Goal: Task Accomplishment & Management: Use online tool/utility

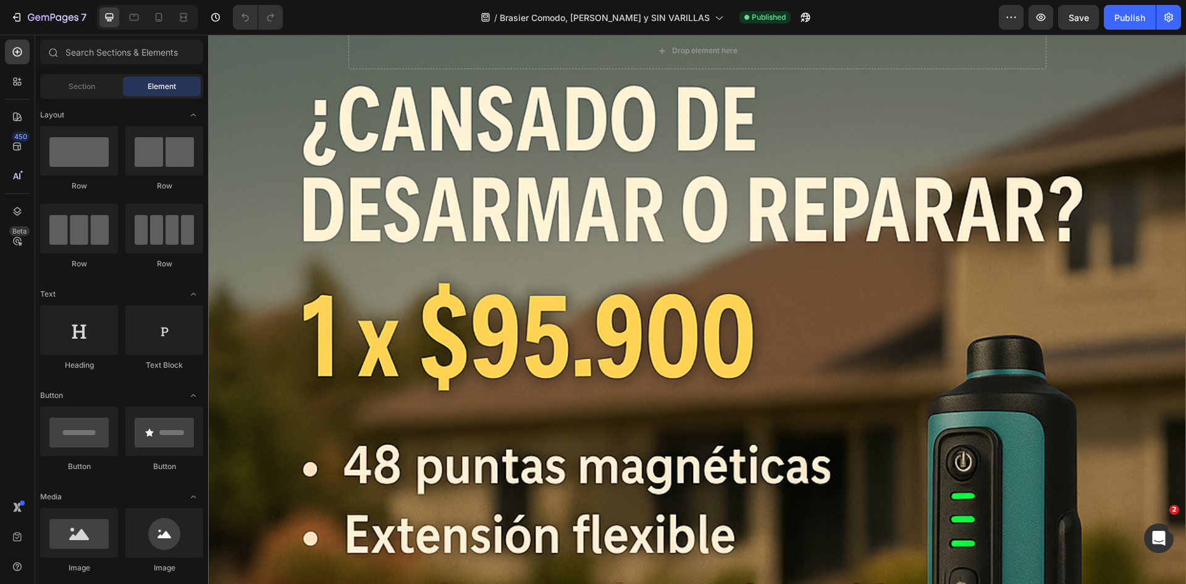
scroll to position [185, 0]
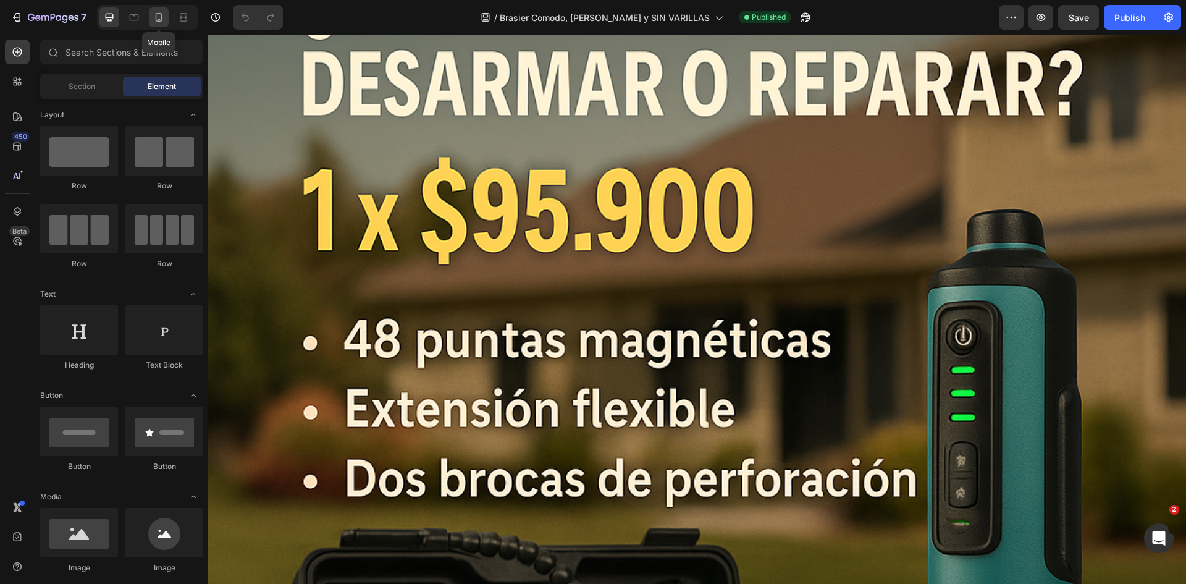
click at [154, 27] on div at bounding box center [159, 17] width 20 height 20
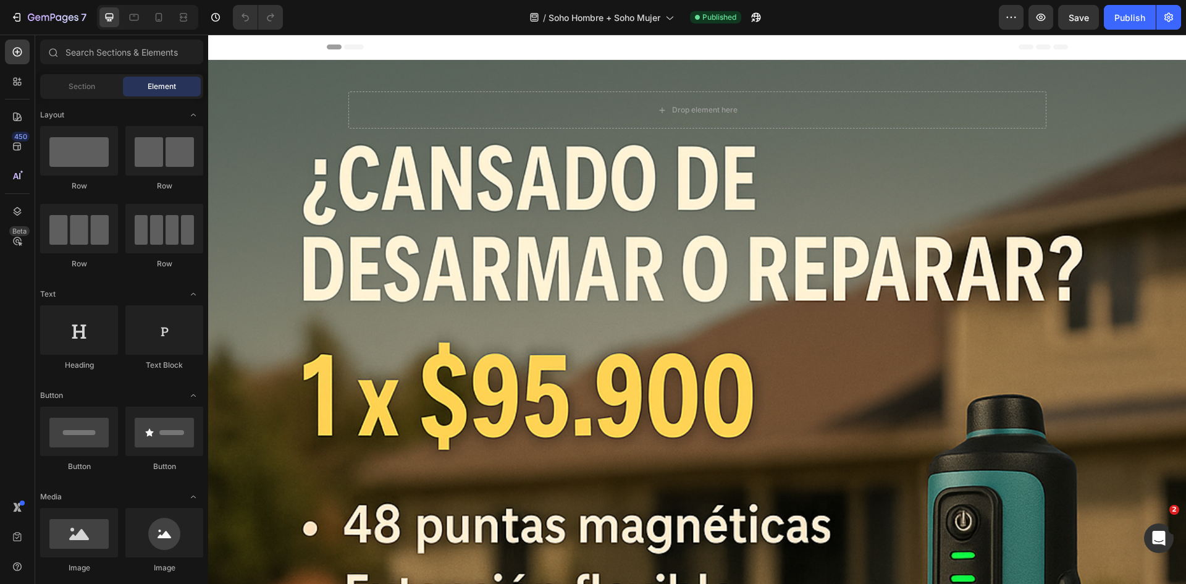
click at [147, 13] on div at bounding box center [147, 17] width 101 height 25
click at [151, 14] on div at bounding box center [159, 17] width 20 height 20
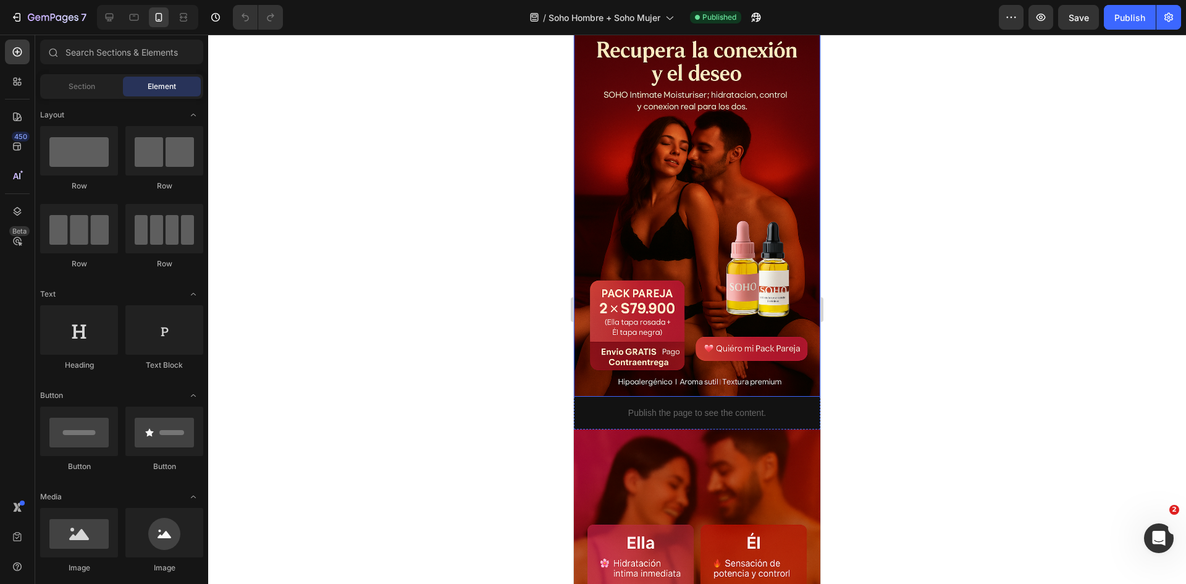
scroll to position [556, 0]
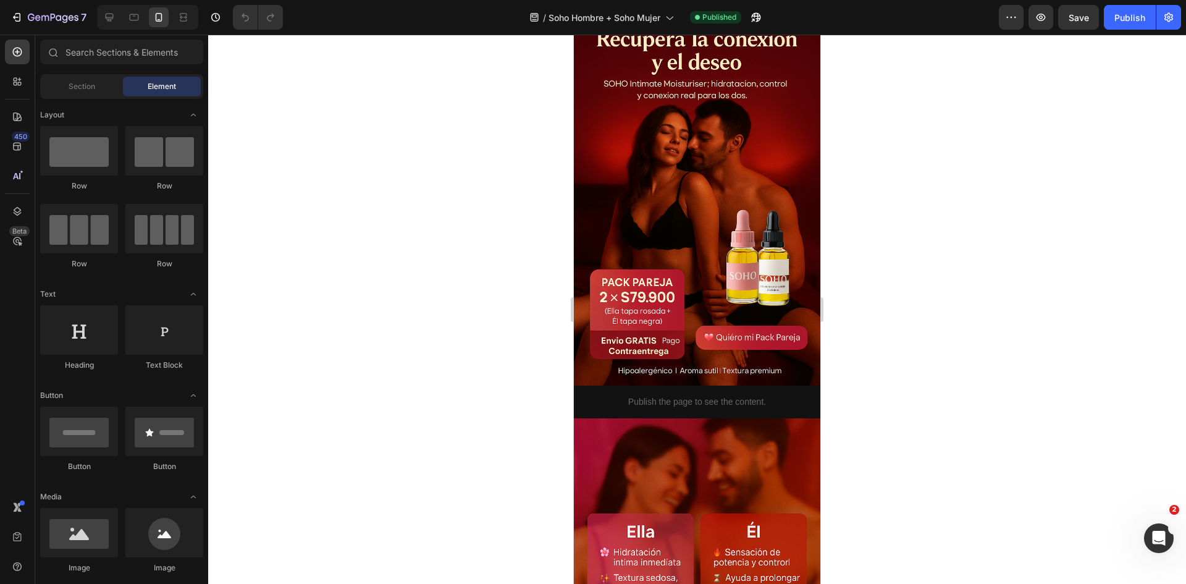
click at [686, 160] on img at bounding box center [697, 200] width 246 height 370
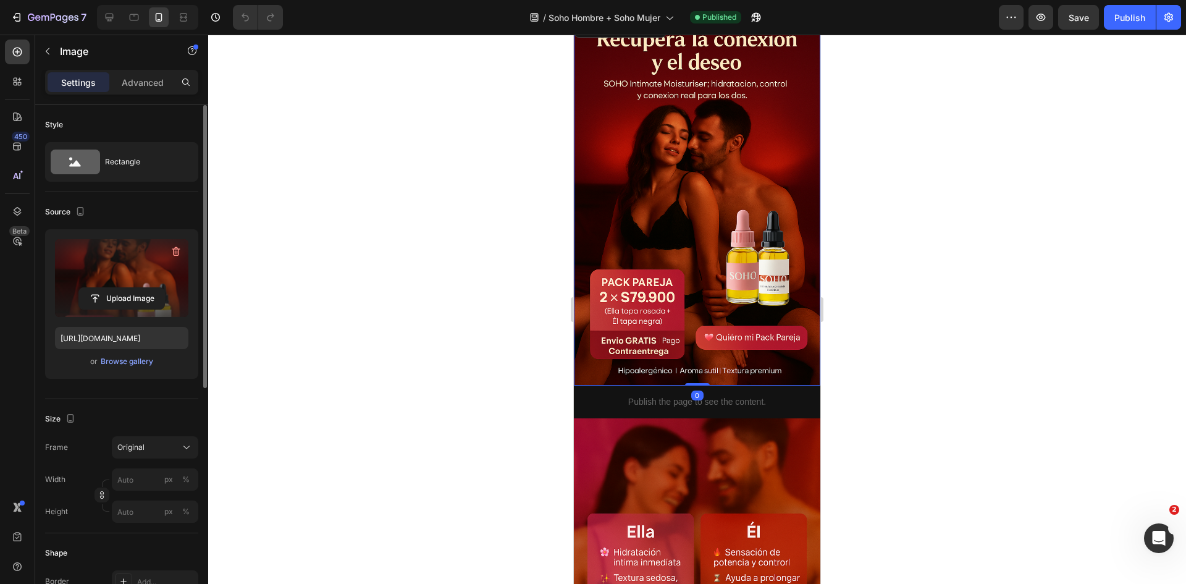
click at [112, 274] on label at bounding box center [121, 278] width 133 height 78
click at [112, 288] on input "file" at bounding box center [121, 298] width 85 height 21
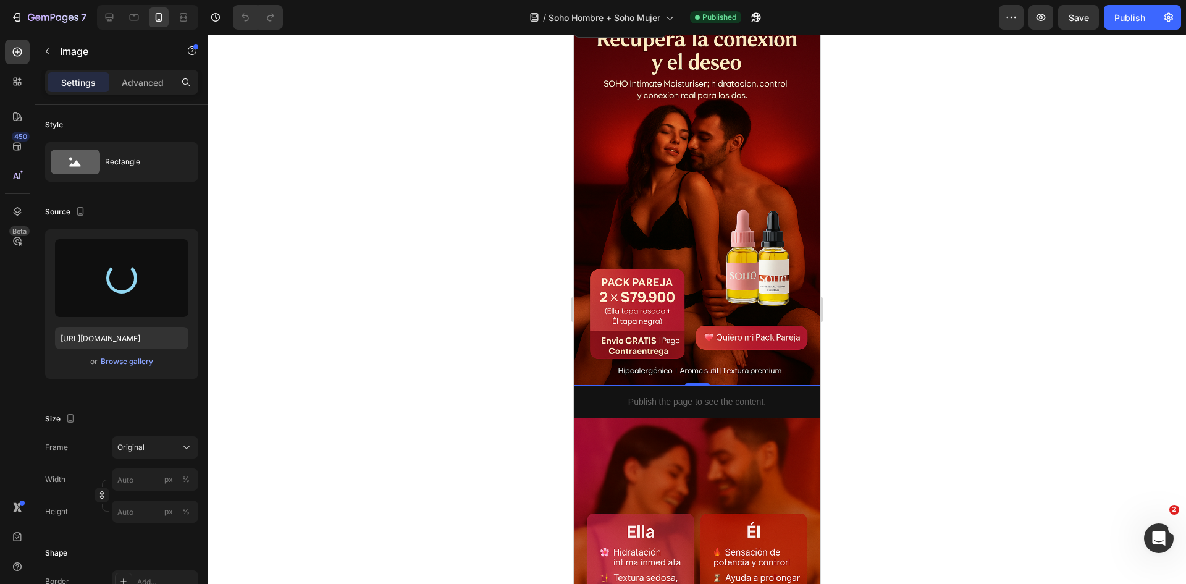
type input "https://cdn.shopify.com/s/files/1/0755/2558/7199/files/gempages_566434769475208…"
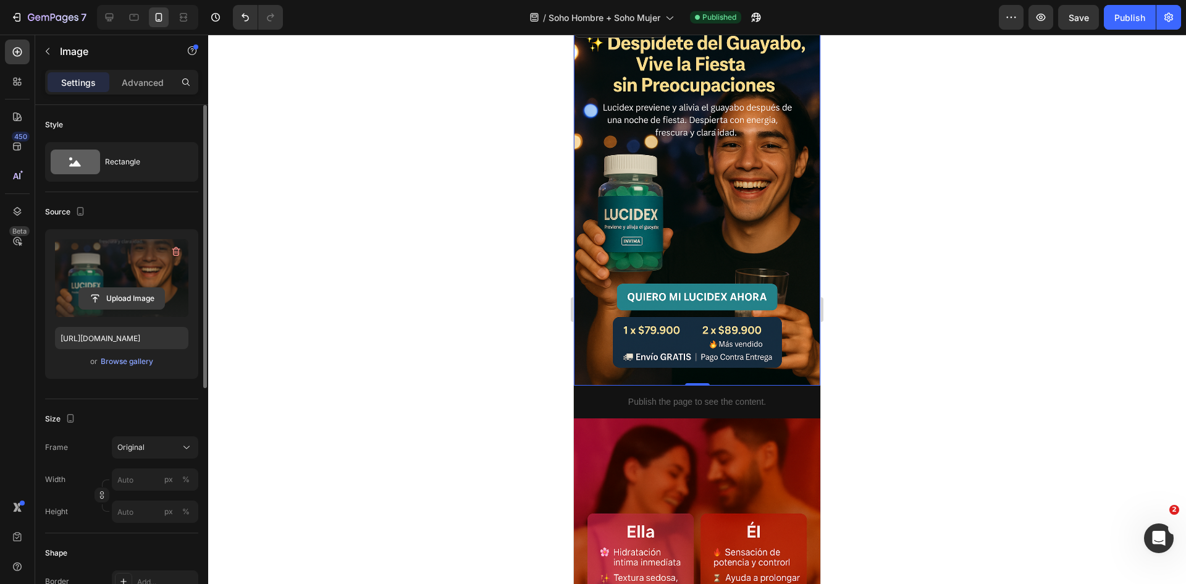
click at [109, 303] on input "file" at bounding box center [121, 298] width 85 height 21
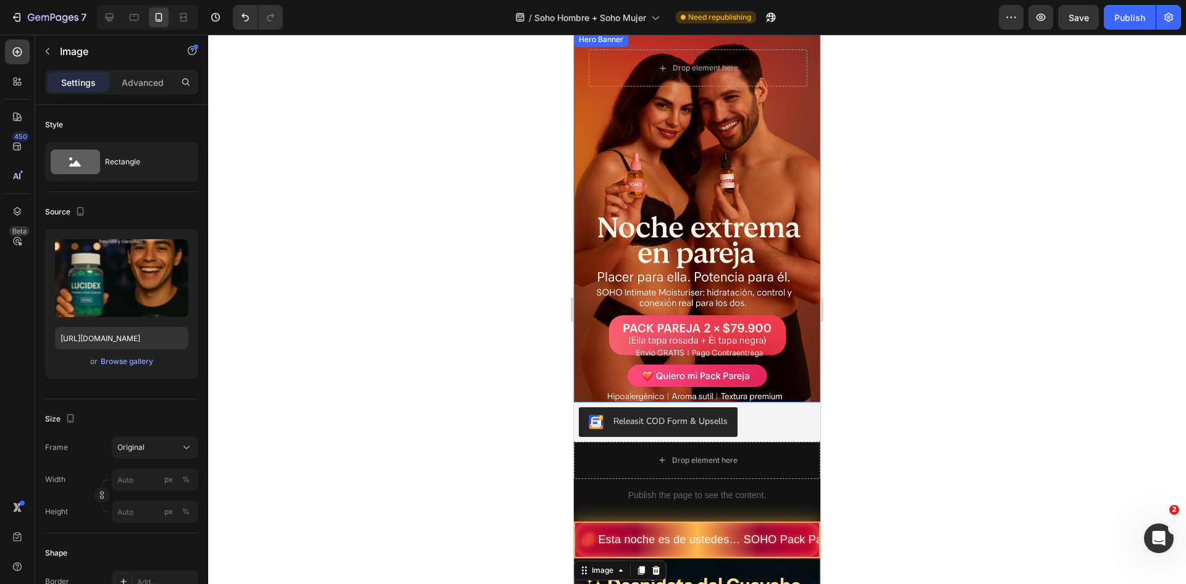
scroll to position [0, 0]
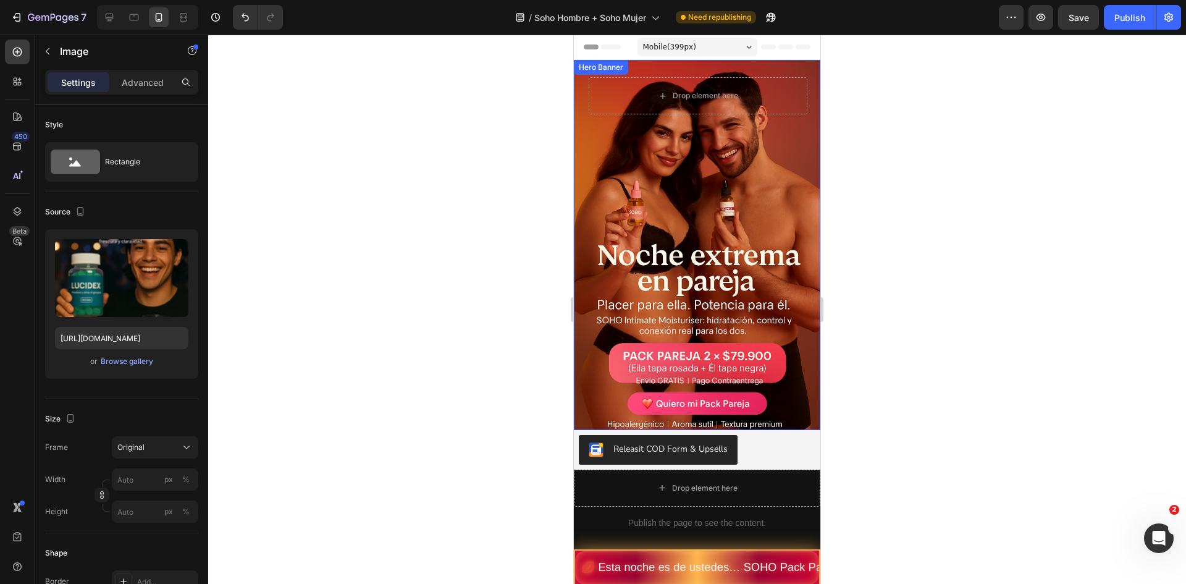
click at [715, 350] on div "Background Image" at bounding box center [697, 245] width 246 height 370
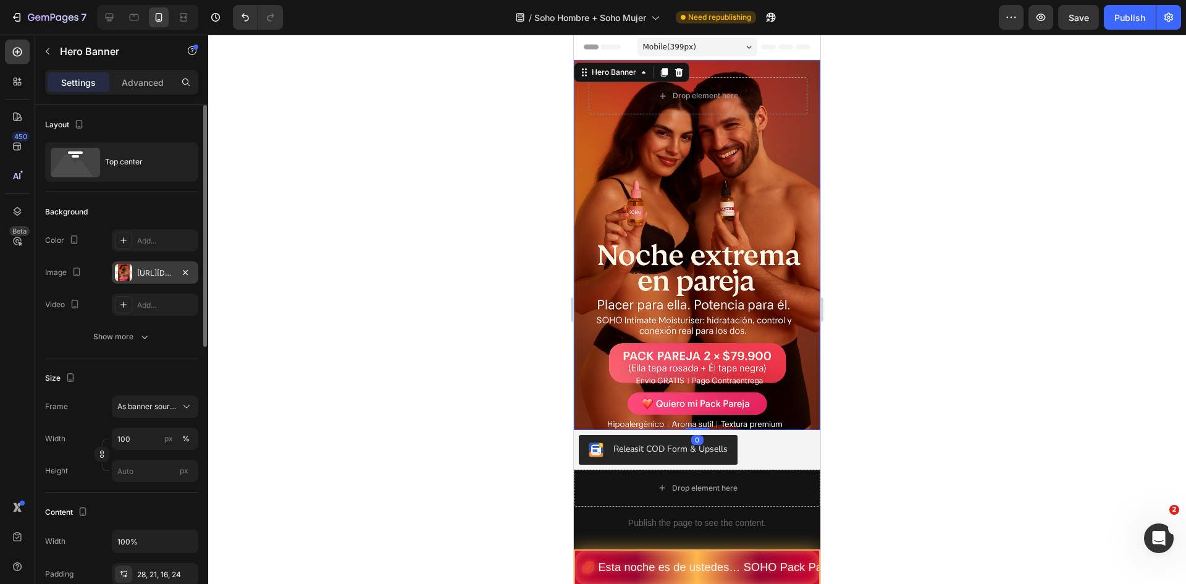
click at [142, 263] on div "https://cdn.shopify.com/s/files/1/0755/2558/7199/files/gempages_566434769475208…" at bounding box center [155, 272] width 86 height 22
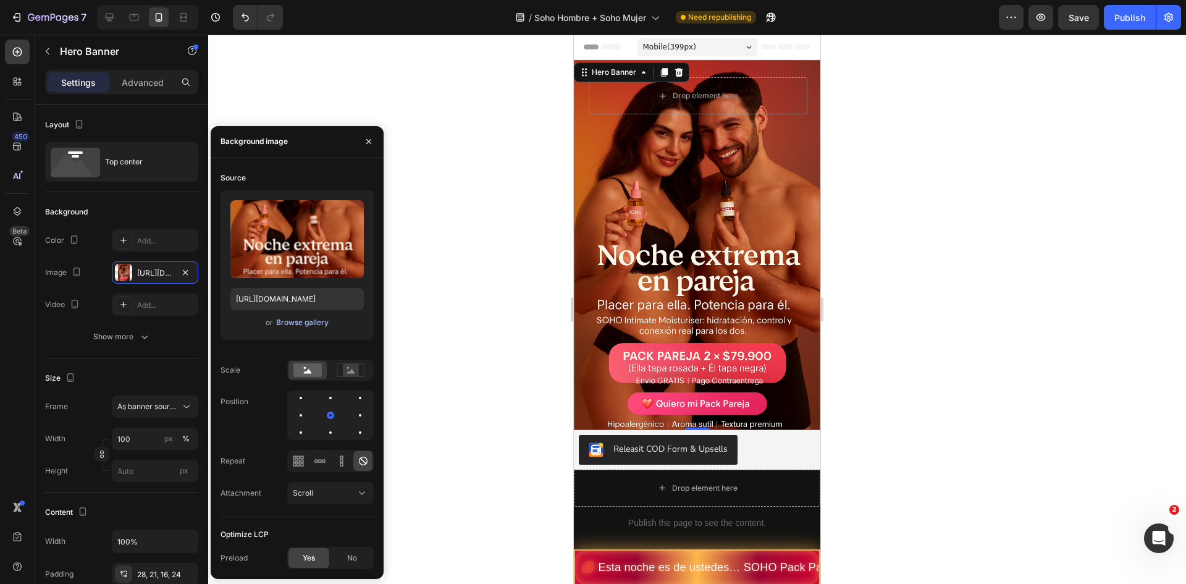
click at [321, 327] on div "Browse gallery" at bounding box center [302, 322] width 53 height 11
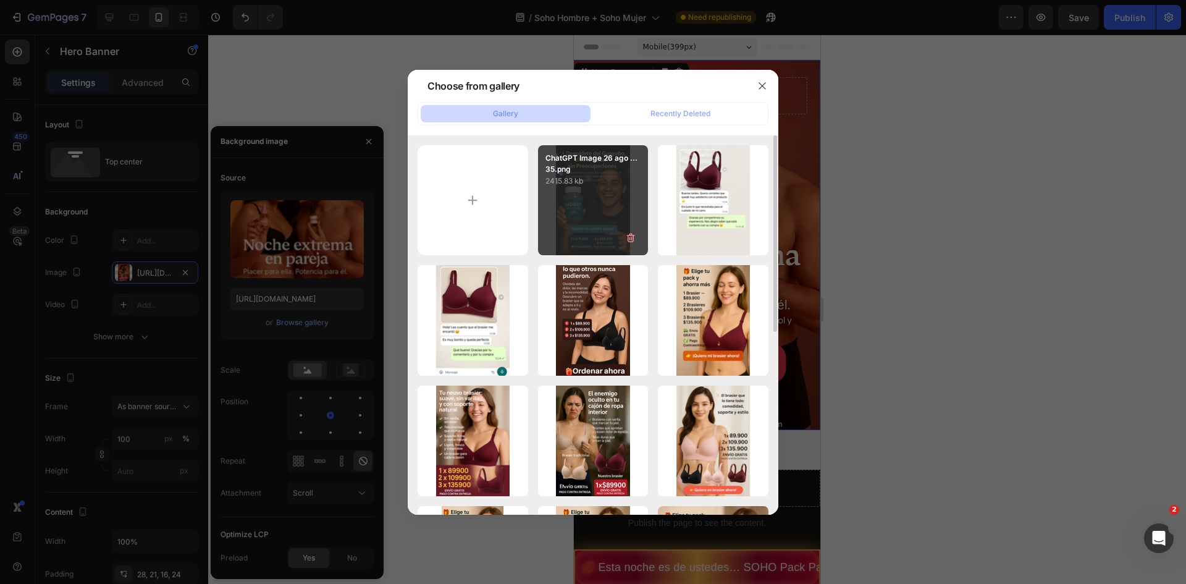
click at [615, 190] on div "ChatGPT Image 26 ago ...35.png 2415.83 kb" at bounding box center [593, 200] width 111 height 111
type input "https://cdn.shopify.com/s/files/1/0755/2558/7199/files/gempages_566434769475208…"
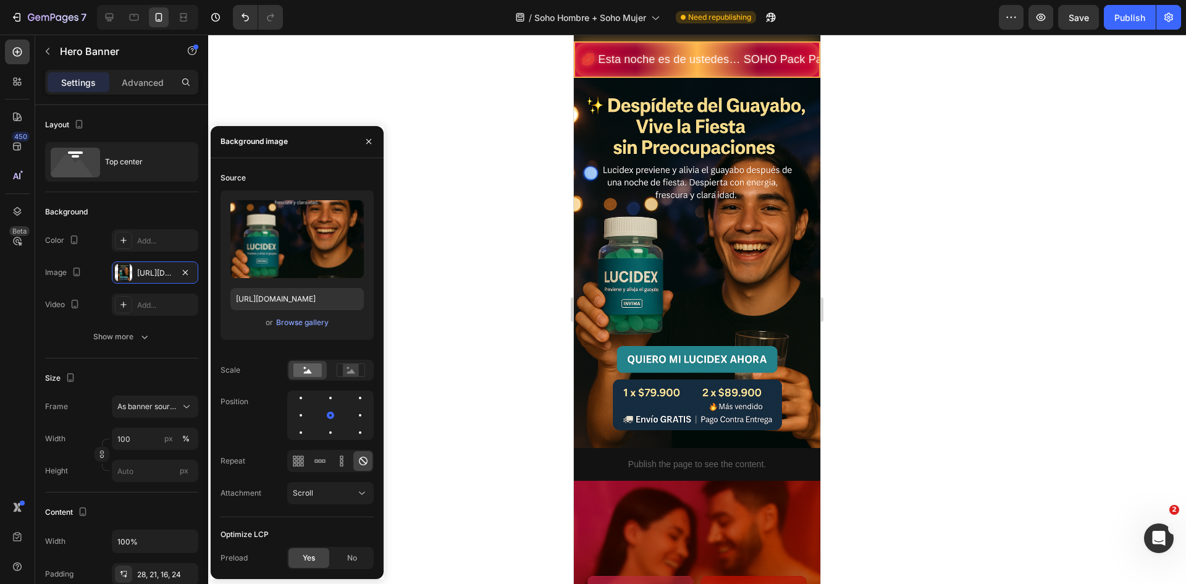
scroll to position [494, 0]
click at [706, 301] on img at bounding box center [697, 262] width 246 height 370
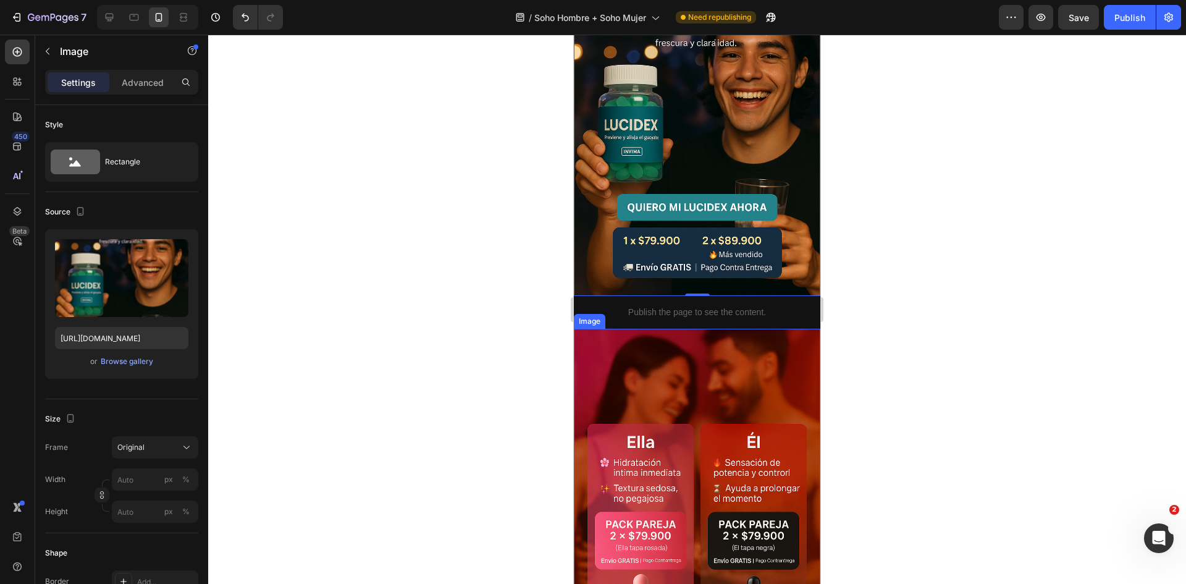
scroll to position [679, 0]
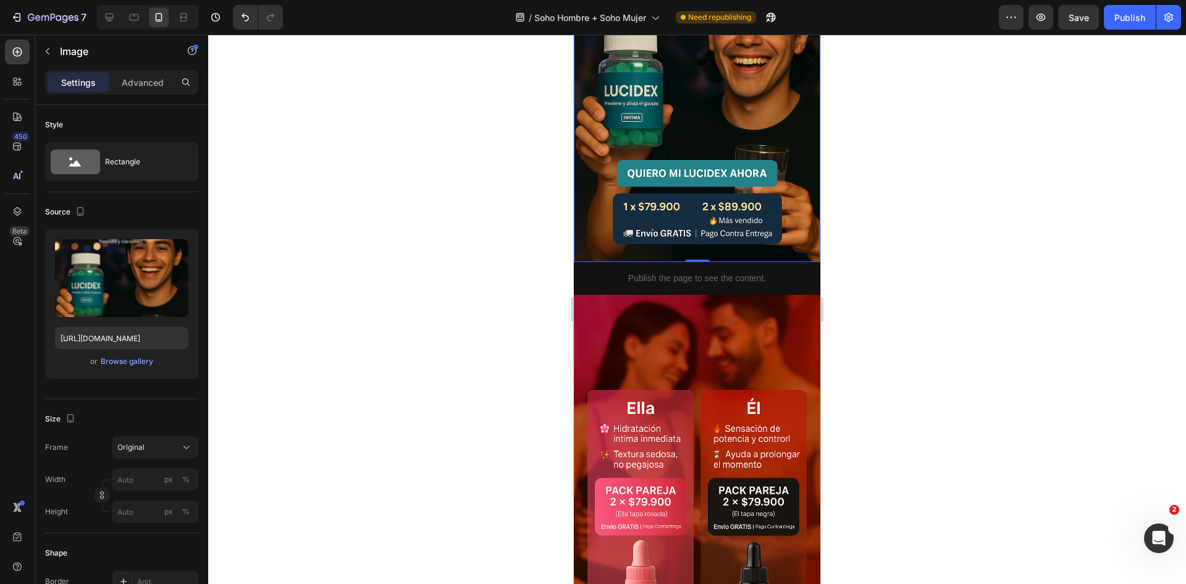
click at [678, 159] on img at bounding box center [697, 77] width 246 height 370
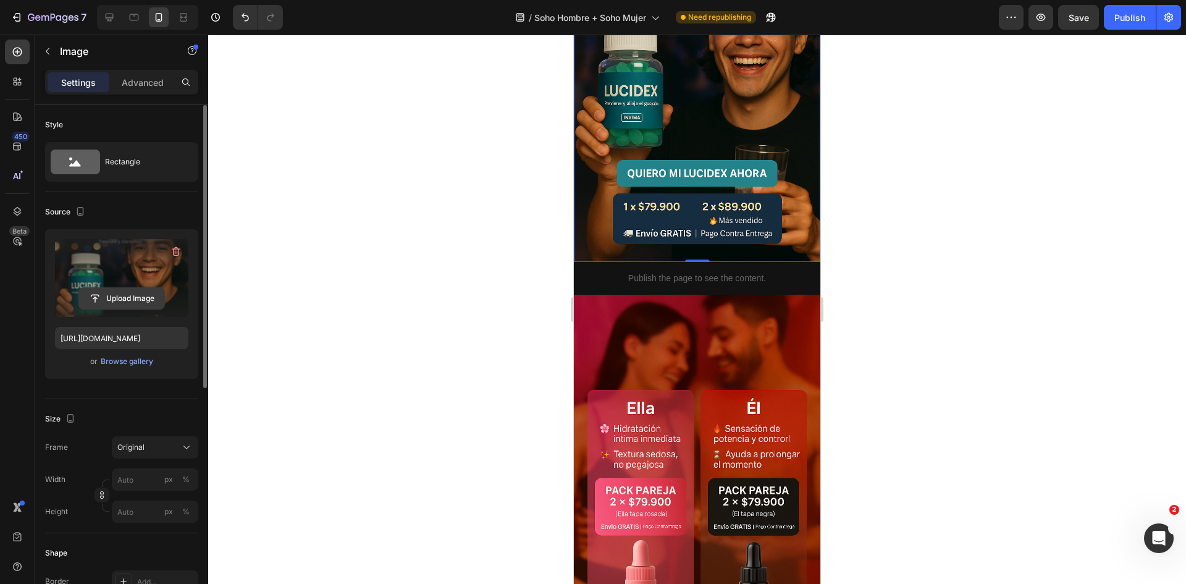
click at [133, 296] on input "file" at bounding box center [121, 298] width 85 height 21
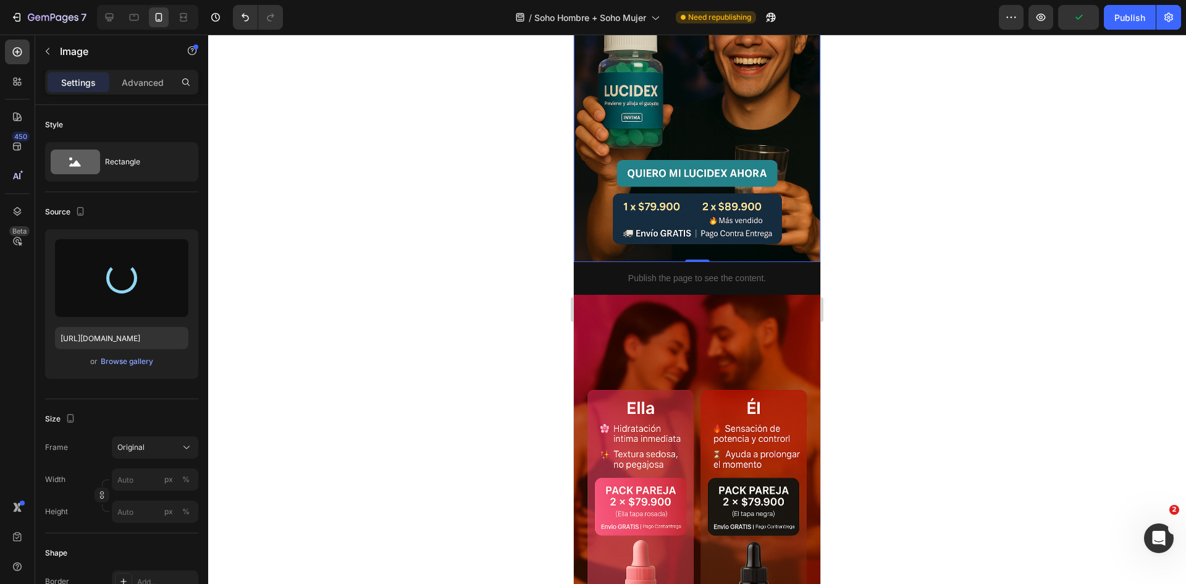
type input "https://cdn.shopify.com/s/files/1/0755/2558/7199/files/gempages_566434769475208…"
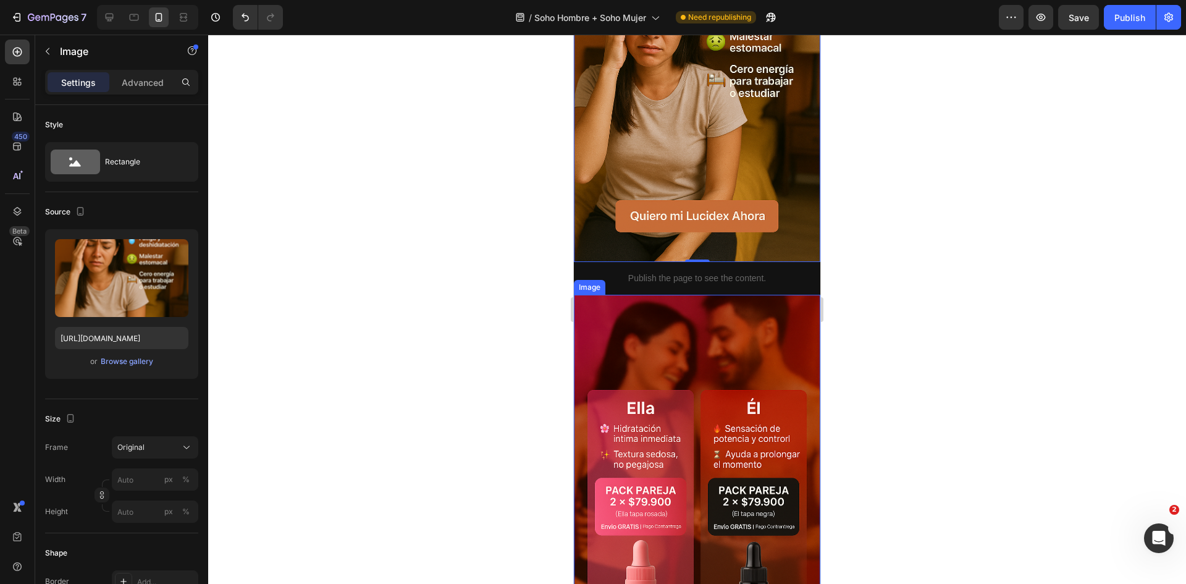
click at [680, 386] on img at bounding box center [697, 480] width 246 height 370
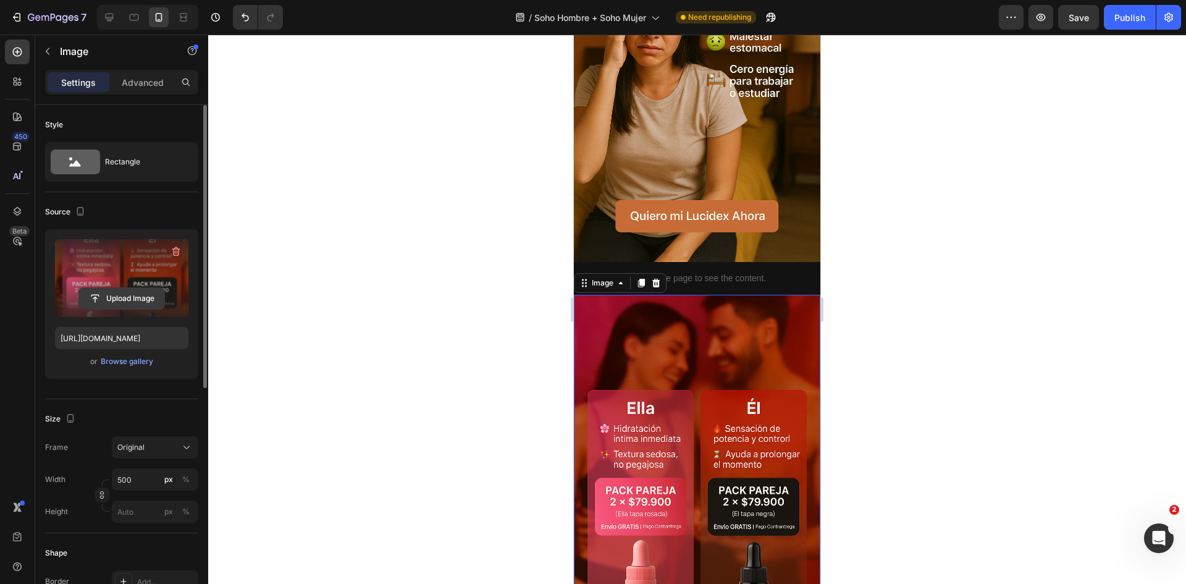
click at [124, 290] on input "file" at bounding box center [121, 298] width 85 height 21
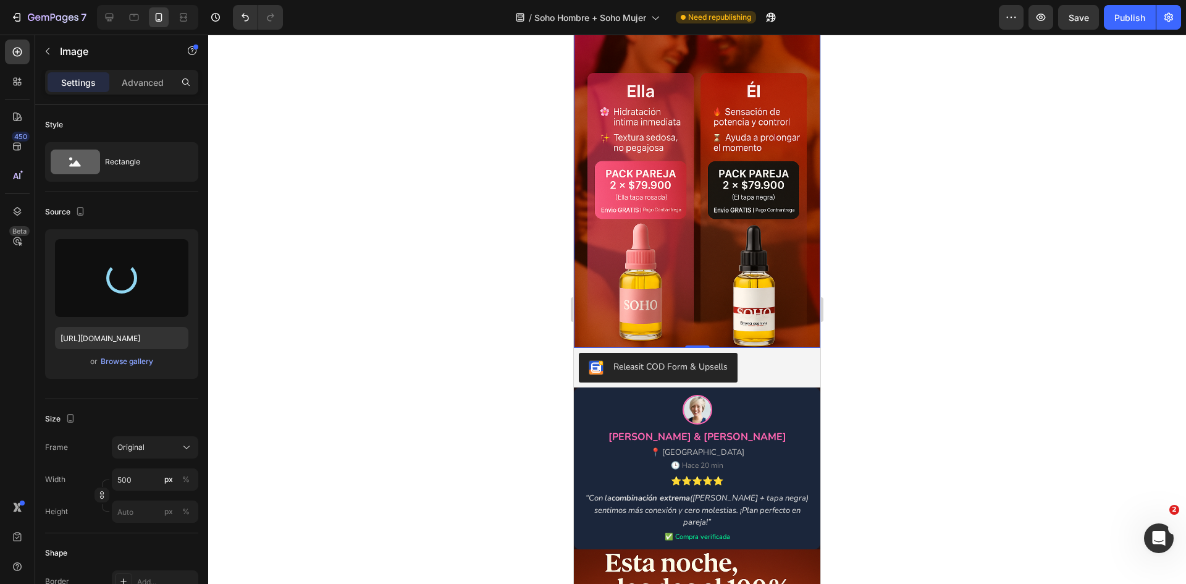
scroll to position [990, 0]
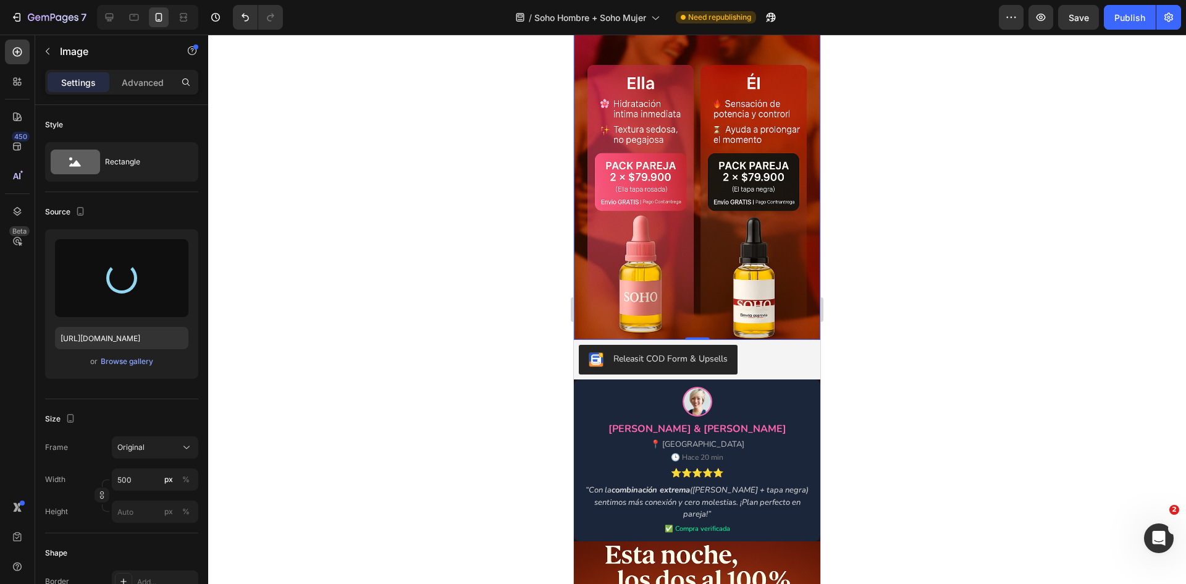
type input "https://cdn.shopify.com/s/files/1/0755/2558/7199/files/gempages_566434769475208…"
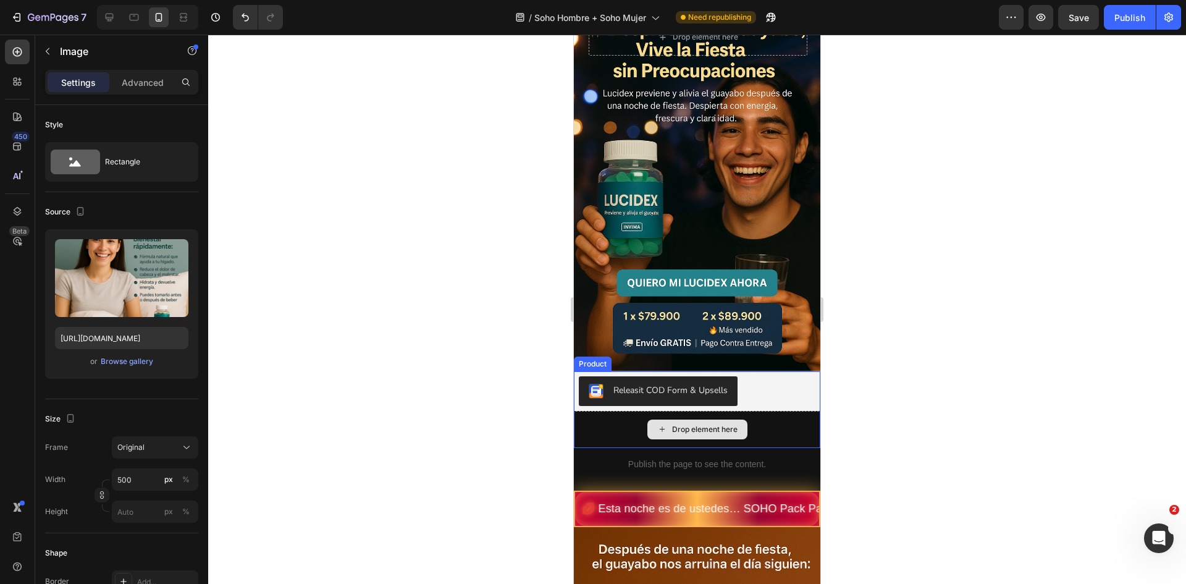
scroll to position [62, 0]
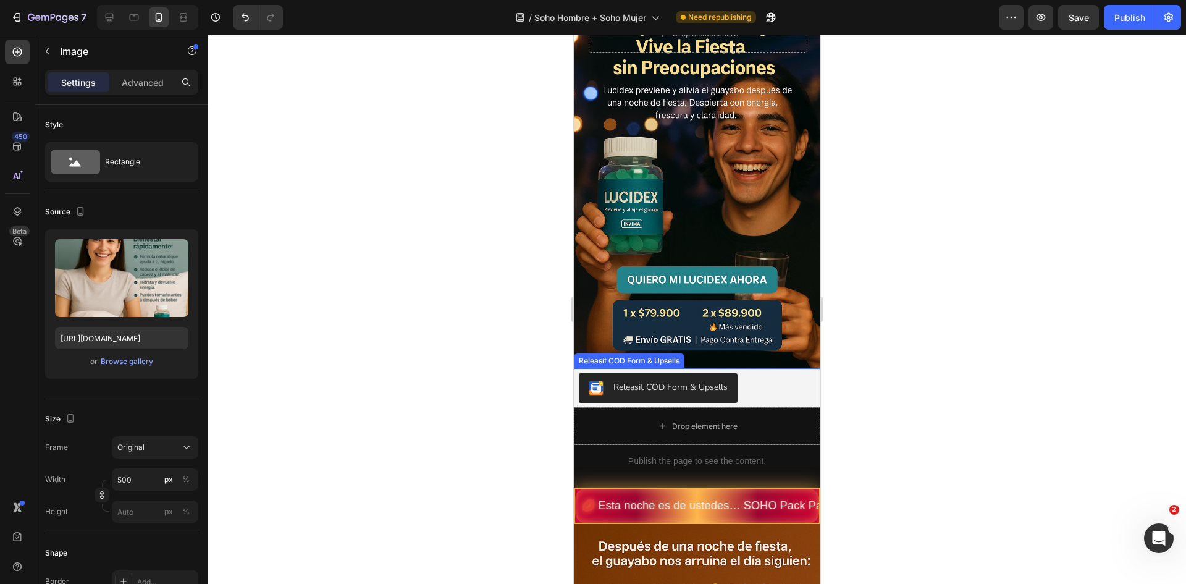
click at [698, 381] on button "Releasit COD Form & Upsells" at bounding box center [658, 388] width 159 height 30
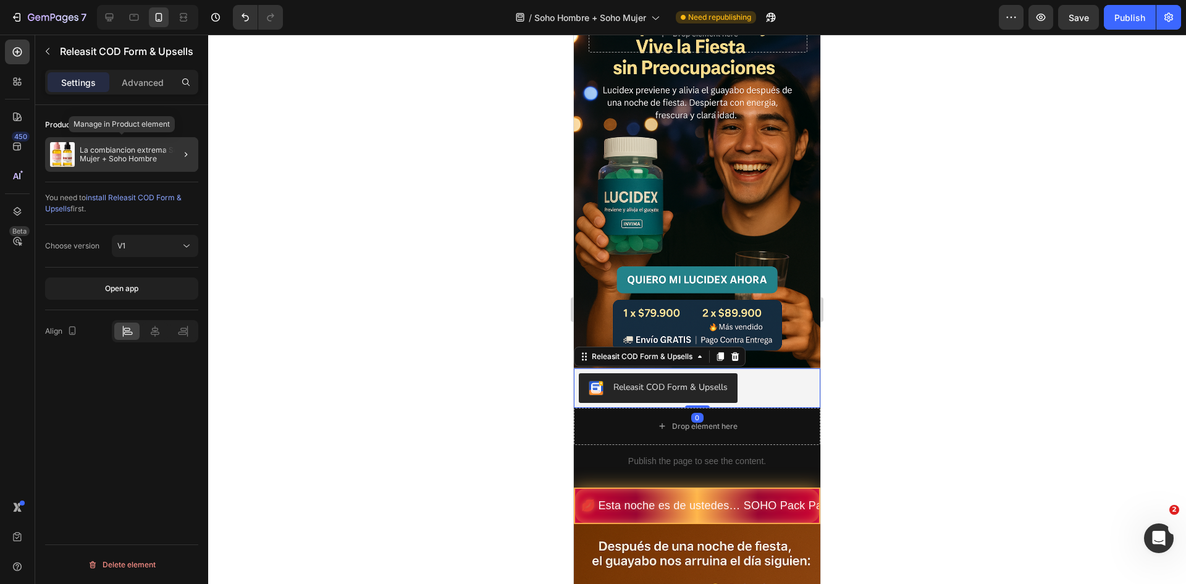
click at [129, 156] on p "La combiancion extrema Soho Mujer + Soho Hombre" at bounding box center [137, 154] width 114 height 17
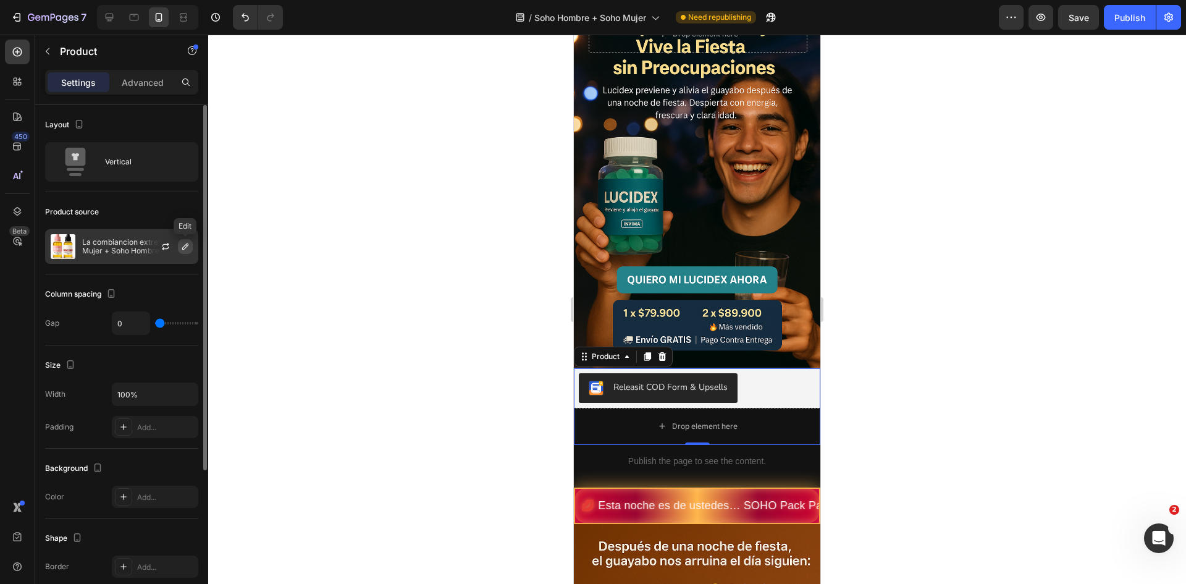
click at [187, 247] on icon "button" at bounding box center [185, 246] width 6 height 6
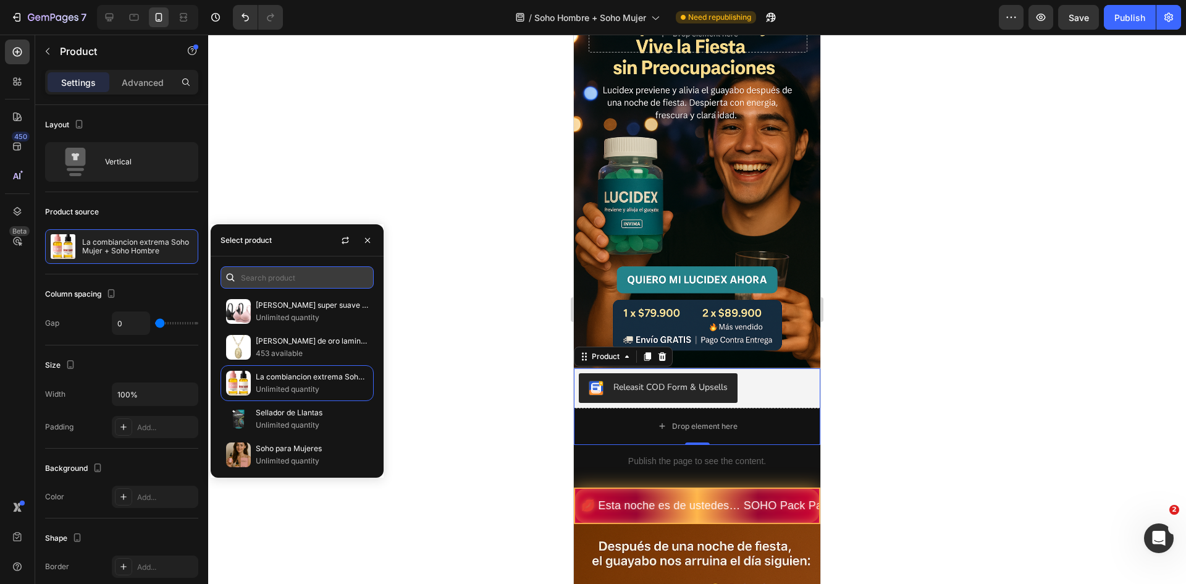
click at [307, 287] on input "text" at bounding box center [297, 277] width 153 height 22
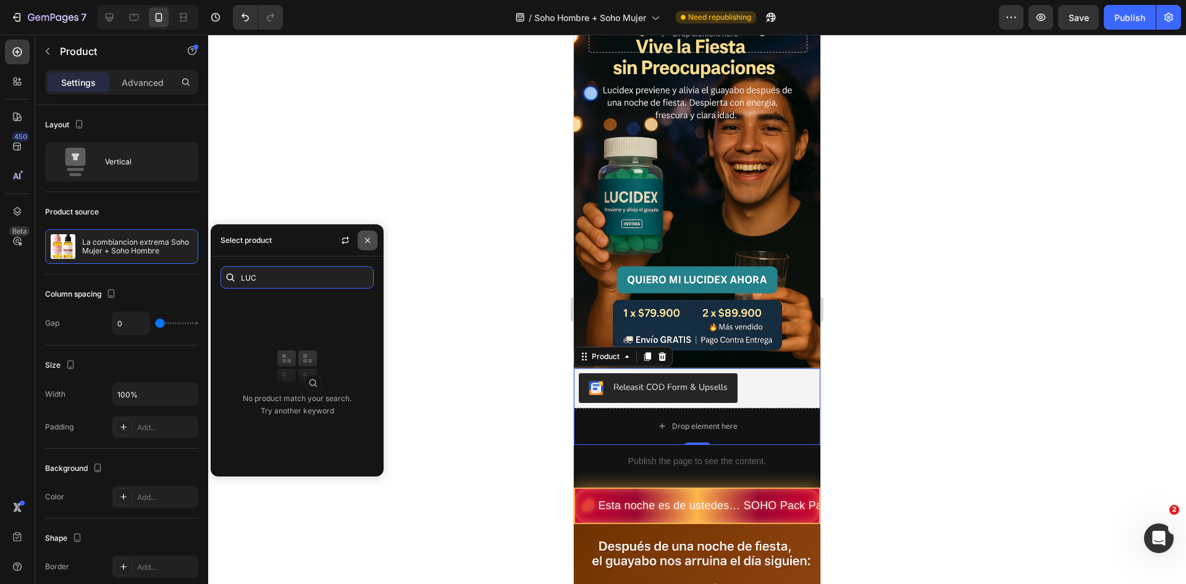
type input "LUC"
click at [364, 242] on icon "button" at bounding box center [368, 240] width 10 height 10
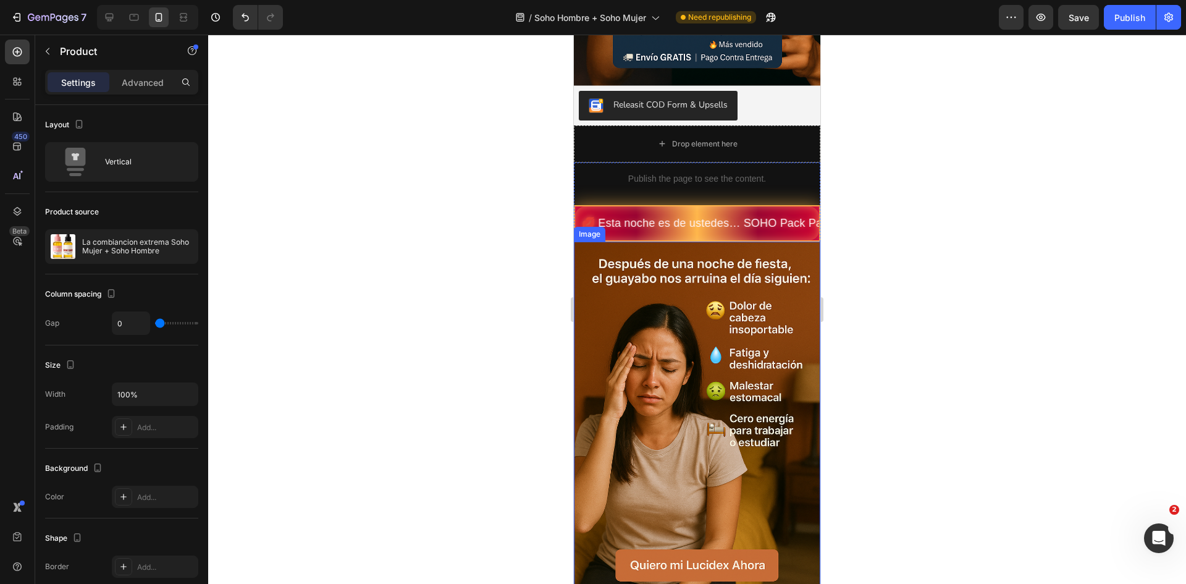
scroll to position [371, 0]
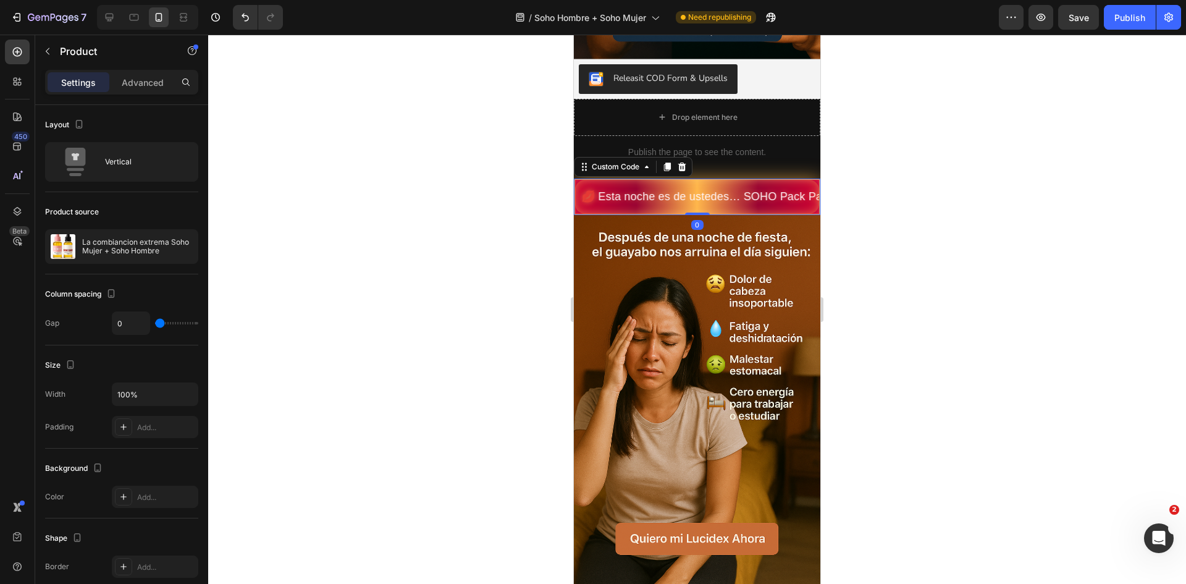
click at [653, 188] on span "💋 Esta noche es de ustedes… SOHO Pack Pareja: más deseo, más placer, más de tod…" at bounding box center [697, 196] width 244 height 17
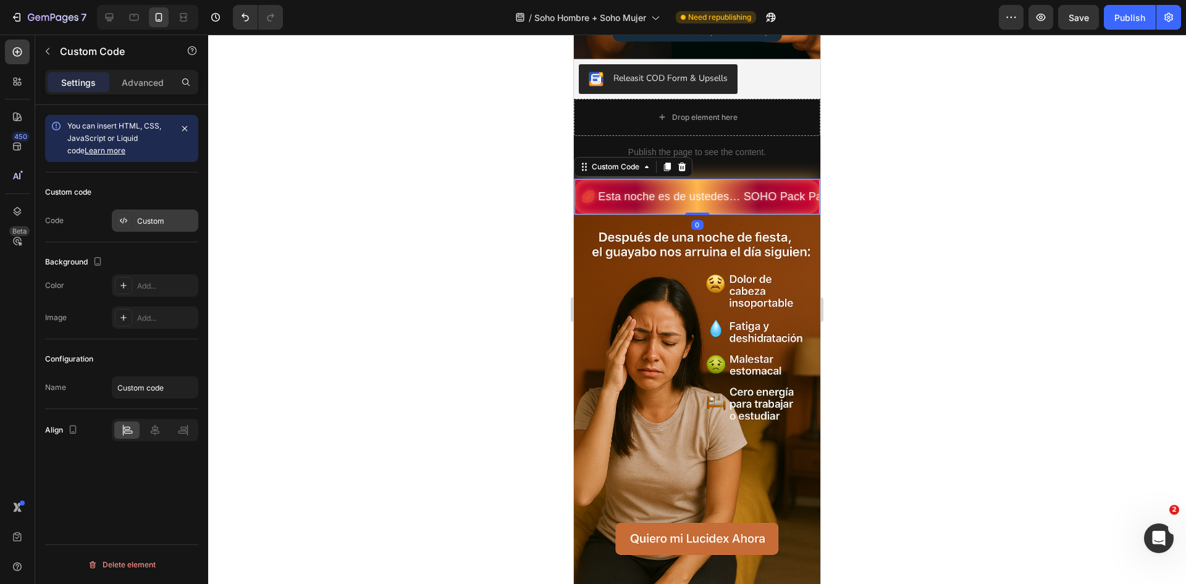
click at [180, 225] on div "Custom" at bounding box center [166, 221] width 58 height 11
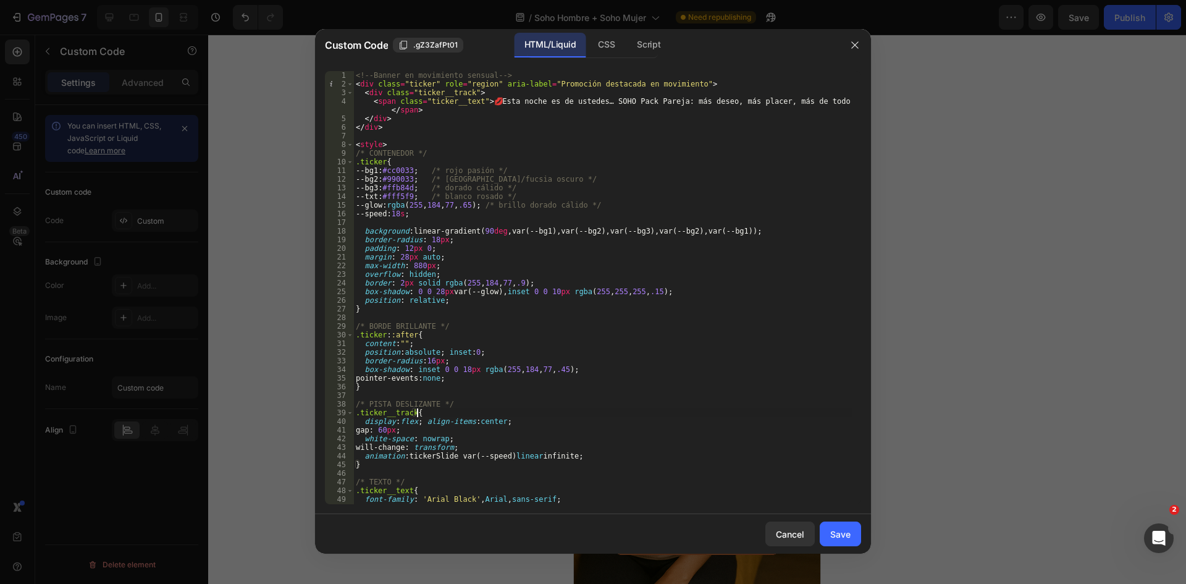
click at [568, 415] on div "<!-- Banner en movimiento sensual --> < div class = "ticker" role = "region" ar…" at bounding box center [602, 296] width 498 height 450
type textarea "</style>"
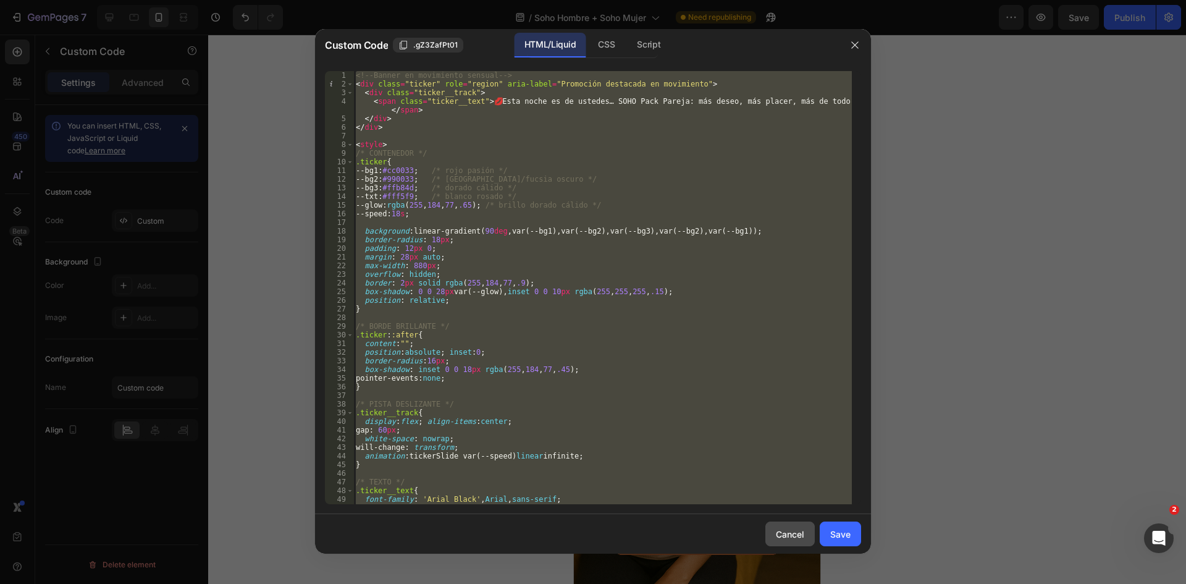
click at [791, 542] on button "Cancel" at bounding box center [789, 533] width 49 height 25
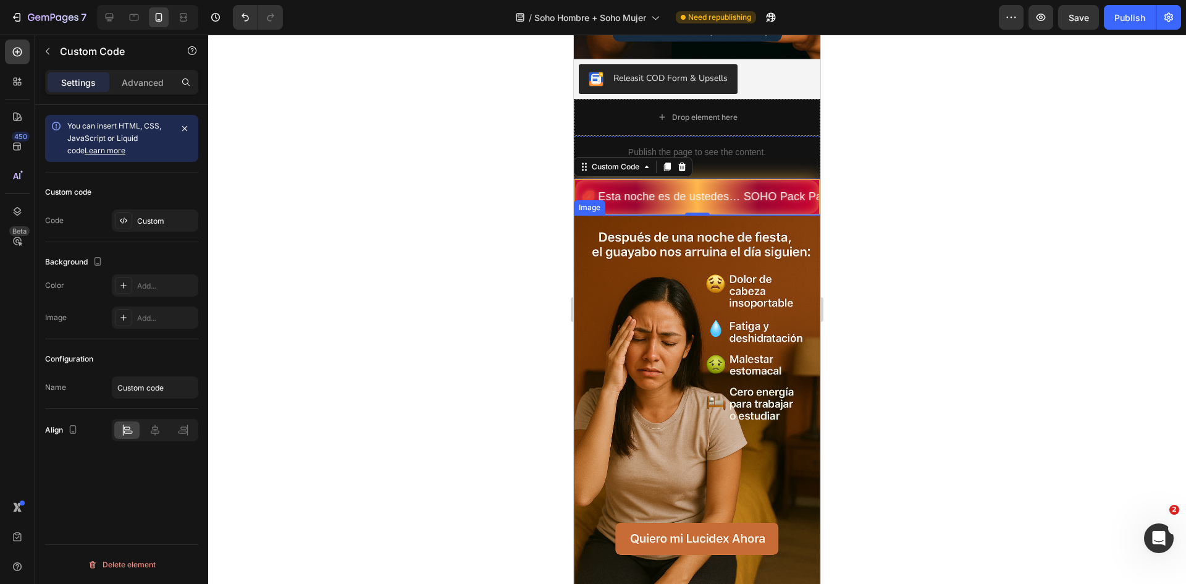
click at [700, 374] on img at bounding box center [697, 400] width 246 height 370
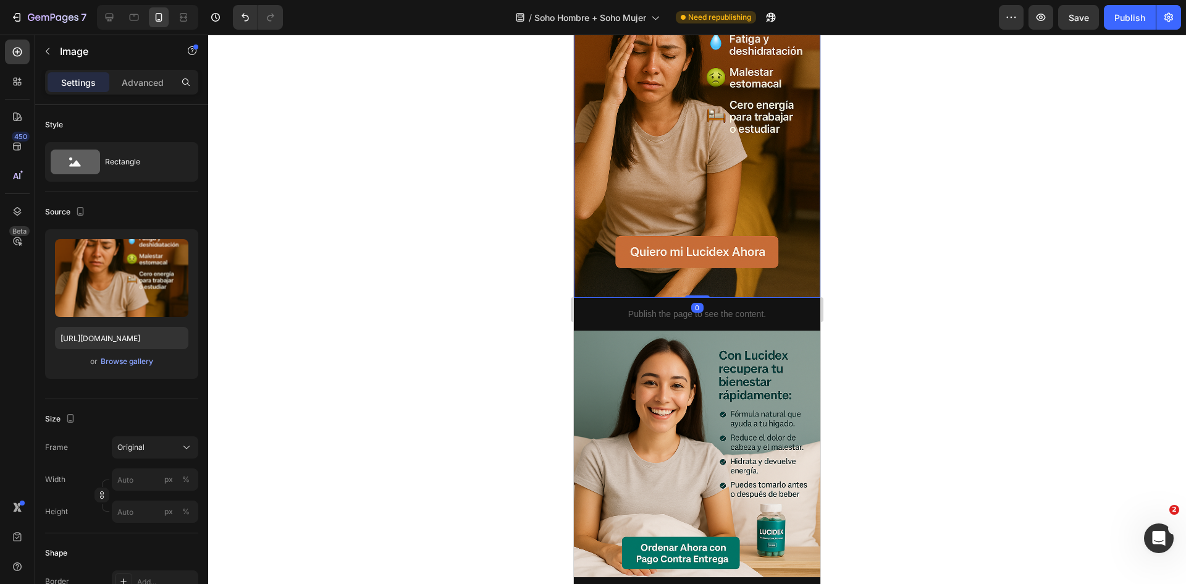
scroll to position [679, 0]
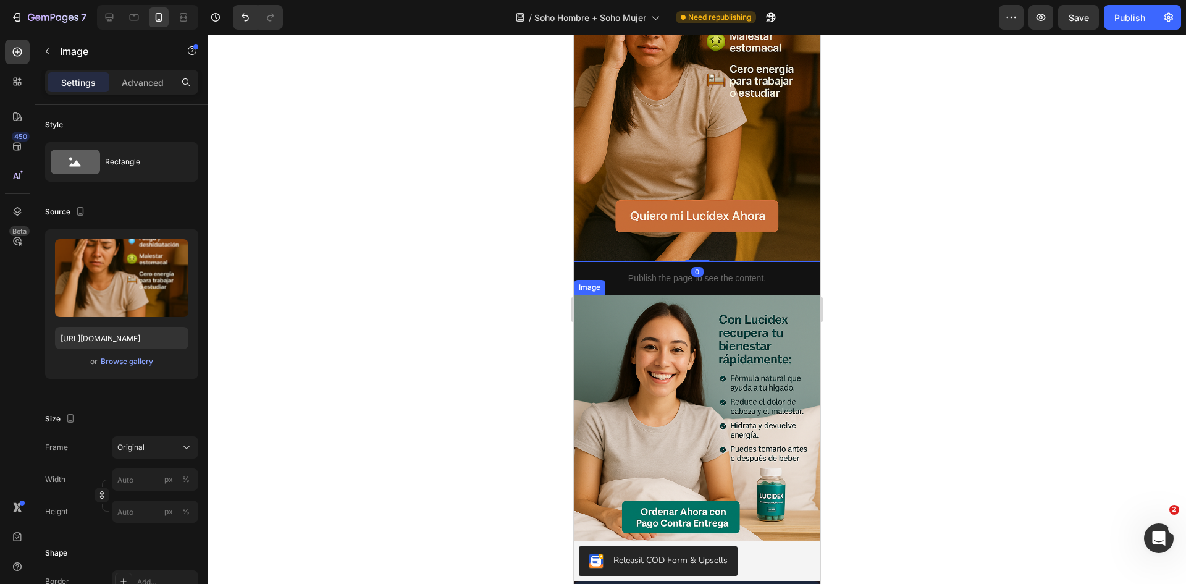
click at [710, 466] on img at bounding box center [697, 418] width 246 height 246
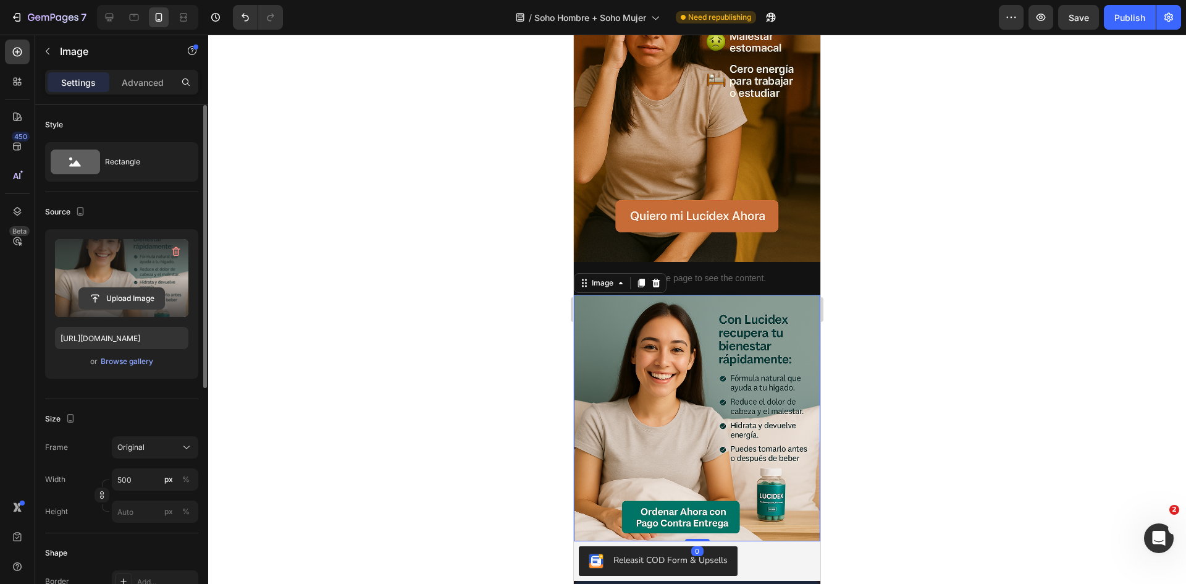
click at [118, 295] on input "file" at bounding box center [121, 298] width 85 height 21
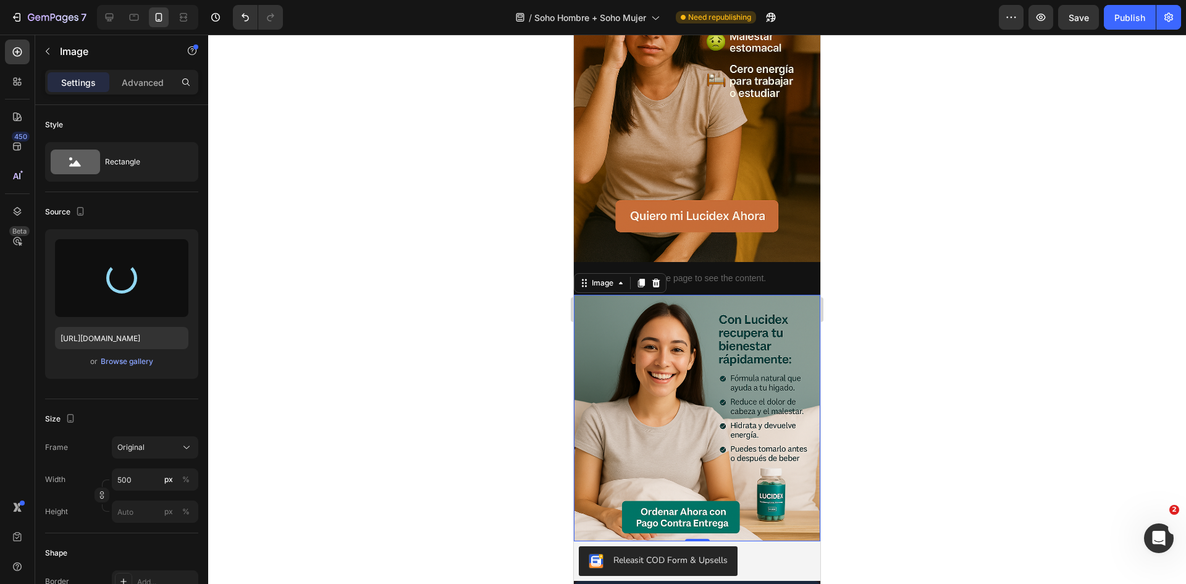
type input "https://cdn.shopify.com/s/files/1/0755/2558/7199/files/gempages_566434769475208…"
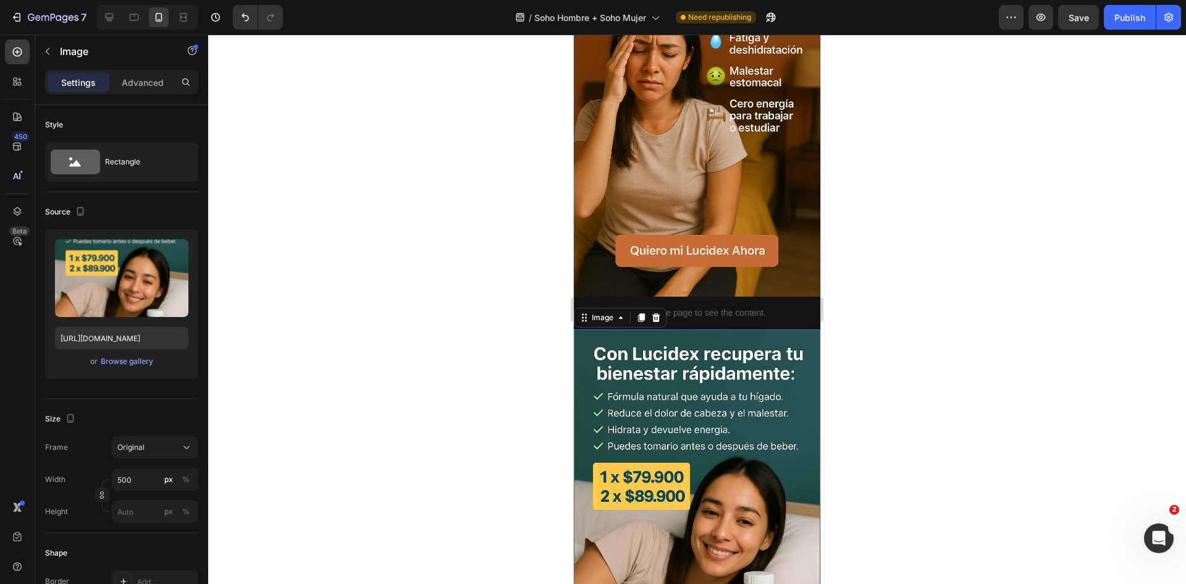
scroll to position [865, 0]
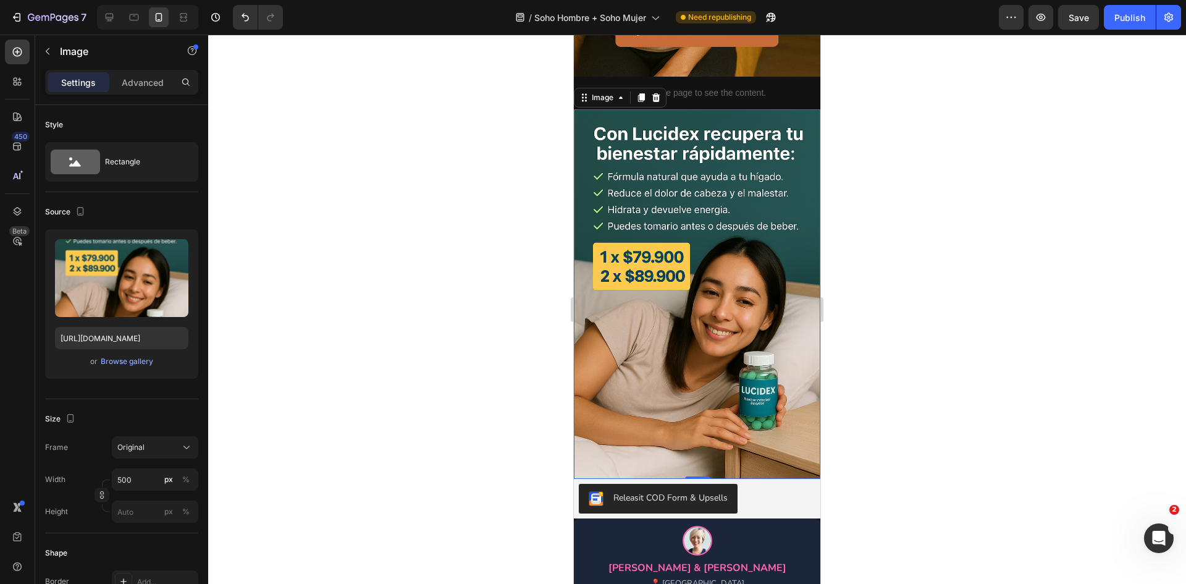
click at [899, 408] on div at bounding box center [697, 309] width 978 height 549
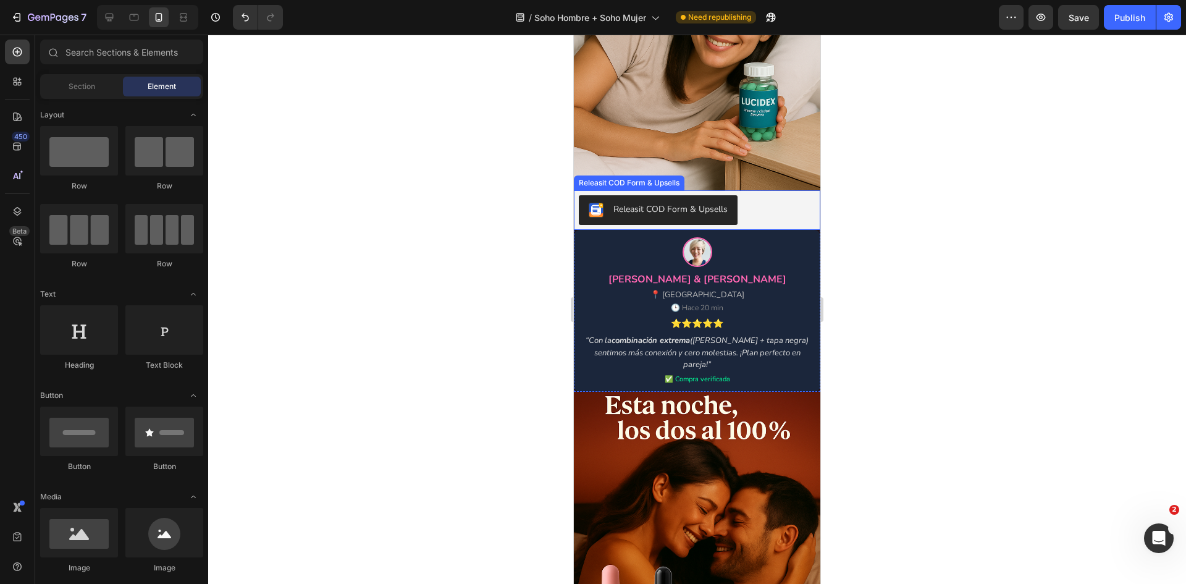
scroll to position [1235, 0]
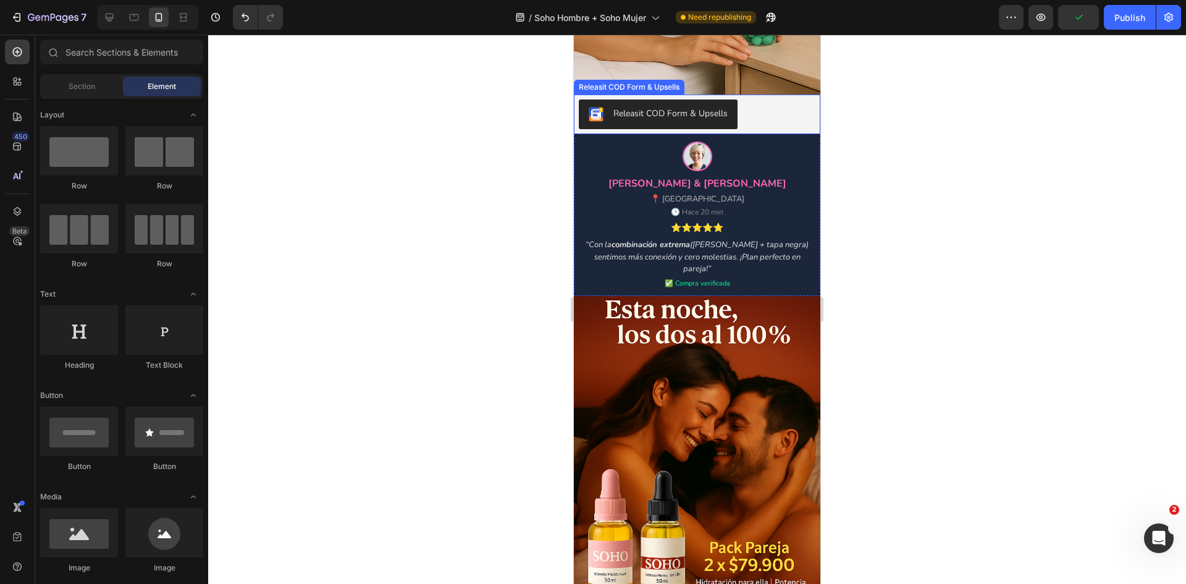
click at [633, 99] on button "Releasit COD Form & Upsells" at bounding box center [658, 114] width 159 height 30
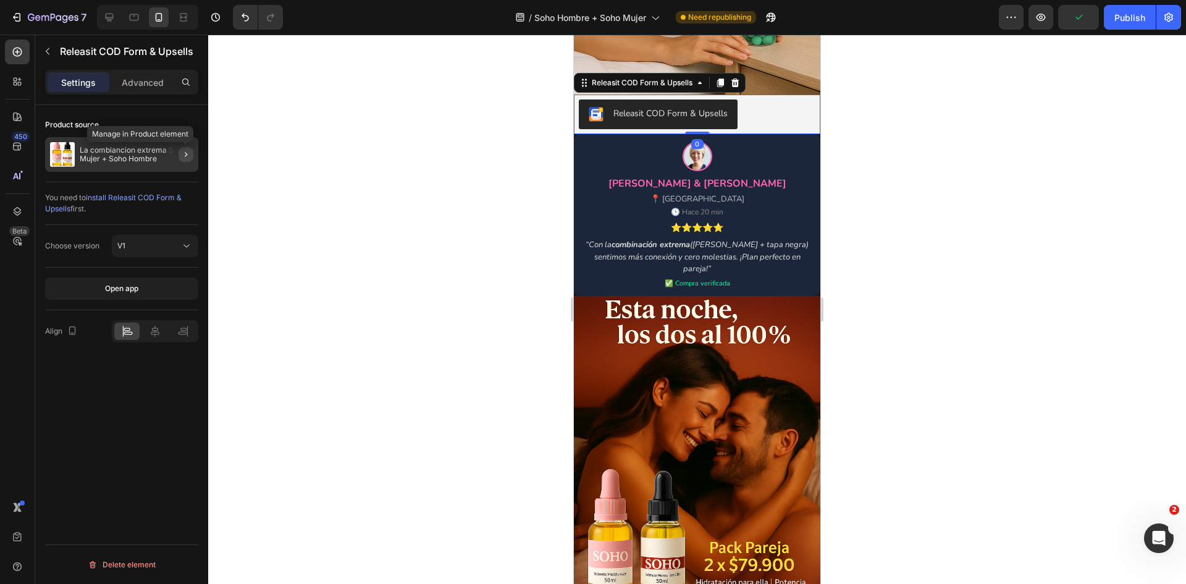
click at [190, 156] on icon "button" at bounding box center [186, 154] width 10 height 10
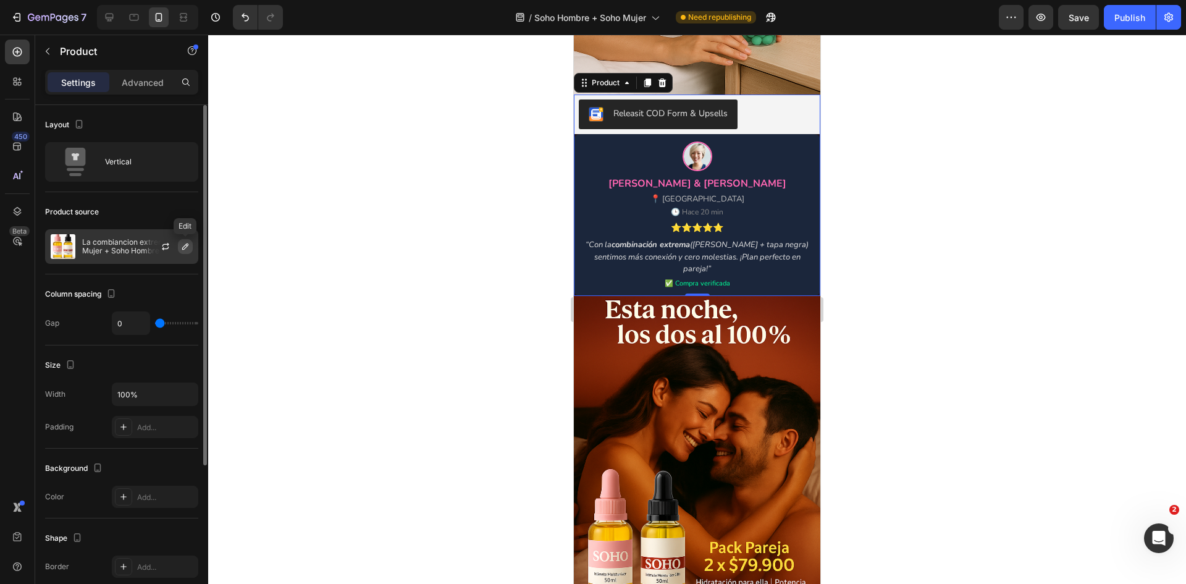
click at [184, 252] on button "button" at bounding box center [185, 246] width 15 height 15
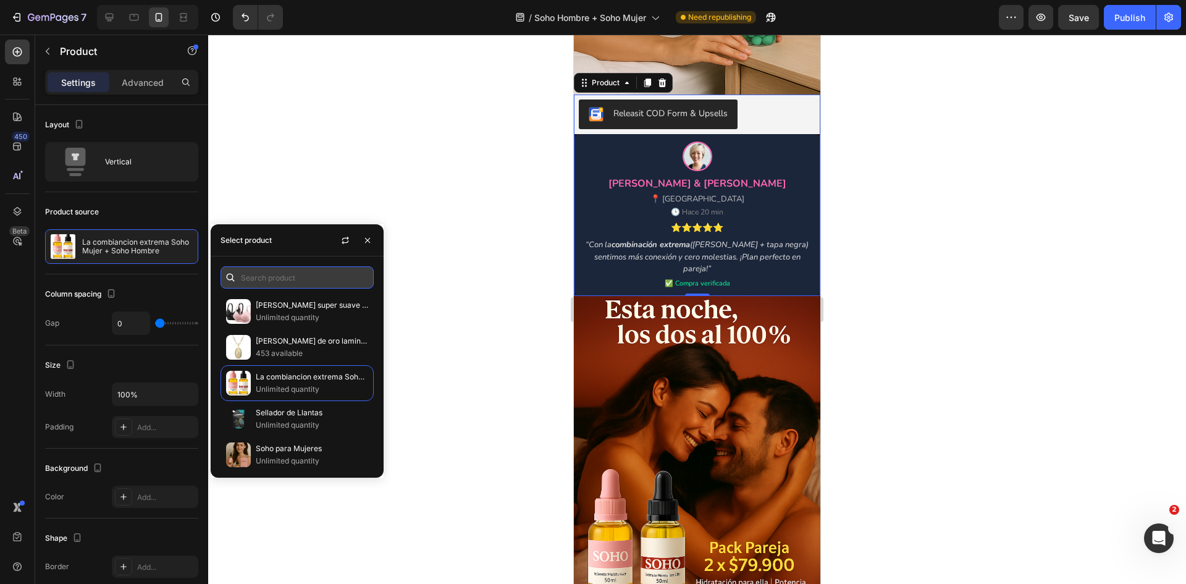
click at [295, 272] on input "text" at bounding box center [297, 277] width 153 height 22
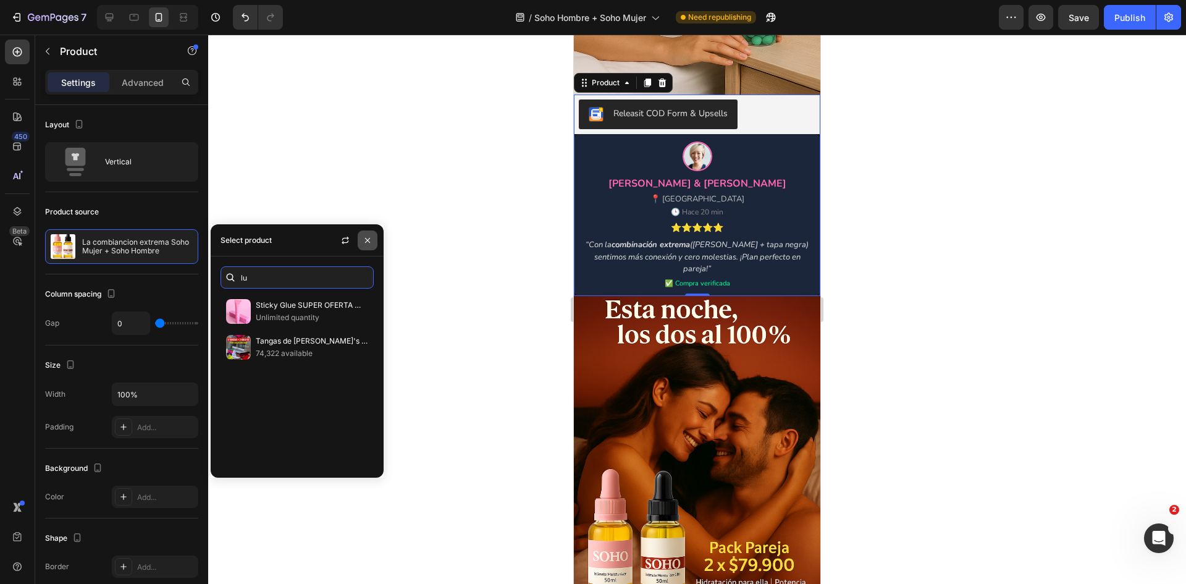
type input "lu"
click at [364, 240] on icon "button" at bounding box center [368, 240] width 10 height 10
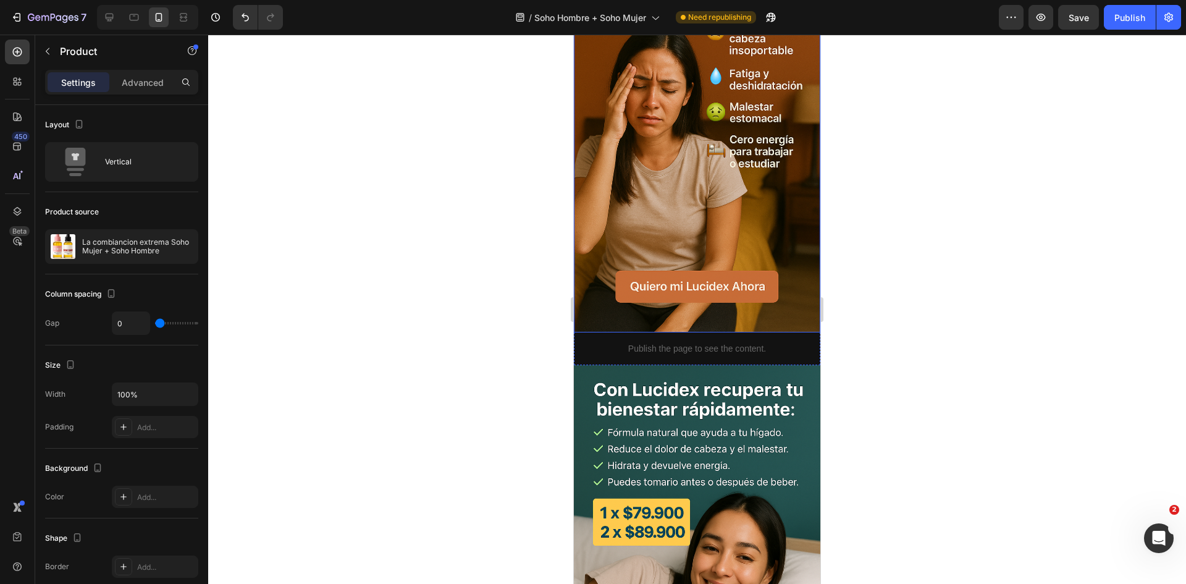
scroll to position [0, 0]
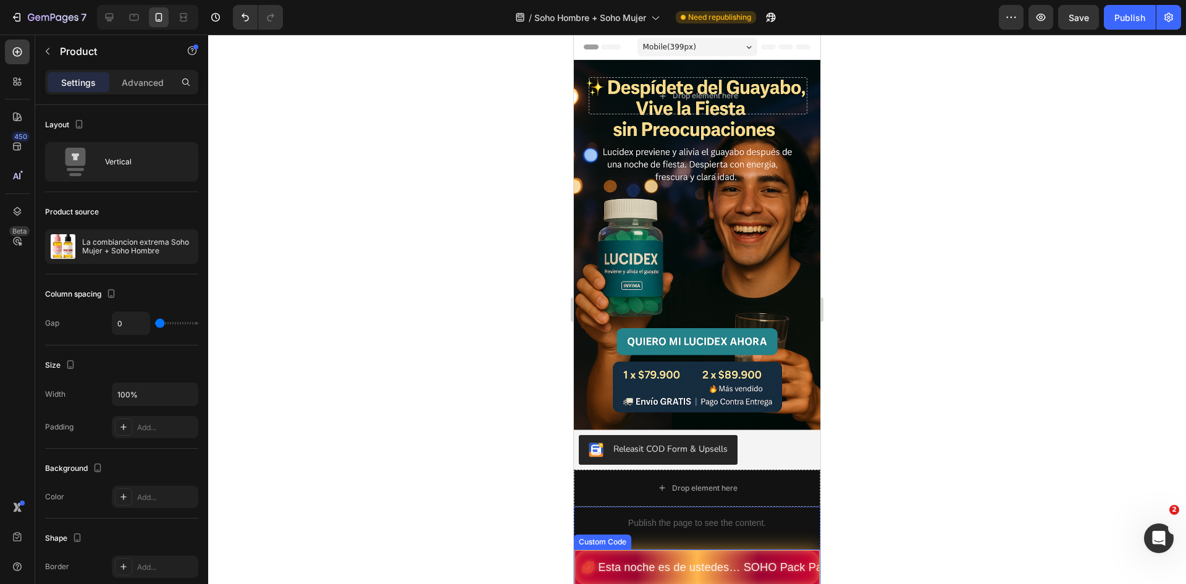
click at [717, 559] on span "💋 Esta noche es de ustedes… SOHO Pack Pareja: más deseo, más placer, más de tod…" at bounding box center [697, 567] width 244 height 17
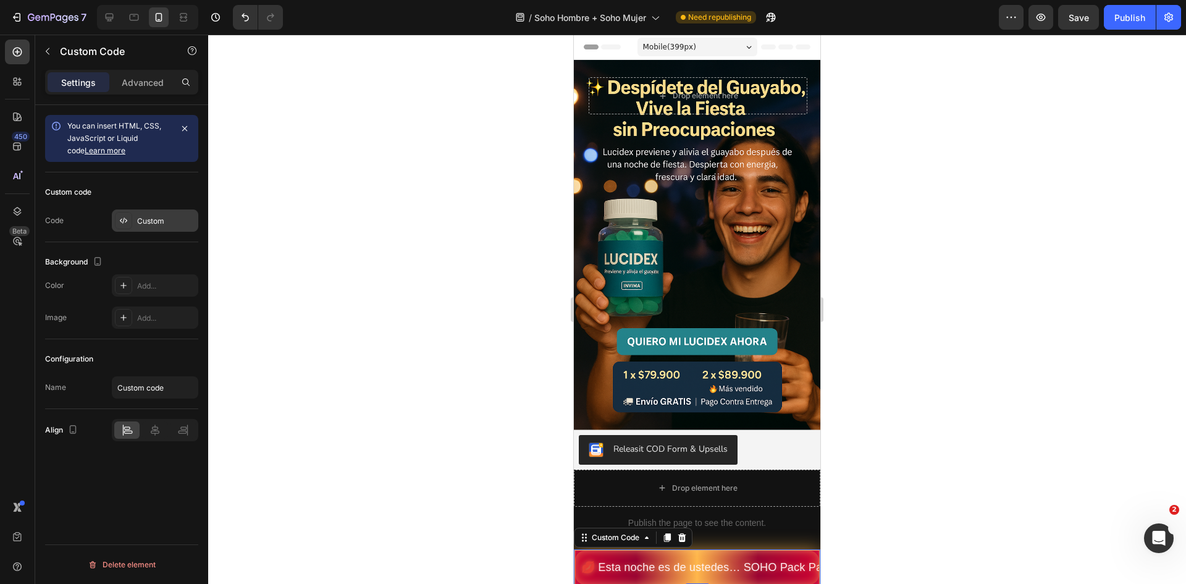
click at [156, 227] on div "Custom" at bounding box center [155, 220] width 86 height 22
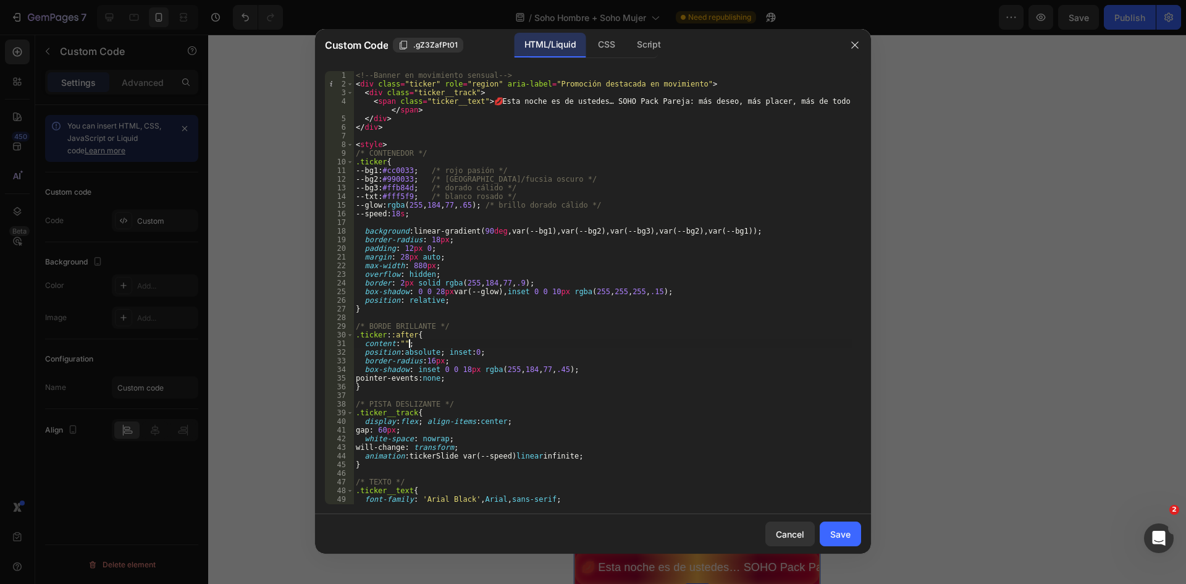
click at [474, 342] on div "<!-- Banner en movimiento sensual --> < div class = "ticker" role = "region" ar…" at bounding box center [602, 296] width 498 height 450
type textarea "</style>"
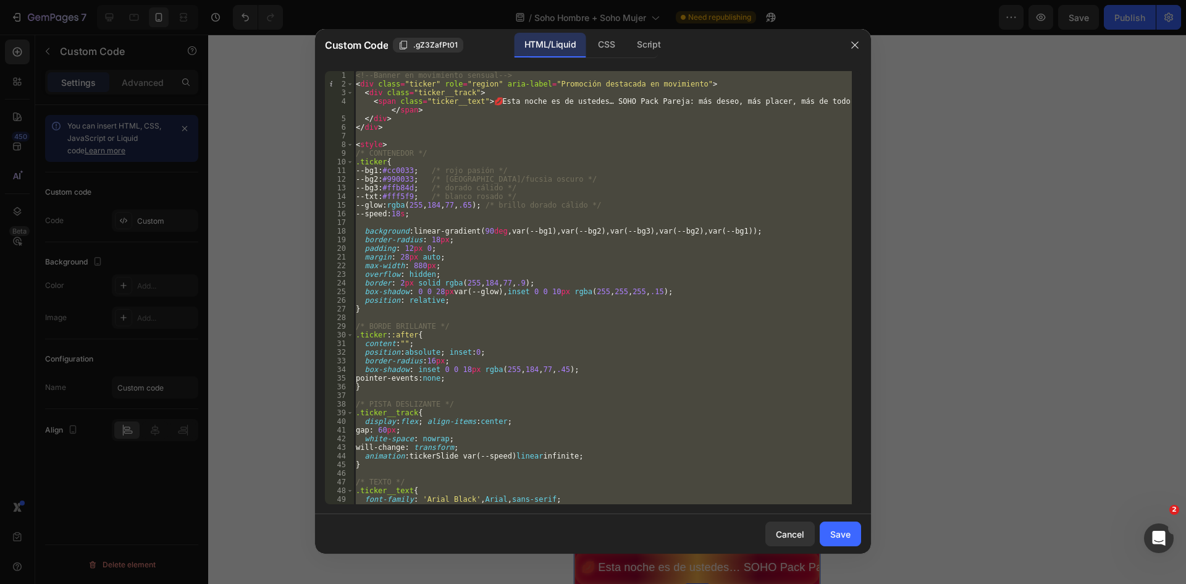
paste textarea
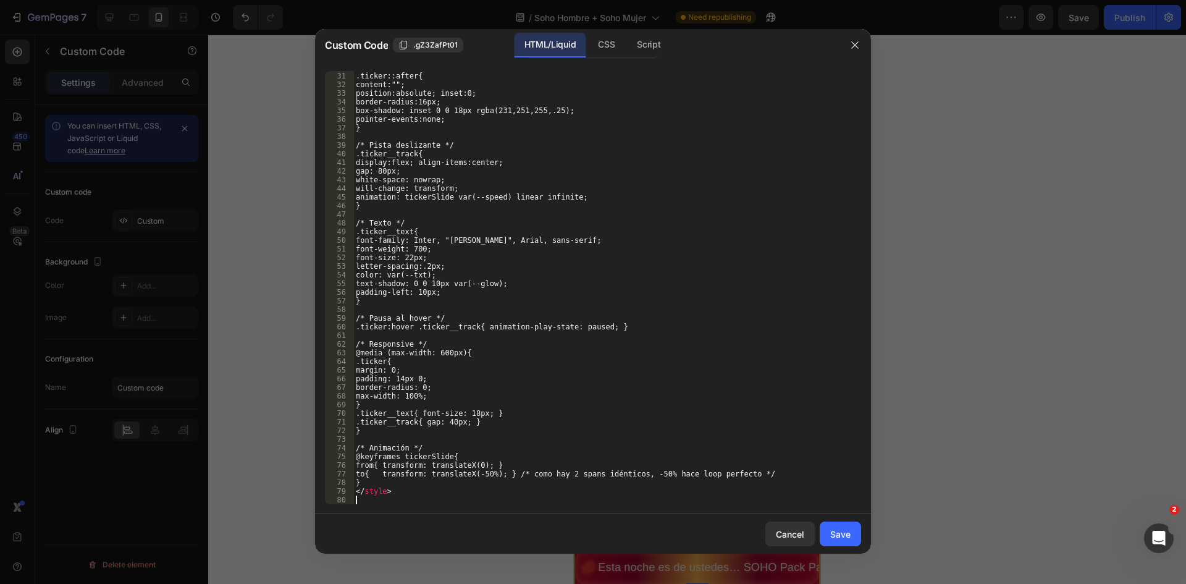
scroll to position [276, 0]
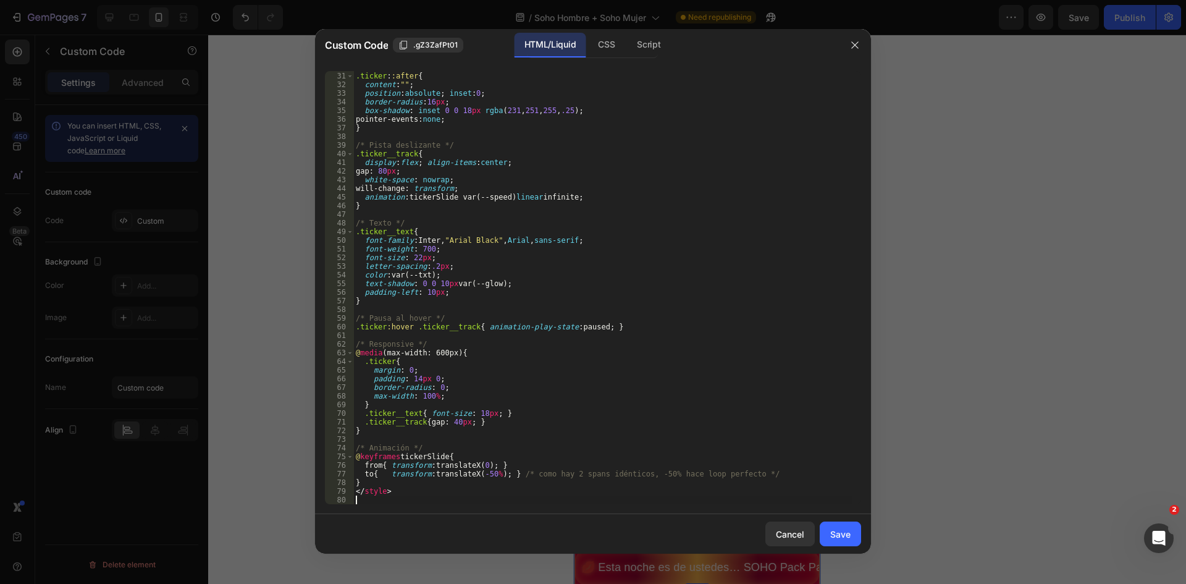
click at [855, 547] on div "Cancel Save" at bounding box center [593, 534] width 556 height 40
click at [850, 540] on div "Save" at bounding box center [840, 534] width 20 height 13
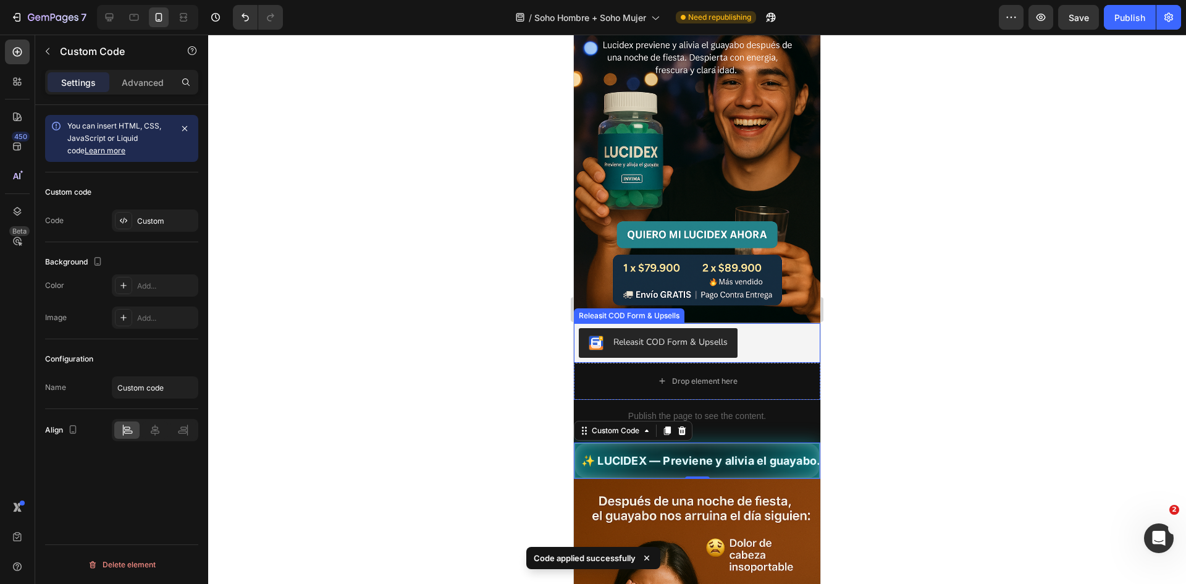
scroll to position [247, 0]
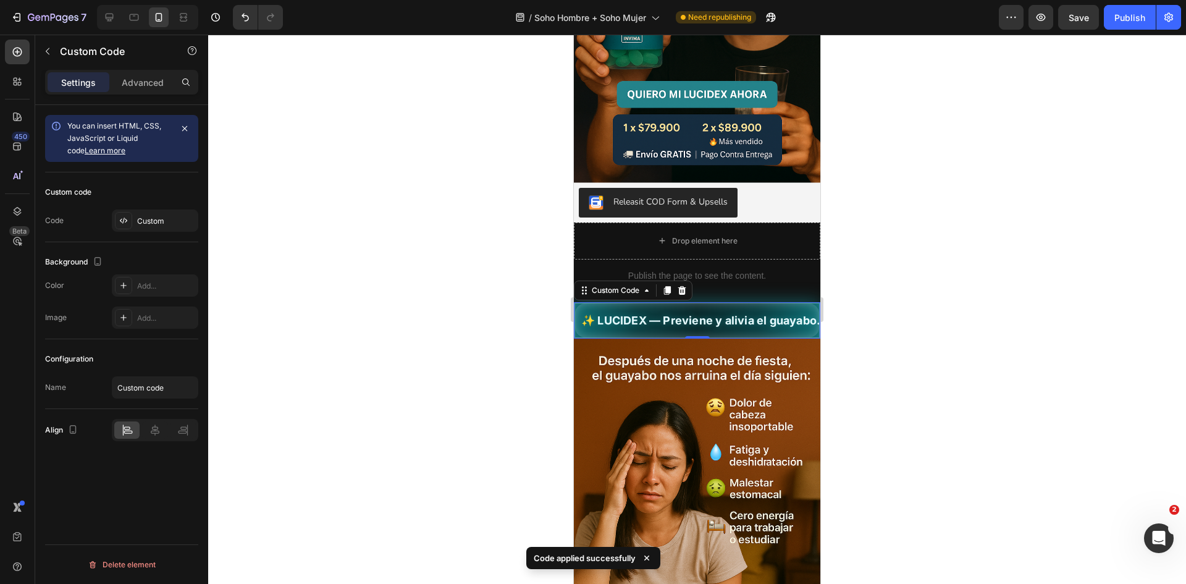
click at [980, 308] on div at bounding box center [697, 309] width 978 height 549
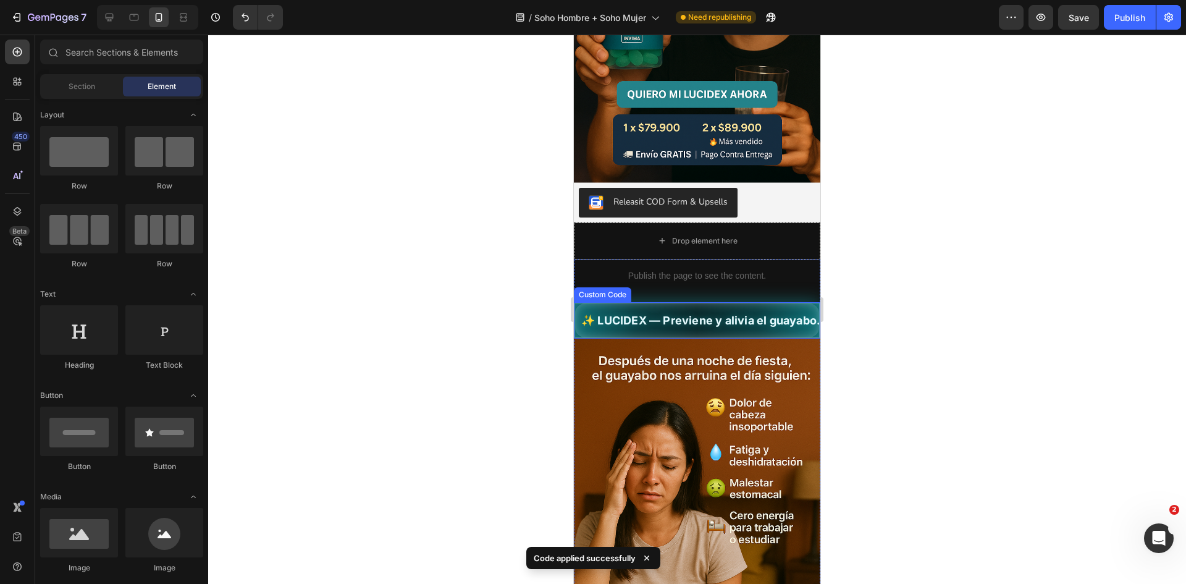
click at [784, 317] on div "✨ LUCIDEX — Previene y alivia el guayabo. 🍃 Fórmula natural | ✅ INVIMA | 🚚 Enví…" at bounding box center [697, 320] width 246 height 36
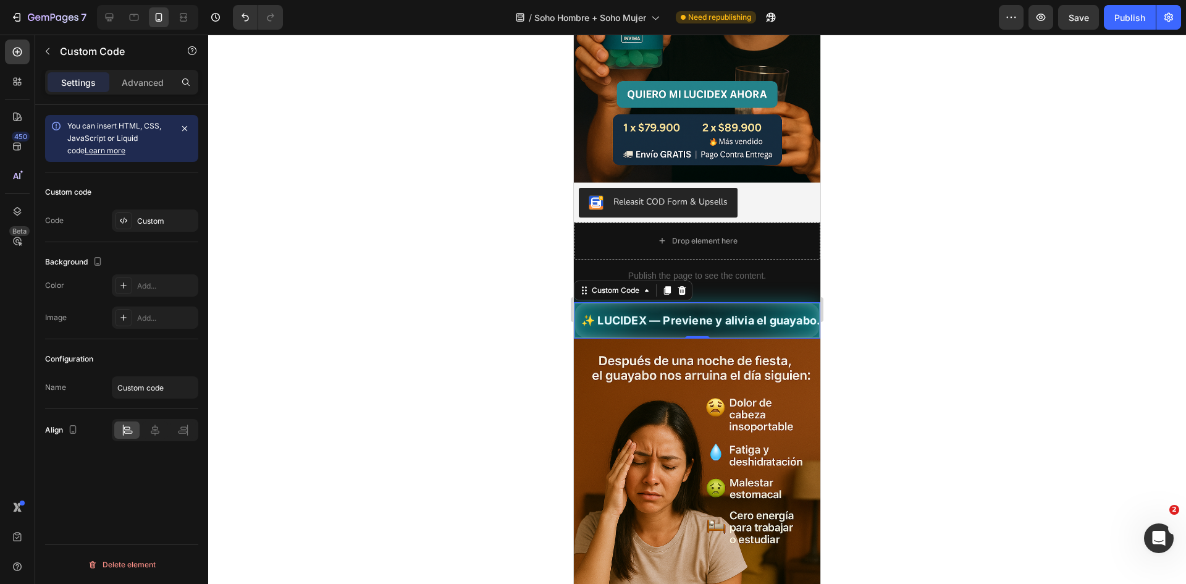
click at [844, 312] on span "✨ LUCIDEX — Previene y alivia el guayabo. 🍃 Fórmula natural | ✅ INVIMA | 🚚 Enví…" at bounding box center [966, 320] width 244 height 17
click at [153, 227] on div "Custom" at bounding box center [155, 220] width 86 height 22
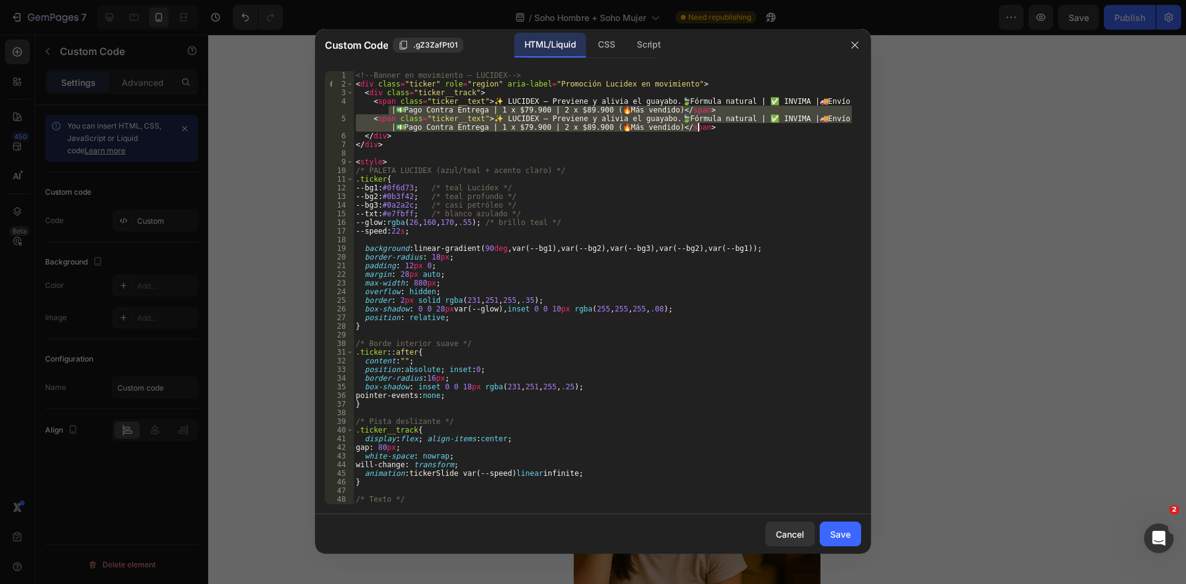
drag, startPoint x: 384, startPoint y: 111, endPoint x: 705, endPoint y: 127, distance: 321.0
click at [705, 127] on div "<!-- Banner en movimiento – LUCIDEX --> < div class = "ticker" role = "region" …" at bounding box center [602, 296] width 498 height 450
click at [718, 108] on div "<!-- Banner en movimiento – LUCIDEX --> < div class = "ticker" role = "region" …" at bounding box center [602, 287] width 498 height 433
drag, startPoint x: 389, startPoint y: 109, endPoint x: 715, endPoint y: 133, distance: 327.6
click at [715, 133] on div "<!-- Banner en movimiento – LUCIDEX --> < div class = "ticker" role = "region" …" at bounding box center [602, 296] width 498 height 450
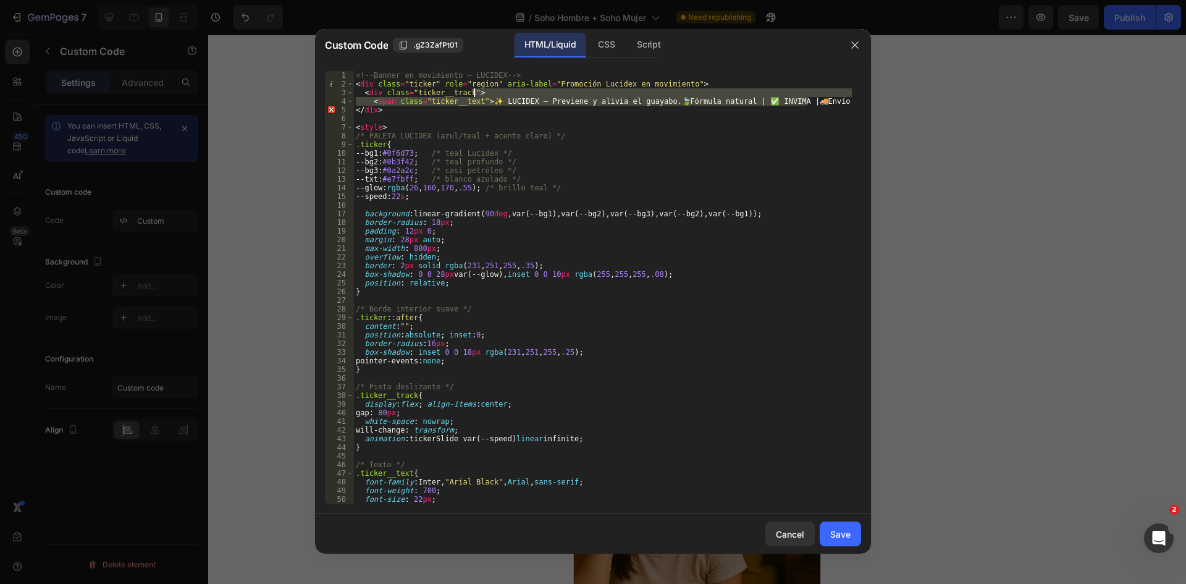
drag, startPoint x: 808, startPoint y: 101, endPoint x: 1076, endPoint y: 93, distance: 268.2
click at [1076, 93] on div "Custom Code .gZ3ZafPt01 HTML/Liquid CSS Script <span class="ticker__text">✨ LUC…" at bounding box center [593, 292] width 1186 height 584
click at [638, 82] on div "<!-- Banner en movimiento – LUCIDEX --> < div class = "ticker" role = "region" …" at bounding box center [602, 296] width 498 height 450
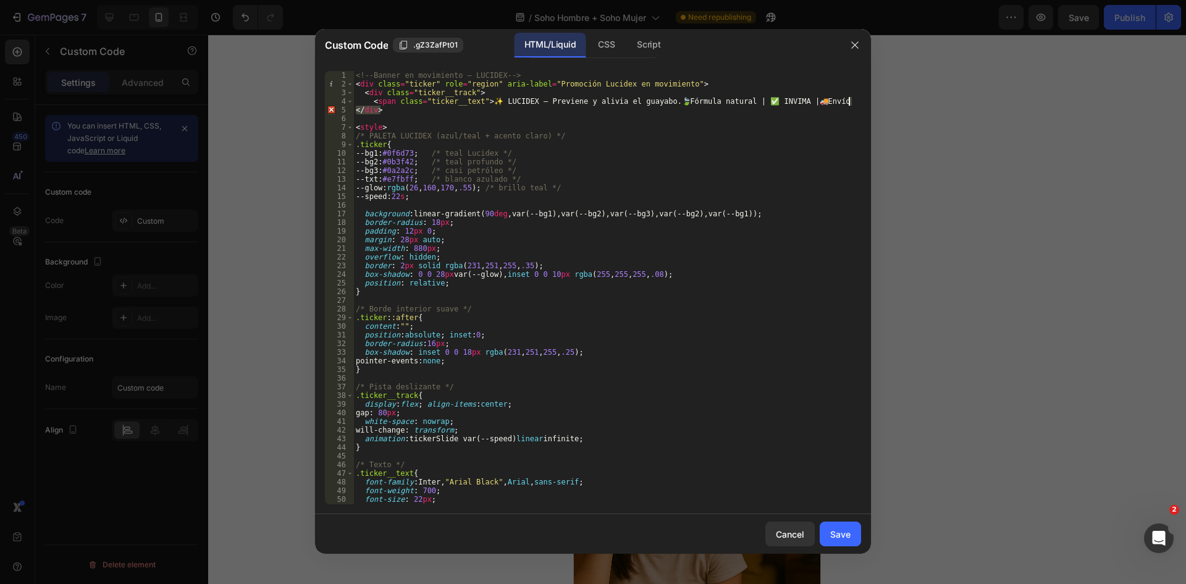
drag, startPoint x: 729, startPoint y: 107, endPoint x: 856, endPoint y: 106, distance: 126.6
click at [856, 106] on div "<div class="ticker" role="region" aria-label="Promoción Lucidex en movimiento">…" at bounding box center [593, 287] width 536 height 433
type textarea "</div>"
click at [759, 102] on div "<!-- Banner en movimiento – LUCIDEX --> < div class = "ticker" role = "region" …" at bounding box center [602, 296] width 498 height 450
type textarea "</div>"
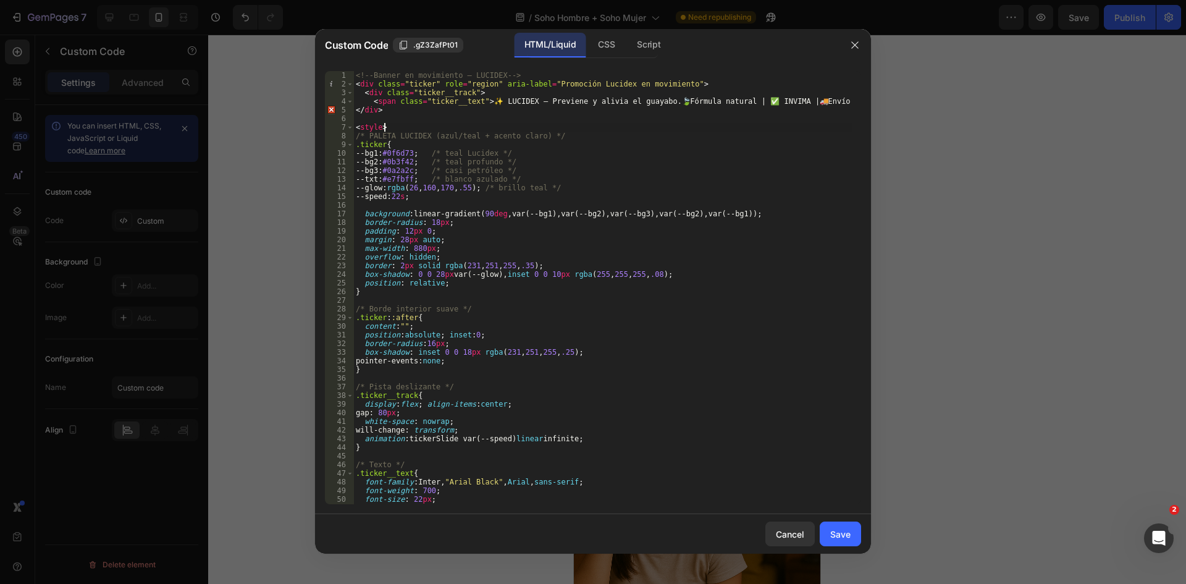
type textarea "/* PALETA LUCIDEX (azul/teal + acento claro) */"
click at [835, 534] on div "Save" at bounding box center [840, 534] width 20 height 13
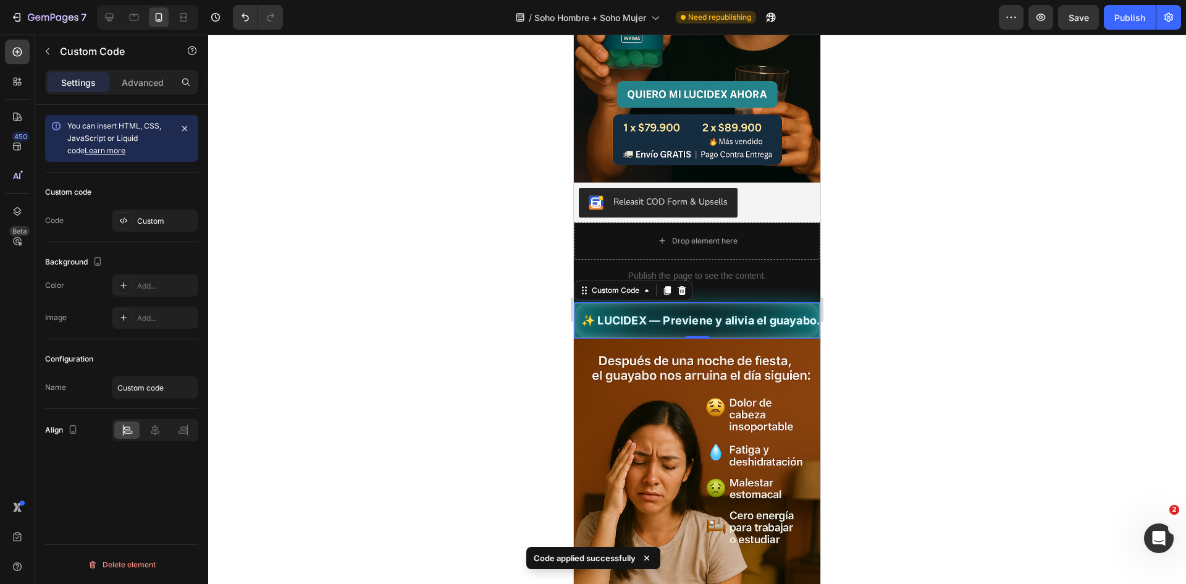
click at [757, 312] on span "✨ LUCIDEX — Previene y alivia el guayabo. 🍃 Fórmula natural | ✅ INVIMA | 🚚 Enví…" at bounding box center [697, 320] width 244 height 17
click at [175, 229] on div "Custom" at bounding box center [155, 220] width 86 height 22
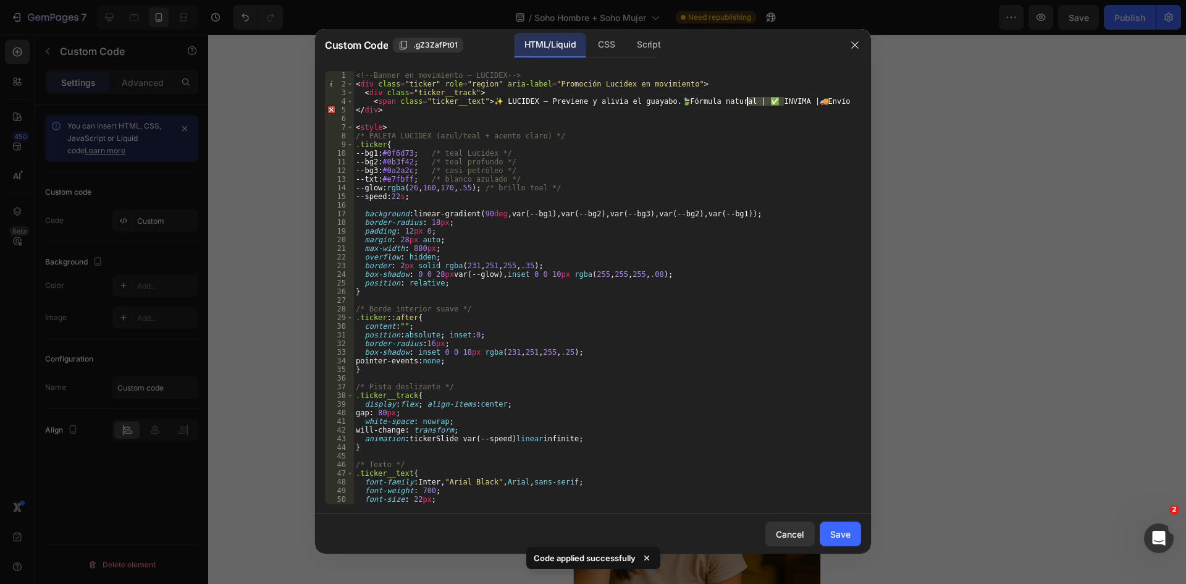
drag, startPoint x: 785, startPoint y: 105, endPoint x: 749, endPoint y: 103, distance: 36.5
click at [749, 103] on div "<!-- Banner en movimiento – LUCIDEX --> < div class = "ticker" role = "region" …" at bounding box center [602, 296] width 498 height 450
type textarea "<span class="ticker__text">✨ LUCIDEX — Previene y alivia el guayabo. 🍃 Fórmula …"
click at [849, 528] on div "Save" at bounding box center [840, 534] width 20 height 13
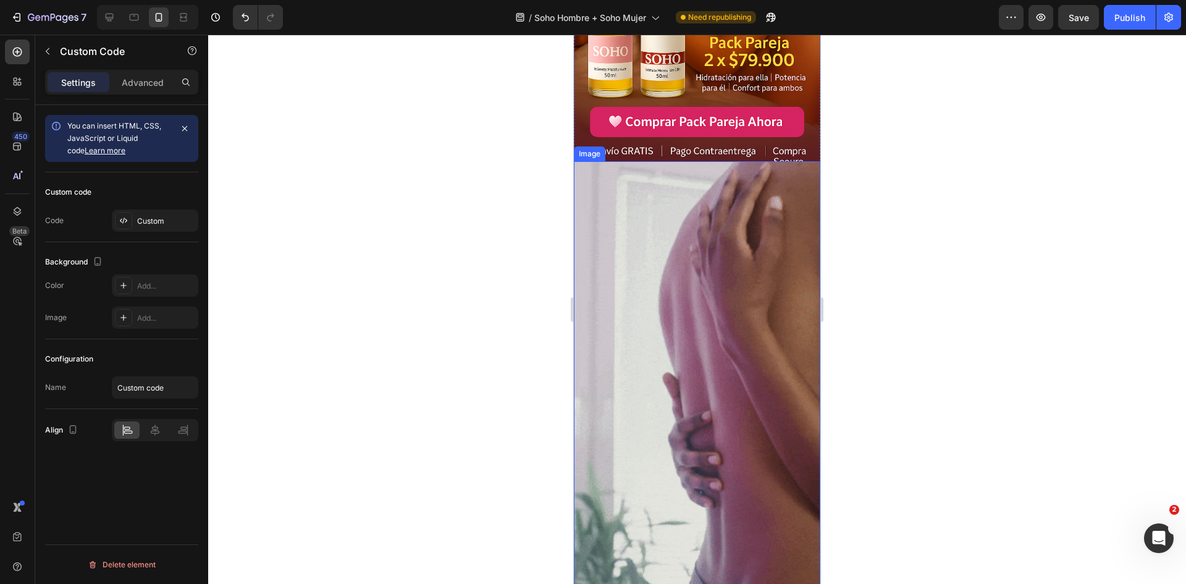
scroll to position [990, 0]
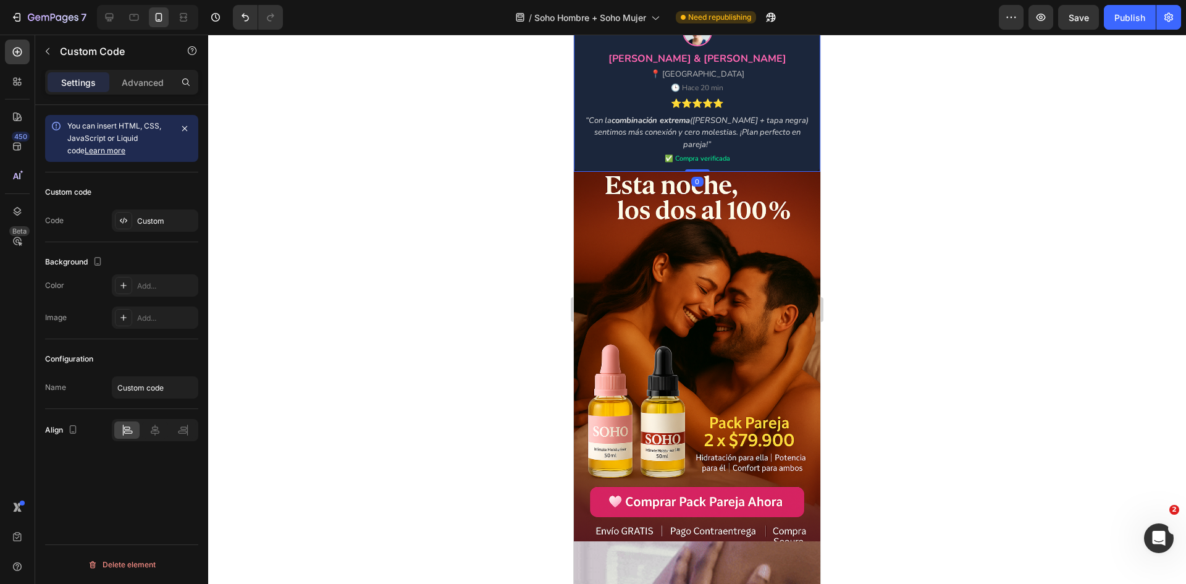
click at [705, 132] on div "“Con la combinación extrema (rosado + tapa negra) sentimos más conexión y cero …" at bounding box center [697, 133] width 232 height 36
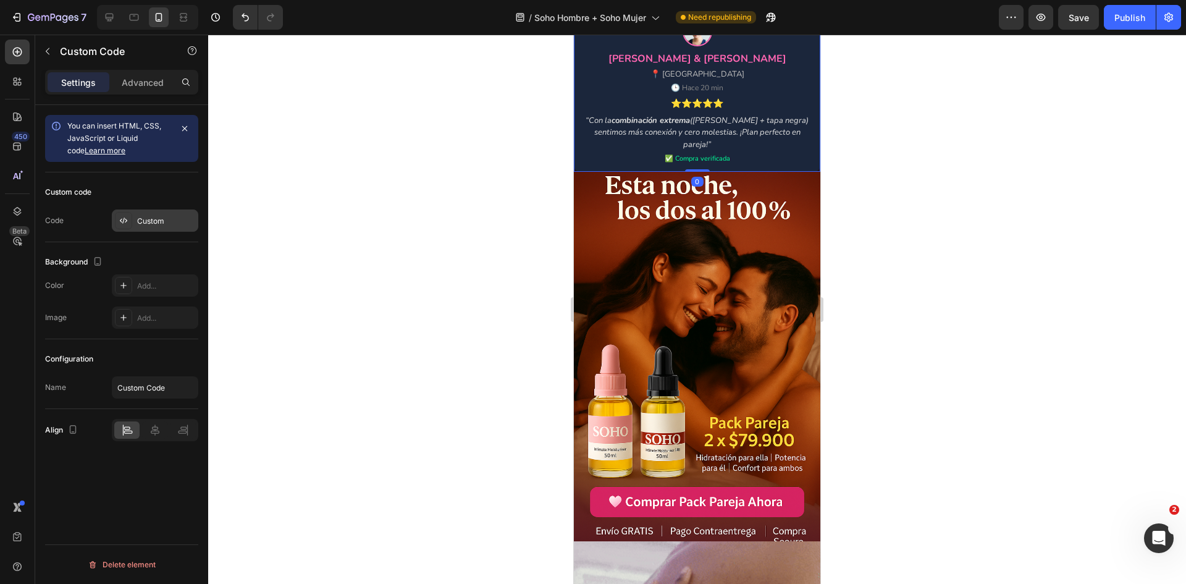
click at [147, 213] on div "Custom" at bounding box center [155, 220] width 86 height 22
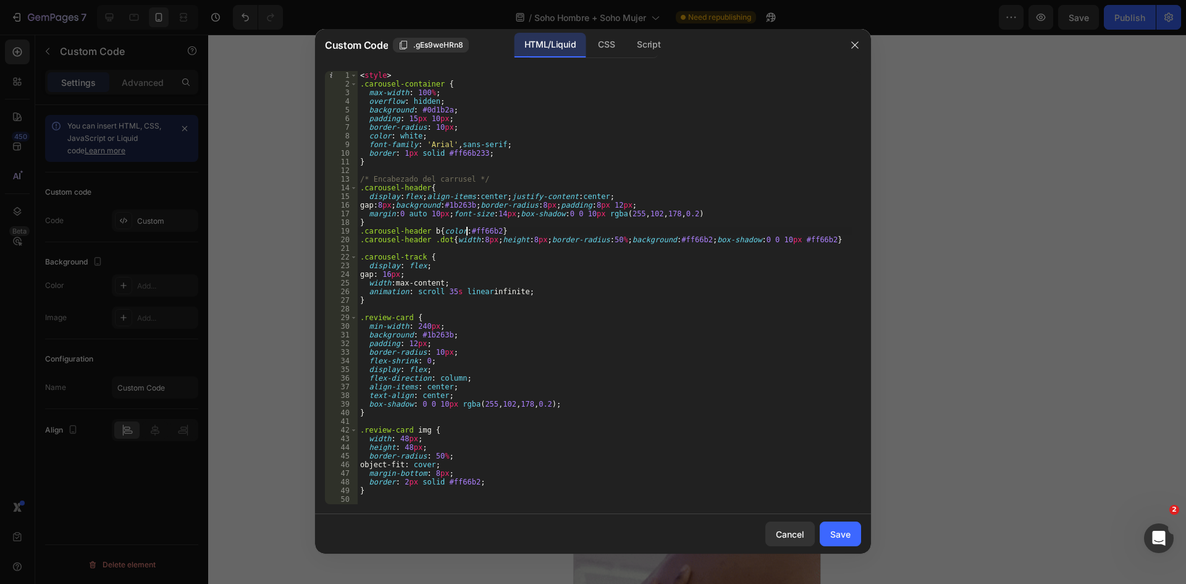
click at [466, 235] on div "< style > .carousel-container { max-width : 100 % ; overflow : hidden ; backgro…" at bounding box center [605, 296] width 494 height 450
type textarea "</div>"
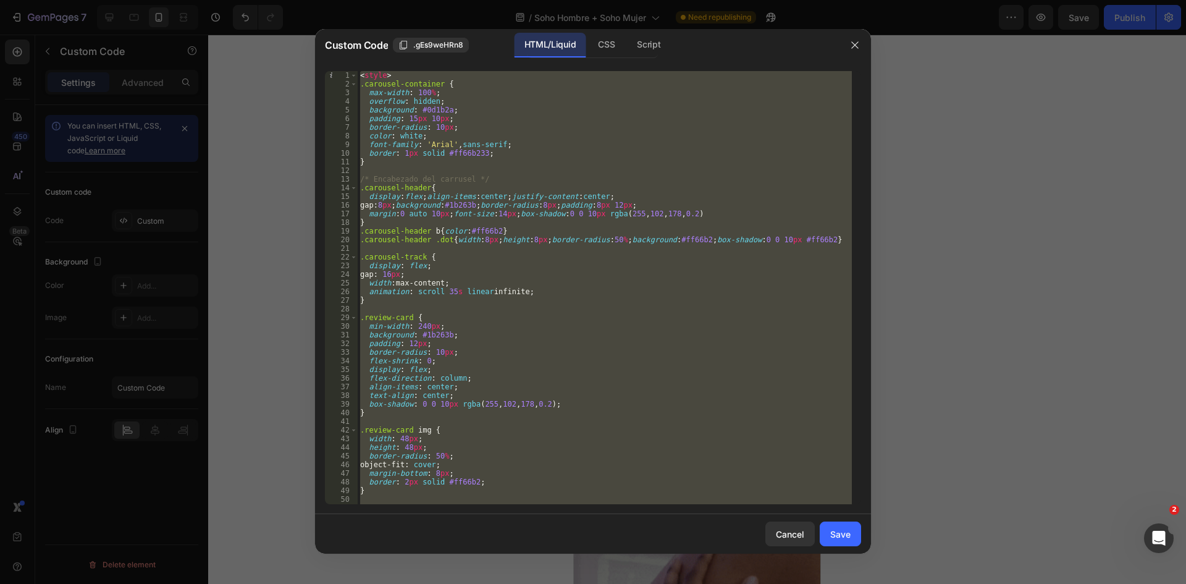
paste textarea
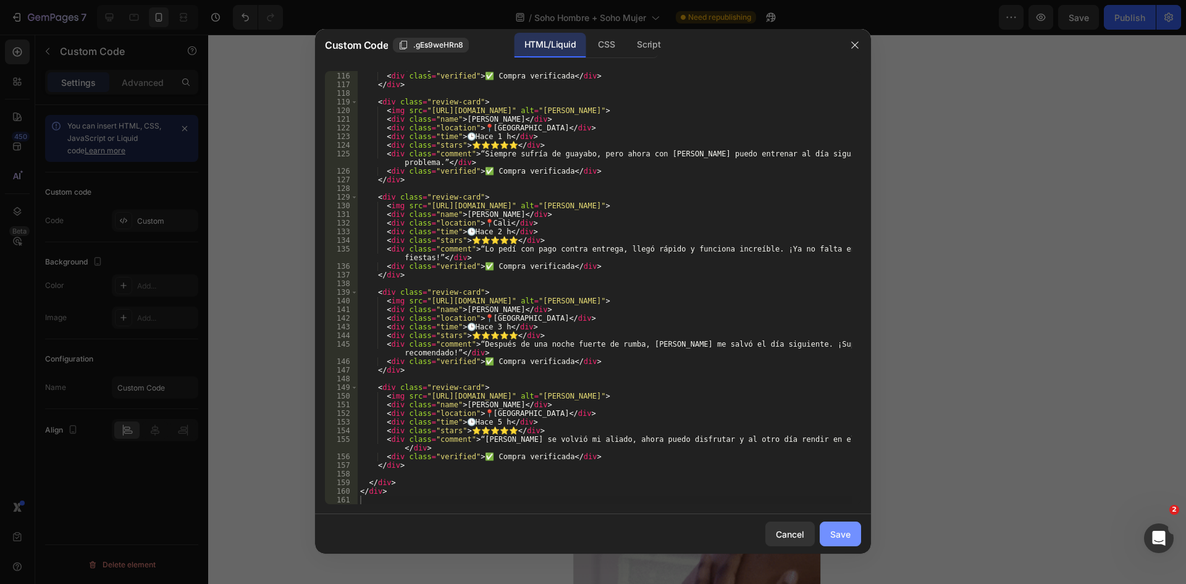
click at [824, 521] on button "Save" at bounding box center [840, 533] width 41 height 25
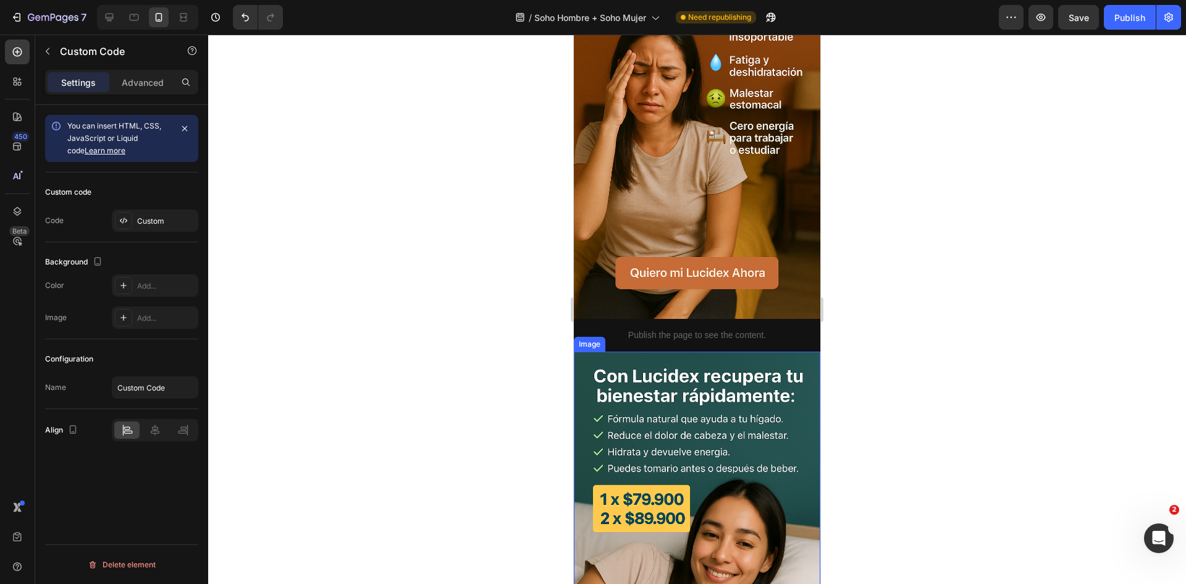
scroll to position [618, 0]
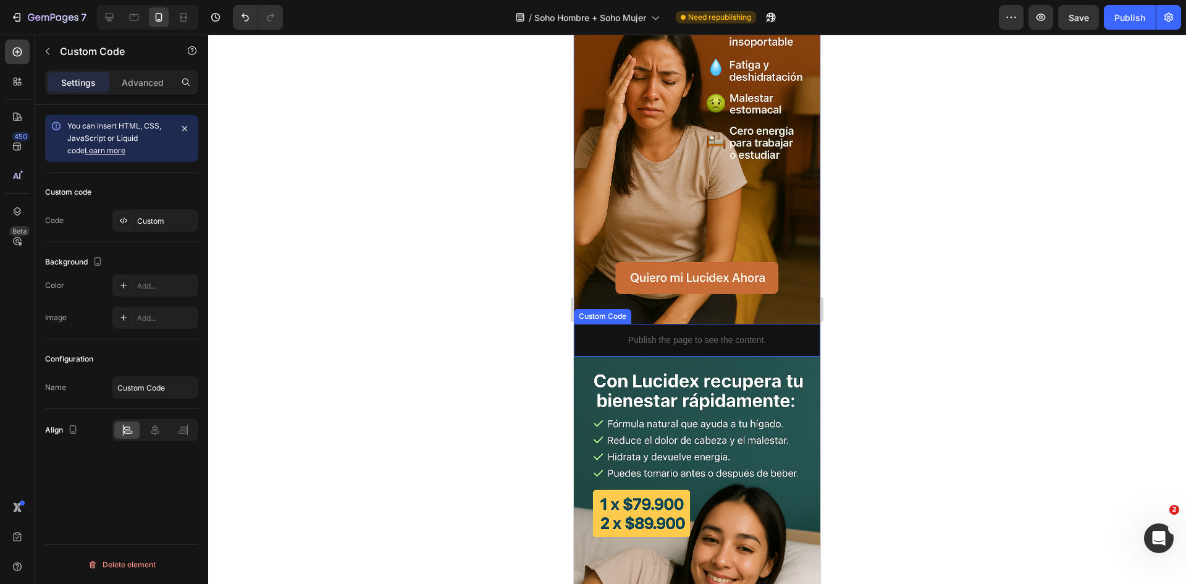
click at [746, 324] on div "Publish the page to see the content." at bounding box center [697, 340] width 246 height 33
click at [152, 221] on div "Custom" at bounding box center [166, 221] width 58 height 11
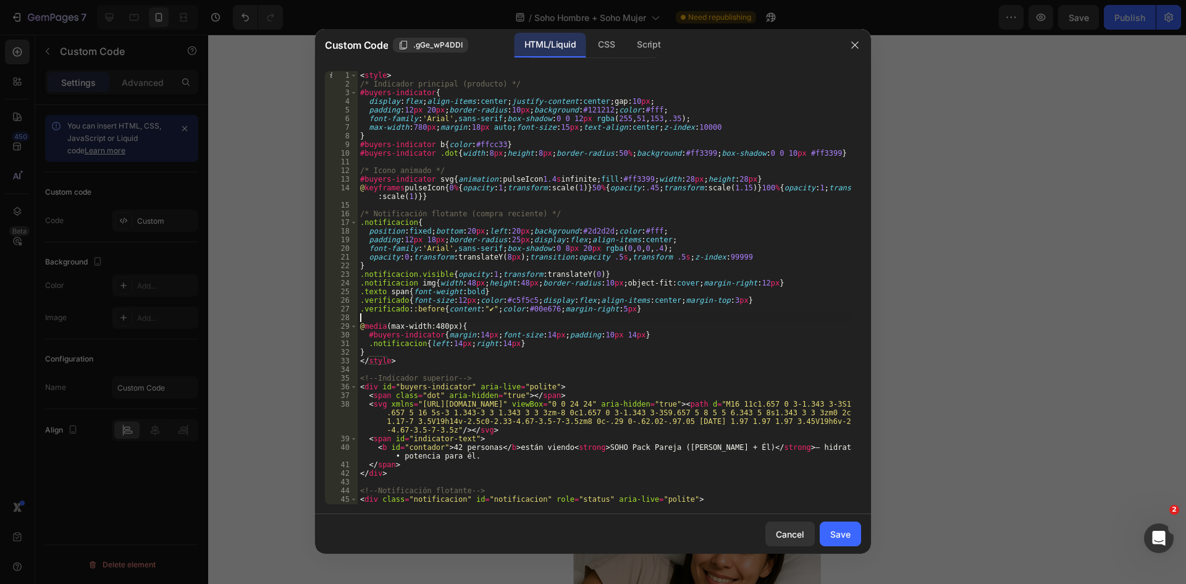
click at [639, 319] on div "< style > /* Indicador principal (producto) */ #buyers-indicator { display : fl…" at bounding box center [605, 300] width 494 height 459
type textarea "</script>"
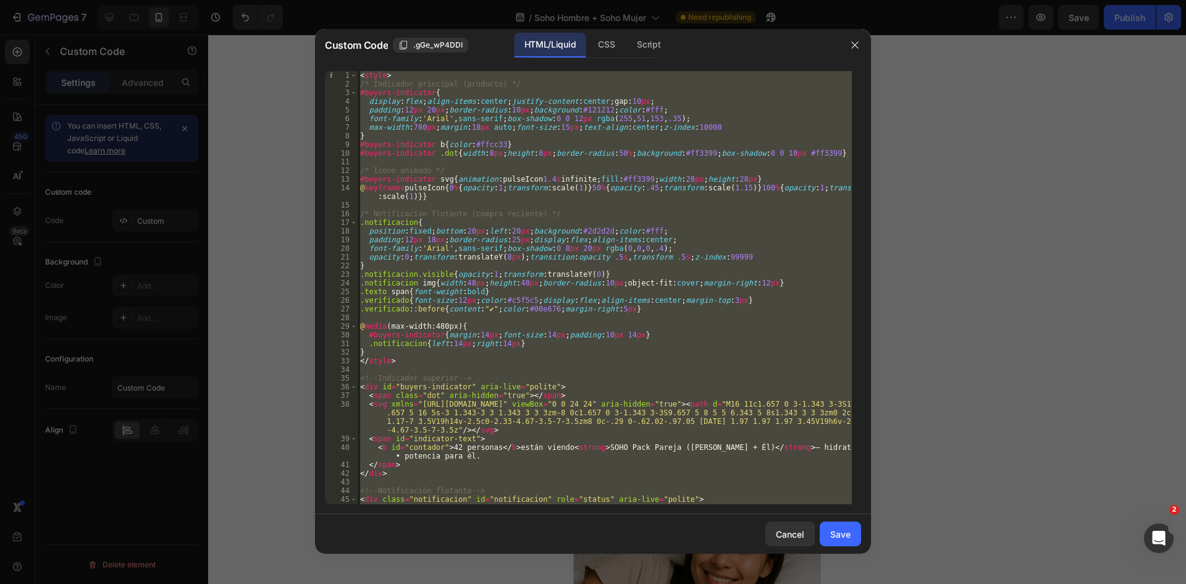
paste textarea
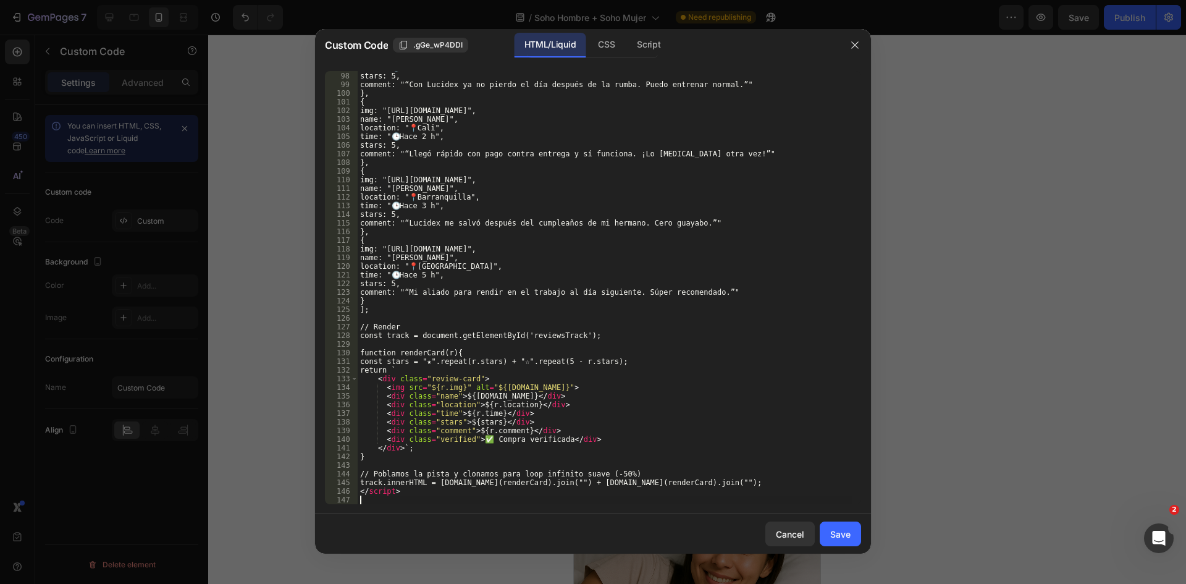
scroll to position [838, 0]
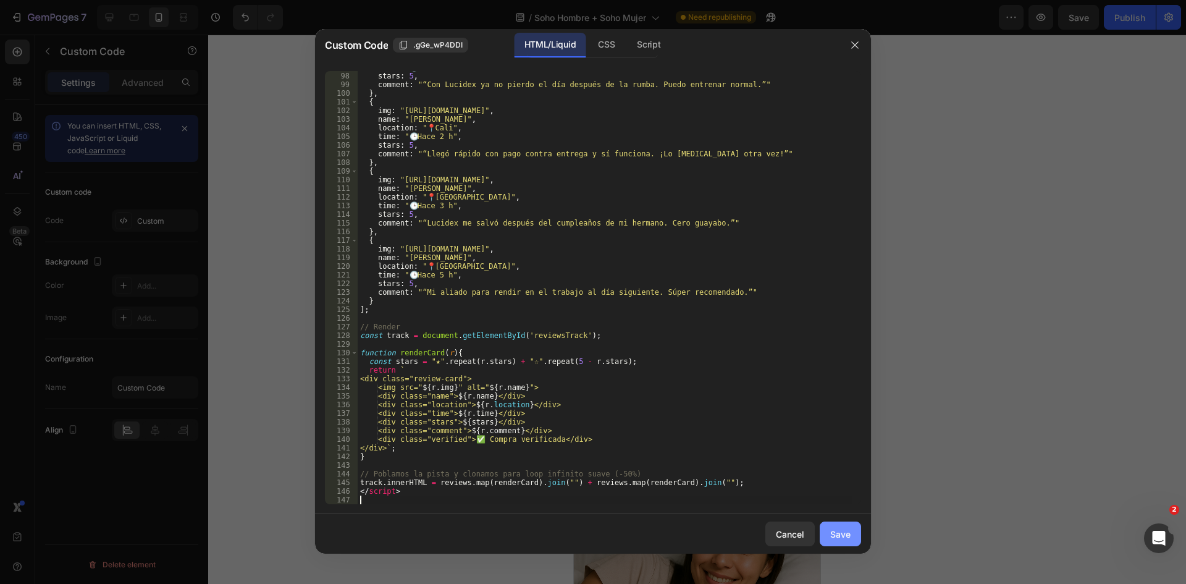
click at [840, 534] on div "Save" at bounding box center [840, 534] width 20 height 13
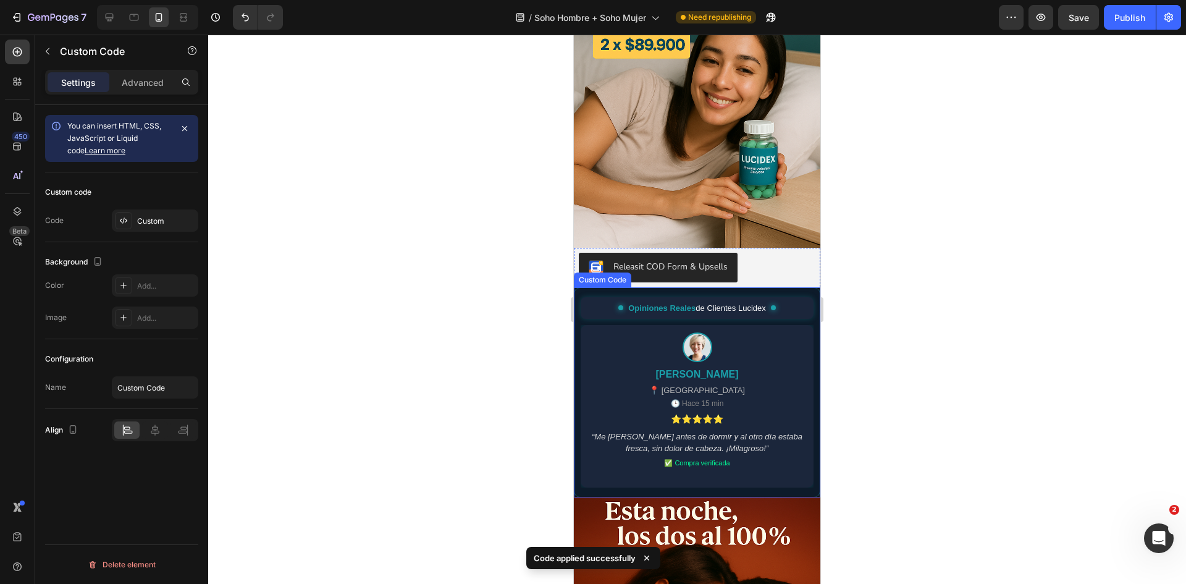
scroll to position [1112, 0]
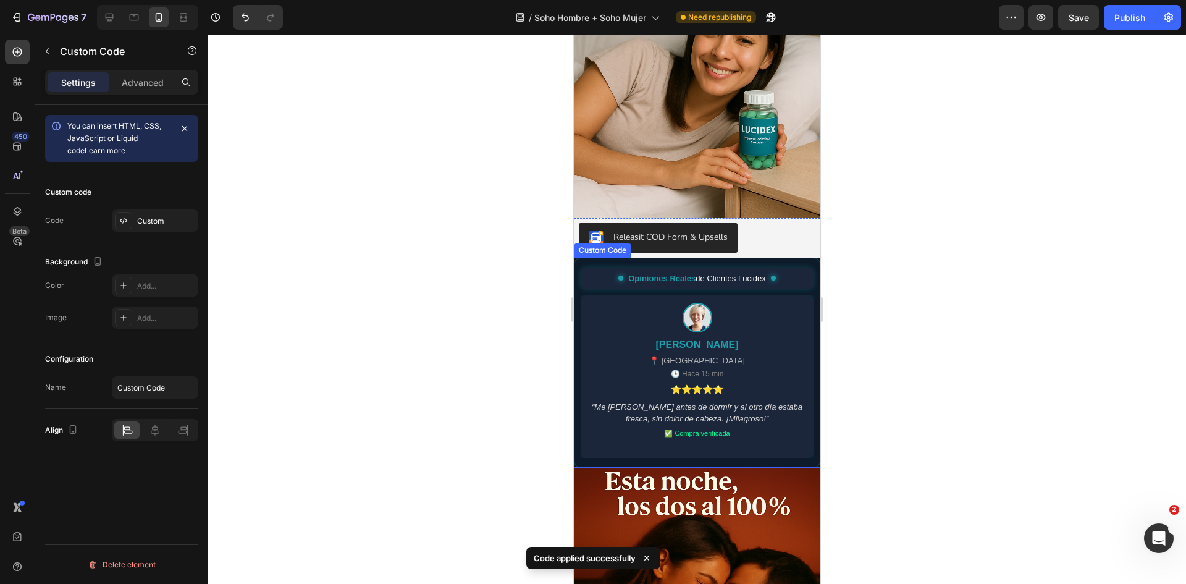
click at [716, 343] on div "Laura P. 📍 Bogotá 🕒 Hace 15 min ⭐⭐⭐⭐⭐ “Me tomé Lucidex antes de dormir y al otr…" at bounding box center [697, 376] width 233 height 162
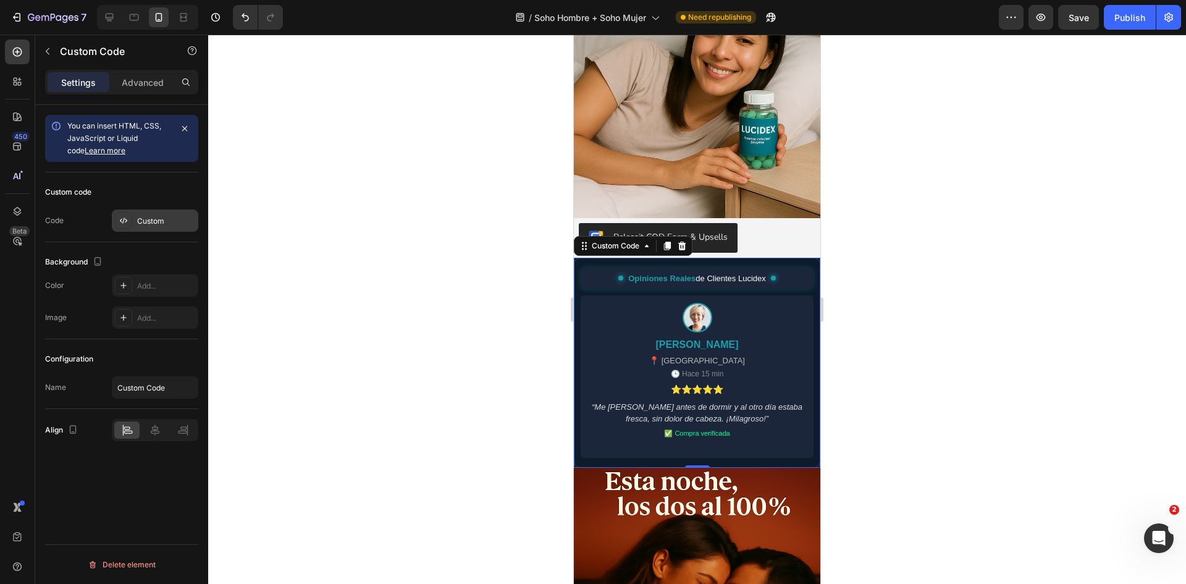
click at [142, 214] on div "Custom" at bounding box center [155, 220] width 86 height 22
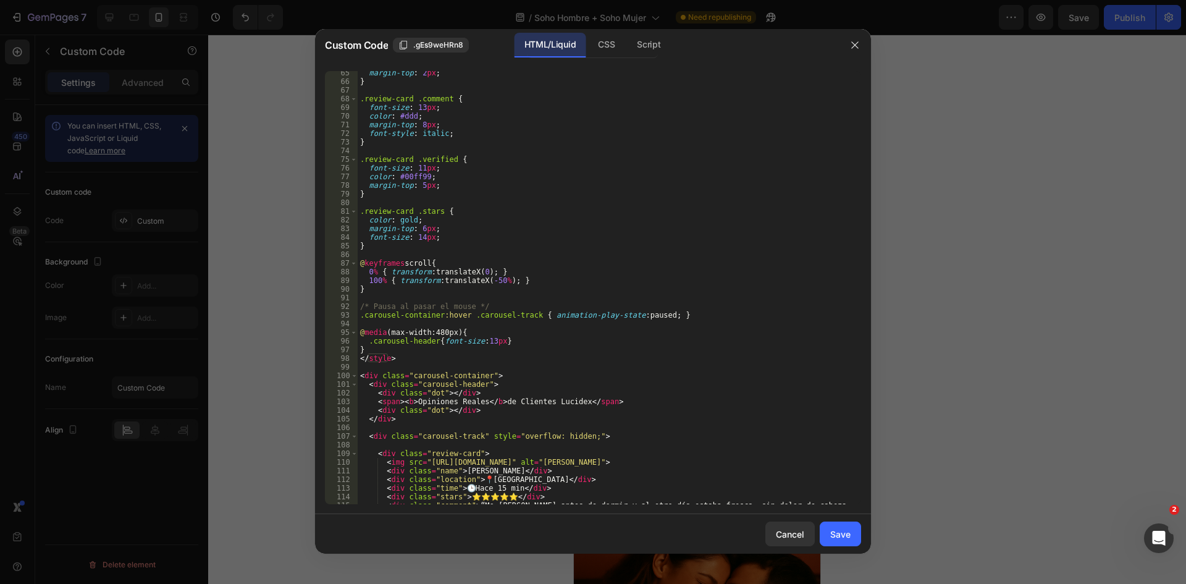
scroll to position [667, 0]
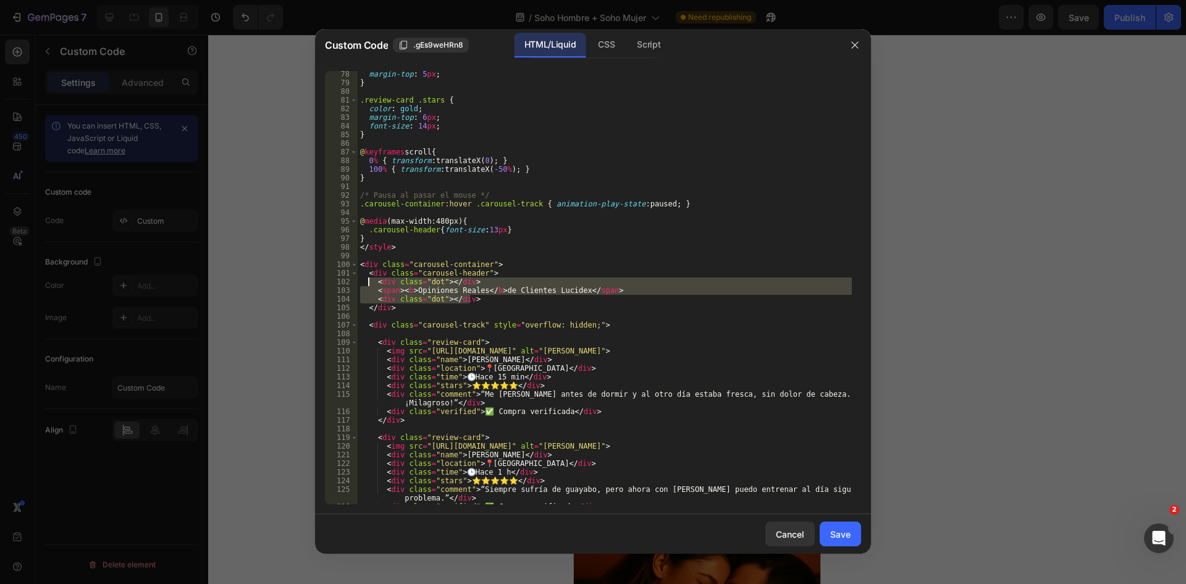
drag, startPoint x: 478, startPoint y: 299, endPoint x: 370, endPoint y: 284, distance: 109.2
click at [370, 284] on div "margin-top : 5 px ; } .review-card .stars { color : gold ; margin-top : 6 px ; …" at bounding box center [605, 295] width 494 height 450
type textarea "<div class="dot"></div> <span><b>Opiniones Reales</b> de Clientes Lucidex</span>"
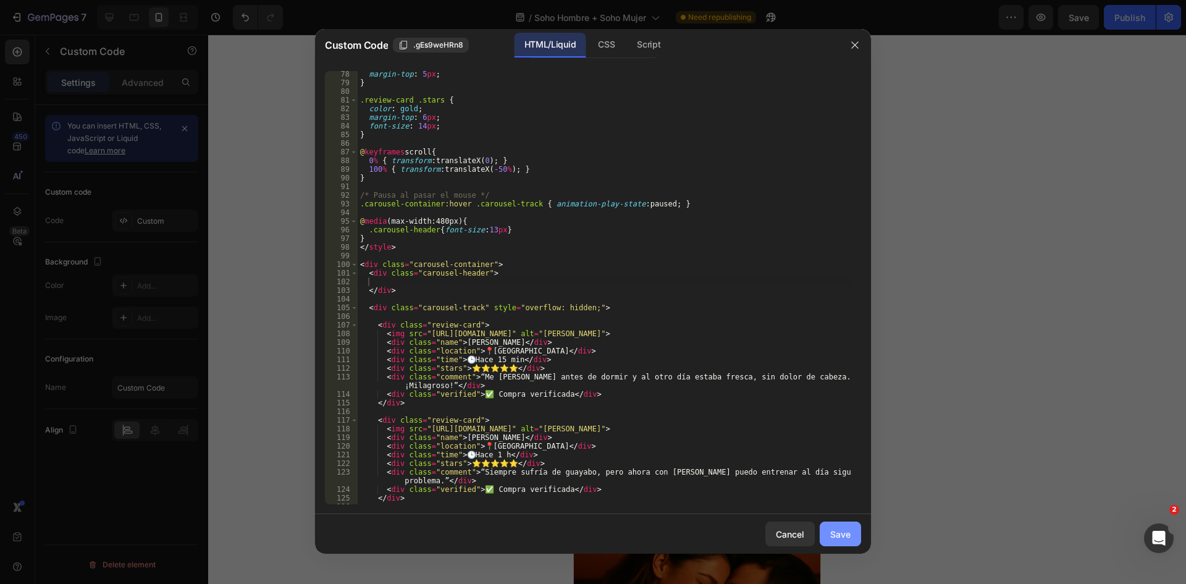
click at [835, 534] on div "Save" at bounding box center [840, 534] width 20 height 13
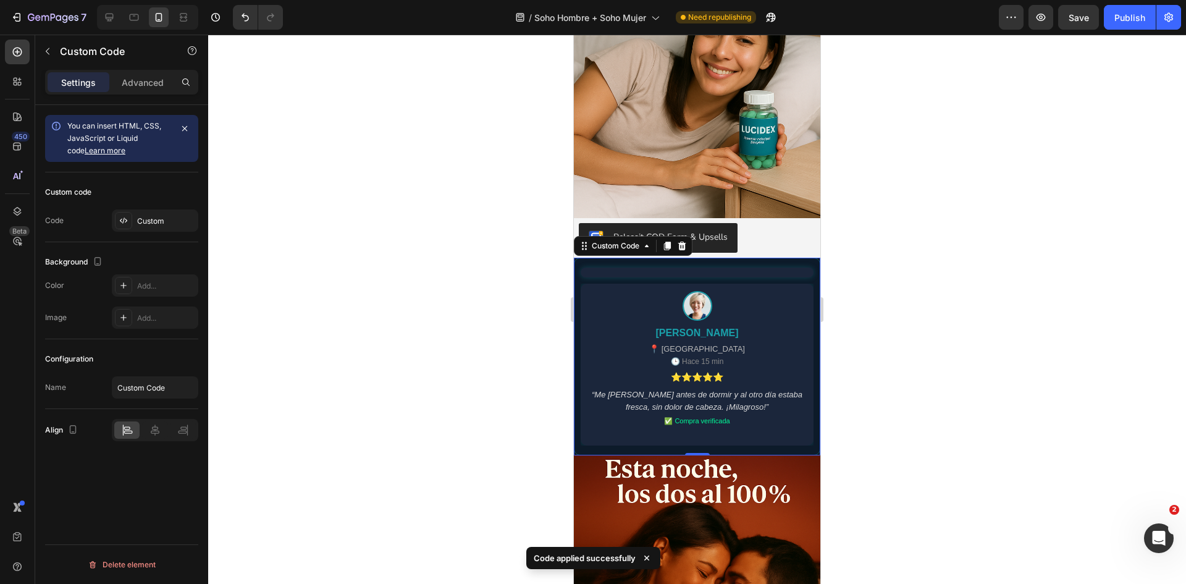
click at [733, 284] on div "Laura P. 📍 Bogotá 🕒 Hace 15 min ⭐⭐⭐⭐⭐ “Me tomé Lucidex antes de dormir y al otr…" at bounding box center [697, 365] width 233 height 162
click at [174, 231] on div "Custom" at bounding box center [155, 220] width 86 height 22
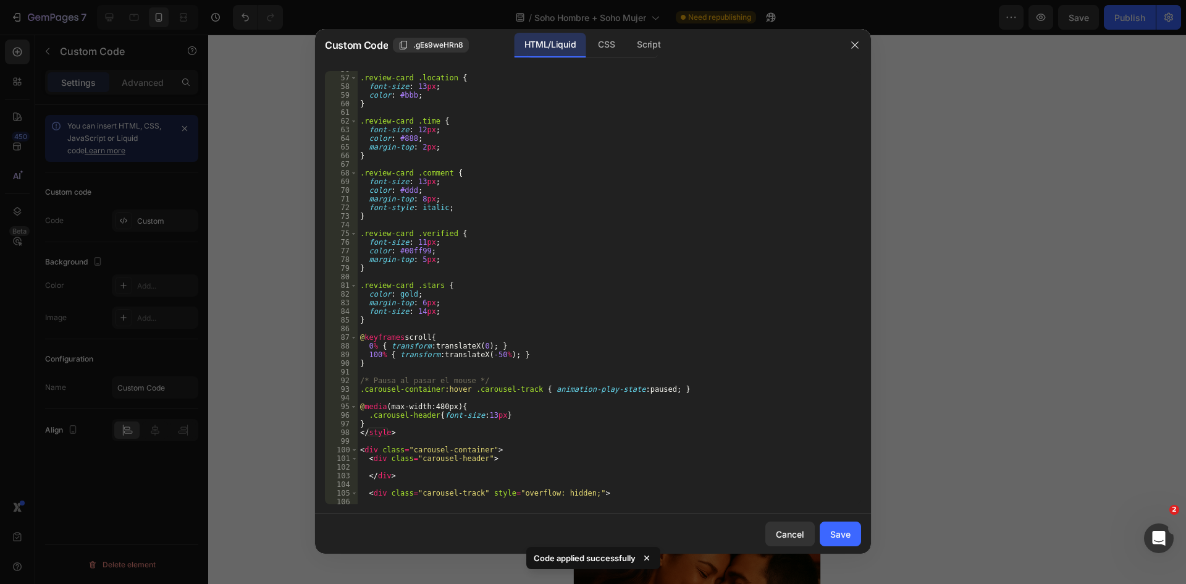
scroll to position [704, 0]
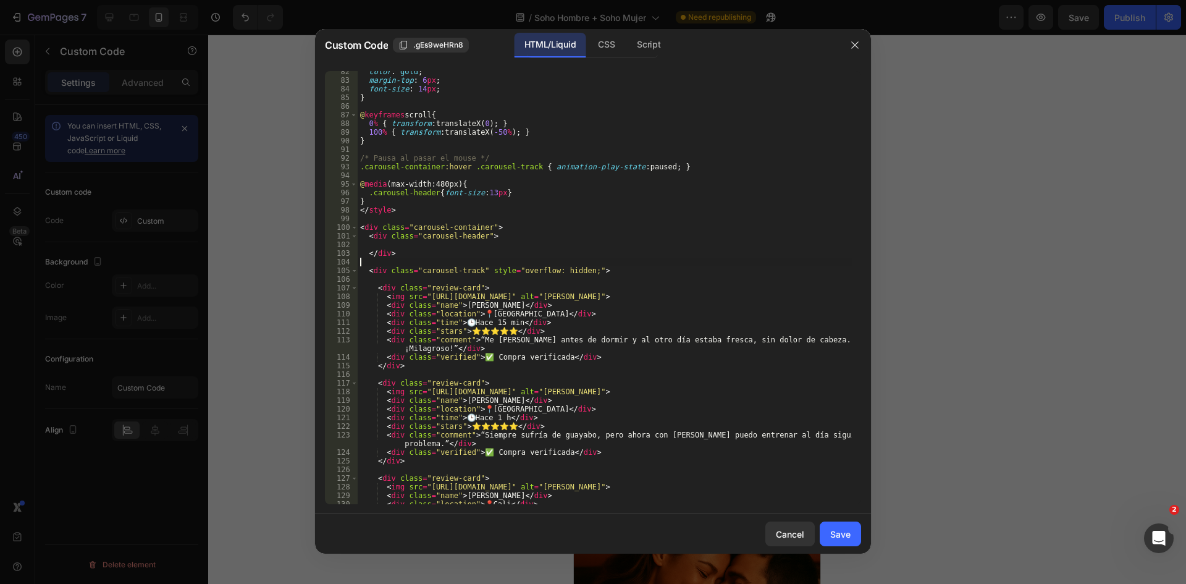
drag, startPoint x: 407, startPoint y: 263, endPoint x: 369, endPoint y: 259, distance: 38.5
click at [369, 259] on div "color : gold ; margin-top : 6 px ; font-size : 14 px ; } @ keyframes scroll { 0…" at bounding box center [605, 292] width 494 height 450
drag, startPoint x: 420, startPoint y: 257, endPoint x: 366, endPoint y: 248, distance: 54.4
click at [366, 248] on div "color : gold ; margin-top : 6 px ; font-size : 14 px ; } @ keyframes scroll { 0…" at bounding box center [605, 292] width 494 height 450
type textarea "</div>"
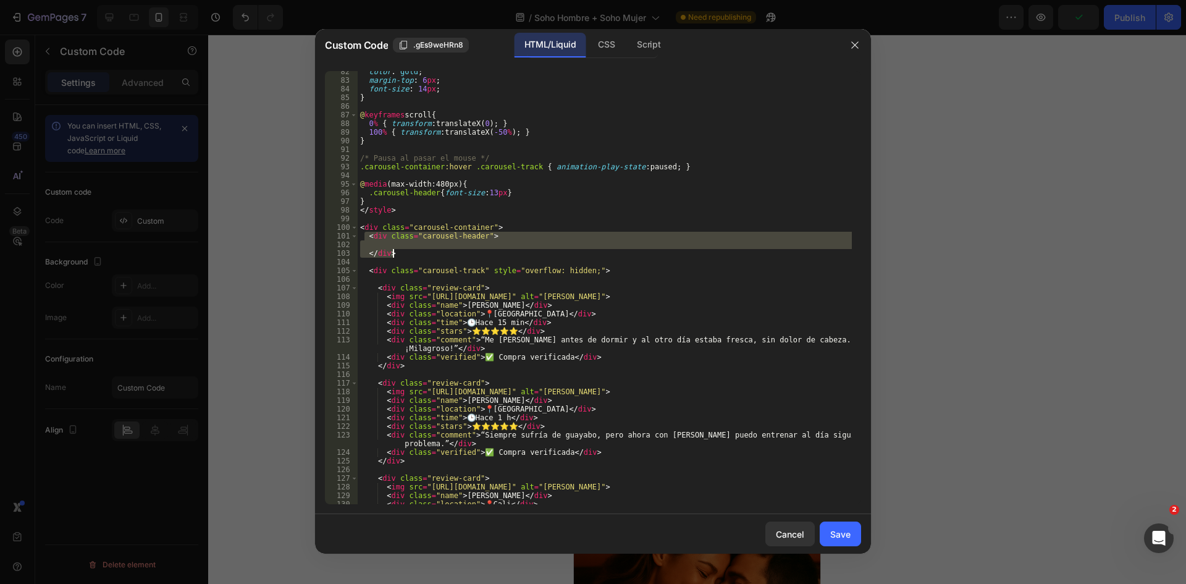
drag, startPoint x: 364, startPoint y: 238, endPoint x: 403, endPoint y: 255, distance: 42.3
click at [403, 255] on div "color : gold ; margin-top : 6 px ; font-size : 14 px ; } @ keyframes scroll { 0…" at bounding box center [605, 292] width 494 height 450
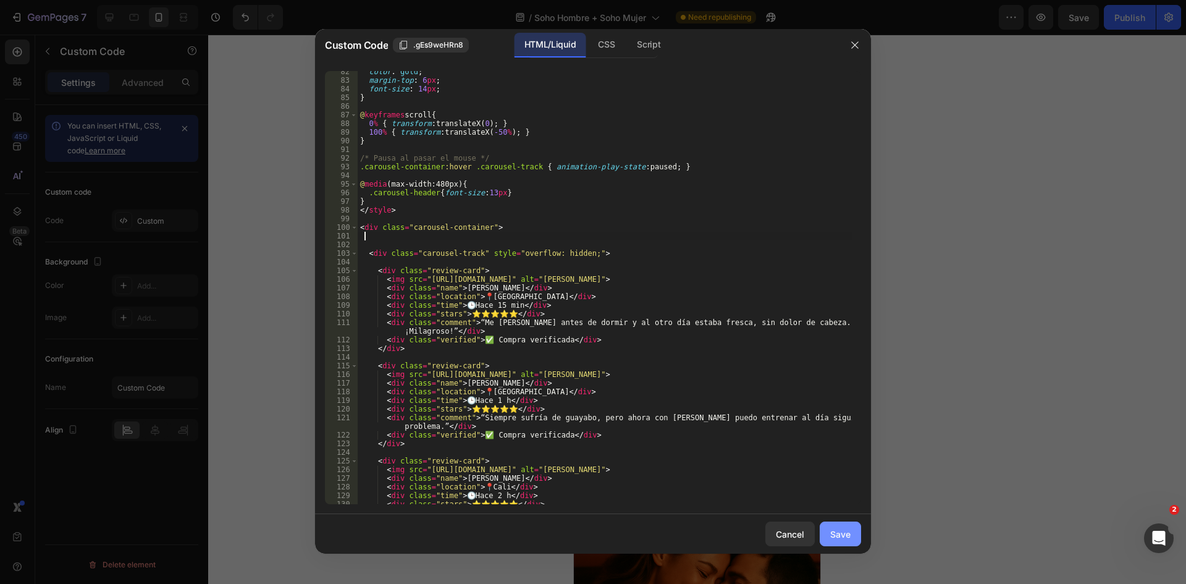
click at [857, 537] on button "Save" at bounding box center [840, 533] width 41 height 25
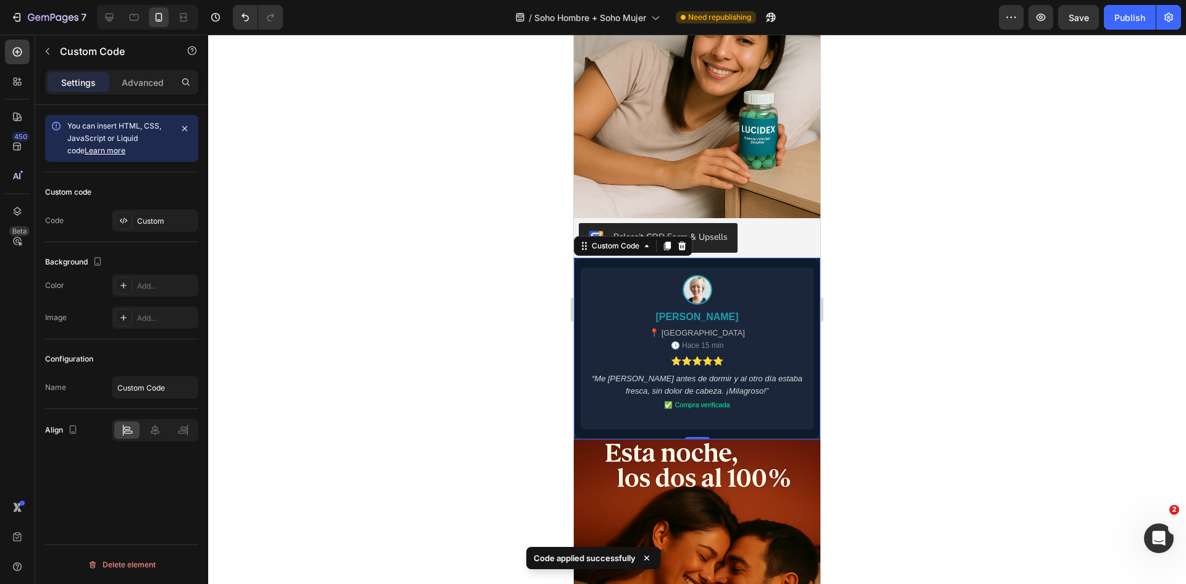
click at [671, 327] on div "📍 [GEOGRAPHIC_DATA]" at bounding box center [697, 333] width 96 height 12
click at [132, 209] on div "Custom" at bounding box center [155, 220] width 86 height 22
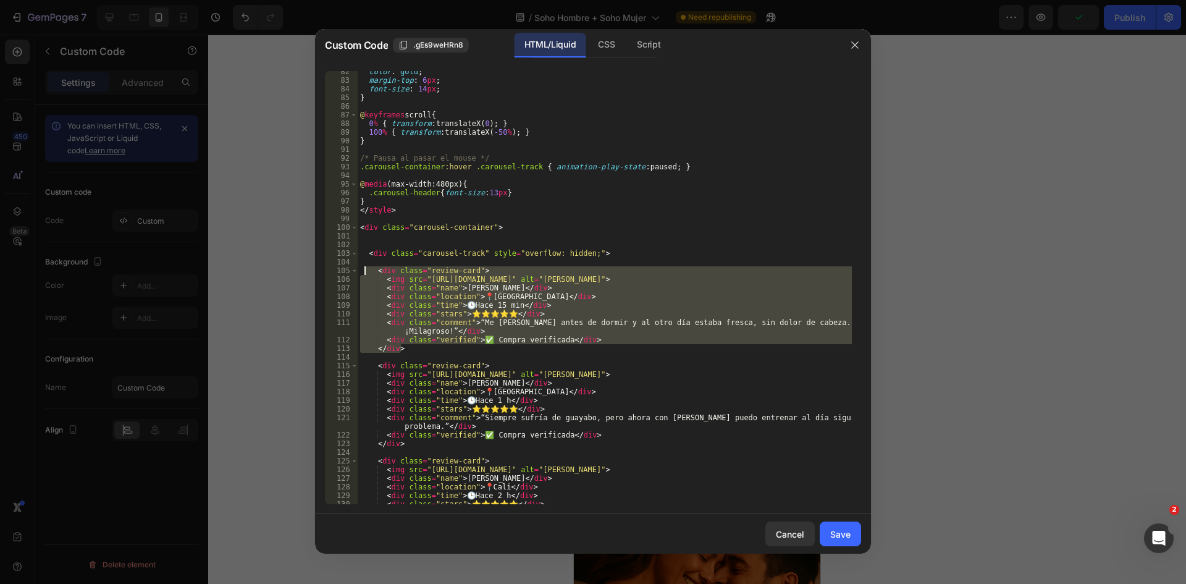
drag, startPoint x: 598, startPoint y: 345, endPoint x: 363, endPoint y: 271, distance: 246.3
click at [363, 271] on div "color : gold ; margin-top : 6 px ; font-size : 14 px ; } @ keyframes scroll { 0…" at bounding box center [605, 296] width 494 height 459
type textarea "<div class="review-card"> <img src="https://randomuser.me/api/portraits/women/4…"
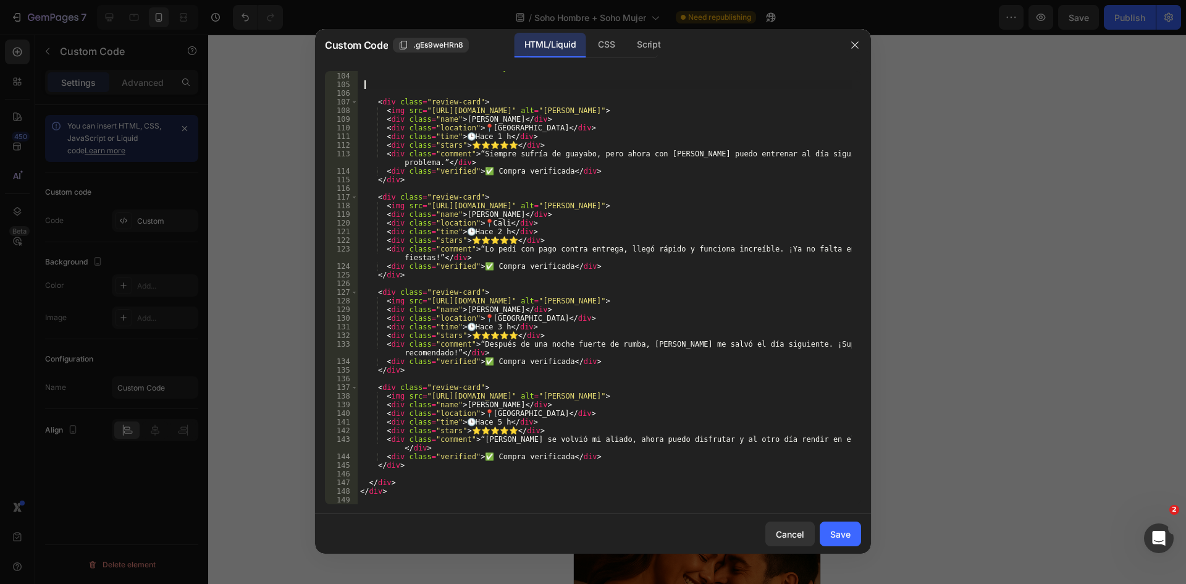
scroll to position [890, 0]
click at [432, 384] on div "< div class = "carousel-track" style = "overflow: hidden;" > < div class = "rev…" at bounding box center [605, 288] width 494 height 450
click at [421, 374] on div "< div class = "carousel-track" style = "overflow: hidden;" > < div class = "rev…" at bounding box center [605, 288] width 494 height 450
type textarea "</div>"
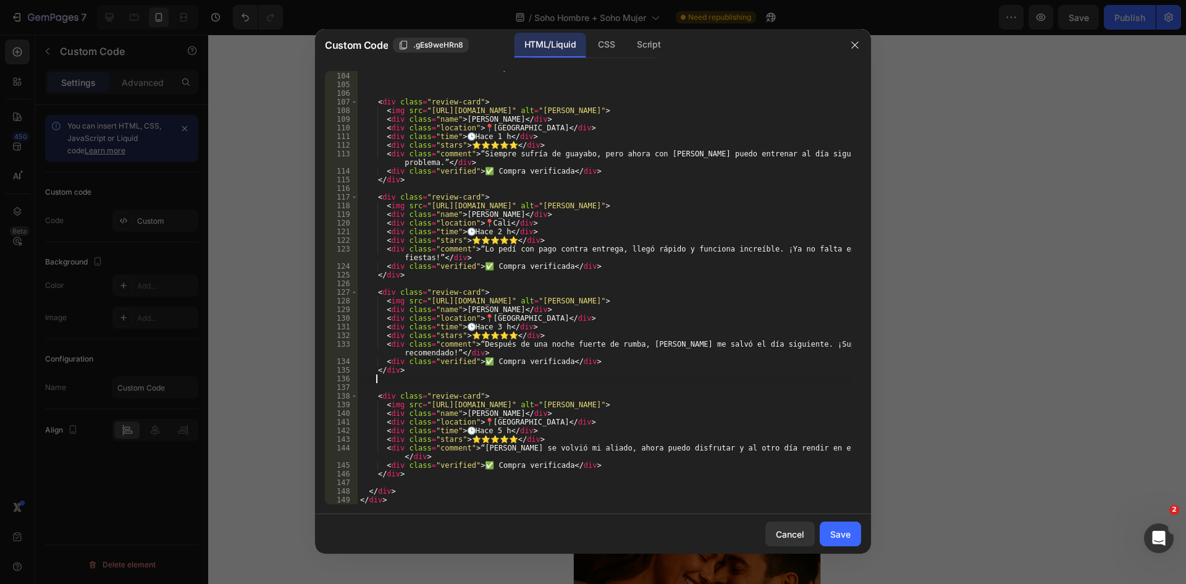
scroll to position [0, 1]
paste textarea "</div>"
type textarea "</div>"
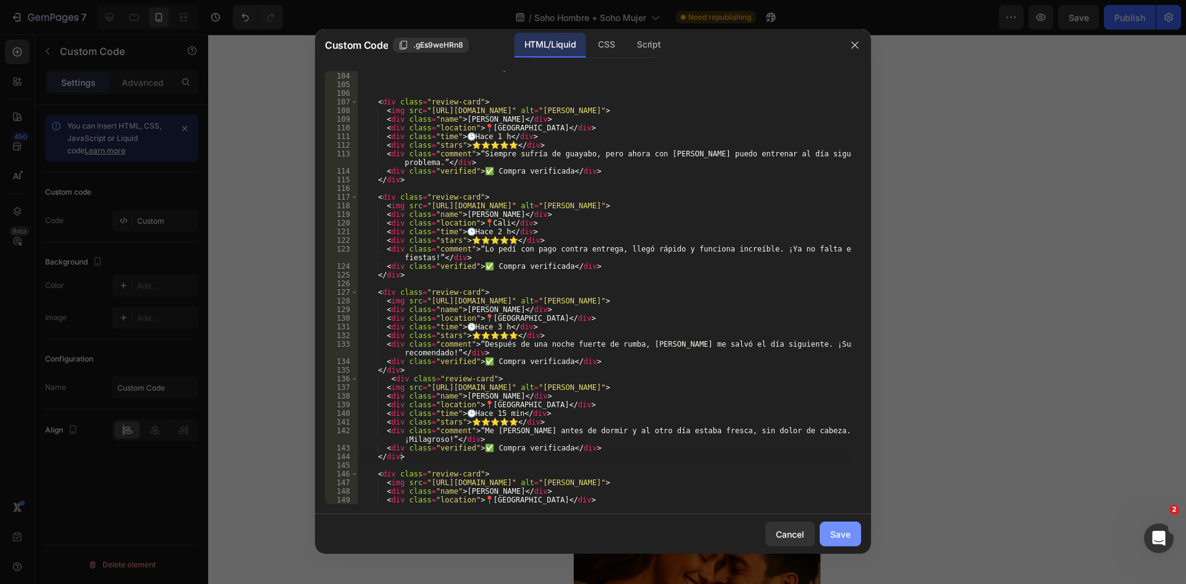
click at [847, 533] on div "Save" at bounding box center [840, 534] width 20 height 13
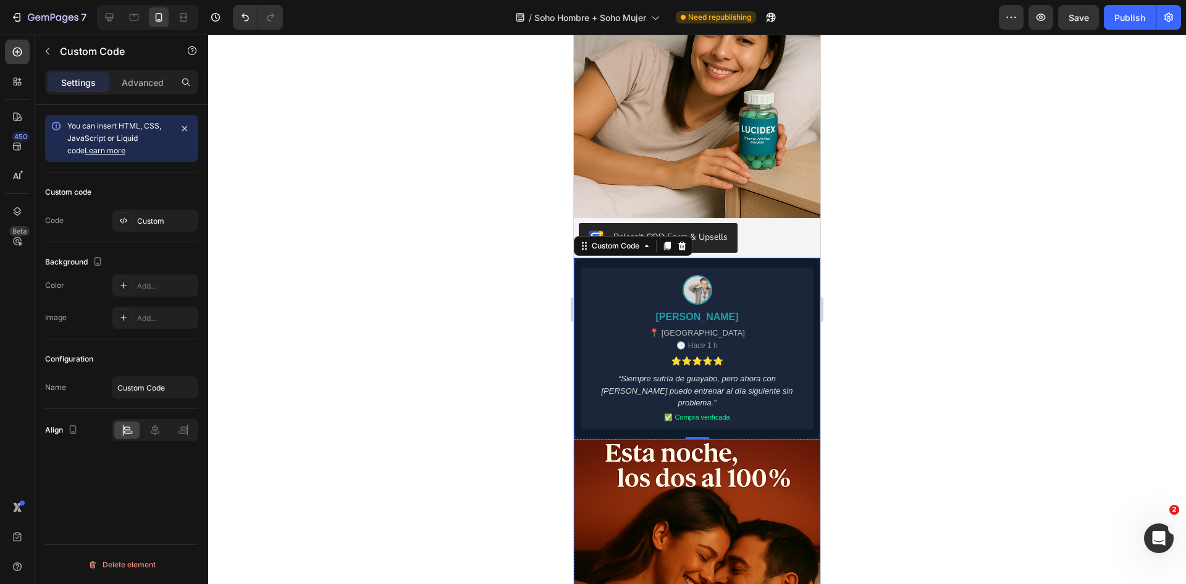
scroll to position [1050, 0]
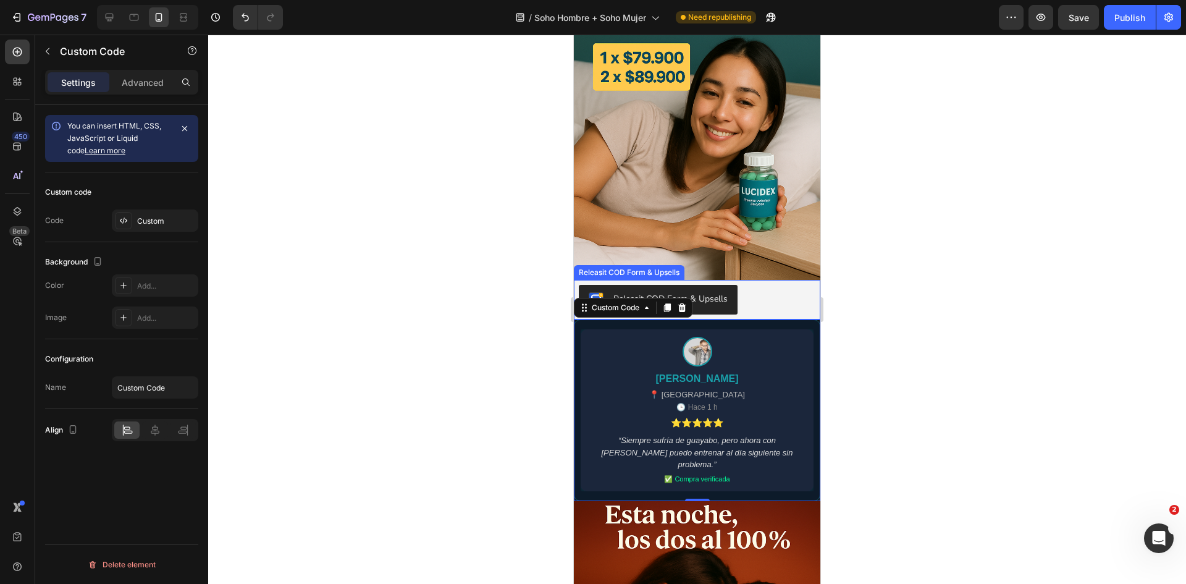
click at [731, 285] on button "Releasit COD Form & Upsells" at bounding box center [658, 300] width 159 height 30
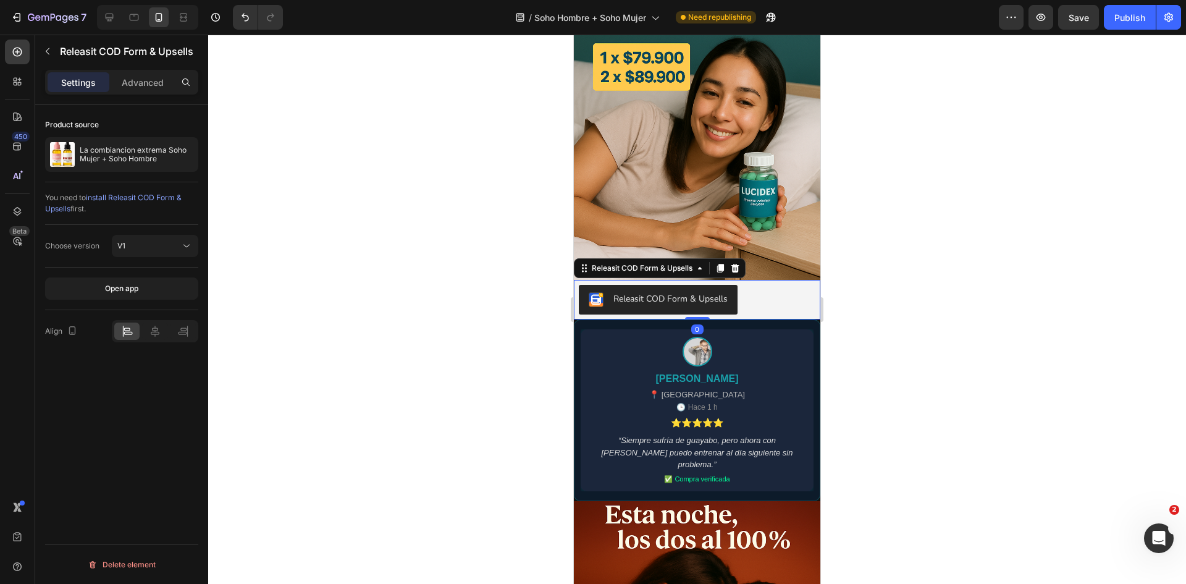
click at [133, 221] on div "You need to install Releasit COD Form & Upsells first." at bounding box center [121, 203] width 153 height 43
click at [175, 158] on div at bounding box center [181, 154] width 35 height 35
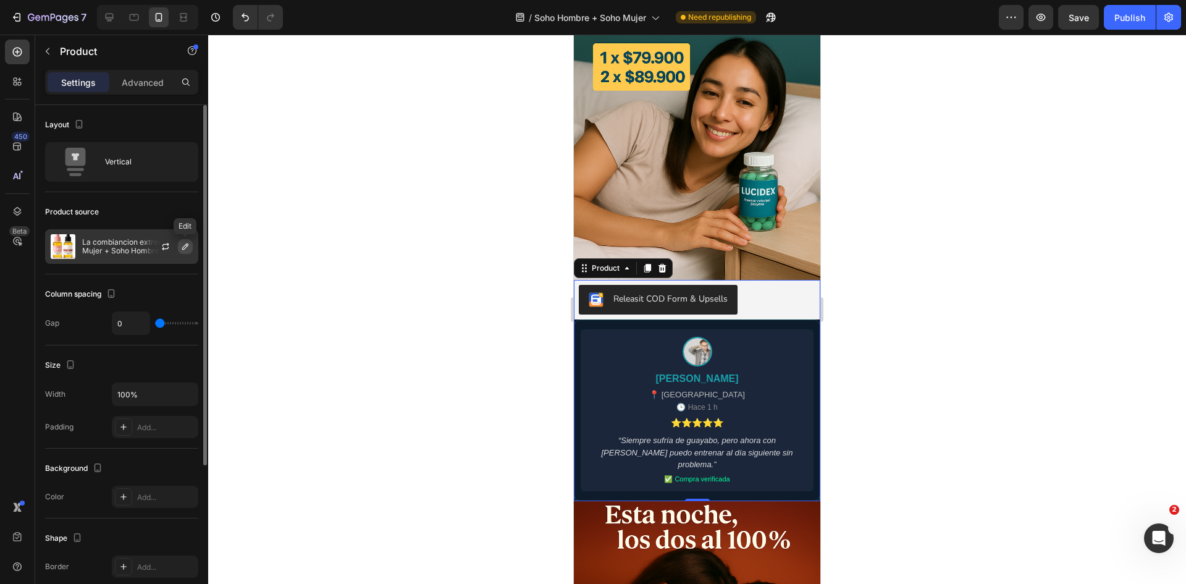
click at [183, 247] on icon "button" at bounding box center [185, 246] width 6 height 6
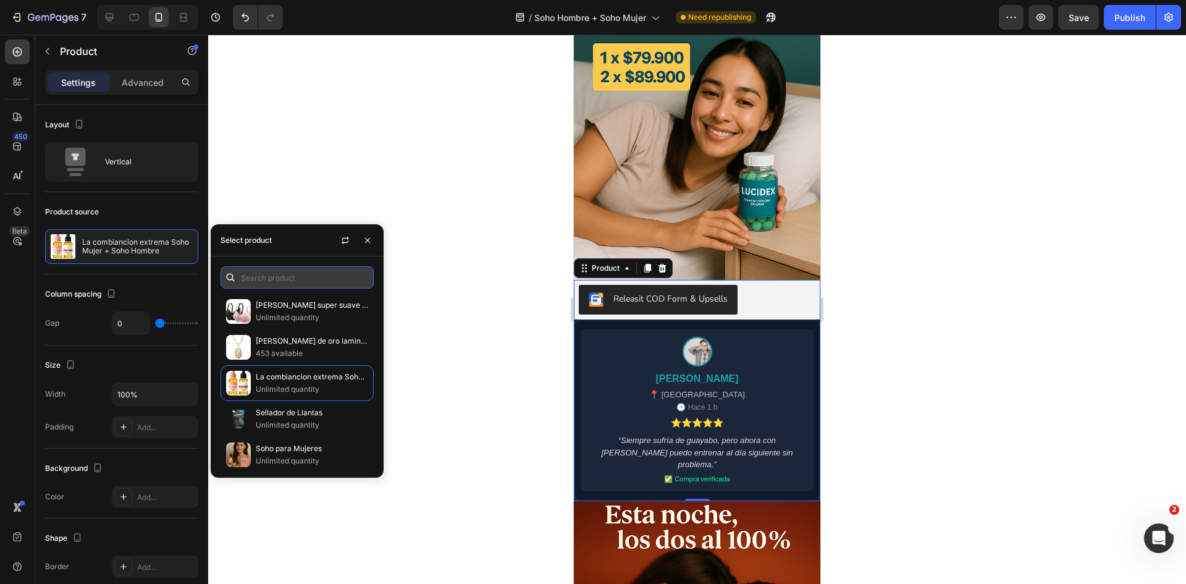
click at [318, 282] on input "text" at bounding box center [297, 277] width 153 height 22
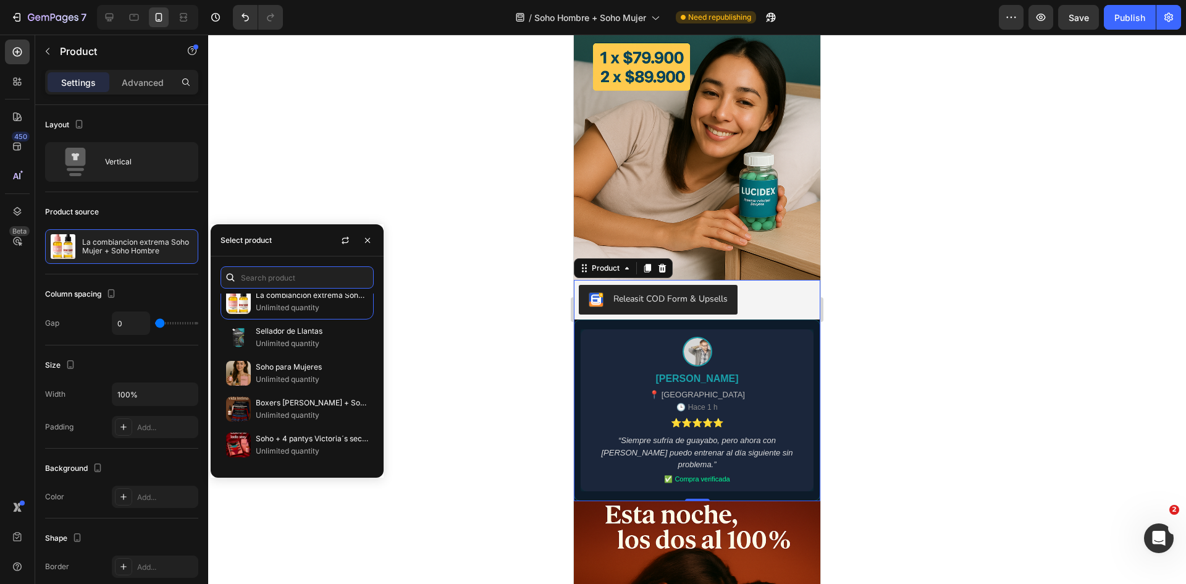
scroll to position [0, 0]
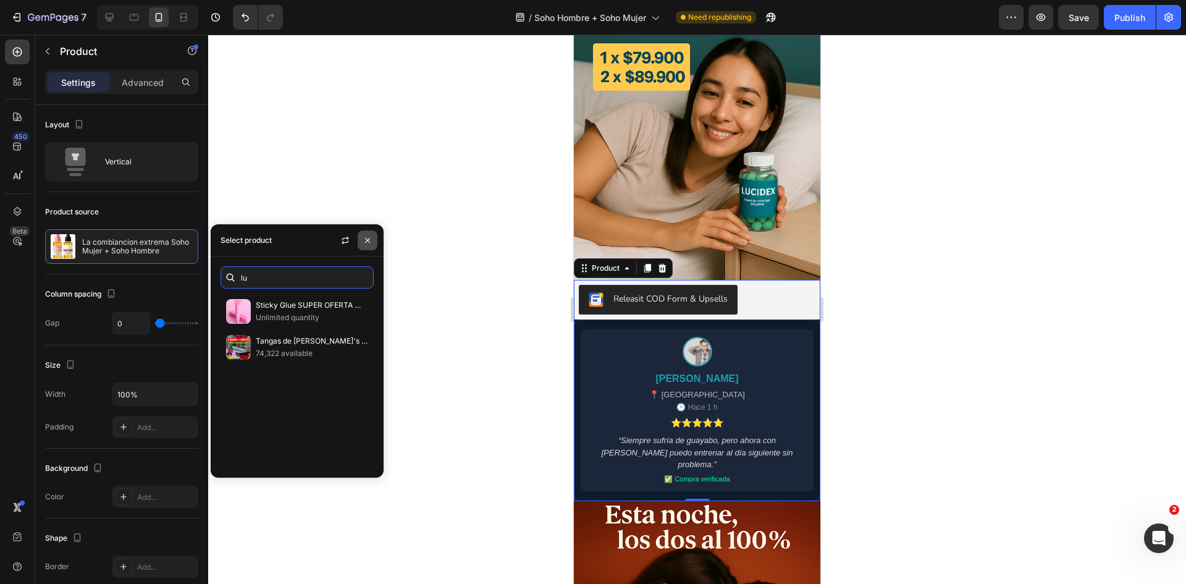
type input "lu"
click at [370, 237] on icon "button" at bounding box center [368, 240] width 10 height 10
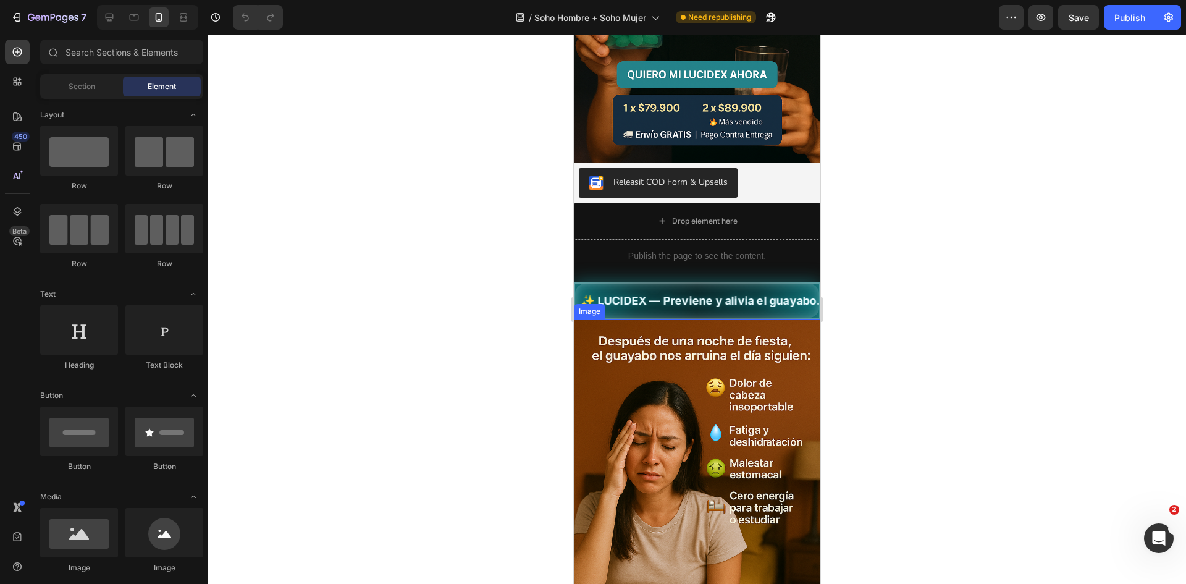
scroll to position [185, 0]
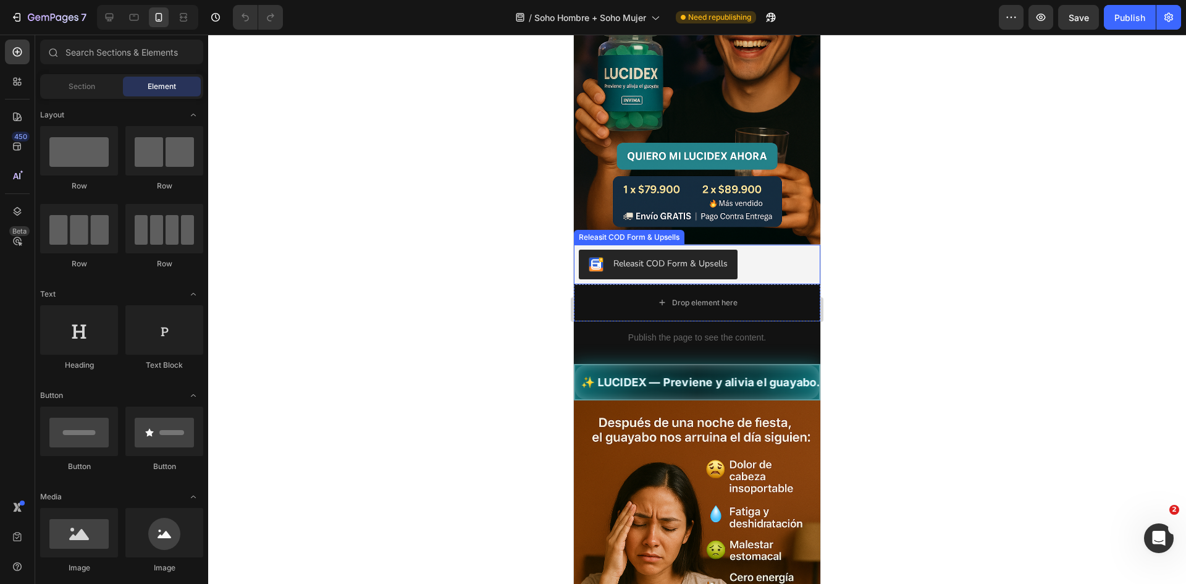
click at [670, 250] on button "Releasit COD Form & Upsells" at bounding box center [658, 265] width 159 height 30
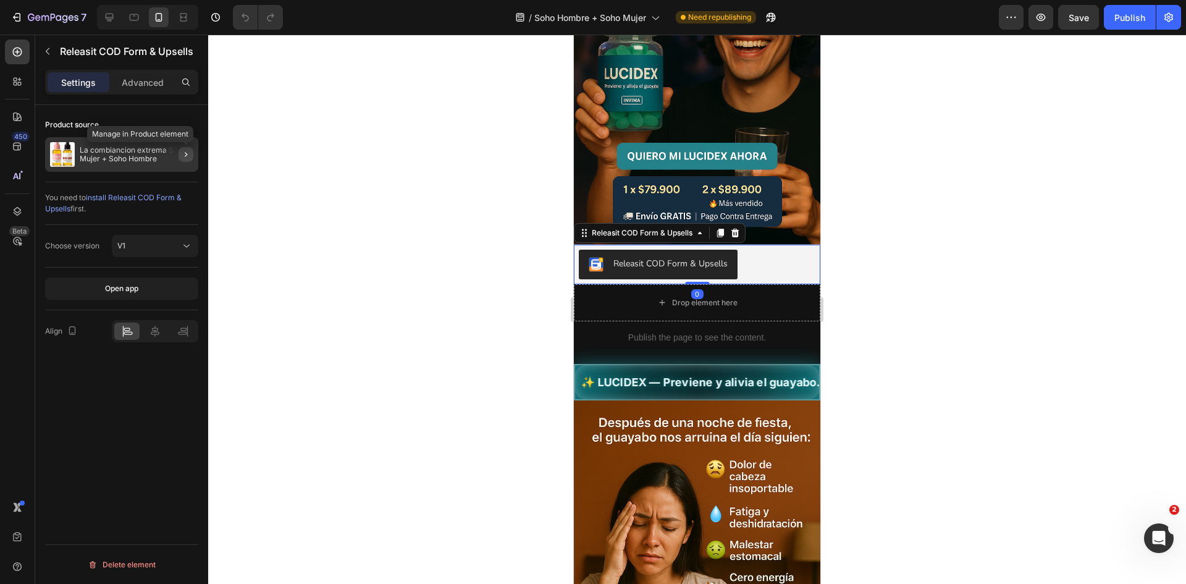
click at [179, 157] on button "button" at bounding box center [186, 154] width 15 height 15
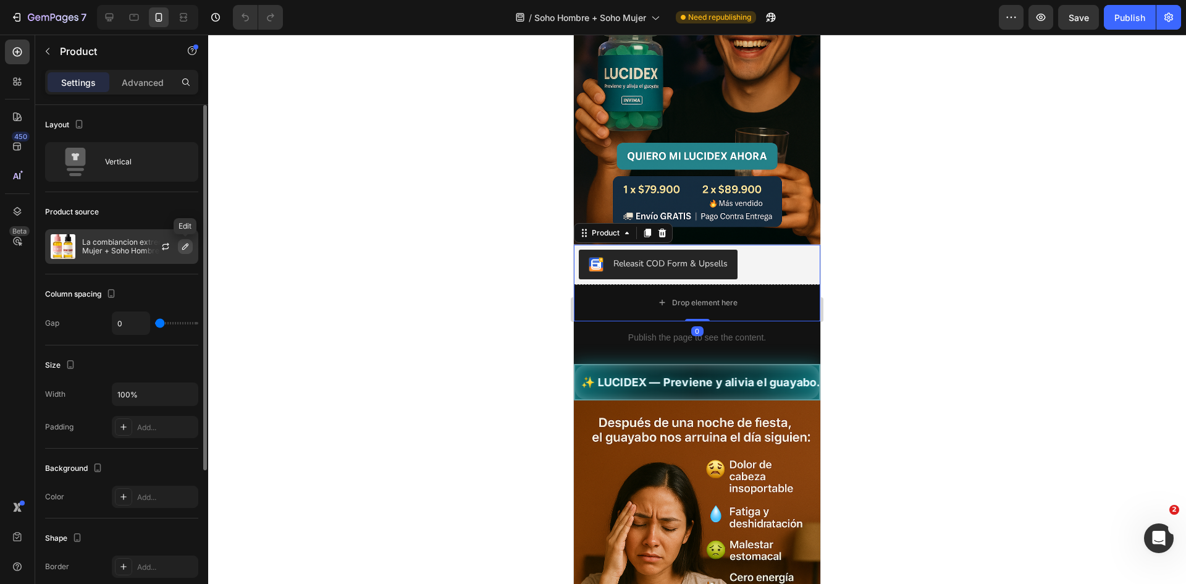
click at [184, 252] on button "button" at bounding box center [185, 246] width 15 height 15
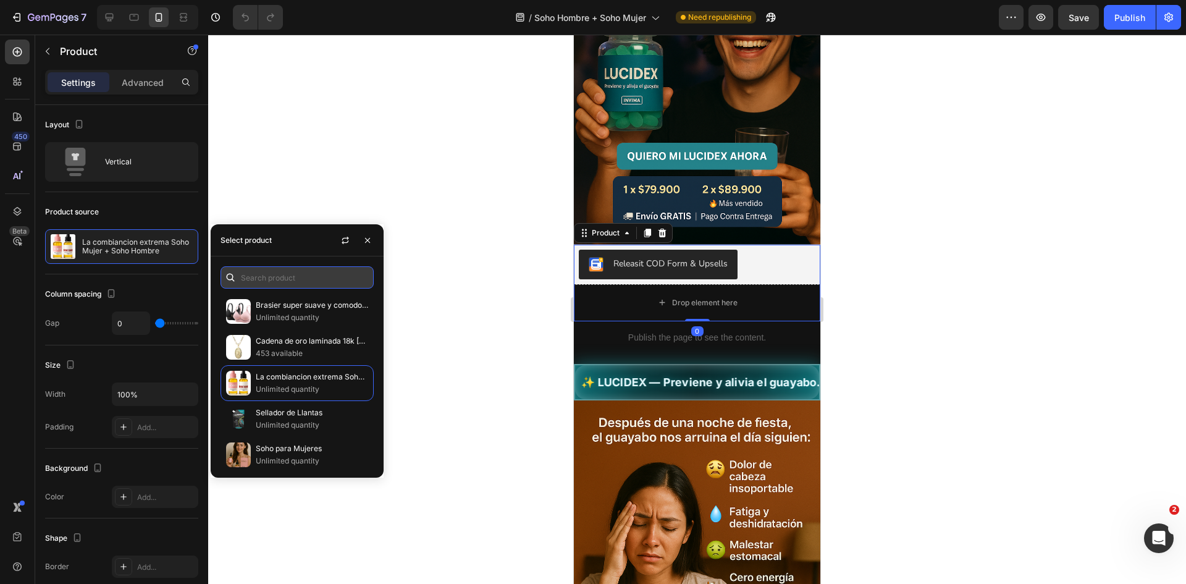
click at [284, 279] on input "text" at bounding box center [297, 277] width 153 height 22
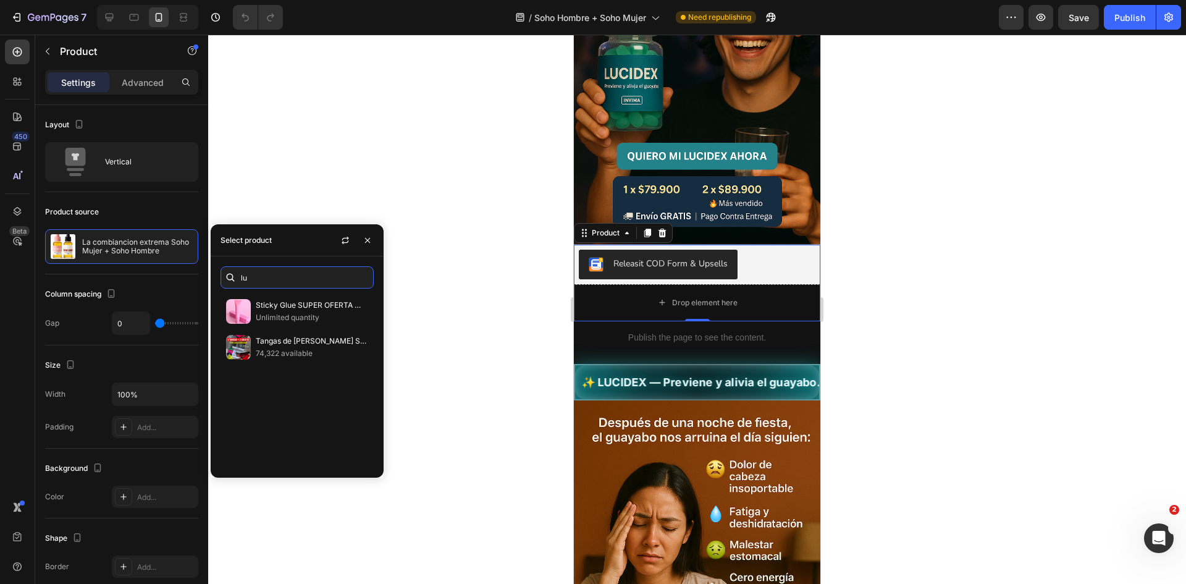
type input "lu"
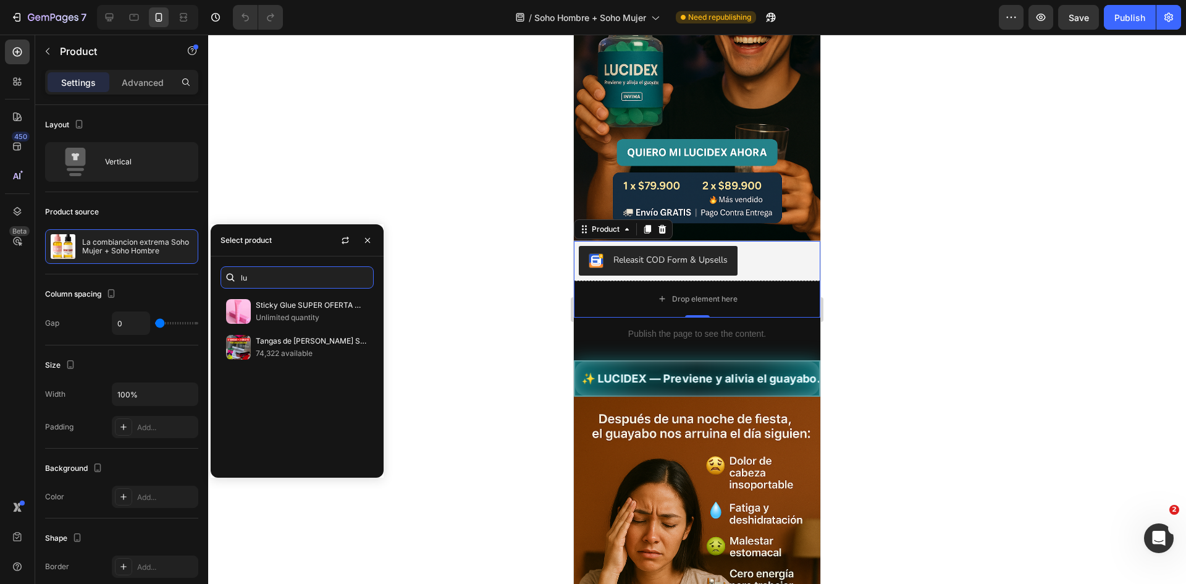
scroll to position [556, 0]
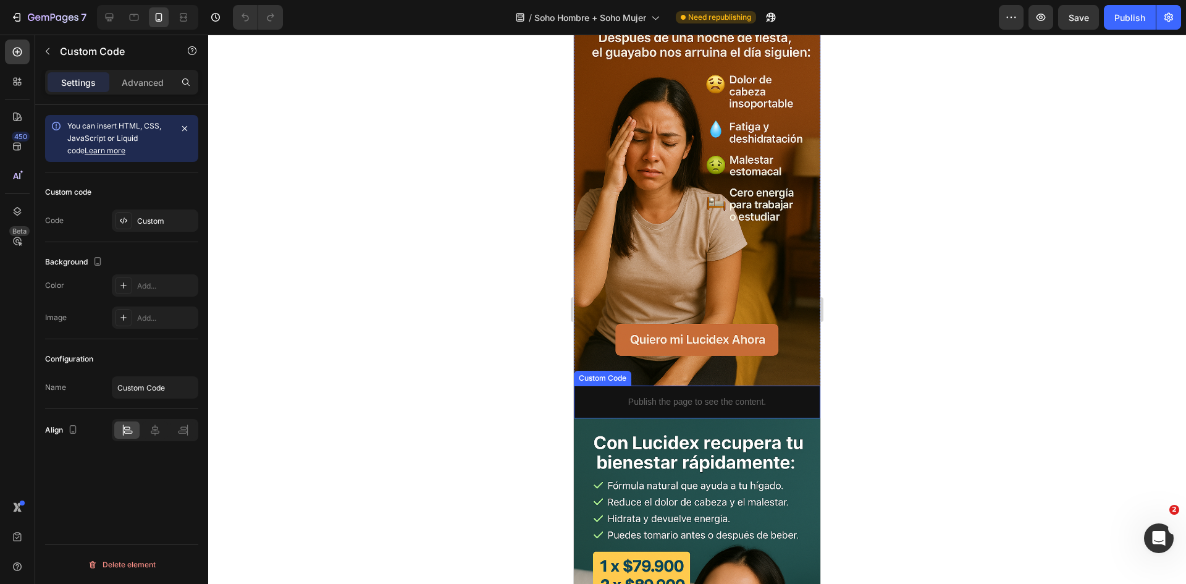
click at [665, 395] on p "Publish the page to see the content." at bounding box center [697, 401] width 246 height 13
click at [169, 230] on div "Custom" at bounding box center [155, 220] width 86 height 22
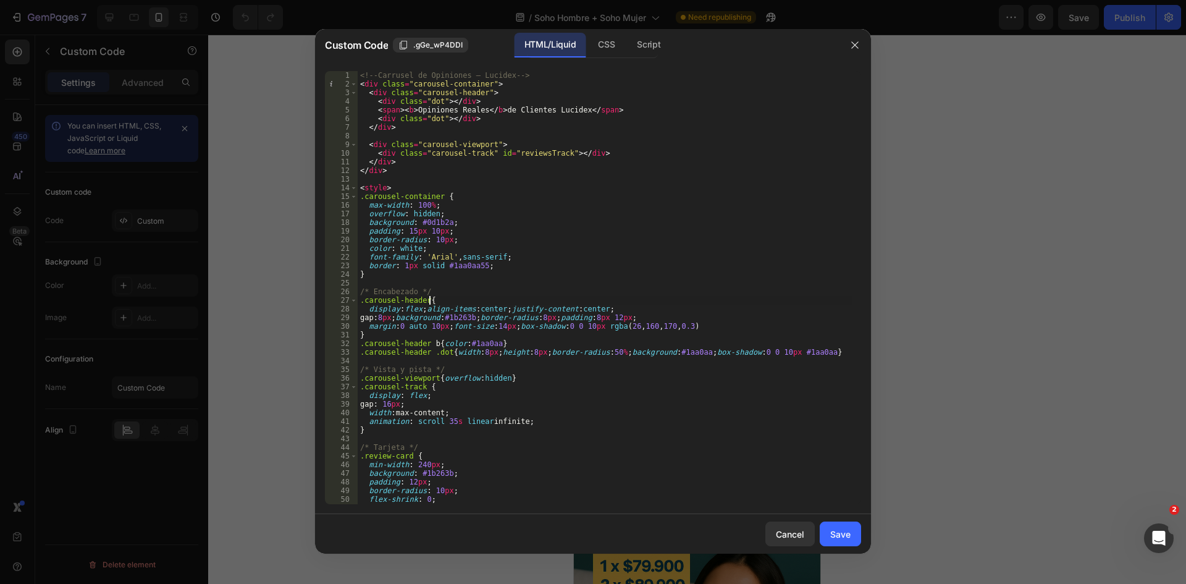
click at [454, 302] on div "<!-- Carrusel de Opiniones – Lucidex --> < div class = "carousel-container" > <…" at bounding box center [605, 296] width 494 height 450
type textarea "</script>"
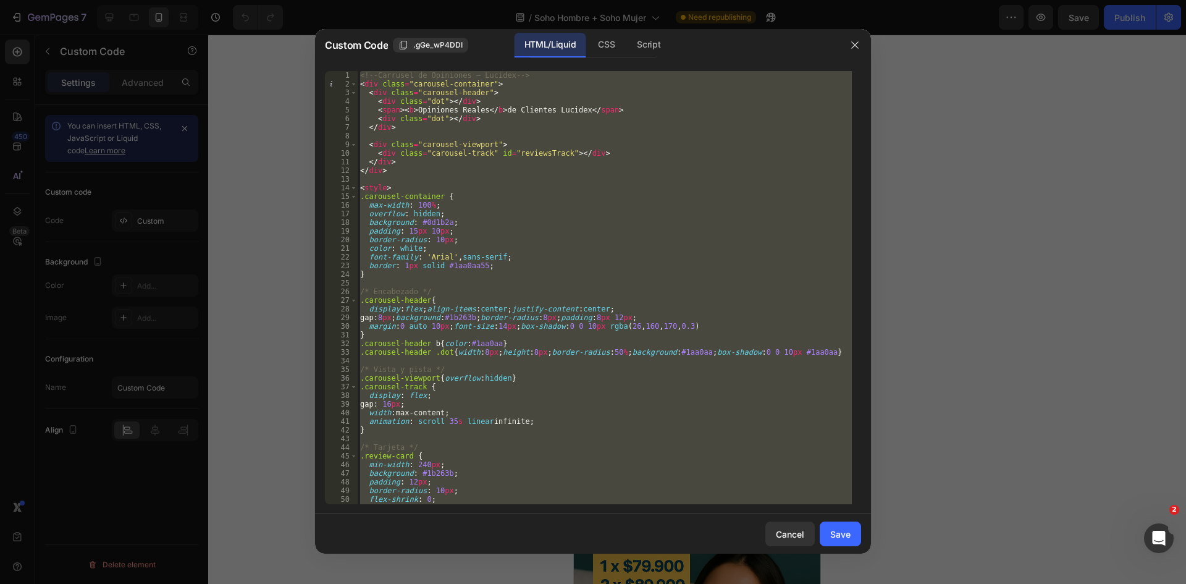
paste textarea
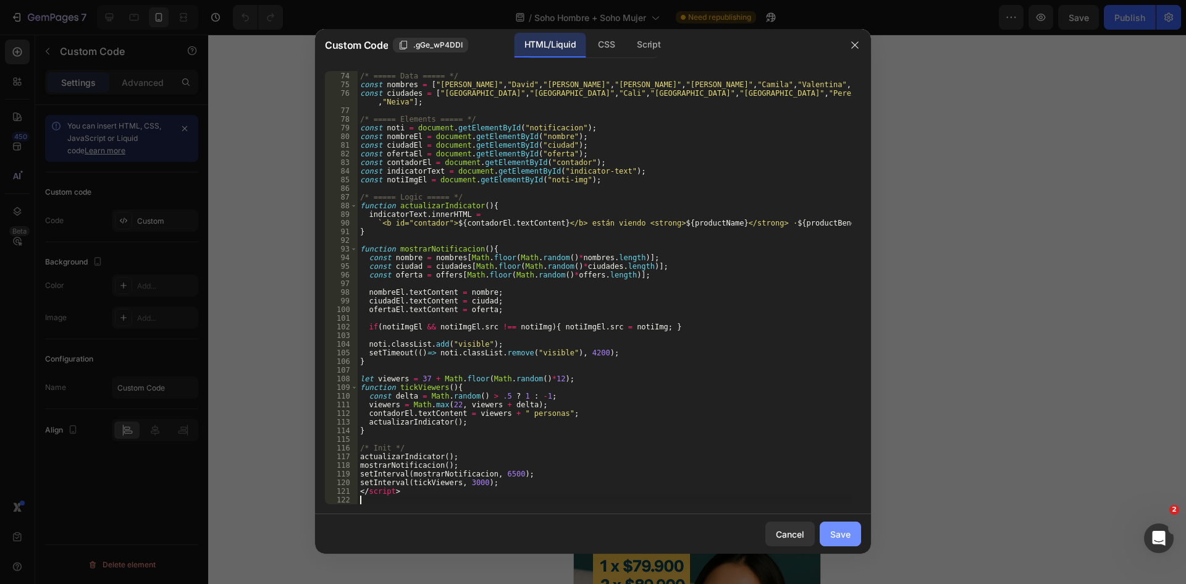
click at [823, 534] on button "Save" at bounding box center [840, 533] width 41 height 25
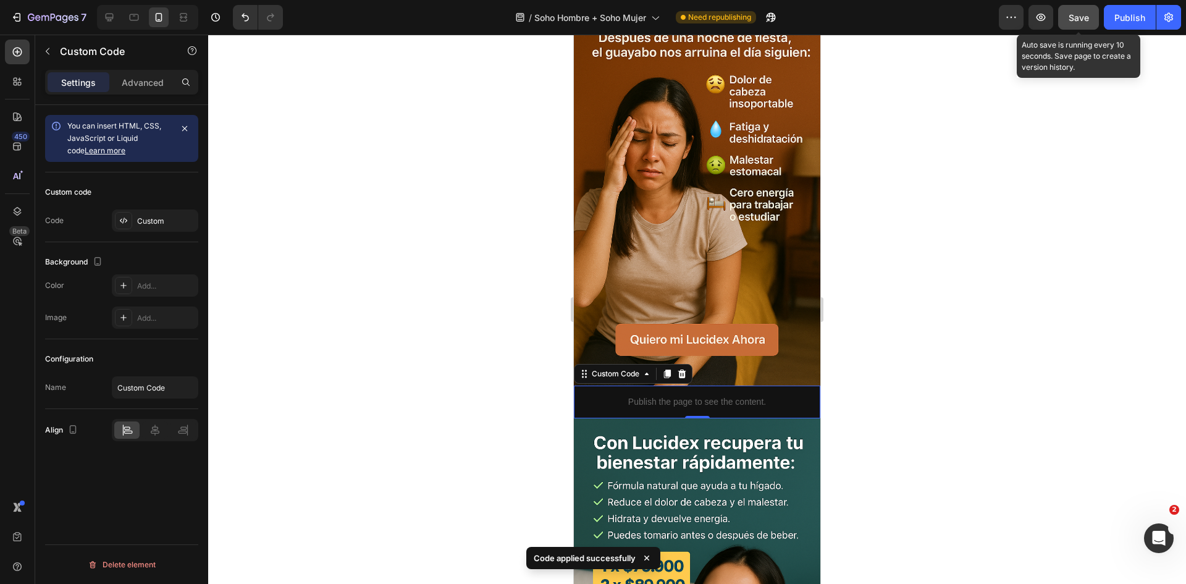
click at [1087, 15] on span "Save" at bounding box center [1079, 17] width 20 height 11
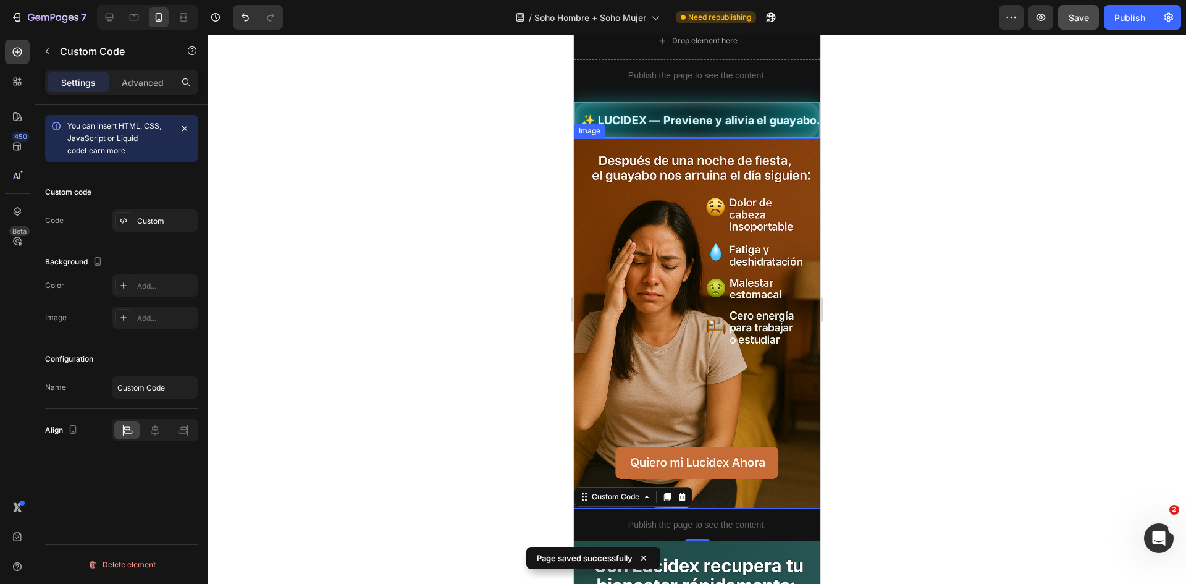
scroll to position [0, 0]
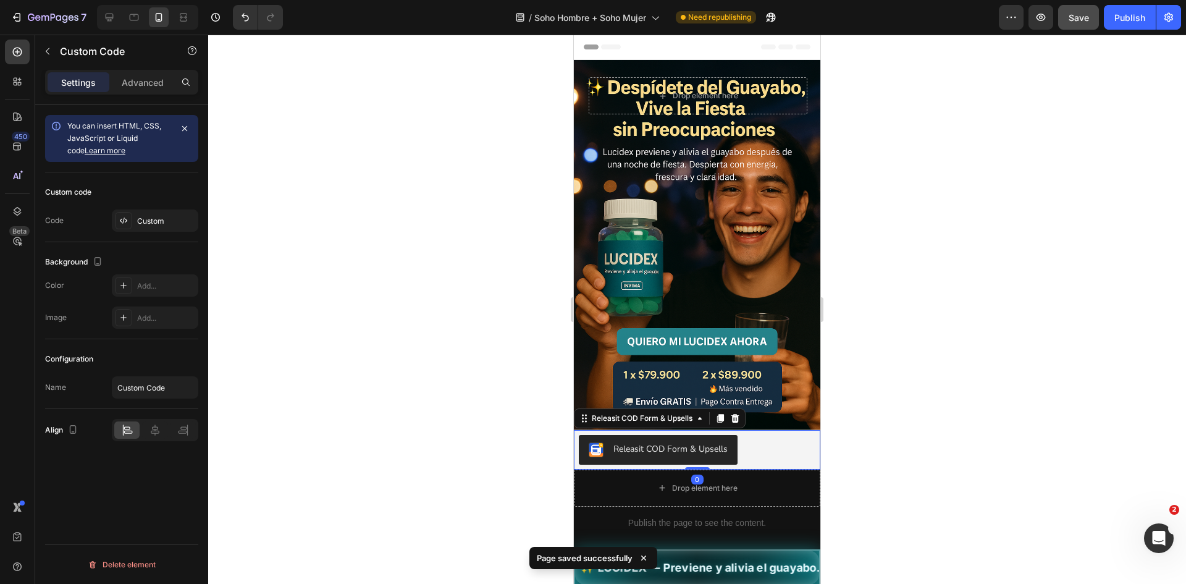
click at [712, 442] on div "Releasit COD Form & Upsells" at bounding box center [670, 448] width 114 height 13
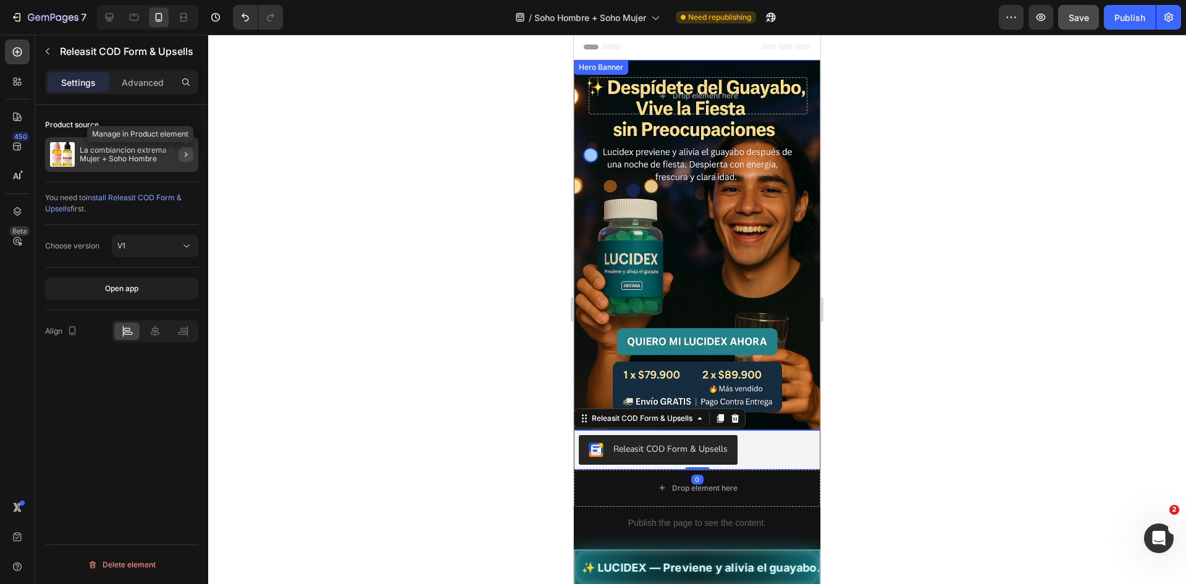
click at [183, 159] on button "button" at bounding box center [186, 154] width 15 height 15
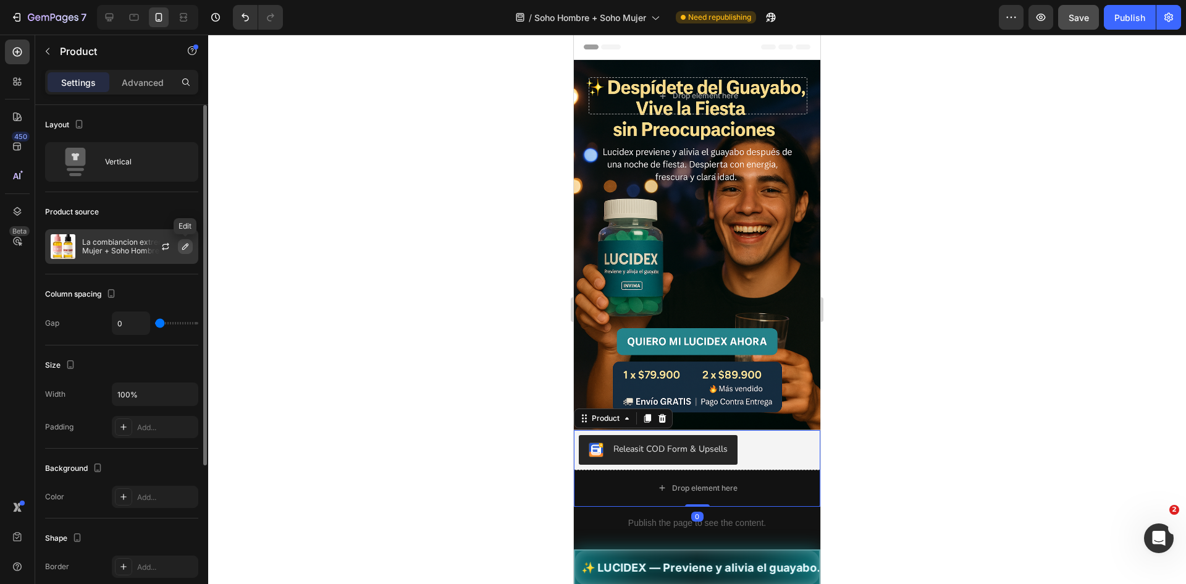
click at [183, 242] on icon "button" at bounding box center [185, 247] width 10 height 10
click at [166, 244] on icon "button" at bounding box center [165, 245] width 7 height 4
click at [183, 251] on button "button" at bounding box center [185, 246] width 15 height 15
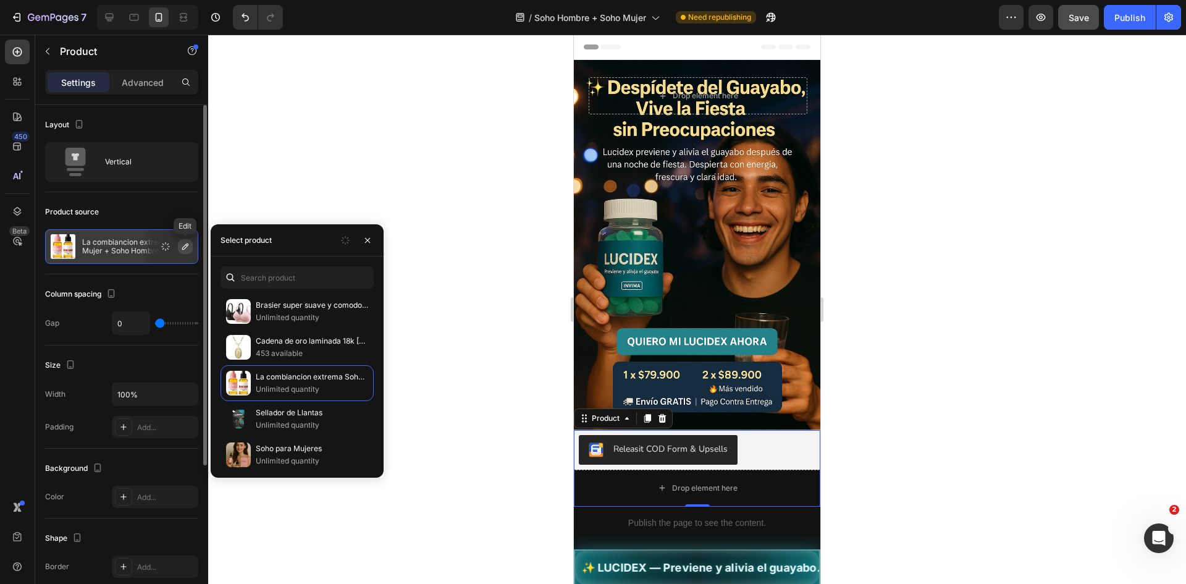
click at [183, 251] on button "button" at bounding box center [185, 246] width 15 height 15
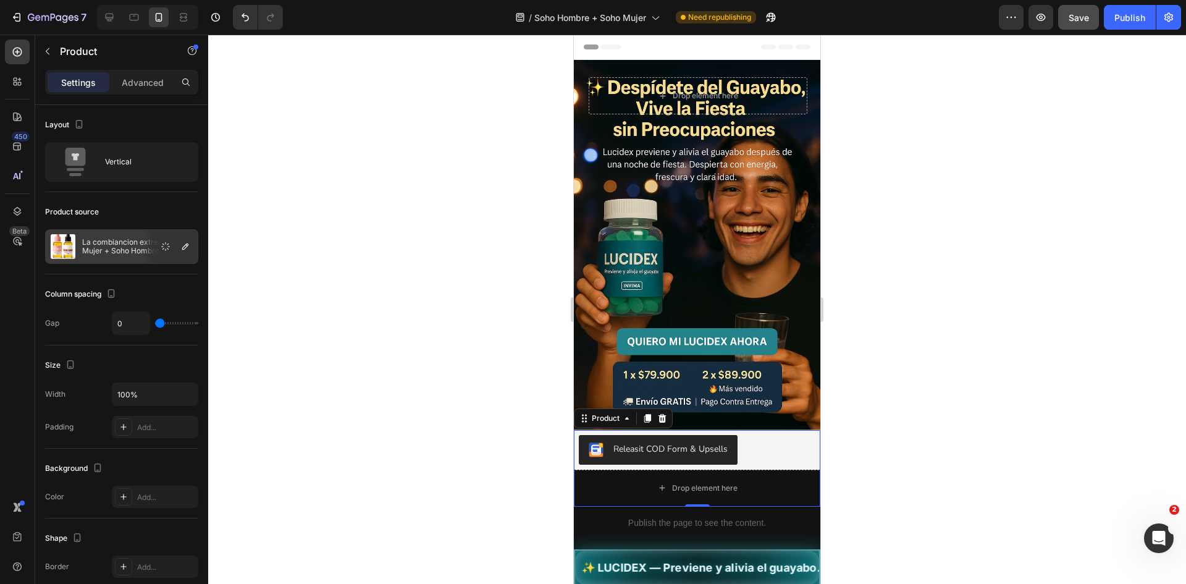
click at [240, 191] on div at bounding box center [697, 309] width 978 height 549
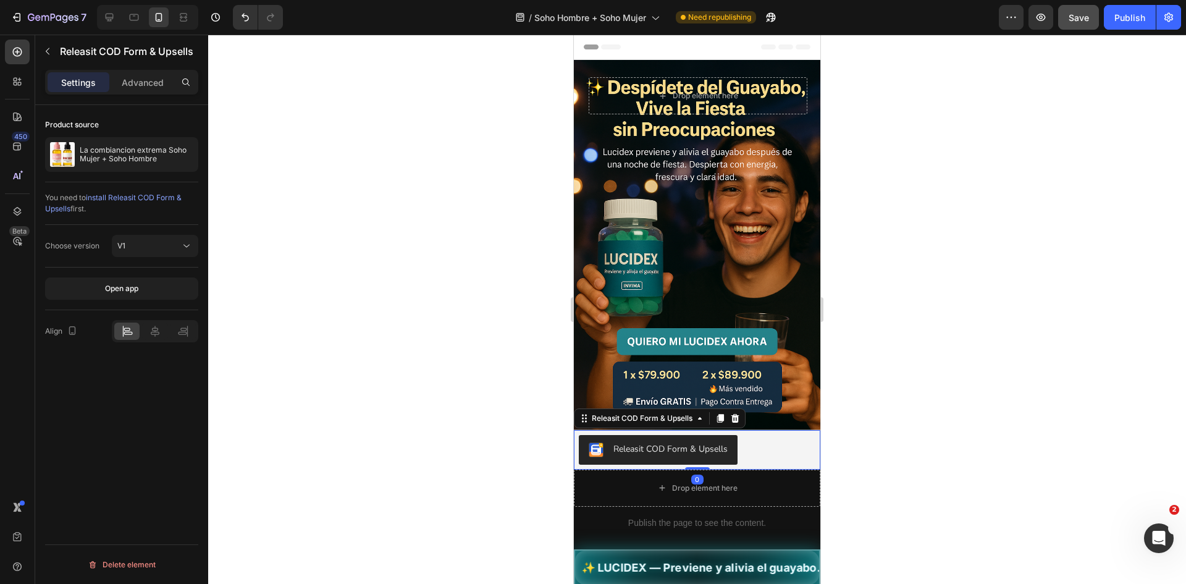
click at [657, 435] on button "Releasit COD Form & Upsells" at bounding box center [658, 450] width 159 height 30
click at [184, 154] on icon "button" at bounding box center [186, 154] width 10 height 10
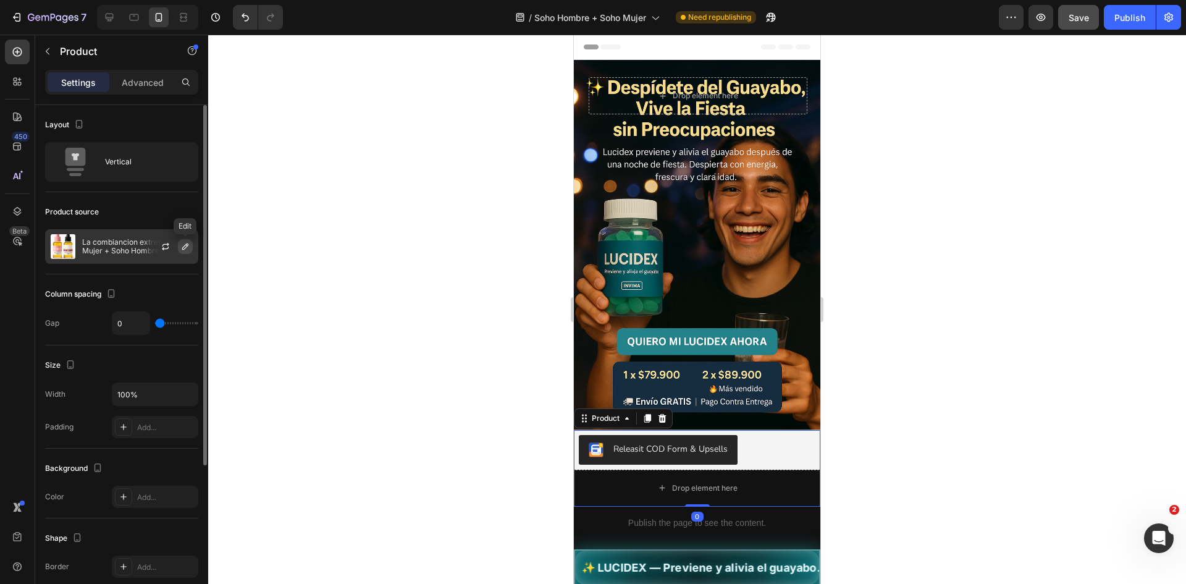
click at [180, 242] on icon "button" at bounding box center [185, 247] width 10 height 10
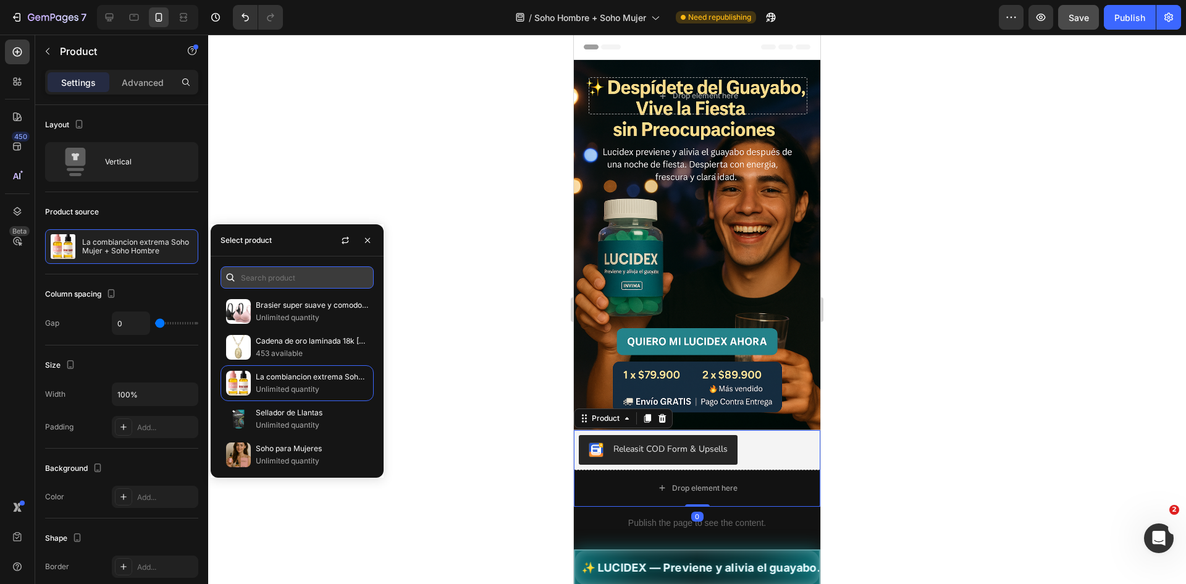
click at [314, 284] on input "text" at bounding box center [297, 277] width 153 height 22
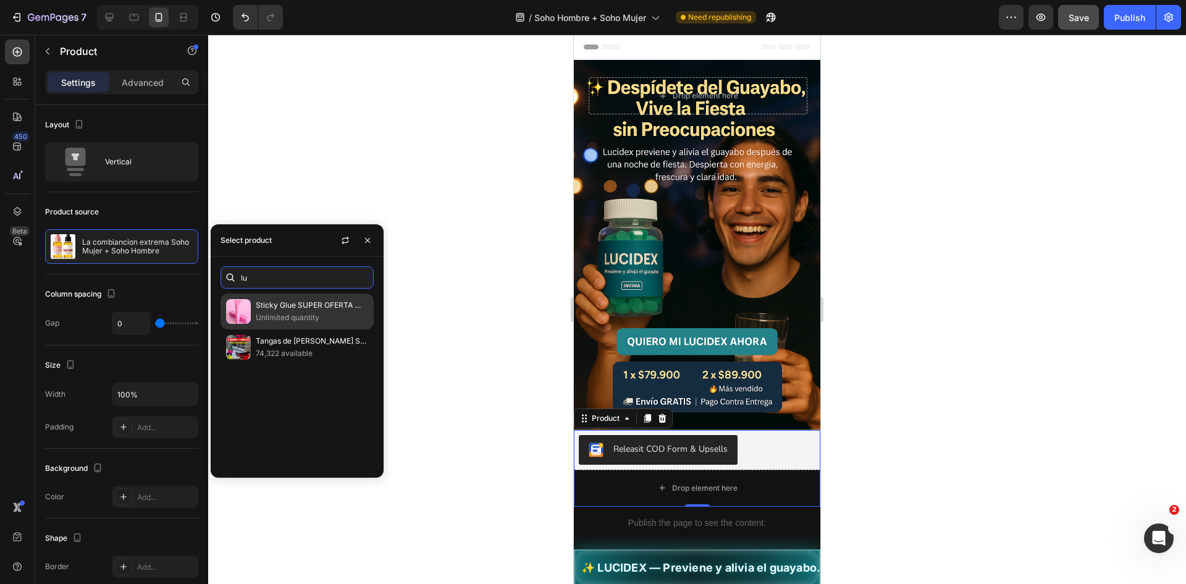
type input "lu"
click at [341, 316] on p "Unlimited quantity" at bounding box center [312, 317] width 112 height 12
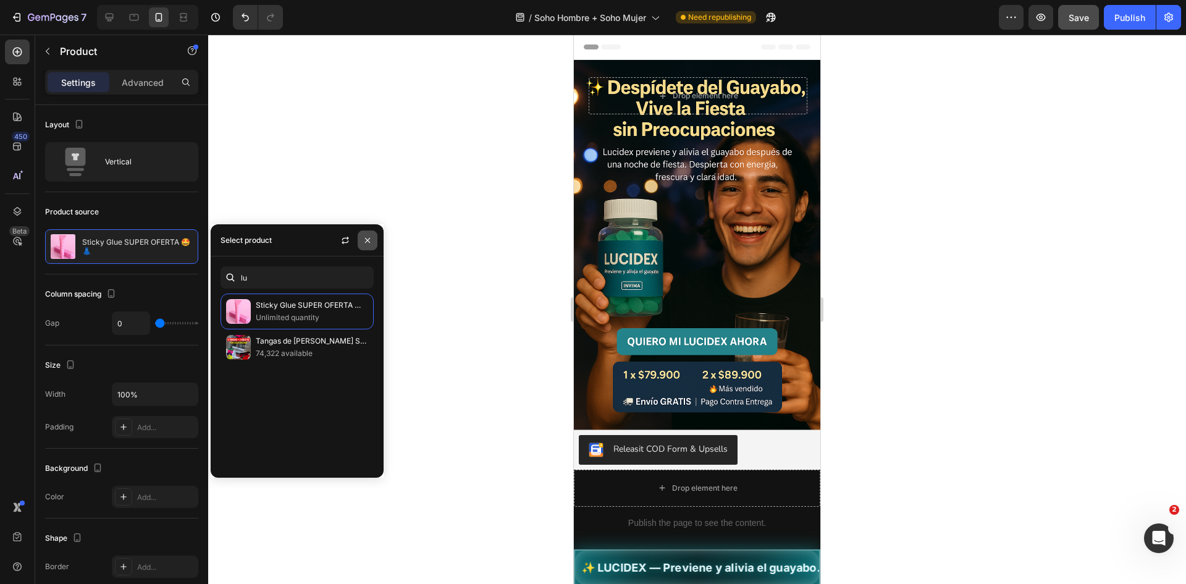
click at [369, 240] on icon "button" at bounding box center [368, 240] width 10 height 10
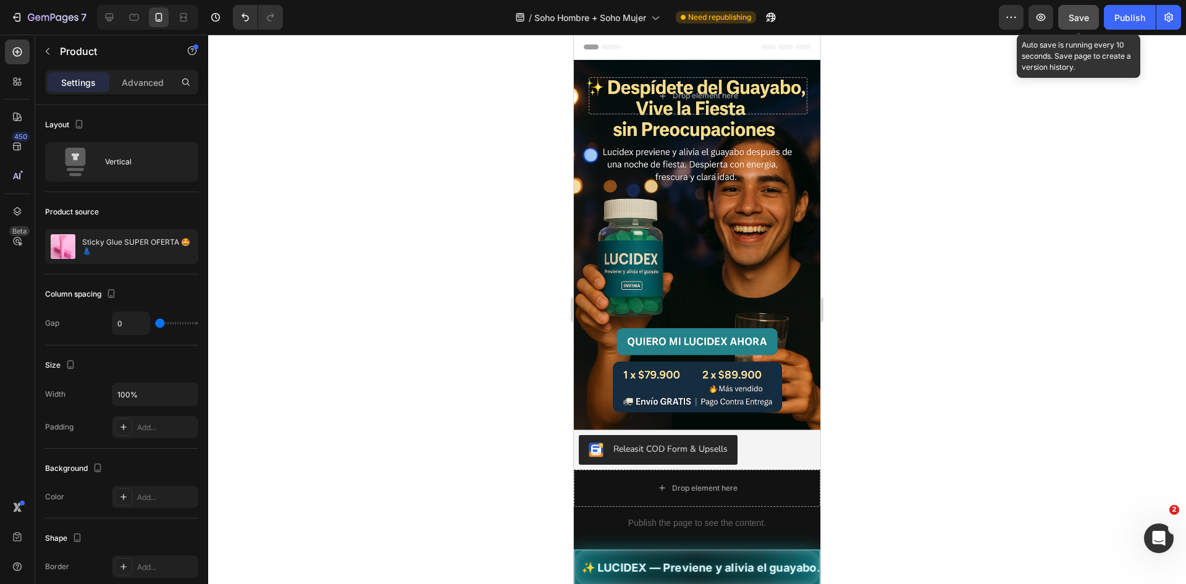
click at [1091, 7] on button "Save" at bounding box center [1078, 17] width 41 height 25
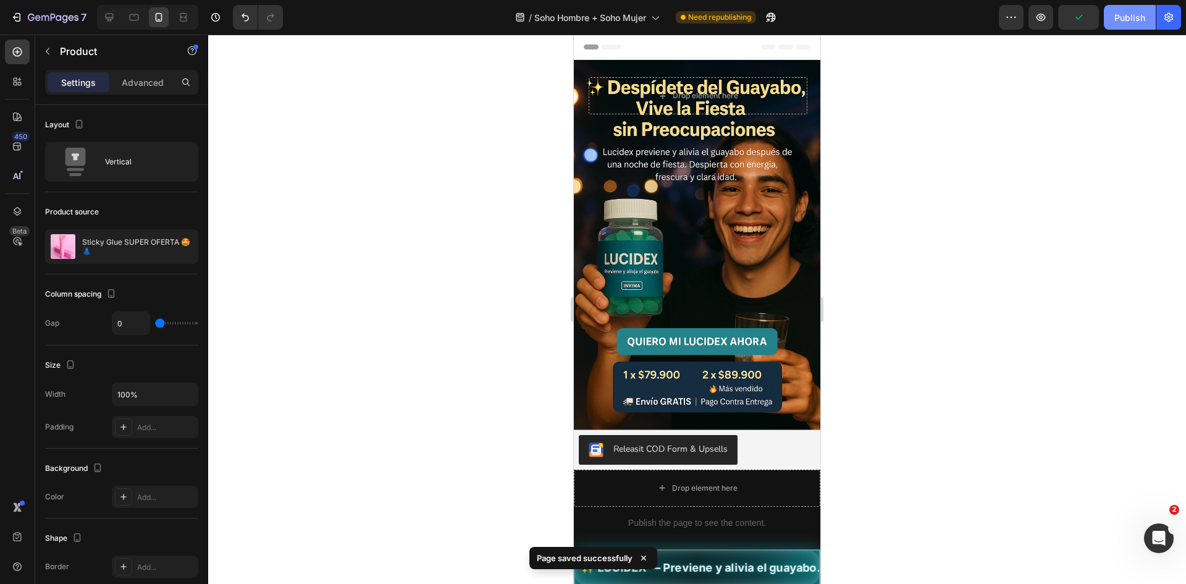
click at [1117, 17] on div "Publish" at bounding box center [1129, 17] width 31 height 13
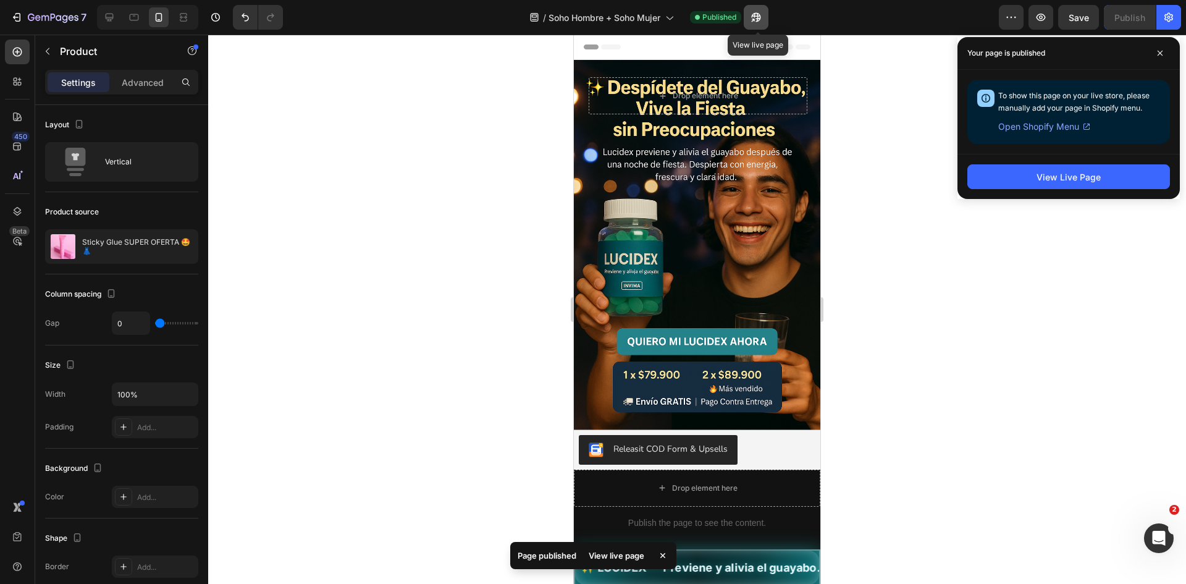
click at [755, 19] on icon "button" at bounding box center [753, 20] width 3 height 3
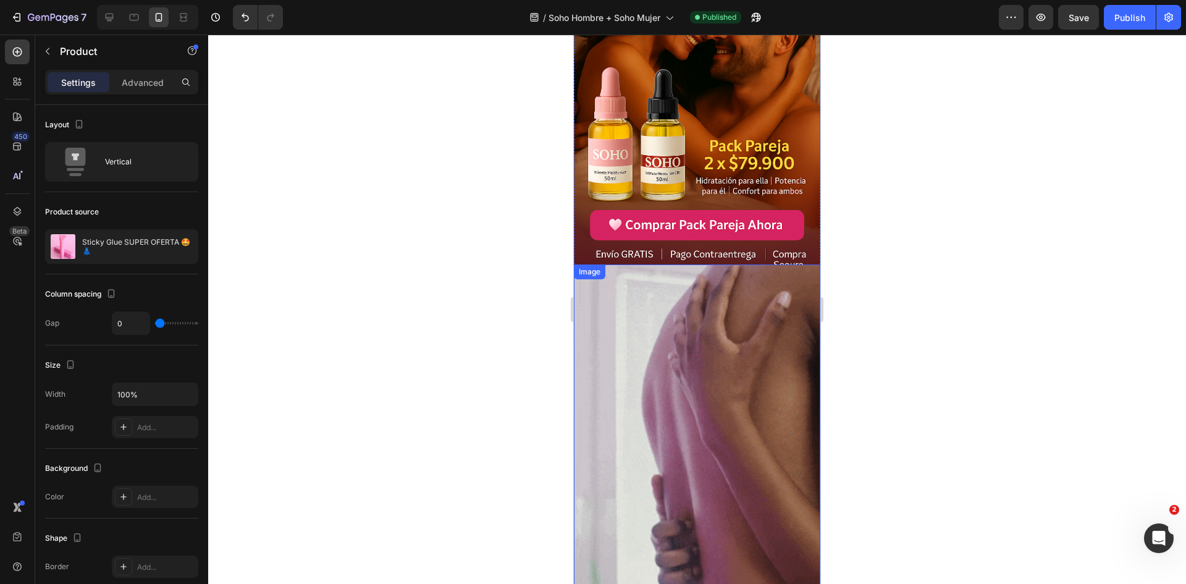
scroll to position [1479, 0]
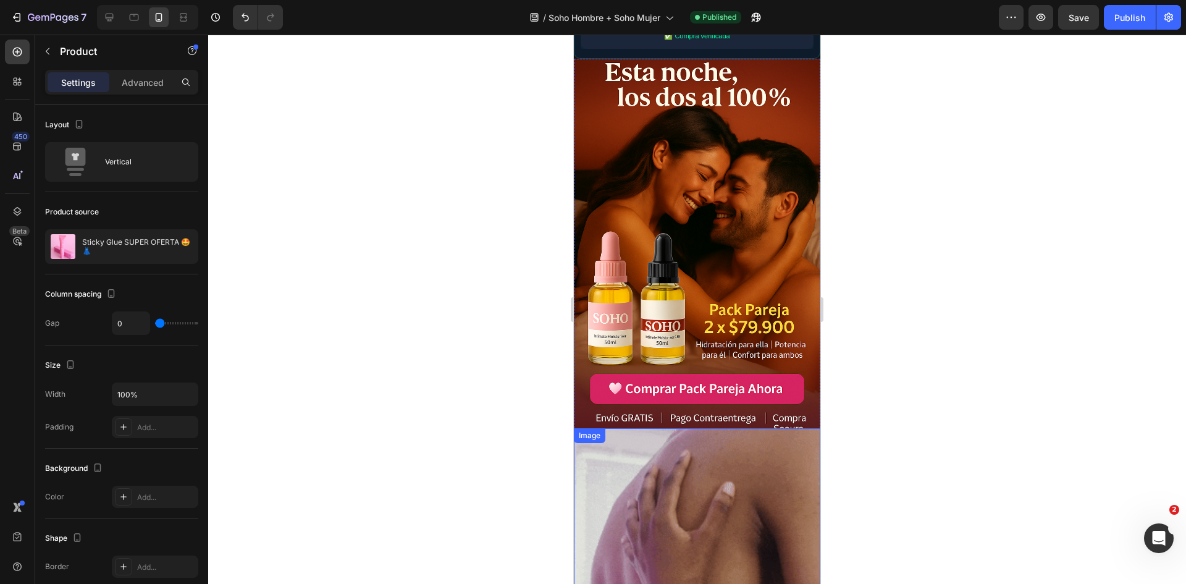
click at [678, 310] on img at bounding box center [697, 244] width 246 height 370
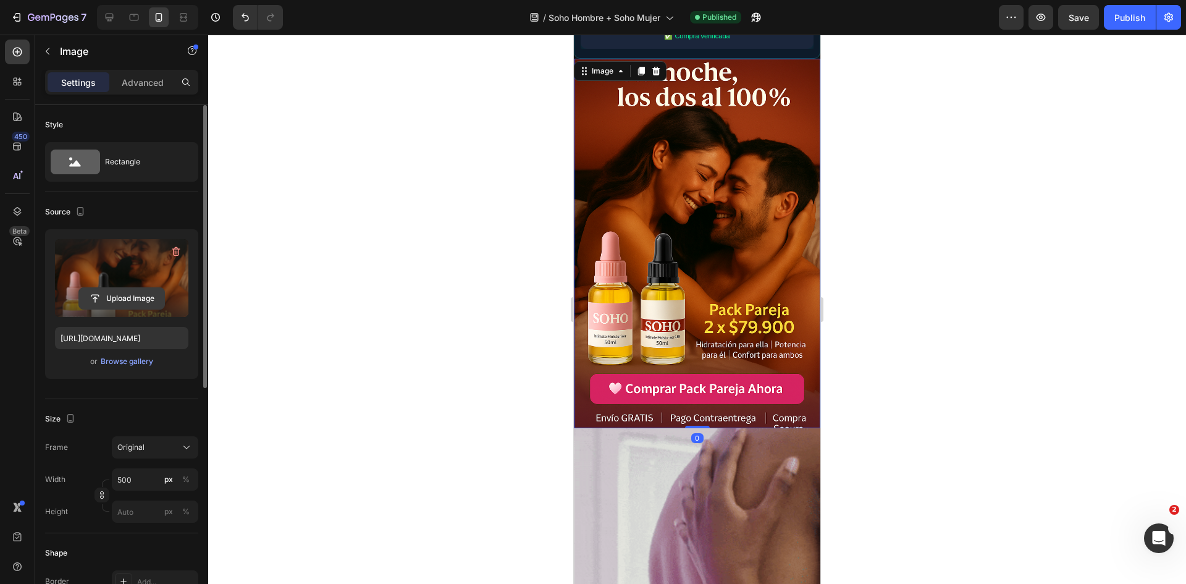
click at [145, 301] on input "file" at bounding box center [121, 298] width 85 height 21
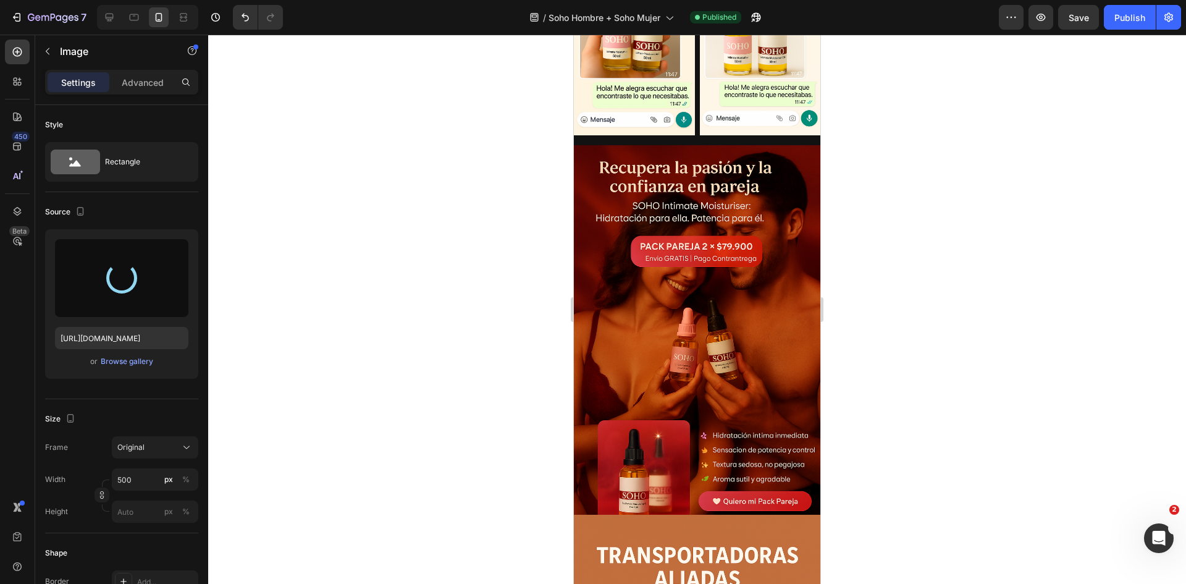
scroll to position [2591, 0]
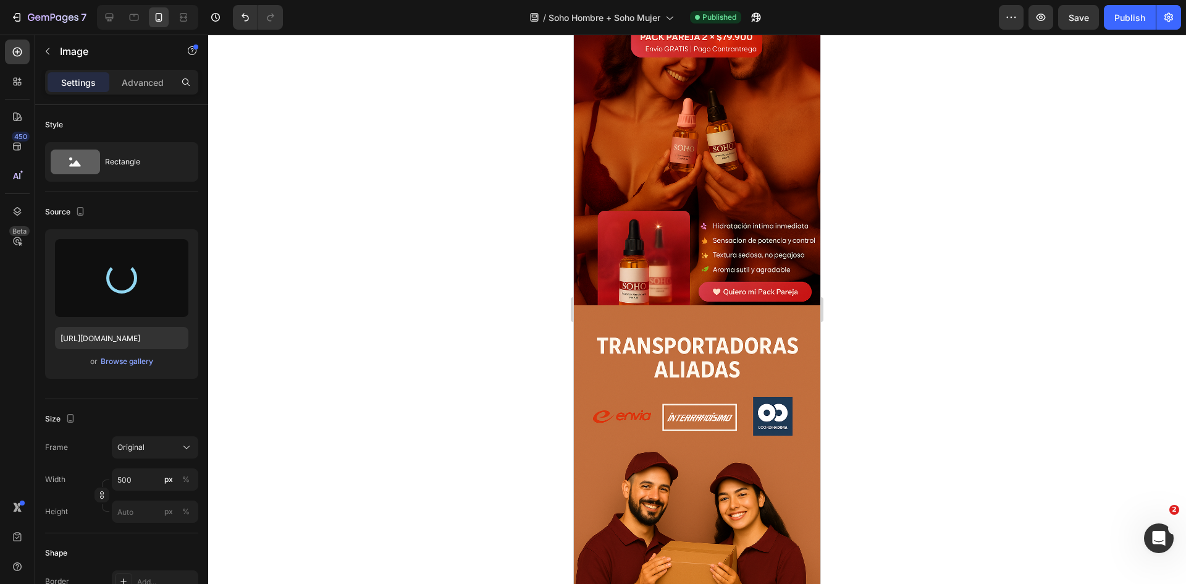
type input "https://cdn.shopify.com/s/files/1/0755/2558/7199/files/gempages_566434769475208…"
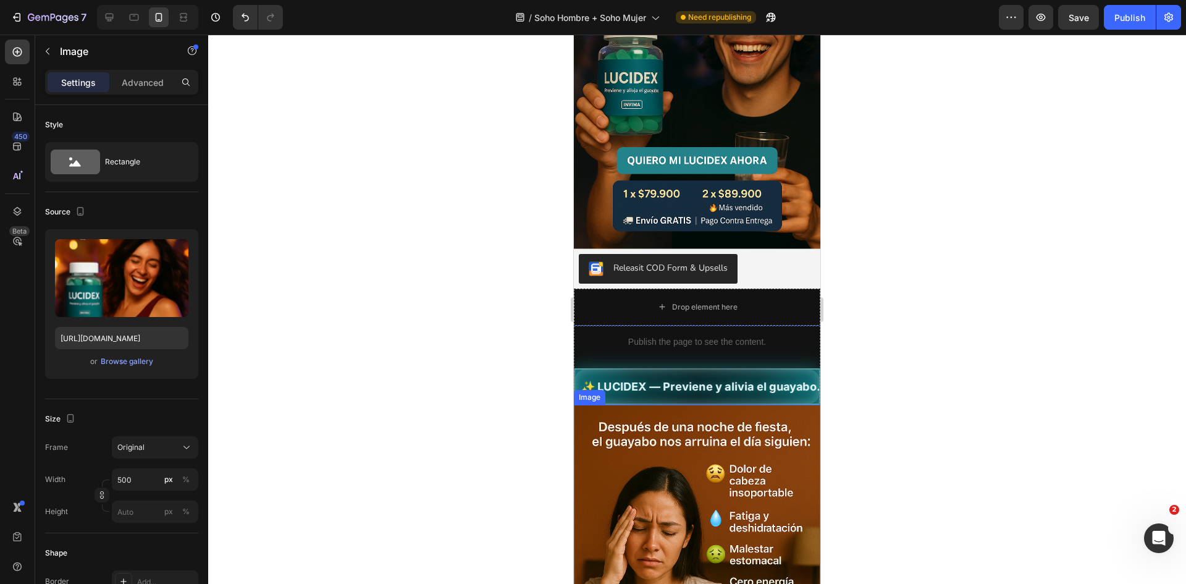
scroll to position [371, 0]
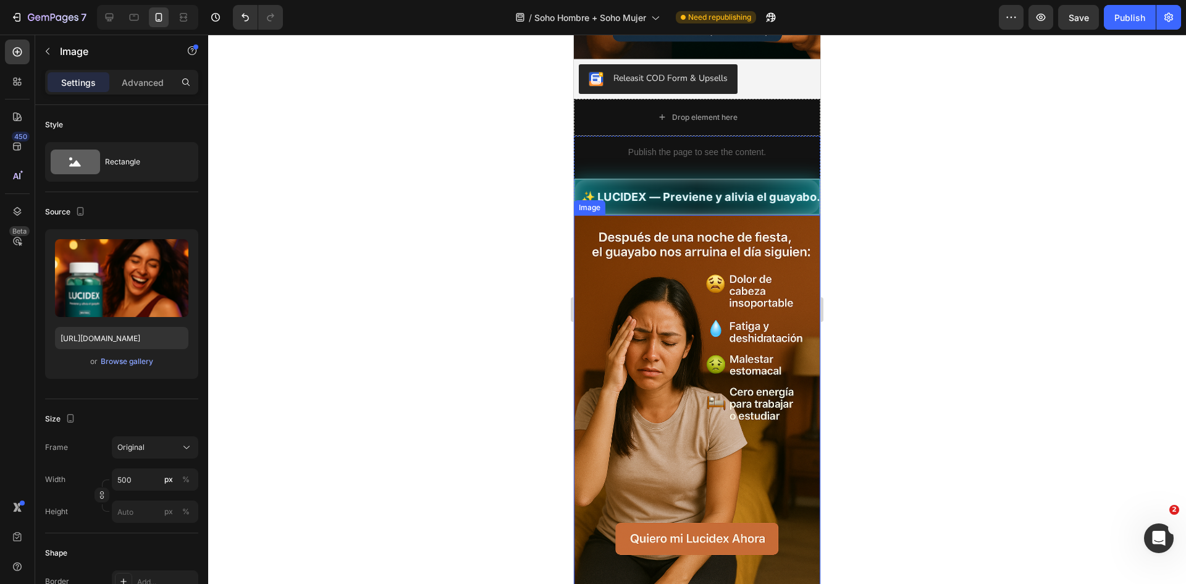
click at [709, 277] on img at bounding box center [697, 400] width 246 height 370
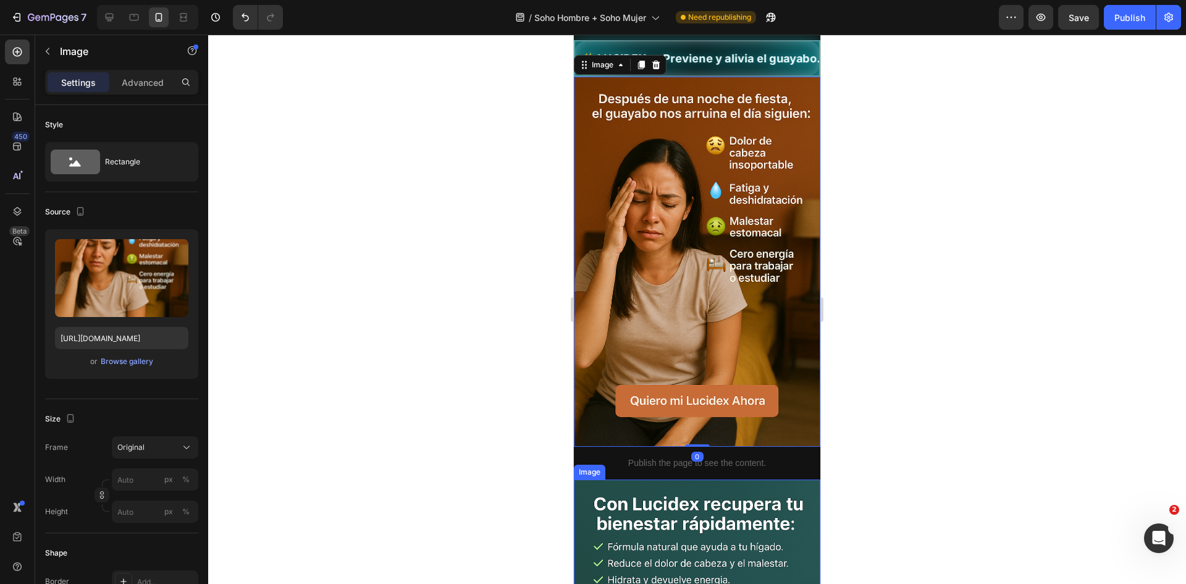
scroll to position [494, 0]
click at [644, 64] on icon at bounding box center [641, 65] width 7 height 9
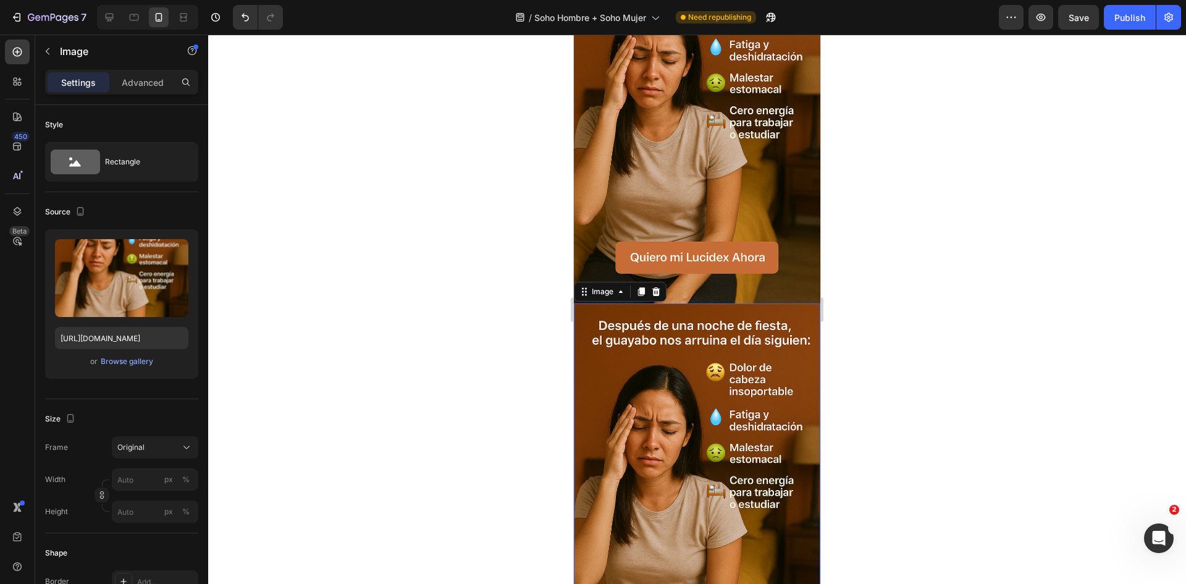
scroll to position [602, 0]
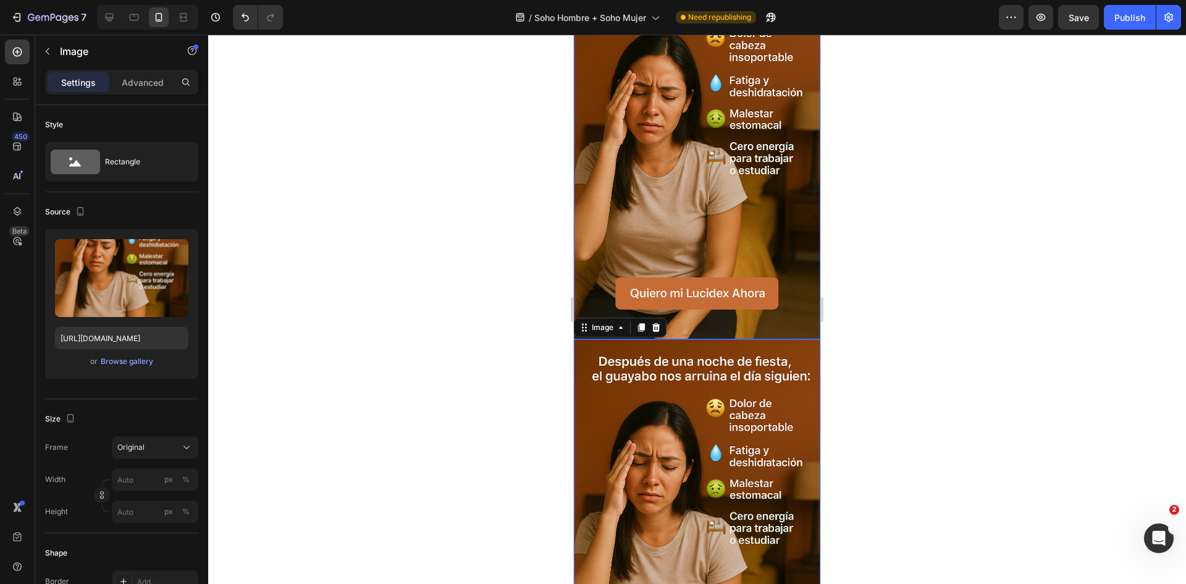
click at [717, 244] on img at bounding box center [697, 154] width 246 height 370
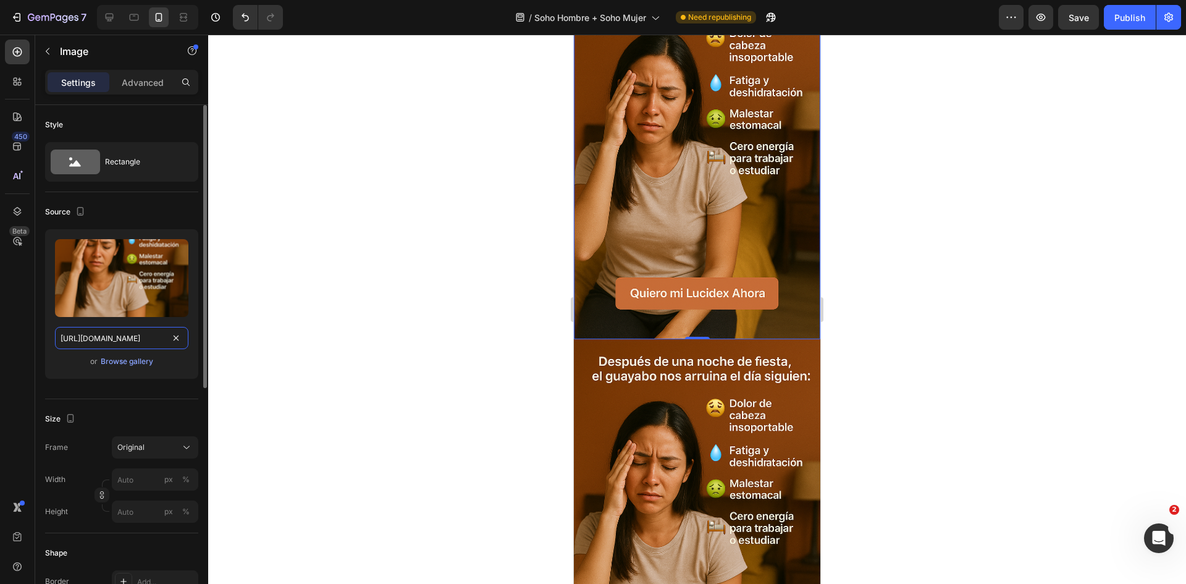
click at [112, 329] on input "[URL][DOMAIN_NAME]" at bounding box center [121, 338] width 133 height 22
paste input "media0.giphy.com/media/v1.Y2lkPTc5MGI3NjExcnk2N2RrZmZsanNpaGdydHdrOHY2Yng5bjduN…"
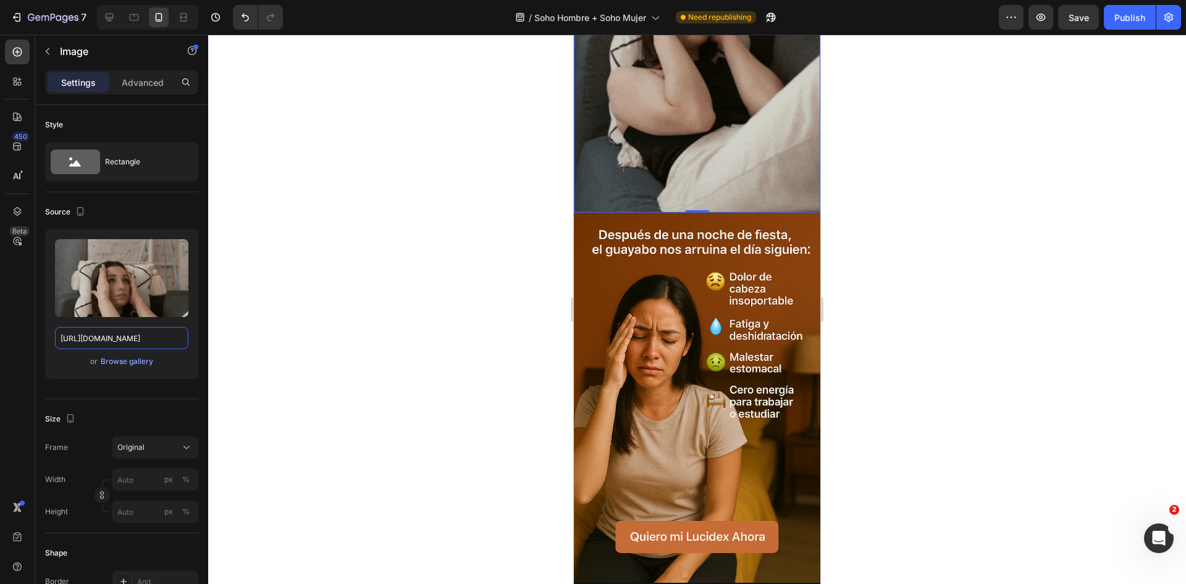
scroll to position [803, 0]
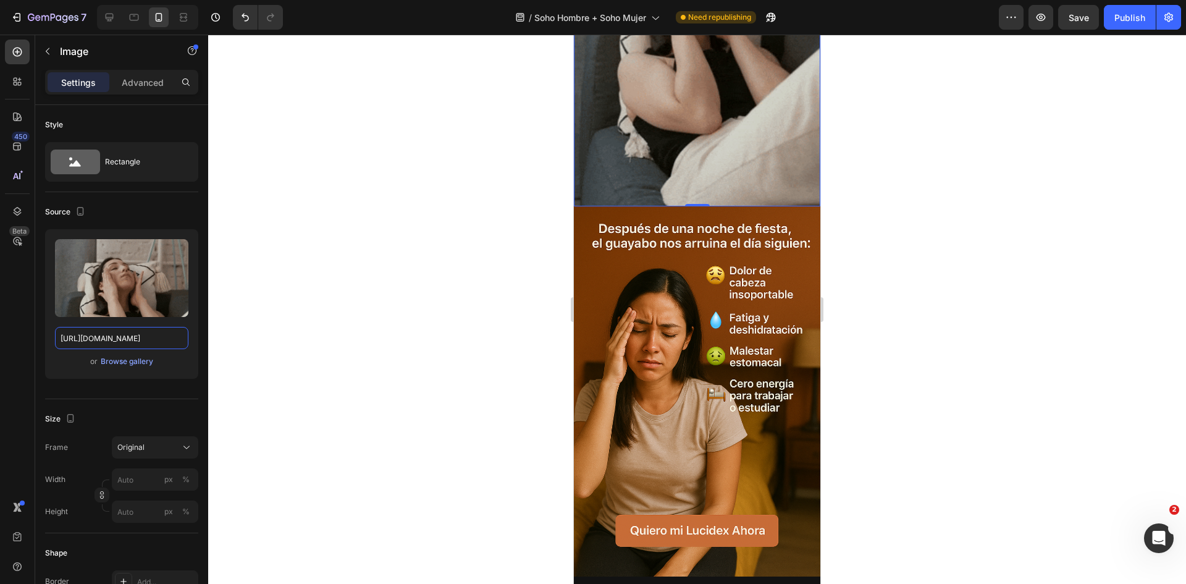
type input "[URL][DOMAIN_NAME]"
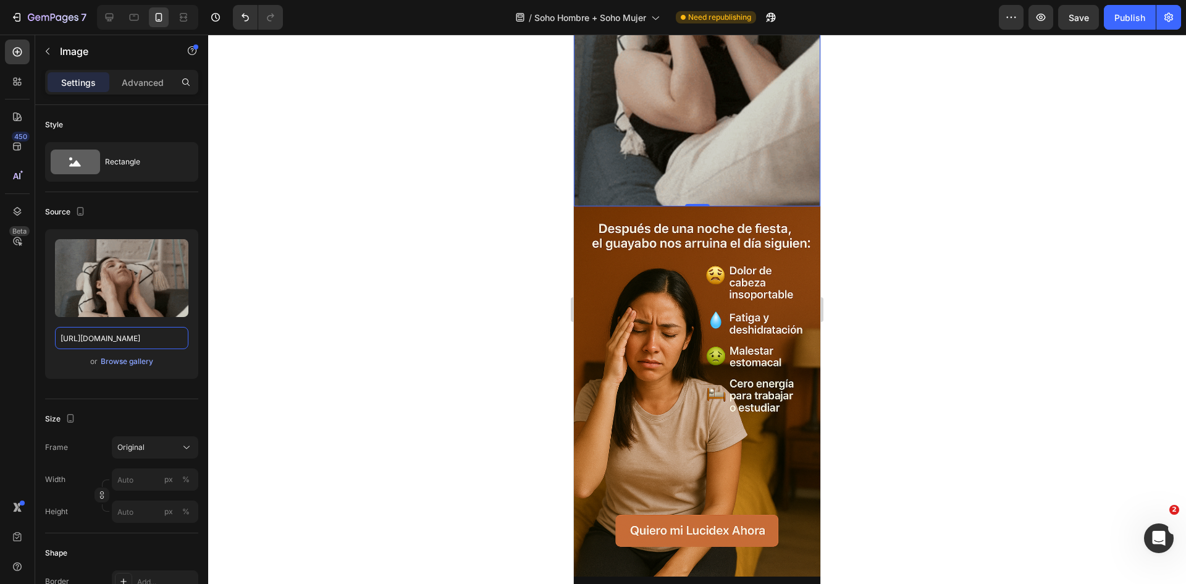
scroll to position [0, 379]
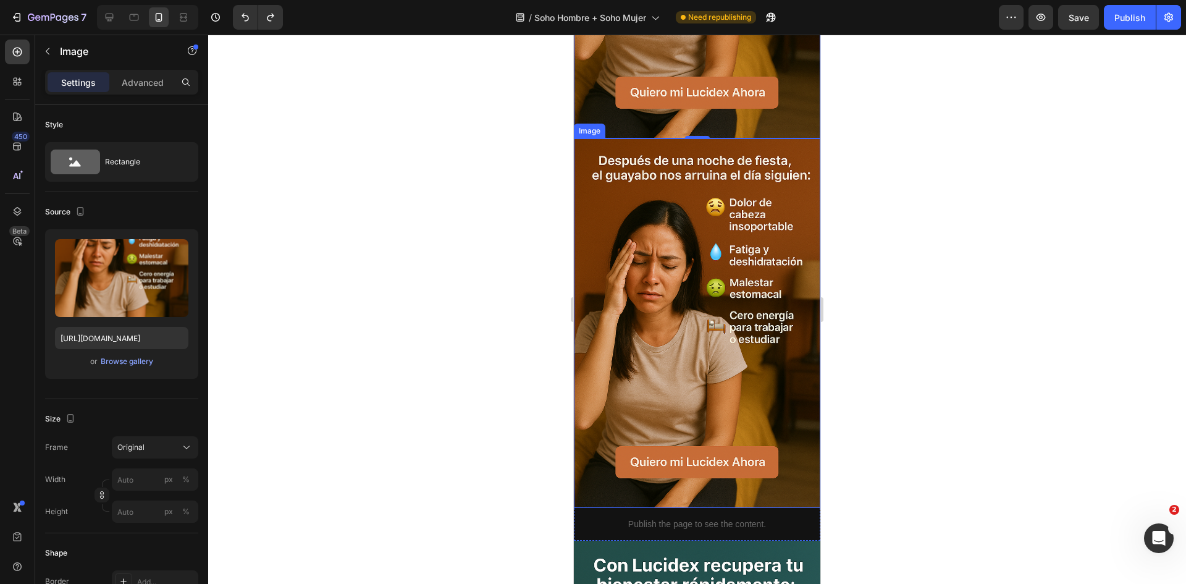
click at [697, 325] on img at bounding box center [697, 323] width 246 height 370
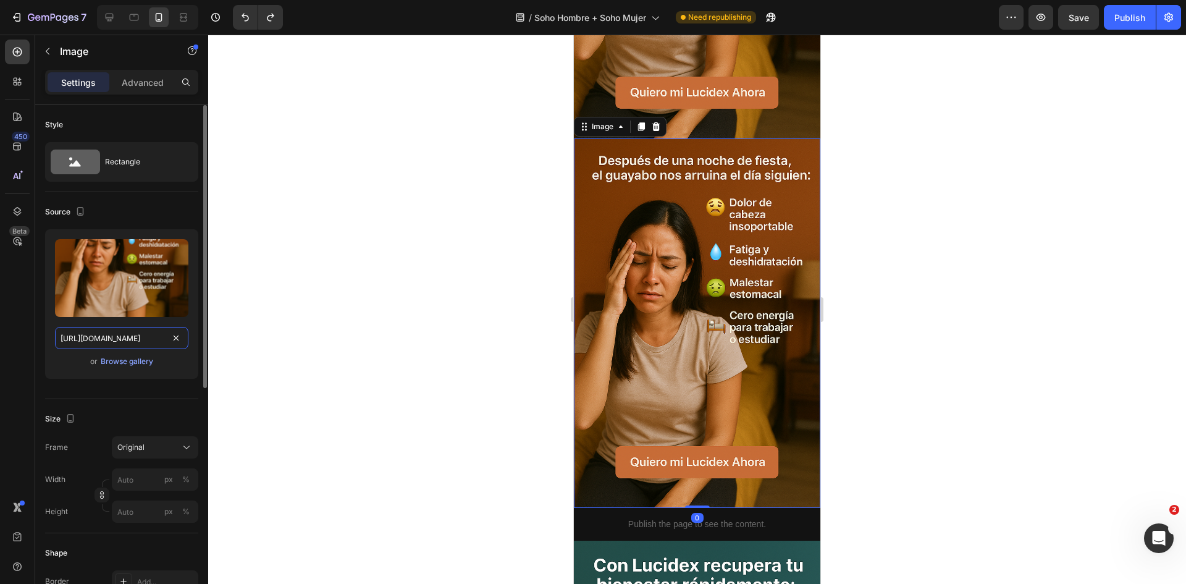
click at [99, 332] on input "[URL][DOMAIN_NAME]" at bounding box center [121, 338] width 133 height 22
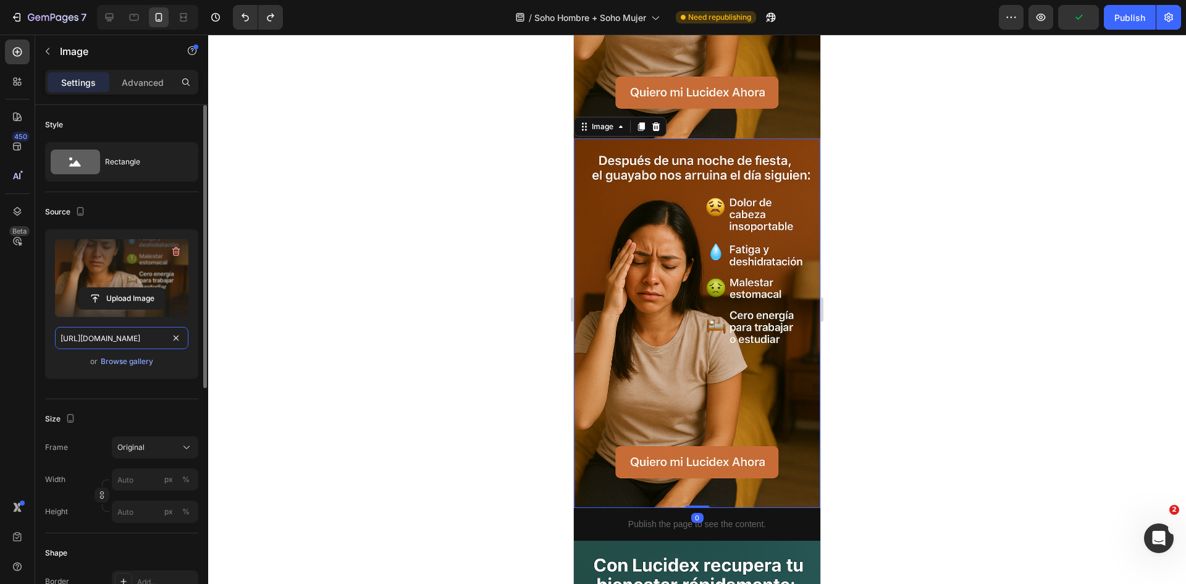
paste input "media0.giphy.com/media/v1.Y2lkPTc5MGI3NjExcnk2N2RrZmZsanNpaGdydHdrOHY2Yng5bjduN…"
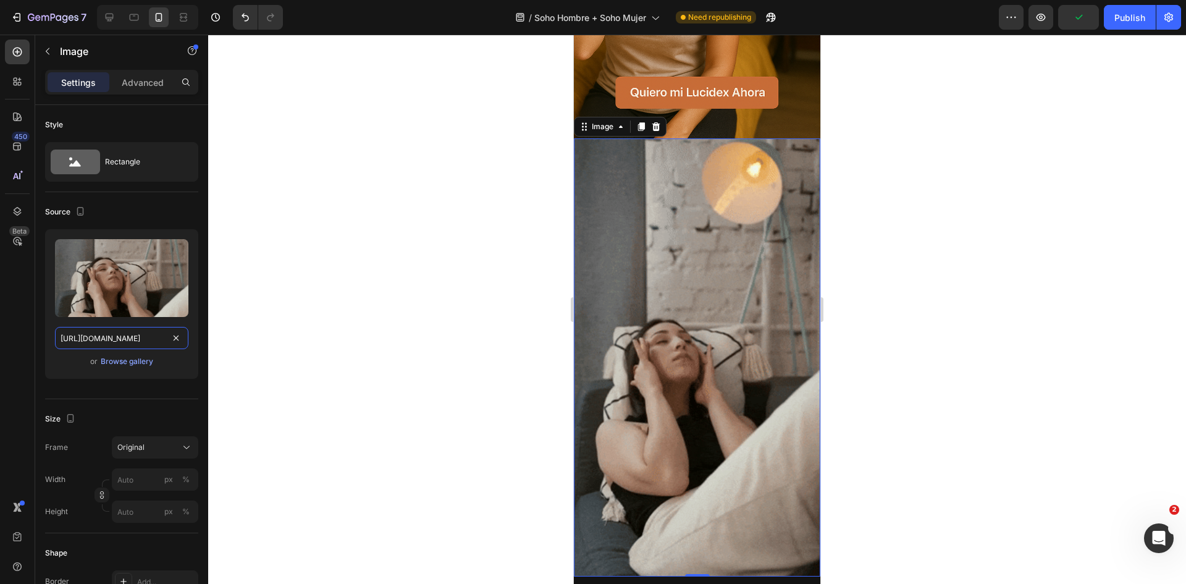
type input "[URL][DOMAIN_NAME]"
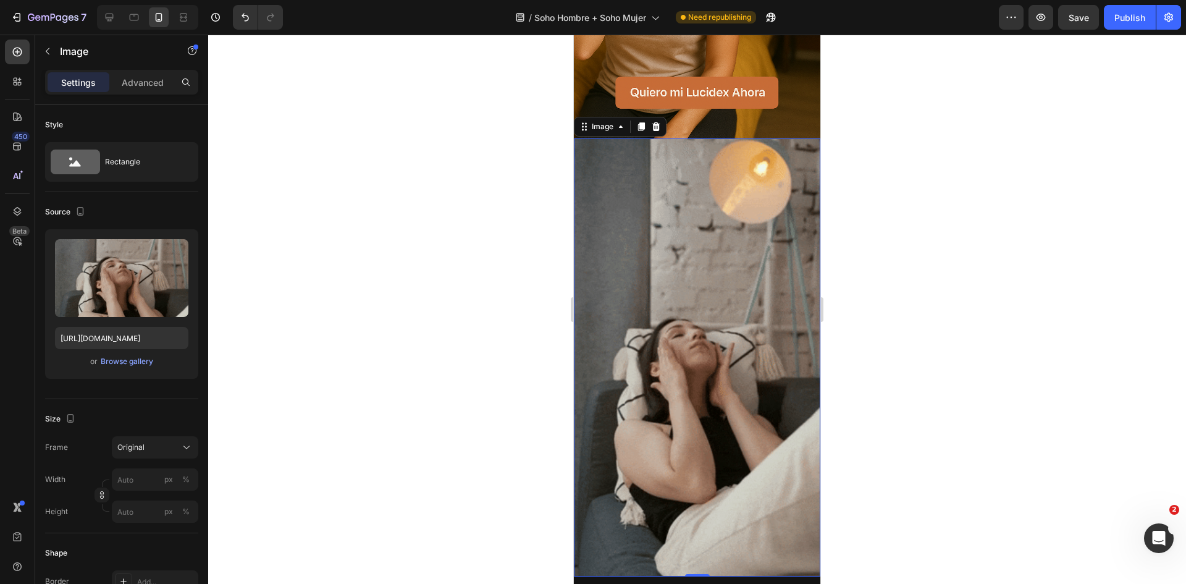
scroll to position [0, 0]
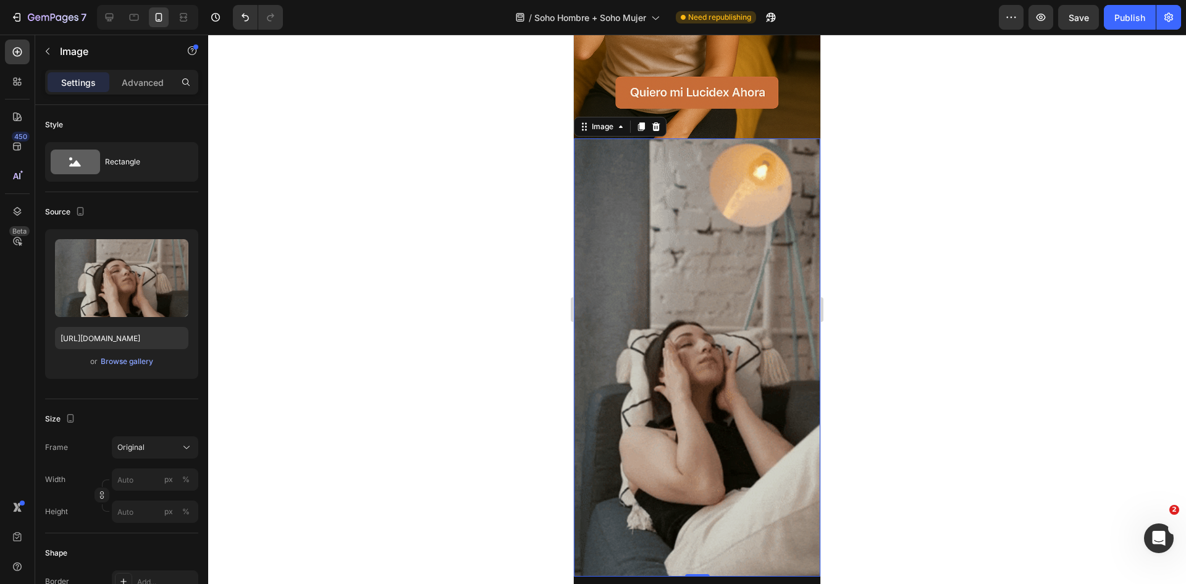
click at [288, 341] on div at bounding box center [697, 309] width 978 height 549
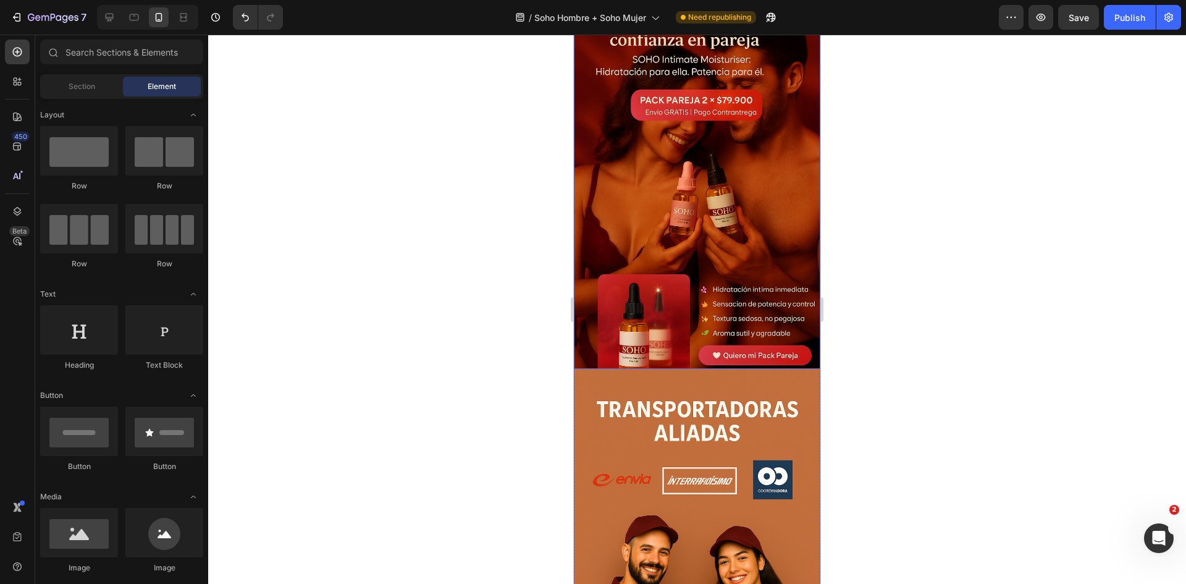
scroll to position [3088, 0]
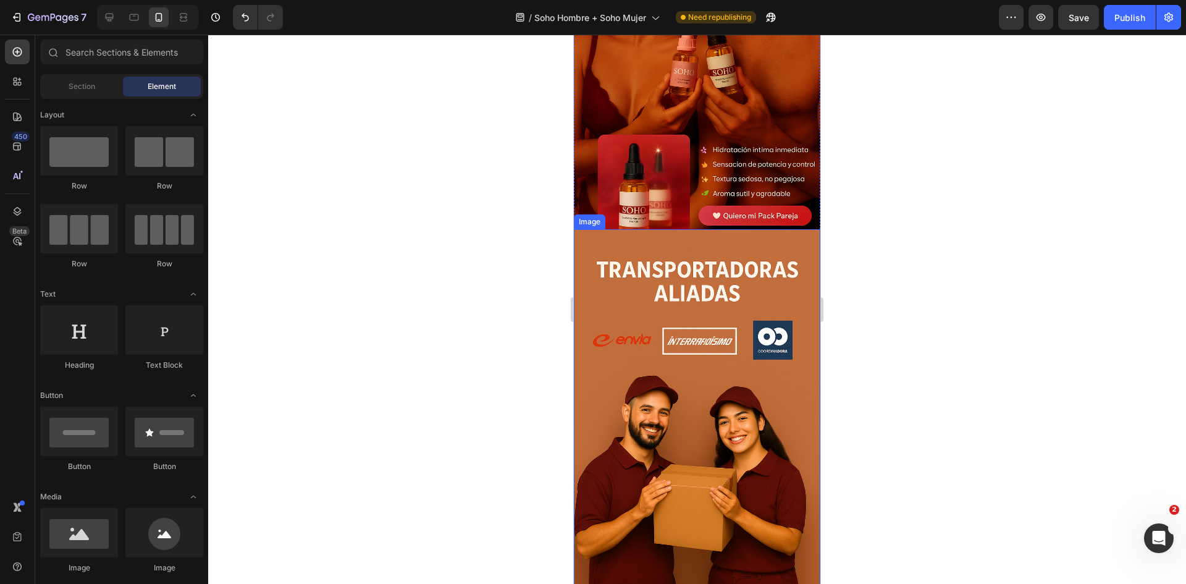
click at [691, 56] on img at bounding box center [697, 44] width 246 height 370
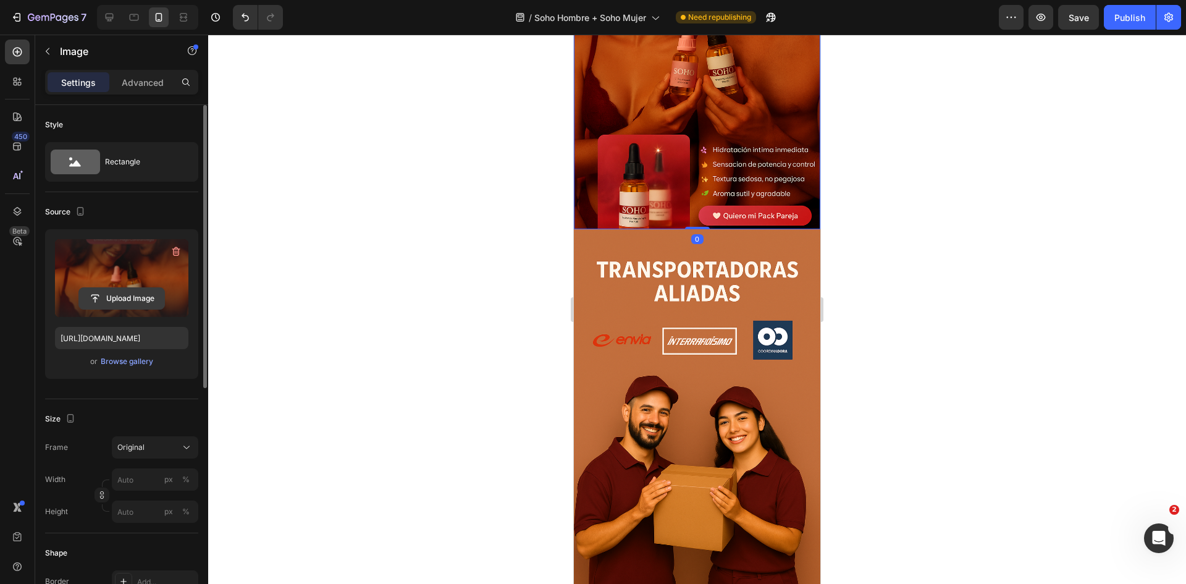
click at [127, 300] on input "file" at bounding box center [121, 298] width 85 height 21
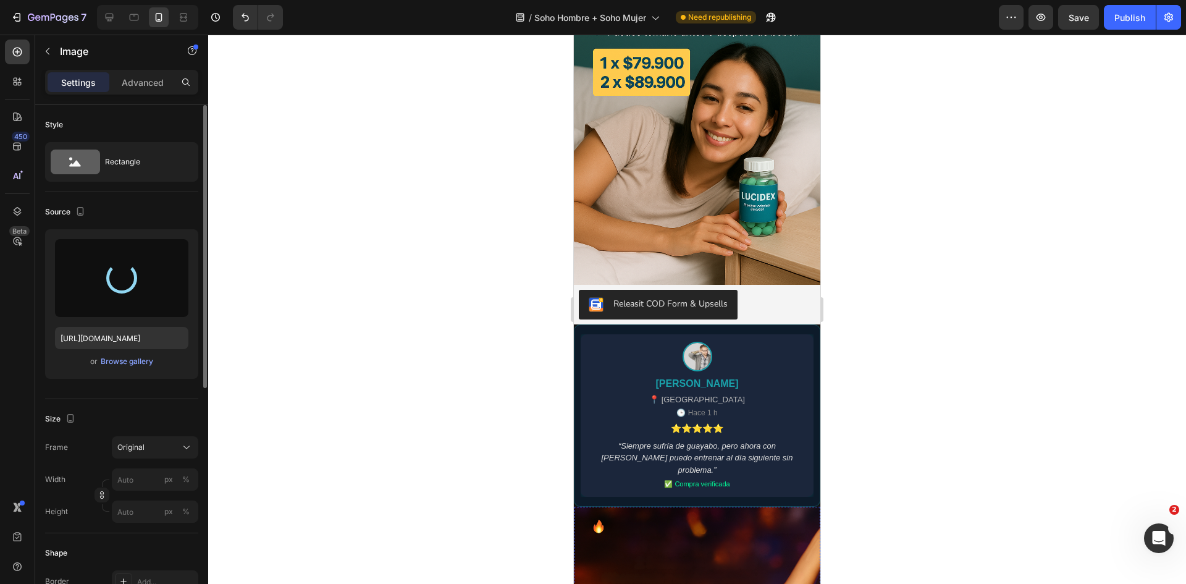
scroll to position [1108, 0]
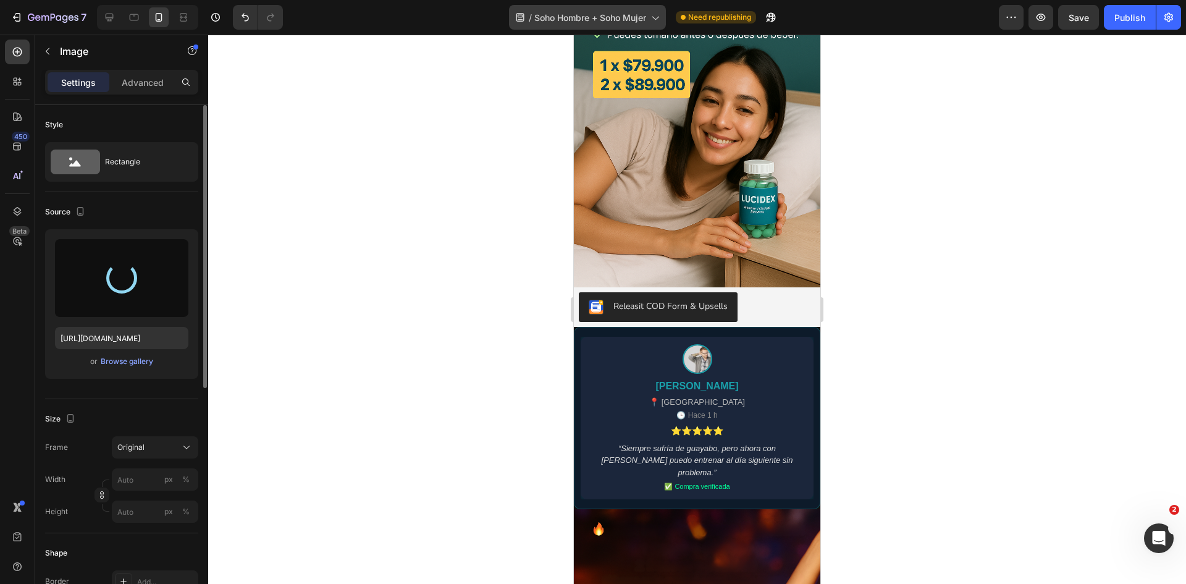
type input "https://cdn.shopify.com/s/files/1/0755/2558/7199/files/gempages_566434769475208…"
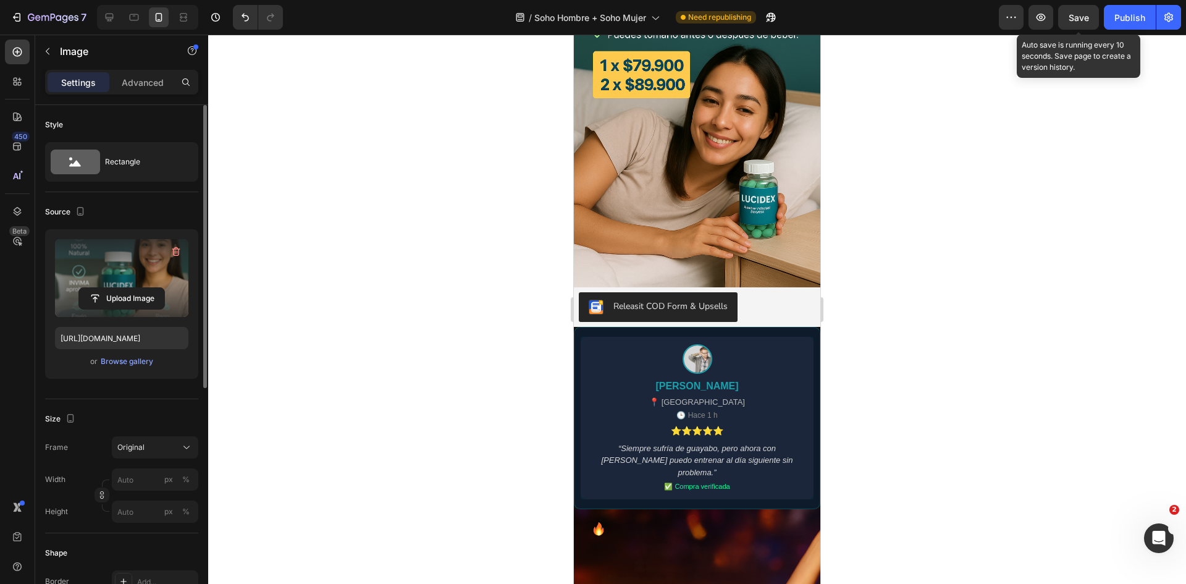
click at [1070, 19] on span "Save" at bounding box center [1079, 17] width 20 height 11
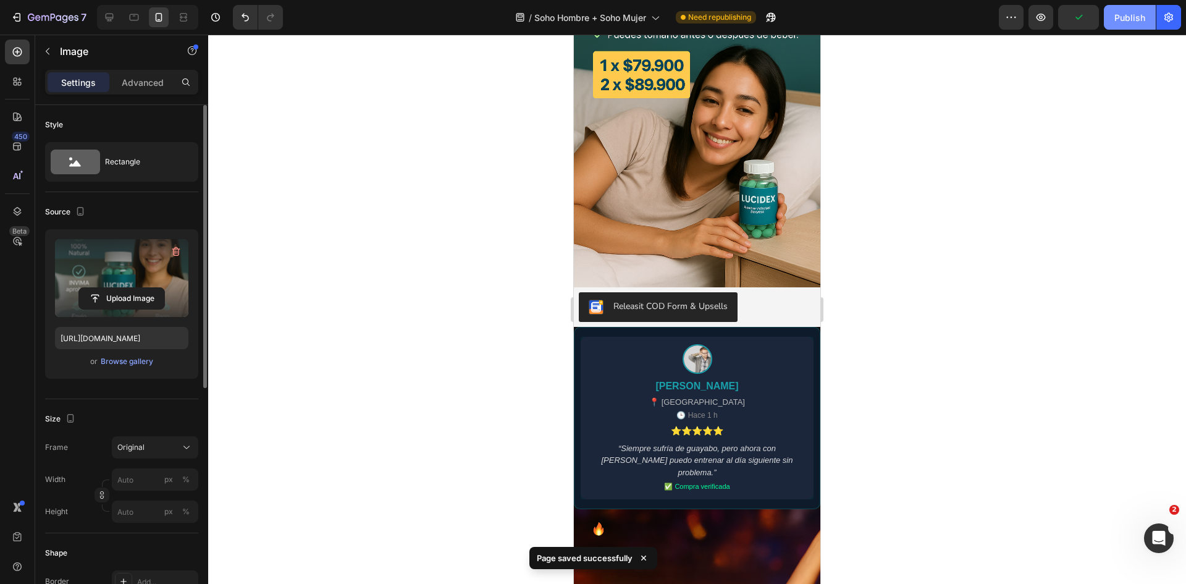
click at [1111, 11] on button "Publish" at bounding box center [1130, 17] width 52 height 25
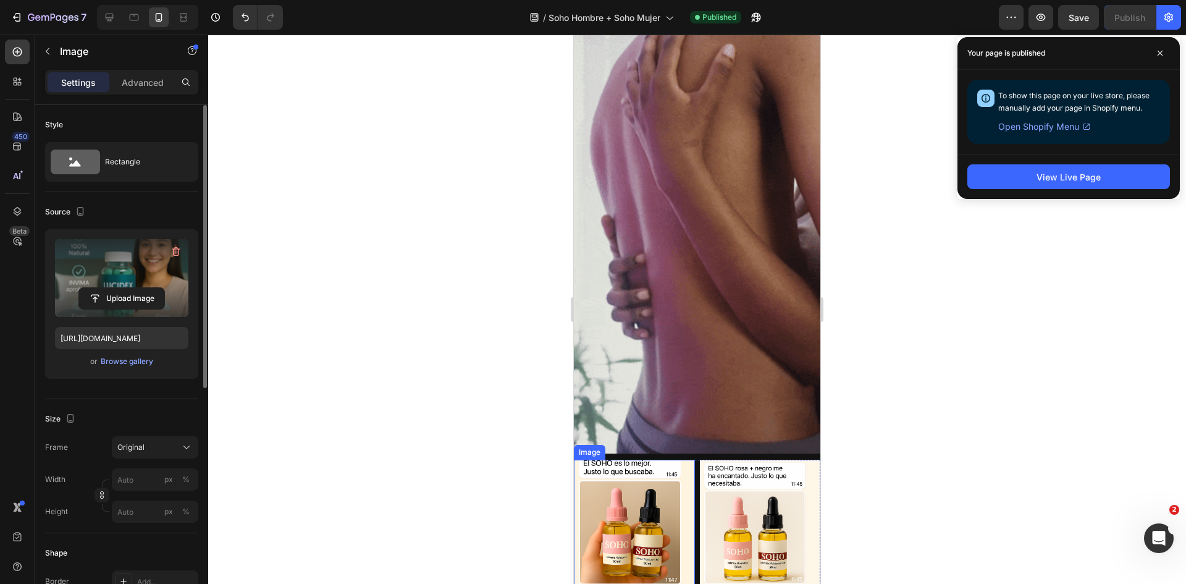
scroll to position [2344, 0]
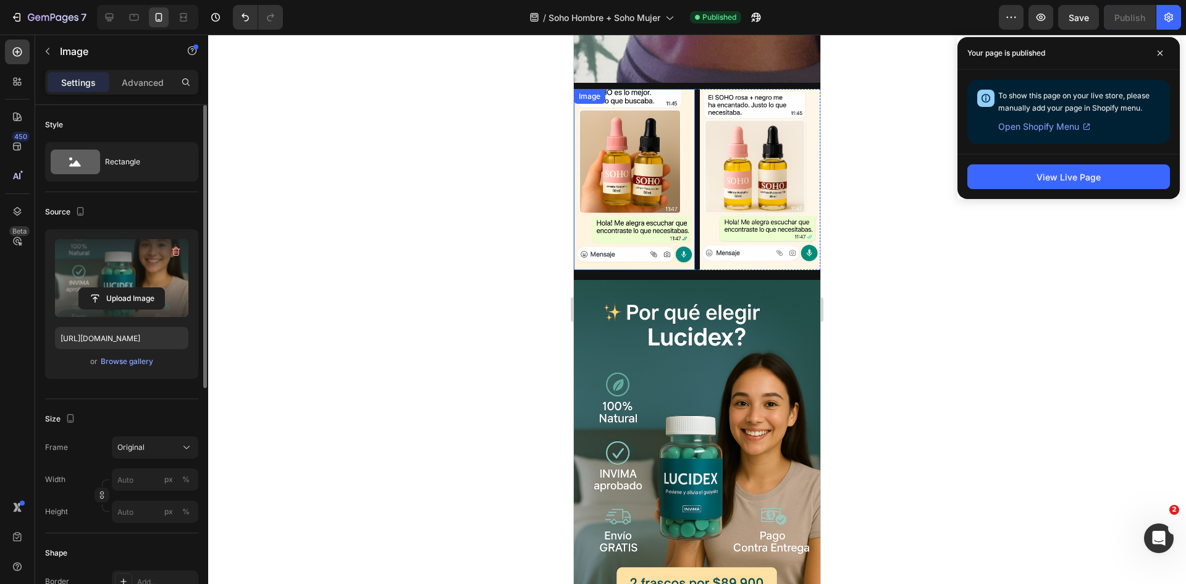
click at [628, 104] on img at bounding box center [634, 179] width 121 height 181
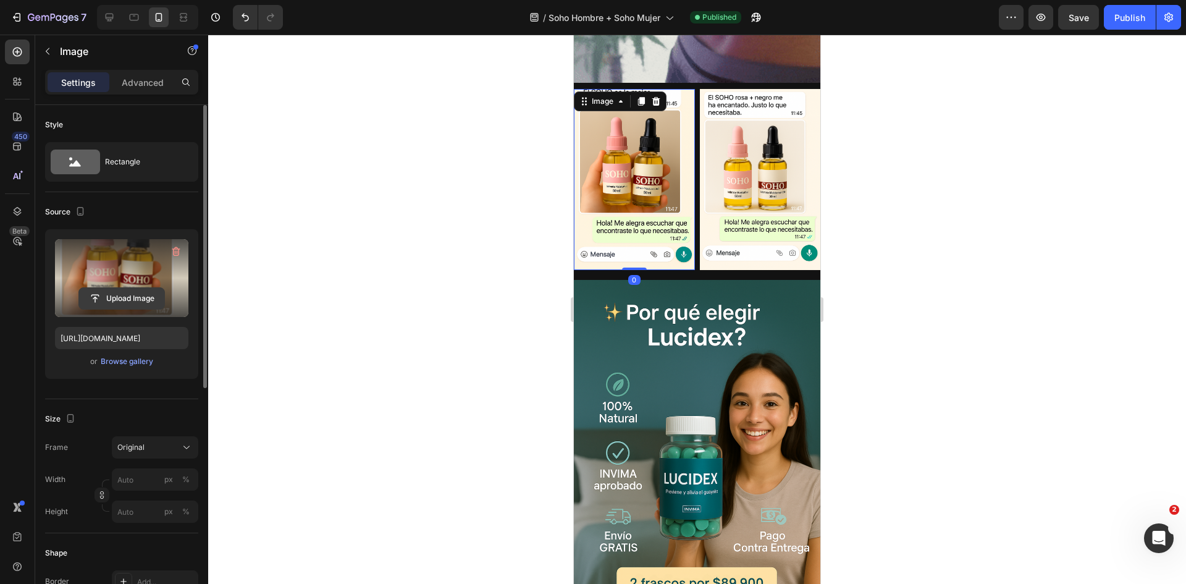
click at [126, 301] on input "file" at bounding box center [121, 298] width 85 height 21
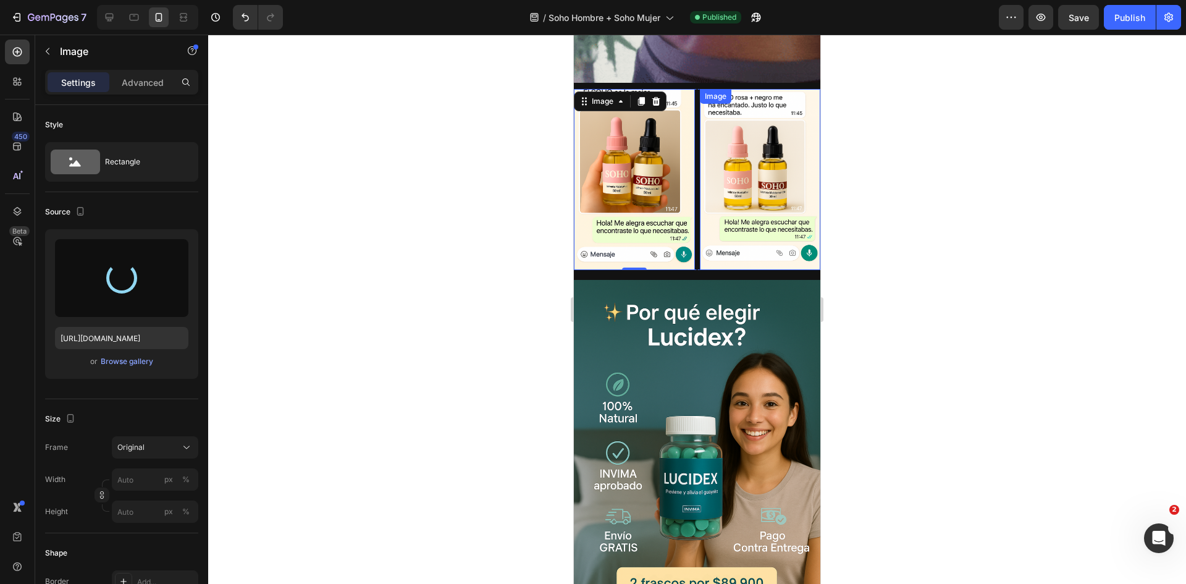
type input "https://cdn.shopify.com/s/files/1/0755/2558/7199/files/gempages_566434769475208…"
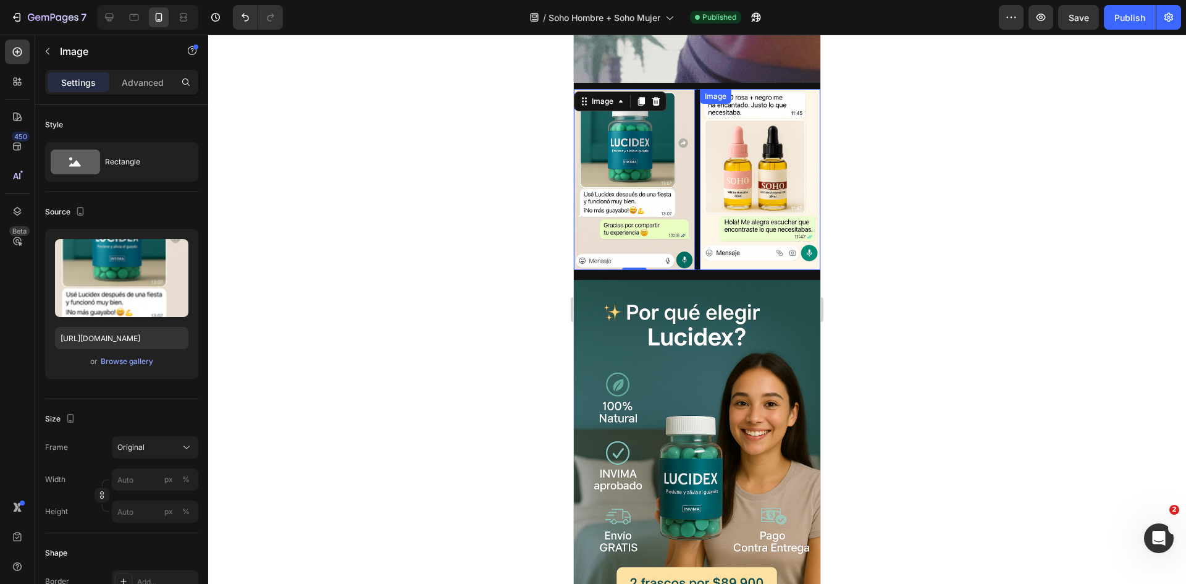
click at [766, 216] on img at bounding box center [760, 179] width 121 height 181
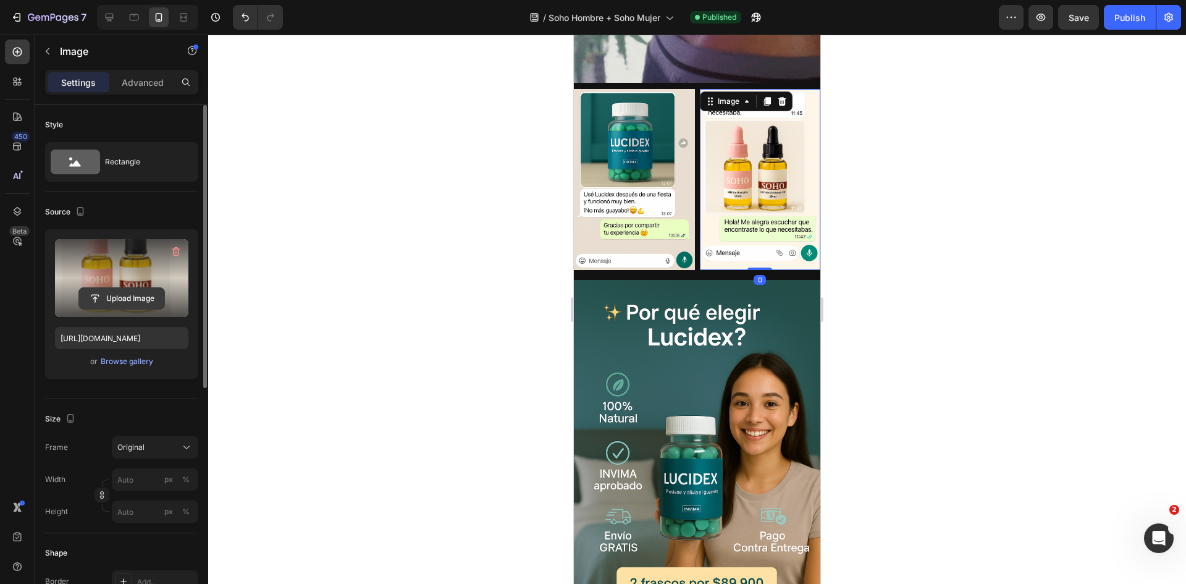
click at [137, 306] on input "file" at bounding box center [121, 298] width 85 height 21
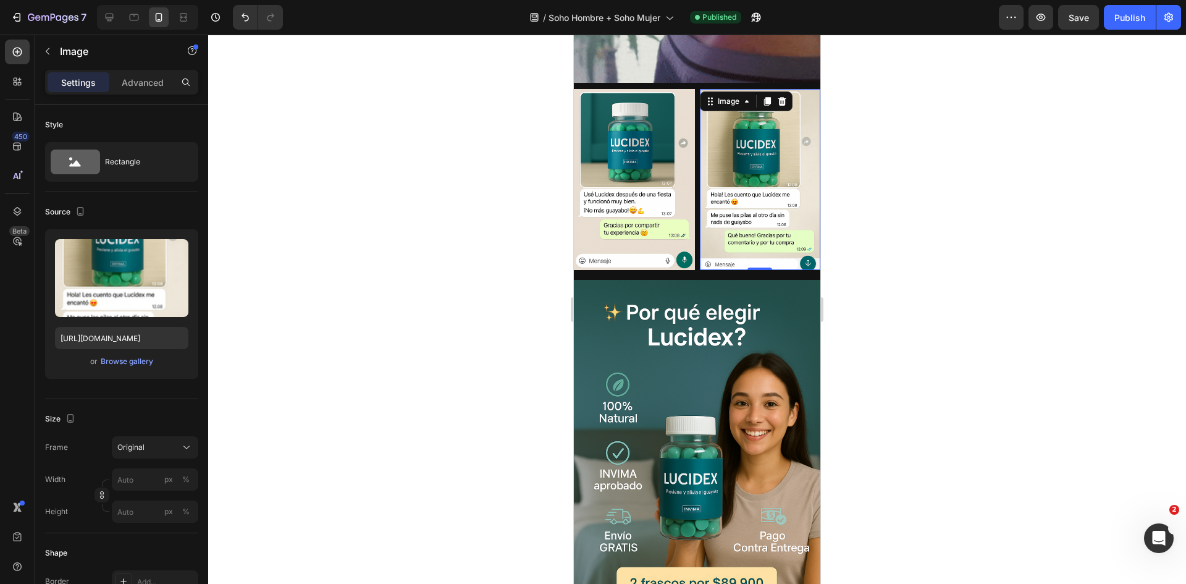
type input "https://cdn.shopify.com/s/files/1/0755/2558/7199/files/gempages_566434769475208…"
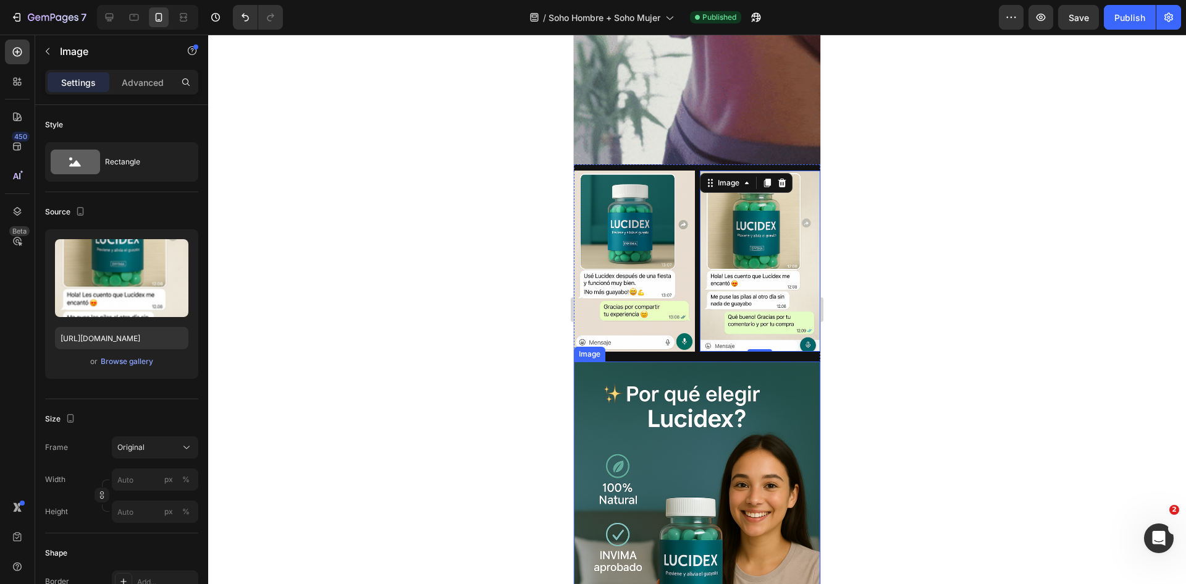
scroll to position [2096, 0]
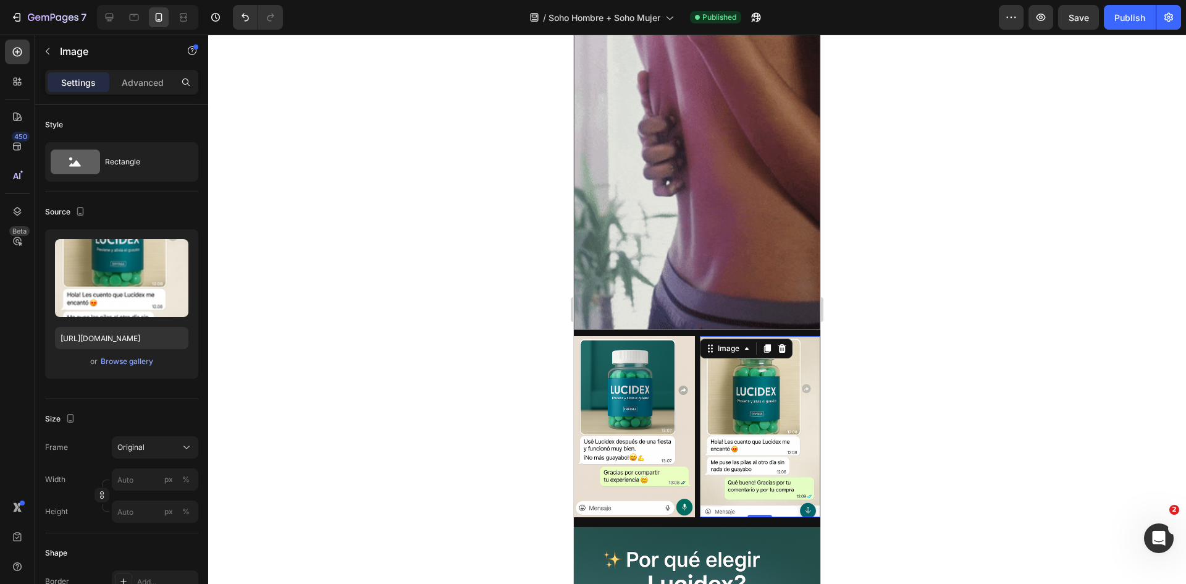
click at [671, 179] on img at bounding box center [697, 97] width 246 height 466
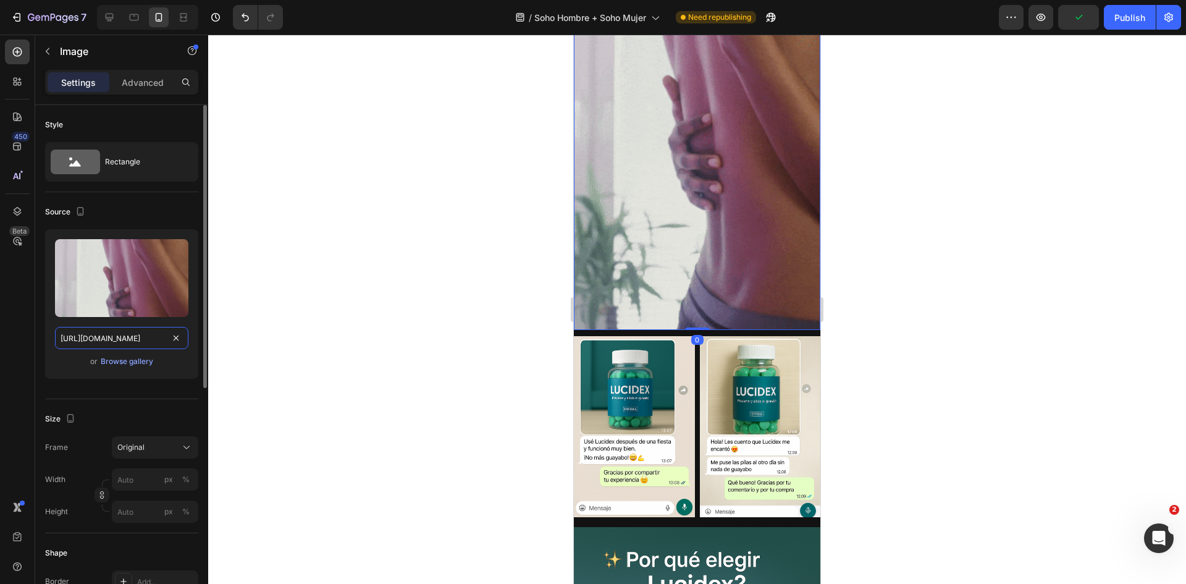
click at [133, 334] on input "https://media4.giphy.com/media/v1.Y2lkPTc5MGI3NjExdG93MGNyeDQxMmdja2ZicGN2YTk1b…" at bounding box center [121, 338] width 133 height 22
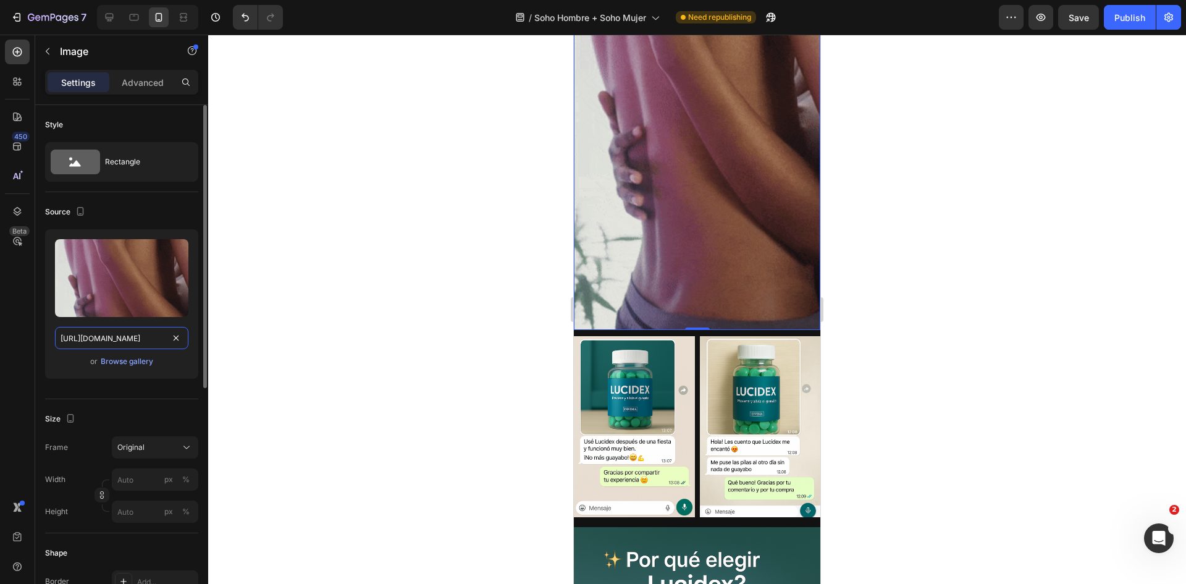
paste input "eDFiM3F1bGtqNmx6ZTY5NnpmdDlmNjJyN3BkcjEzMnZmcmgyemYxbyZlcD12MV9pbnRlcm5hbF9naWZ…"
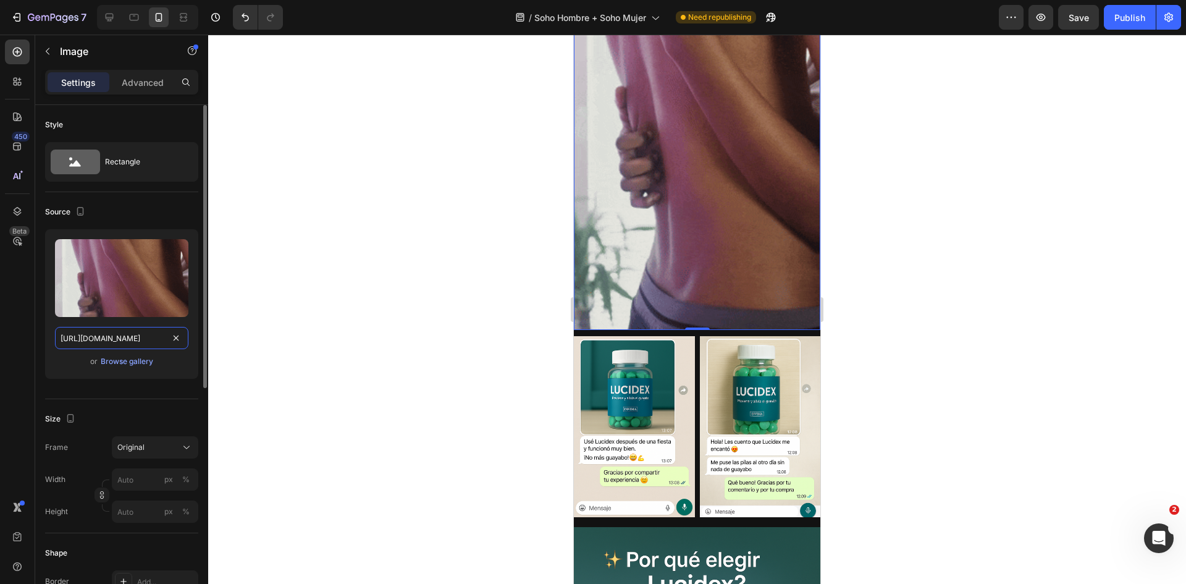
scroll to position [0, 631]
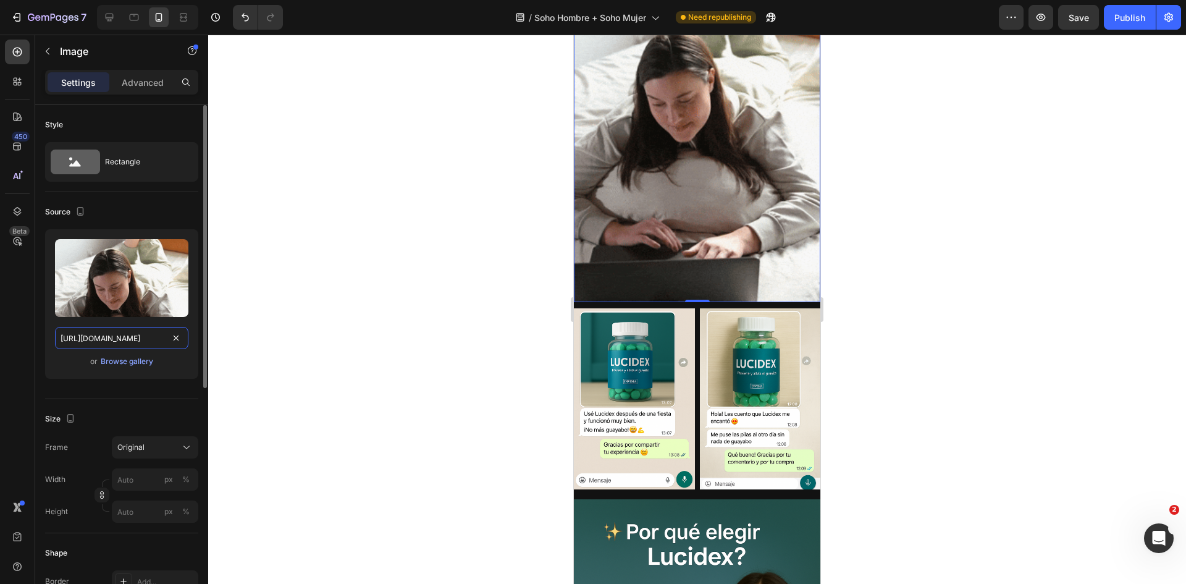
type input "https://media4.giphy.com/media/v1.Y2lkPTc5MGI3NjExeDFiM3F1bGtqNmx6ZTY5NnpmdDlmN…"
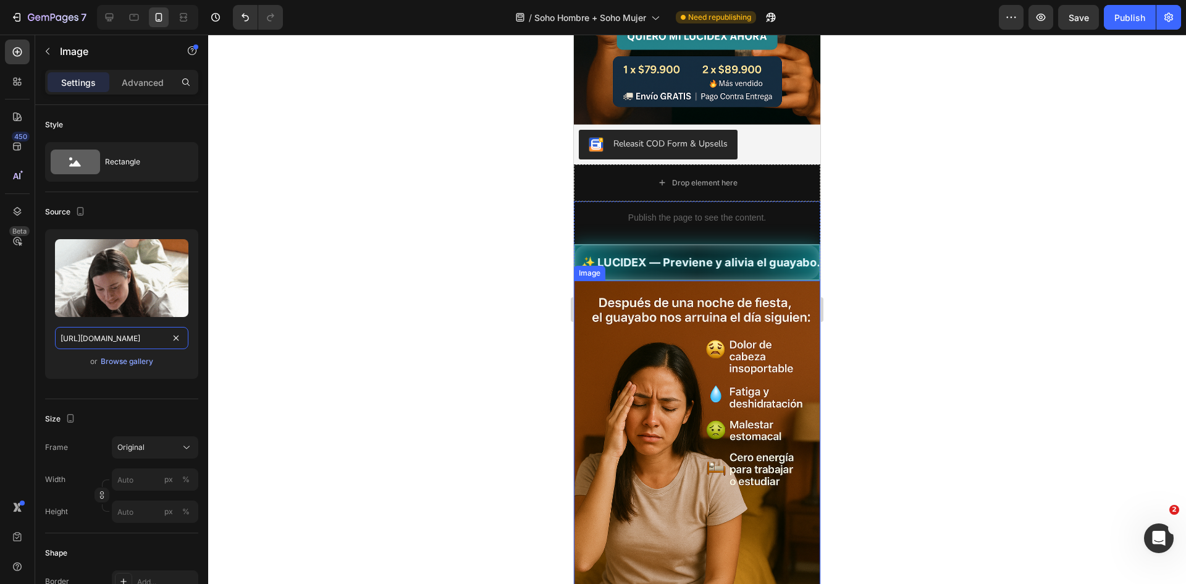
scroll to position [309, 0]
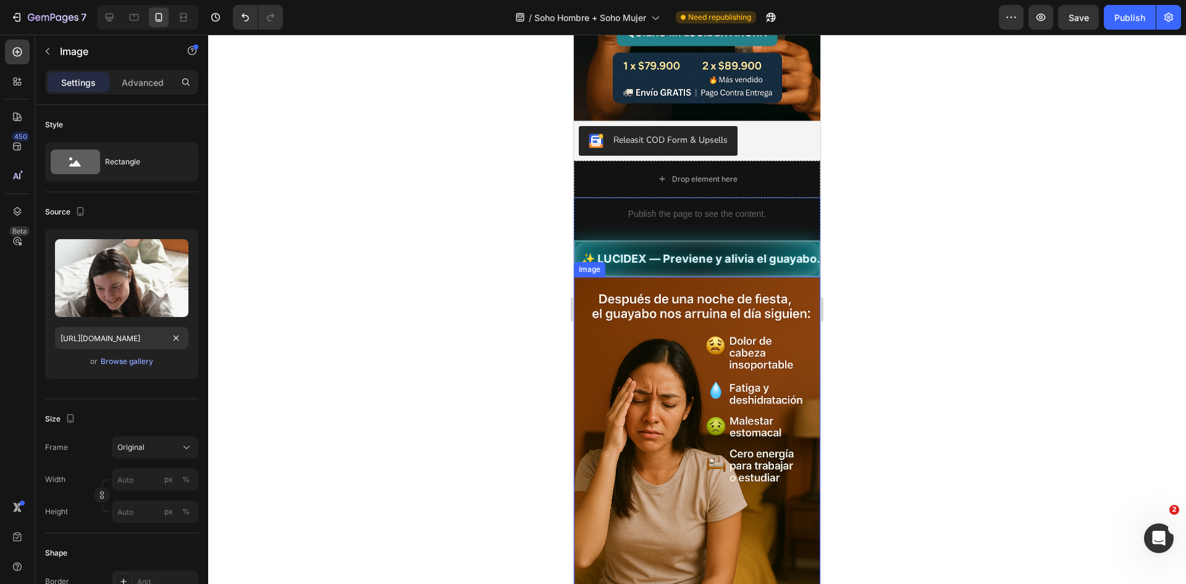
click at [696, 322] on img at bounding box center [697, 462] width 246 height 370
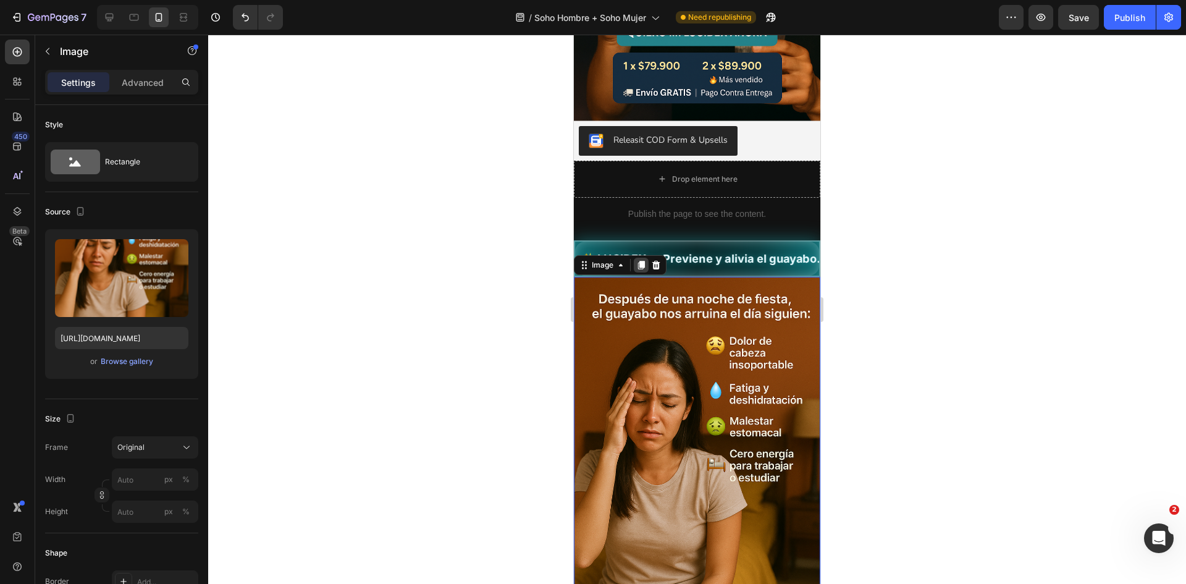
click at [647, 258] on div at bounding box center [641, 265] width 15 height 15
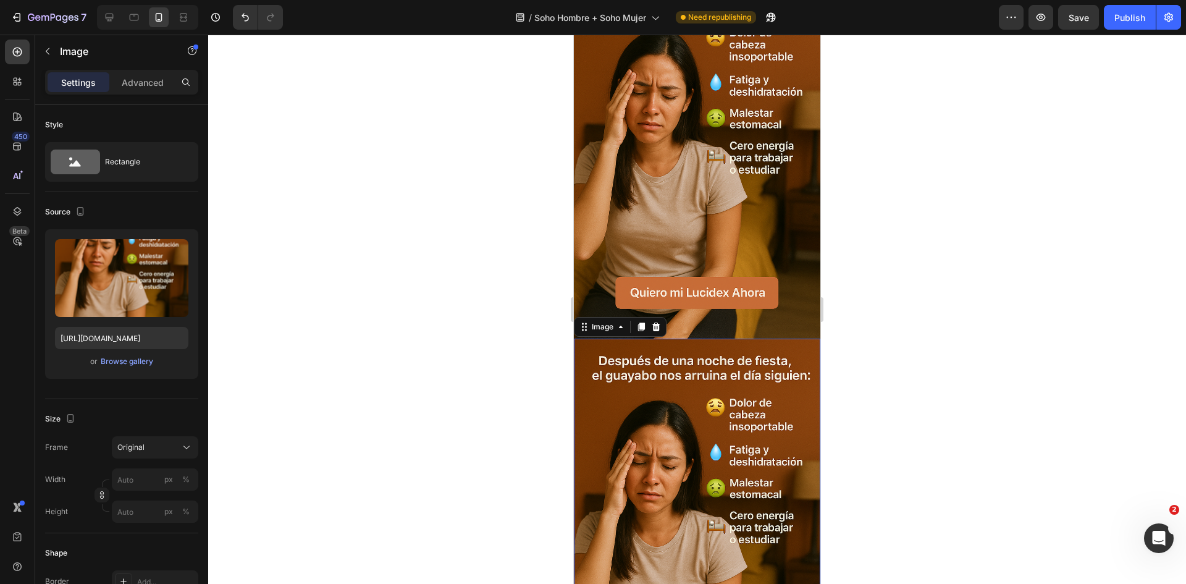
scroll to position [602, 0]
click at [717, 177] on img at bounding box center [697, 154] width 246 height 370
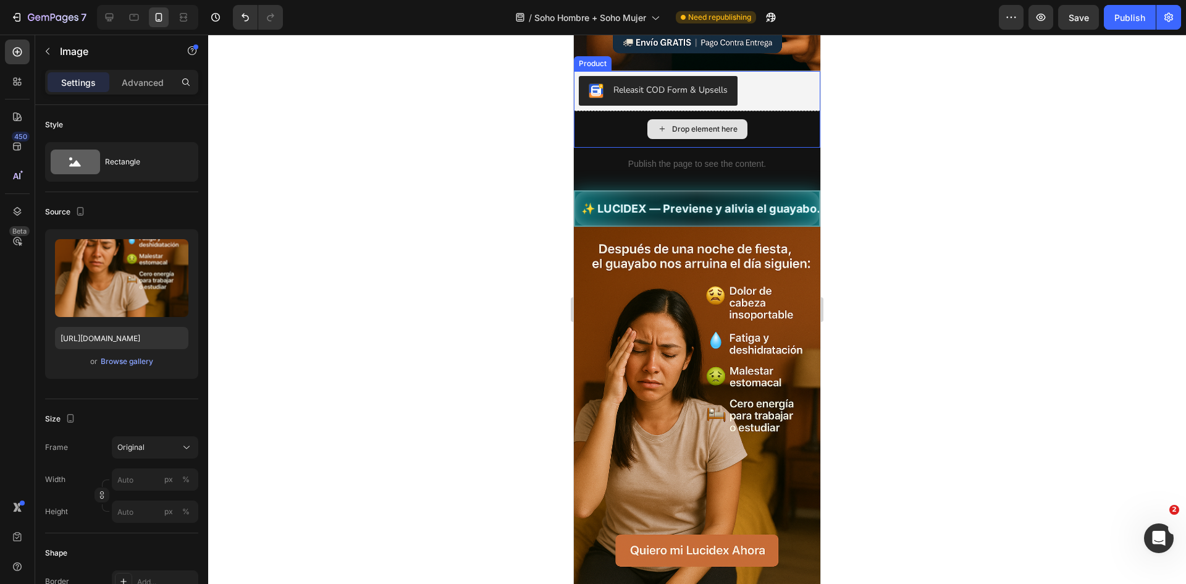
scroll to position [376, 0]
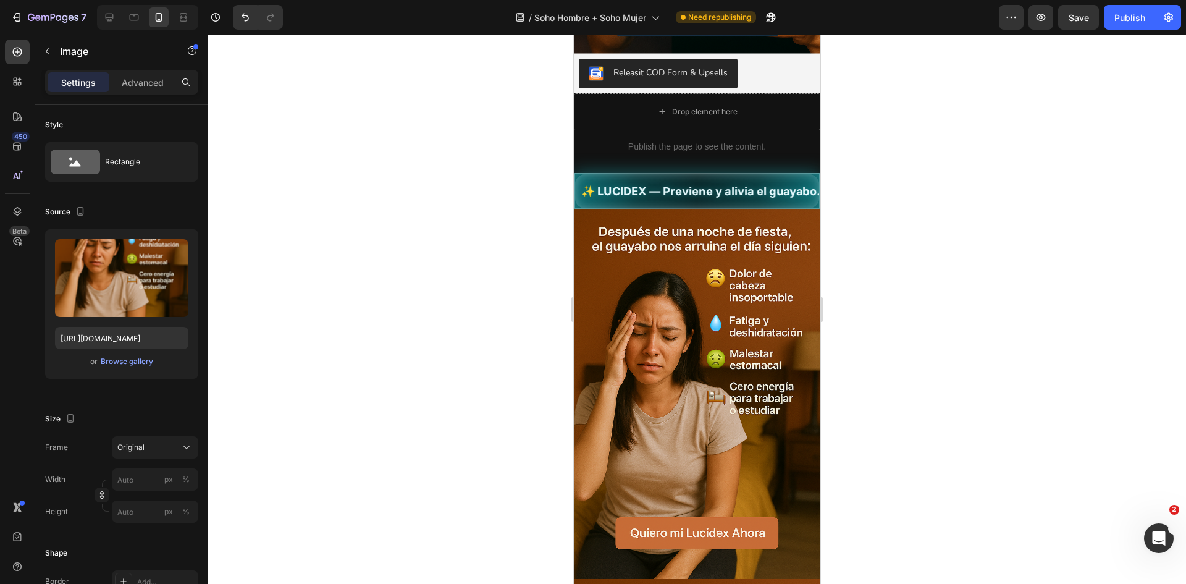
click at [675, 411] on img at bounding box center [697, 394] width 246 height 370
click at [149, 335] on input "[URL][DOMAIN_NAME]" at bounding box center [121, 338] width 133 height 22
paste input "media1.giphy.com/media/v1.Y2lkPTc5MGI3NjExZGNzaGZ0bHNyMHJ6cW5nYzZjOXpkYmpodW93d…"
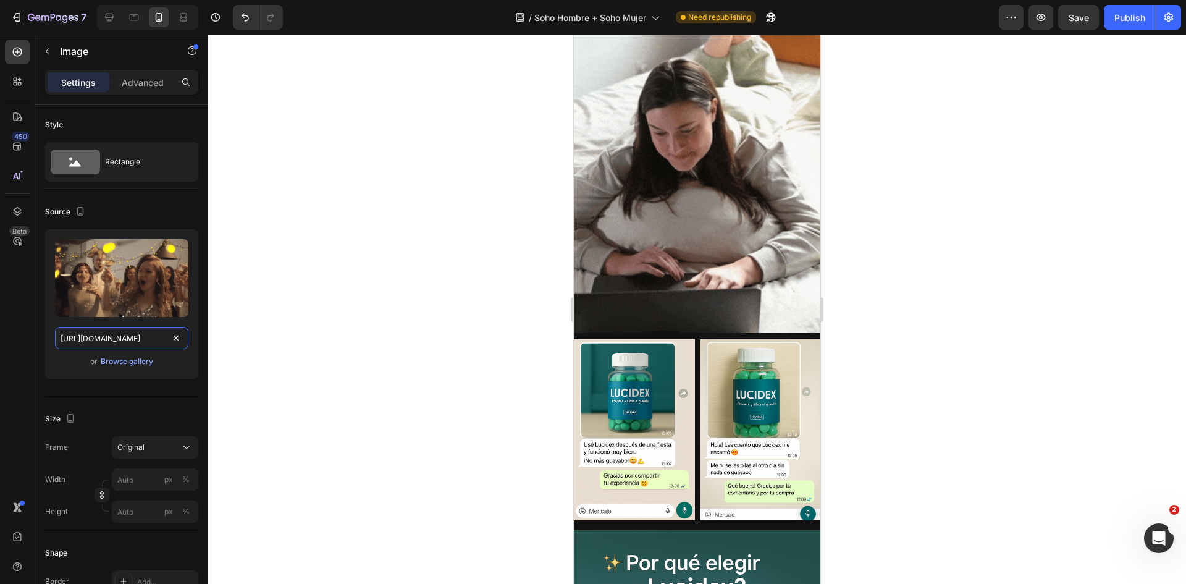
scroll to position [2780, 0]
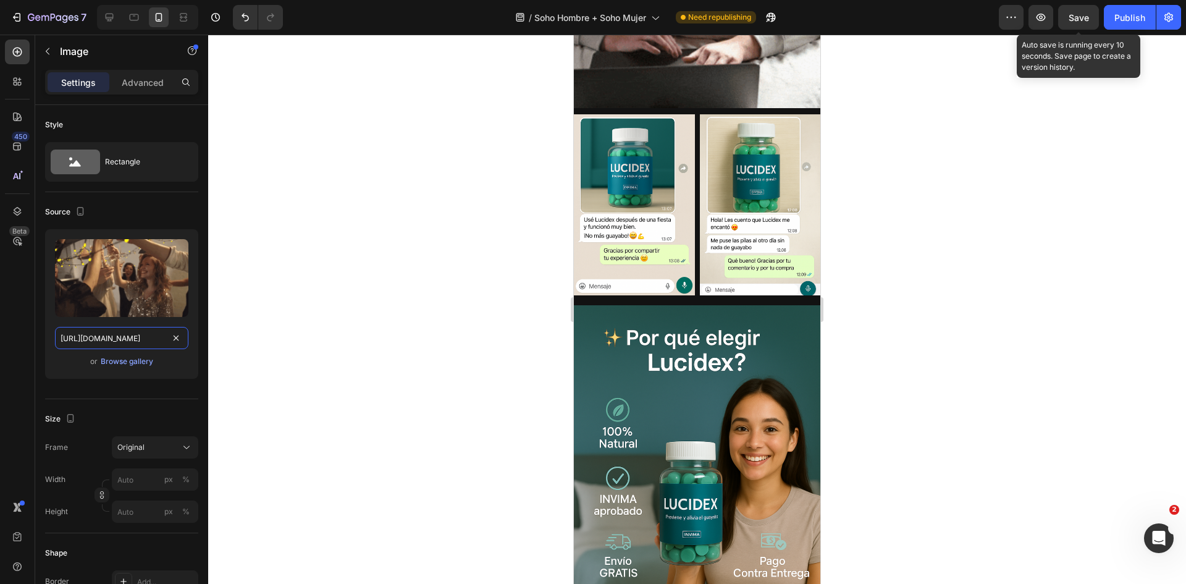
type input "https://media1.giphy.com/media/v1.Y2lkPTc5MGI3NjExZGNzaGZ0bHNyMHJ6cW5nYzZjOXpkY…"
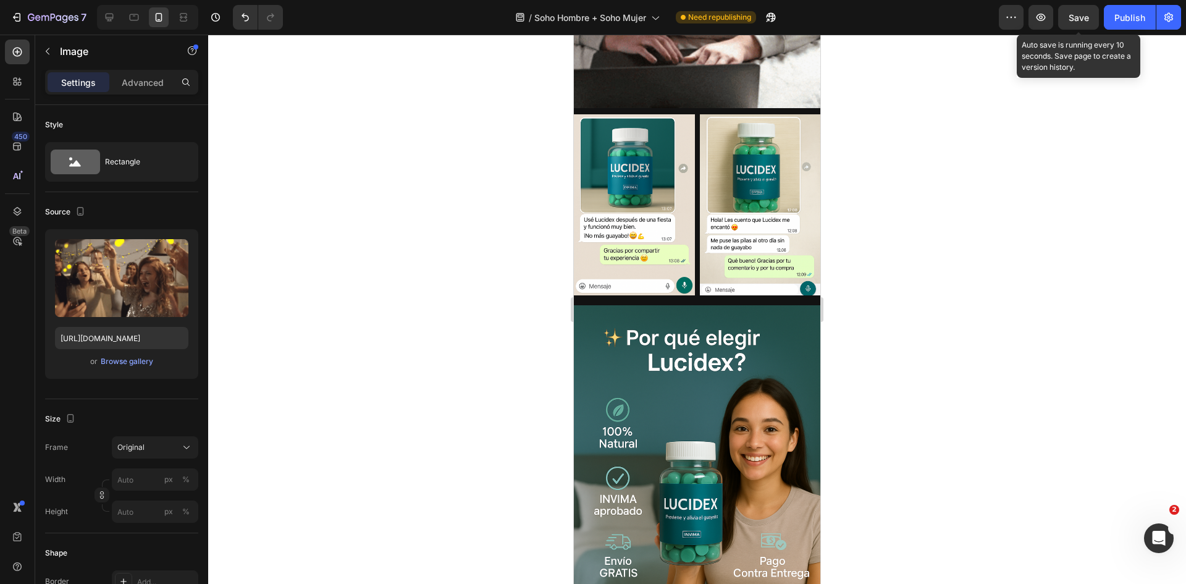
click at [1085, 20] on span "Save" at bounding box center [1079, 17] width 20 height 11
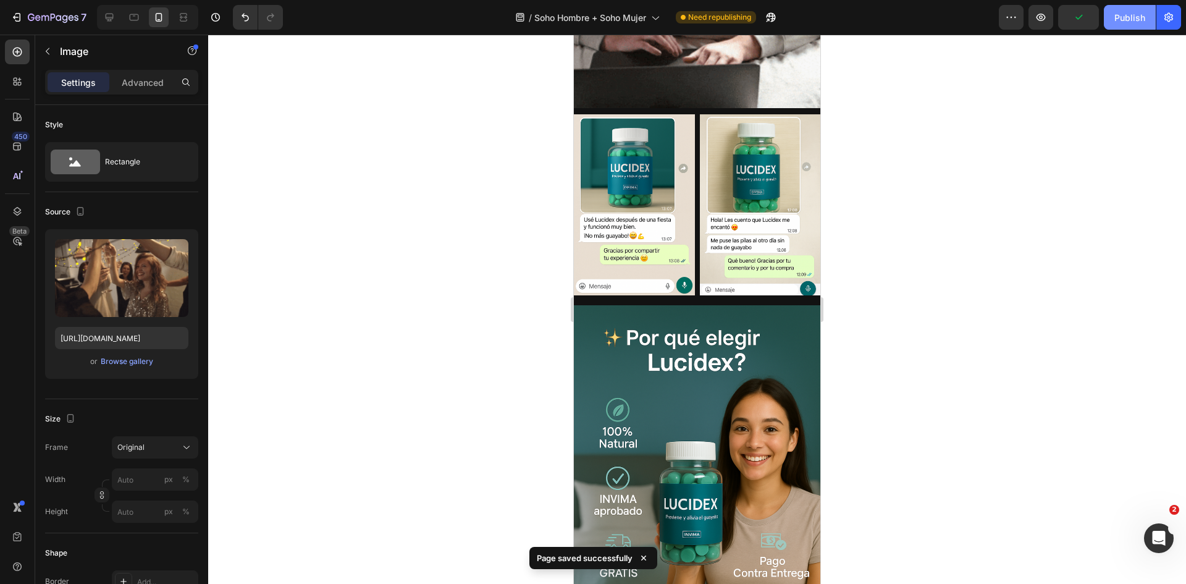
click at [1135, 27] on button "Publish" at bounding box center [1130, 17] width 52 height 25
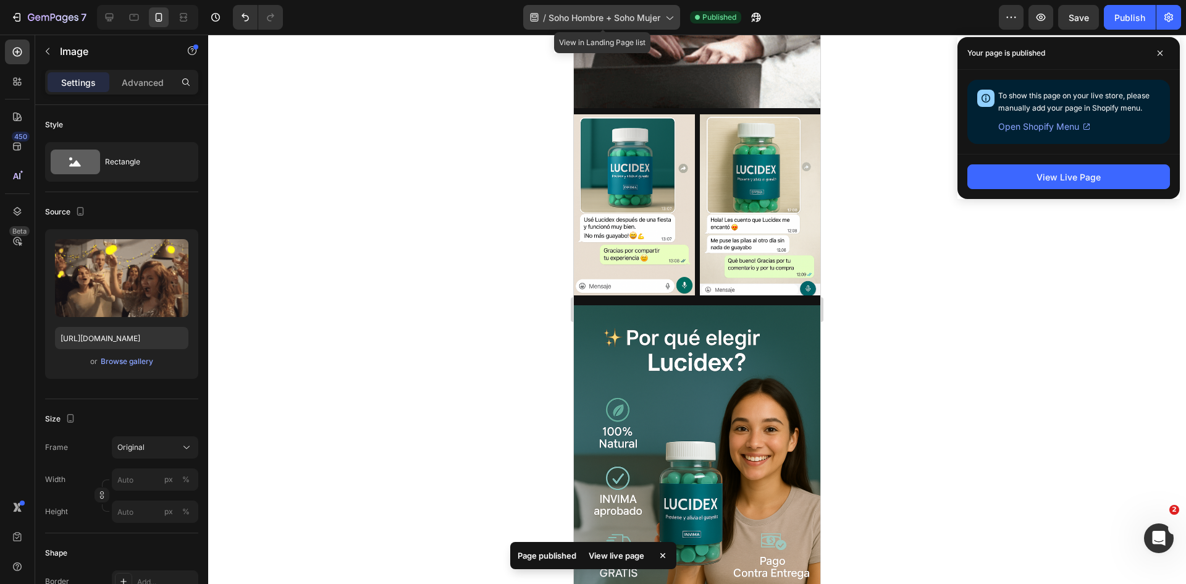
click at [656, 14] on span "Soho Hombre + Soho Mujer" at bounding box center [605, 17] width 112 height 13
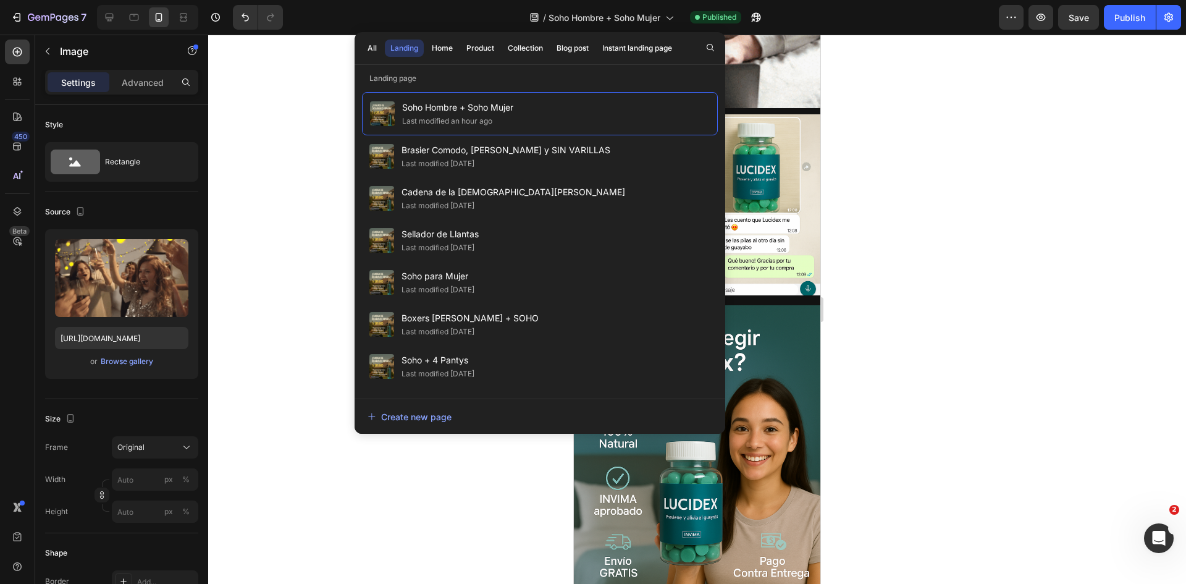
click at [266, 170] on div at bounding box center [697, 309] width 978 height 549
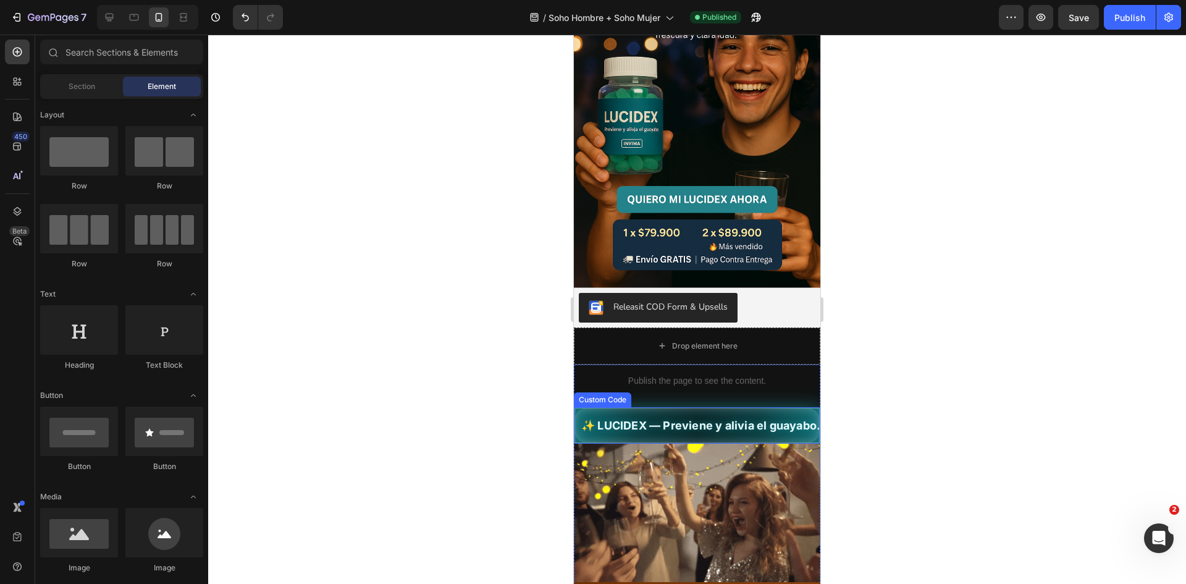
scroll to position [247, 0]
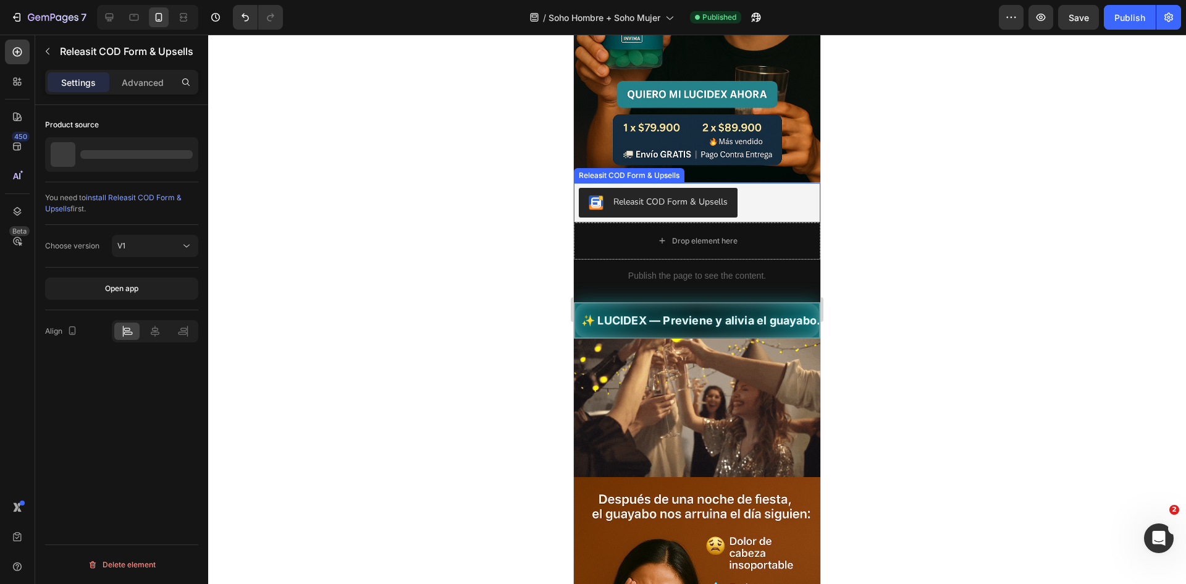
click at [681, 195] on div "Releasit COD Form & Upsells" at bounding box center [670, 201] width 114 height 13
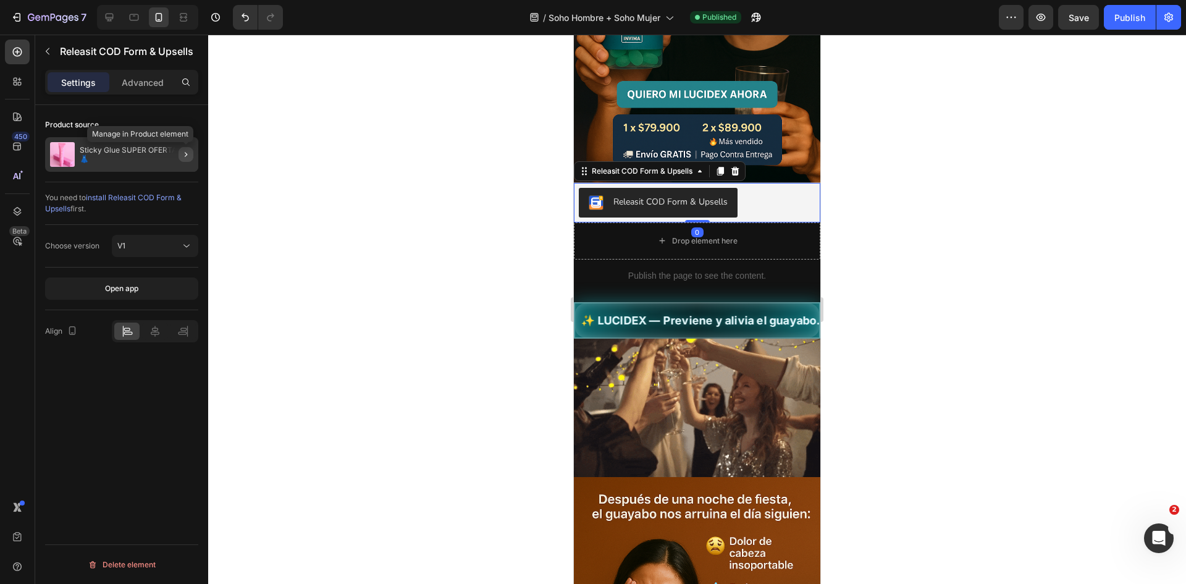
click at [190, 155] on icon "button" at bounding box center [186, 154] width 10 height 10
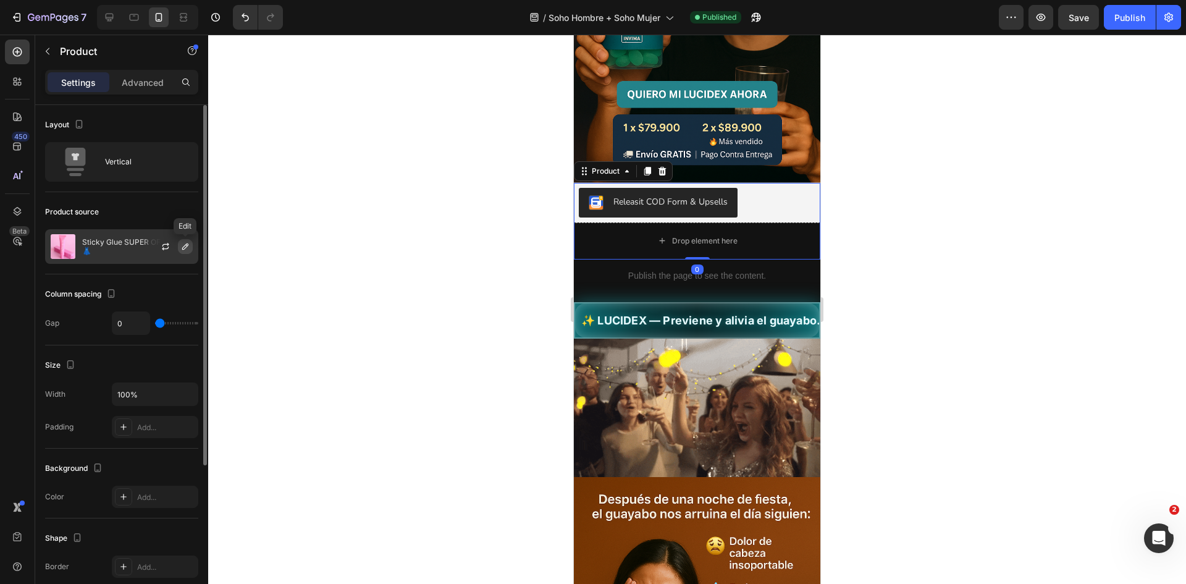
click at [190, 248] on button "button" at bounding box center [185, 246] width 15 height 15
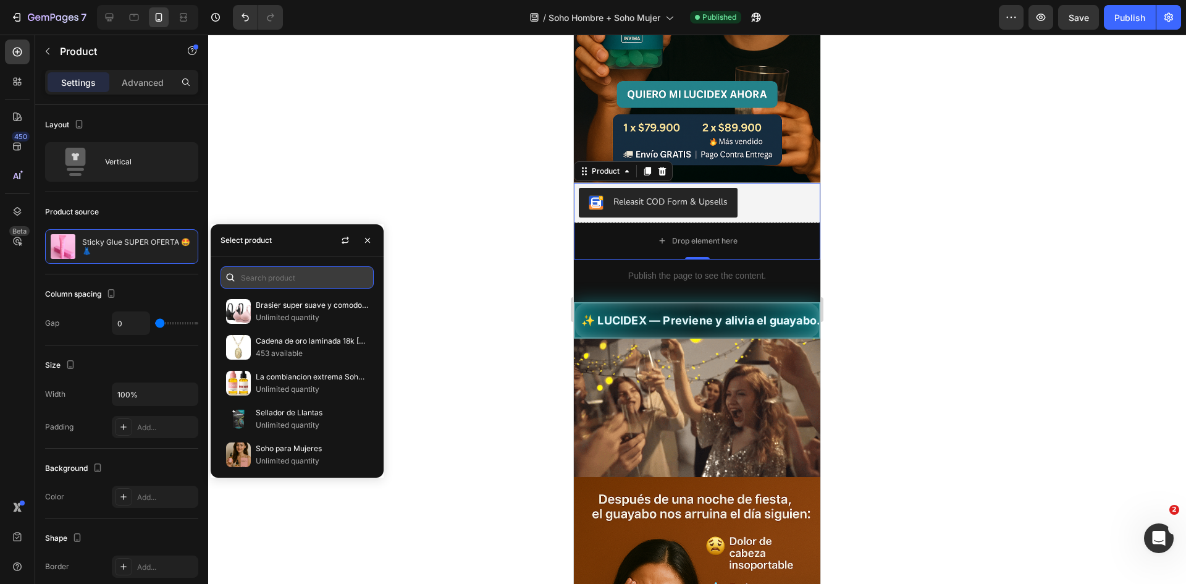
click at [312, 277] on input "text" at bounding box center [297, 277] width 153 height 22
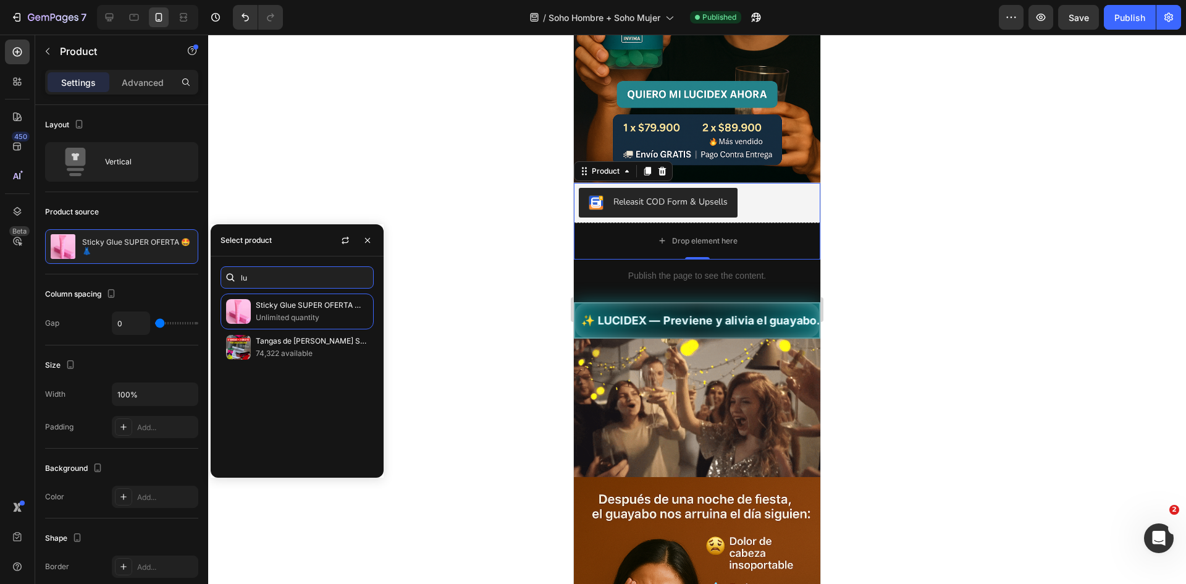
type input "lu"
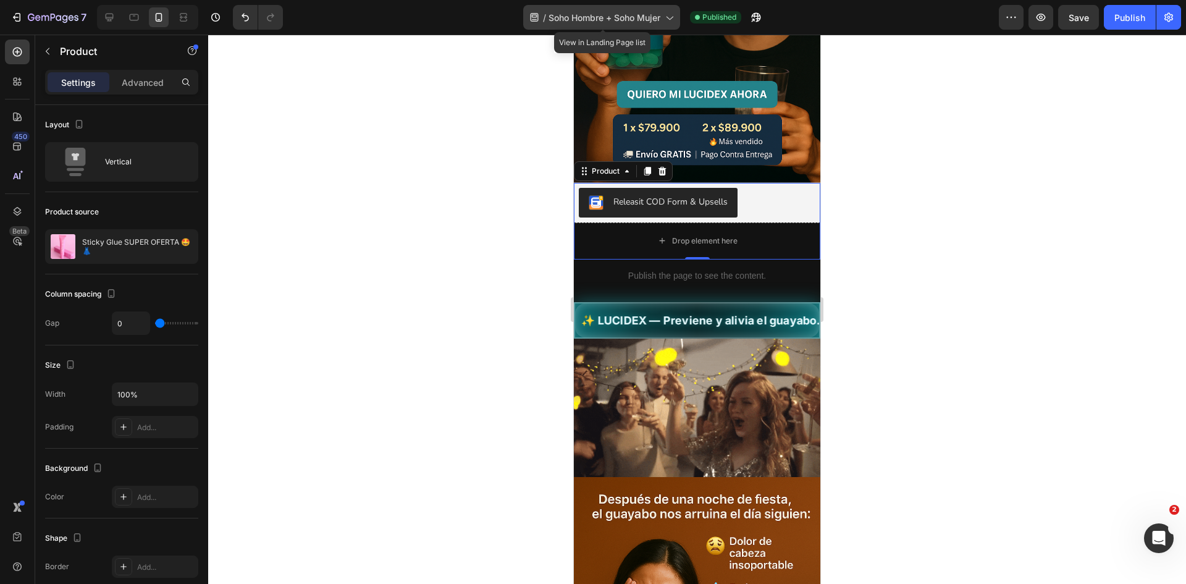
click at [639, 19] on span "Soho Hombre + Soho Mujer" at bounding box center [605, 17] width 112 height 13
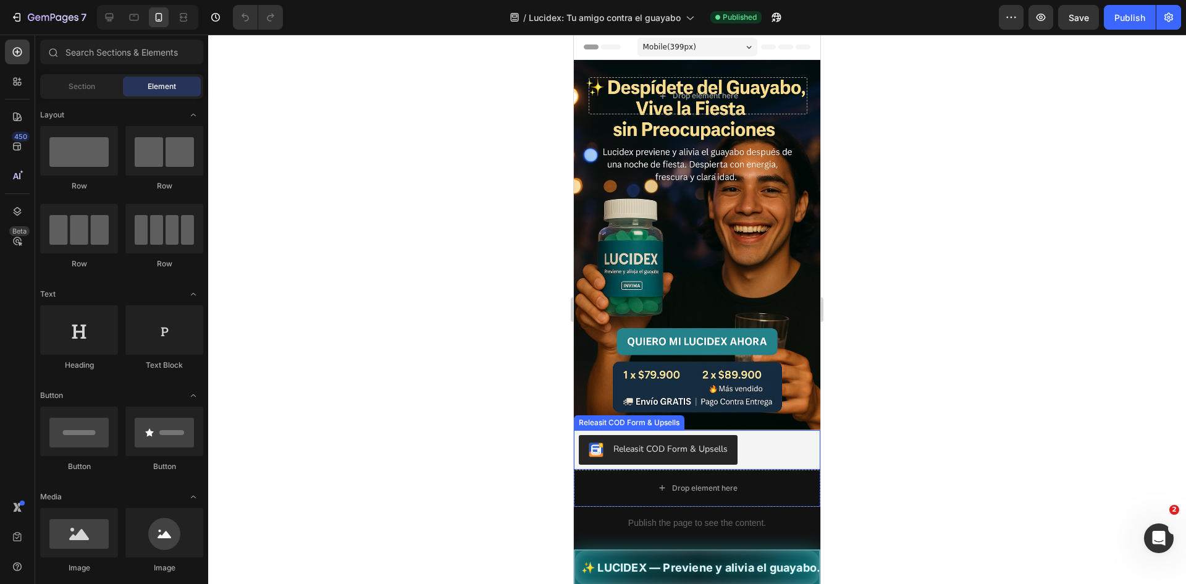
click at [628, 442] on div "Releasit COD Form & Upsells" at bounding box center [670, 448] width 114 height 13
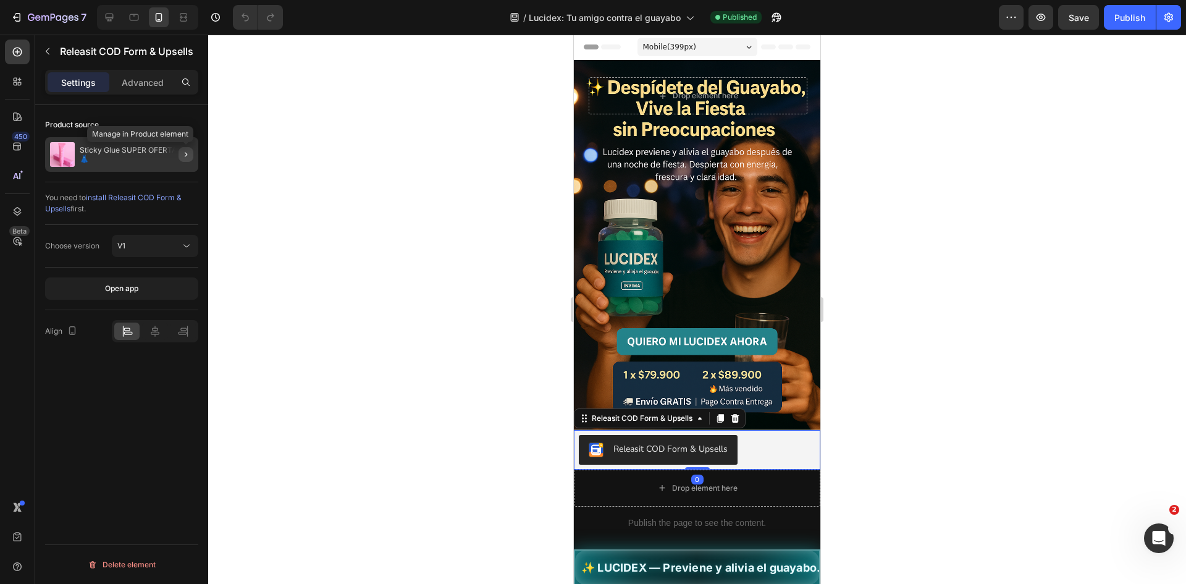
click at [189, 149] on icon "button" at bounding box center [186, 154] width 10 height 10
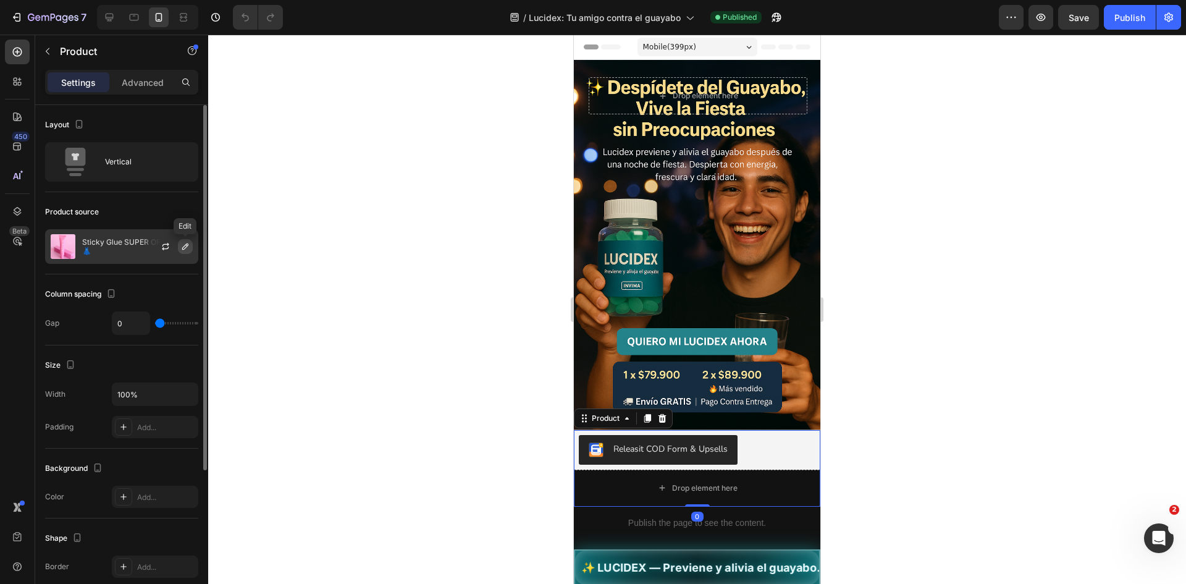
click at [185, 250] on icon "button" at bounding box center [185, 247] width 10 height 10
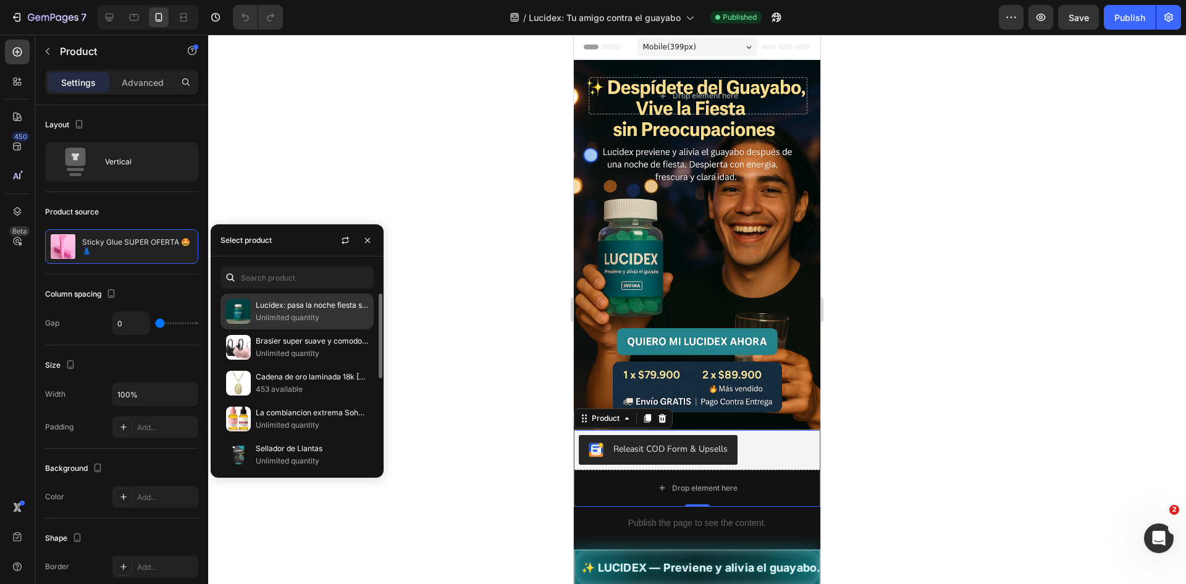
click at [330, 317] on p "Unlimited quantity" at bounding box center [312, 317] width 112 height 12
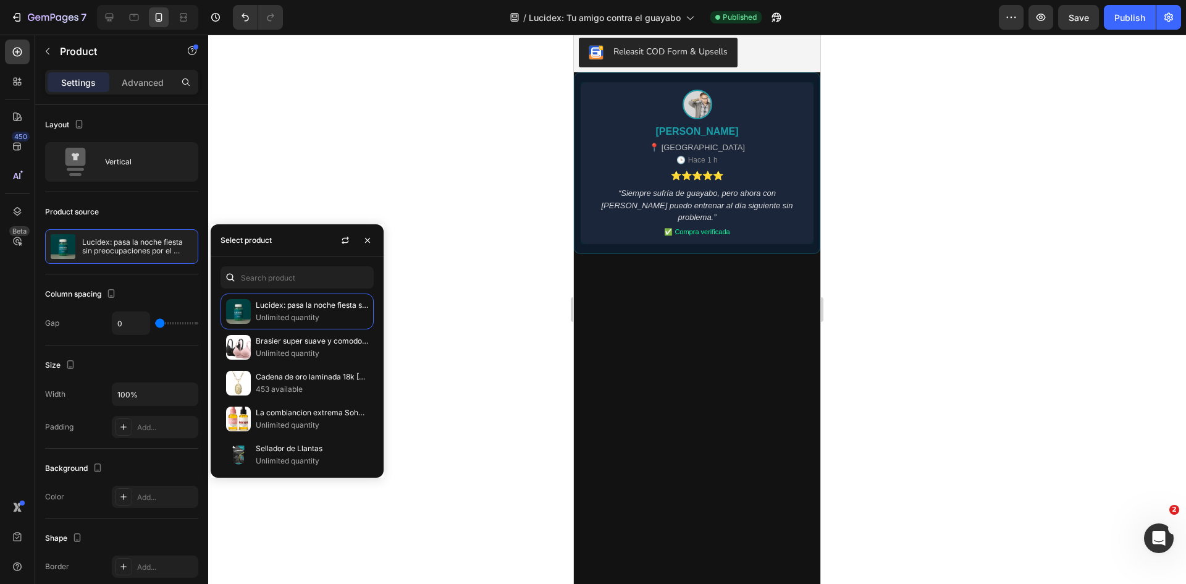
scroll to position [1606, 0]
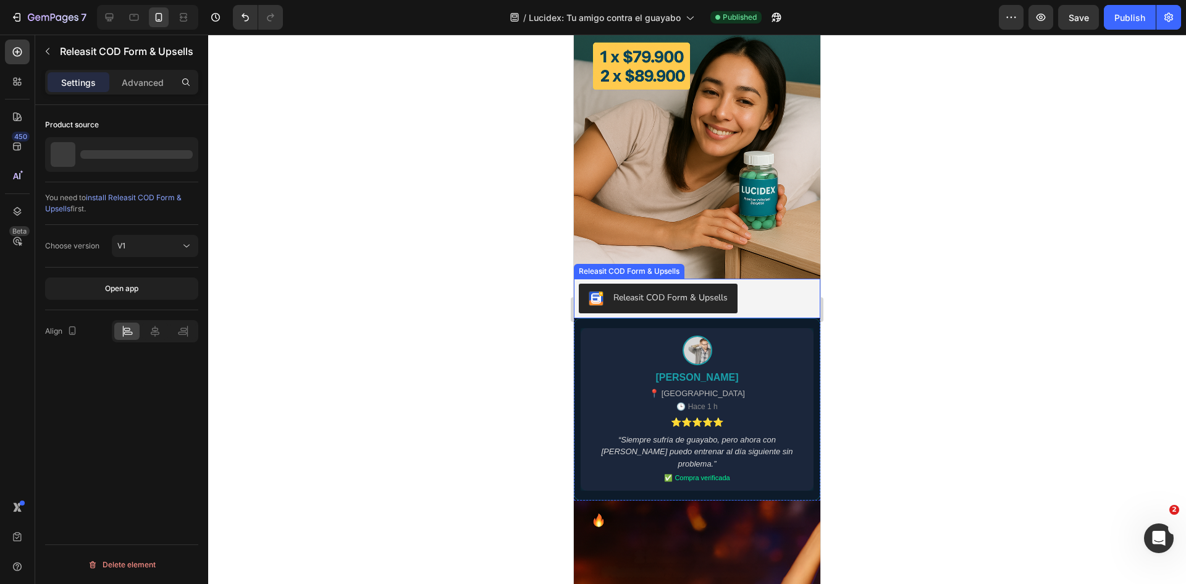
click at [679, 291] on div "Releasit COD Form & Upsells" at bounding box center [658, 298] width 139 height 15
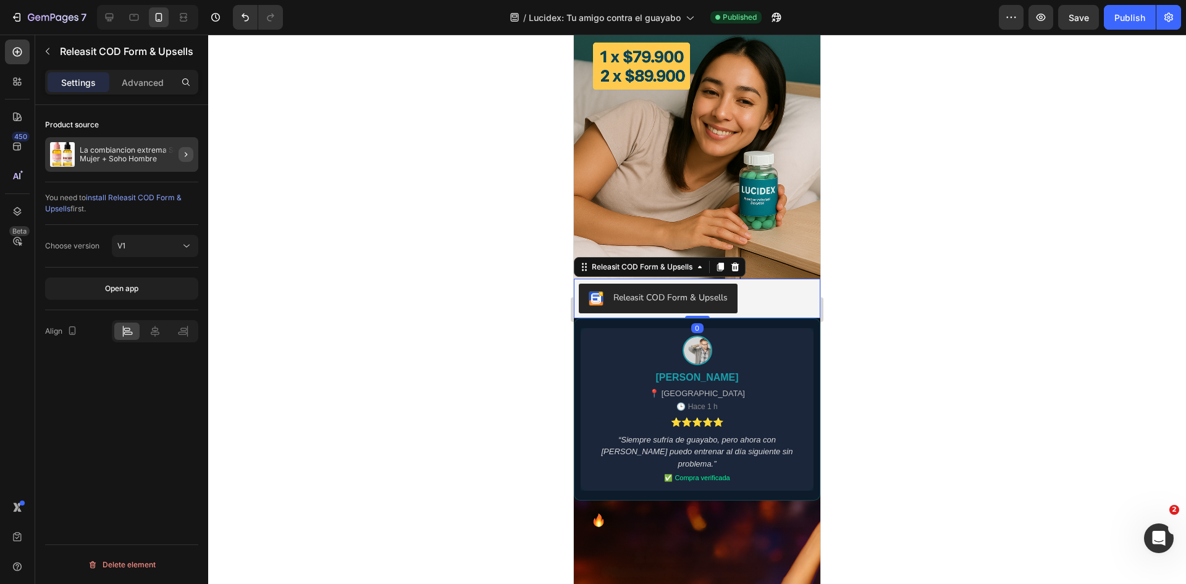
click at [189, 159] on icon "button" at bounding box center [186, 154] width 10 height 10
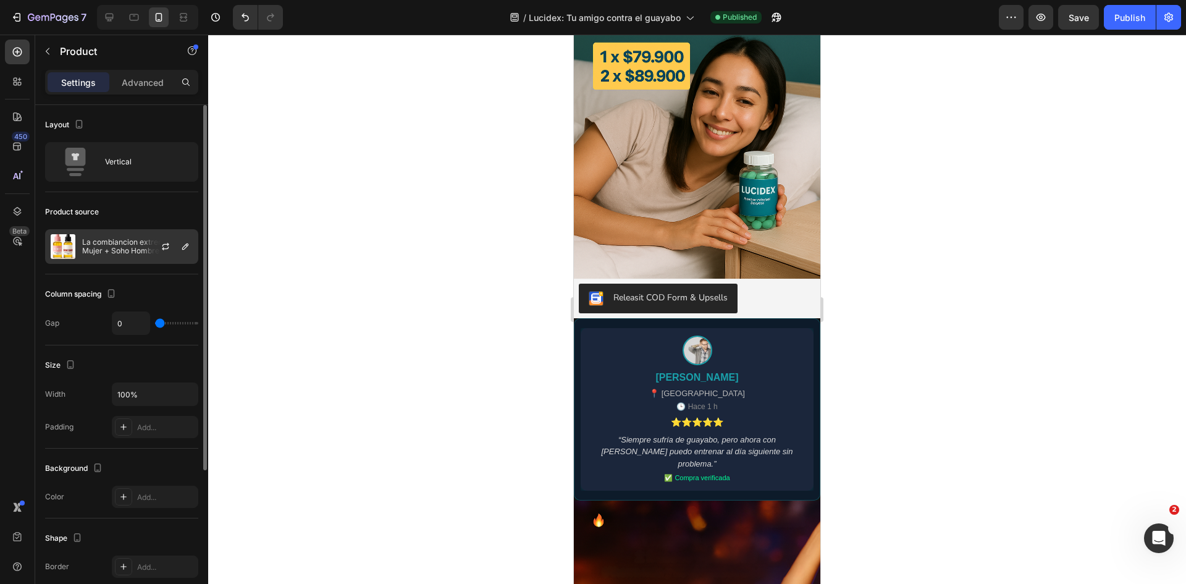
click at [190, 254] on div at bounding box center [170, 246] width 54 height 33
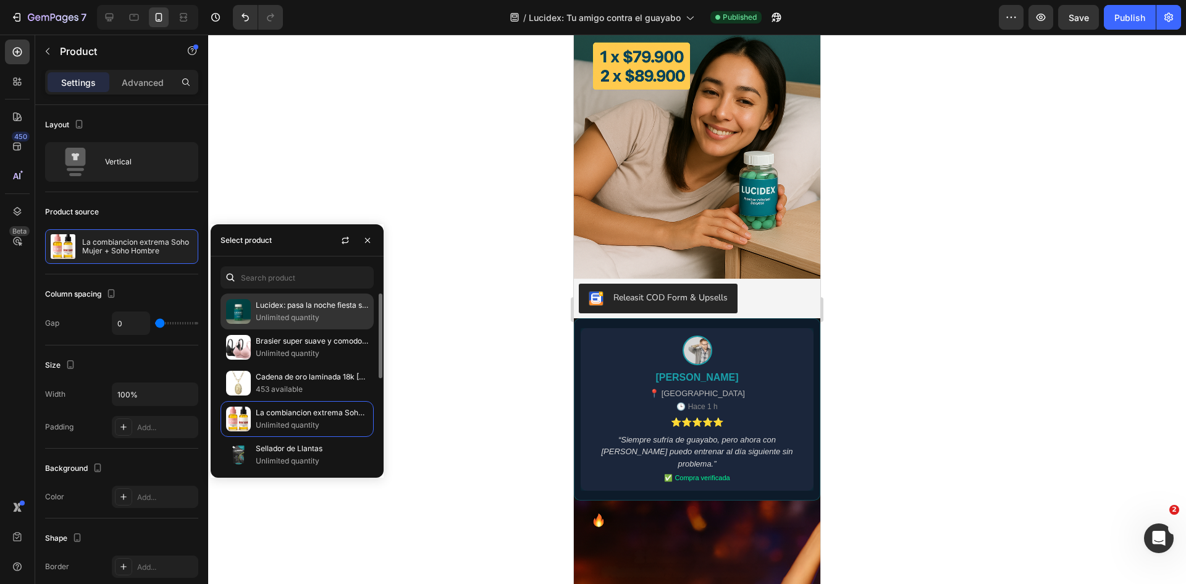
click at [271, 311] on p "Unlimited quantity" at bounding box center [312, 317] width 112 height 12
click at [516, 300] on div at bounding box center [697, 309] width 978 height 549
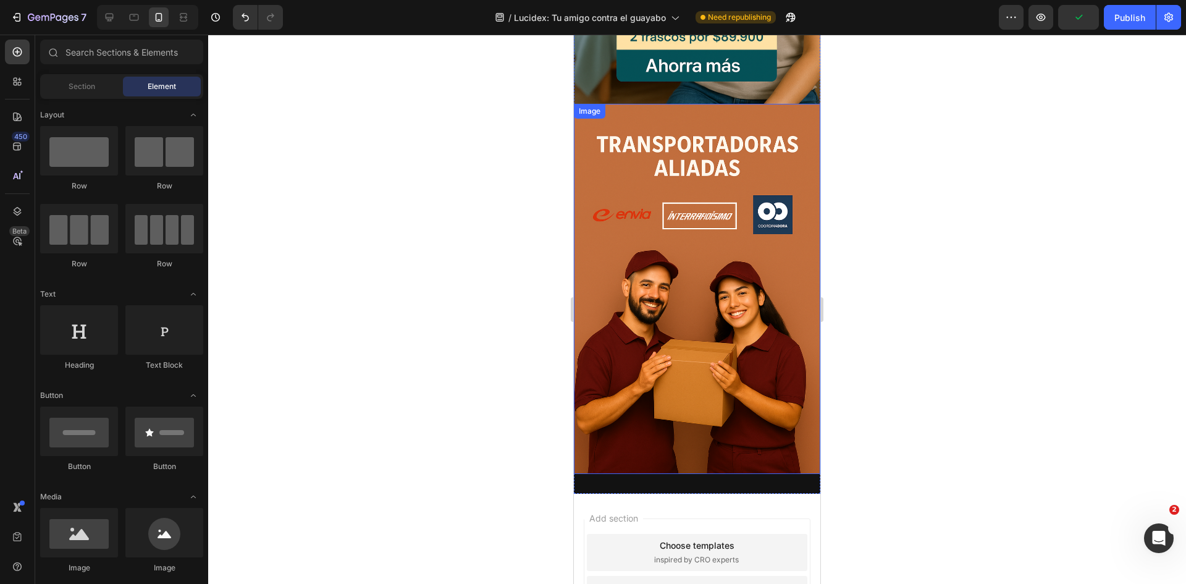
scroll to position [3428, 0]
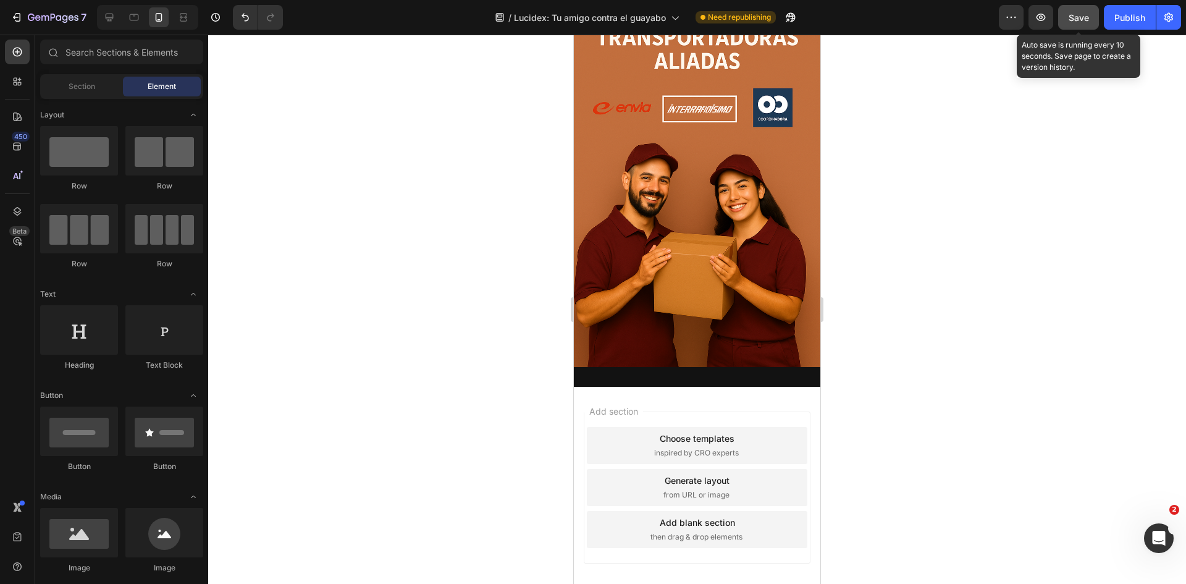
click at [1082, 22] on span "Save" at bounding box center [1079, 17] width 20 height 11
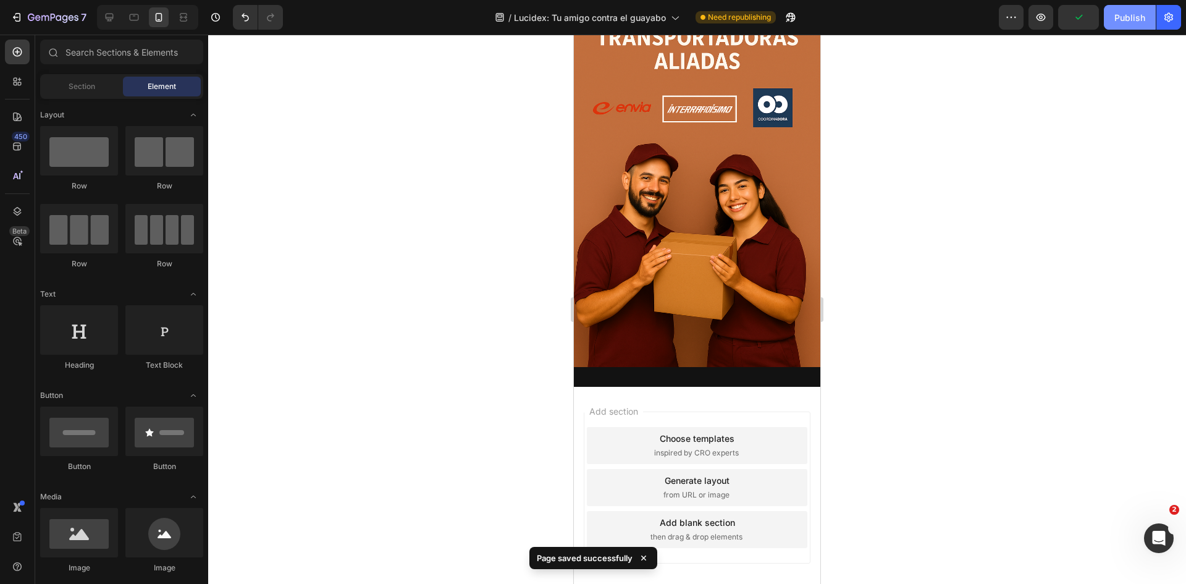
click at [1114, 17] on button "Publish" at bounding box center [1130, 17] width 52 height 25
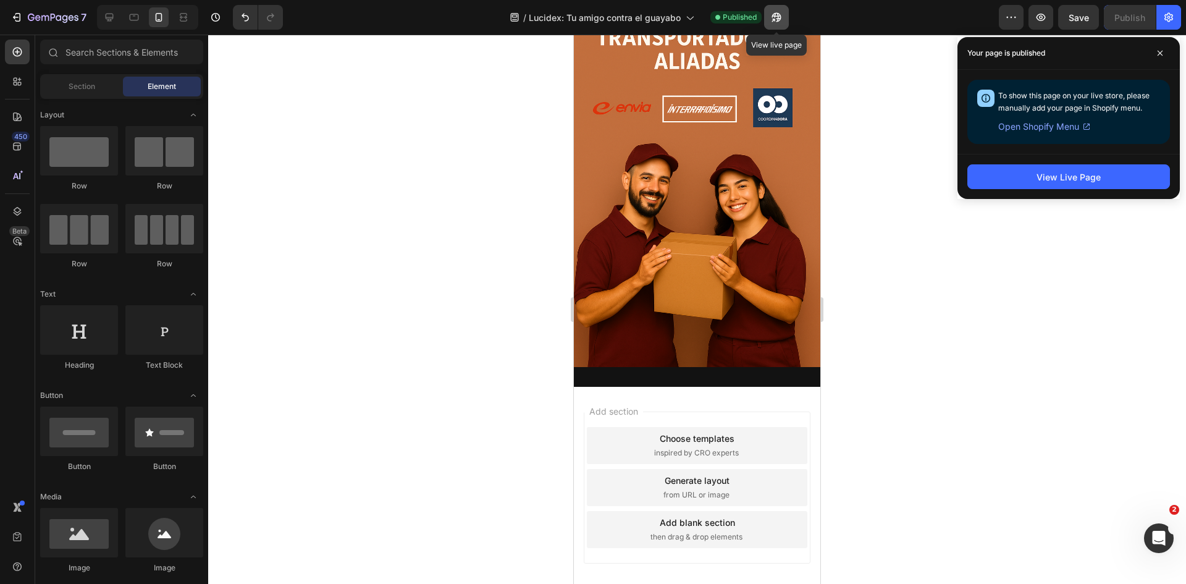
click at [778, 12] on icon "button" at bounding box center [776, 17] width 12 height 12
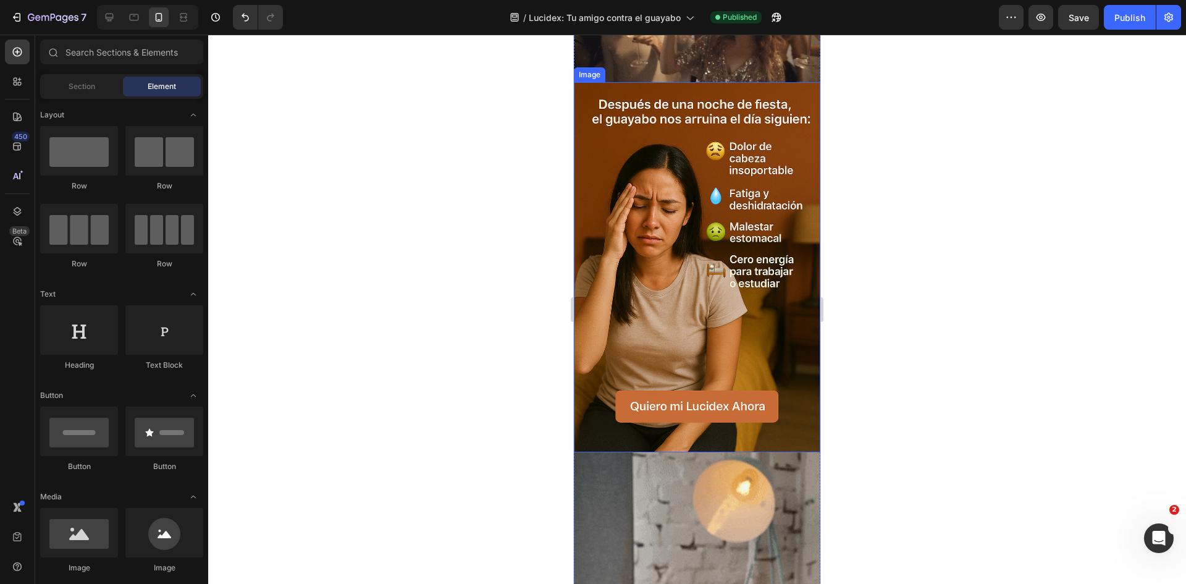
scroll to position [0, 0]
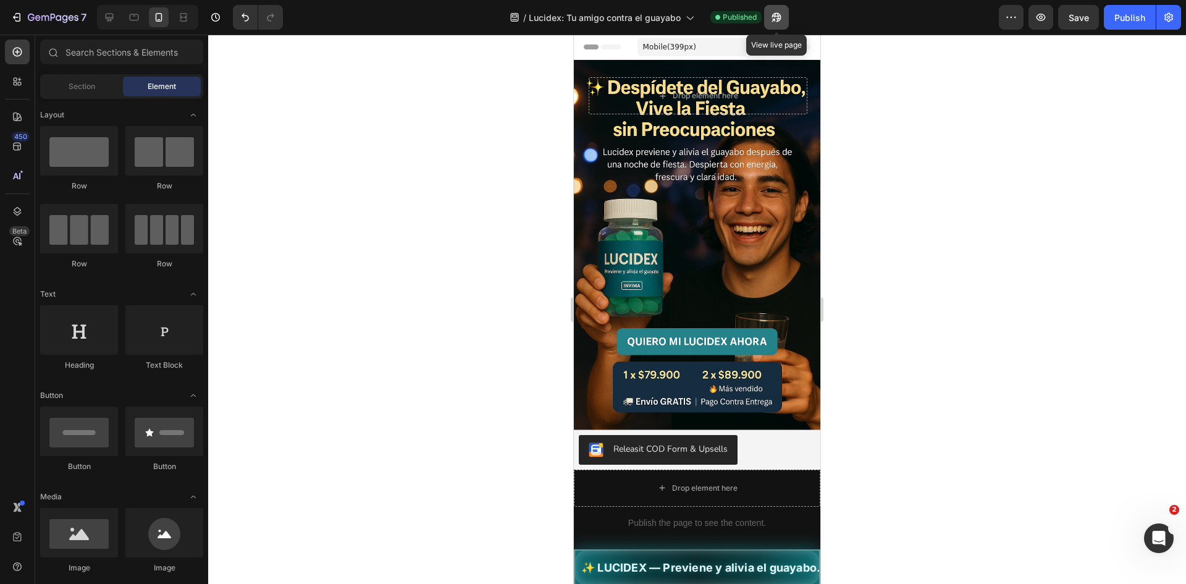
click at [775, 19] on icon "button" at bounding box center [773, 20] width 3 height 3
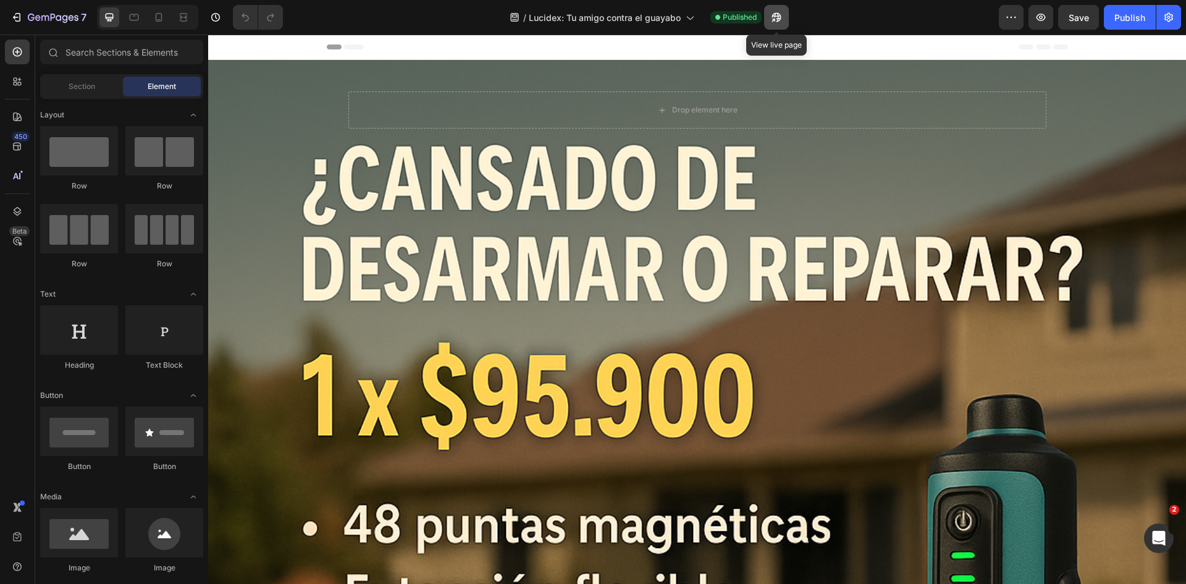
click at [783, 17] on button "button" at bounding box center [776, 17] width 25 height 25
click at [100, 81] on div "Section" at bounding box center [82, 87] width 78 height 20
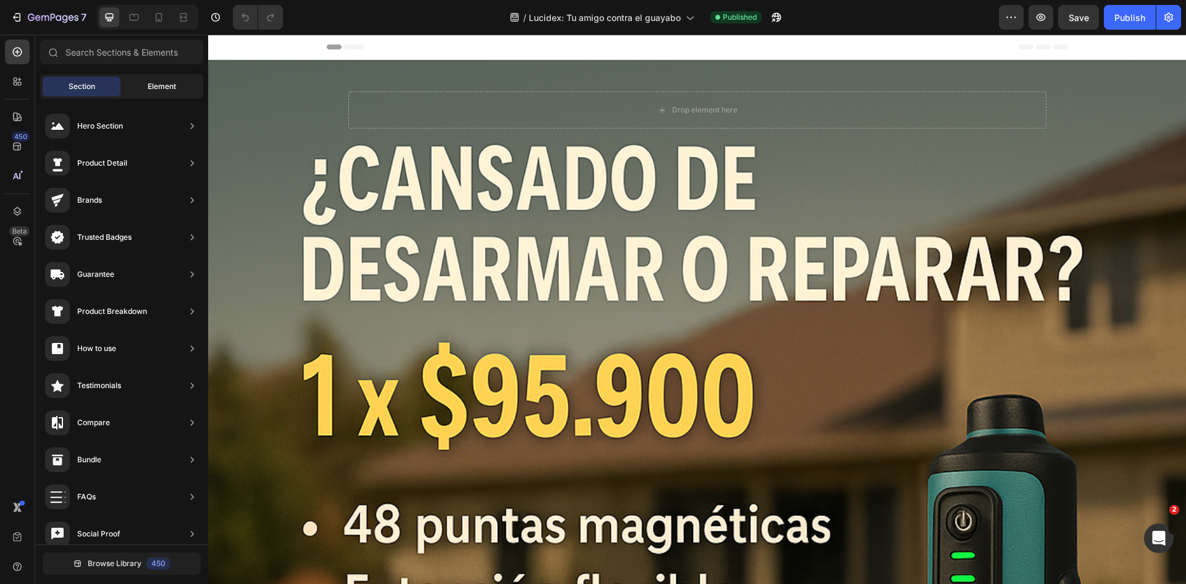
click at [141, 93] on div "Element" at bounding box center [162, 87] width 78 height 20
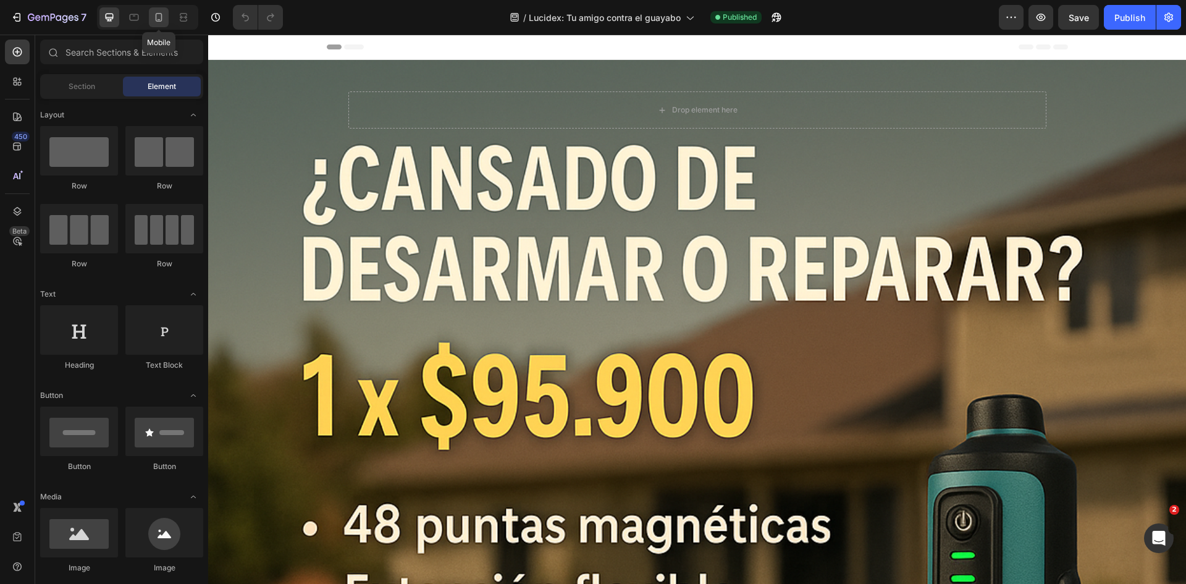
click at [167, 22] on div at bounding box center [159, 17] width 20 height 20
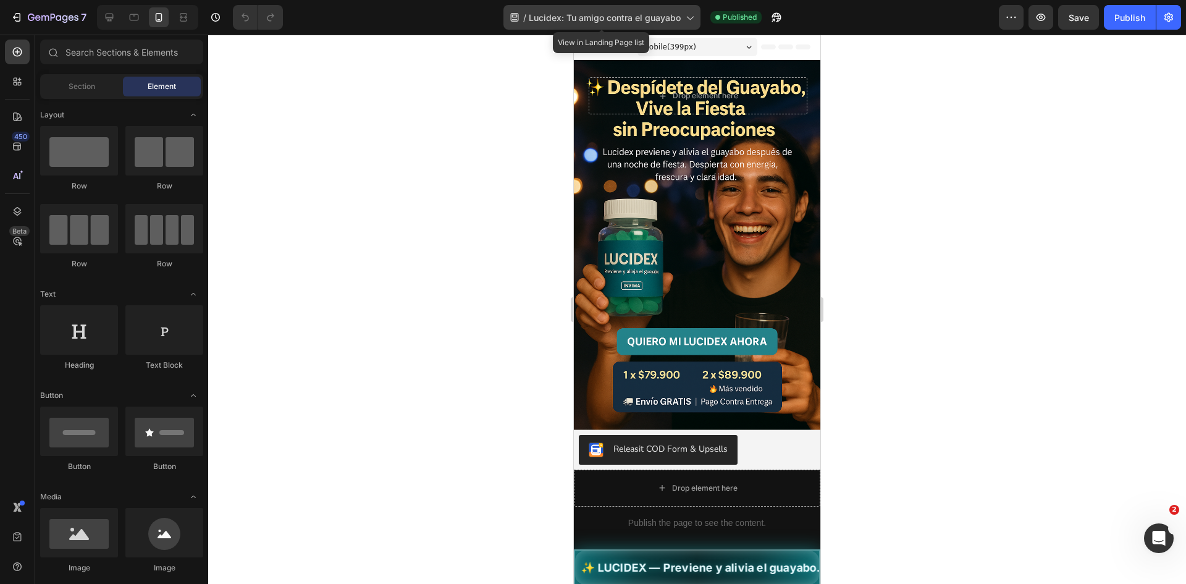
click at [670, 14] on span "Lucidex: Tu amigo contra el guayabo" at bounding box center [605, 17] width 152 height 13
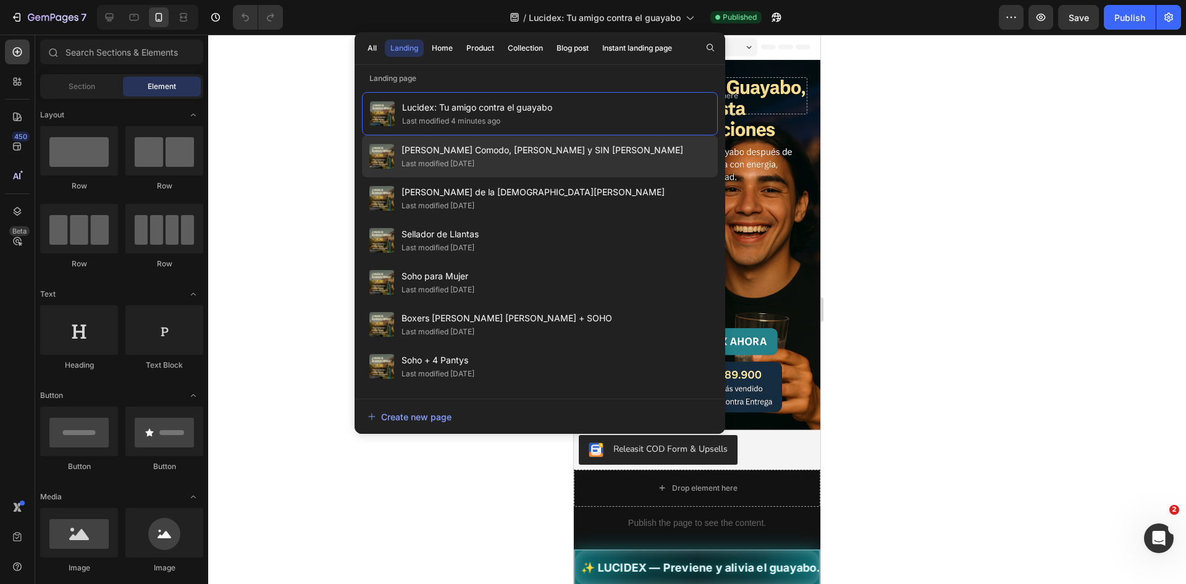
click at [429, 162] on div "Last modified [DATE]" at bounding box center [438, 164] width 73 height 12
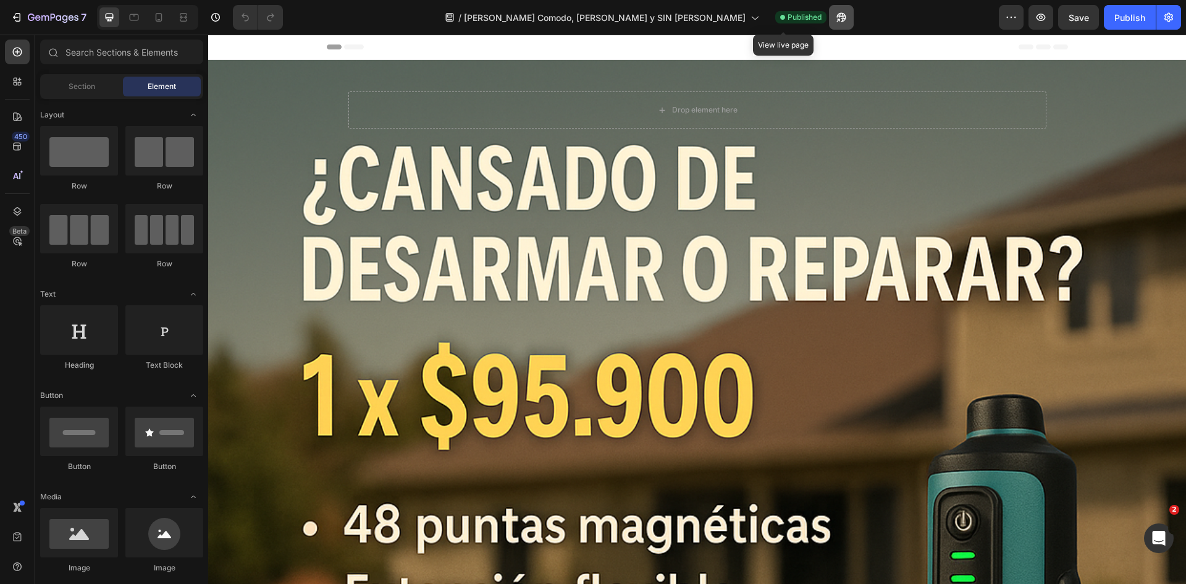
click at [829, 20] on button "button" at bounding box center [841, 17] width 25 height 25
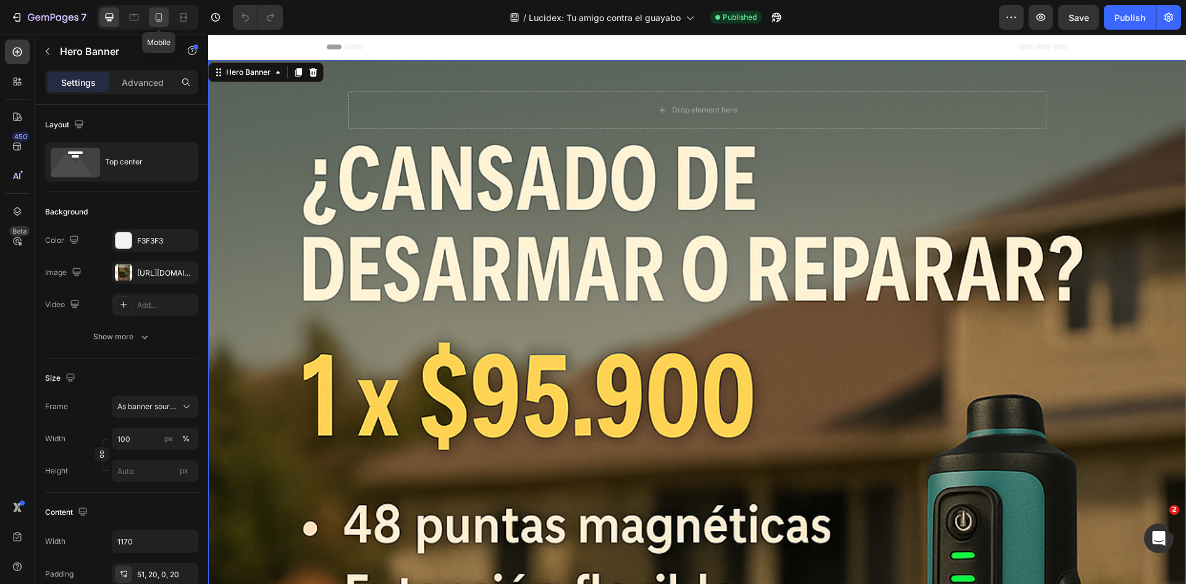
click at [167, 20] on div at bounding box center [159, 17] width 20 height 20
type input "100%"
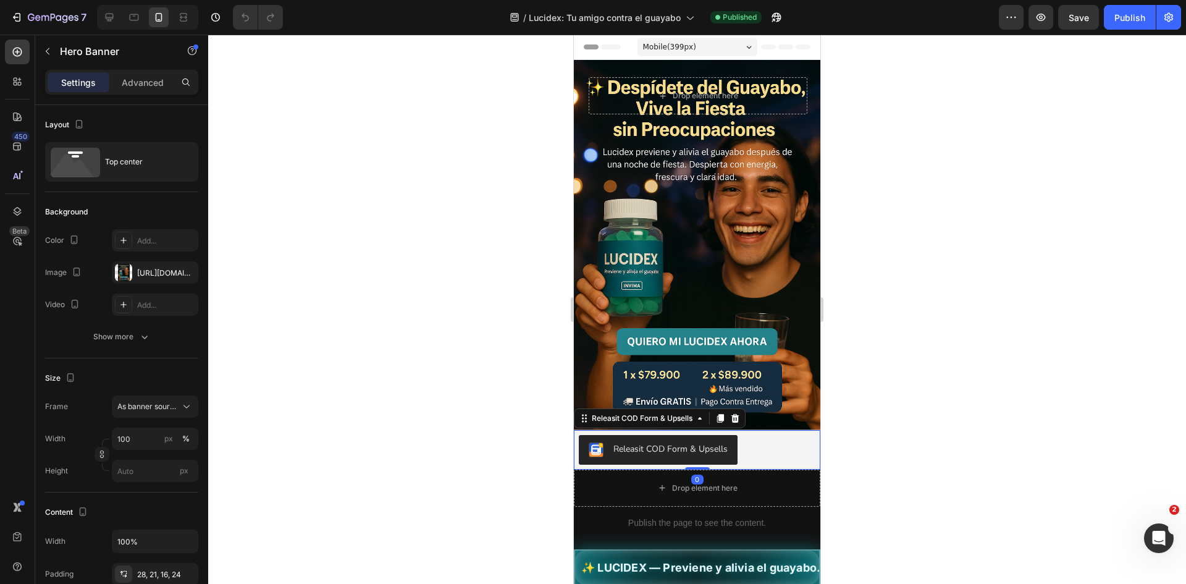
click at [692, 442] on div "Releasit COD Form & Upsells" at bounding box center [670, 448] width 114 height 13
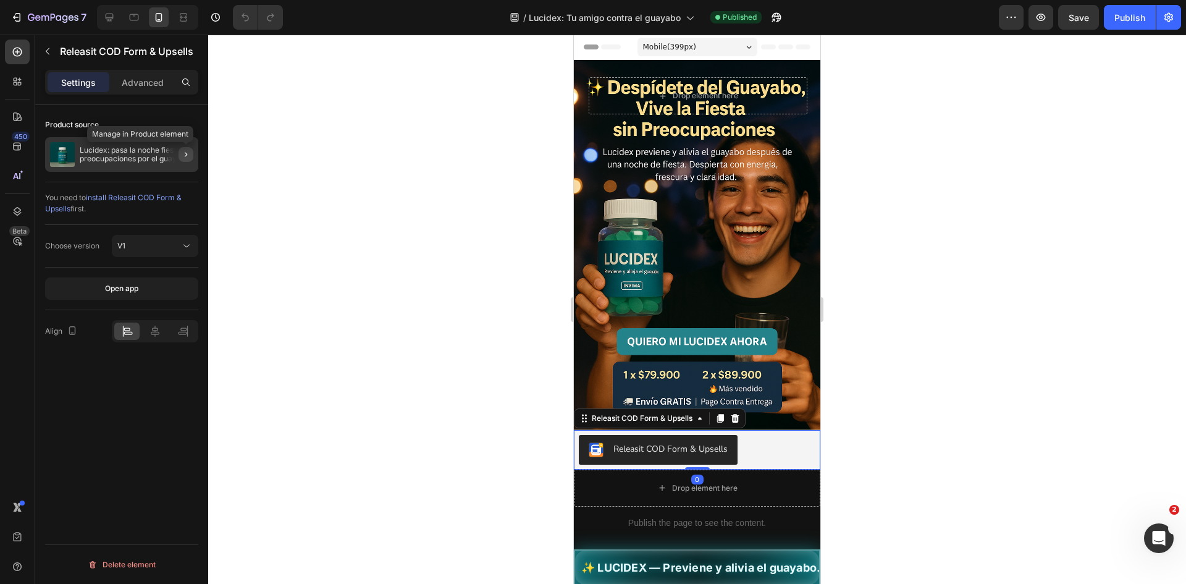
click at [183, 151] on icon "button" at bounding box center [186, 154] width 10 height 10
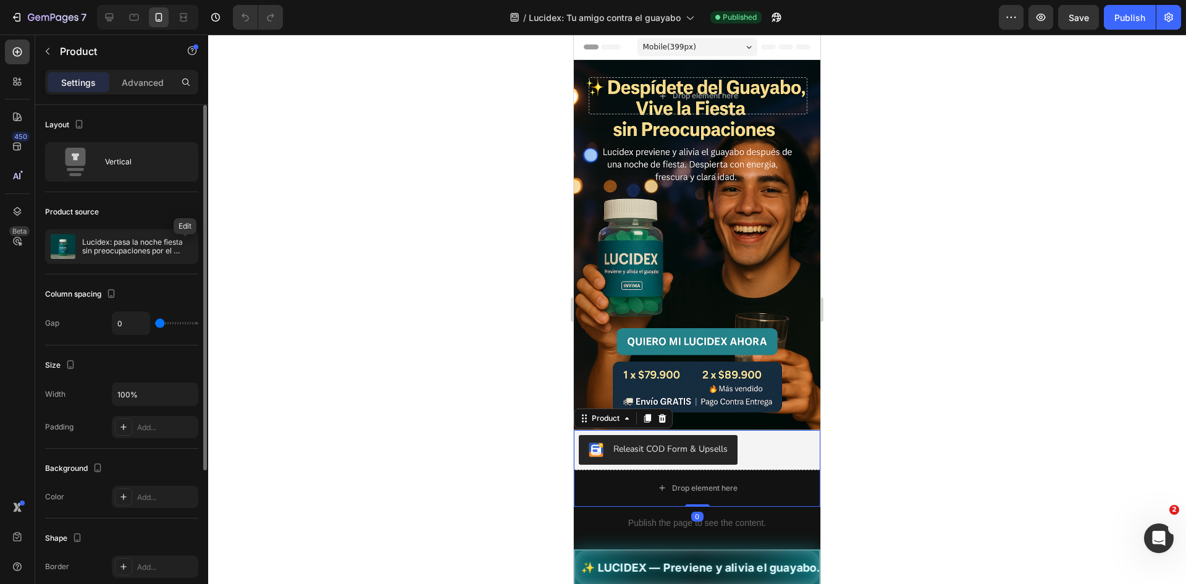
click at [0, 0] on icon "button" at bounding box center [0, 0] width 0 height 0
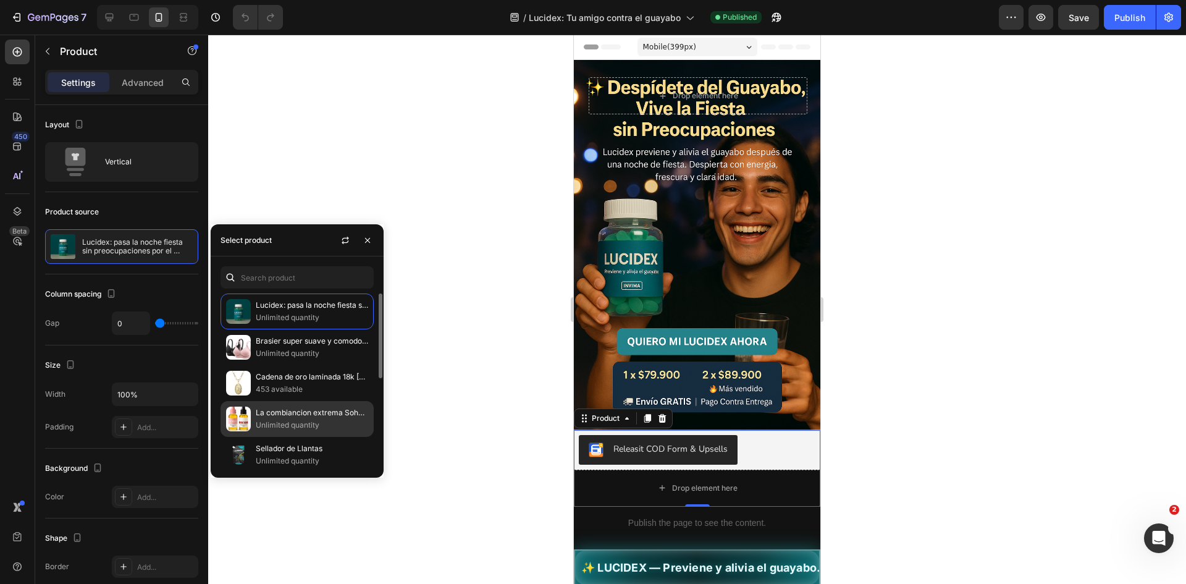
scroll to position [62, 0]
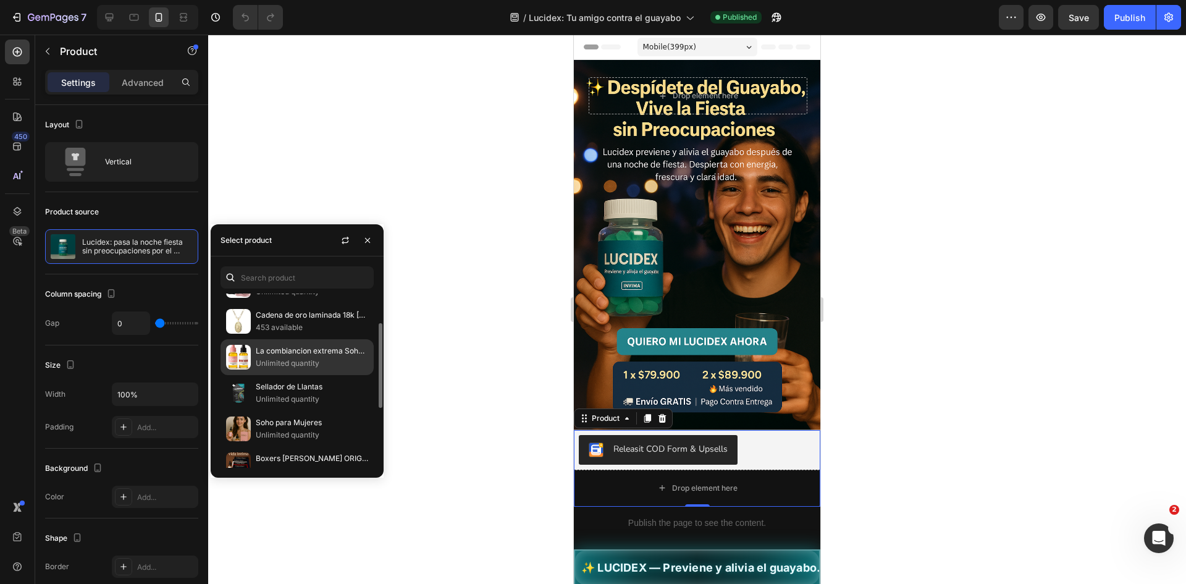
click at [330, 354] on p "La combiancion extrema Soho Mujer + Soho Hombre" at bounding box center [312, 351] width 112 height 12
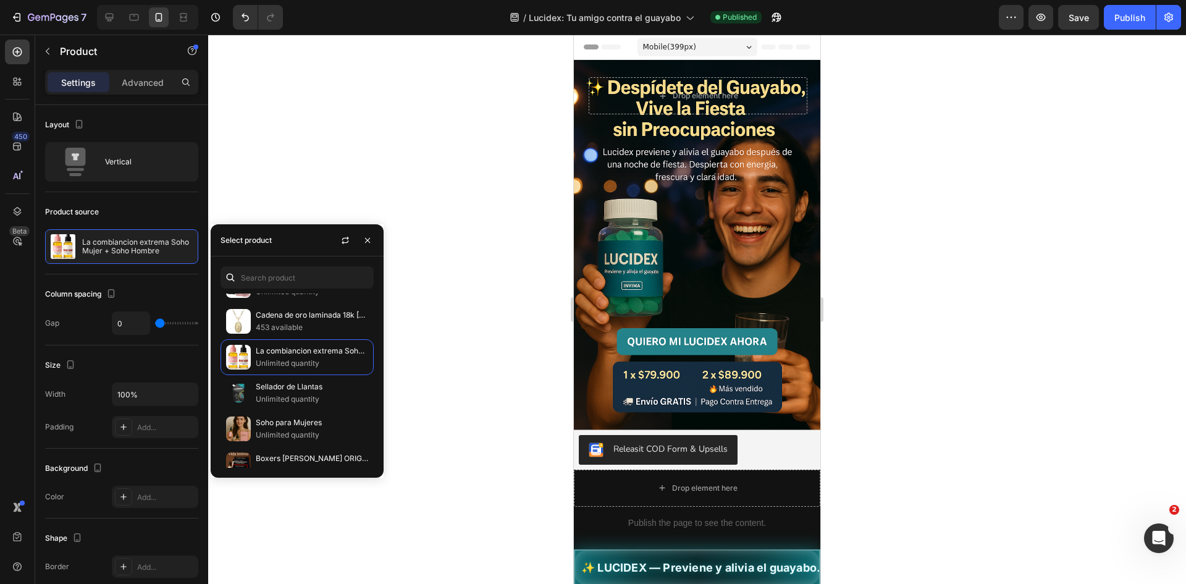
click at [368, 202] on div at bounding box center [697, 309] width 978 height 549
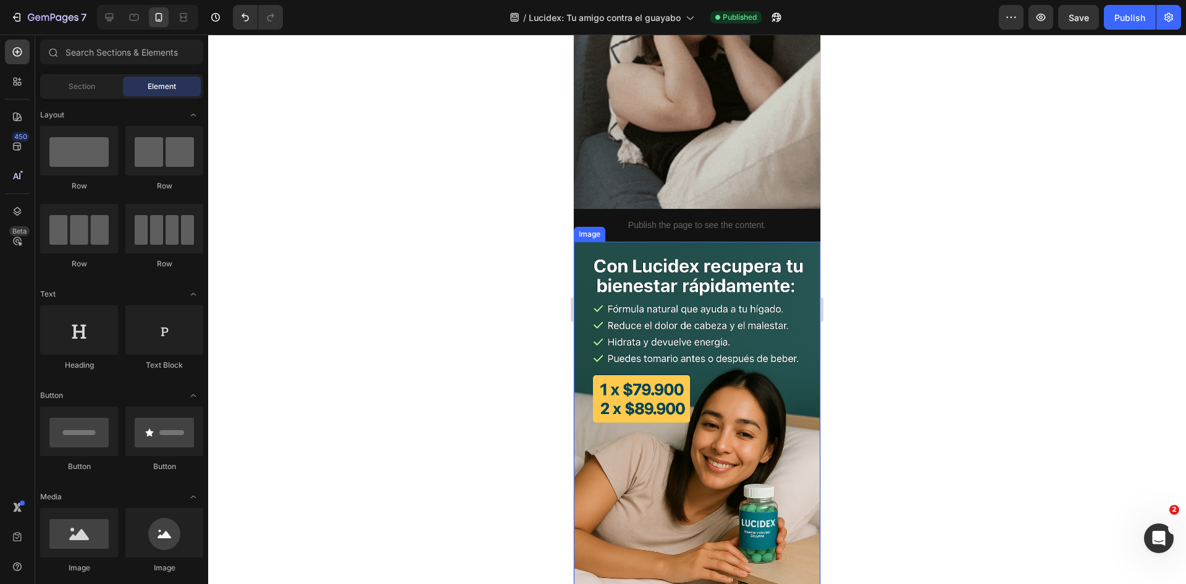
scroll to position [1580, 0]
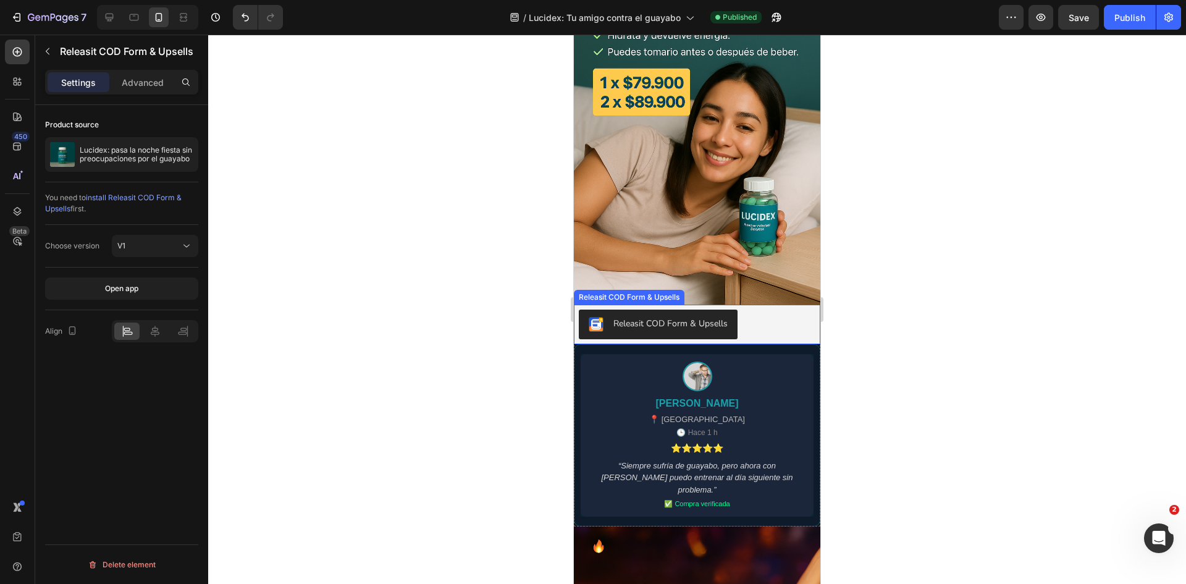
click at [709, 317] on div "Releasit COD Form & Upsells" at bounding box center [670, 323] width 114 height 13
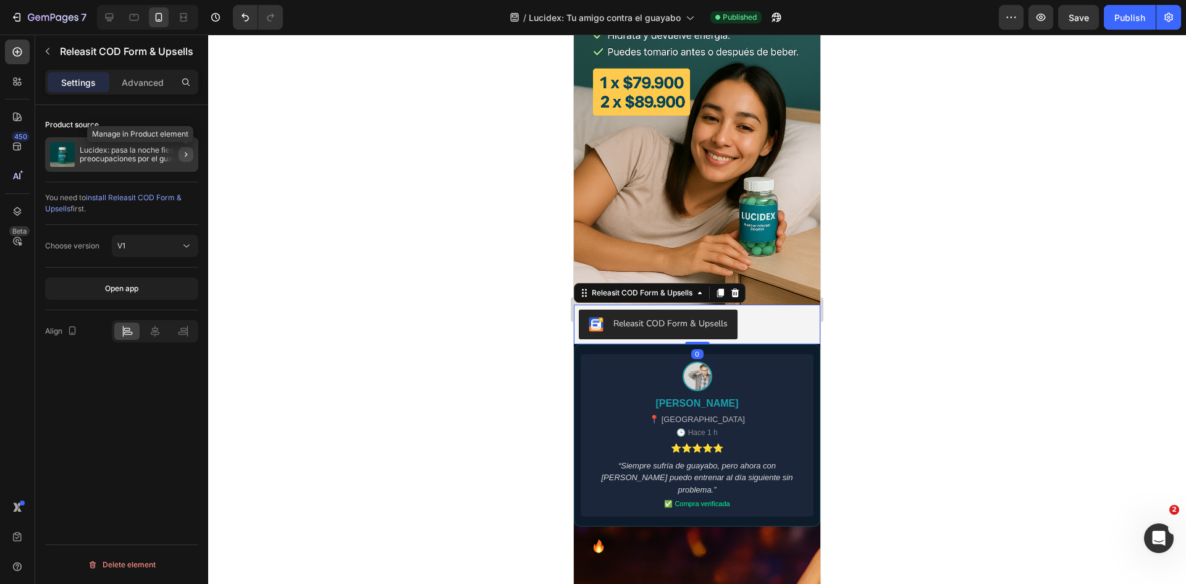
click at [182, 158] on icon "button" at bounding box center [186, 154] width 10 height 10
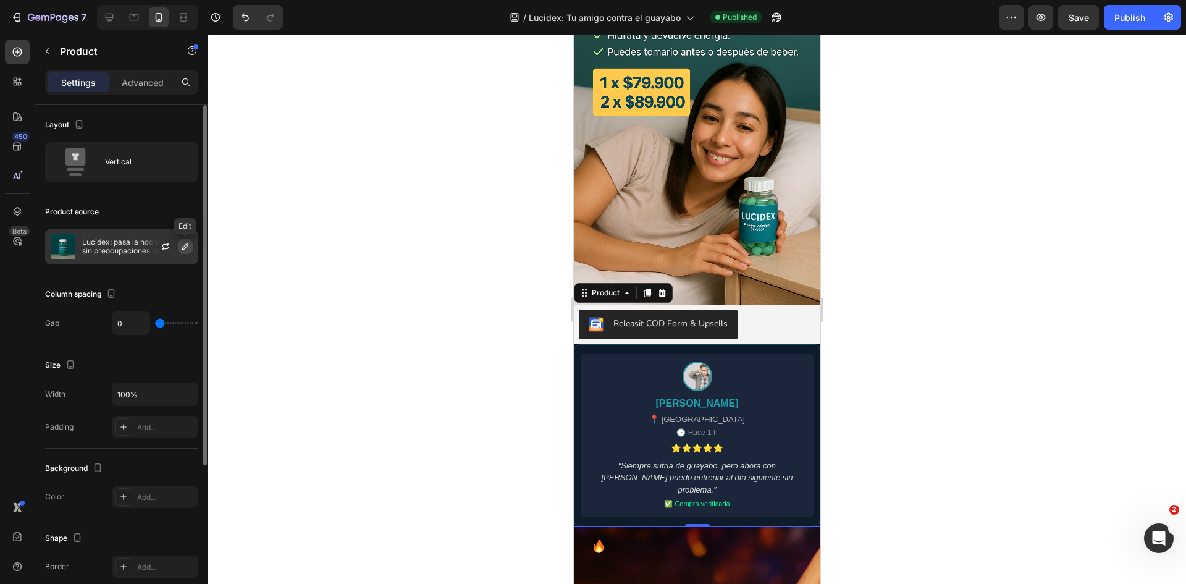
click at [183, 244] on icon "button" at bounding box center [185, 247] width 10 height 10
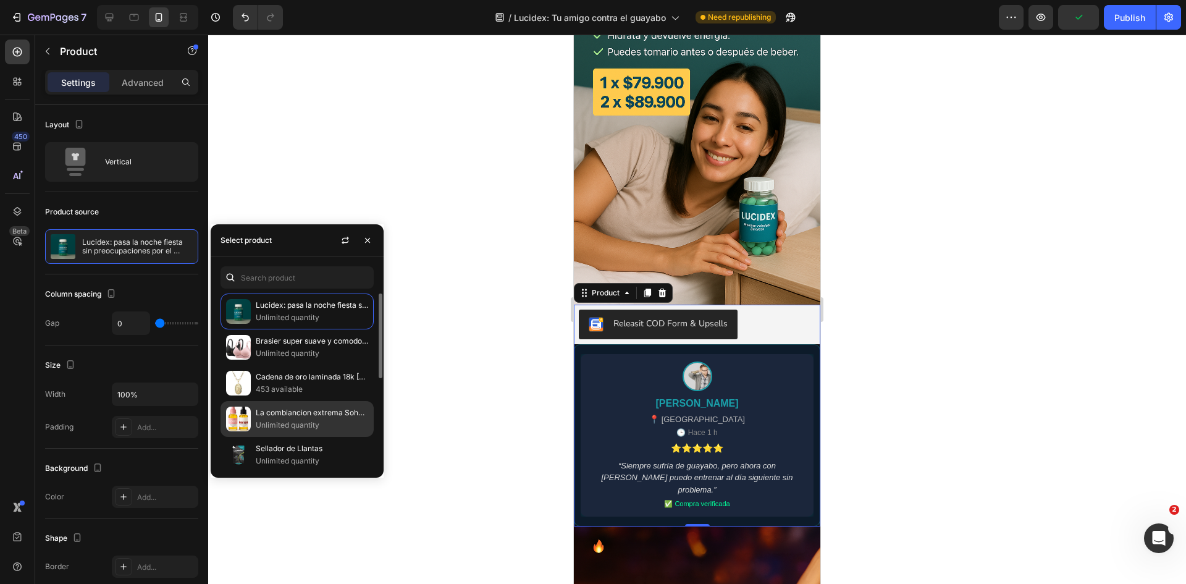
click at [326, 407] on p "La combiancion extrema Soho Mujer + Soho Hombre" at bounding box center [312, 412] width 112 height 12
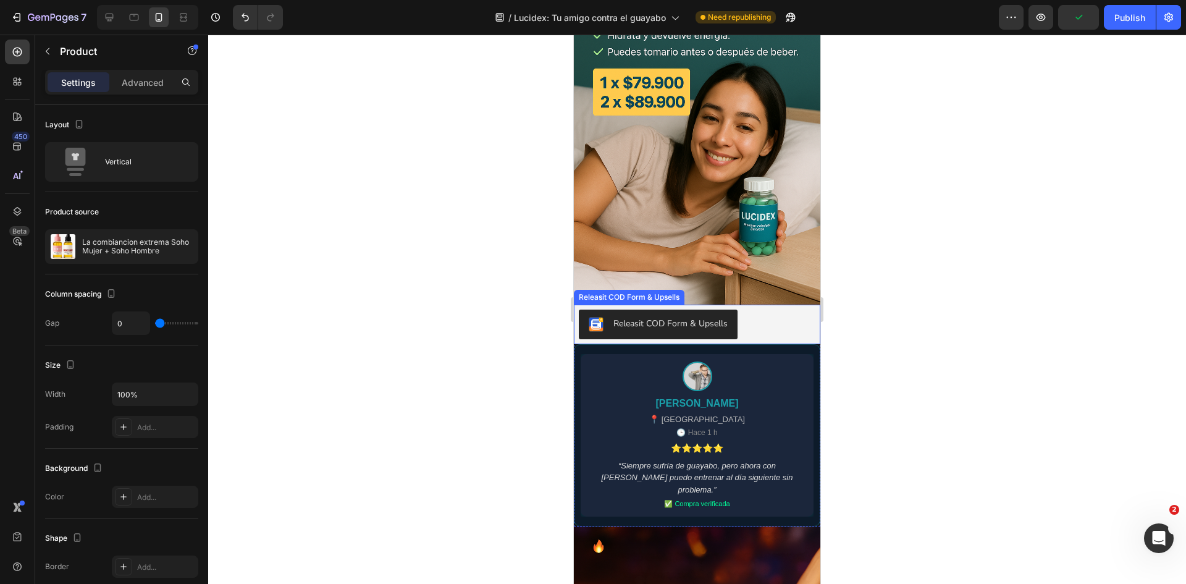
click at [488, 277] on div at bounding box center [697, 309] width 978 height 549
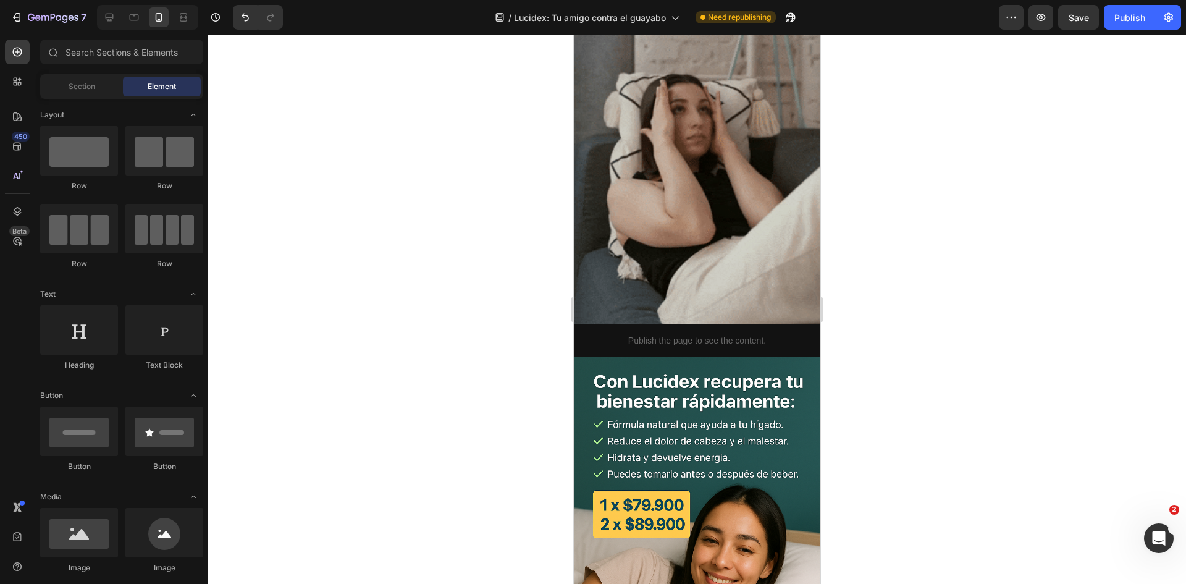
scroll to position [1024, 0]
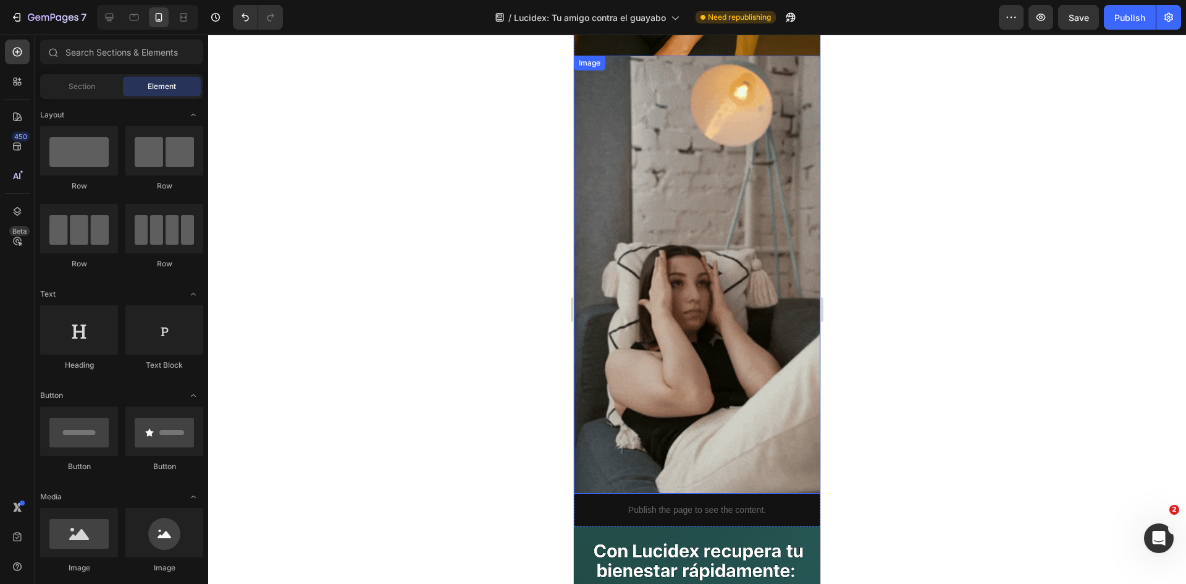
click at [650, 362] on img at bounding box center [697, 275] width 246 height 438
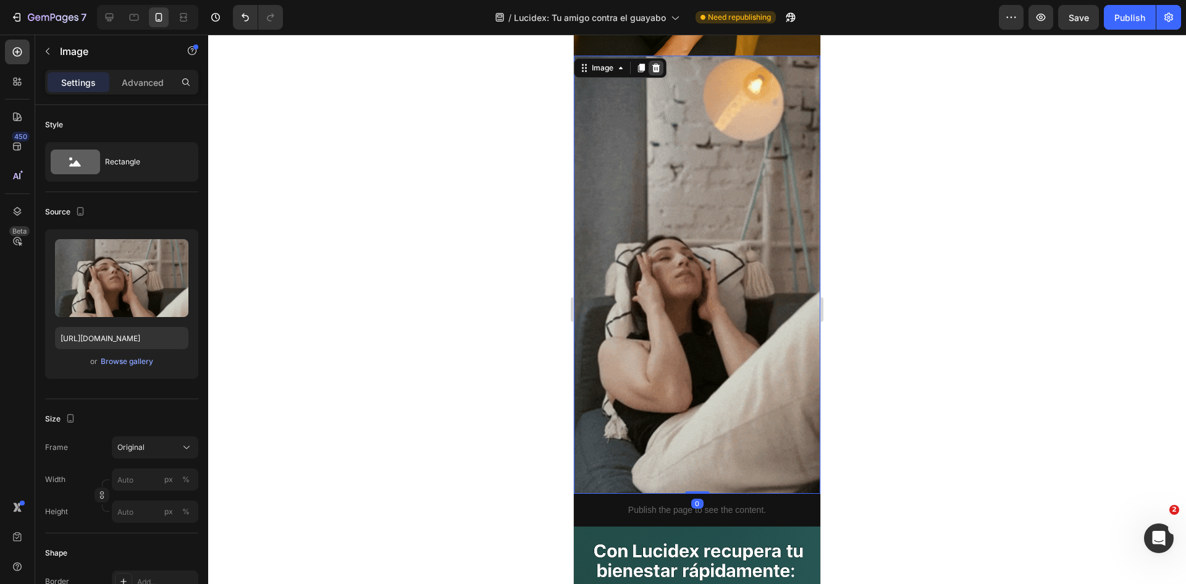
click at [654, 61] on div at bounding box center [656, 68] width 15 height 15
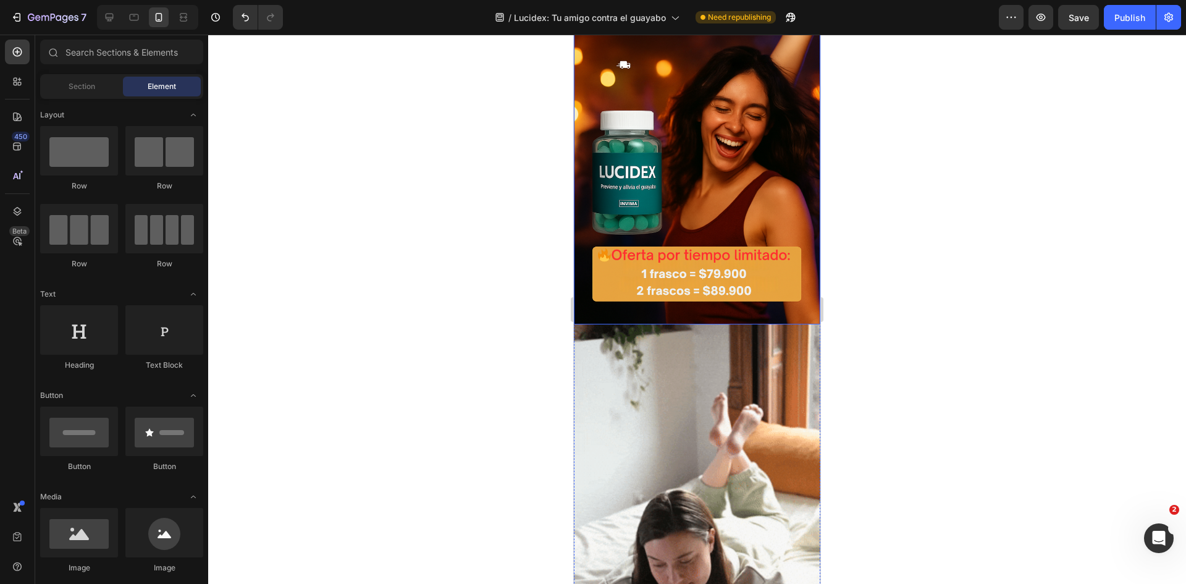
scroll to position [2120, 0]
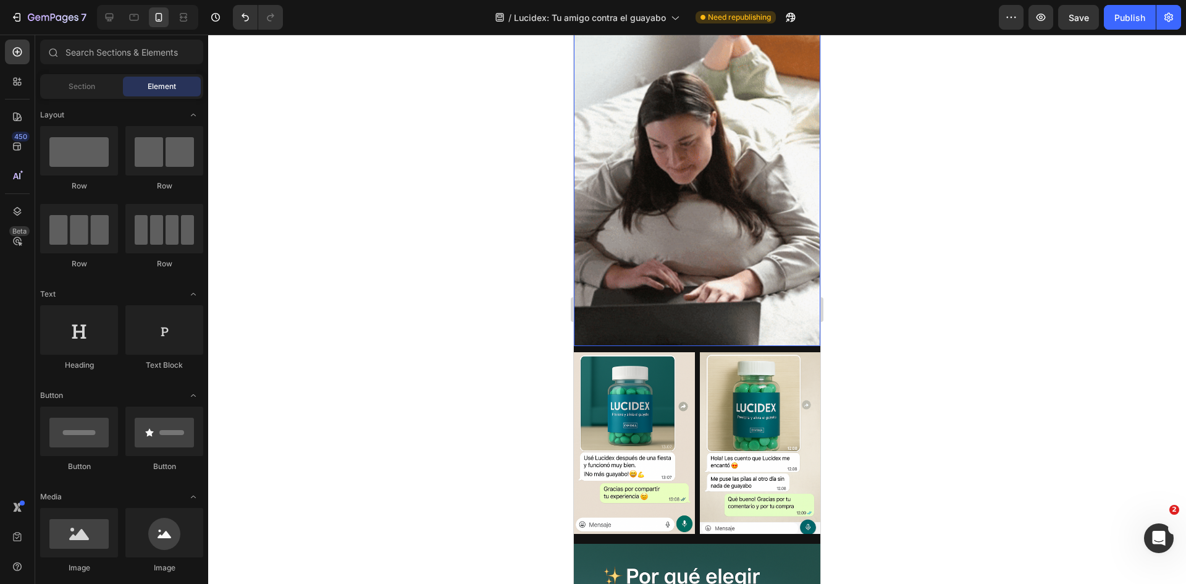
click at [650, 187] on img at bounding box center [697, 127] width 246 height 438
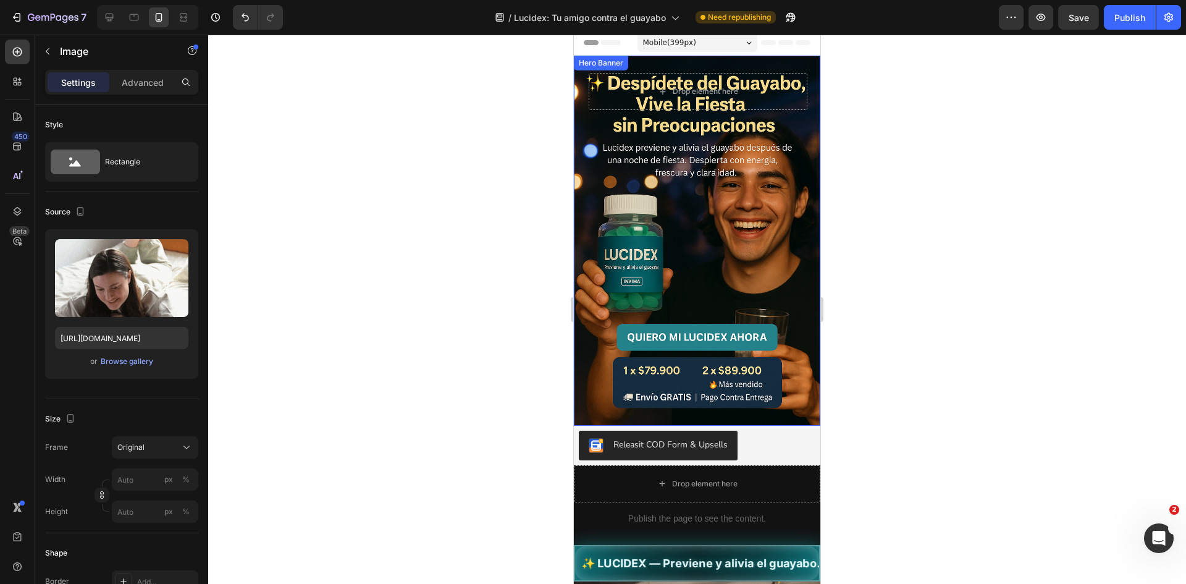
scroll to position [0, 0]
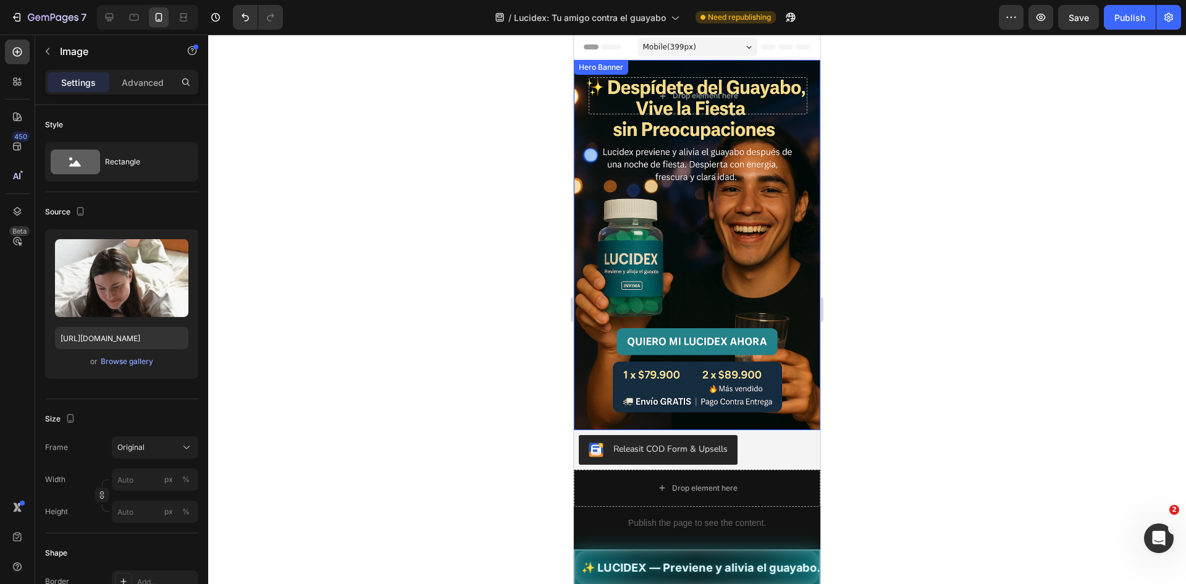
click at [738, 263] on div "Background Image" at bounding box center [697, 245] width 246 height 370
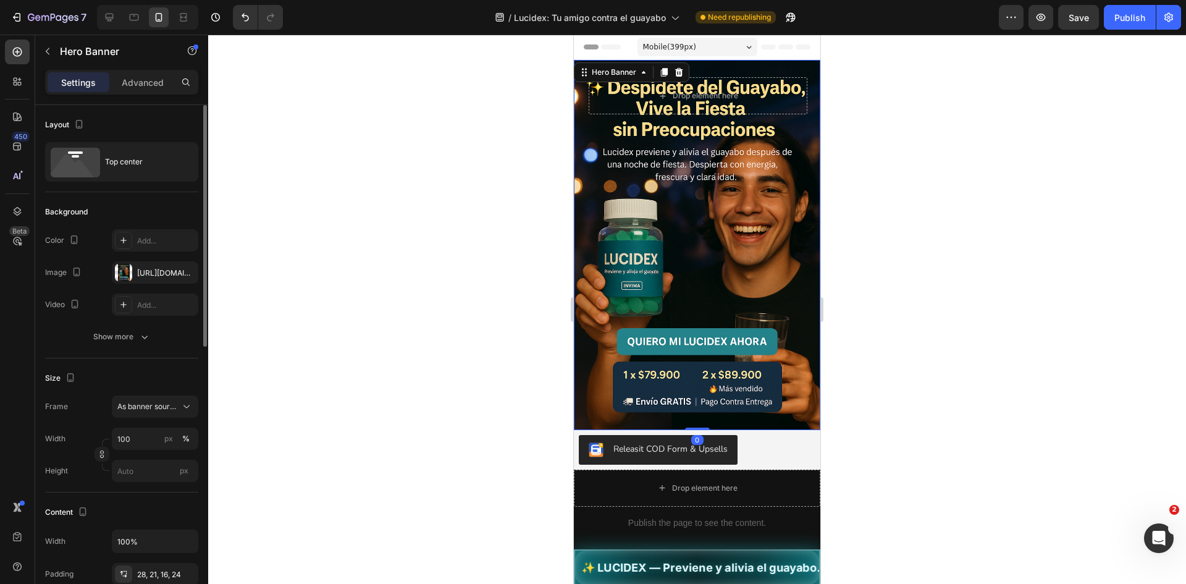
click at [161, 284] on div "The changes might be hidden by the video. Color Add... Image https://cdn.shopif…" at bounding box center [121, 272] width 153 height 86
click at [124, 264] on div at bounding box center [123, 272] width 17 height 17
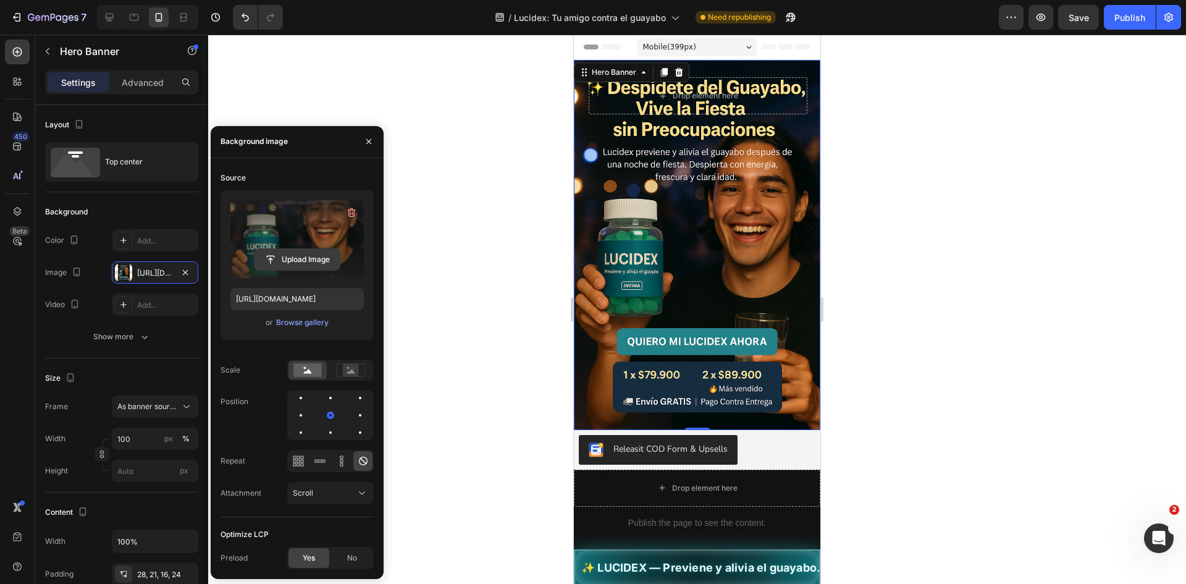
click at [300, 254] on input "file" at bounding box center [296, 259] width 85 height 21
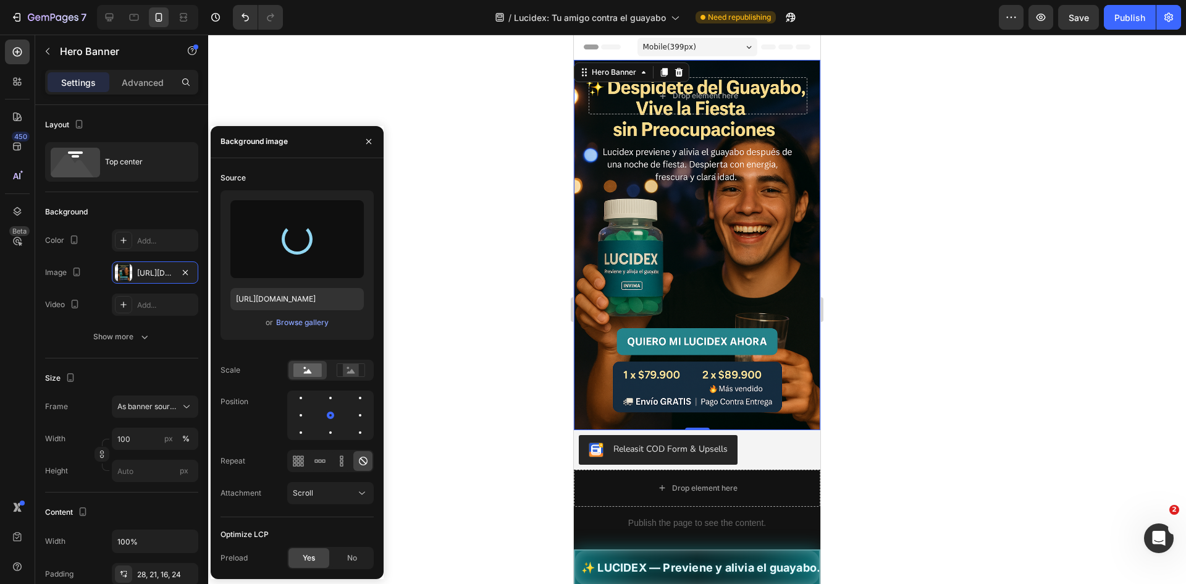
type input "https://cdn.shopify.com/s/files/1/0755/2558/7199/files/gempages_566434769475208…"
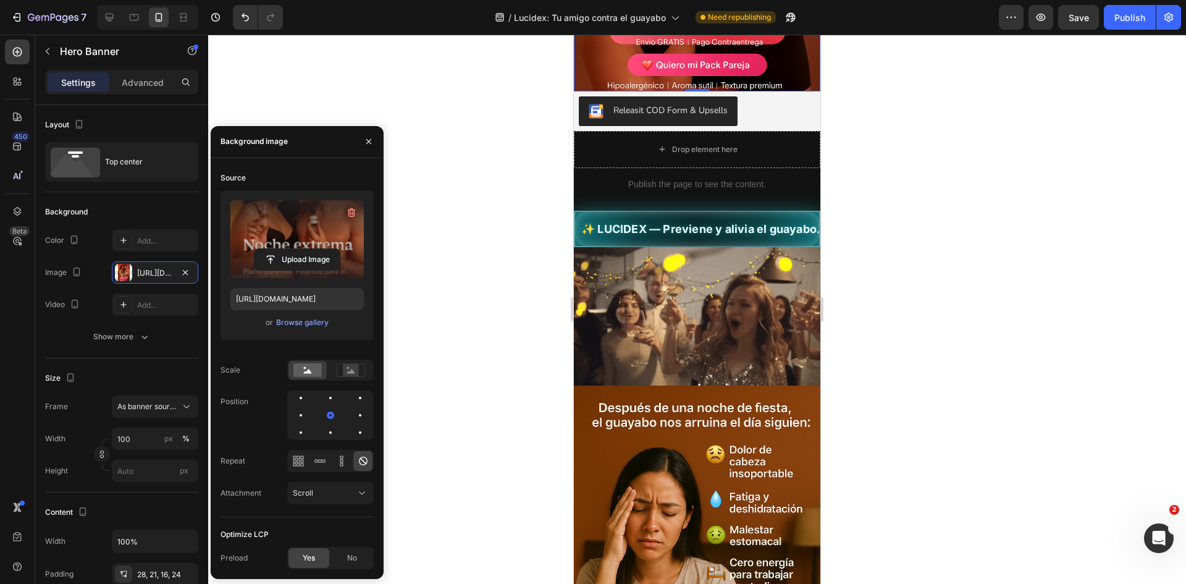
scroll to position [371, 0]
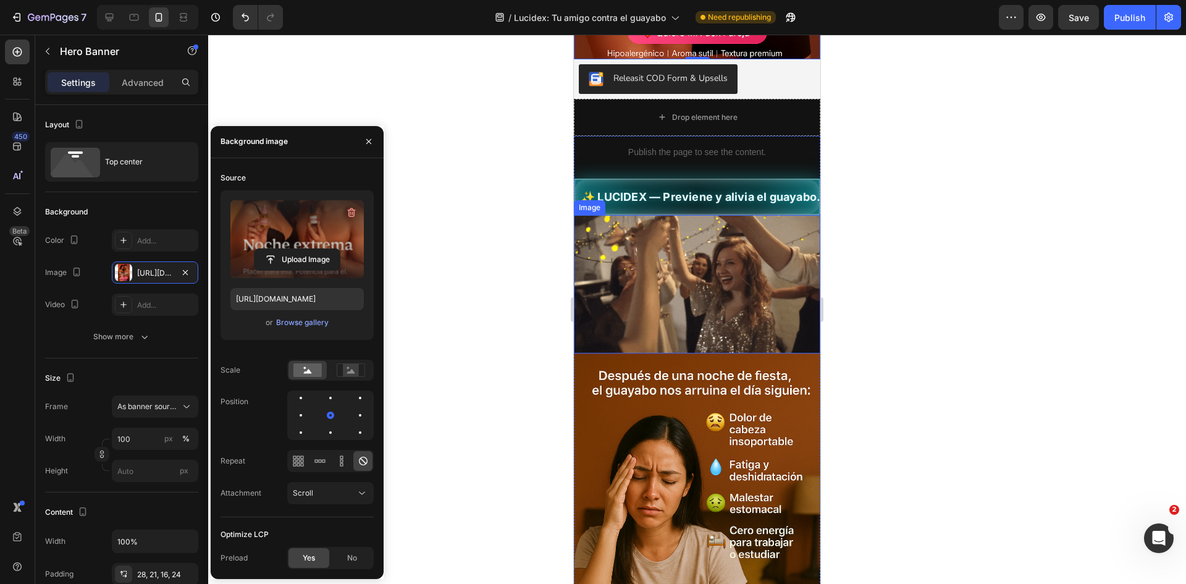
click at [702, 243] on img at bounding box center [697, 284] width 246 height 138
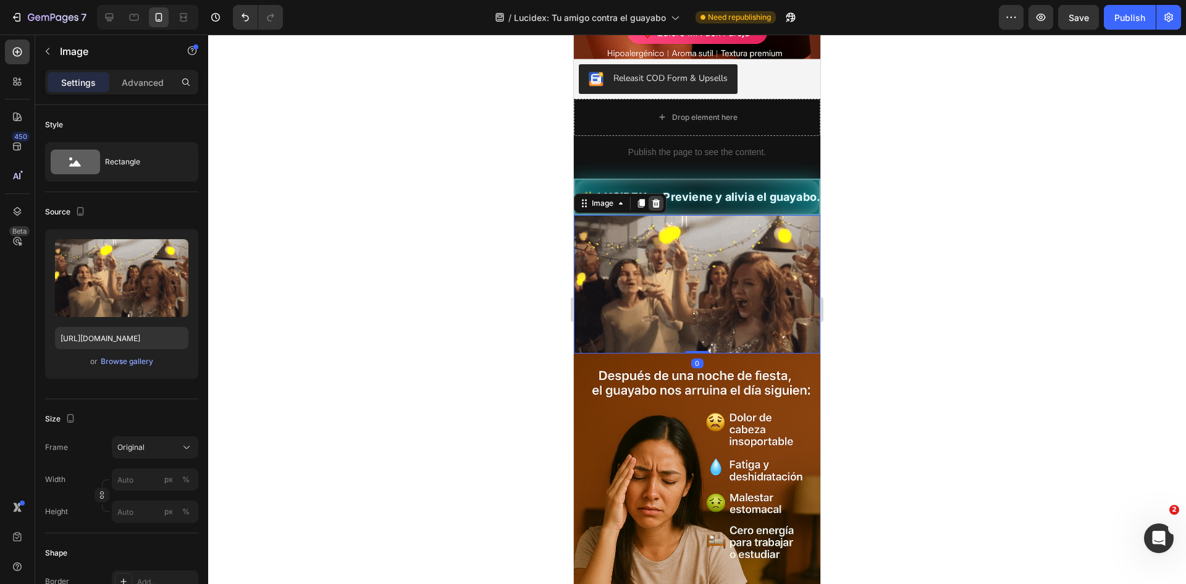
click at [657, 198] on icon at bounding box center [656, 203] width 10 height 10
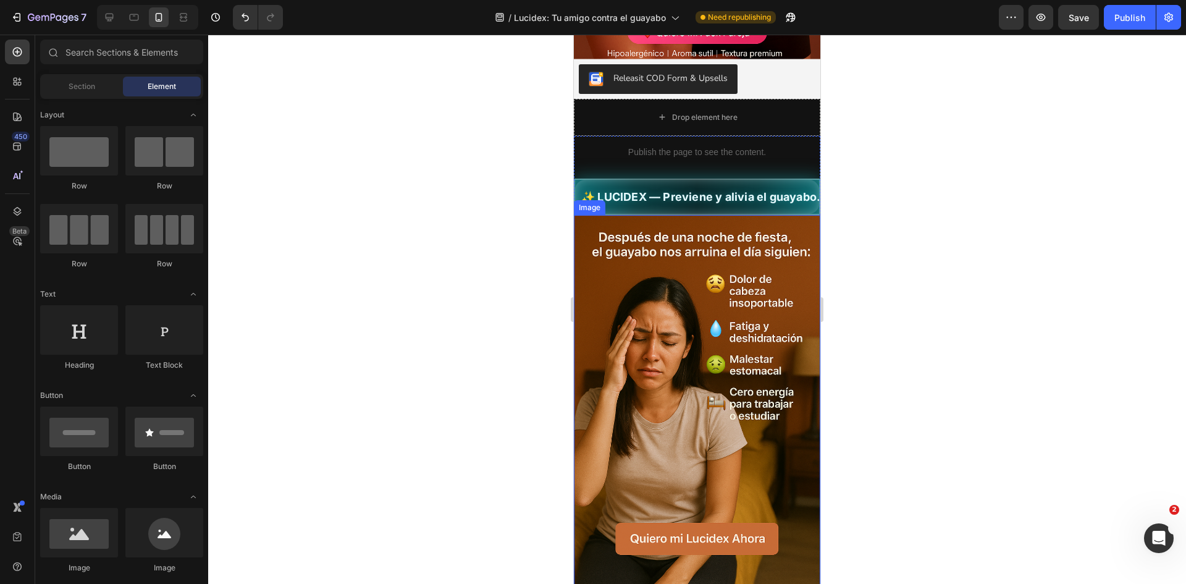
click at [656, 297] on img at bounding box center [697, 400] width 246 height 370
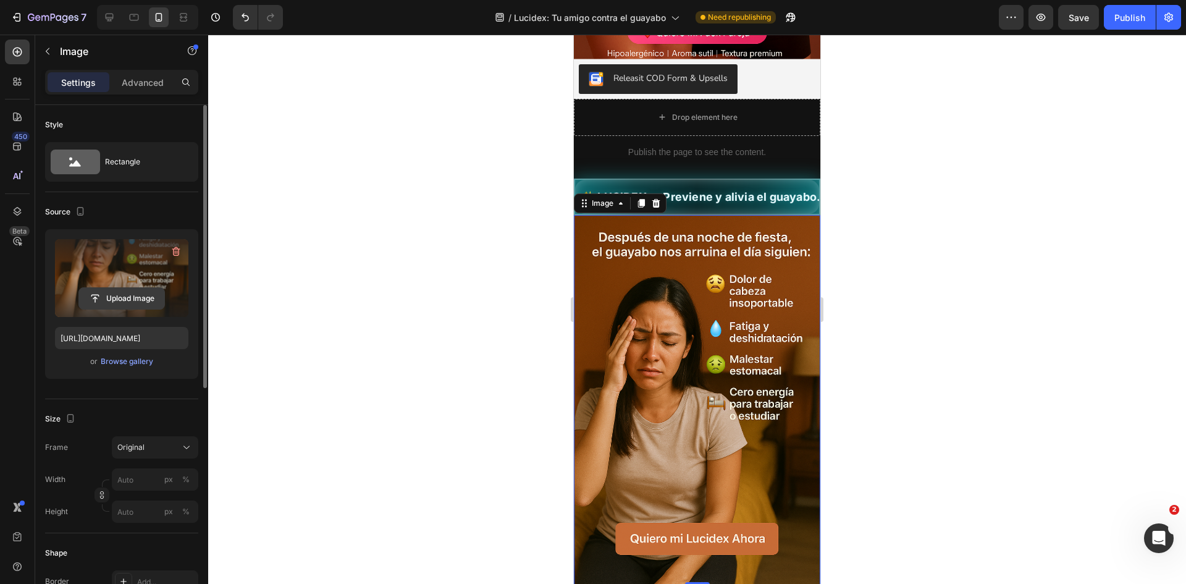
click at [154, 295] on input "file" at bounding box center [121, 298] width 85 height 21
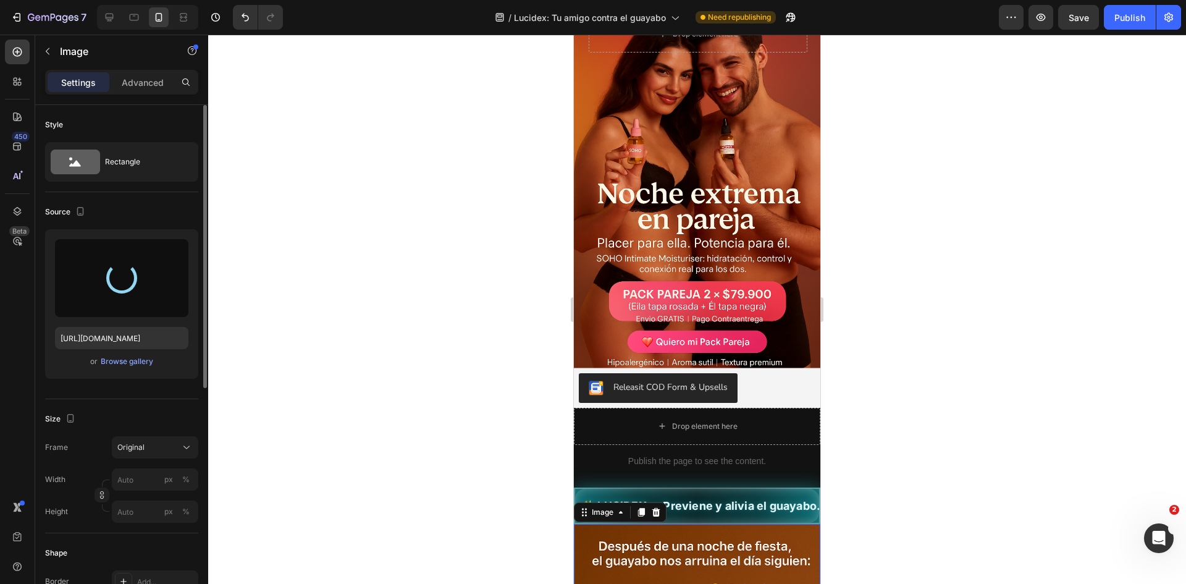
type input "https://cdn.shopify.com/s/files/1/0755/2558/7199/files/gempages_566434769475208…"
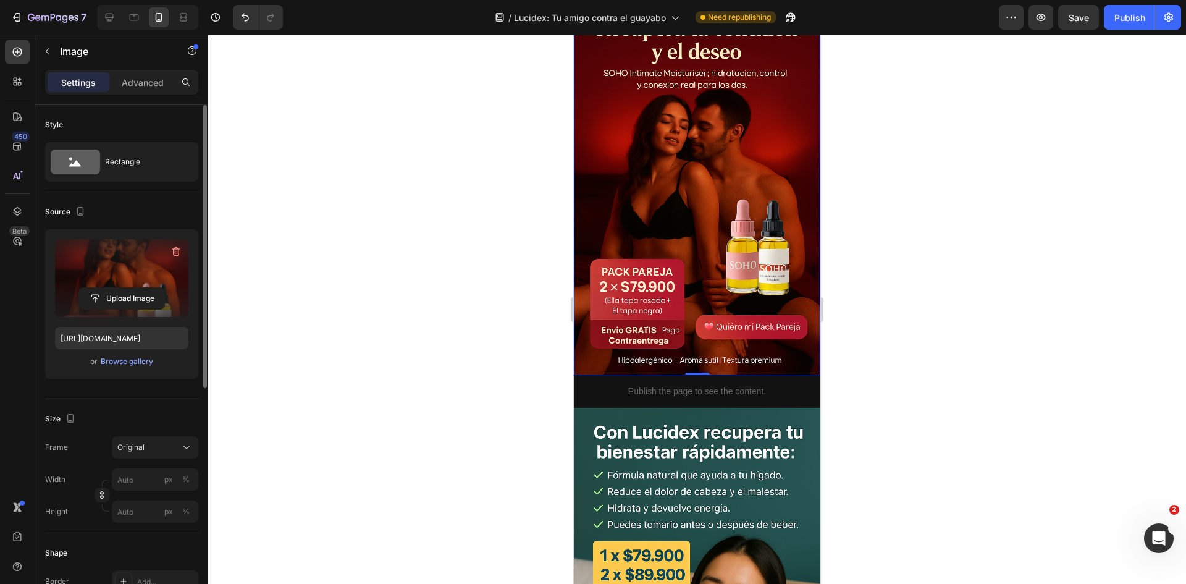
scroll to position [803, 0]
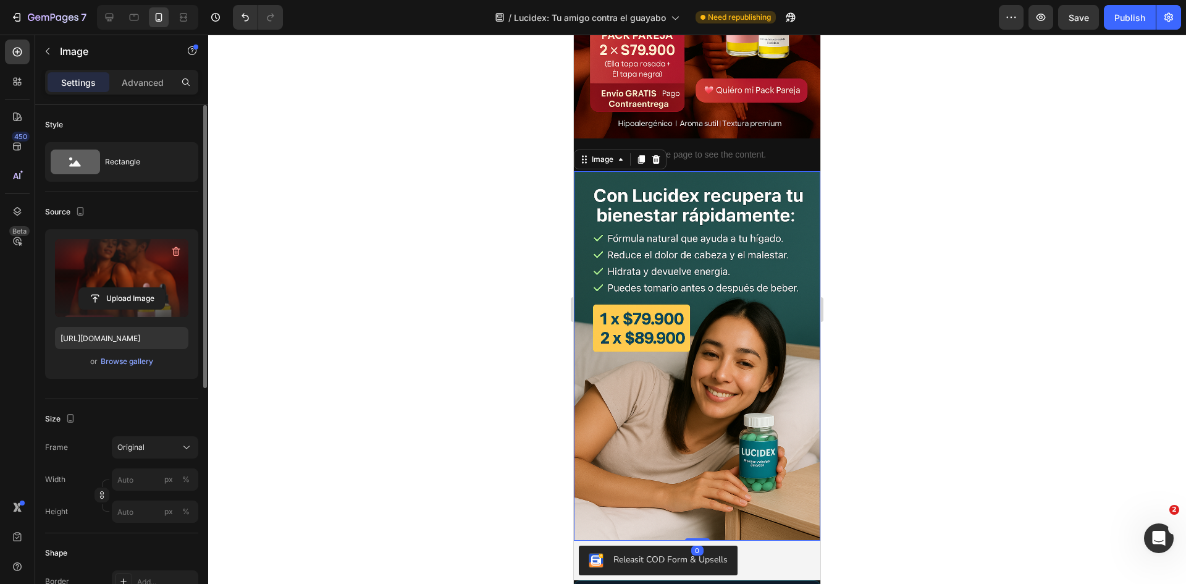
click at [749, 413] on img at bounding box center [697, 356] width 246 height 370
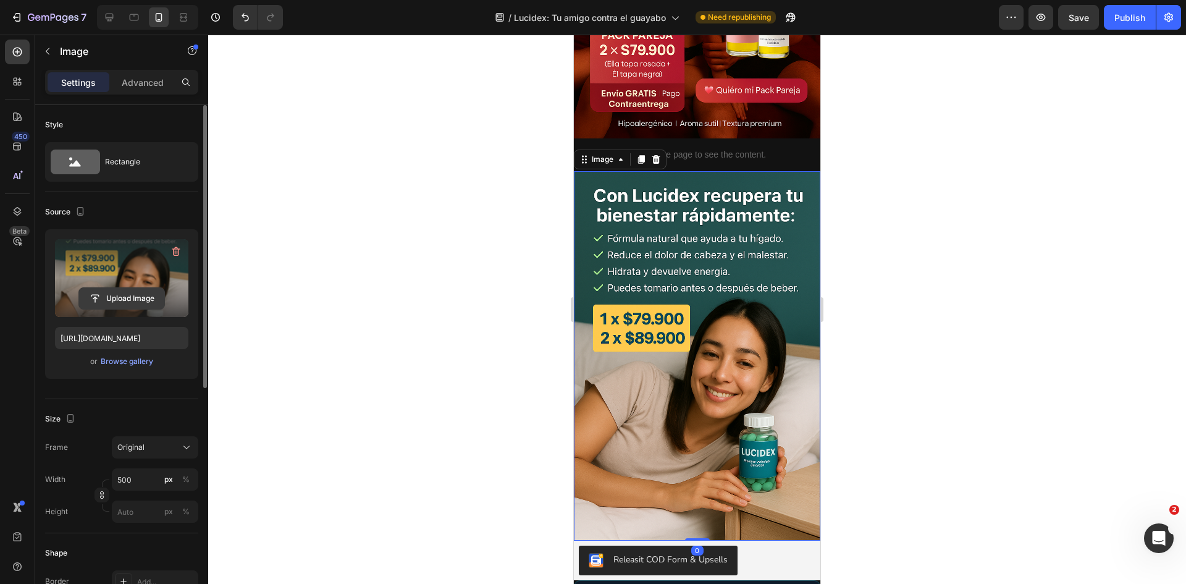
click at [127, 290] on input "file" at bounding box center [121, 298] width 85 height 21
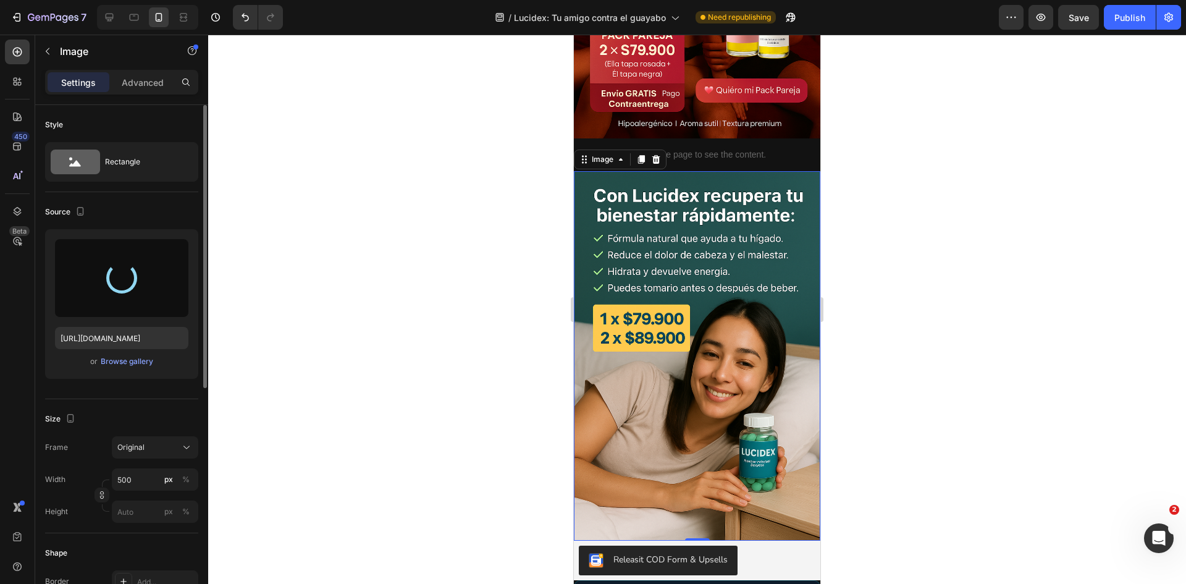
type input "https://cdn.shopify.com/s/files/1/0755/2558/7199/files/gempages_566434769475208…"
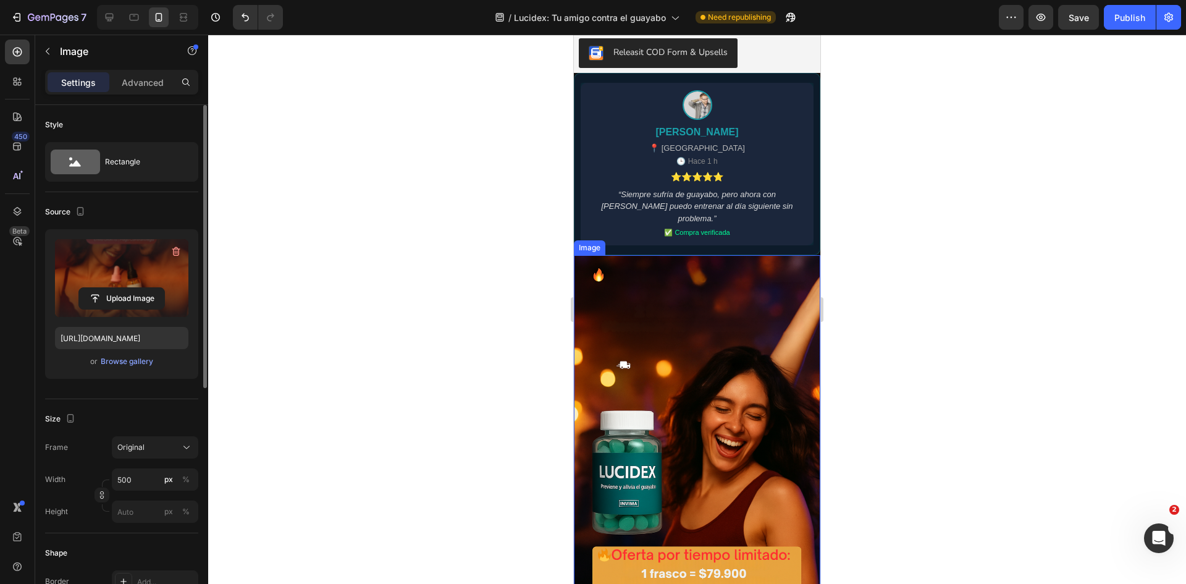
scroll to position [1544, 0]
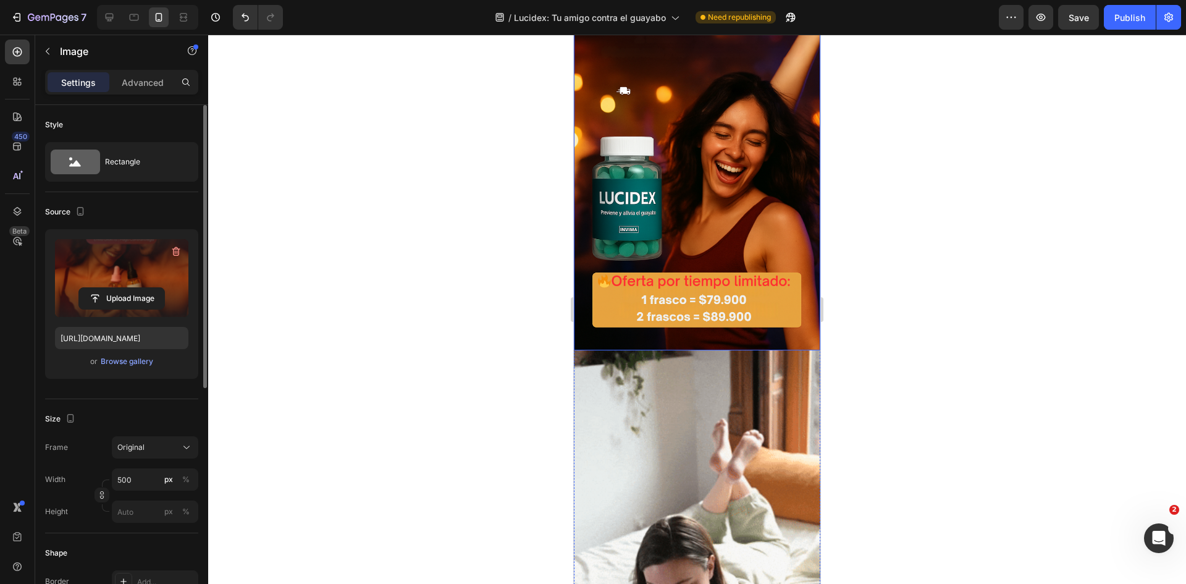
click at [720, 273] on img at bounding box center [697, 165] width 246 height 369
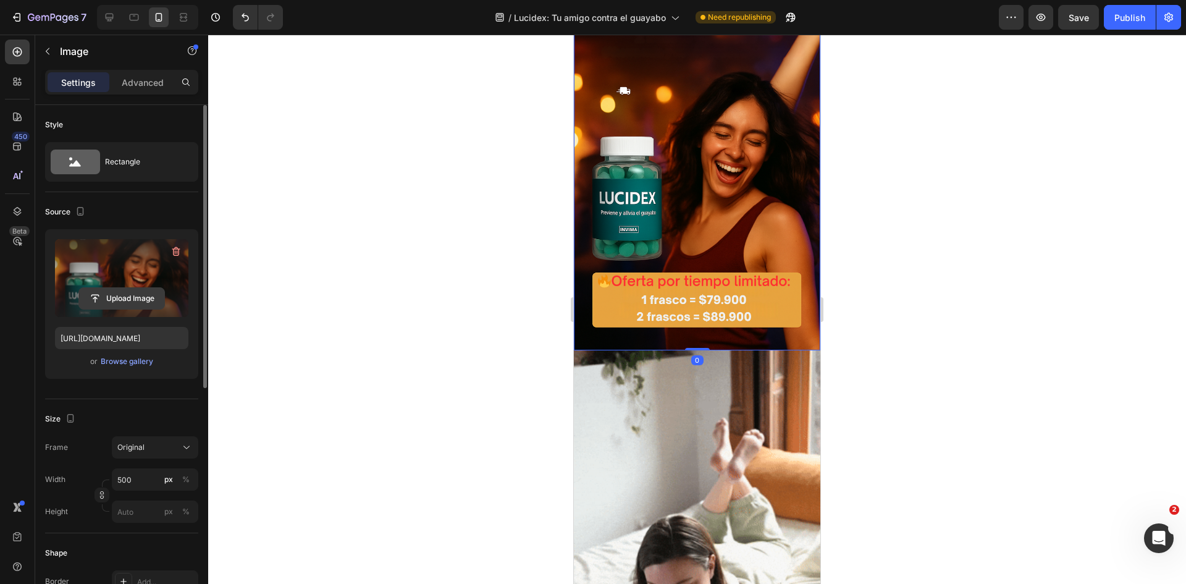
click at [120, 297] on input "file" at bounding box center [121, 298] width 85 height 21
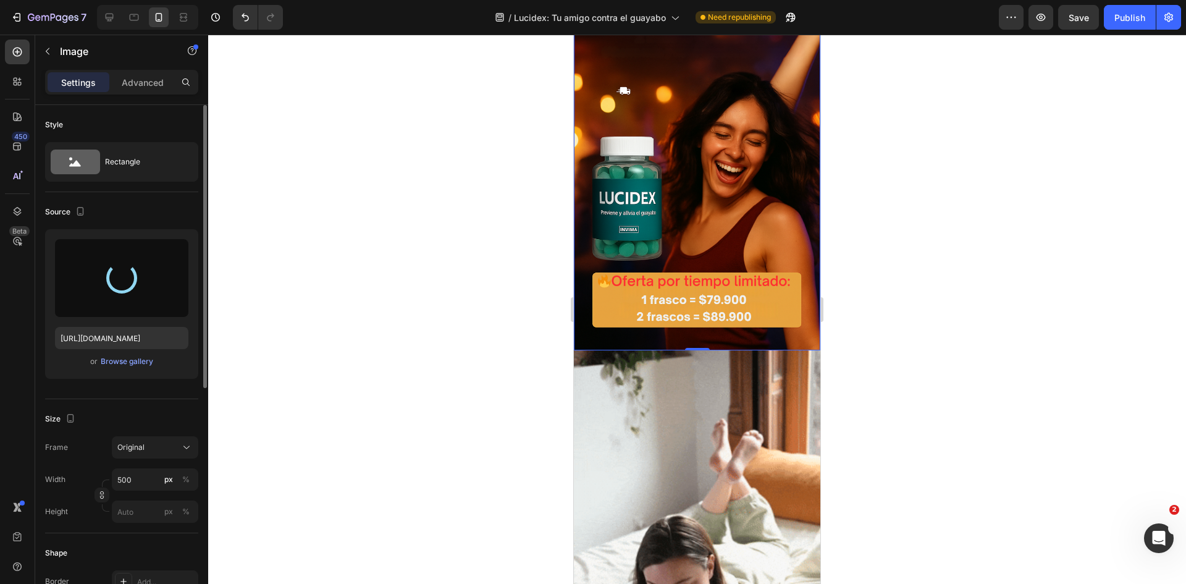
type input "https://cdn.shopify.com/s/files/1/0755/2558/7199/files/gempages_566434769475208…"
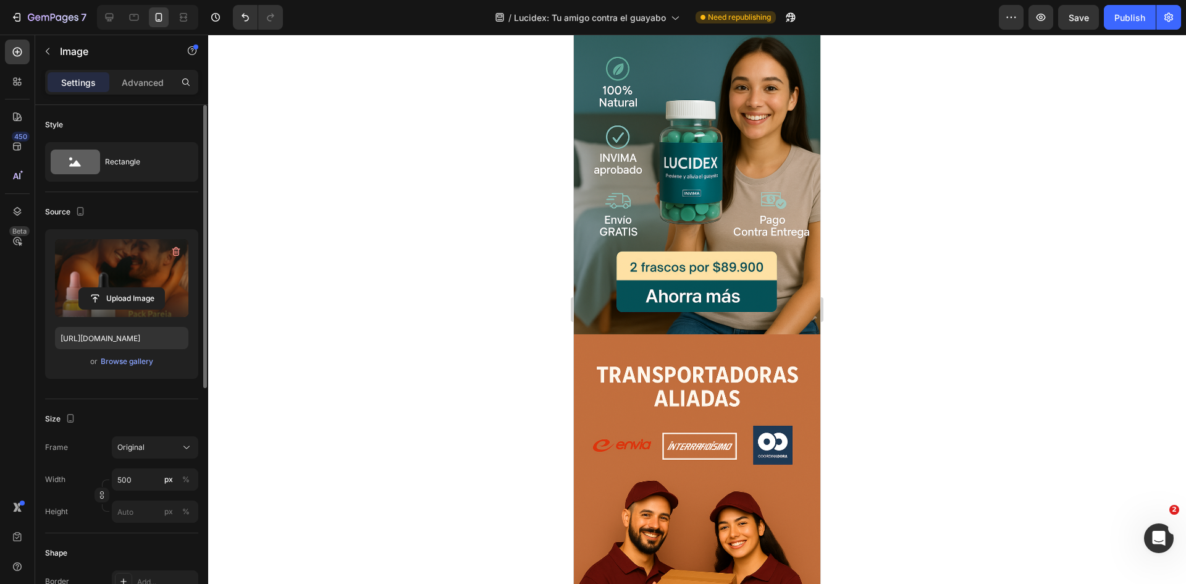
scroll to position [2471, 0]
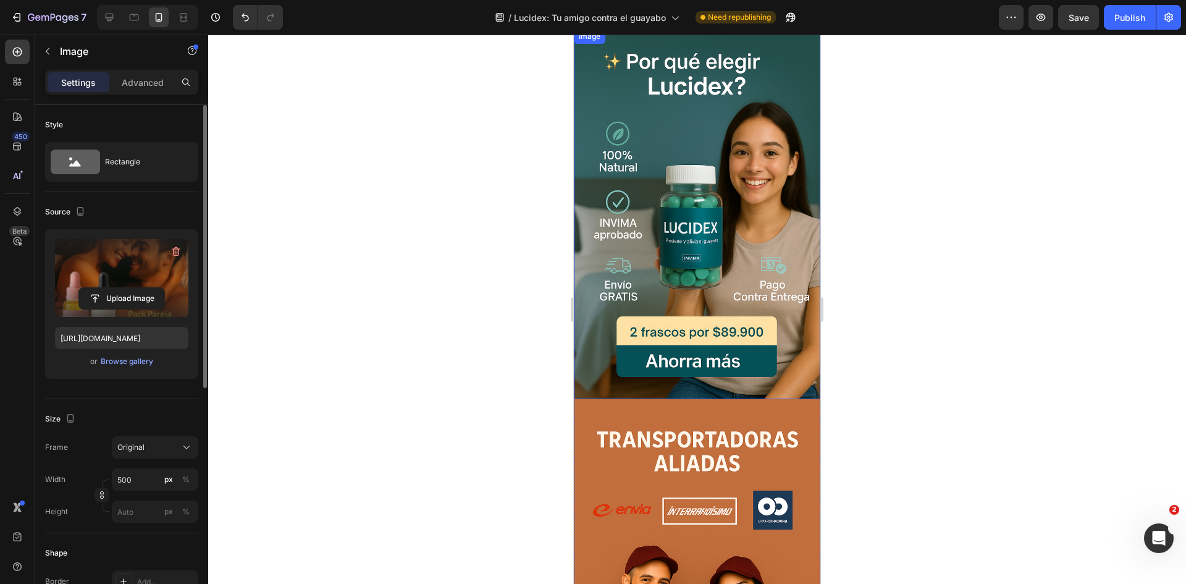
click at [704, 288] on img at bounding box center [697, 214] width 246 height 370
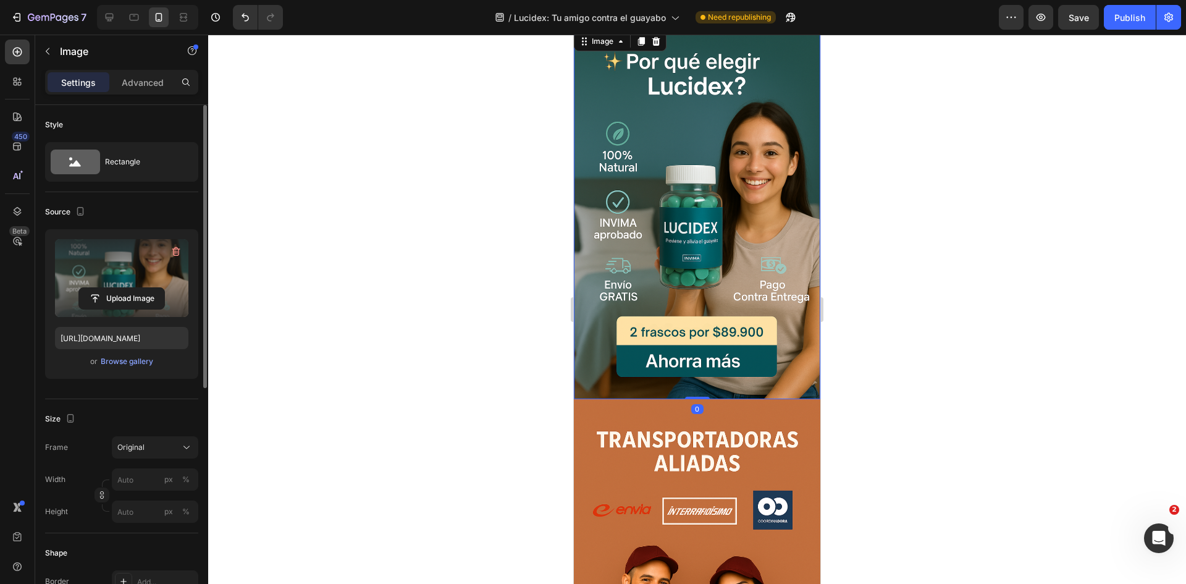
click at [145, 284] on label at bounding box center [121, 278] width 133 height 78
click at [145, 288] on input "file" at bounding box center [121, 298] width 85 height 21
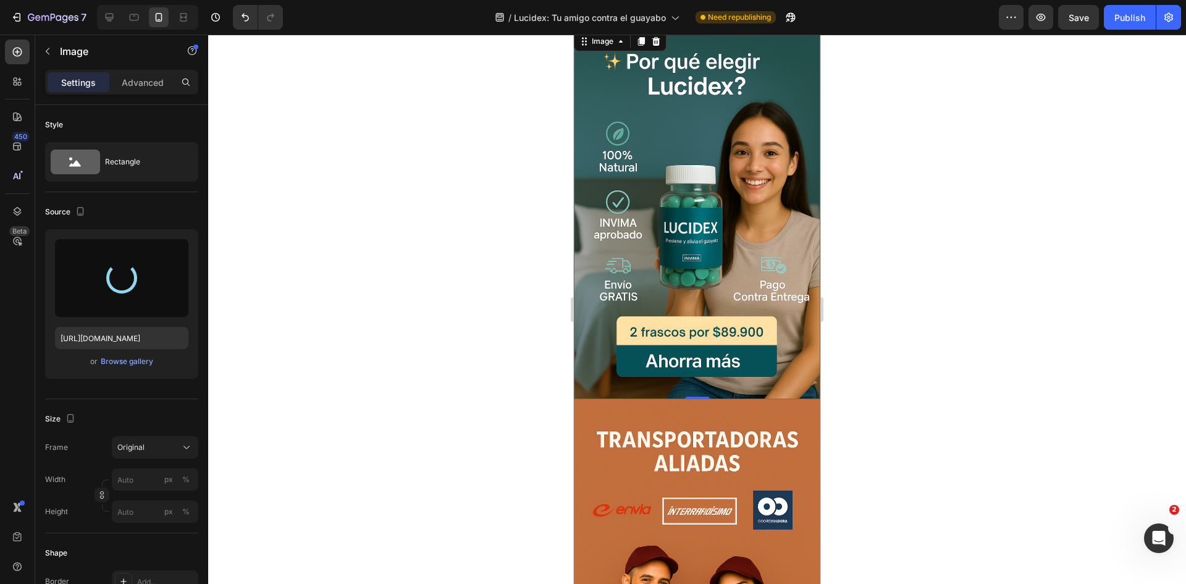
type input "https://cdn.shopify.com/s/files/1/0755/2558/7199/files/gempages_566434769475208…"
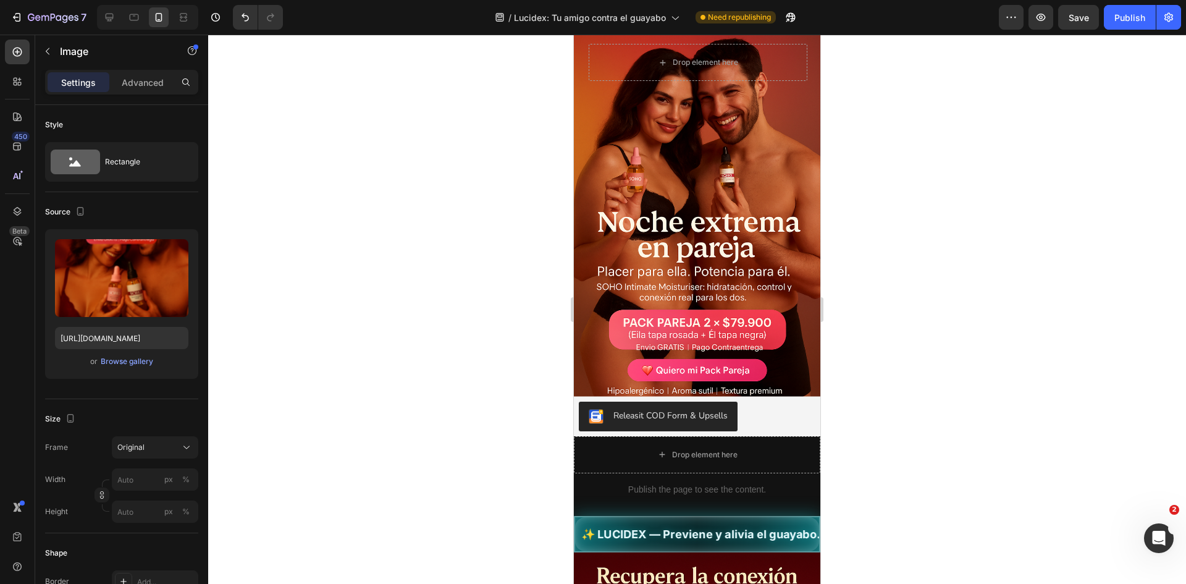
scroll to position [32, 0]
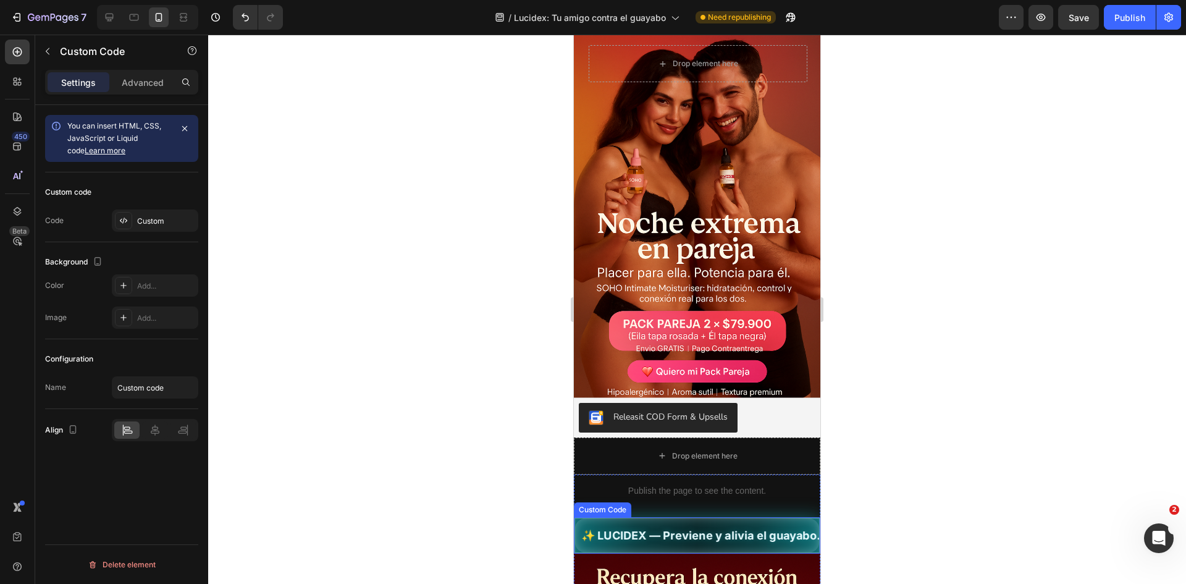
click at [678, 527] on span "✨ LUCIDEX — Previene y alivia el guayabo. 🍃 Fórmula natural | ✅ 🚚 Envío GRATIS" at bounding box center [697, 535] width 244 height 17
click at [161, 219] on div "Custom" at bounding box center [166, 221] width 58 height 11
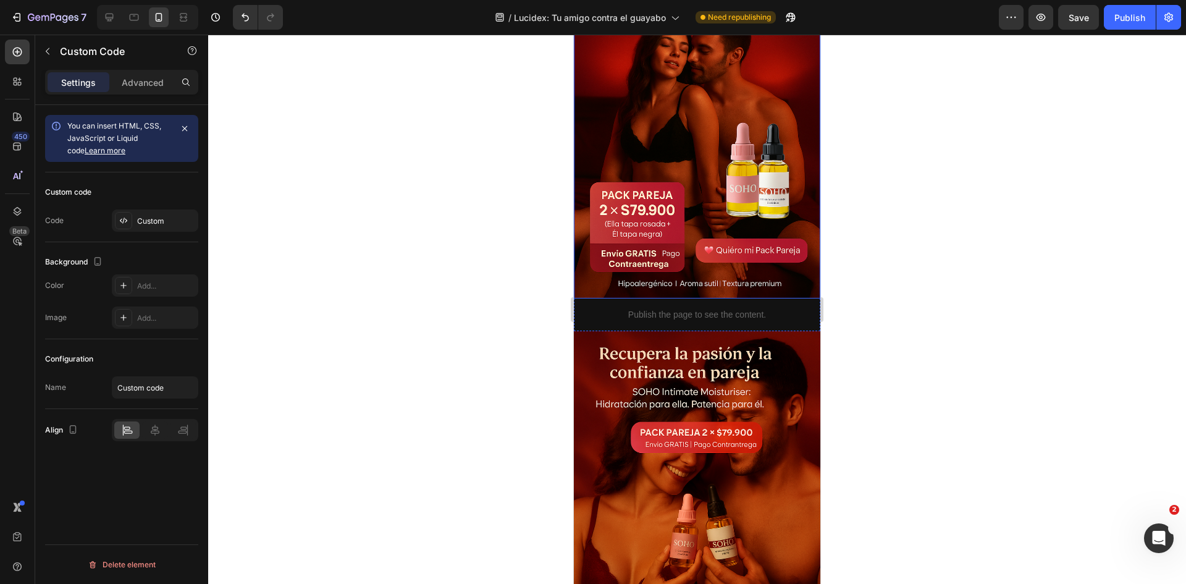
scroll to position [712, 0]
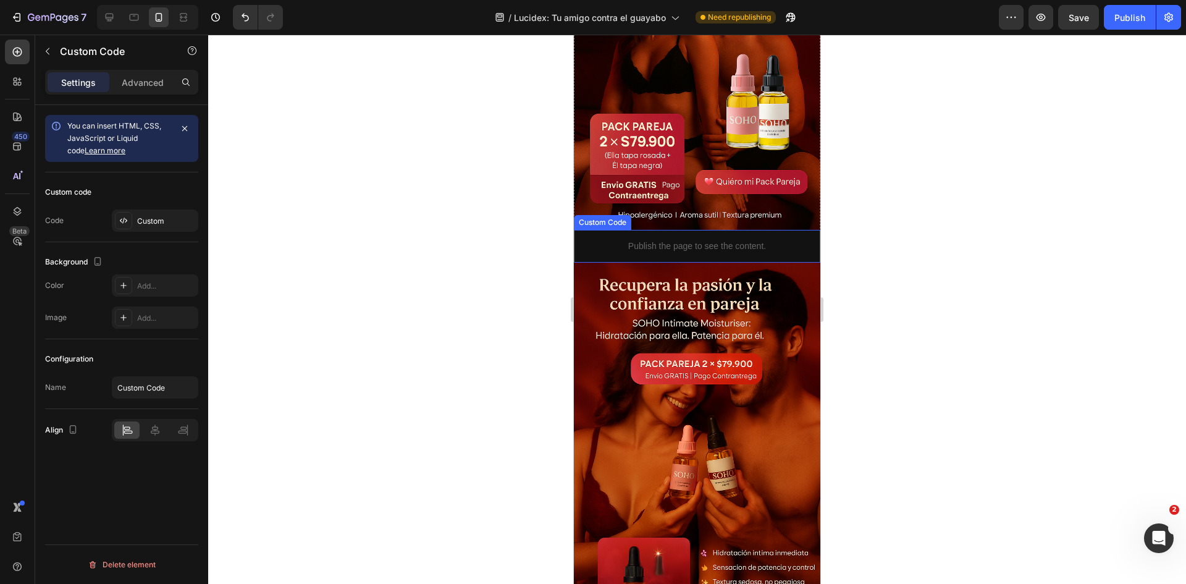
click at [687, 238] on div "Publish the page to see the content." at bounding box center [697, 246] width 246 height 33
click at [143, 225] on div "Custom" at bounding box center [166, 221] width 58 height 11
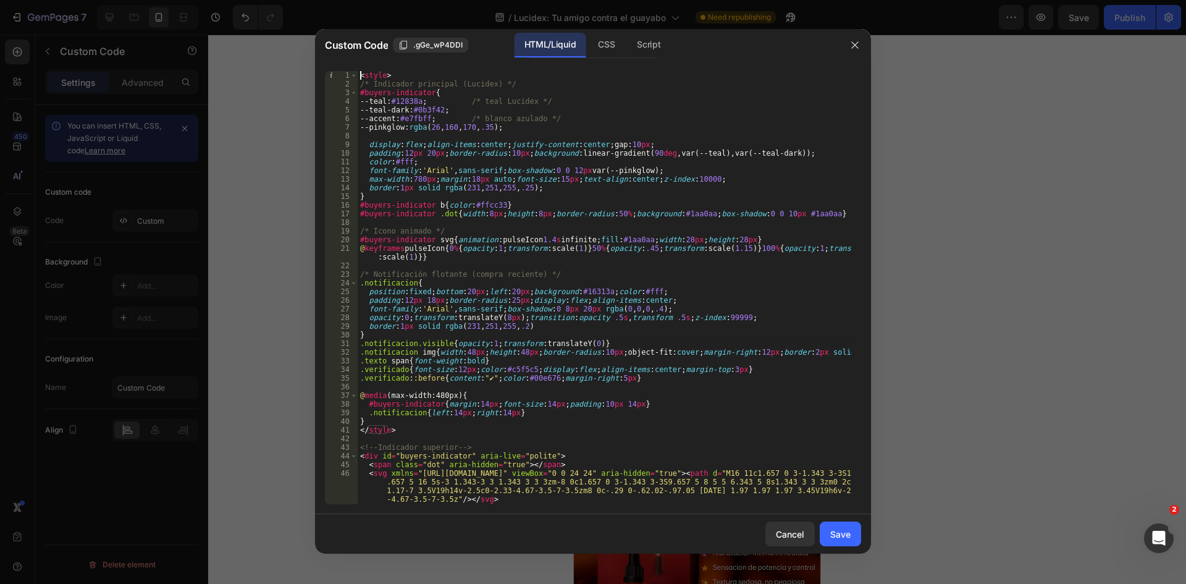
click at [582, 340] on div "< style > /* Indicador principal (Lucidex) */ #buyers-indicator { --[PERSON_NAM…" at bounding box center [605, 300] width 494 height 459
type textarea "</script>"
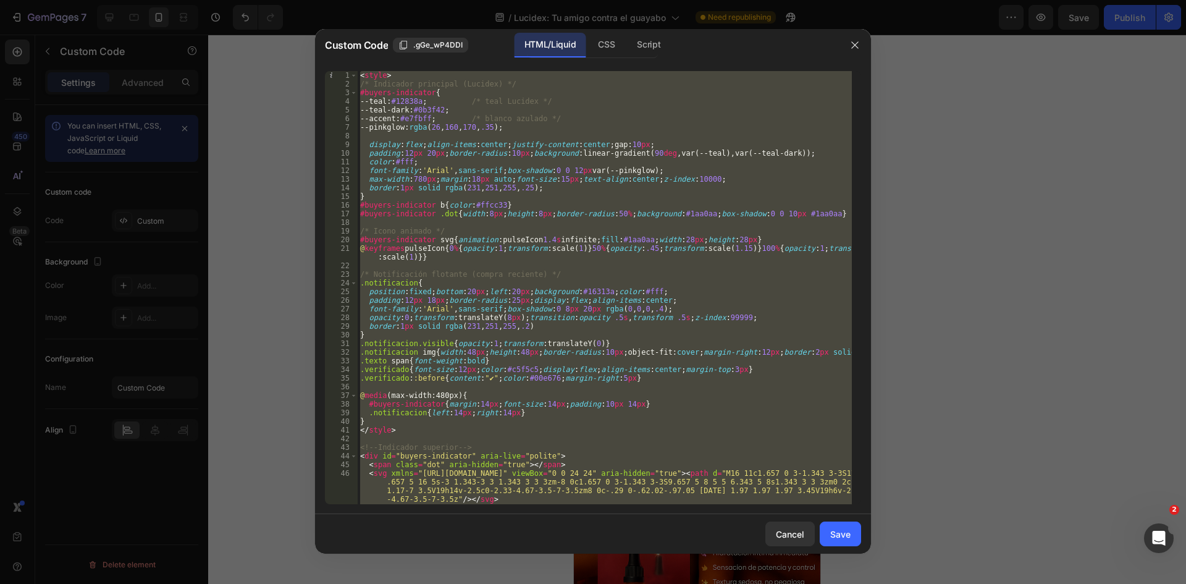
paste textarea
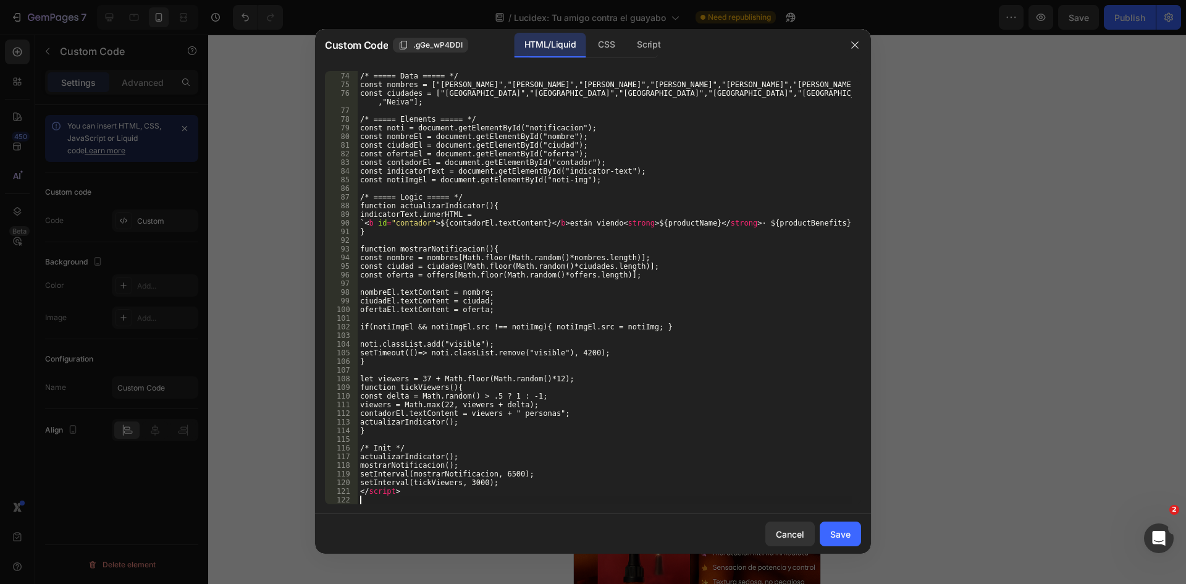
scroll to position [691, 0]
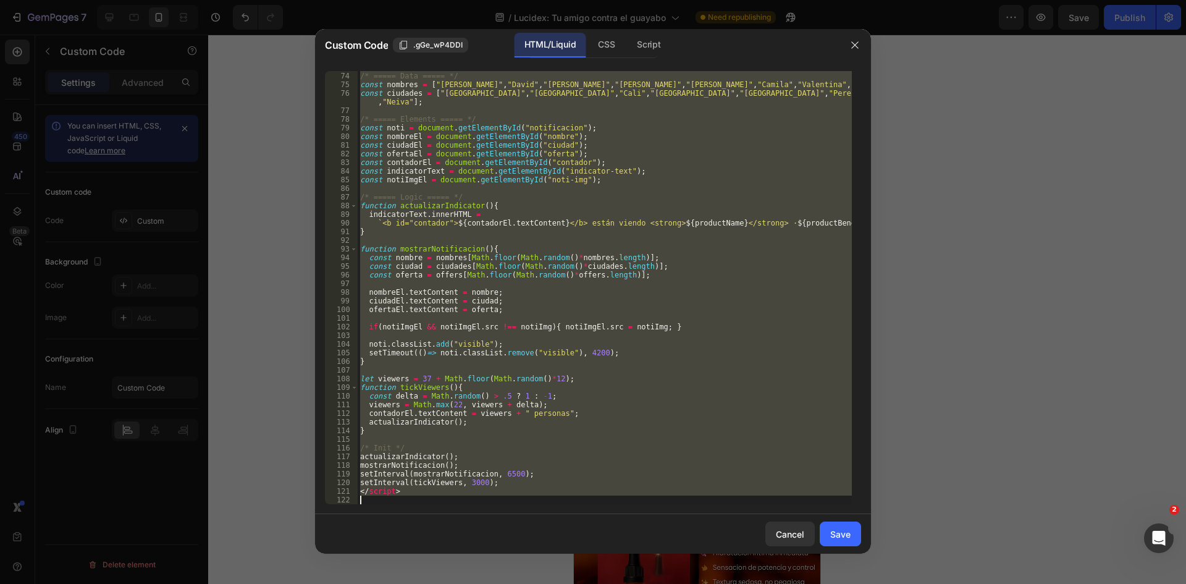
click at [599, 347] on div "/* ===== Data ===== */ const nombres = [ "Carlos" , "David" , "Juan" , "Andrés"…" at bounding box center [605, 287] width 494 height 433
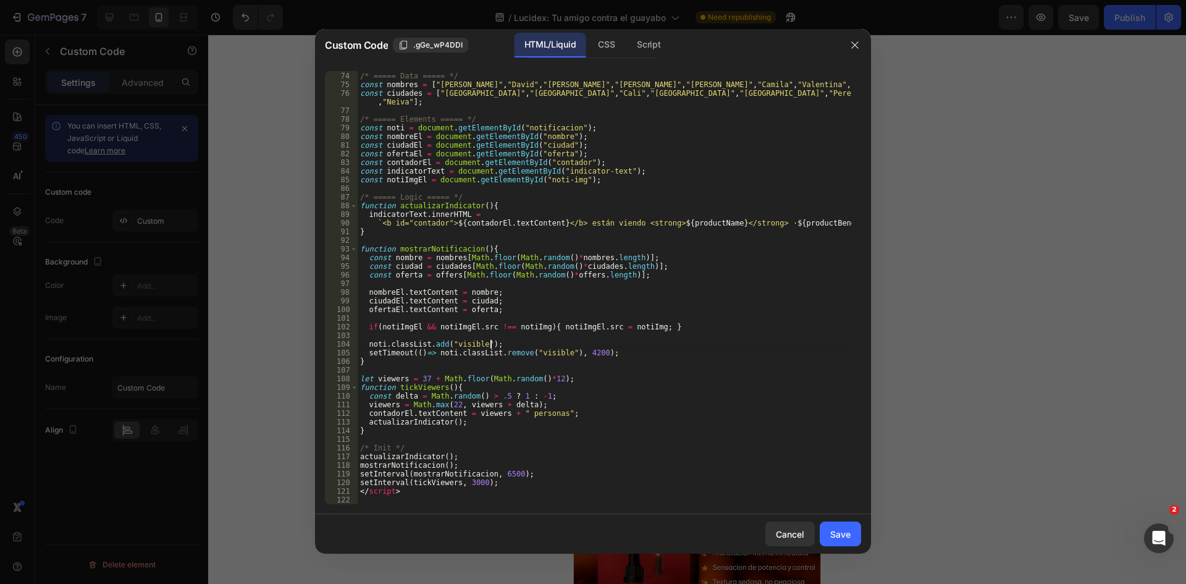
type textarea "</script>"
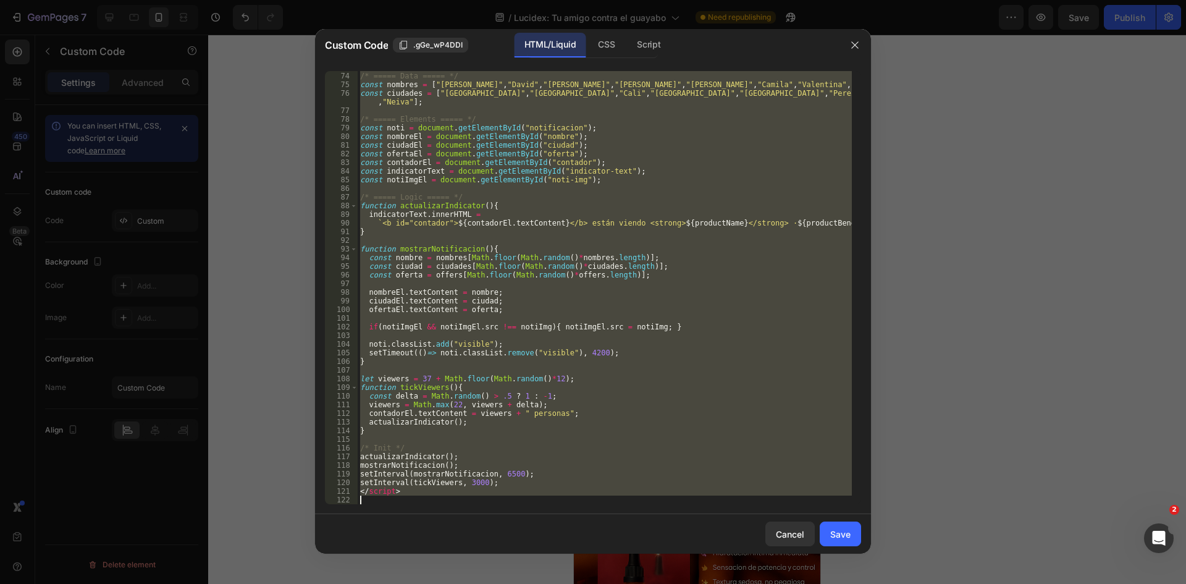
paste textarea
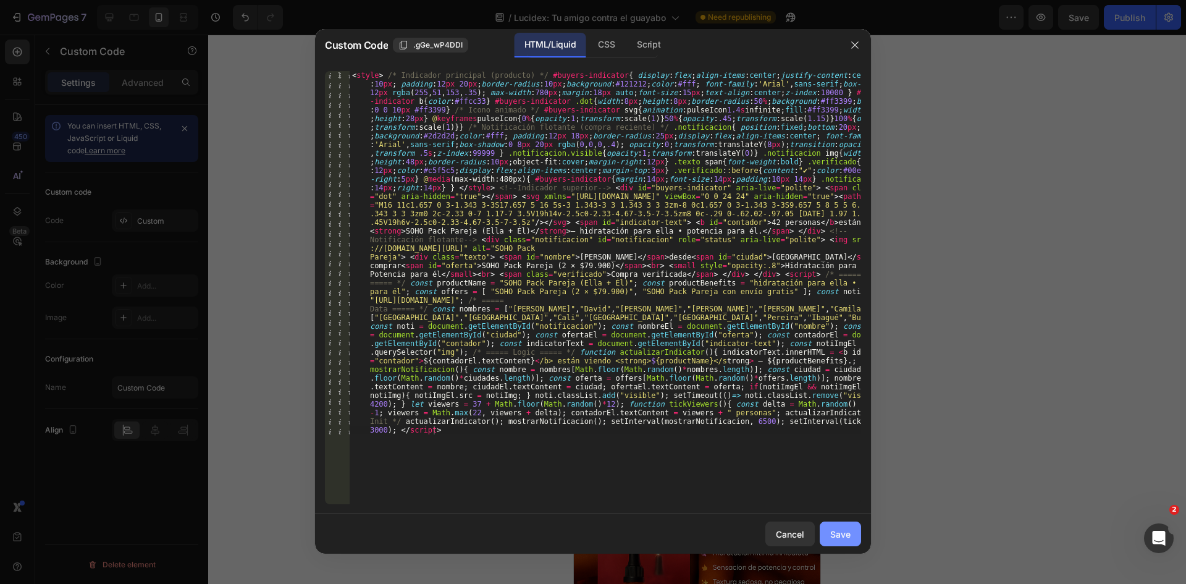
click at [843, 524] on button "Save" at bounding box center [840, 533] width 41 height 25
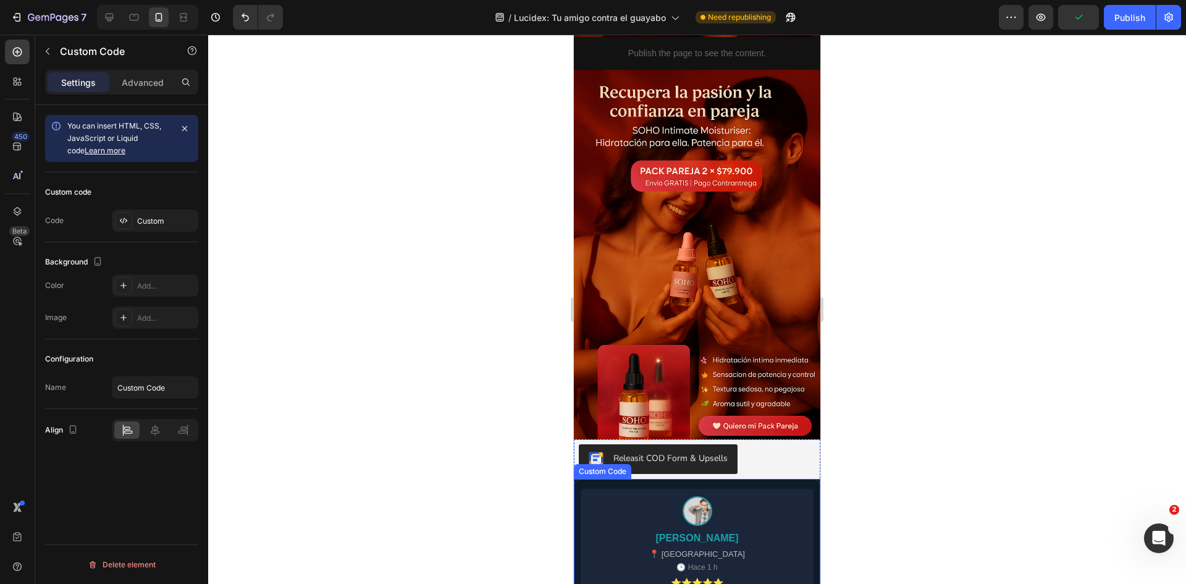
scroll to position [773, 0]
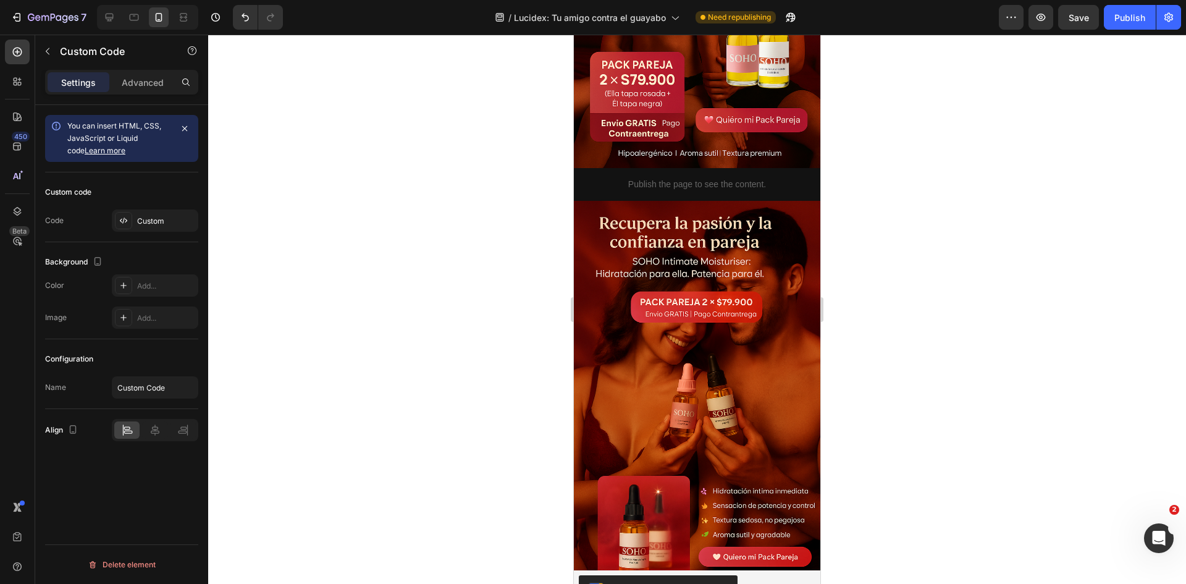
click at [684, 178] on div "Publish the page to see the content." at bounding box center [697, 184] width 246 height 33
click at [165, 226] on div "Custom" at bounding box center [166, 221] width 58 height 11
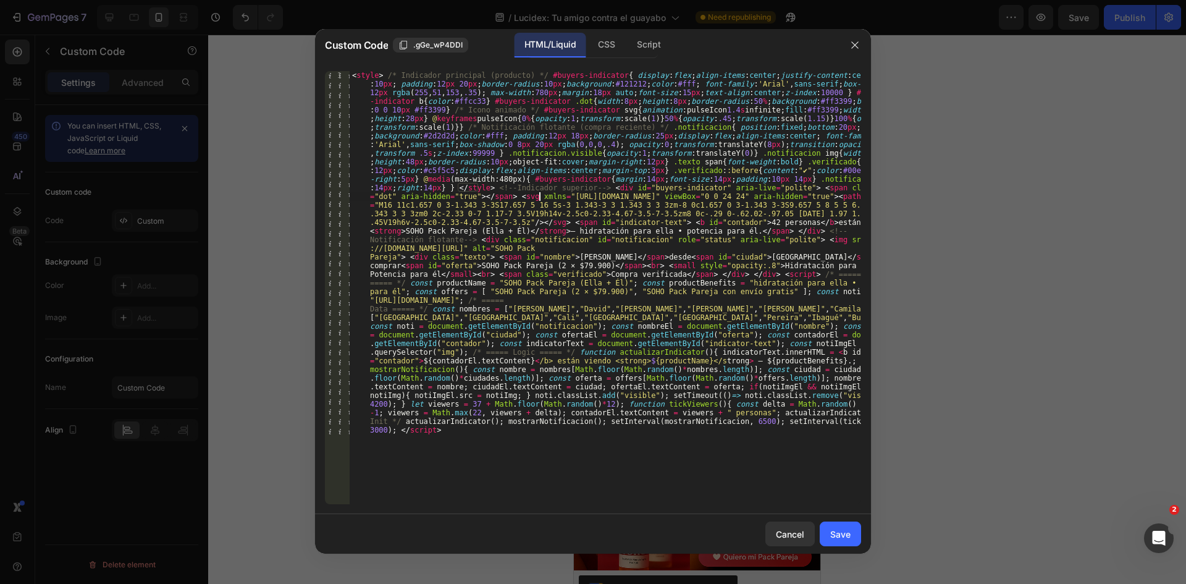
click at [833, 531] on div "Save" at bounding box center [840, 534] width 20 height 13
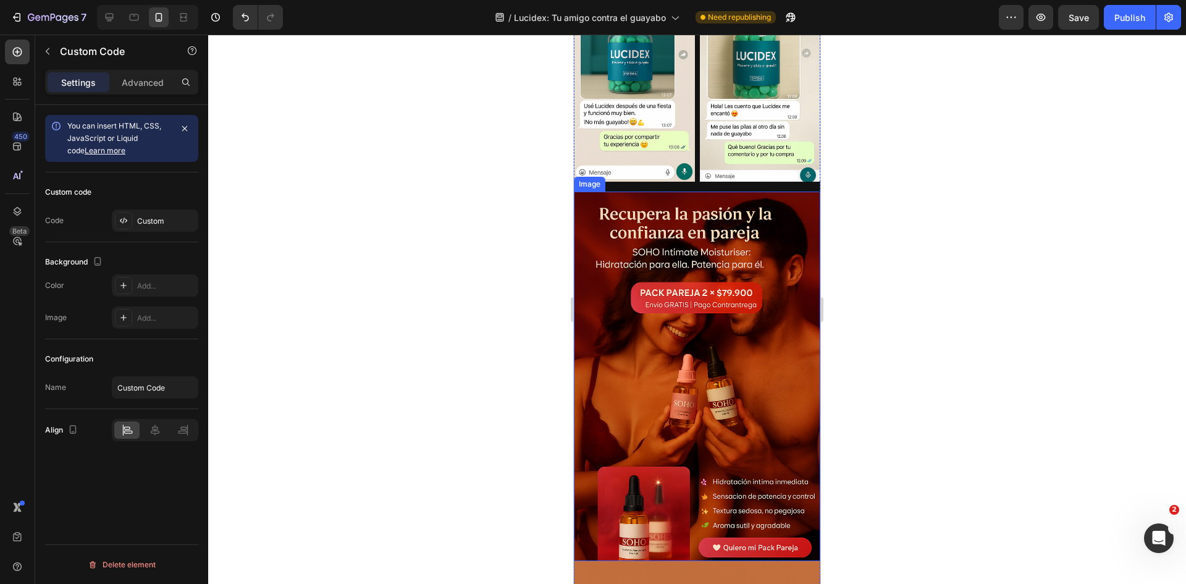
scroll to position [2318, 0]
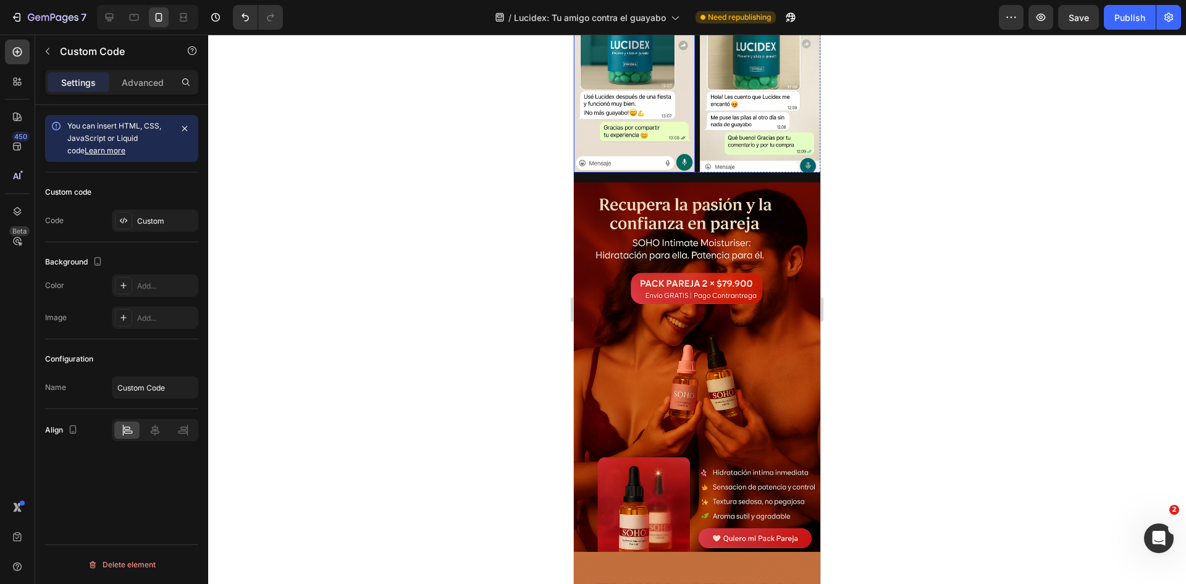
click at [635, 134] on img at bounding box center [634, 81] width 121 height 181
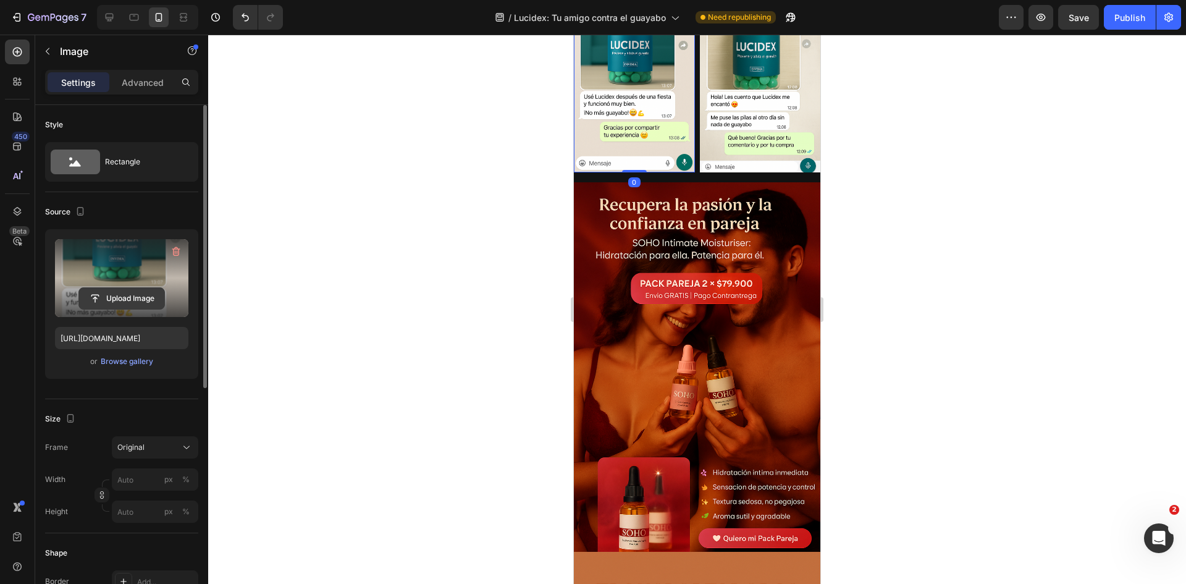
click at [127, 301] on input "file" at bounding box center [121, 298] width 85 height 21
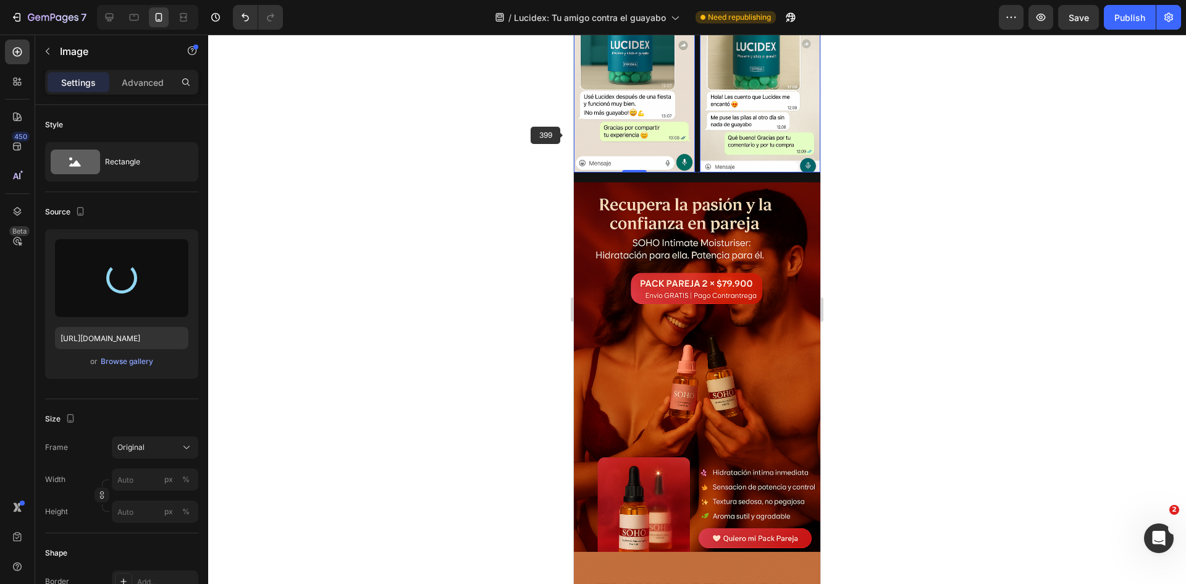
type input "https://cdn.shopify.com/s/files/1/0755/2558/7199/files/gempages_566434769475208…"
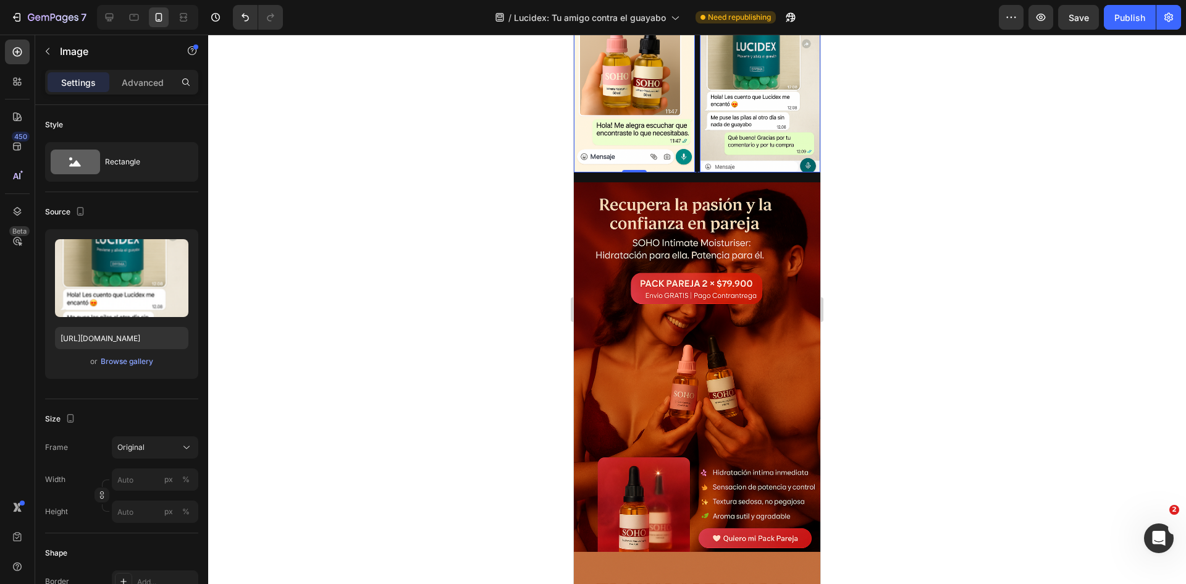
click at [736, 98] on img at bounding box center [760, 81] width 121 height 181
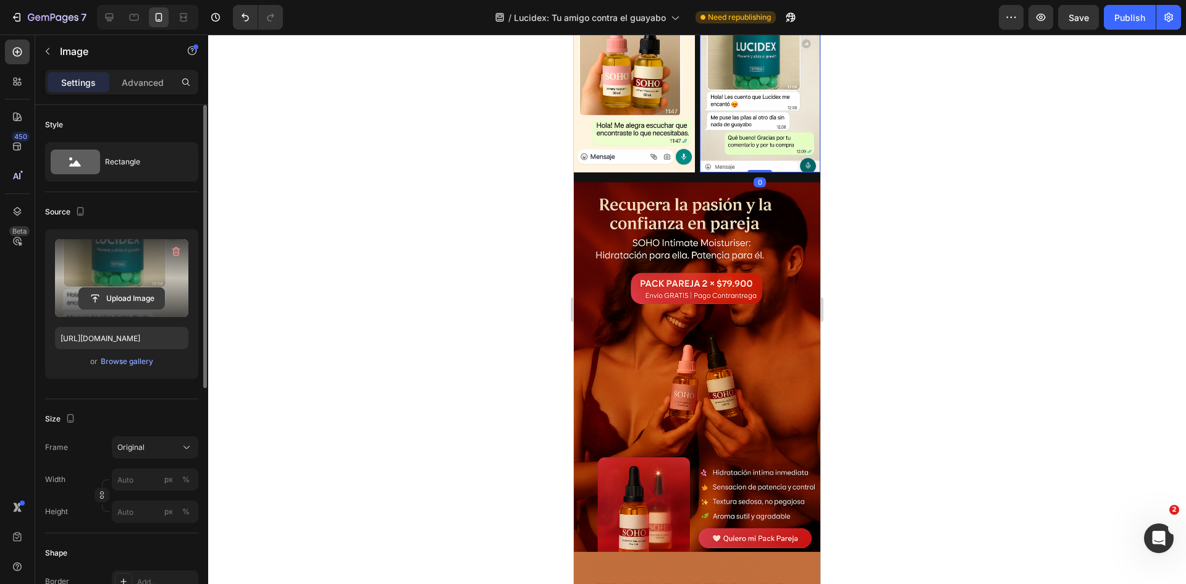
click at [133, 288] on input "file" at bounding box center [121, 298] width 85 height 21
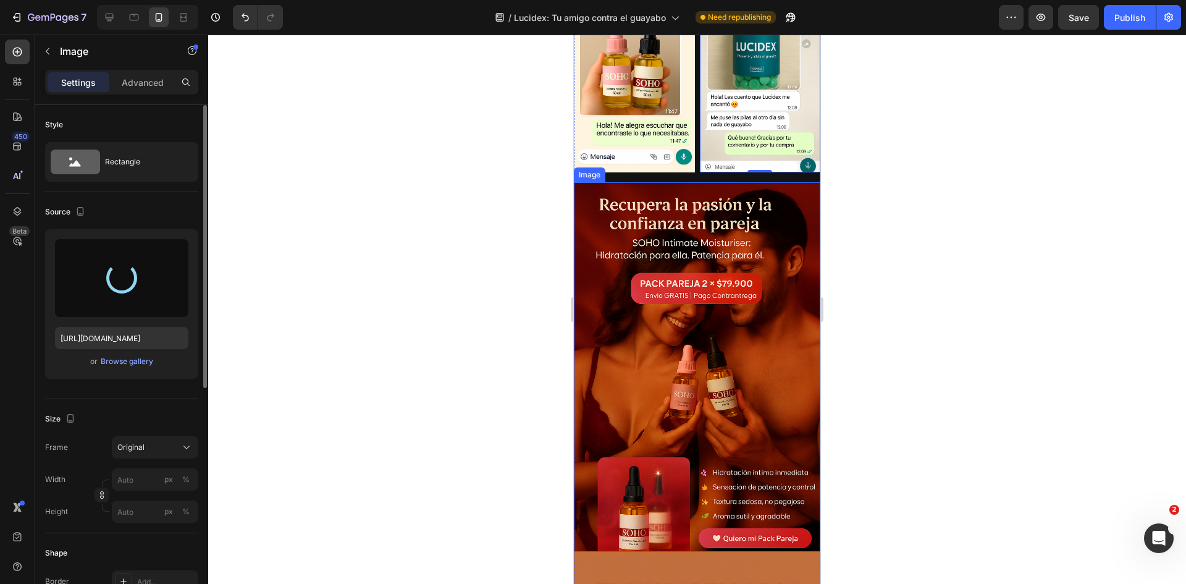
type input "https://cdn.shopify.com/s/files/1/0755/2558/7199/files/gempages_566434769475208…"
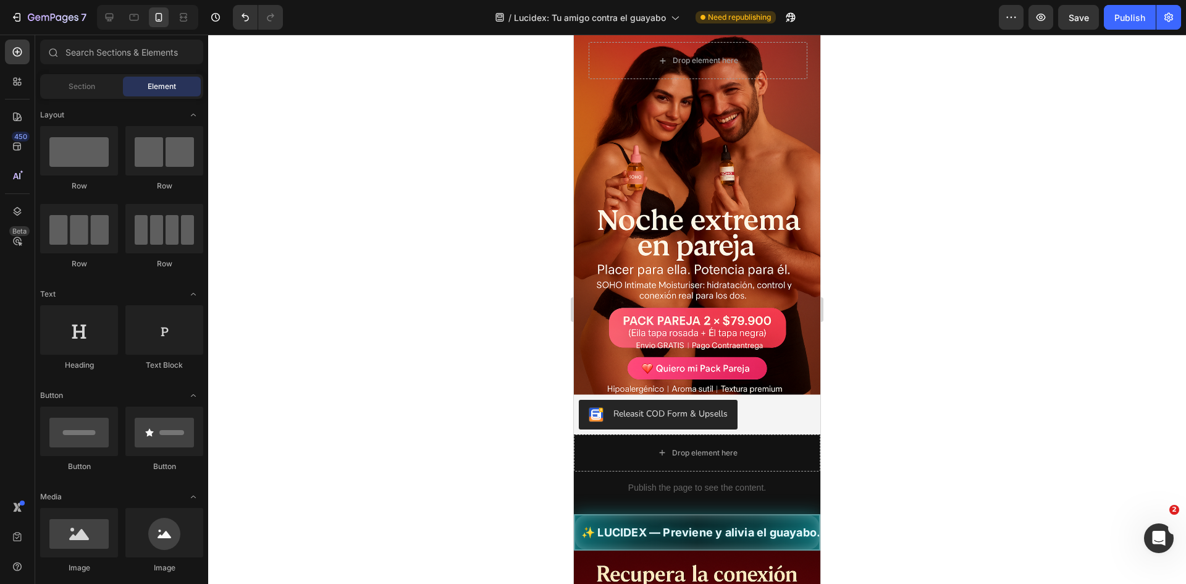
scroll to position [0, 0]
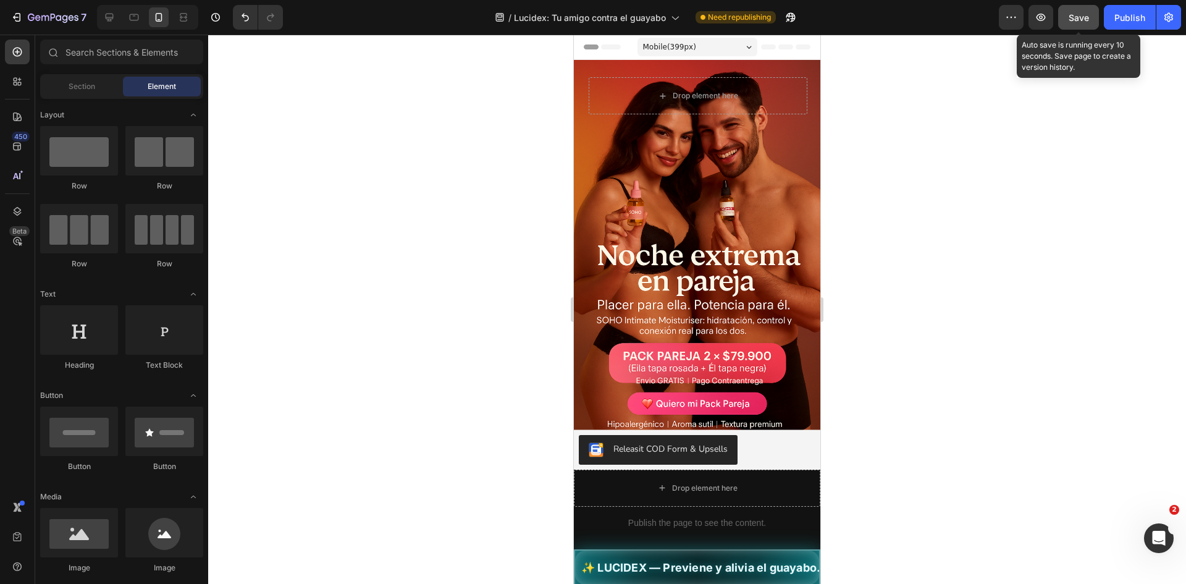
click at [1086, 15] on span "Save" at bounding box center [1079, 17] width 20 height 11
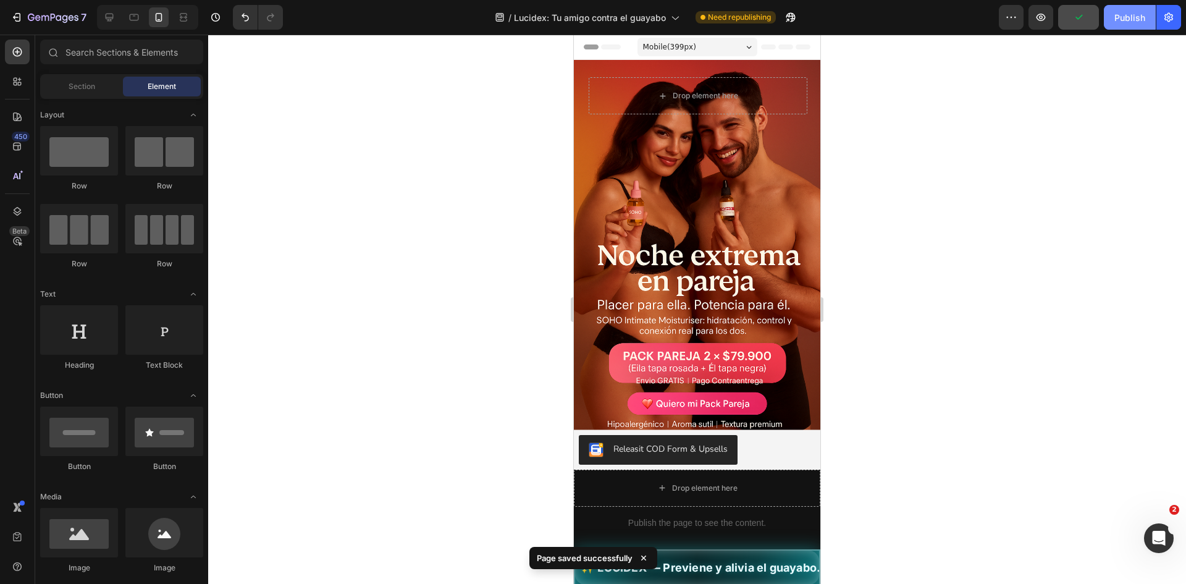
click at [1117, 9] on button "Publish" at bounding box center [1130, 17] width 52 height 25
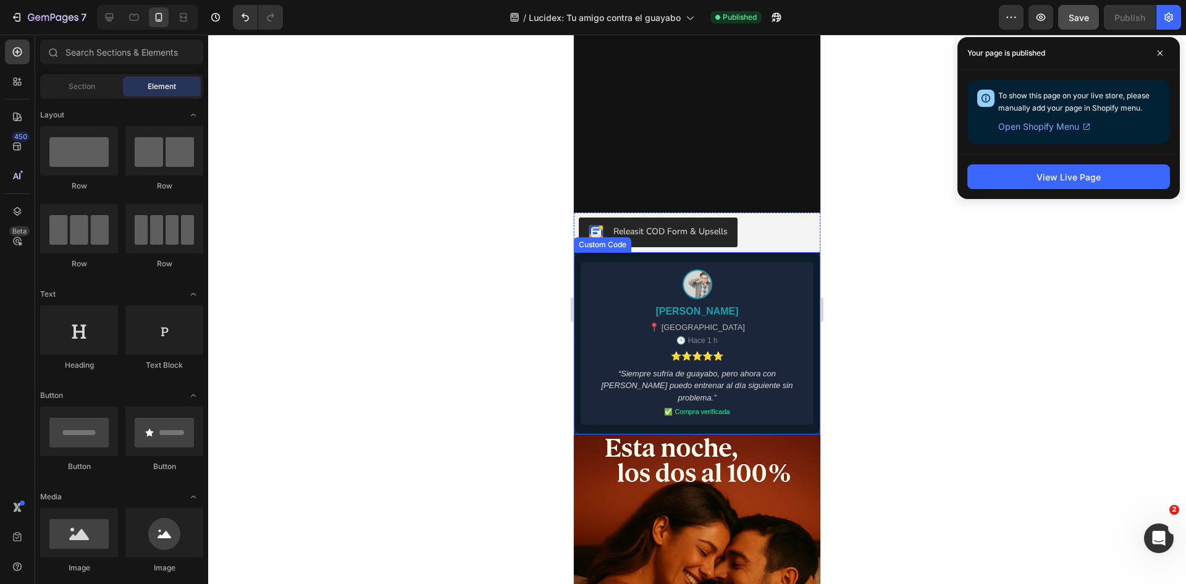
scroll to position [1297, 0]
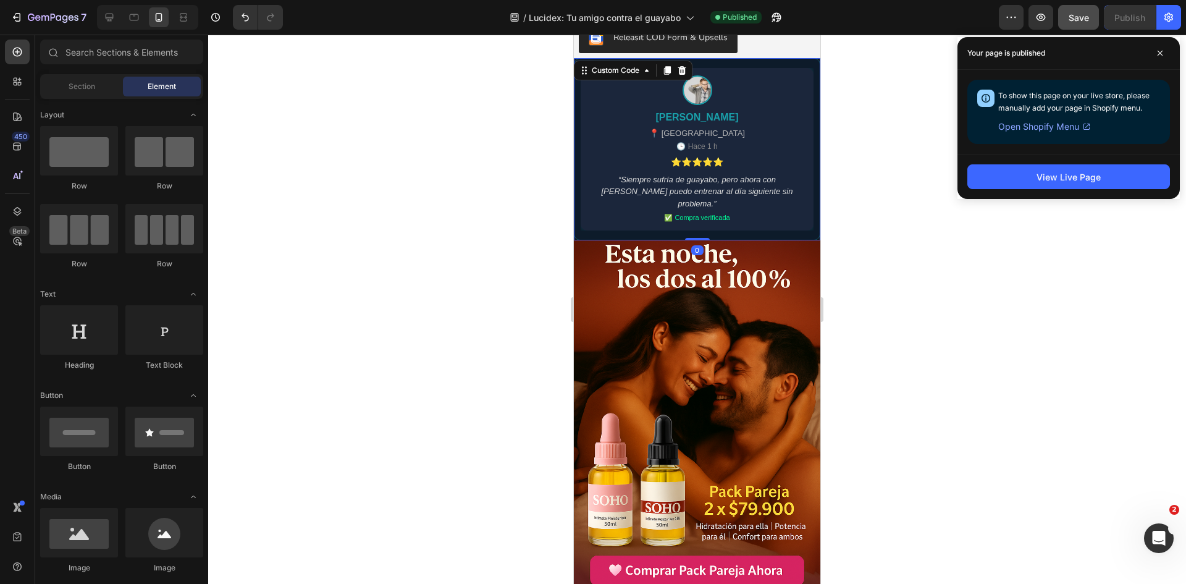
click at [690, 146] on div "🕒 Hace 1 h" at bounding box center [696, 146] width 41 height 11
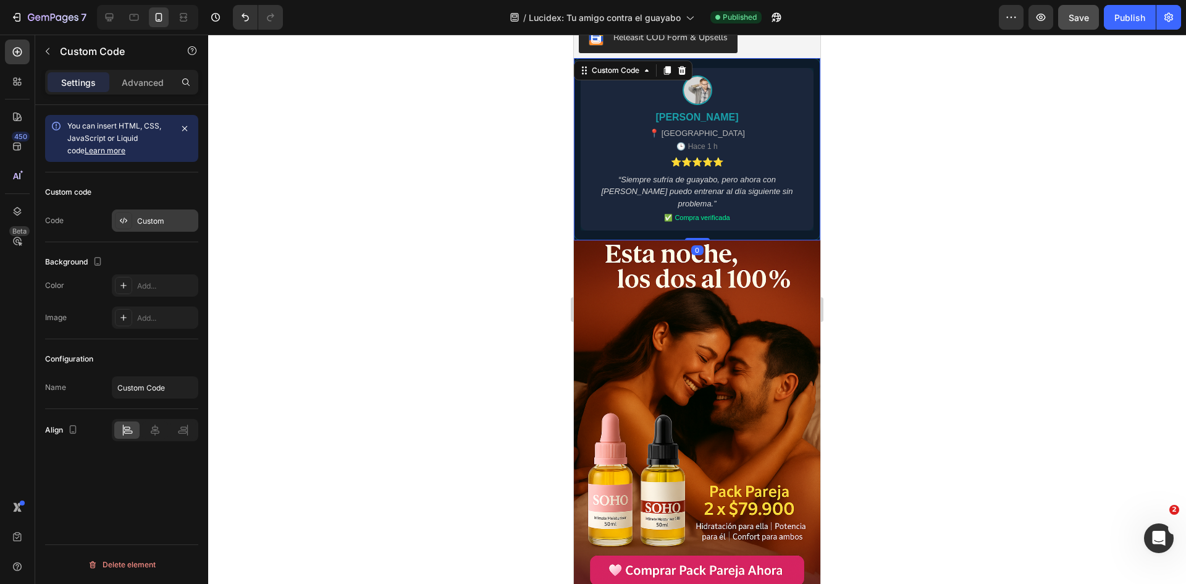
click at [161, 219] on div "Custom" at bounding box center [166, 221] width 58 height 11
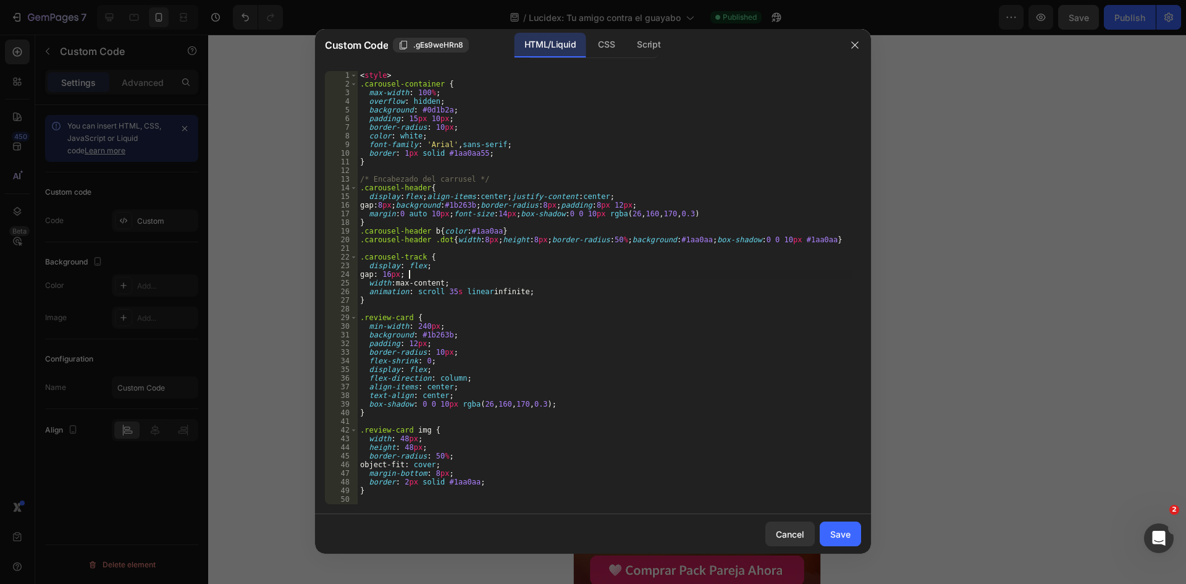
click at [488, 276] on div "< style > .carousel-container { max-width : 100 % ; overflow : hidden ; backgro…" at bounding box center [605, 296] width 494 height 450
type textarea "</div>"
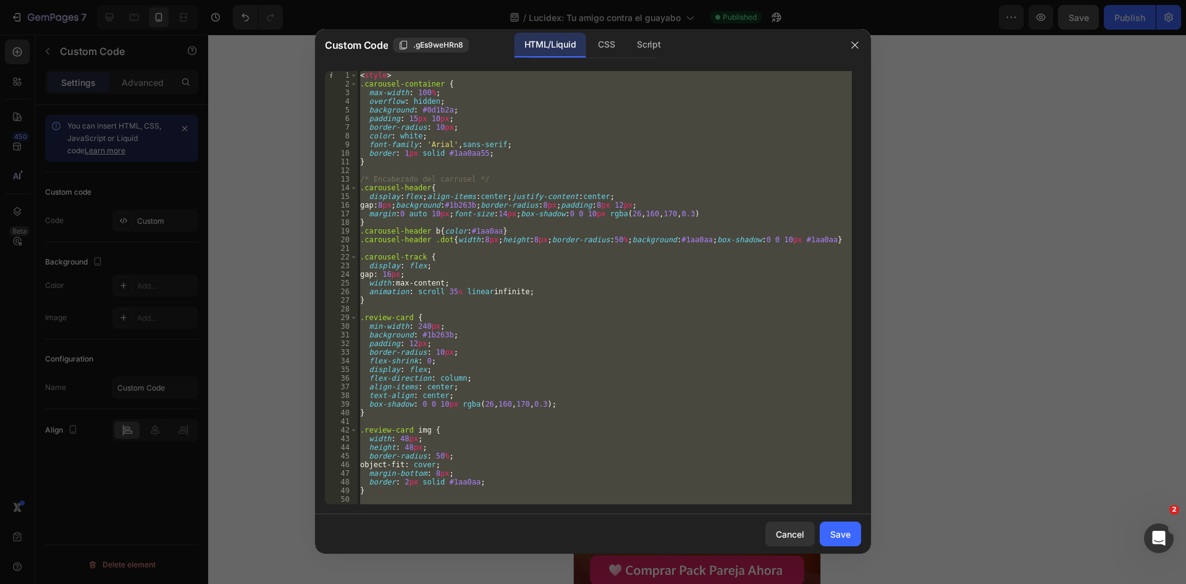
paste textarea
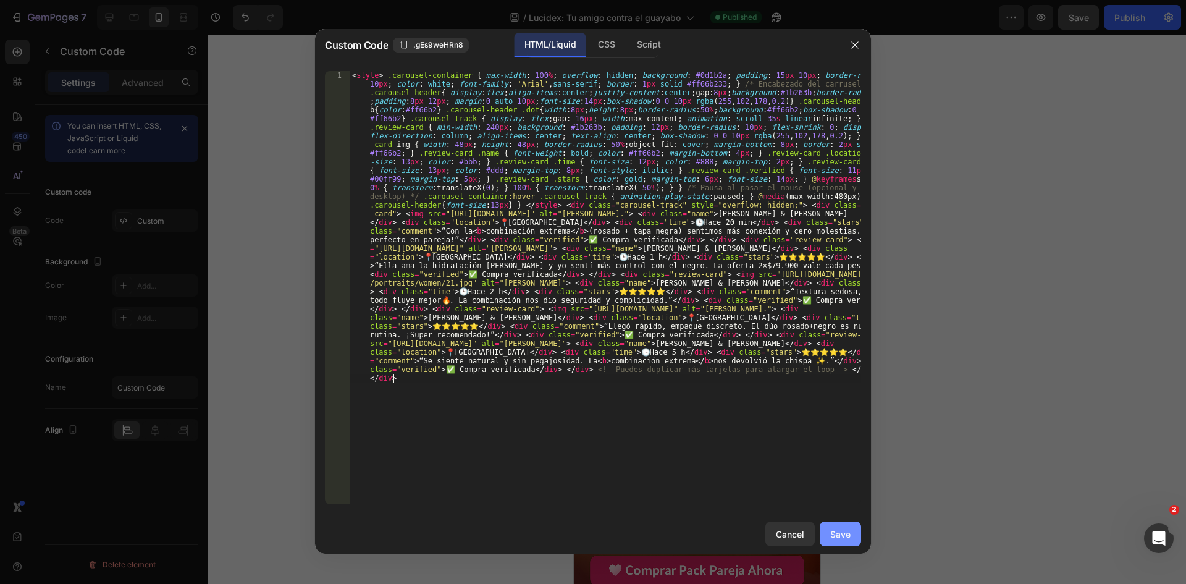
click at [832, 529] on div "Save" at bounding box center [840, 534] width 20 height 13
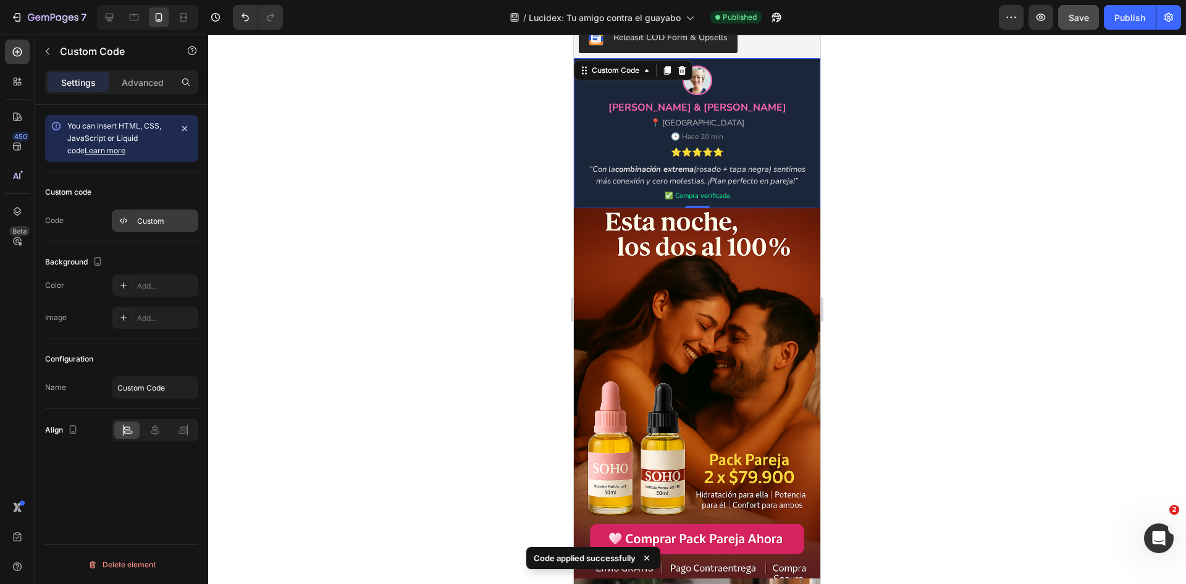
click at [141, 225] on div "Custom" at bounding box center [166, 221] width 58 height 11
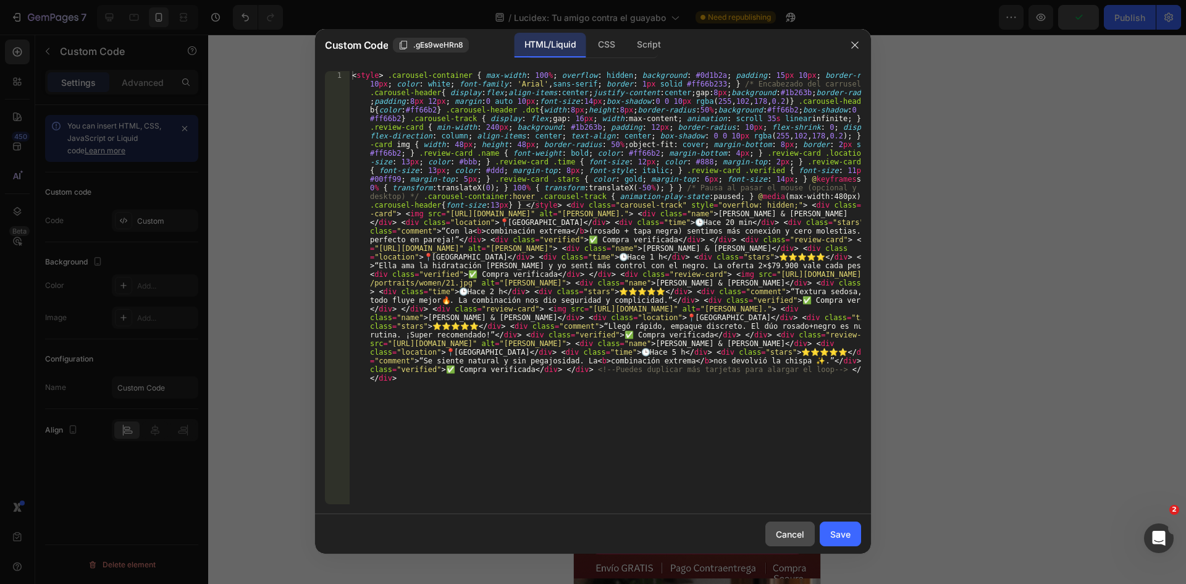
click at [766, 537] on button "Cancel" at bounding box center [789, 533] width 49 height 25
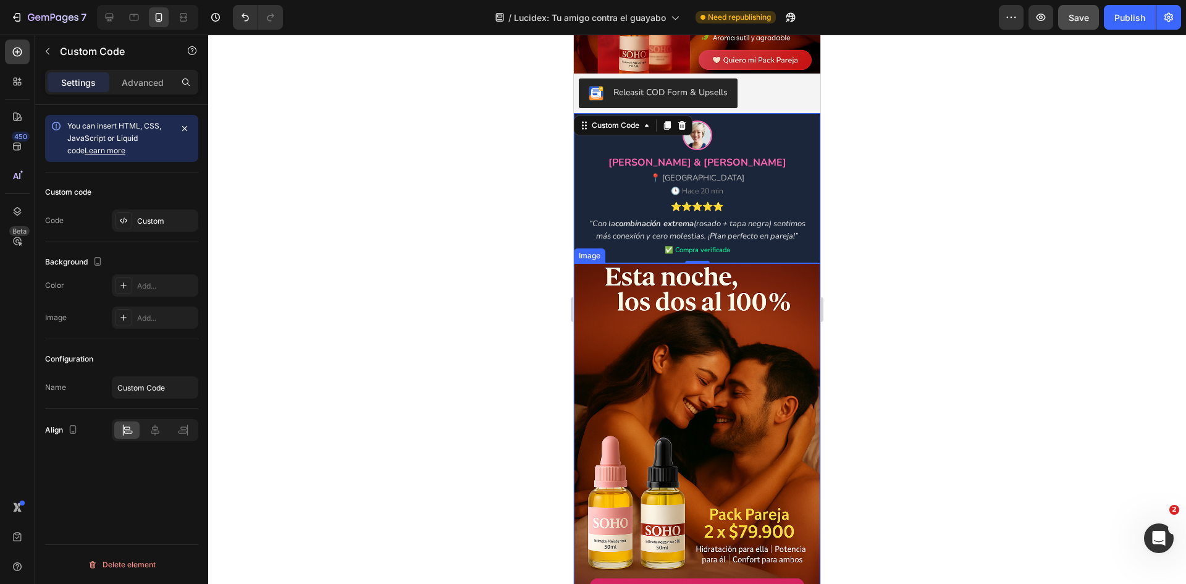
scroll to position [818, 0]
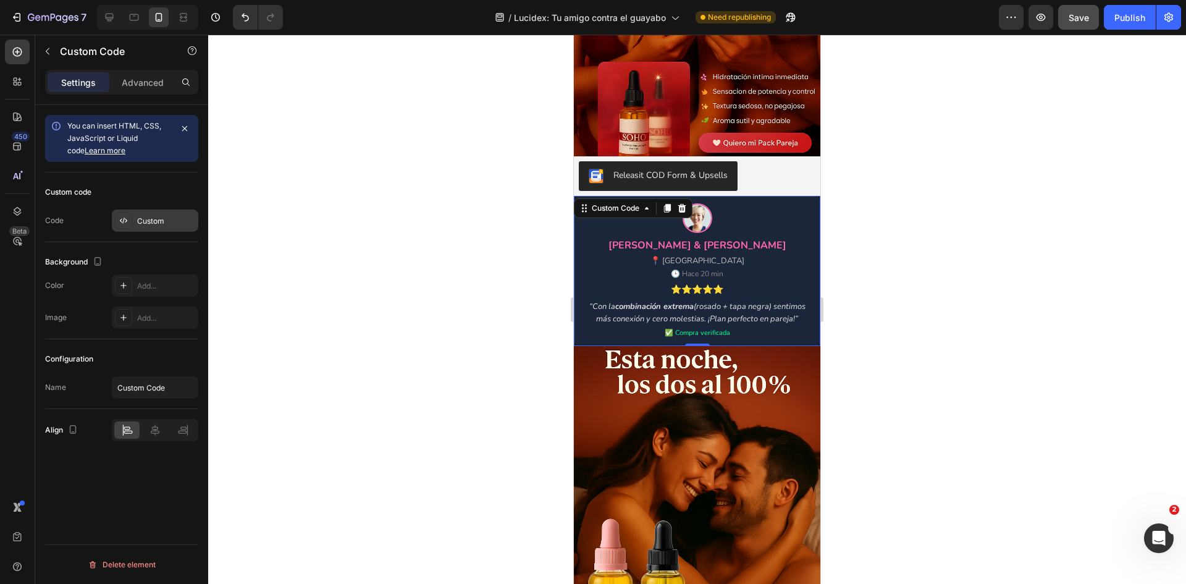
click at [173, 220] on div "Custom" at bounding box center [166, 221] width 58 height 11
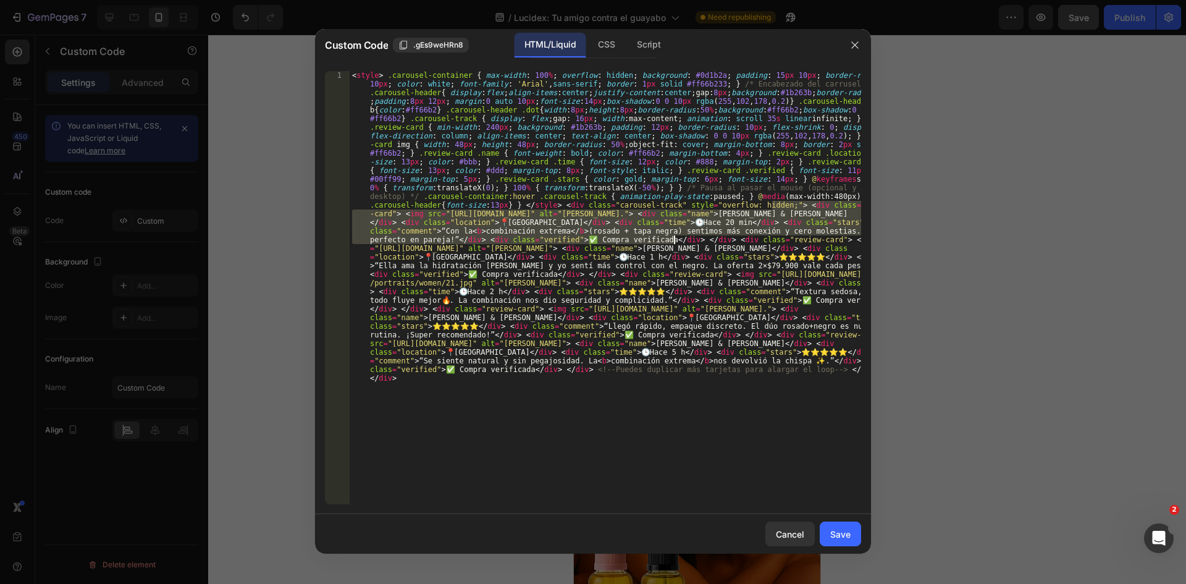
drag, startPoint x: 772, startPoint y: 205, endPoint x: 675, endPoint y: 242, distance: 103.0
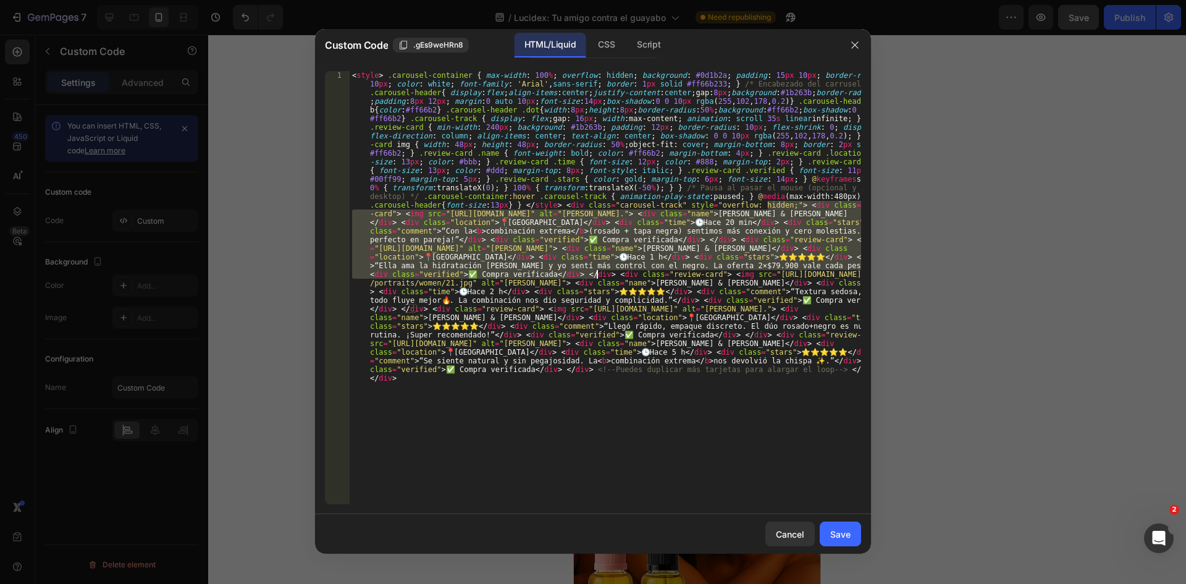
drag, startPoint x: 768, startPoint y: 203, endPoint x: 596, endPoint y: 276, distance: 187.1
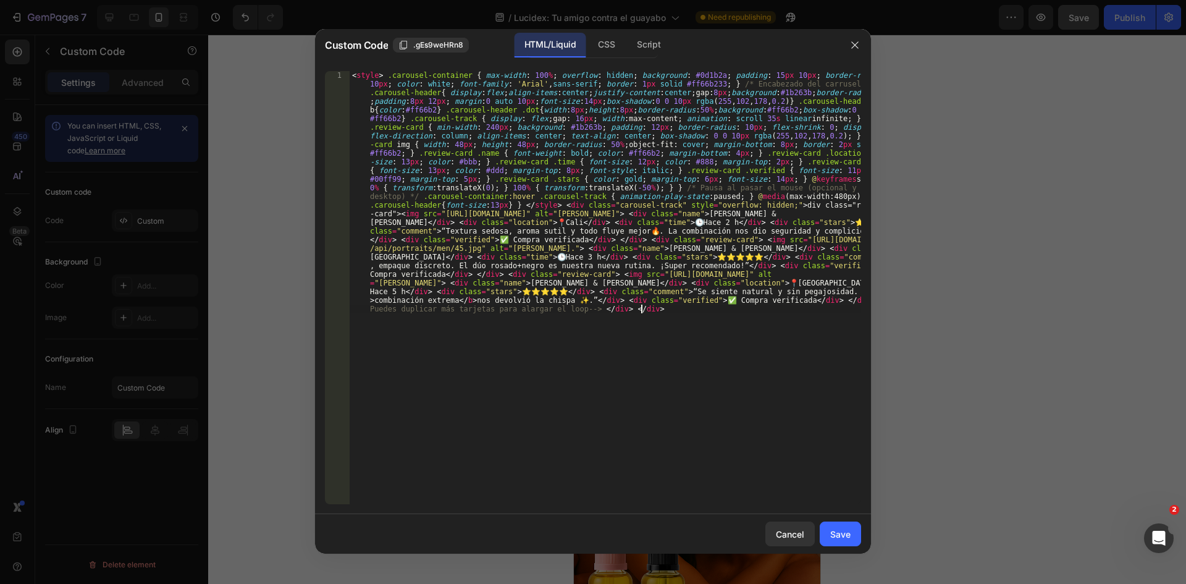
click at [681, 334] on div "< style > .carousel-container { max-width : 100 % ; overflow : hidden ; backgro…" at bounding box center [605, 529] width 511 height 917
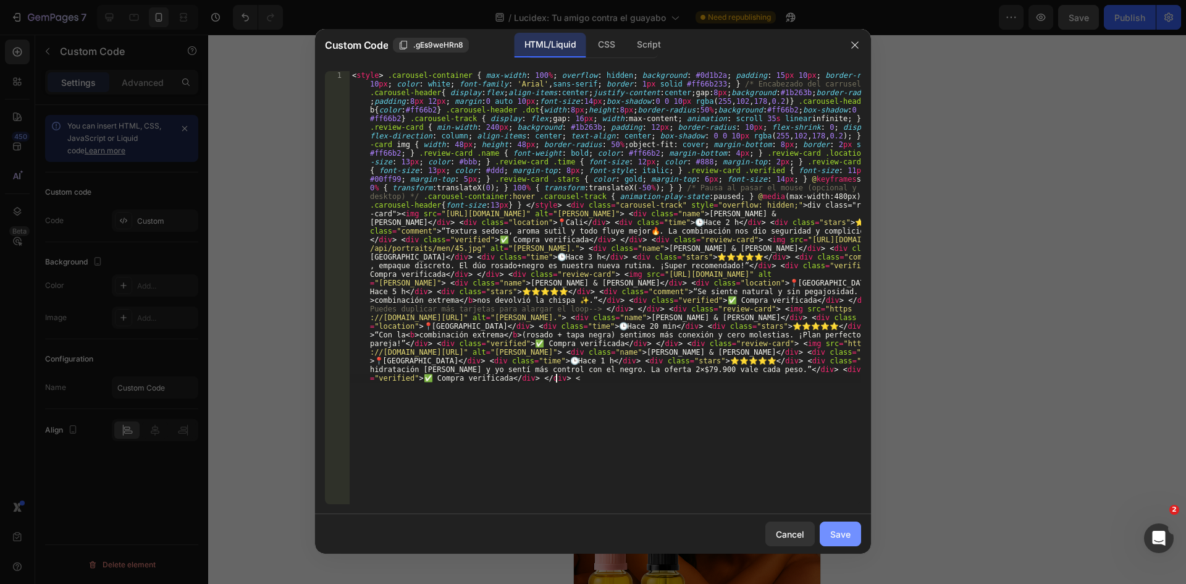
click at [835, 530] on div "Save" at bounding box center [840, 534] width 20 height 13
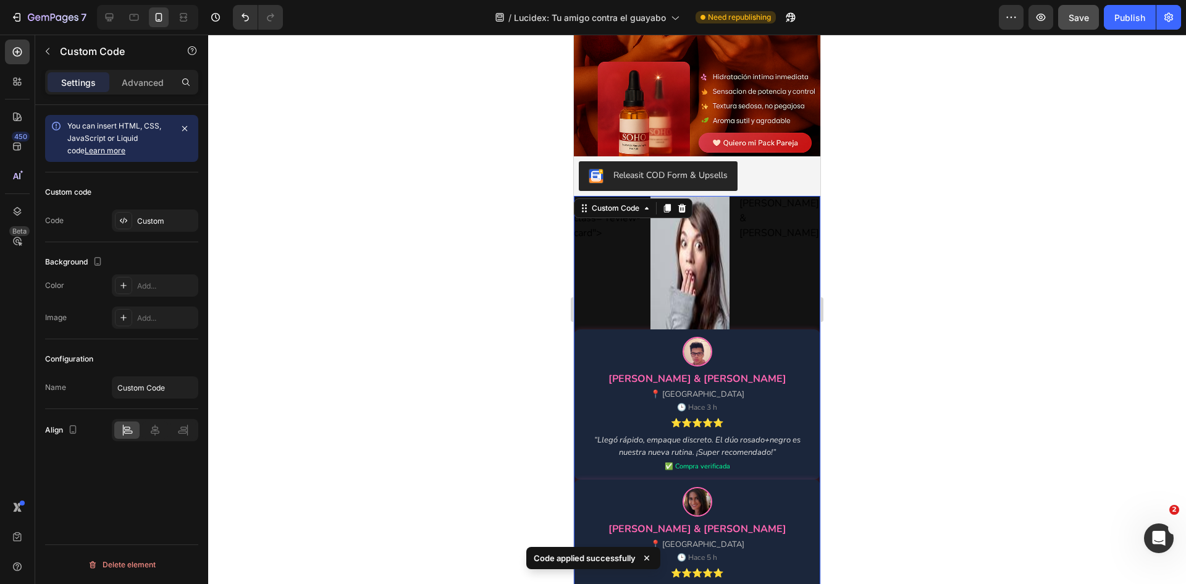
click at [663, 230] on img at bounding box center [689, 262] width 79 height 133
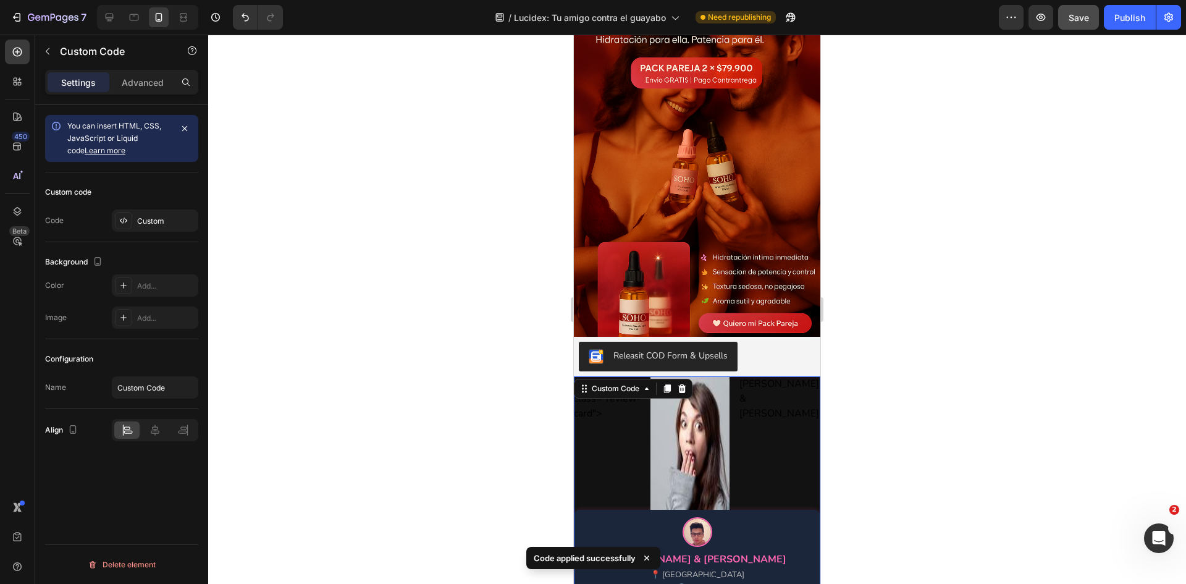
scroll to position [633, 0]
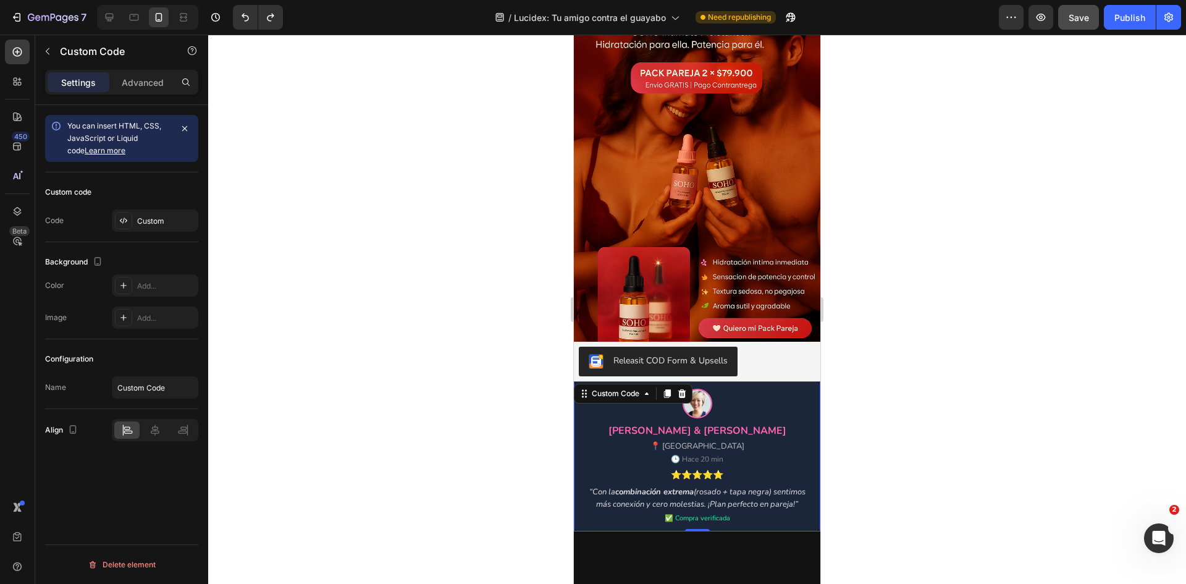
click at [161, 208] on div "Custom code Code Custom" at bounding box center [121, 207] width 153 height 70
click at [168, 225] on div "Custom" at bounding box center [166, 221] width 58 height 11
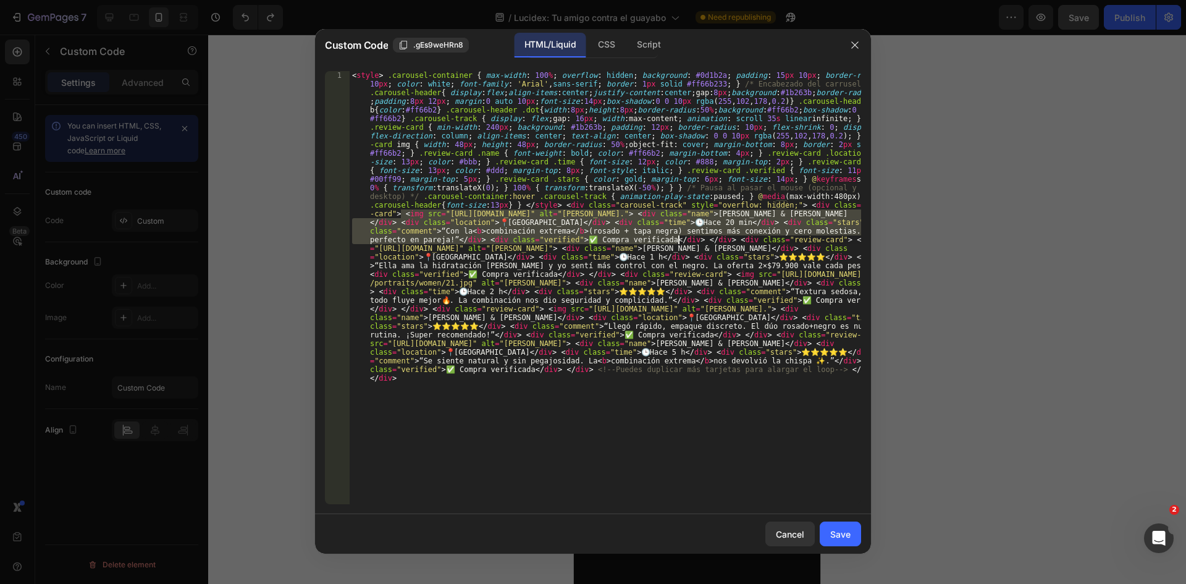
drag, startPoint x: 402, startPoint y: 212, endPoint x: 677, endPoint y: 239, distance: 276.8
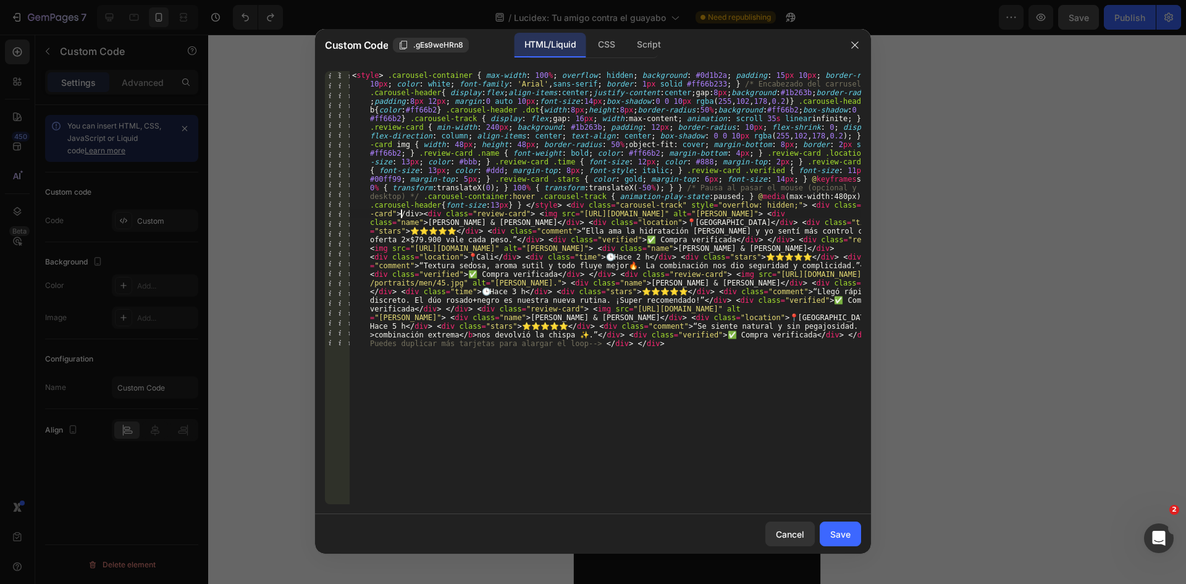
click at [652, 335] on div "< style > .carousel-container { max-width : 100 % ; overflow : hidden ; backgro…" at bounding box center [605, 564] width 511 height 986
click at [658, 348] on div "< style > .carousel-container { max-width : 100 % ; overflow : hidden ; backgro…" at bounding box center [605, 564] width 511 height 986
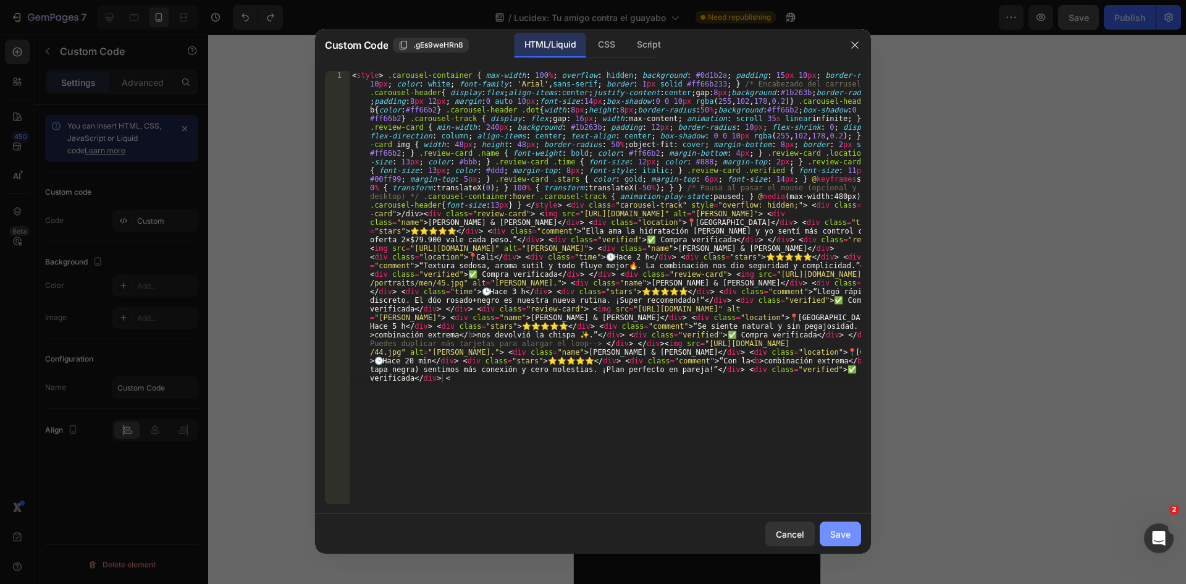
click at [853, 532] on button "Save" at bounding box center [840, 533] width 41 height 25
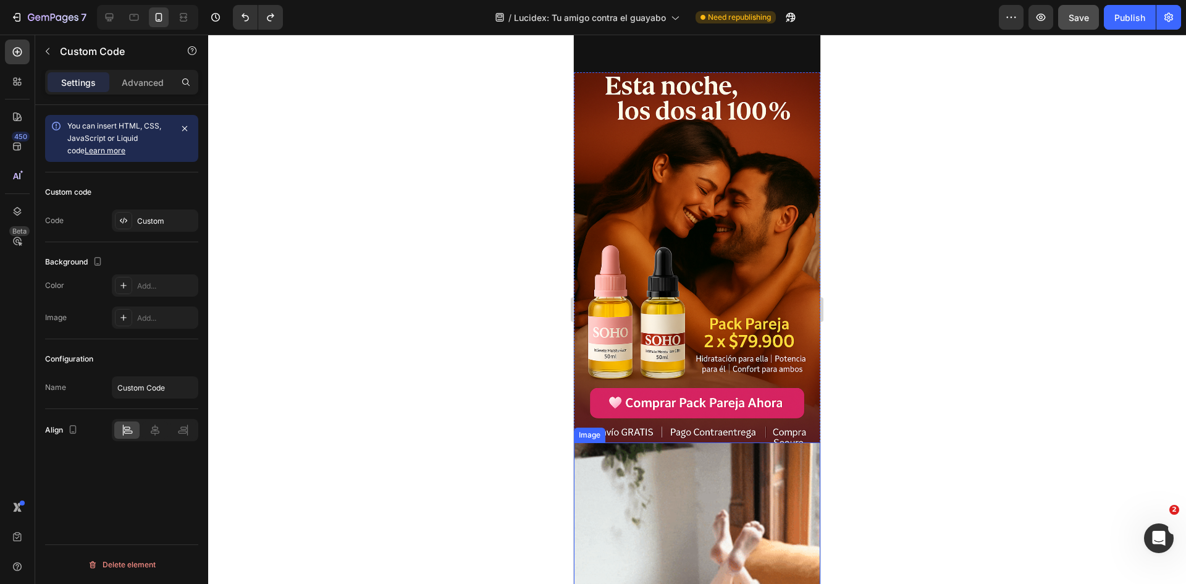
scroll to position [932, 0]
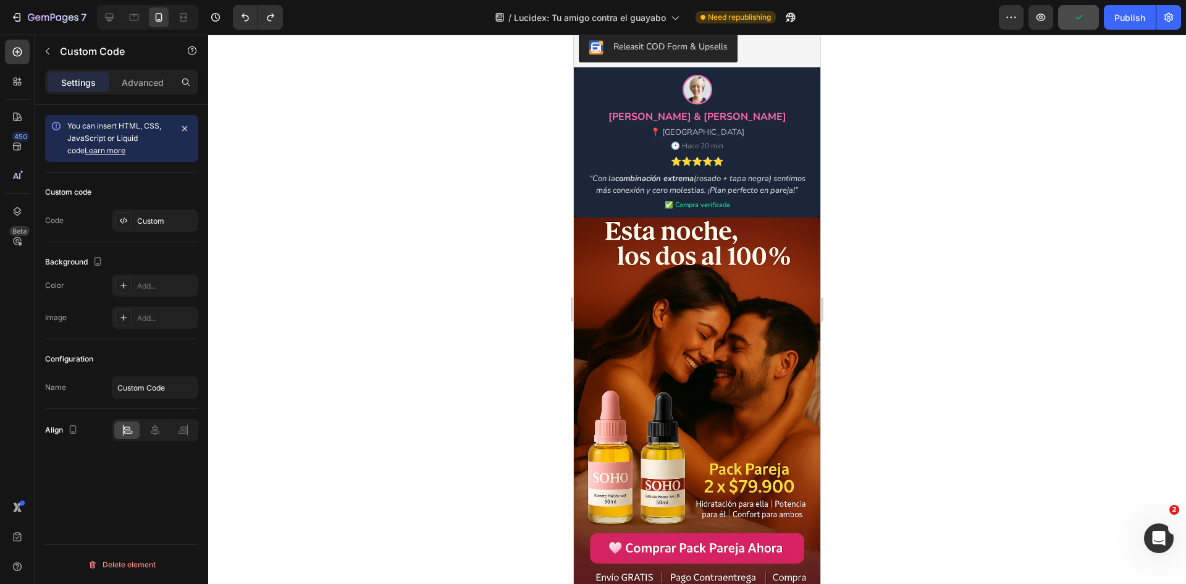
click at [678, 148] on div "🕒 Hace 20 min" at bounding box center [697, 145] width 53 height 11
click at [153, 224] on div "Custom" at bounding box center [166, 221] width 58 height 11
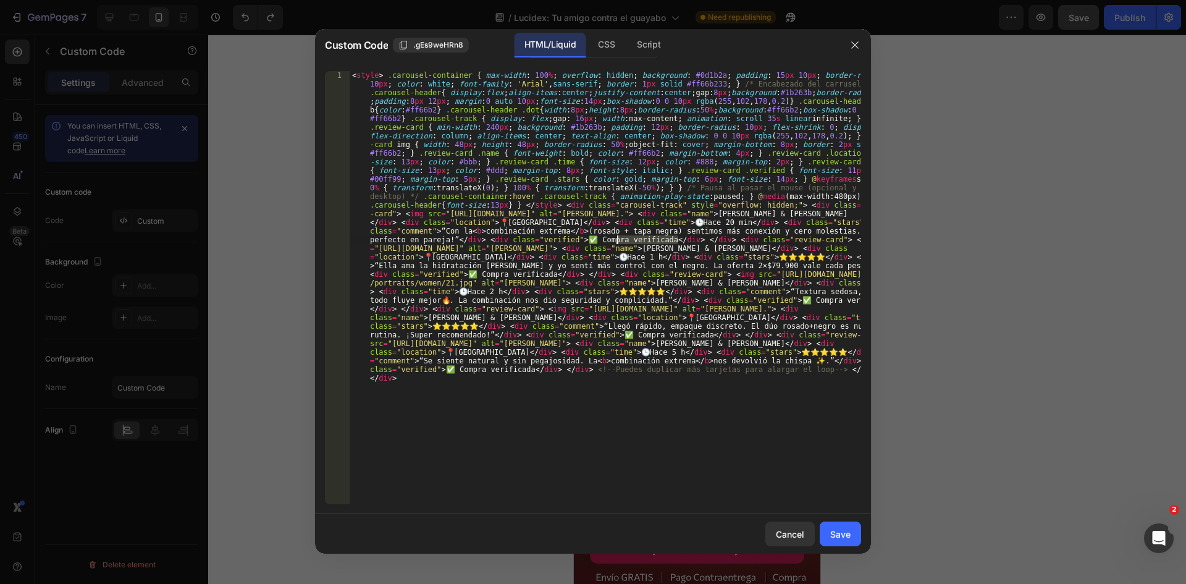
drag, startPoint x: 677, startPoint y: 239, endPoint x: 618, endPoint y: 237, distance: 58.7
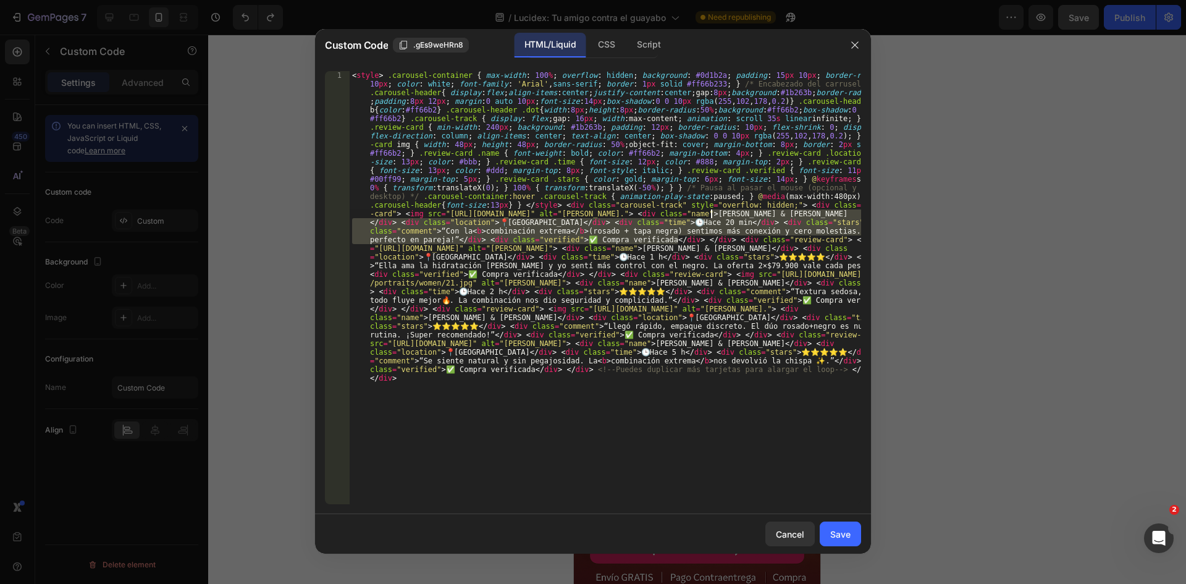
drag, startPoint x: 678, startPoint y: 238, endPoint x: 709, endPoint y: 217, distance: 38.2
click at [709, 213] on div "< style > .carousel-container { max-width : 100 % ; overflow : hidden ; backgro…" at bounding box center [605, 287] width 511 height 433
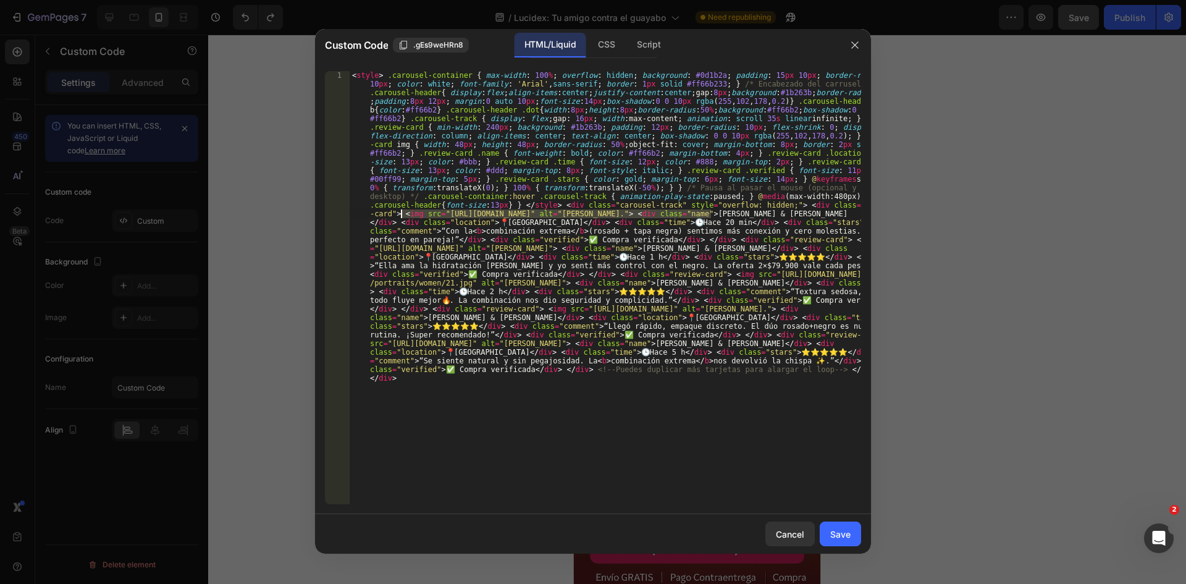
drag, startPoint x: 709, startPoint y: 213, endPoint x: 402, endPoint y: 213, distance: 307.0
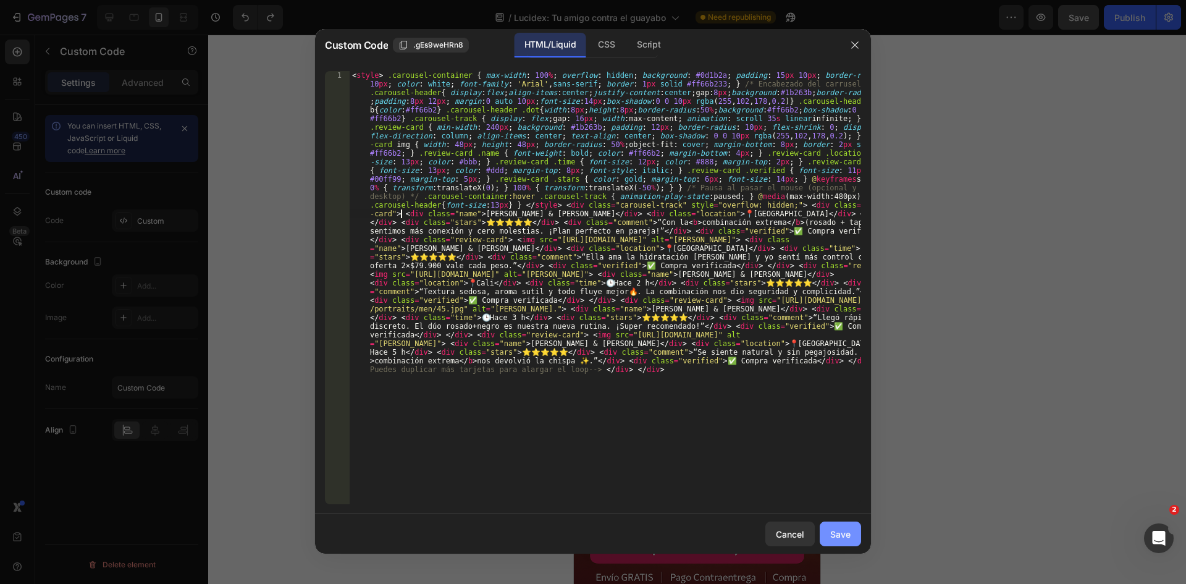
click at [841, 528] on div "Save" at bounding box center [840, 534] width 20 height 13
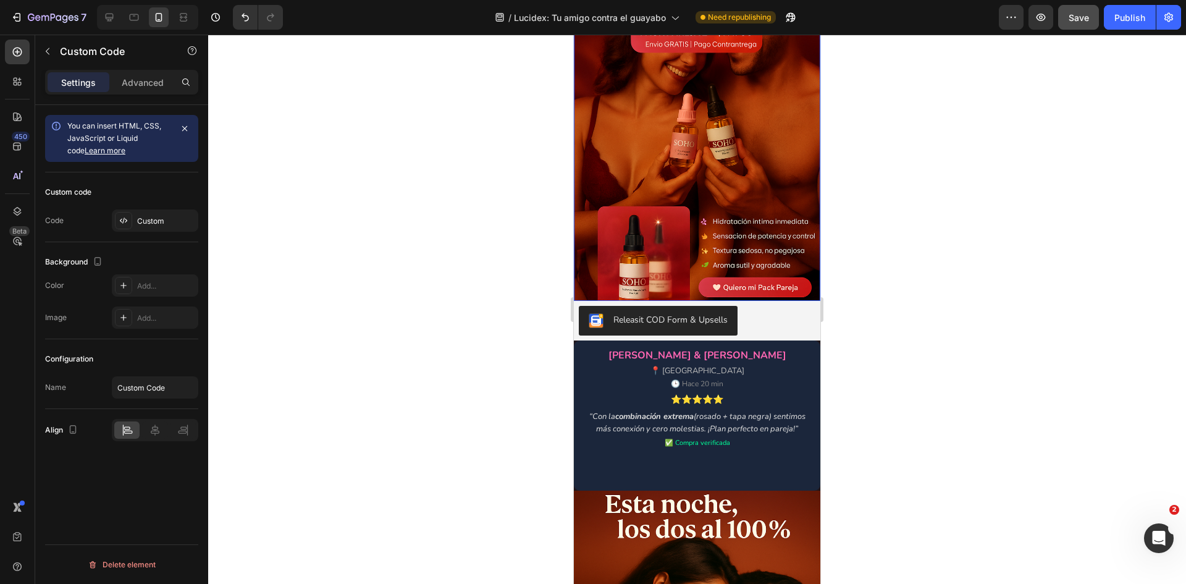
scroll to position [1041, 0]
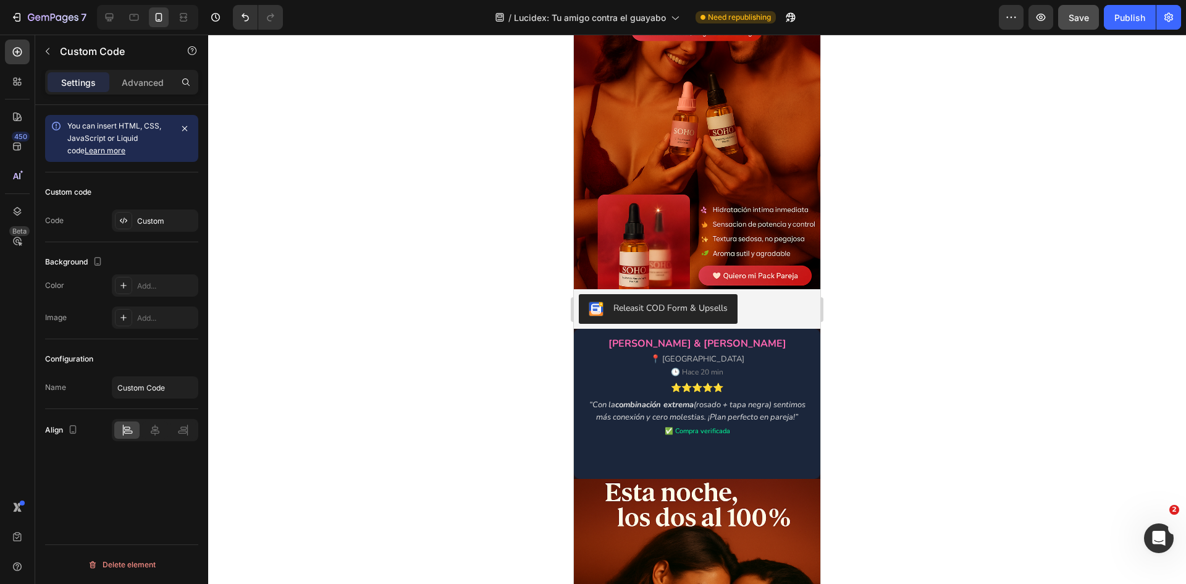
click at [723, 399] on div "“Con la combinación extrema (rosado + tapa negra) sentimos más conexión y cero …" at bounding box center [697, 411] width 232 height 24
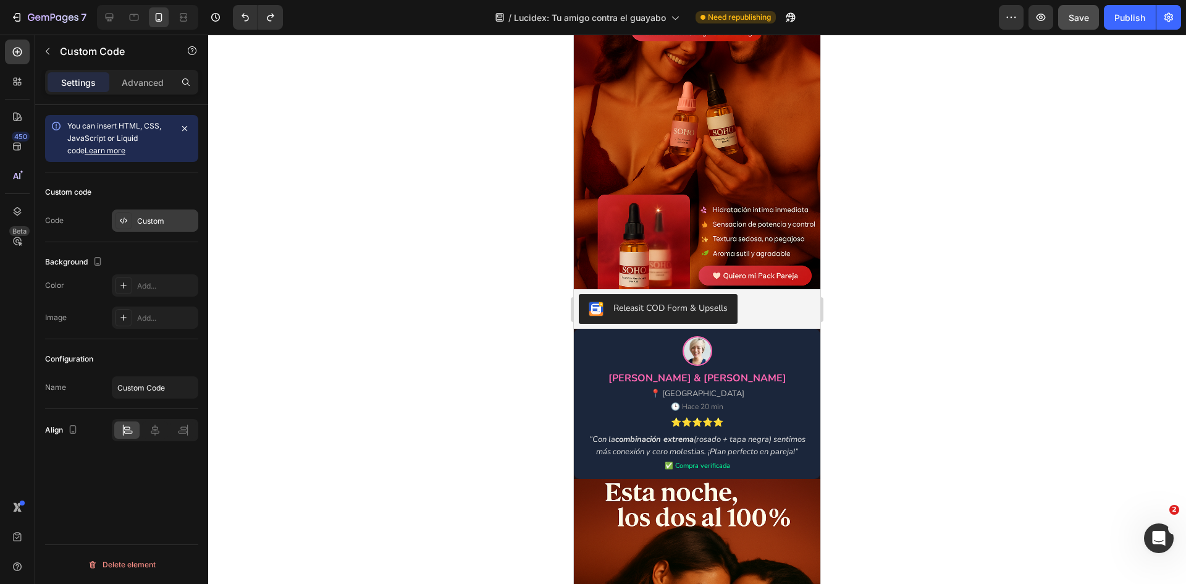
click at [154, 214] on div "Custom" at bounding box center [155, 220] width 86 height 22
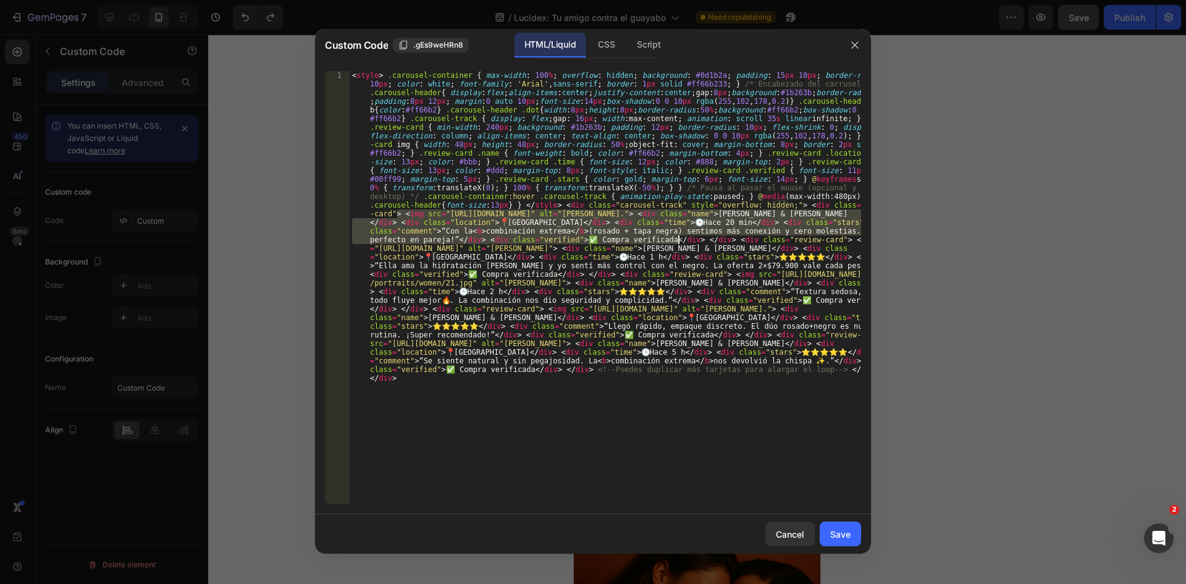
drag, startPoint x: 397, startPoint y: 214, endPoint x: 679, endPoint y: 241, distance: 283.6
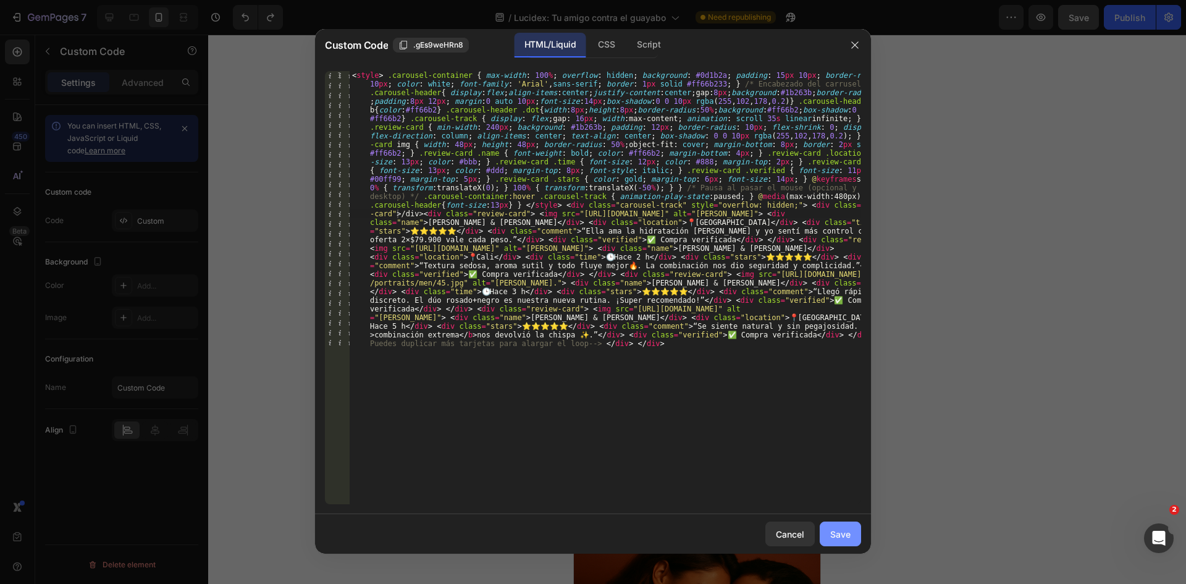
click at [845, 528] on div "Save" at bounding box center [840, 534] width 20 height 13
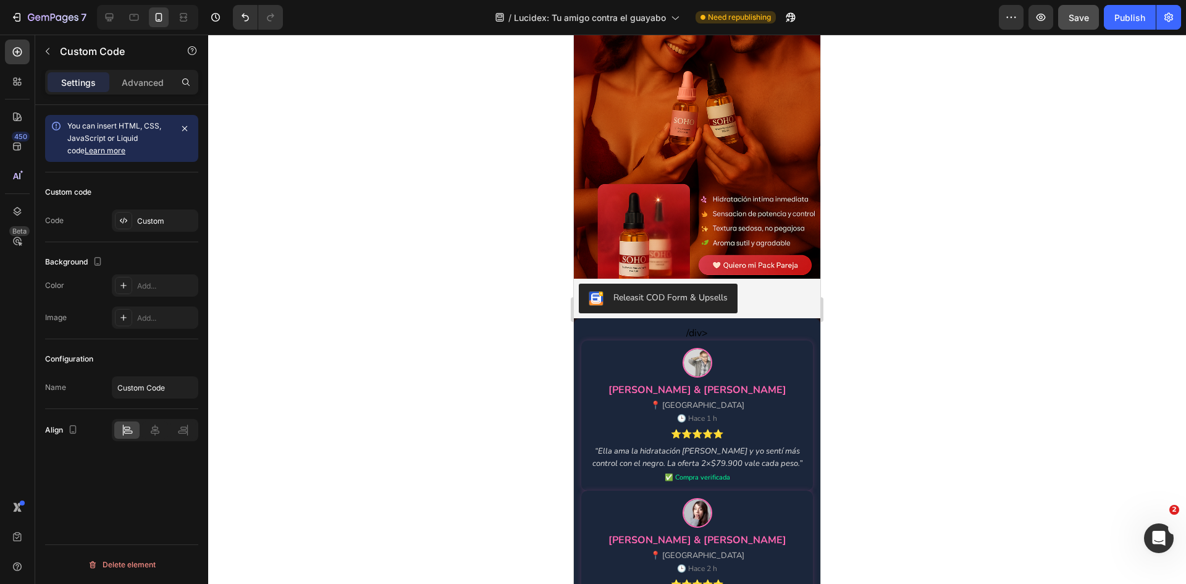
scroll to position [1350, 0]
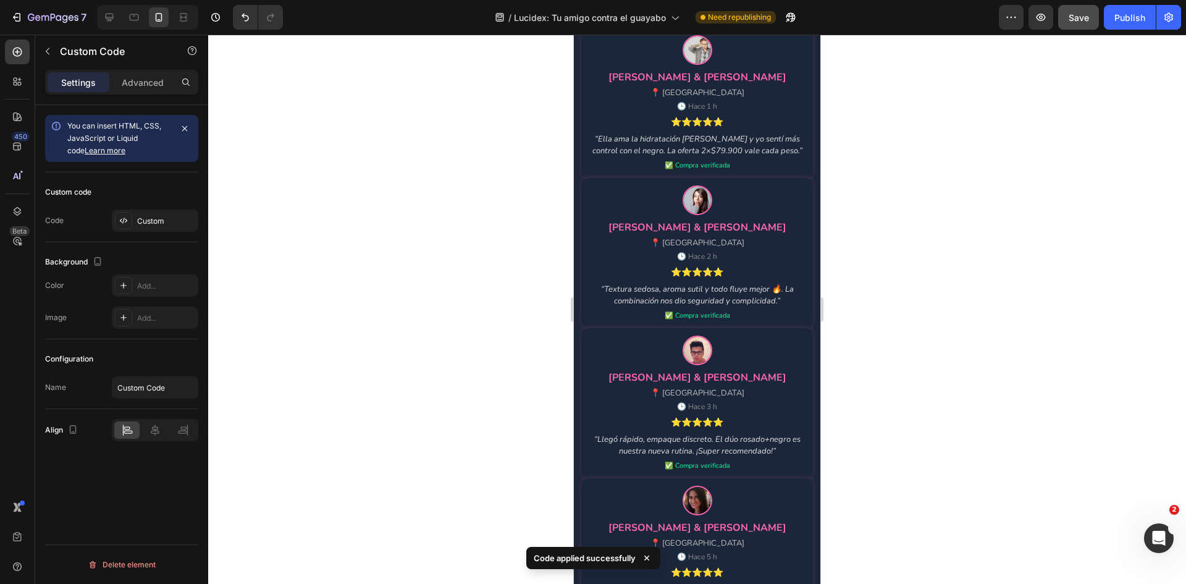
click at [747, 322] on div "Valentina & Juan 📍 Cali 🕒 Hace 2 h ⭐⭐⭐⭐⭐ “Textura sedosa, aroma sutil y todo fl…" at bounding box center [697, 253] width 232 height 150
click at [143, 221] on div "Custom" at bounding box center [166, 221] width 58 height 11
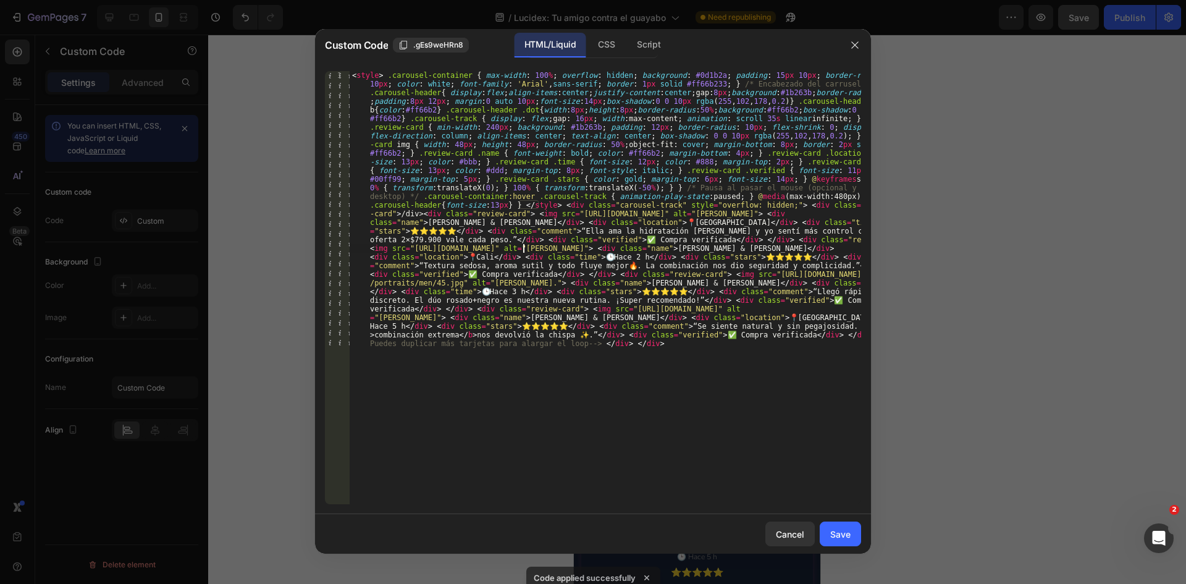
click at [523, 252] on div "< style > .carousel-container { max-width : 100 % ; overflow : hidden ; backgro…" at bounding box center [605, 564] width 511 height 986
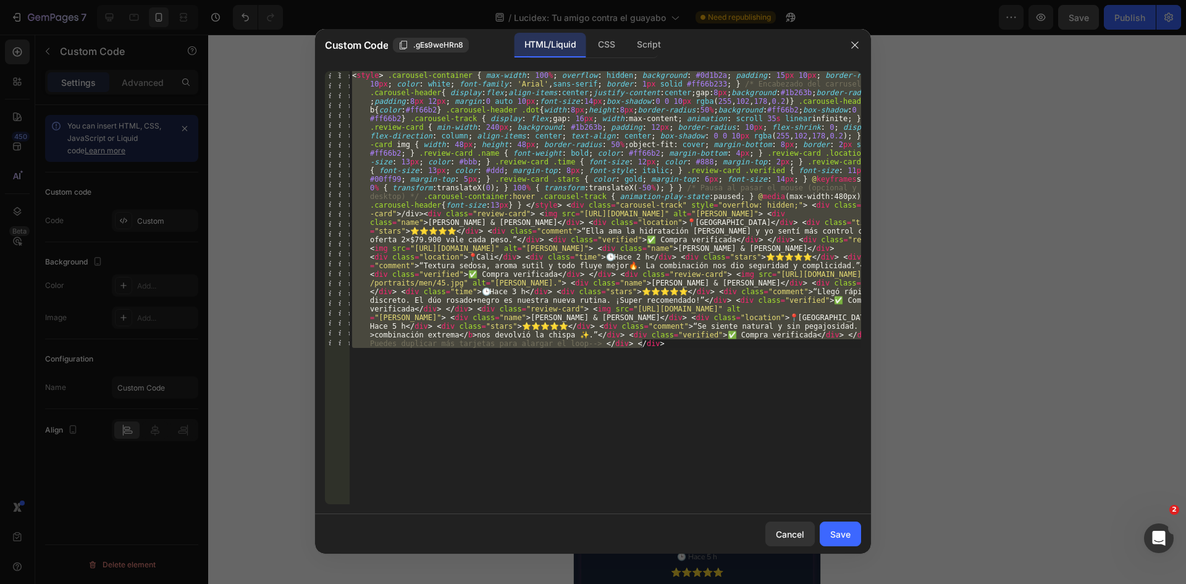
click at [979, 455] on div at bounding box center [593, 292] width 1186 height 584
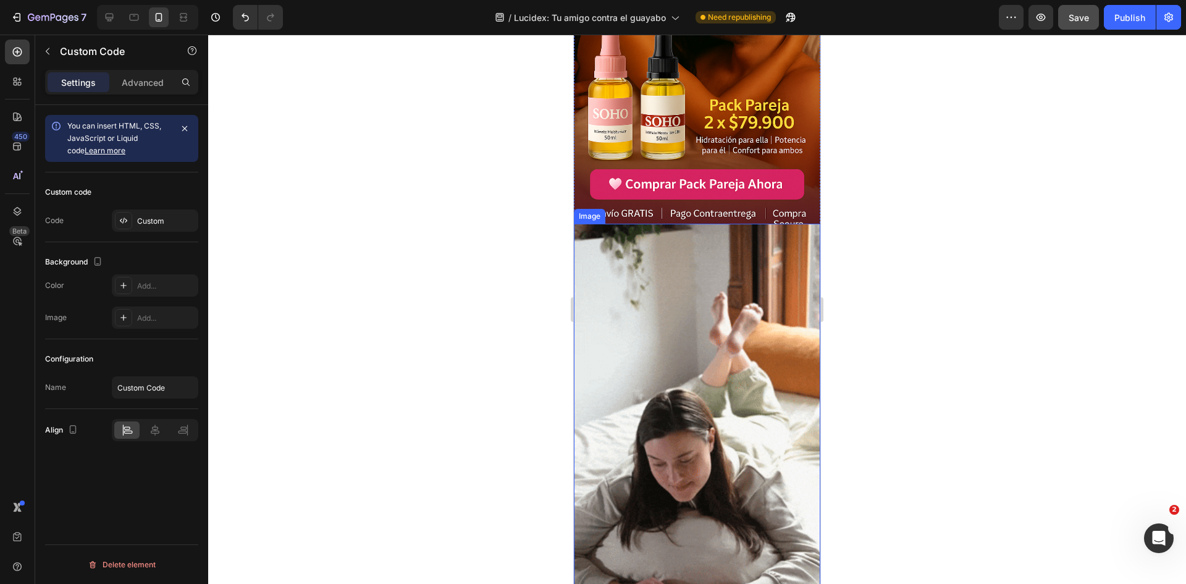
scroll to position [2523, 0]
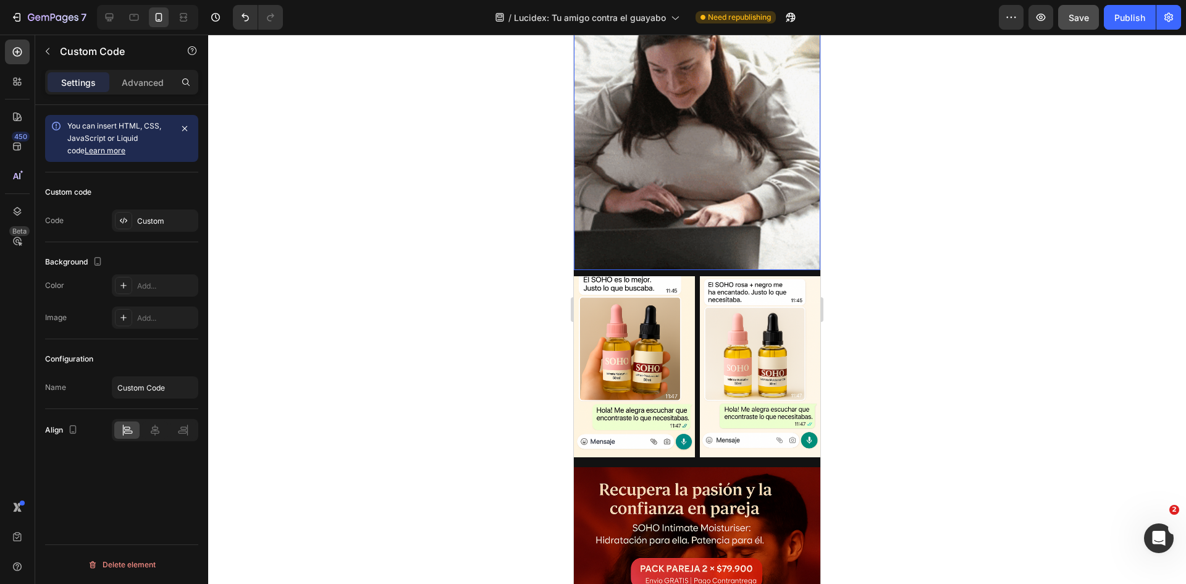
click at [697, 158] on img at bounding box center [697, 51] width 246 height 438
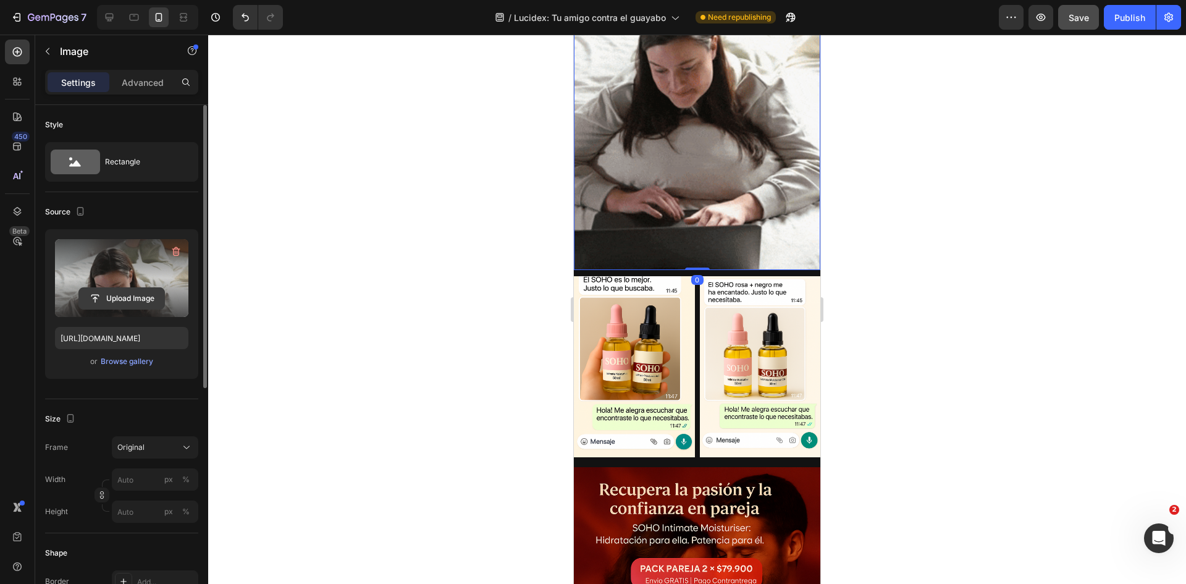
click at [137, 294] on input "file" at bounding box center [121, 298] width 85 height 21
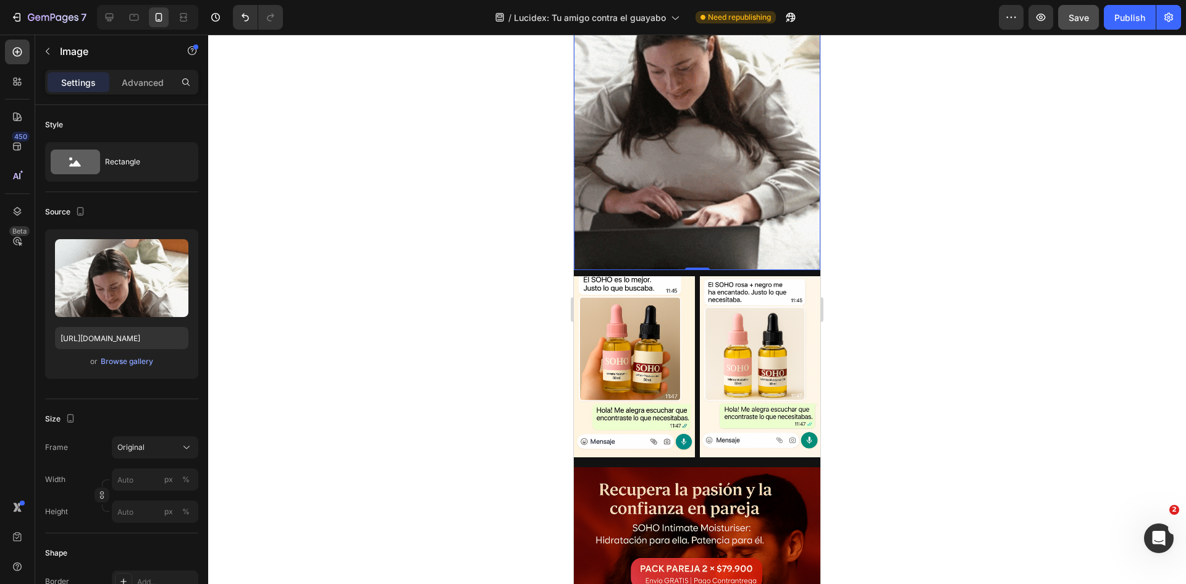
click at [919, 340] on div at bounding box center [697, 309] width 978 height 549
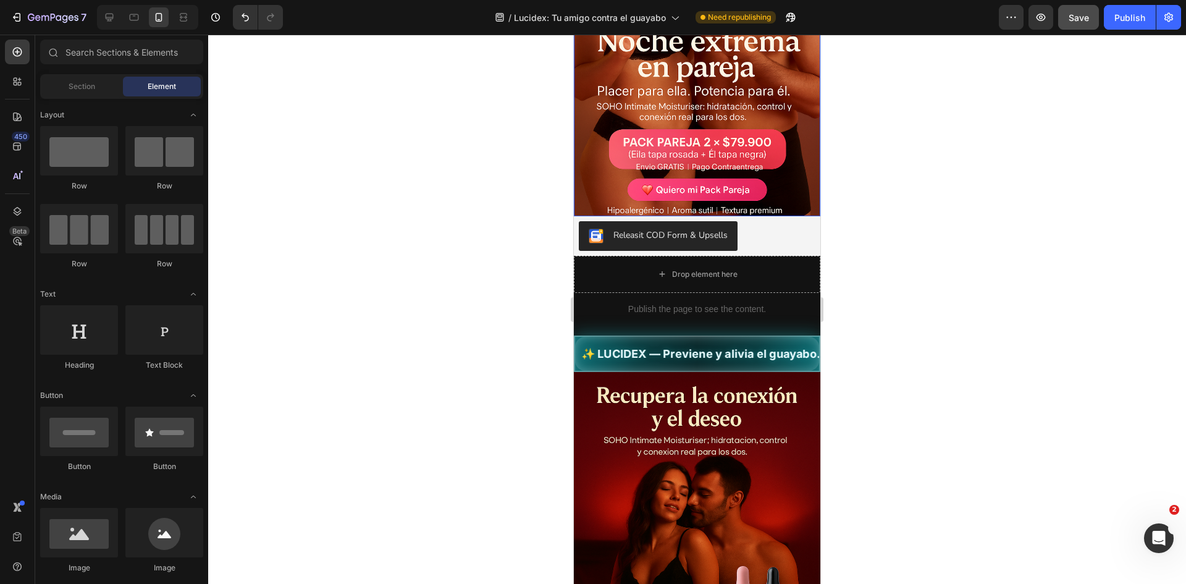
scroll to position [371, 0]
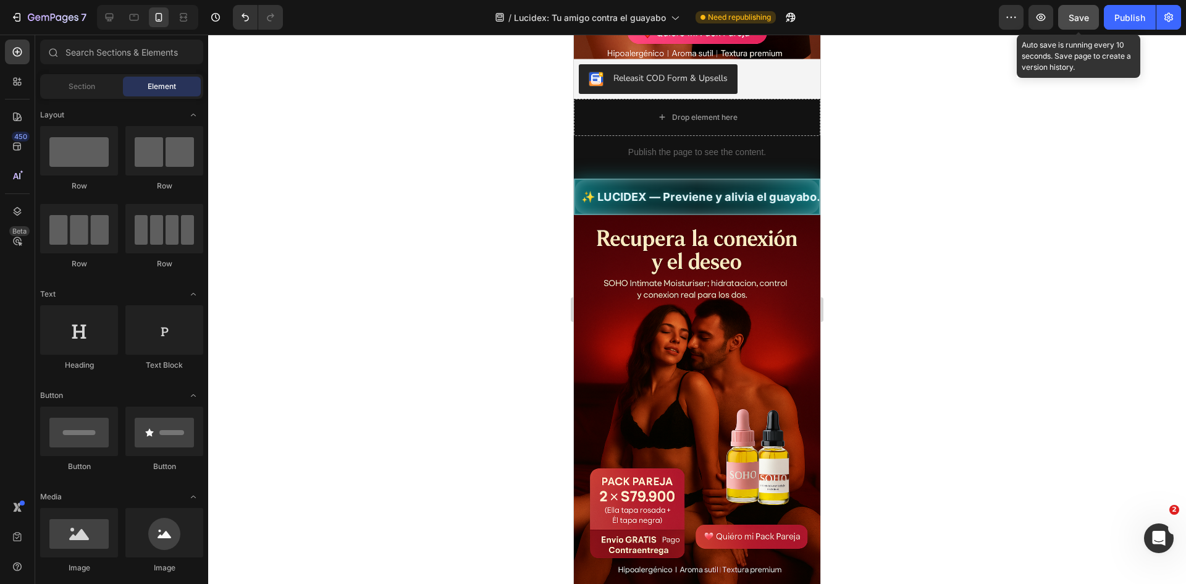
click at [1089, 19] on span "Save" at bounding box center [1079, 17] width 20 height 11
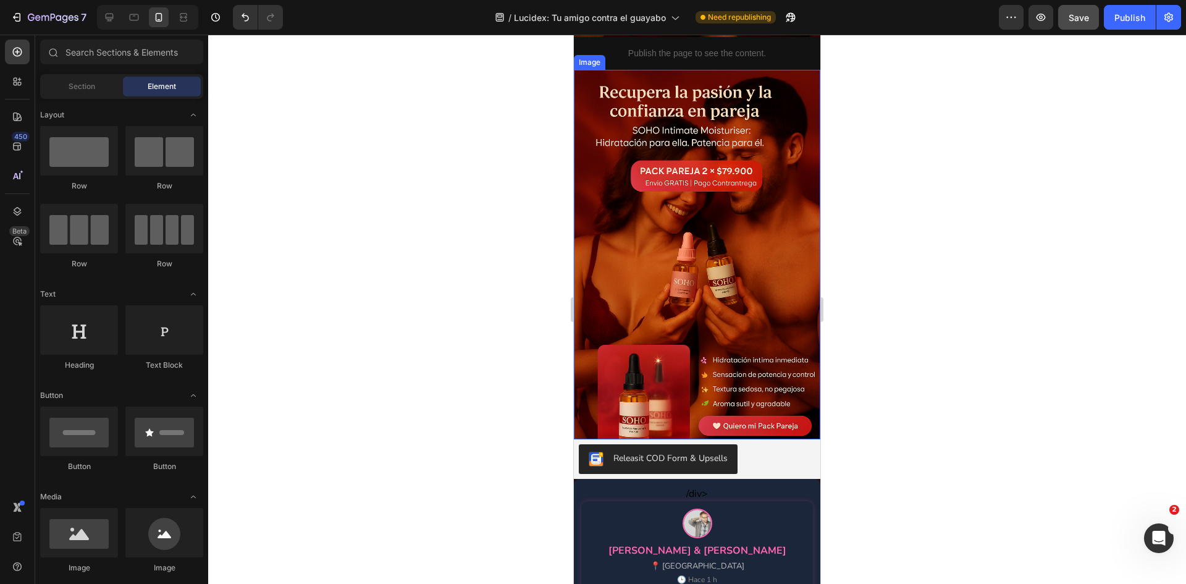
scroll to position [1050, 0]
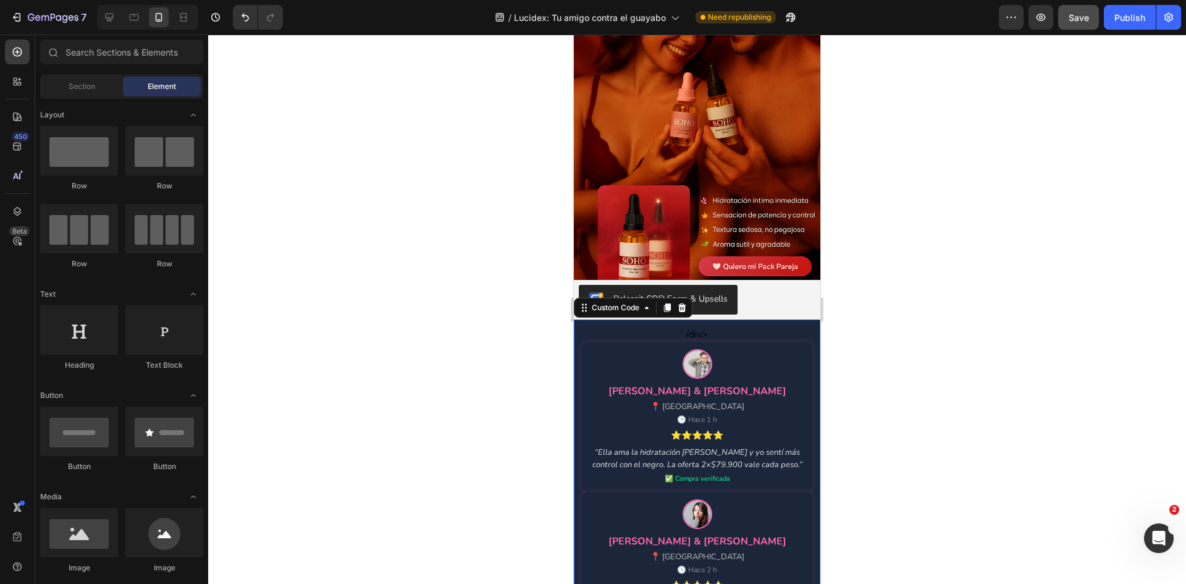
click at [724, 447] on div "“Ella ama la hidratación del rosado y yo sentí más control con el negro. La ofe…" at bounding box center [697, 459] width 217 height 24
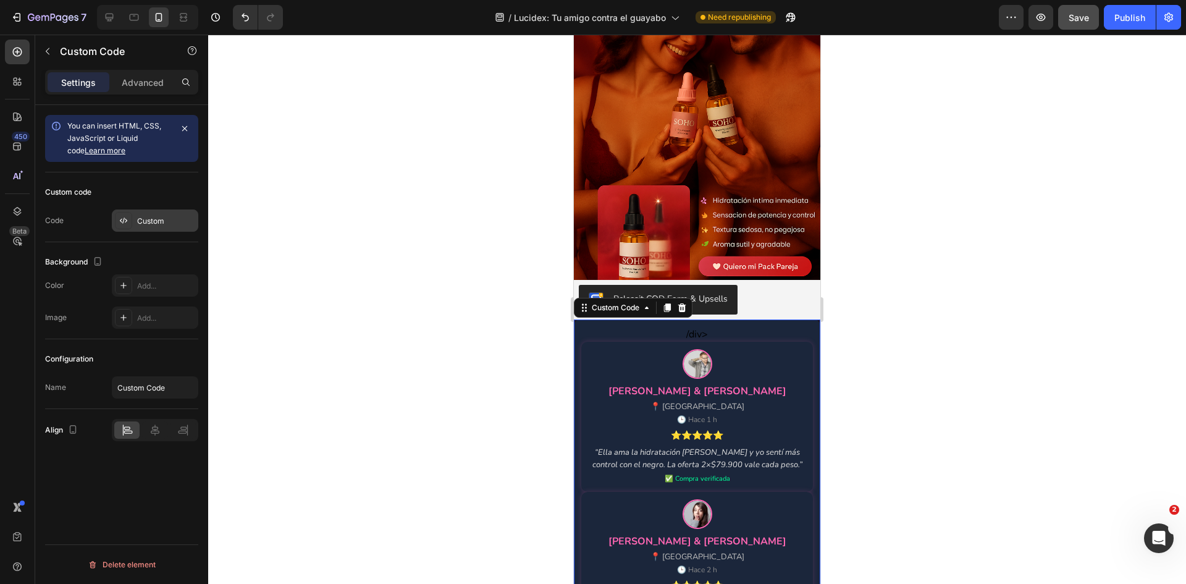
click at [169, 209] on div "Custom" at bounding box center [155, 220] width 86 height 22
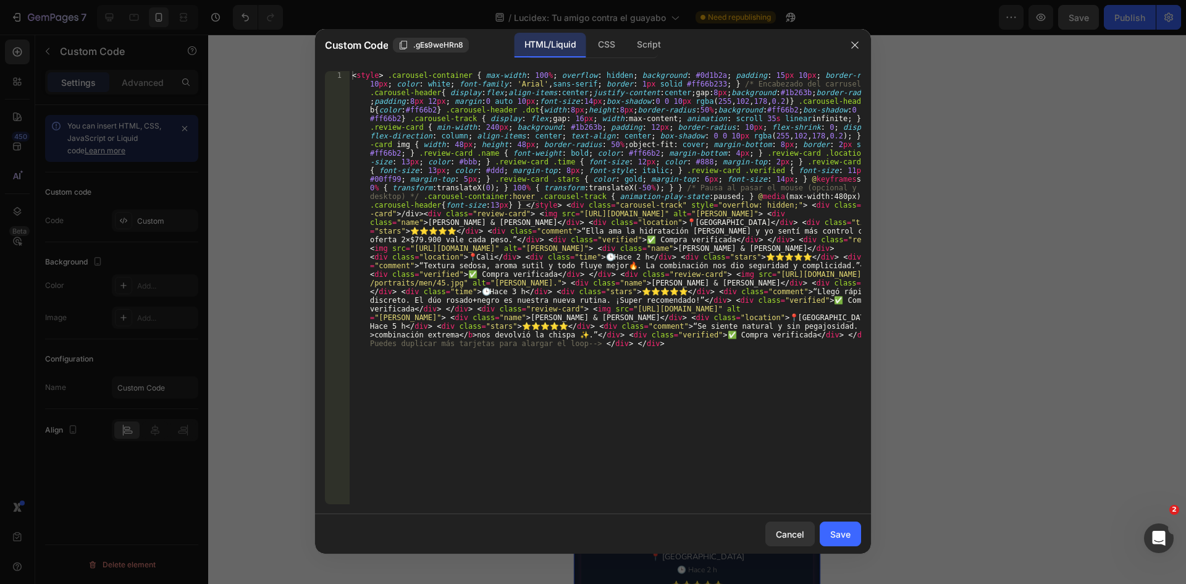
click at [494, 263] on div "< style > .carousel-container { max-width : 100 % ; overflow : hidden ; backgro…" at bounding box center [605, 564] width 511 height 986
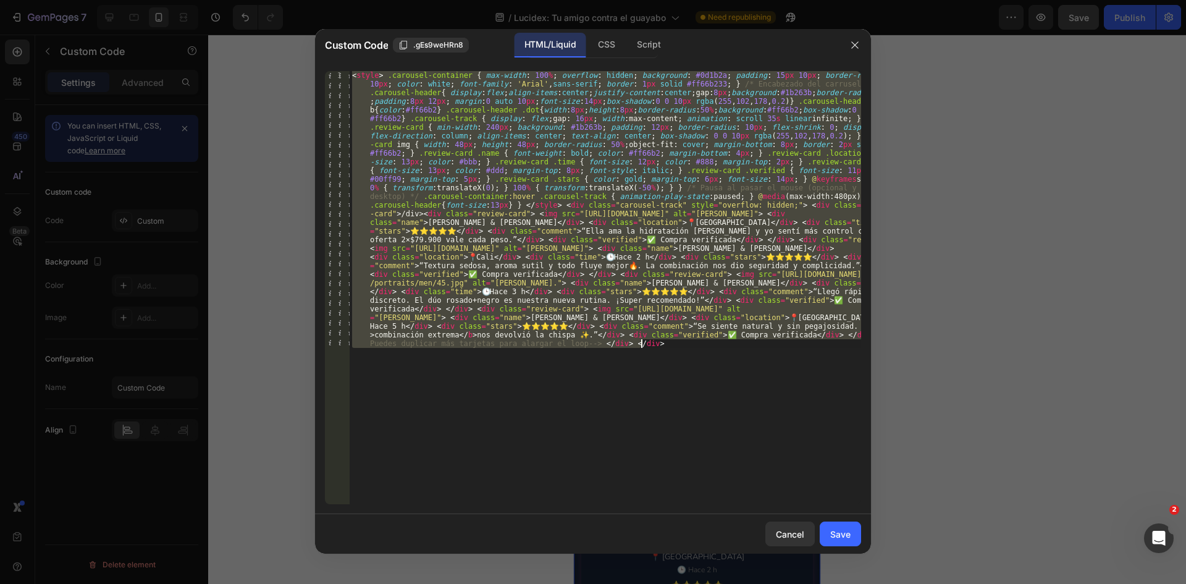
paste textarea
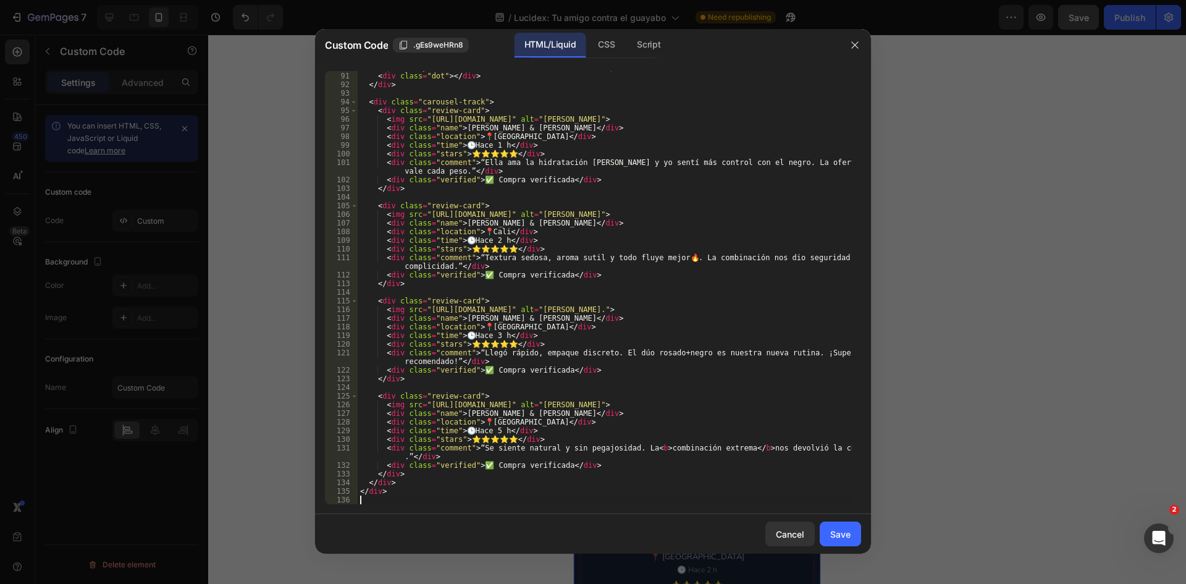
scroll to position [778, 0]
click at [855, 530] on button "Save" at bounding box center [840, 533] width 41 height 25
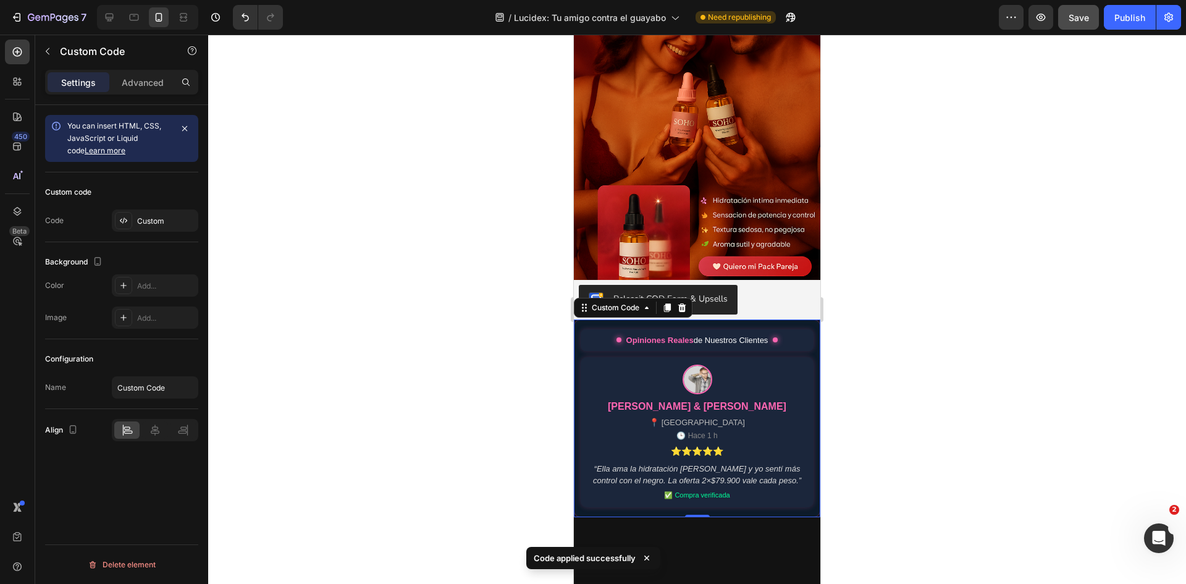
click at [718, 399] on div "Camila & David" at bounding box center [697, 406] width 179 height 15
click at [169, 221] on div "Custom" at bounding box center [166, 221] width 58 height 11
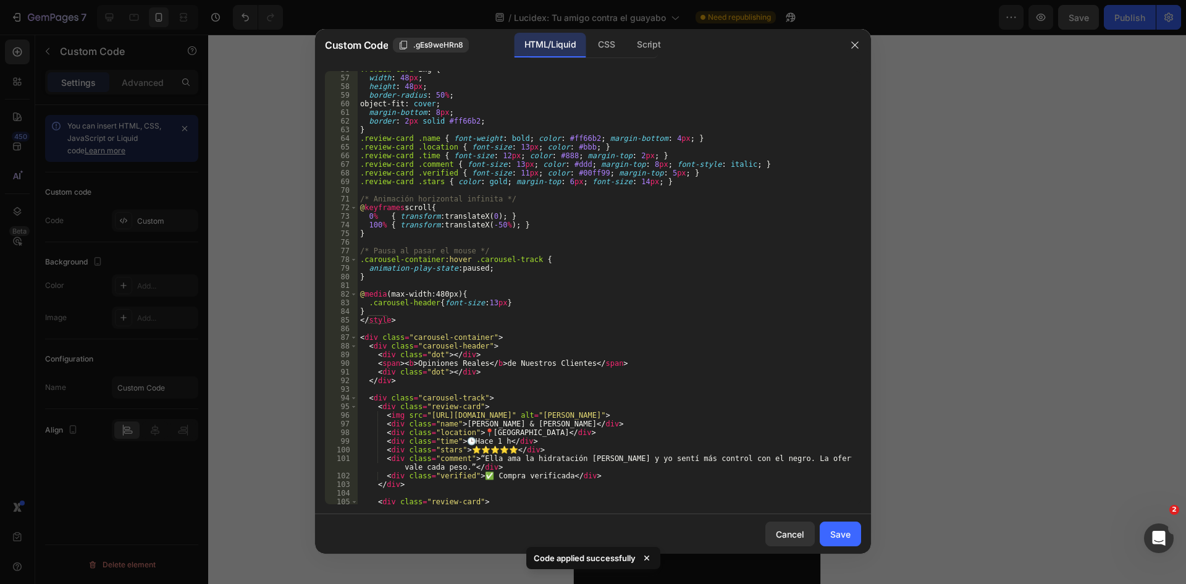
scroll to position [667, 0]
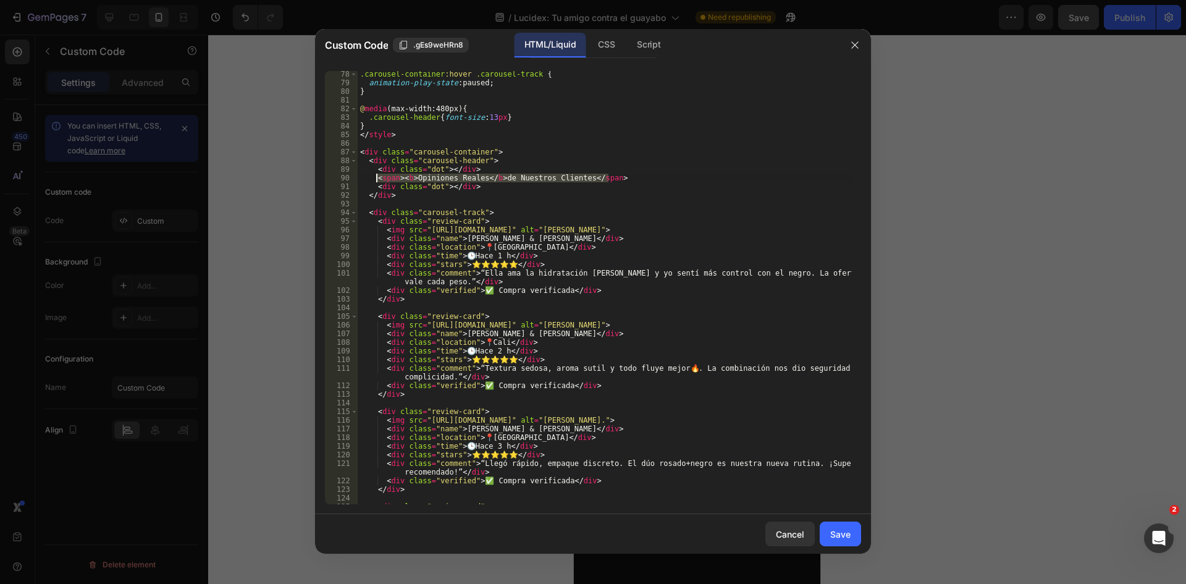
drag, startPoint x: 658, startPoint y: 179, endPoint x: 374, endPoint y: 174, distance: 283.6
click at [374, 174] on div ".carousel-container :hover .carousel-track { animation-play-state : paused ; } …" at bounding box center [605, 295] width 494 height 450
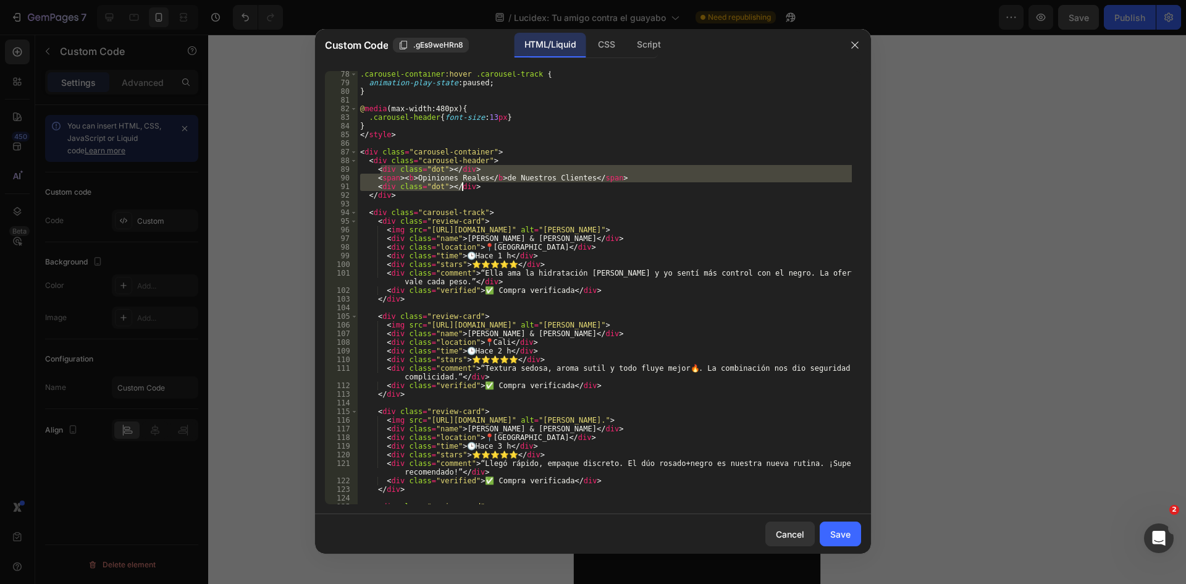
drag, startPoint x: 379, startPoint y: 169, endPoint x: 490, endPoint y: 190, distance: 113.3
click at [490, 190] on div ".carousel-container :hover .carousel-track { animation-play-state : paused ; } …" at bounding box center [605, 295] width 494 height 450
type textarea "<"
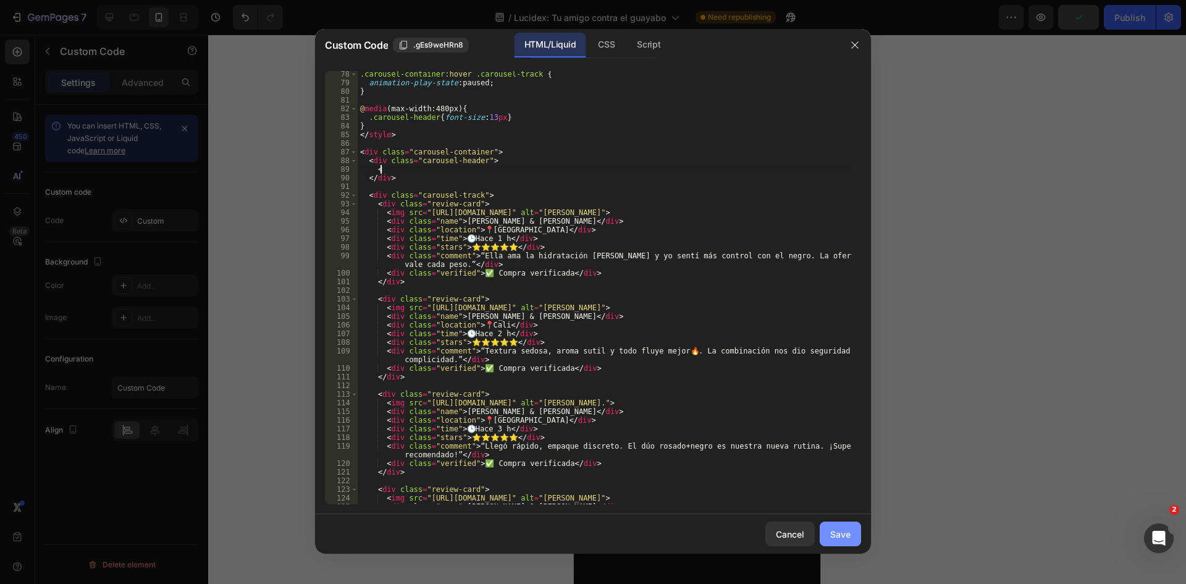
click at [849, 539] on div "Save" at bounding box center [840, 534] width 20 height 13
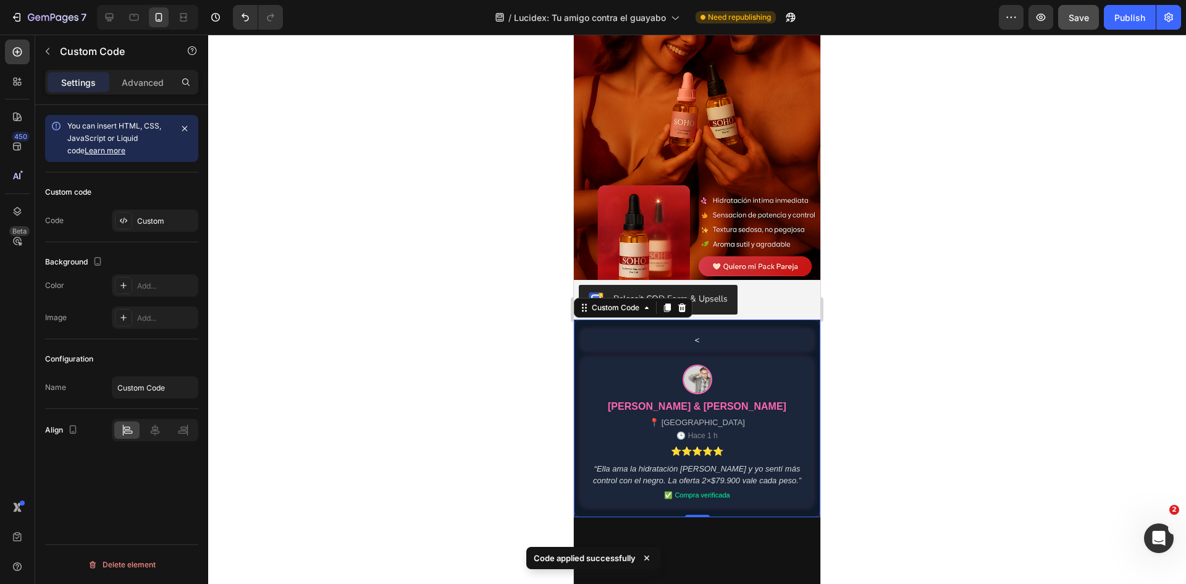
click at [687, 329] on div "<" at bounding box center [697, 340] width 233 height 22
click at [161, 226] on div "Custom" at bounding box center [166, 221] width 58 height 11
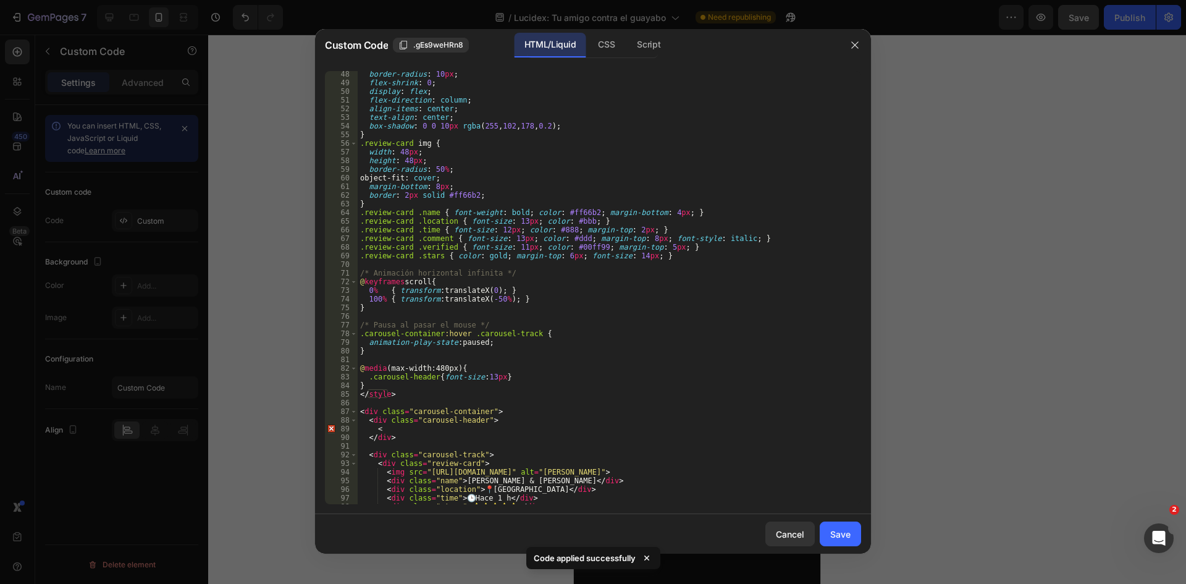
scroll to position [593, 0]
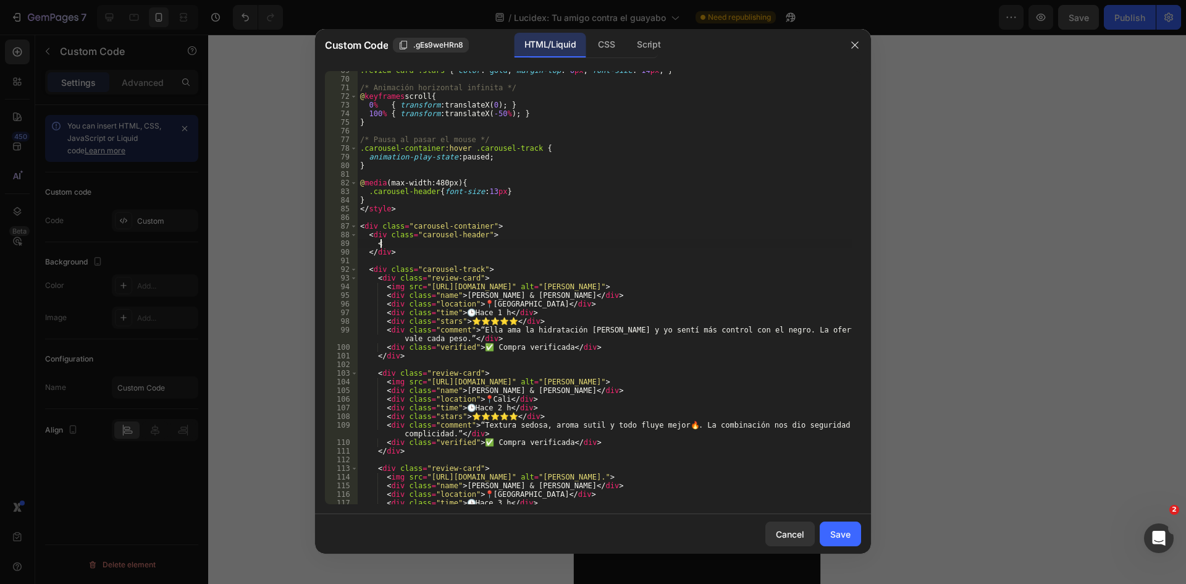
drag, startPoint x: 384, startPoint y: 245, endPoint x: 376, endPoint y: 242, distance: 8.6
click at [376, 242] on div ".review-card .stars { color : gold ; margin-top : 6 px ; font-size : 14 px ; } …" at bounding box center [605, 291] width 494 height 450
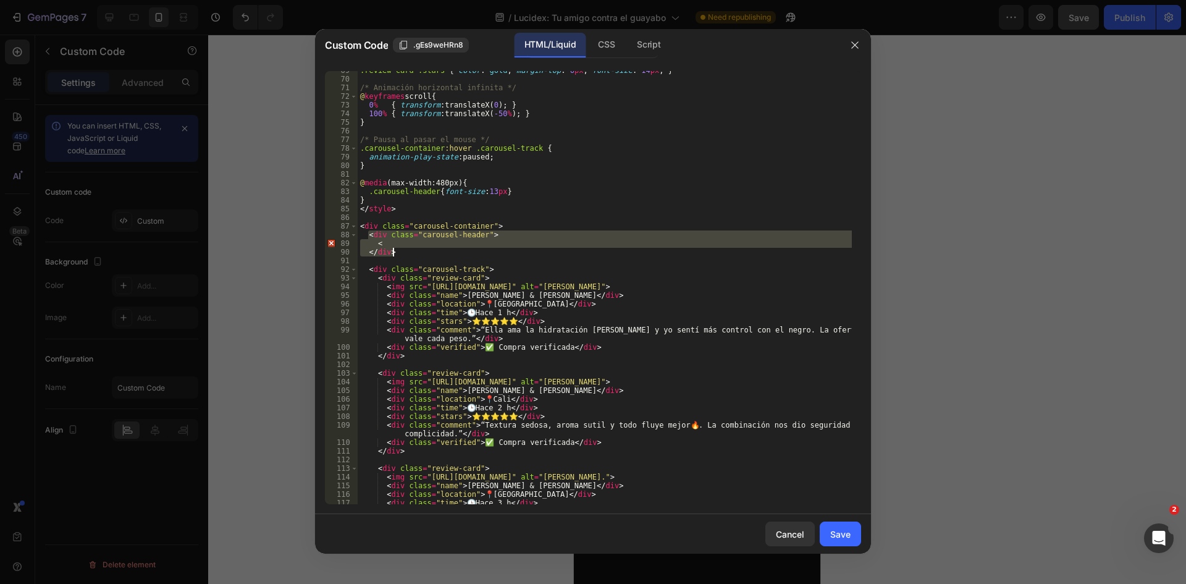
drag, startPoint x: 370, startPoint y: 235, endPoint x: 398, endPoint y: 253, distance: 33.4
click at [398, 253] on div ".review-card .stars { color : gold ; margin-top : 6 px ; font-size : 14 px ; } …" at bounding box center [605, 291] width 494 height 450
type textarea "< </div>"
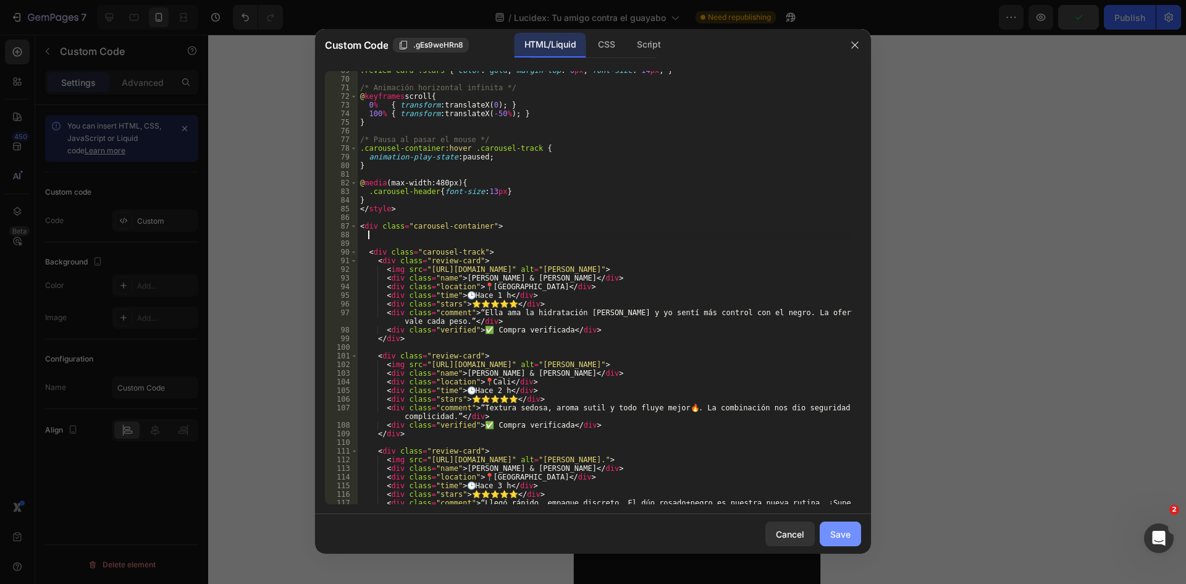
drag, startPoint x: 843, startPoint y: 550, endPoint x: 839, endPoint y: 541, distance: 10.2
click at [841, 547] on div "Cancel Save" at bounding box center [593, 534] width 556 height 40
click at [839, 541] on button "Save" at bounding box center [840, 533] width 41 height 25
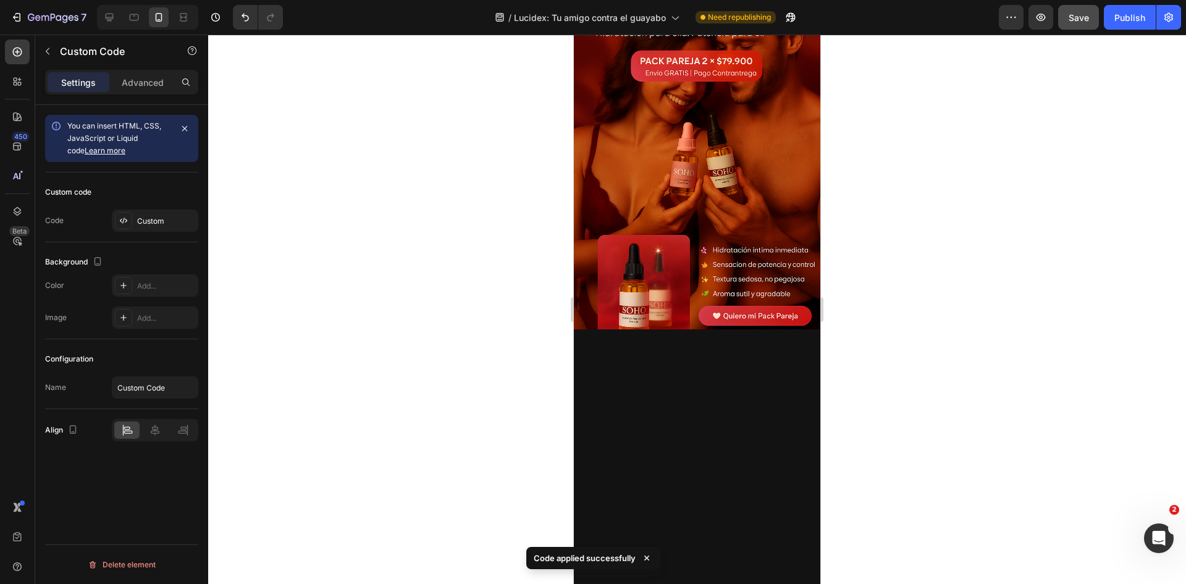
scroll to position [124, 0]
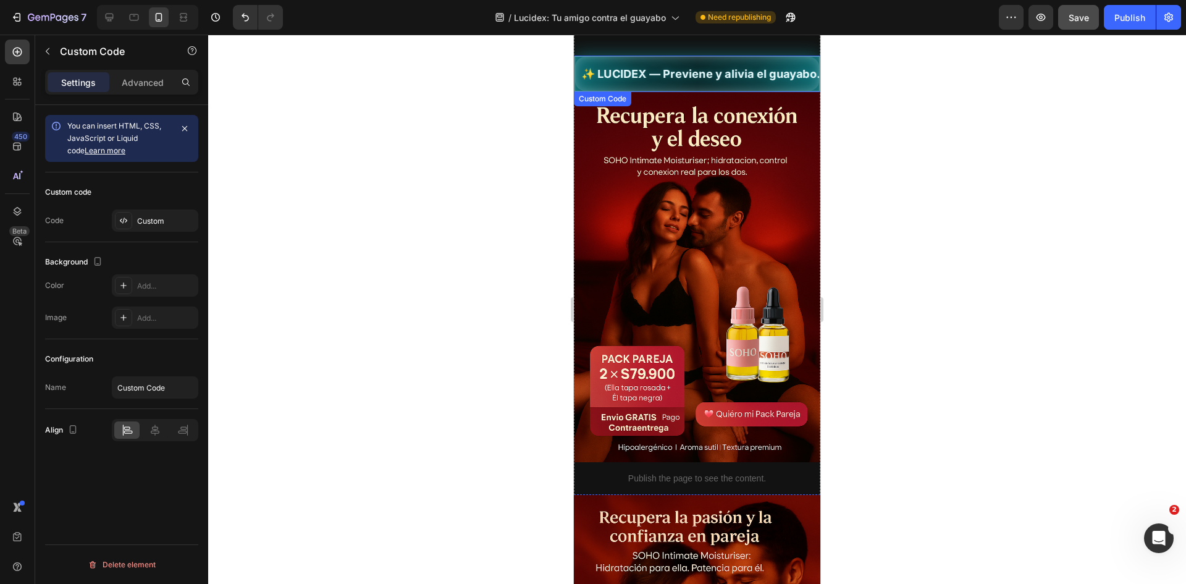
click at [692, 70] on span "✨ LUCIDEX — Previene y alivia el guayabo. 🍃 Fórmula natural | ✅ 🚚 Envío GRATIS" at bounding box center [697, 73] width 244 height 17
click at [173, 242] on div "Custom code Code Custom" at bounding box center [121, 207] width 153 height 70
click at [164, 205] on div "Custom code Code Custom" at bounding box center [121, 207] width 153 height 70
click at [168, 212] on div "Custom" at bounding box center [155, 220] width 86 height 22
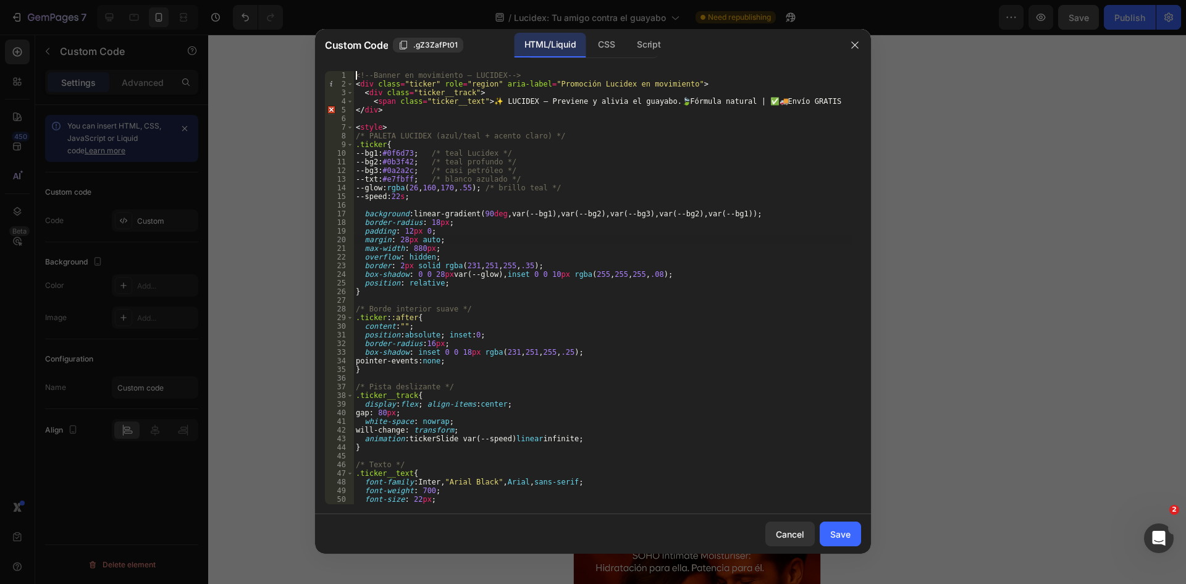
click at [555, 242] on div "<!-- Banner en movimiento – LUCIDEX --> < div class = "ticker" role = "region" …" at bounding box center [602, 296] width 498 height 450
type textarea "</style>"
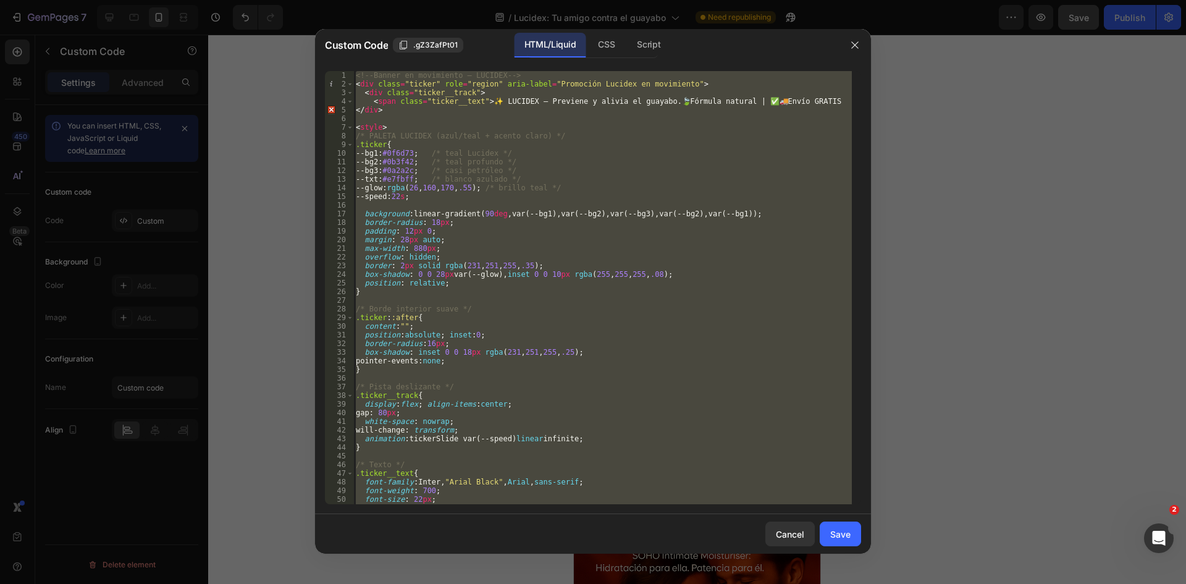
paste textarea
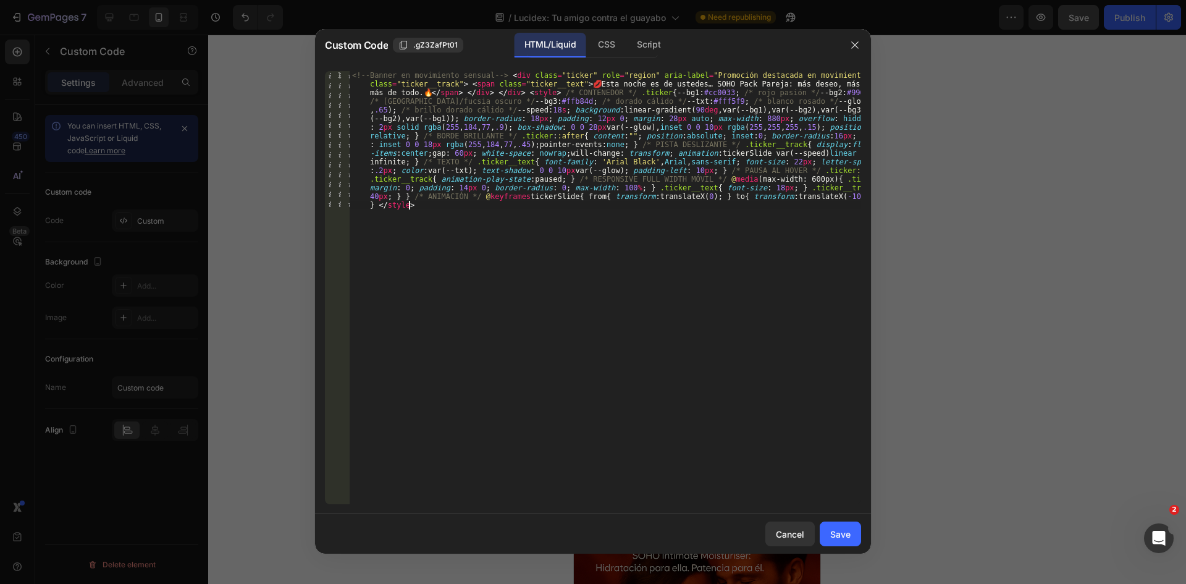
click at [865, 529] on div "Cancel Save" at bounding box center [593, 534] width 556 height 40
click at [856, 530] on button "Save" at bounding box center [840, 533] width 41 height 25
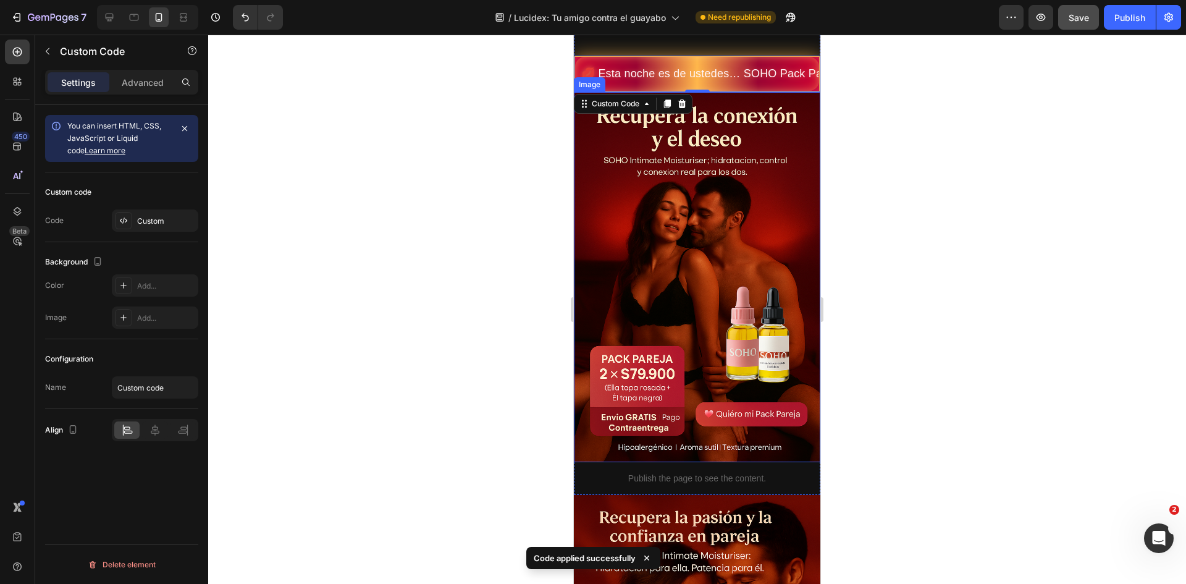
scroll to position [494, 0]
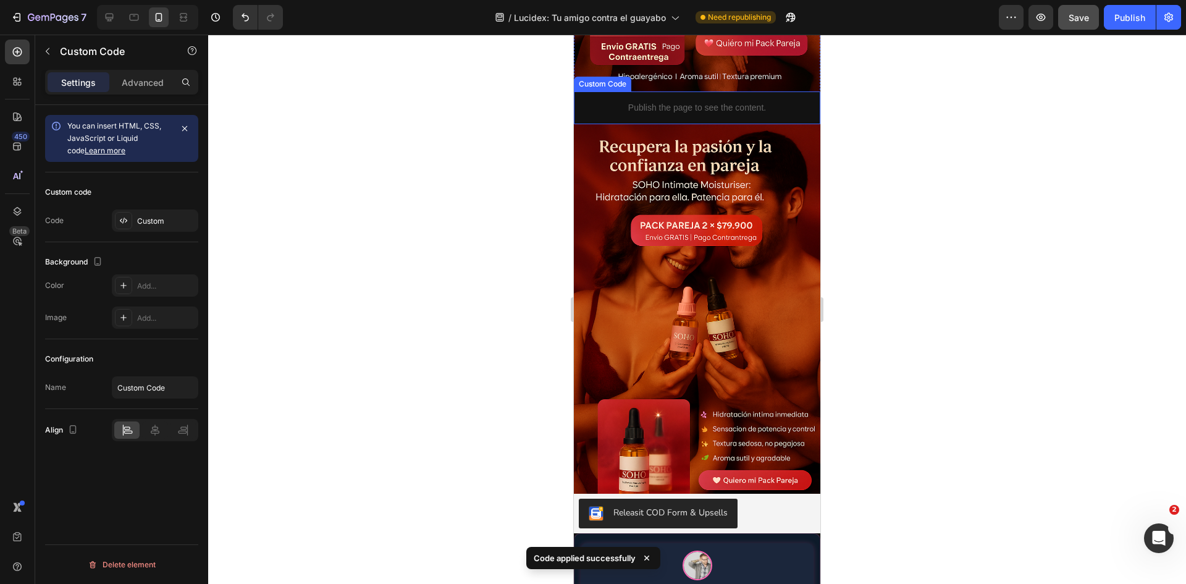
click at [677, 91] on div "Publish the page to see the content." at bounding box center [697, 107] width 246 height 33
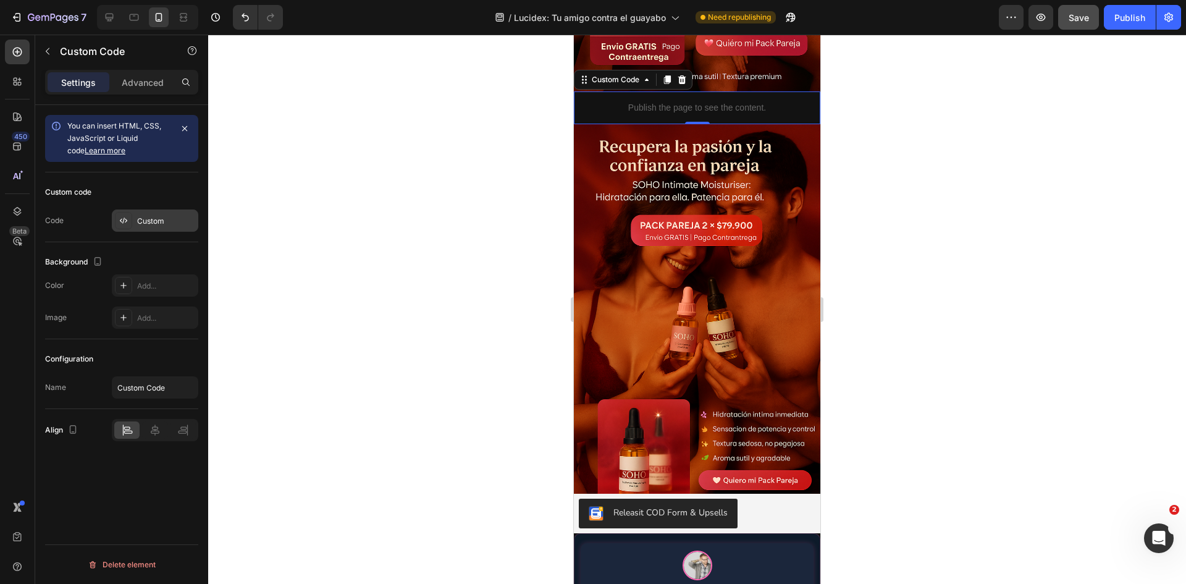
click at [145, 225] on div "Custom" at bounding box center [166, 221] width 58 height 11
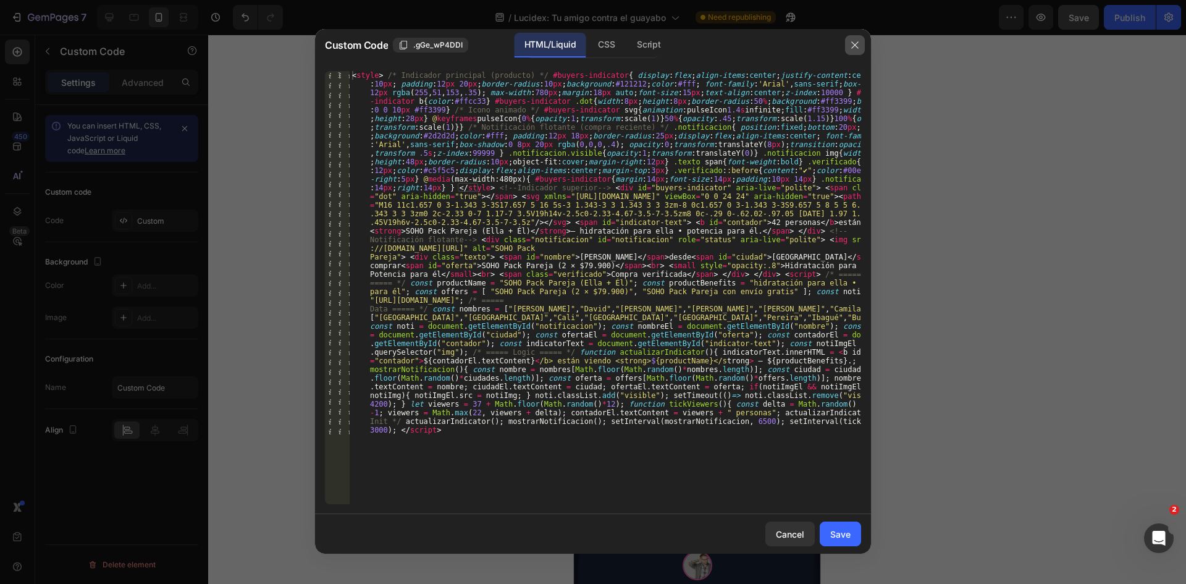
click at [853, 45] on icon "button" at bounding box center [855, 45] width 10 height 10
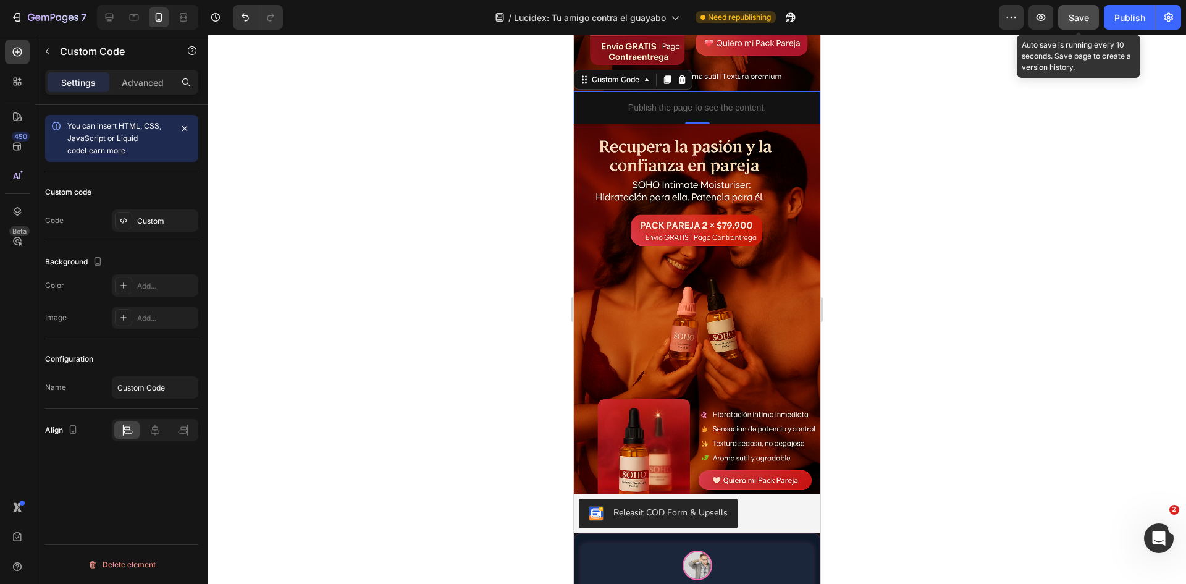
click at [1092, 20] on button "Save" at bounding box center [1078, 17] width 41 height 25
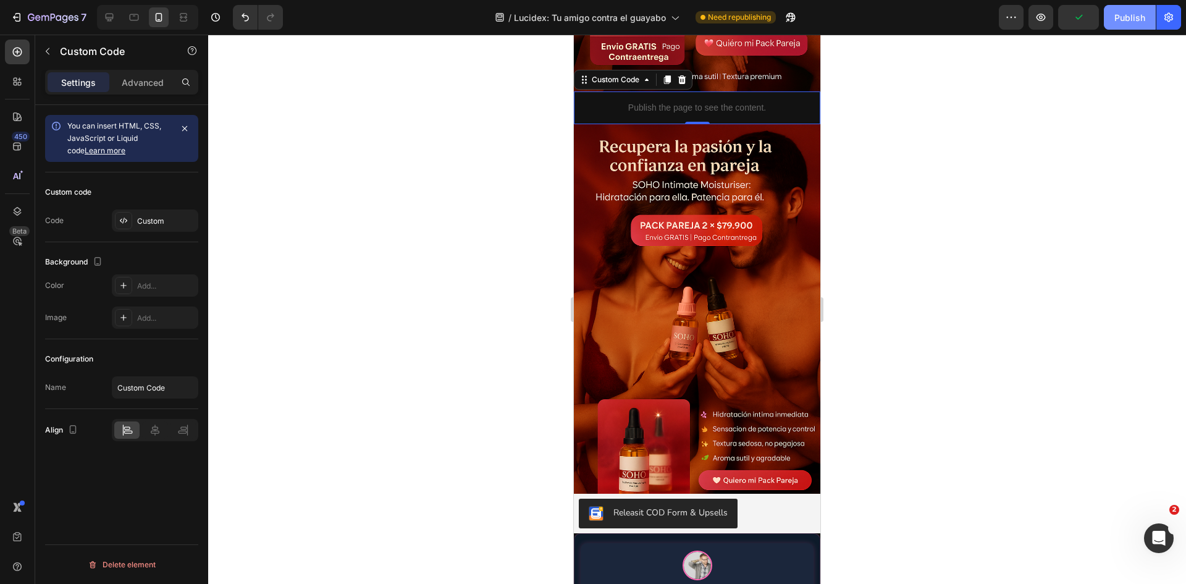
click at [1110, 20] on button "Publish" at bounding box center [1130, 17] width 52 height 25
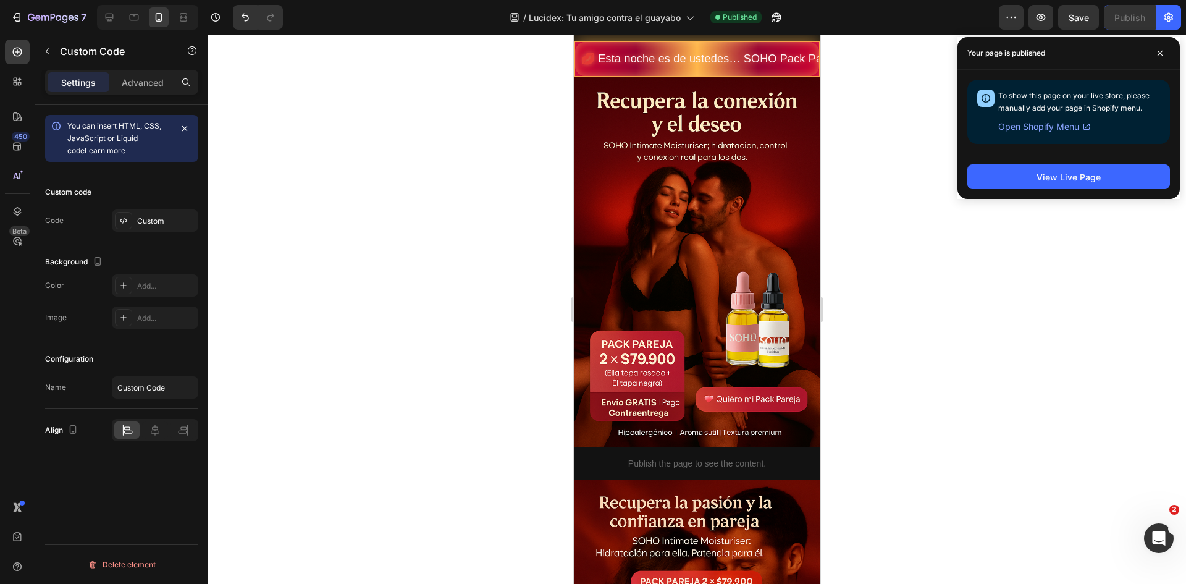
click at [705, 458] on div "Publish the page to see the content." at bounding box center [697, 463] width 246 height 33
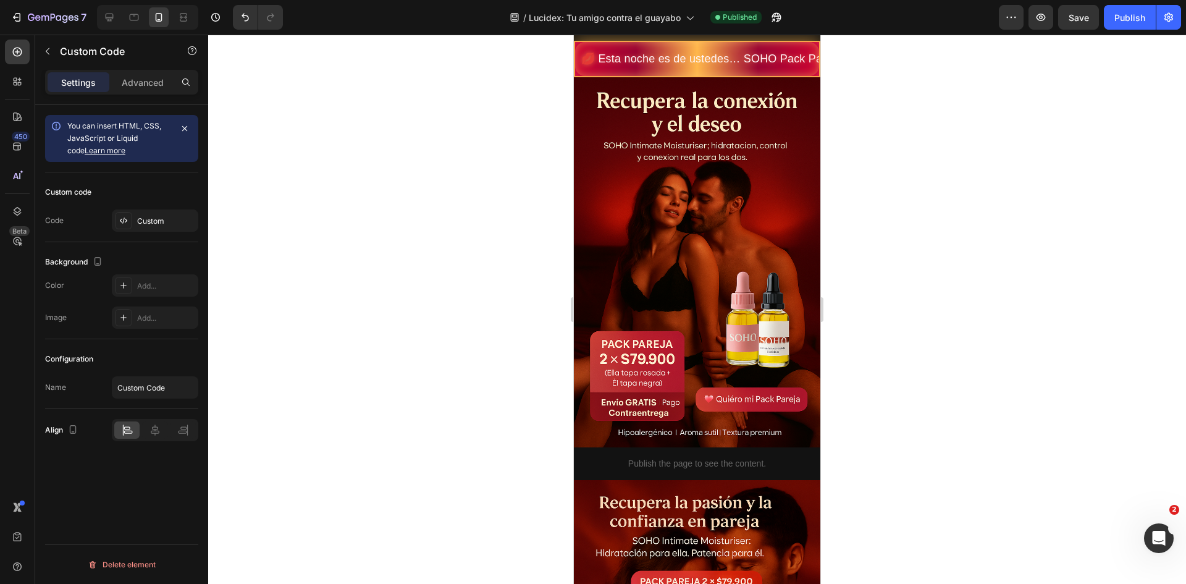
click at [690, 461] on div "Publish the page to see the content." at bounding box center [697, 463] width 246 height 33
click at [170, 224] on div "Custom" at bounding box center [166, 221] width 58 height 11
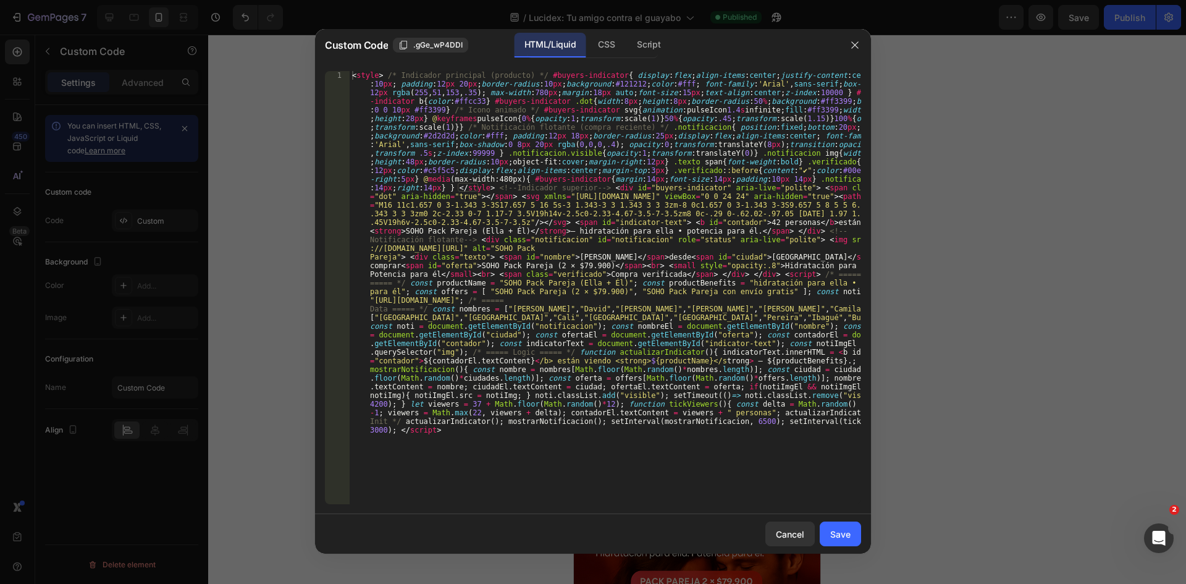
click at [839, 536] on div "Save" at bounding box center [840, 534] width 20 height 13
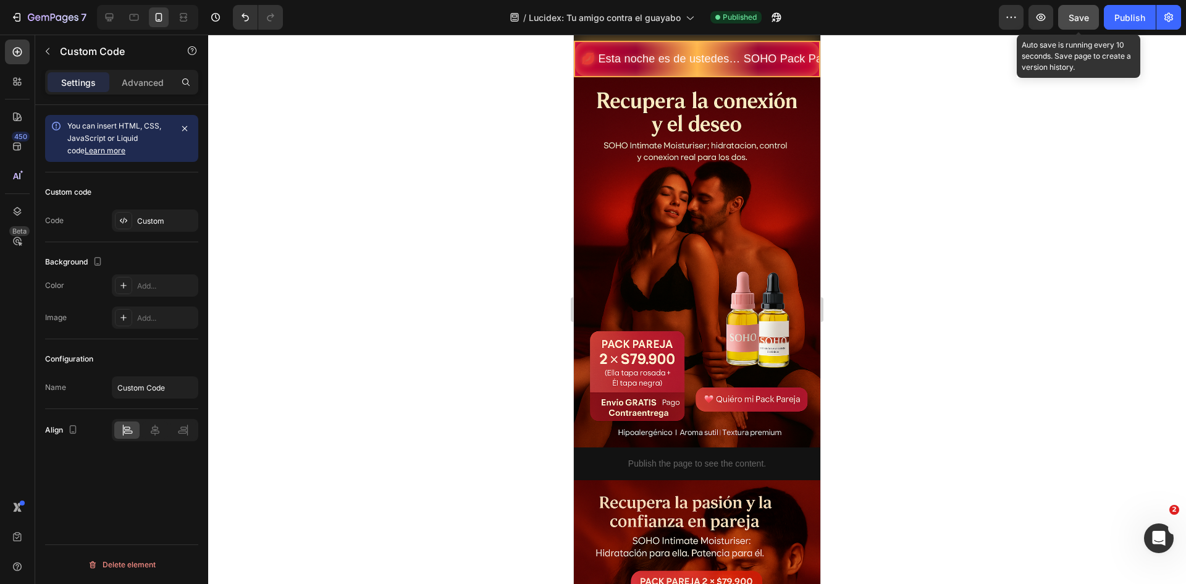
click at [1092, 18] on button "Save" at bounding box center [1078, 17] width 41 height 25
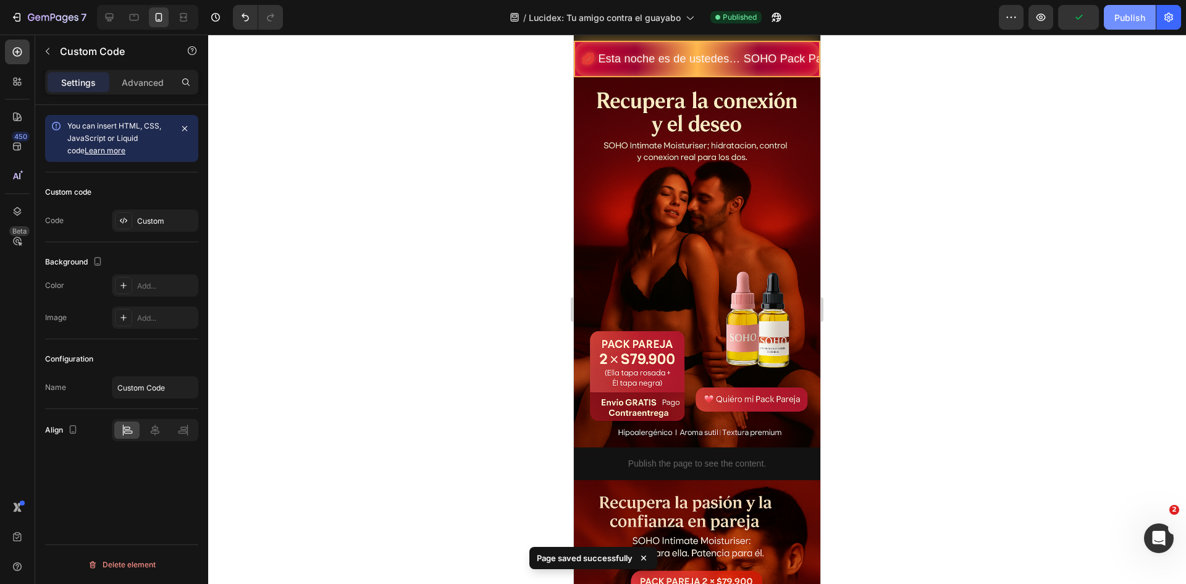
click at [1115, 18] on div "Publish" at bounding box center [1129, 17] width 31 height 13
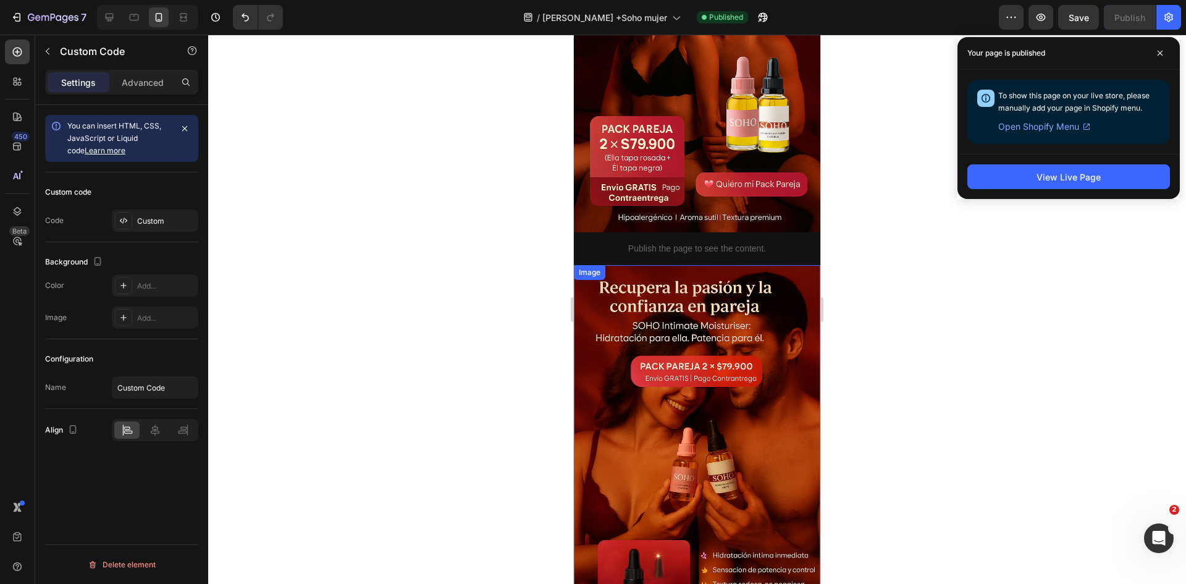
scroll to position [679, 0]
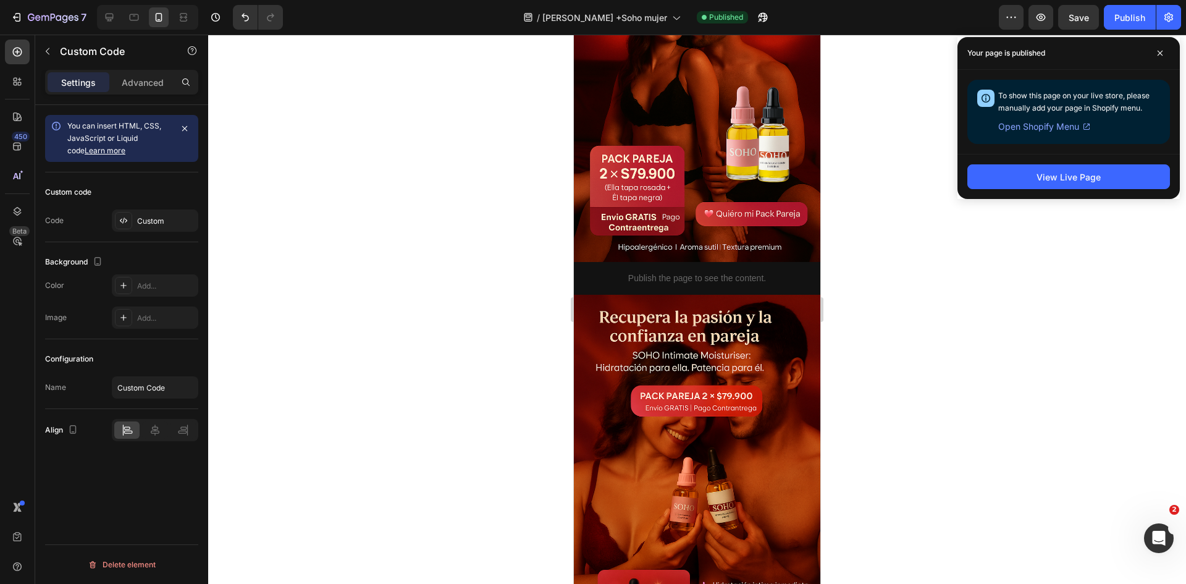
click at [676, 276] on div "Publish the page to see the content." at bounding box center [697, 278] width 246 height 33
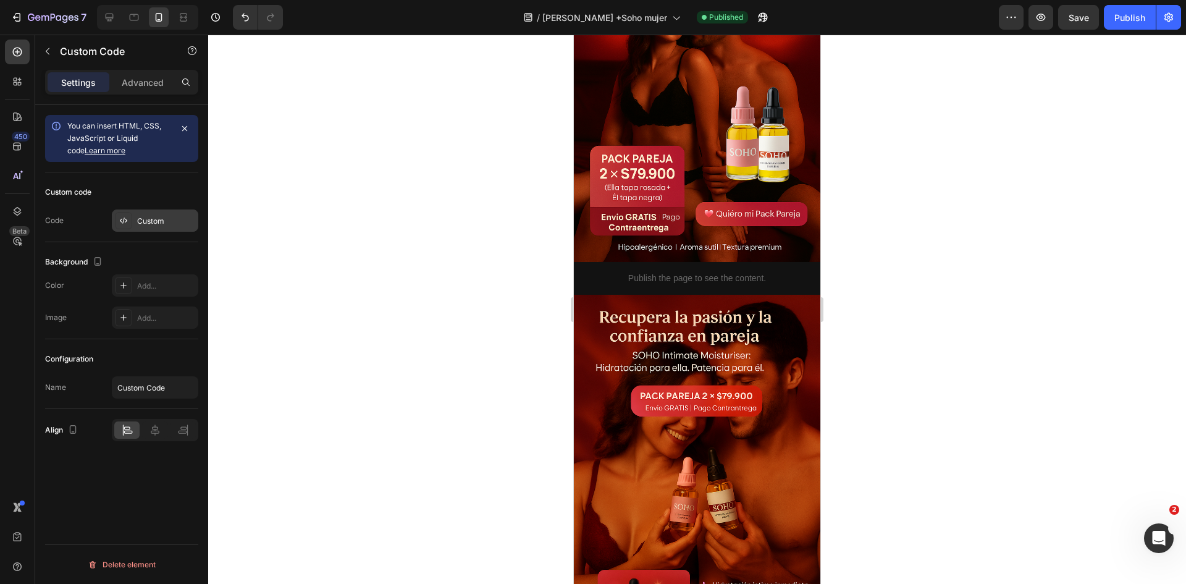
click at [148, 228] on div "Custom" at bounding box center [155, 220] width 86 height 22
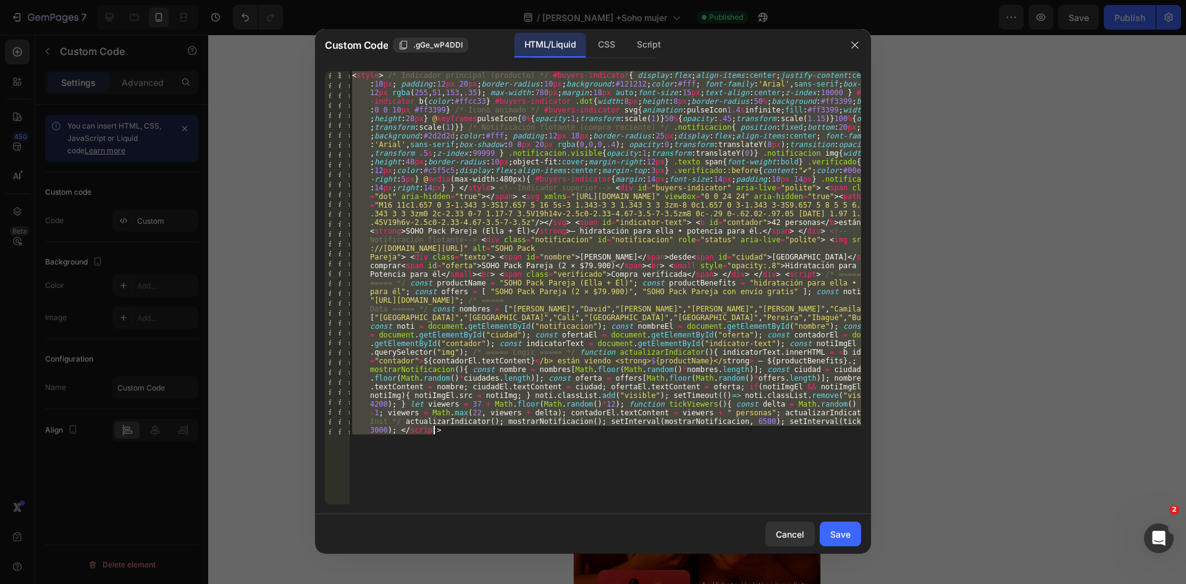
paste textarea
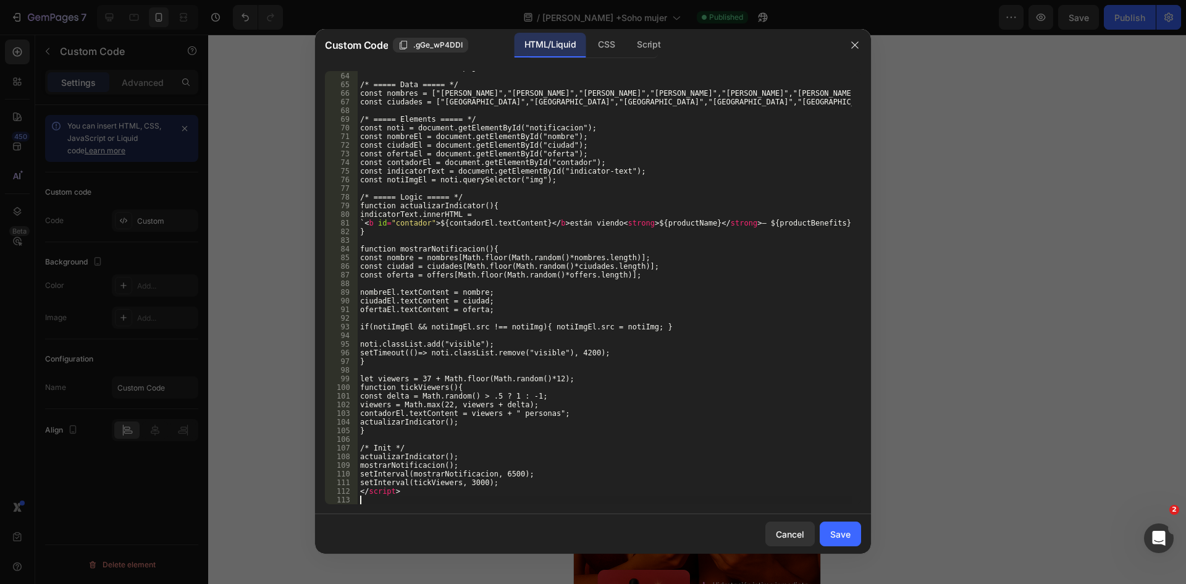
scroll to position [605, 0]
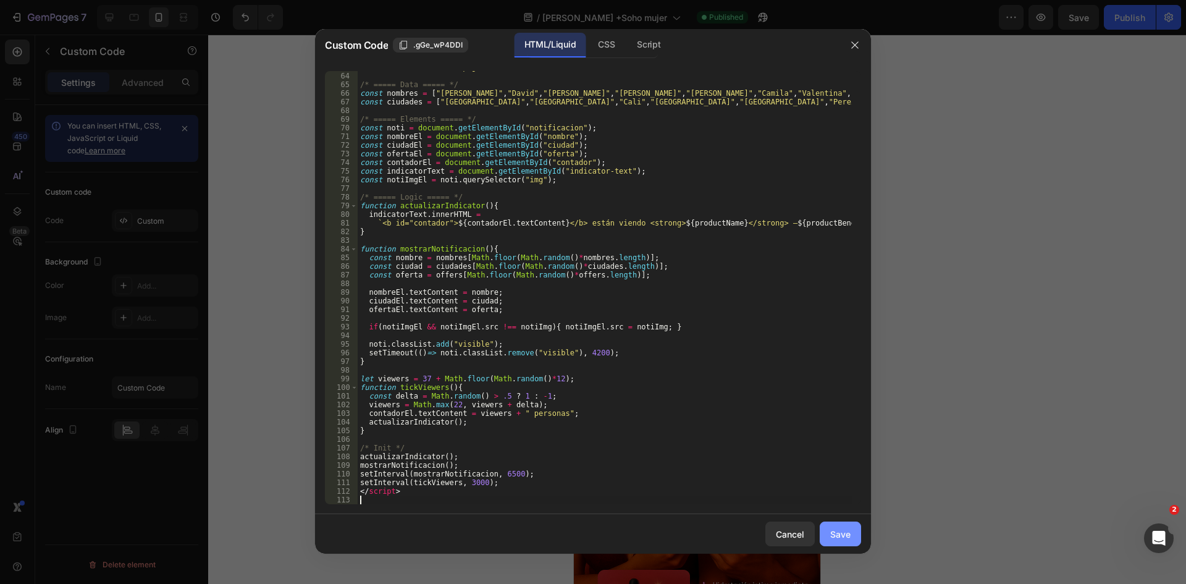
click at [857, 540] on button "Save" at bounding box center [840, 533] width 41 height 25
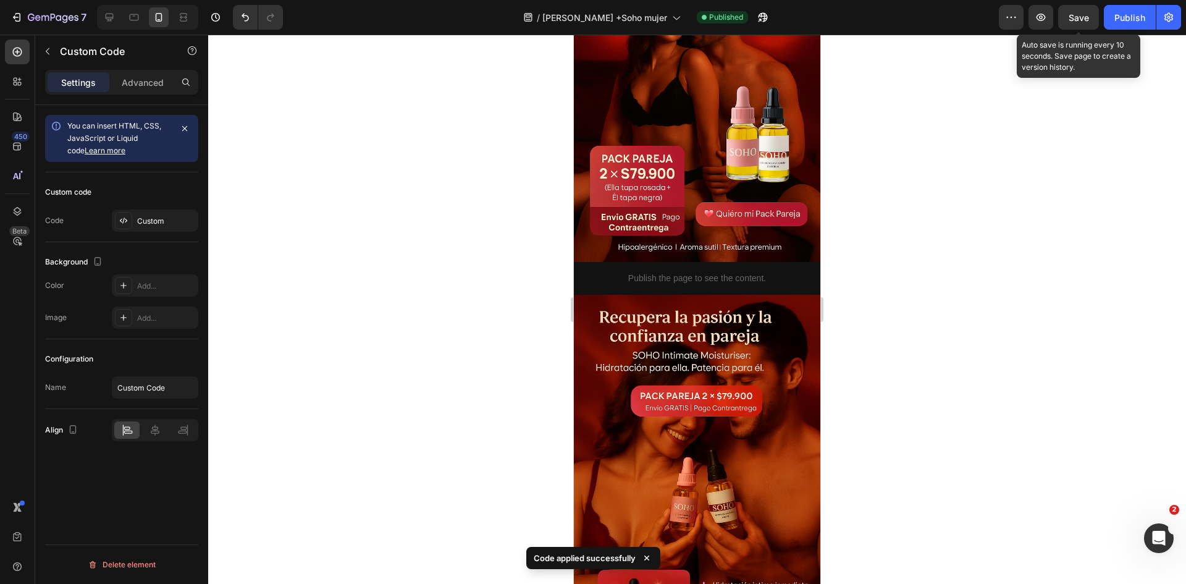
click at [1085, 15] on span "Save" at bounding box center [1079, 17] width 20 height 11
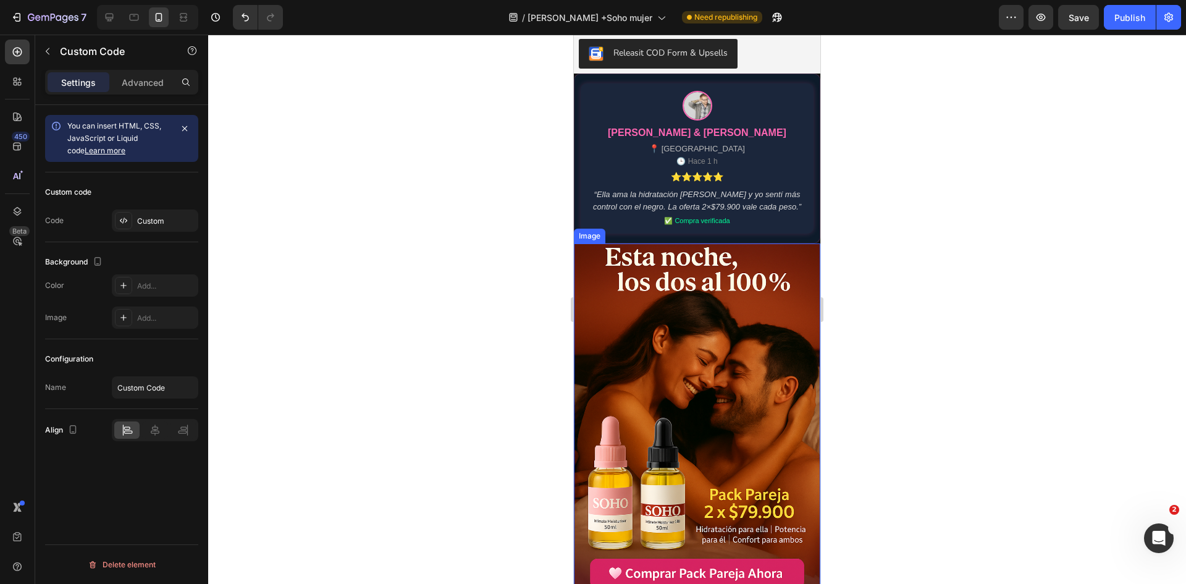
scroll to position [1050, 0]
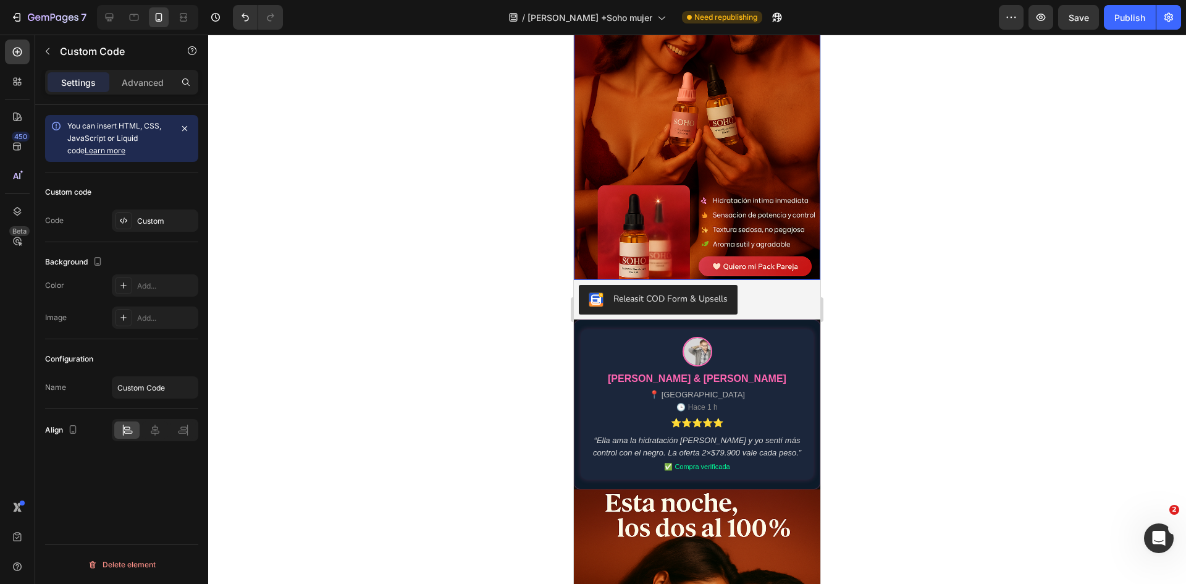
click at [658, 202] on img at bounding box center [697, 95] width 246 height 370
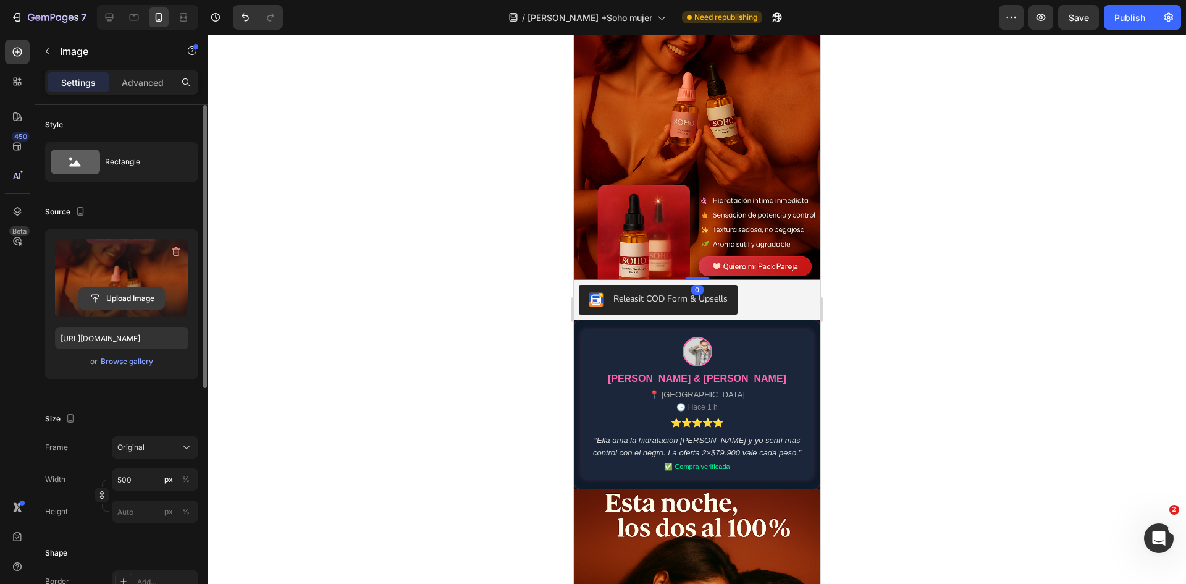
click at [119, 300] on input "file" at bounding box center [121, 298] width 85 height 21
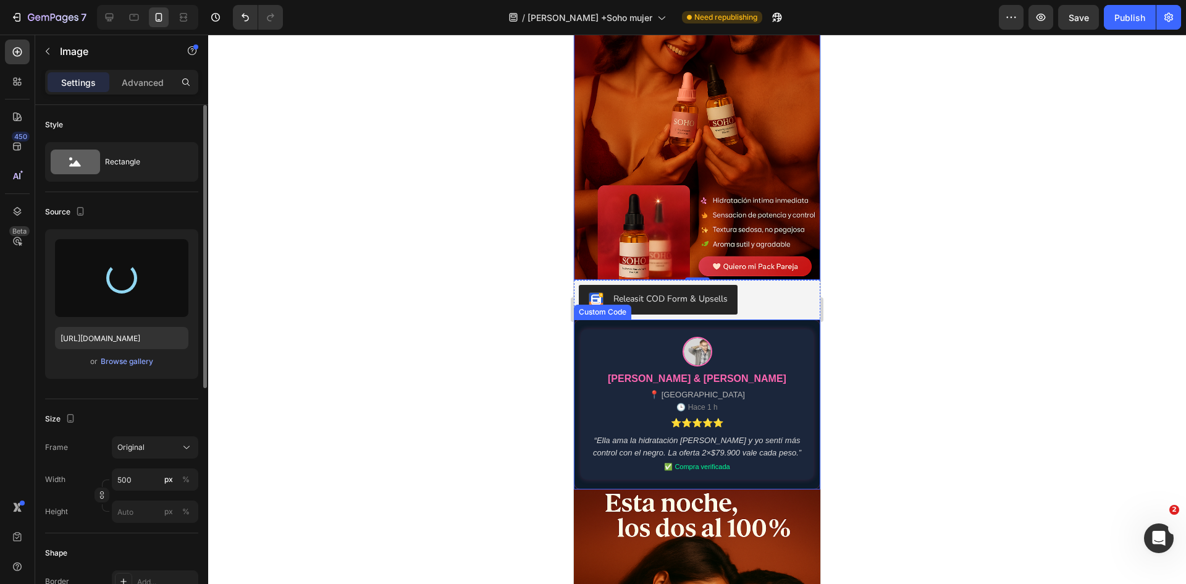
type input "https://cdn.shopify.com/s/files/1/0755/2558/7199/files/gempages_566434769475208…"
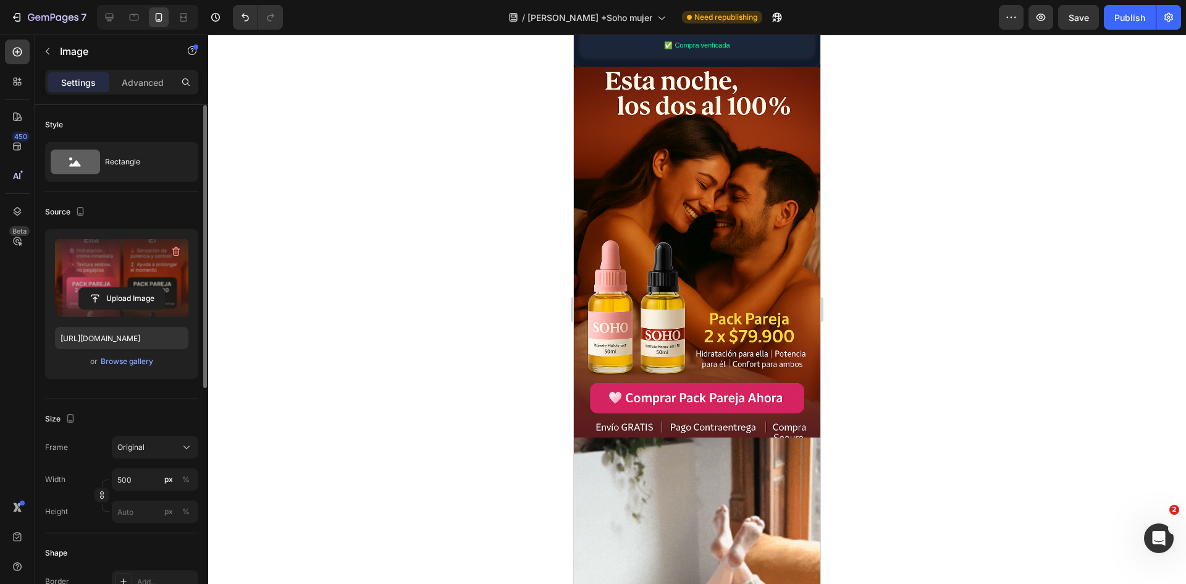
scroll to position [1082, 0]
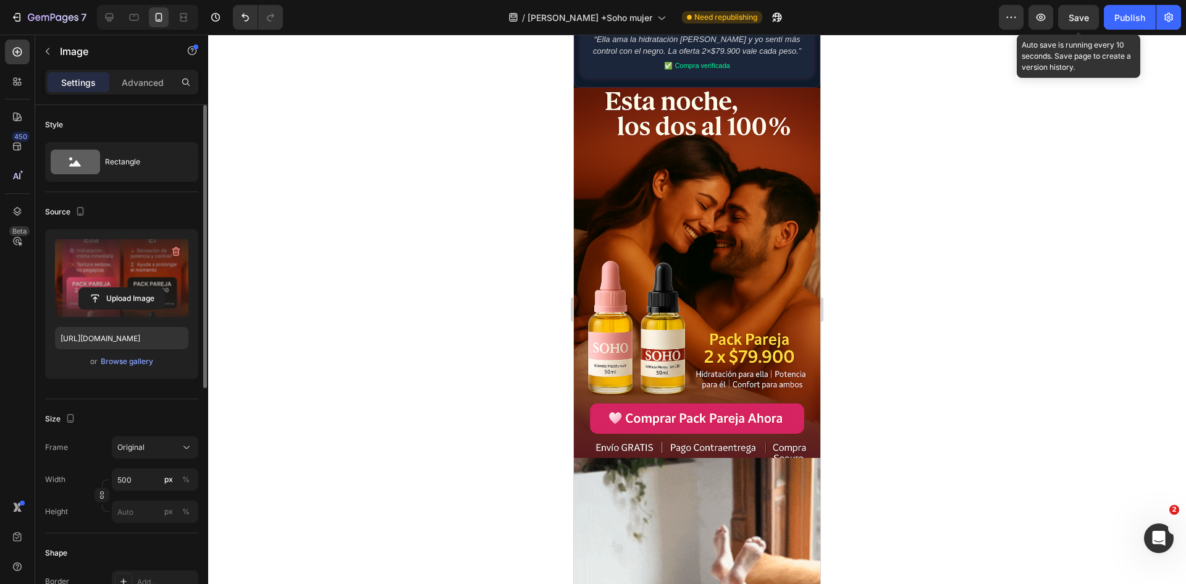
click at [1088, 12] on span "Save" at bounding box center [1079, 17] width 20 height 11
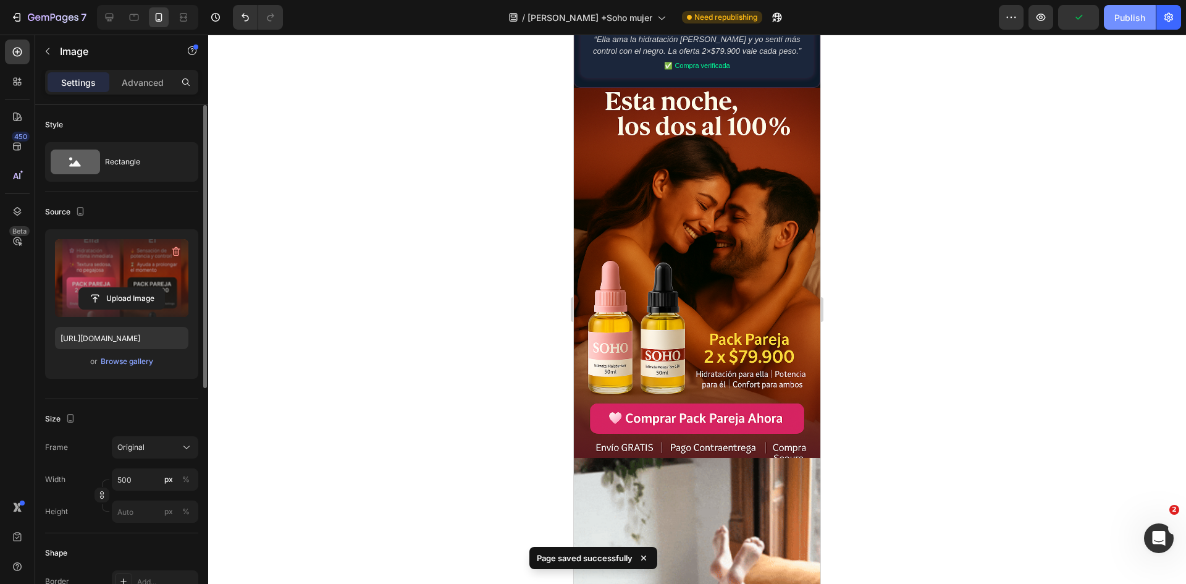
click at [1119, 20] on div "Publish" at bounding box center [1129, 17] width 31 height 13
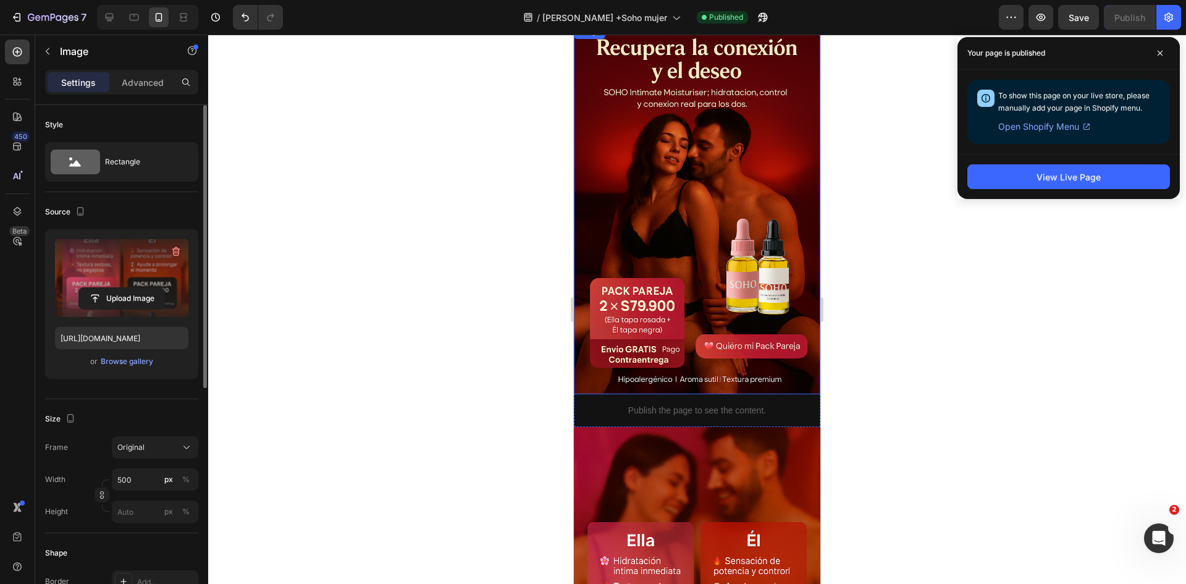
scroll to position [494, 0]
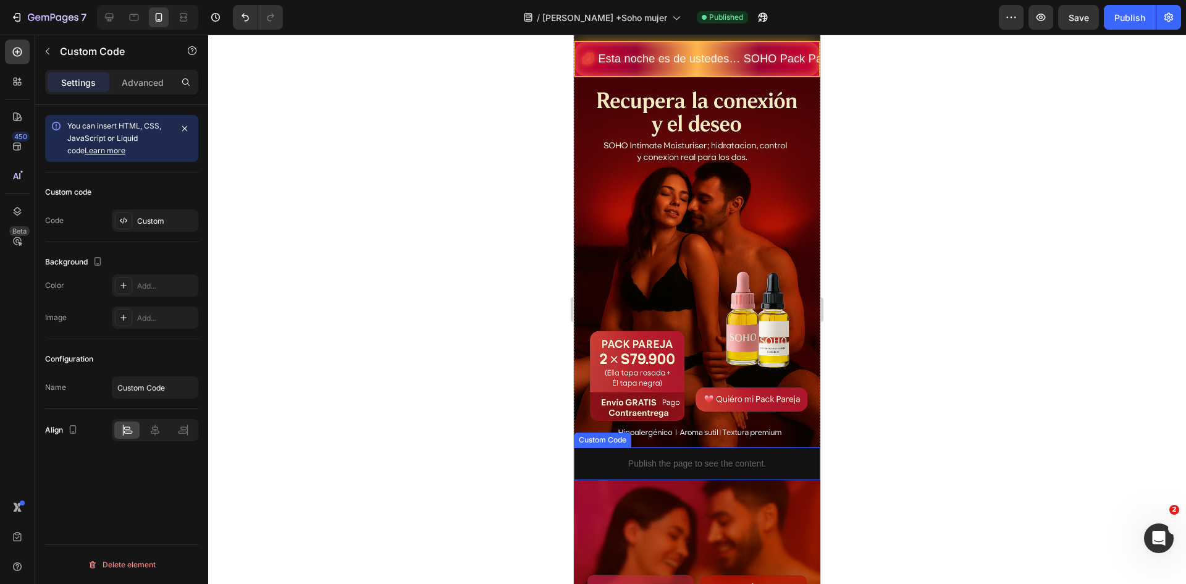
click at [698, 457] on p "Publish the page to see the content." at bounding box center [697, 463] width 246 height 13
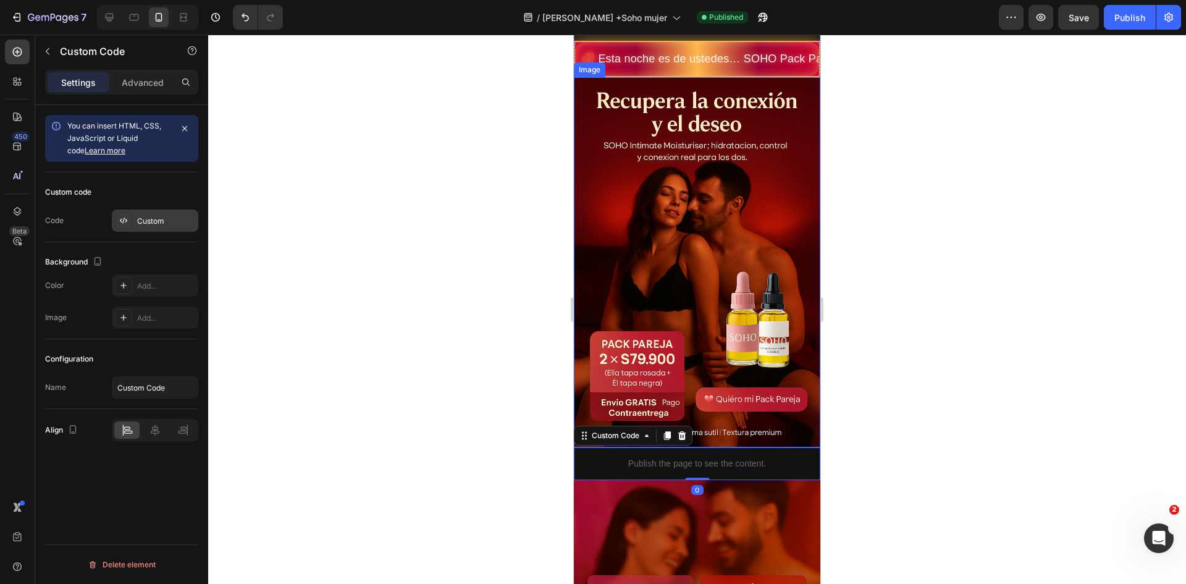
click at [154, 228] on div "Custom" at bounding box center [155, 220] width 86 height 22
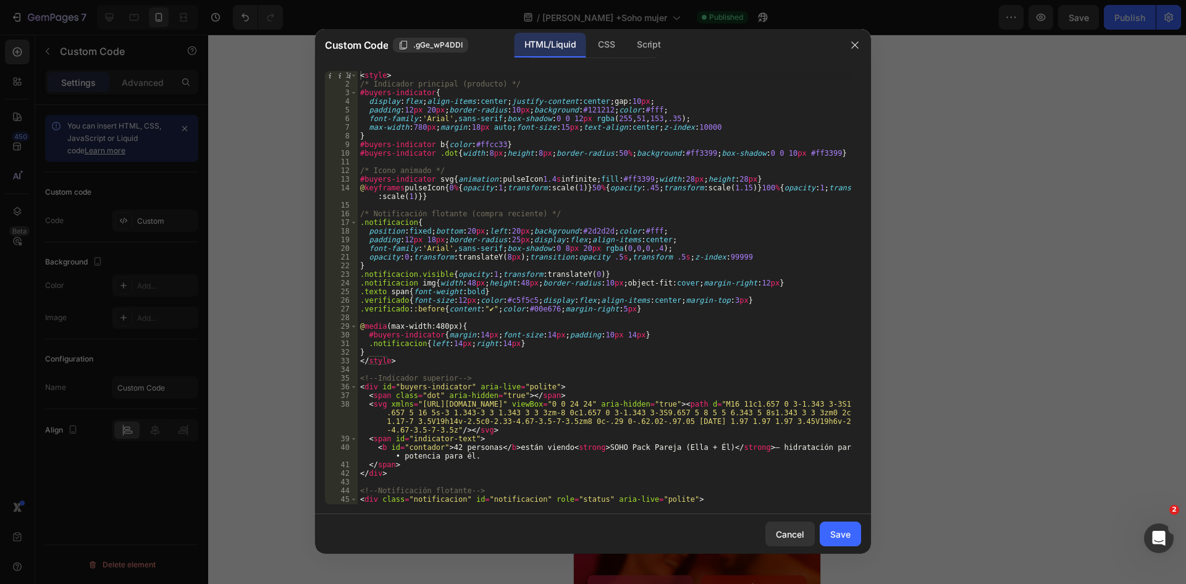
type textarea "<b id="contador">42 personas</b> están viendo <strong>SOHO Pack Pareja (Ella + …"
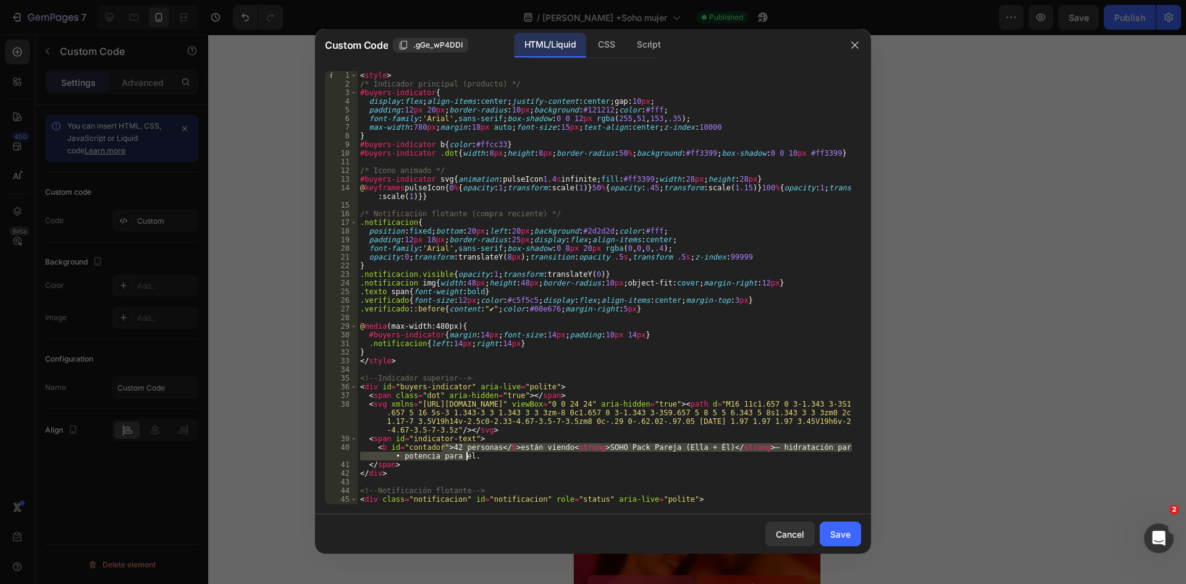
drag, startPoint x: 442, startPoint y: 447, endPoint x: 465, endPoint y: 458, distance: 25.2
click at [465, 458] on div "< style > /* Indicador principal (producto) */ #buyers-indicator { display : fl…" at bounding box center [605, 300] width 494 height 459
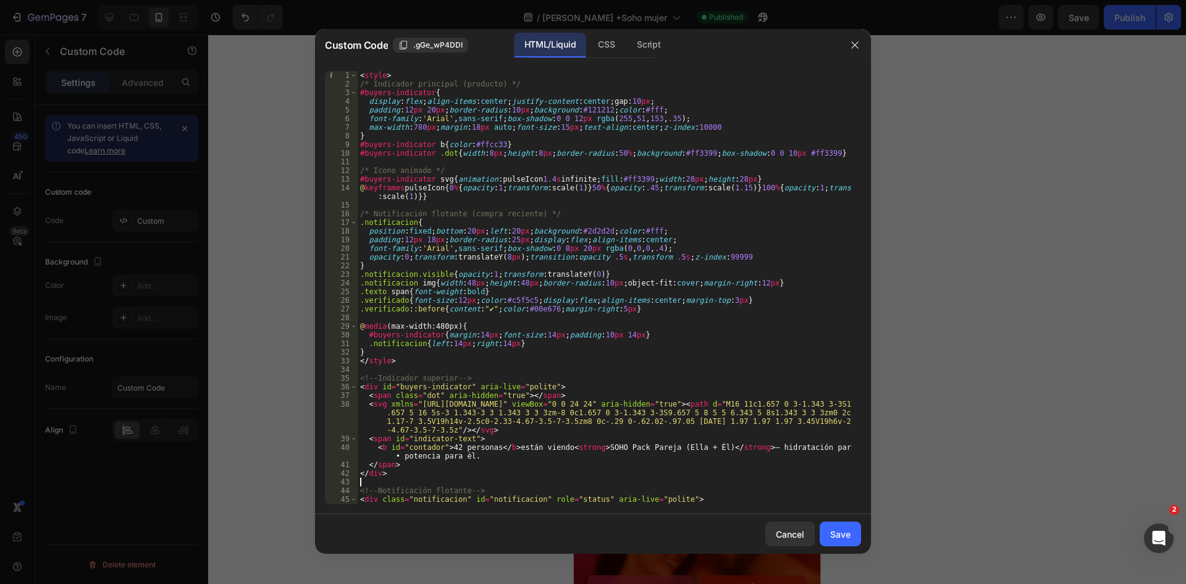
click at [733, 479] on div "< style > /* Indicador principal (producto) */ #buyers-indicator { display : fl…" at bounding box center [605, 300] width 494 height 459
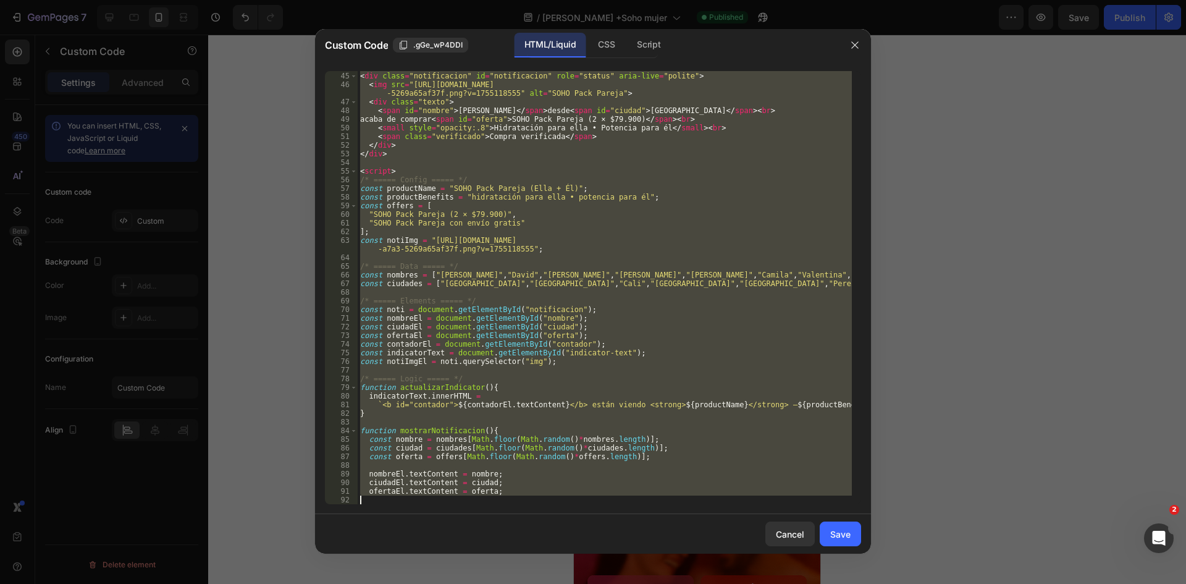
scroll to position [605, 0]
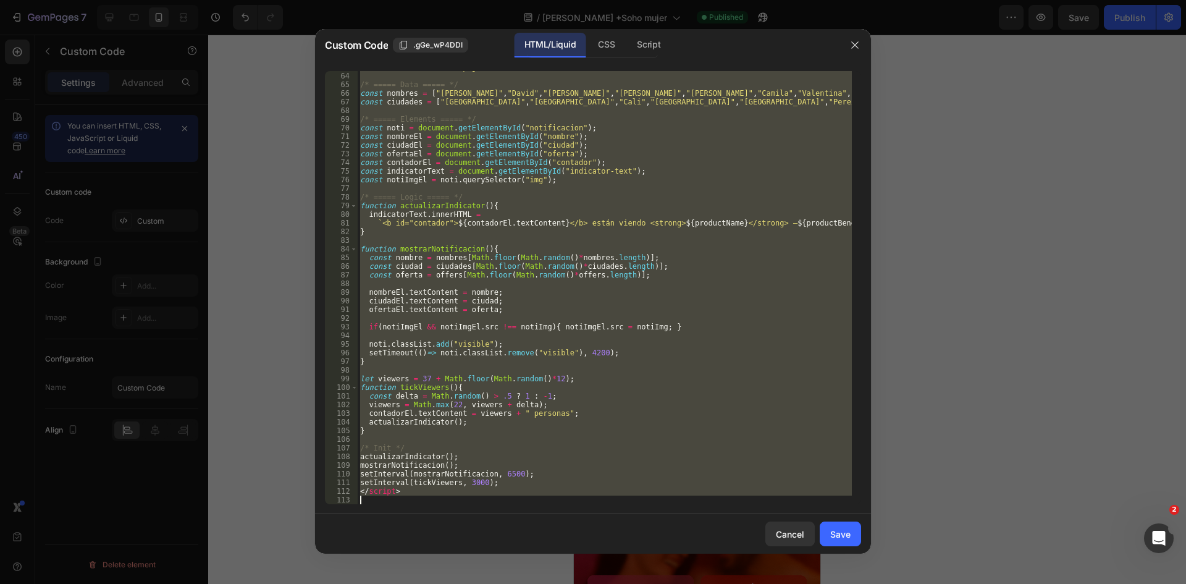
drag, startPoint x: 360, startPoint y: 72, endPoint x: 632, endPoint y: 537, distance: 539.6
click at [632, 537] on div "Custom Code .gGe_wP4DDI HTML/Liquid CSS Script 63 64 65 66 67 68 69 70 71 72 73…" at bounding box center [593, 291] width 556 height 524
type textarea "</script>"
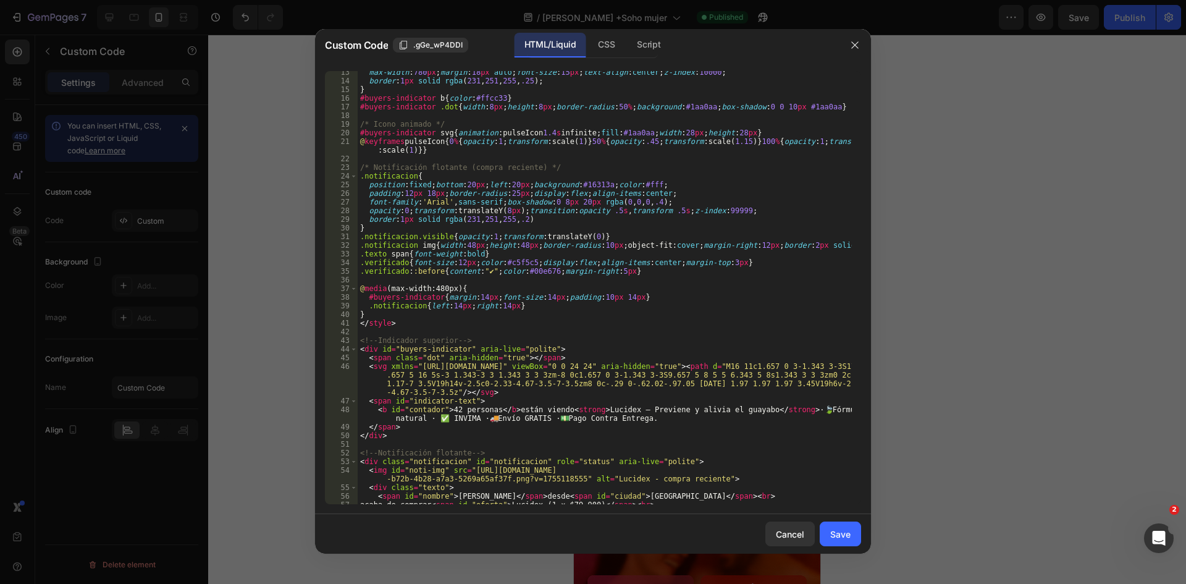
scroll to position [70, 0]
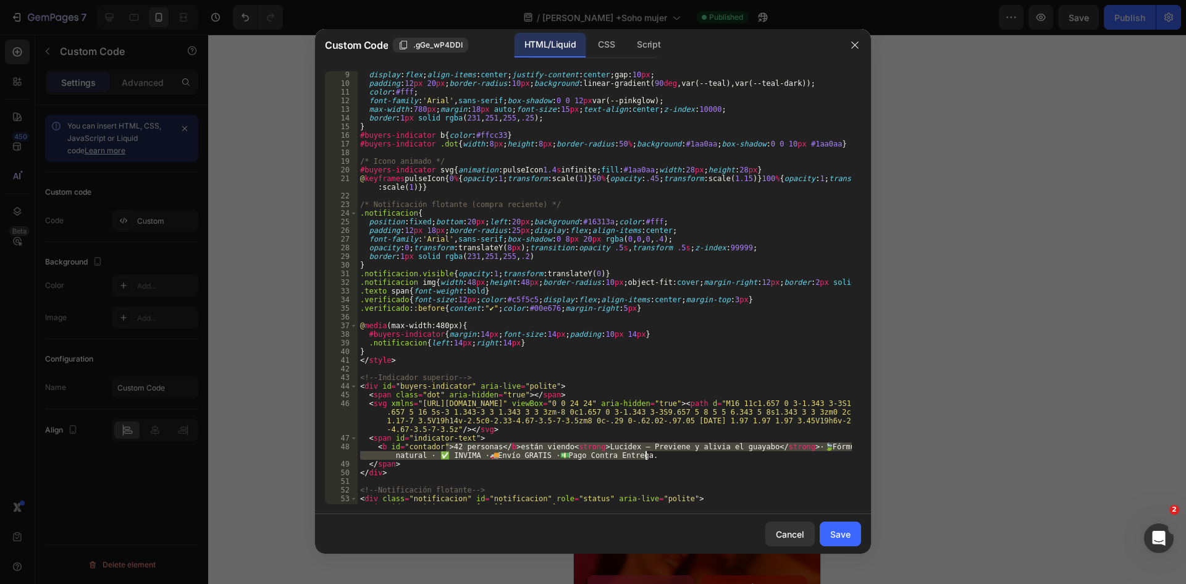
drag, startPoint x: 445, startPoint y: 447, endPoint x: 656, endPoint y: 456, distance: 210.8
click at [656, 456] on div "display : flex ; align-items : center ; justify-content : center ; gap : 10 px …" at bounding box center [605, 299] width 494 height 459
paste textarea ">42 personas</b> están viendo <strong>SOHO Pack Pareja (Ella + Él)</strong> — h…"
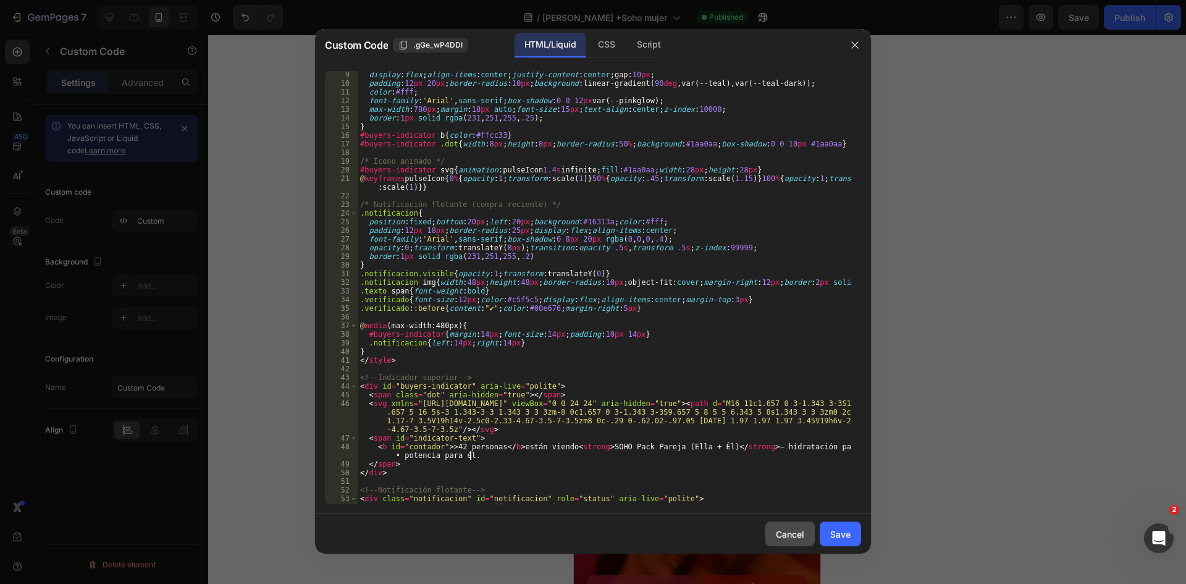
scroll to position [0, 46]
type textarea "<b id="contador">>42 personas</b> están viendo <strong>SOHO Pack Pareja (Ella +…"
click at [831, 531] on div "Save" at bounding box center [840, 534] width 20 height 13
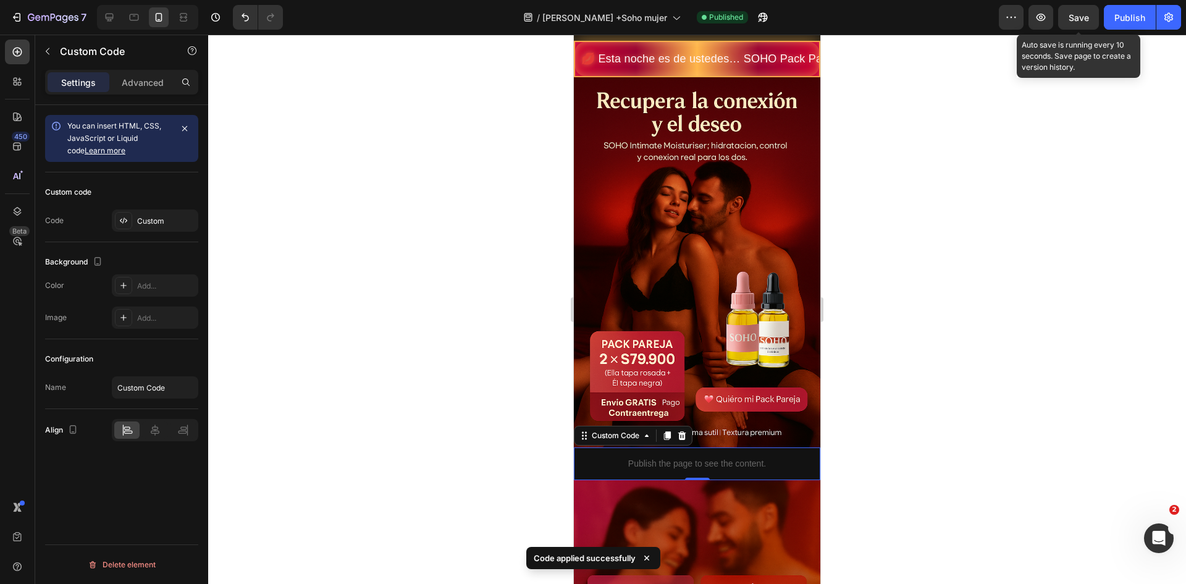
click at [1085, 17] on span "Save" at bounding box center [1079, 17] width 20 height 11
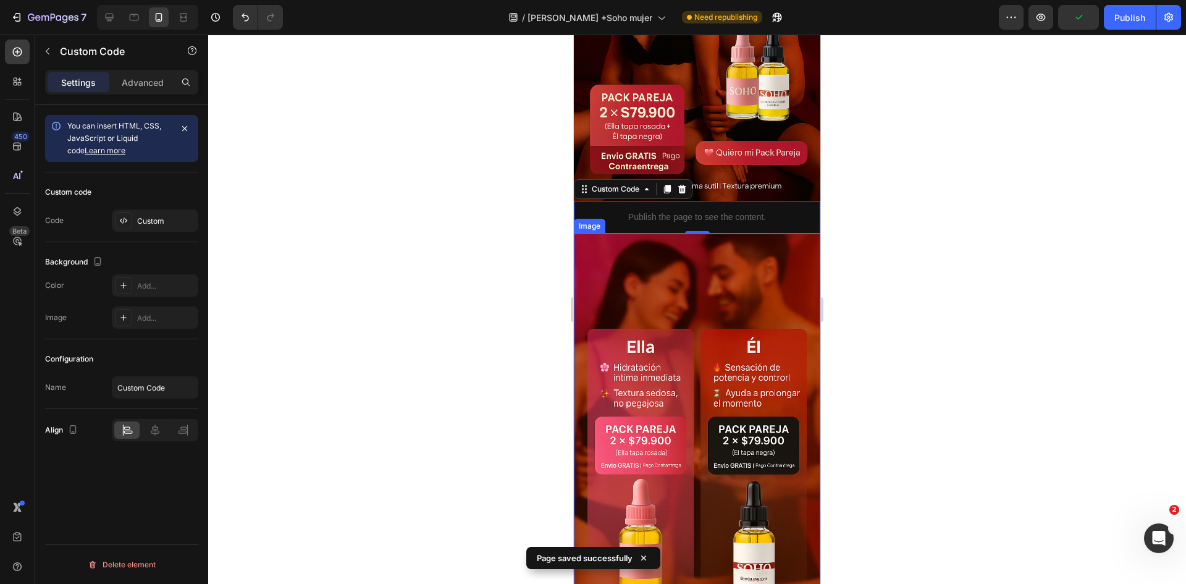
scroll to position [741, 0]
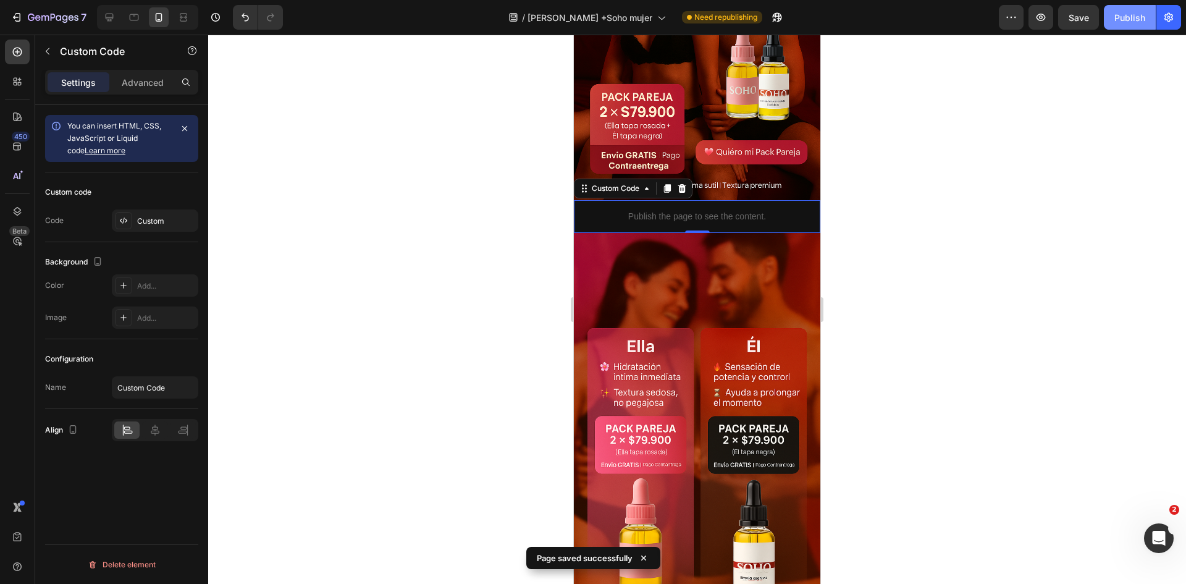
click at [1131, 20] on div "Publish" at bounding box center [1129, 17] width 31 height 13
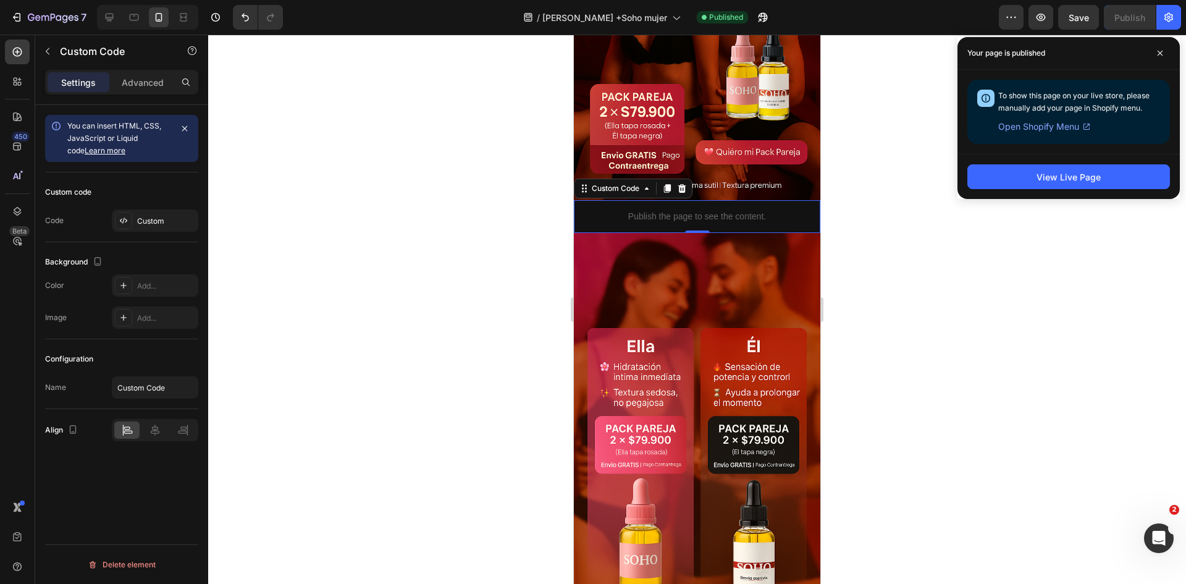
click at [715, 210] on p "Publish the page to see the content." at bounding box center [697, 216] width 246 height 13
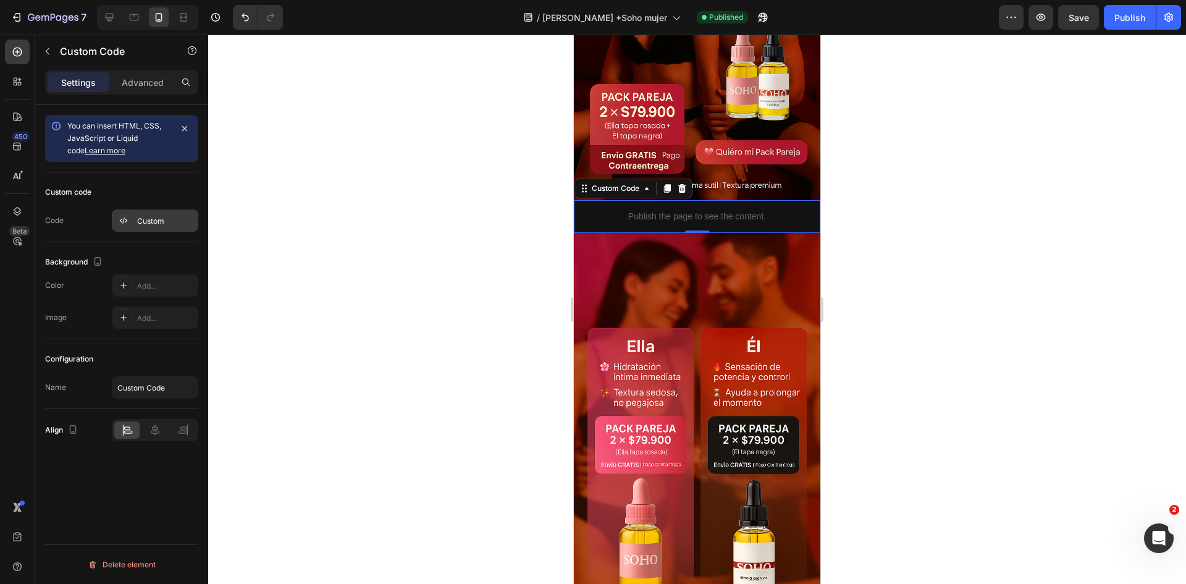
click at [116, 216] on div at bounding box center [123, 220] width 17 height 17
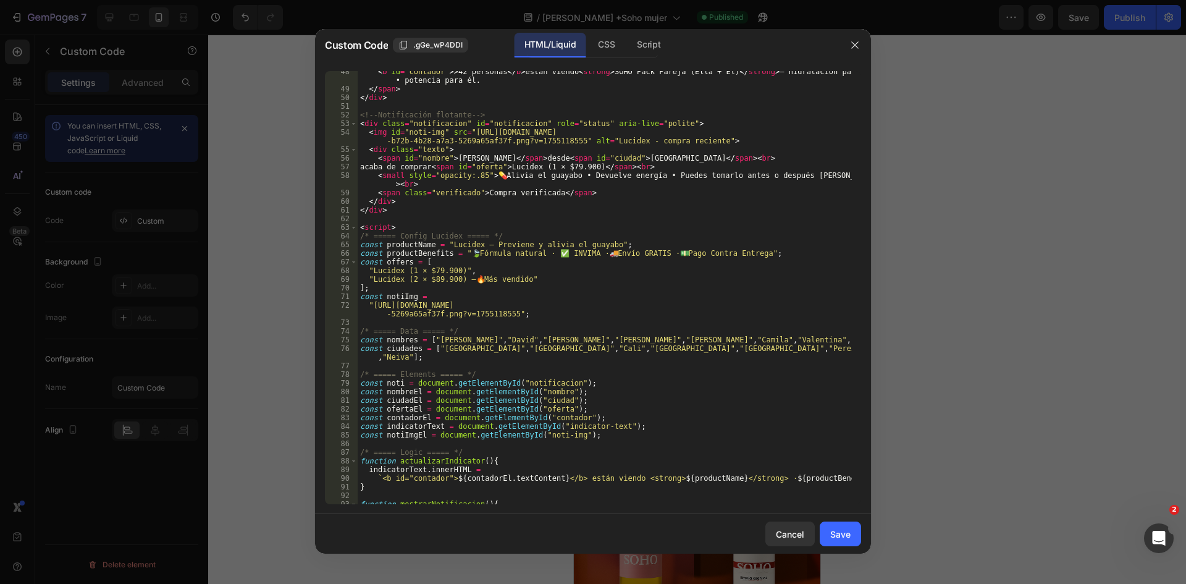
scroll to position [700, 0]
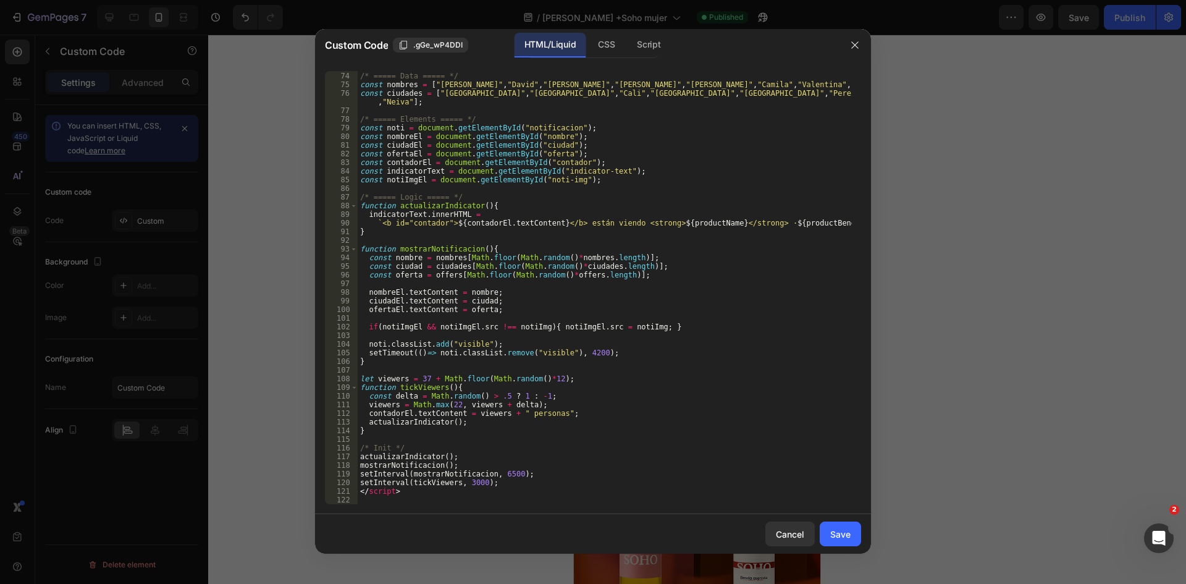
click at [427, 502] on div "/* ===== Data ===== */ const nombres = [ "Carlos" , "David" , "Juan" , "Andrés"…" at bounding box center [605, 288] width 494 height 450
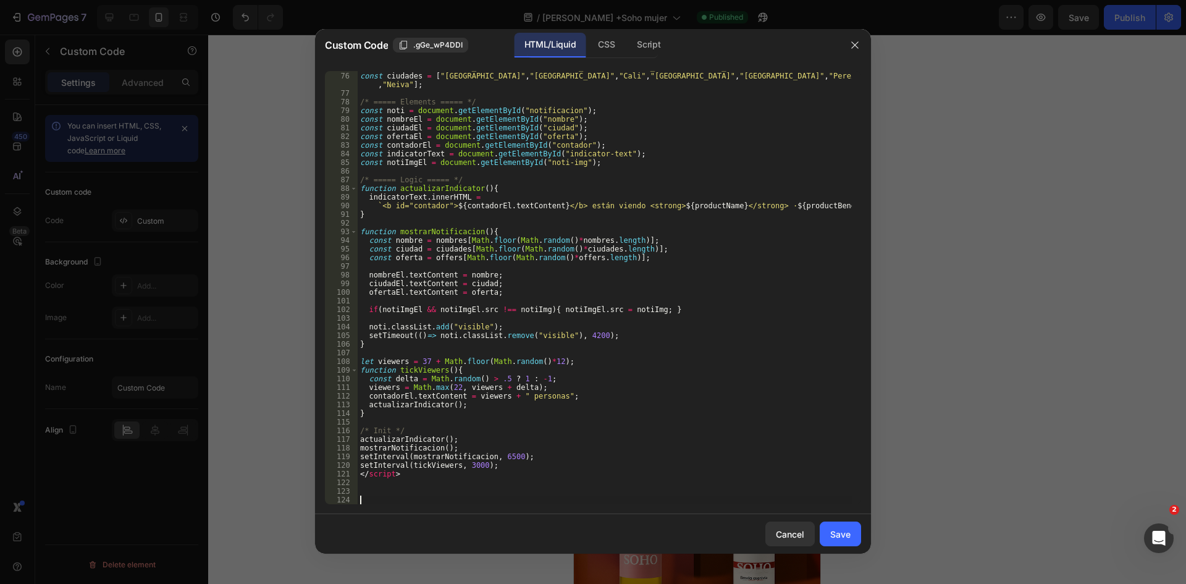
scroll to position [717, 0]
paste textarea
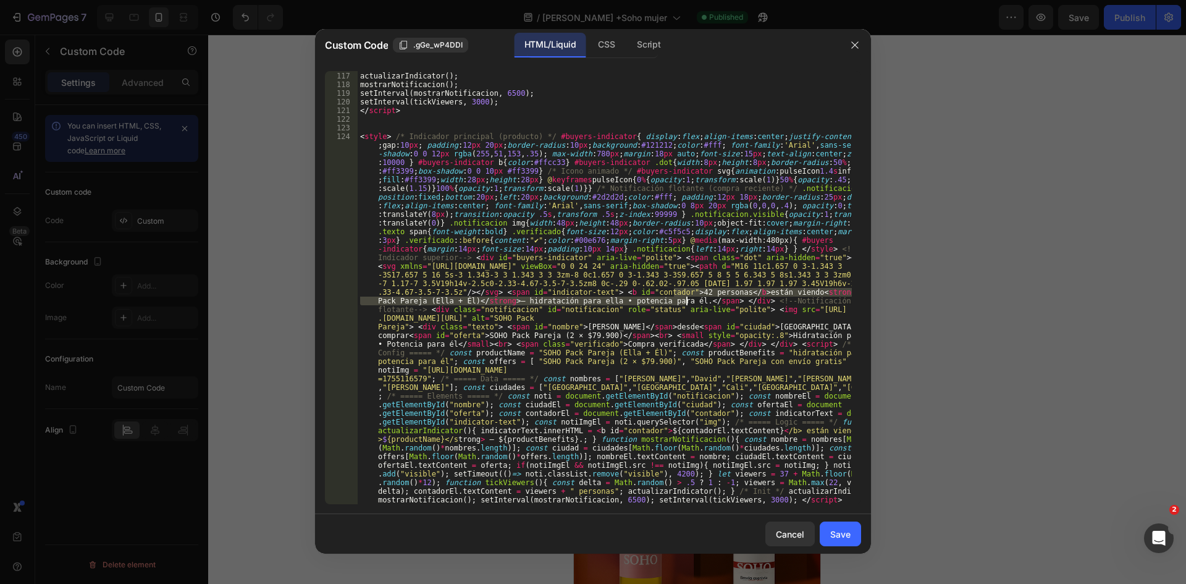
drag, startPoint x: 675, startPoint y: 292, endPoint x: 686, endPoint y: 303, distance: 15.7
click at [686, 303] on div "/* Init */ actualizarIndicator ( ) ; mostrarNotificacion ( ) ; setInterval ( mo…" at bounding box center [605, 470] width 494 height 814
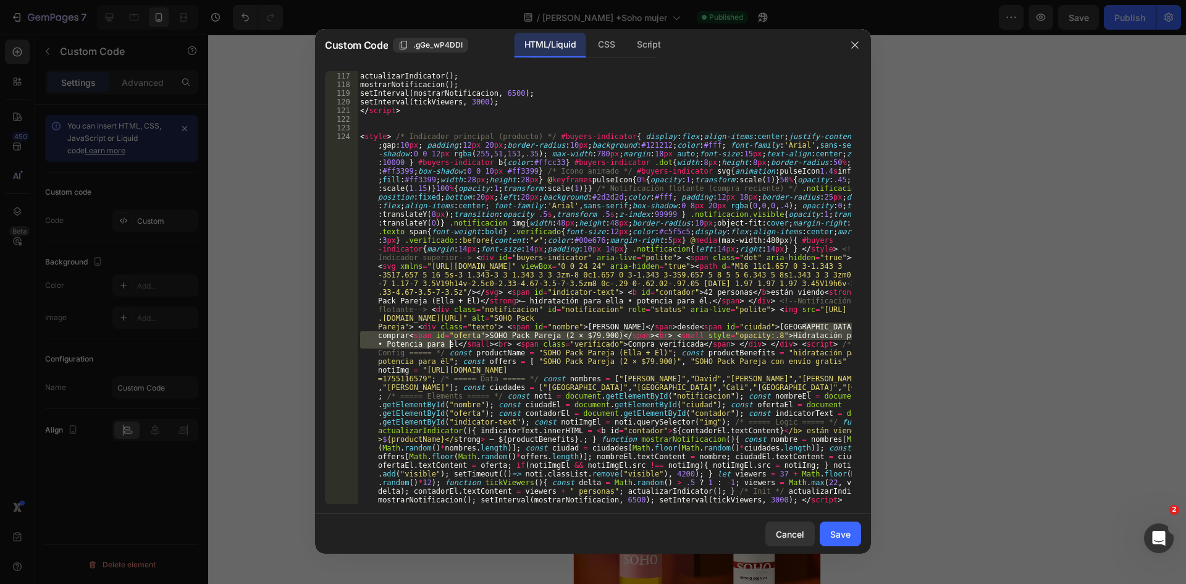
drag, startPoint x: 805, startPoint y: 326, endPoint x: 450, endPoint y: 344, distance: 356.3
click at [450, 344] on div "/* Init */ actualizarIndicator ( ) ; mostrarNotificacion ( ) ; setInterval ( mo…" at bounding box center [605, 470] width 494 height 814
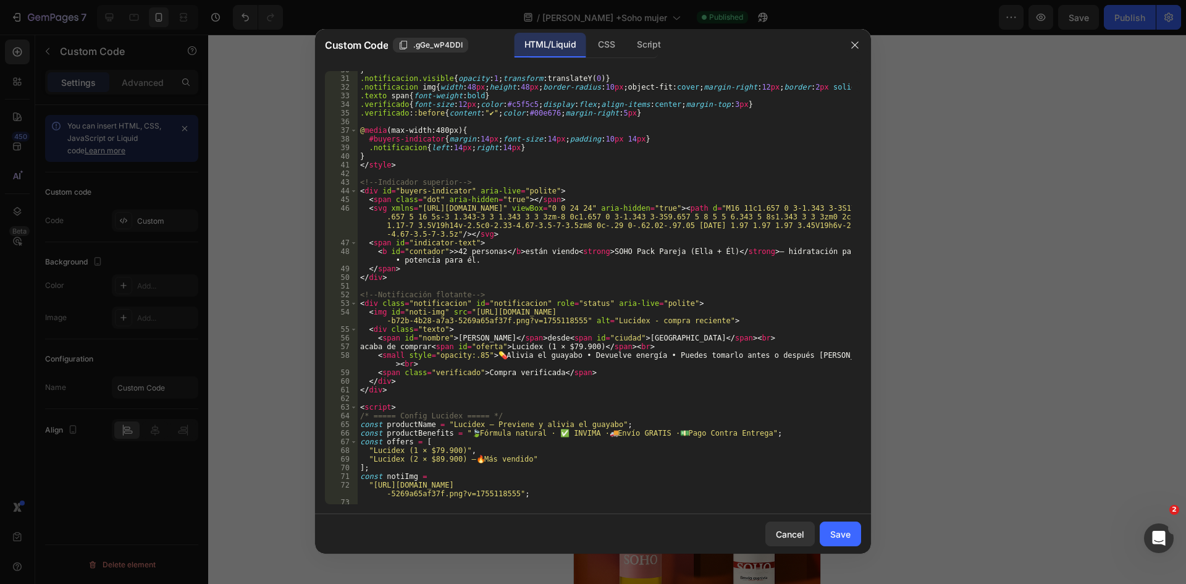
scroll to position [265, 0]
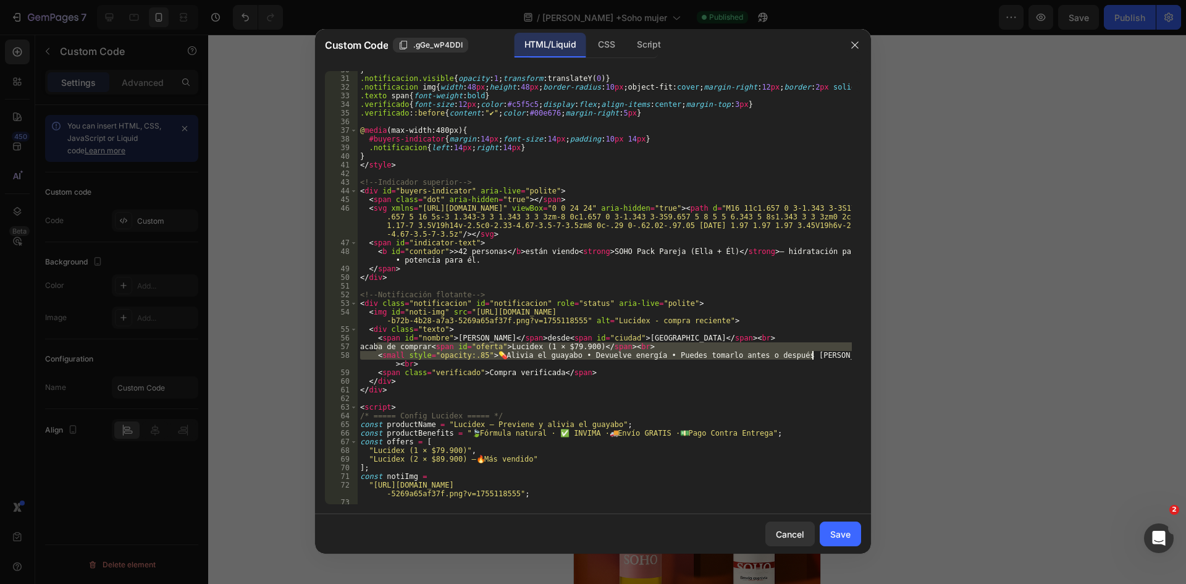
drag, startPoint x: 375, startPoint y: 347, endPoint x: 814, endPoint y: 359, distance: 439.3
click at [814, 359] on div "} .notificacion.visible { opacity : 1 ; transform : translateY( 0 ) } .notifica…" at bounding box center [605, 290] width 494 height 450
paste textarea "SOHO Pack Pareja (2 × $79.900)</span><br> <small style="opacity:.8">Hidratación…"
type textarea "acaba de comprar <span id="oferta">SOHO Pack Pareja (2 × $79.900)</span><br> <s…"
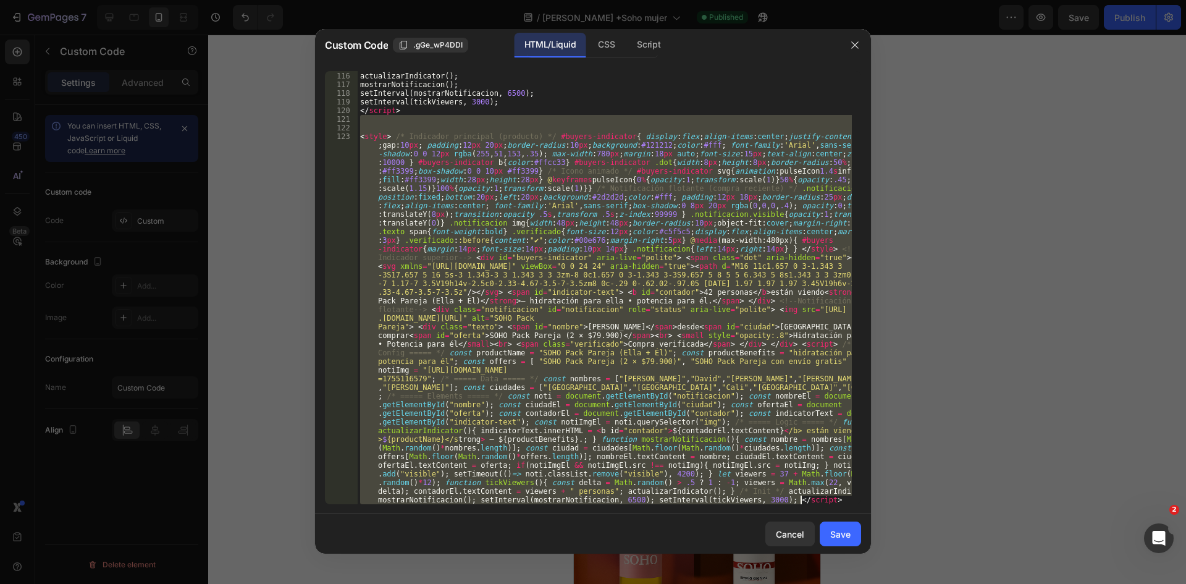
scroll to position [1072, 0]
drag, startPoint x: 383, startPoint y: 147, endPoint x: 766, endPoint y: 613, distance: 603.0
click at [766, 0] on html "7 Version history / Soho Hombre +Soho mujer Published Preview Save Publish 450 …" at bounding box center [593, 0] width 1186 height 0
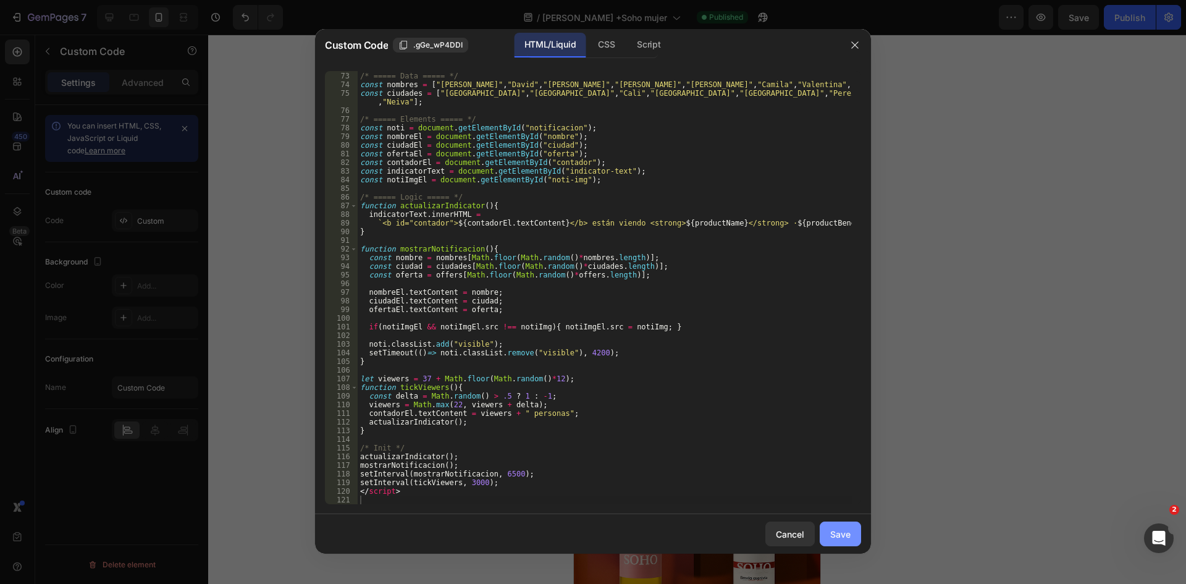
click at [846, 532] on div "Save" at bounding box center [840, 534] width 20 height 13
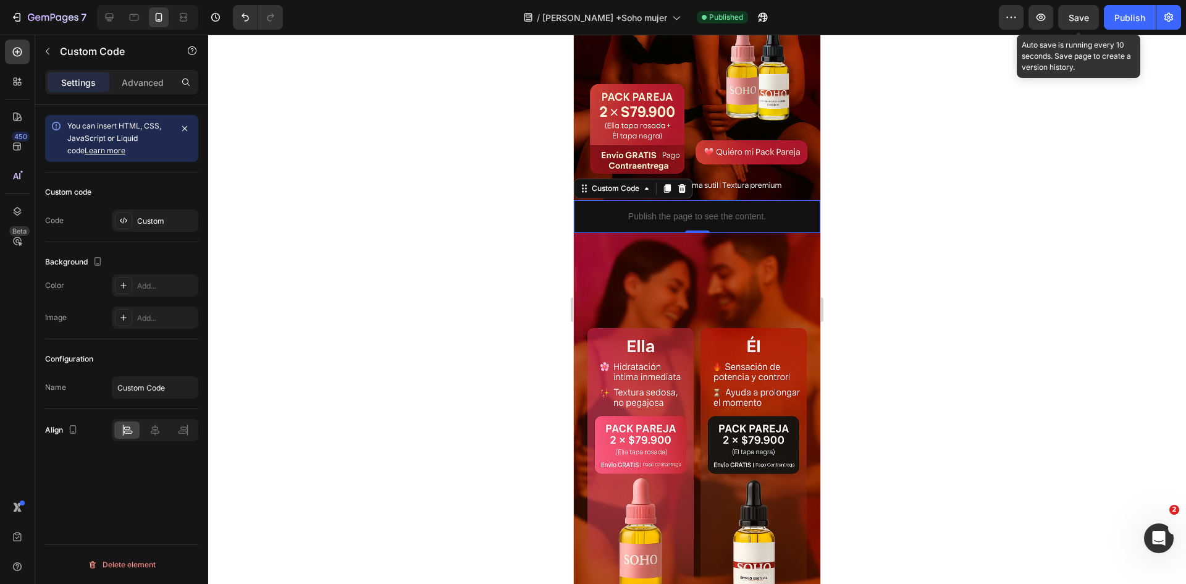
click at [1073, 20] on span "Save" at bounding box center [1079, 17] width 20 height 11
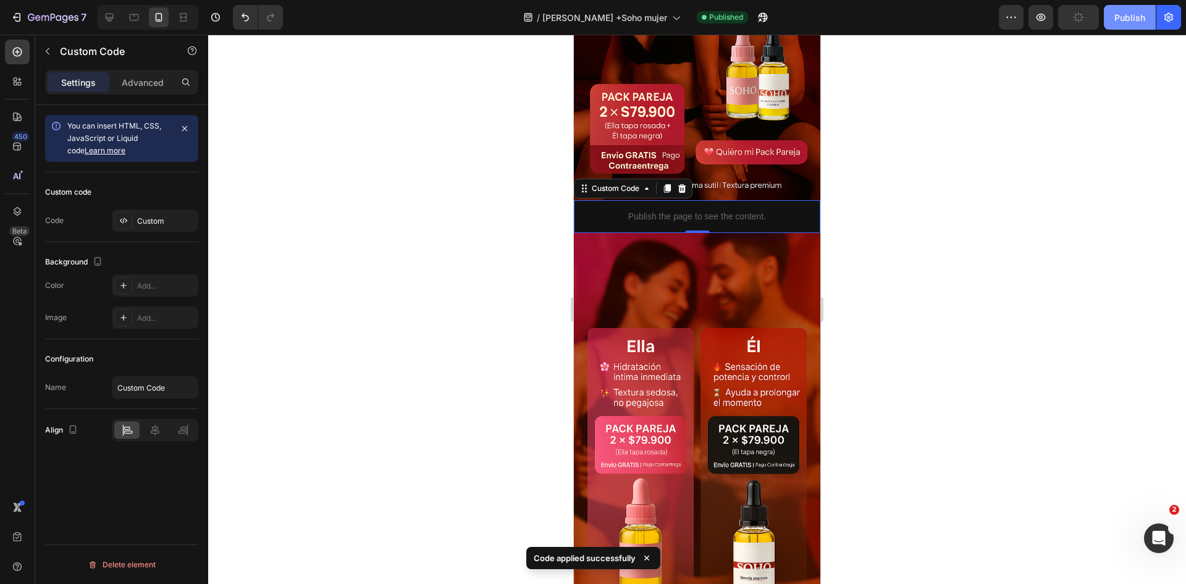
click at [1113, 20] on button "Publish" at bounding box center [1130, 17] width 52 height 25
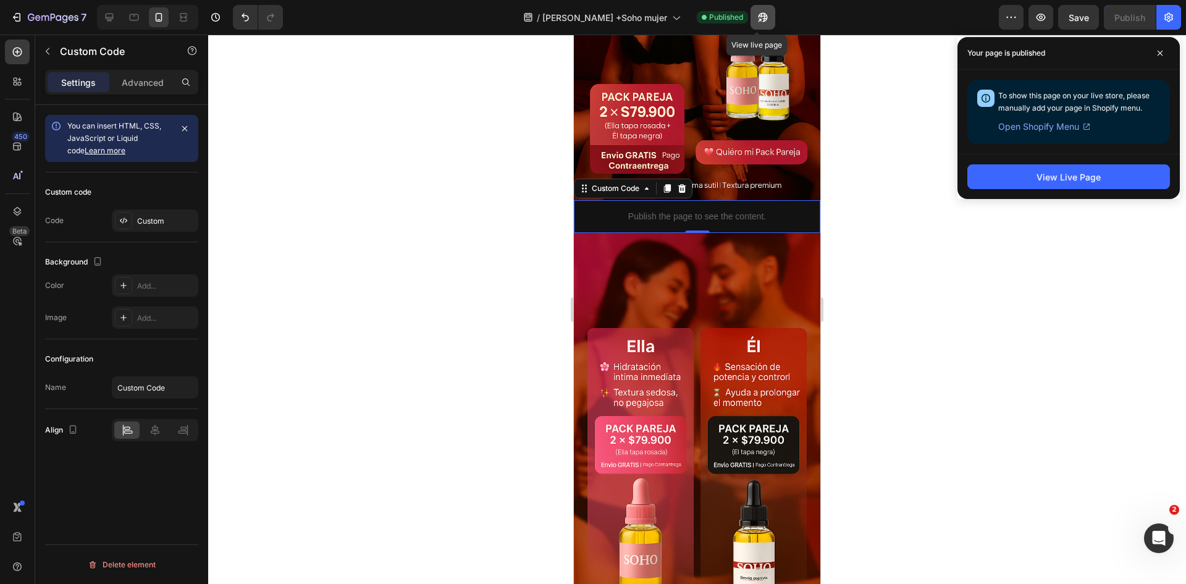
click at [764, 16] on button "button" at bounding box center [763, 17] width 25 height 25
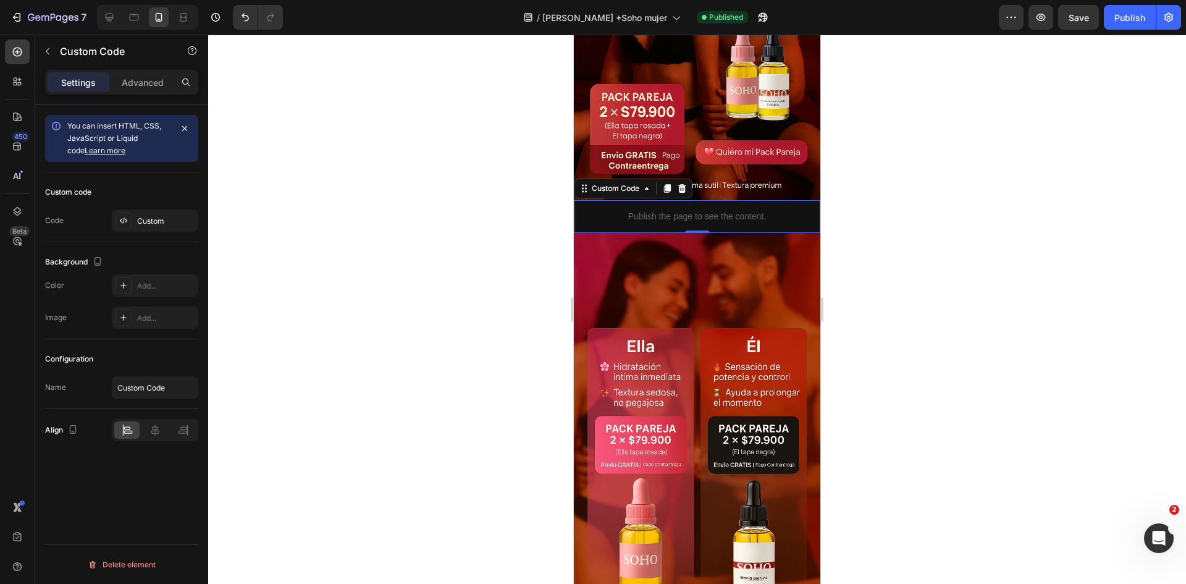
click at [615, 210] on p "Publish the page to see the content." at bounding box center [697, 216] width 246 height 13
click at [191, 220] on div "Custom" at bounding box center [166, 221] width 58 height 11
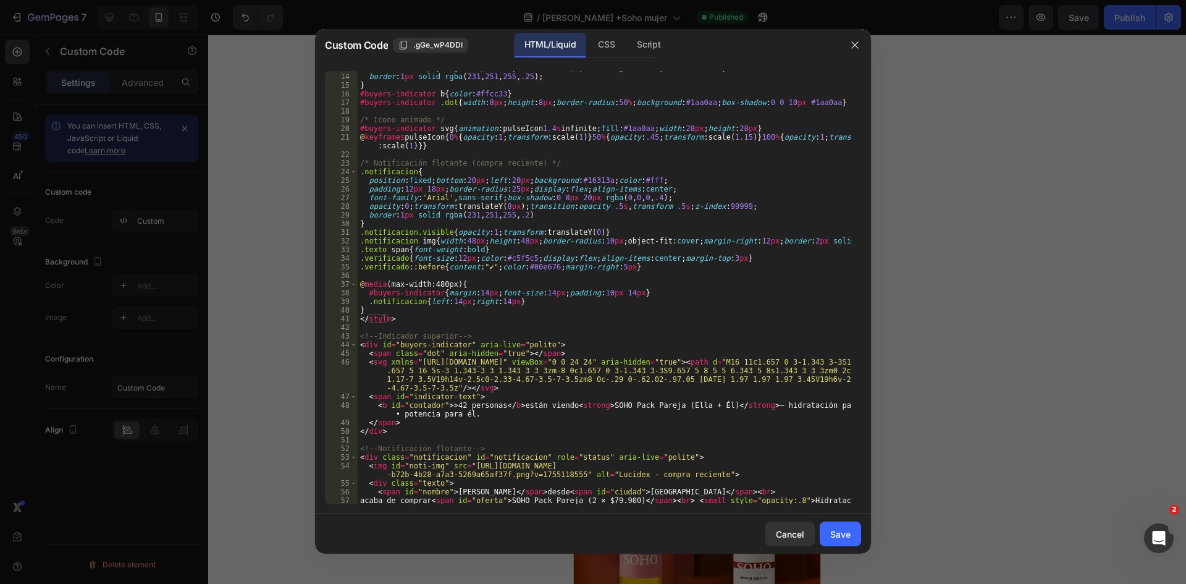
scroll to position [148, 0]
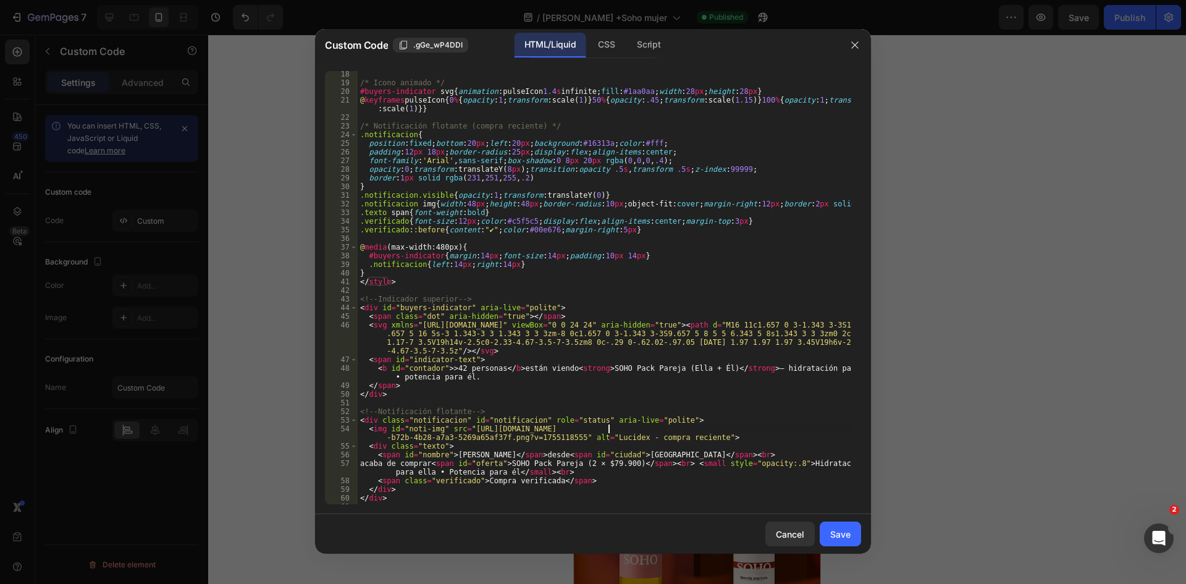
click at [607, 432] on div "/* Icono animado */ #buyers-indicator svg { animation : pulseIcon 1.4 s infinit…" at bounding box center [605, 295] width 494 height 450
click at [612, 439] on div "/* Icono animado */ #buyers-indicator svg { animation : pulseIcon 1.4 s infinit…" at bounding box center [605, 295] width 494 height 450
click at [767, 435] on div "/* Icono animado */ #buyers-indicator svg { animation : pulseIcon 1.4 s infinit…" at bounding box center [605, 295] width 494 height 450
click at [608, 437] on div "/* Icono animado */ #buyers-indicator svg { animation : pulseIcon 1.4 s infinit…" at bounding box center [605, 295] width 494 height 450
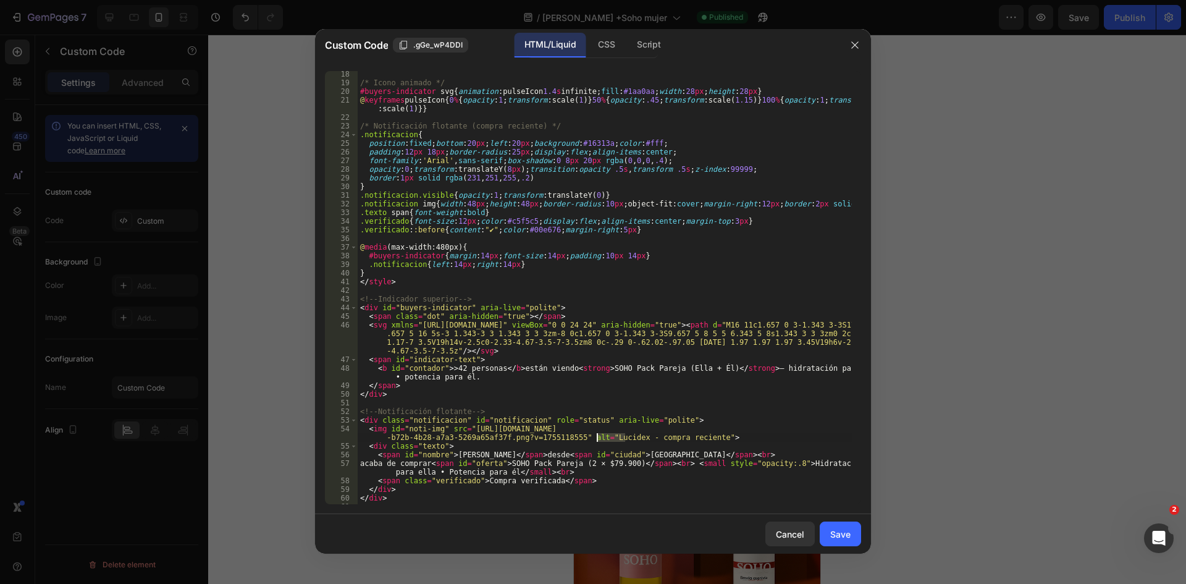
click at [736, 470] on div "/* Icono animado */ #buyers-indicator svg { animation : pulseIcon 1.4 s infinit…" at bounding box center [605, 295] width 494 height 450
type textarea "acaba de comprar <span id="oferta">SOHO Pack Pareja (2 × $79.900)</span><br> <s…"
drag, startPoint x: 521, startPoint y: 463, endPoint x: 642, endPoint y: 463, distance: 121.7
click at [642, 463] on div "/* Icono animado */ #buyers-indicator svg { animation : pulseIcon 1.4 s infinit…" at bounding box center [605, 295] width 494 height 450
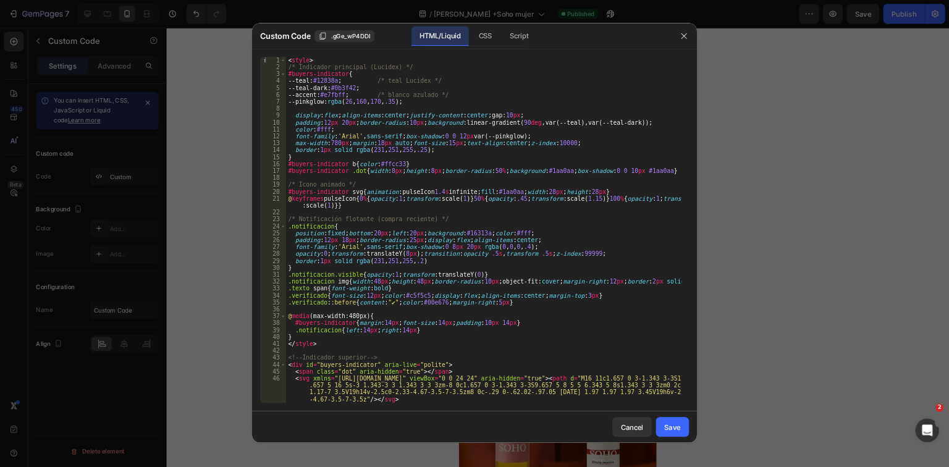
scroll to position [0, 0]
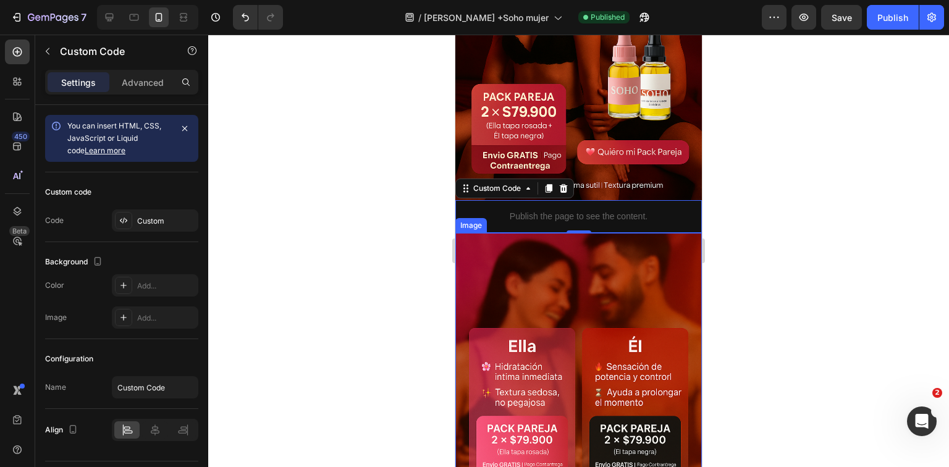
click at [610, 210] on p "Publish the page to see the content." at bounding box center [578, 216] width 246 height 13
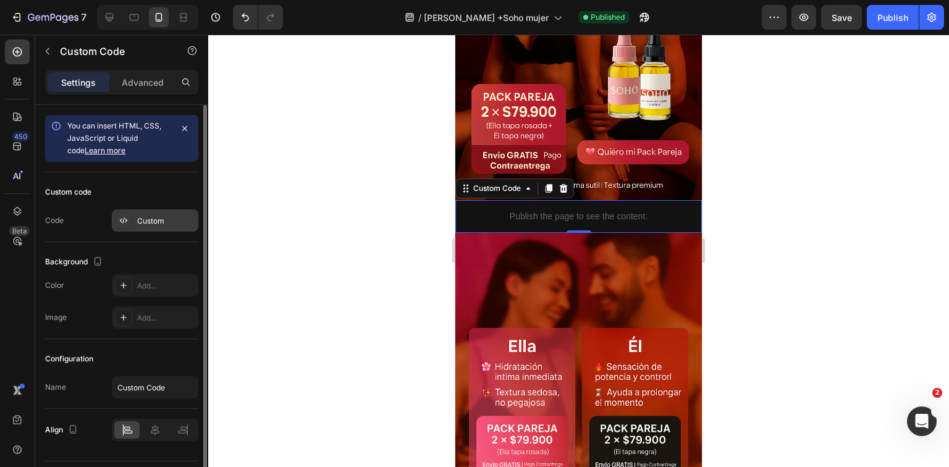
click at [162, 225] on div "Custom" at bounding box center [166, 221] width 58 height 11
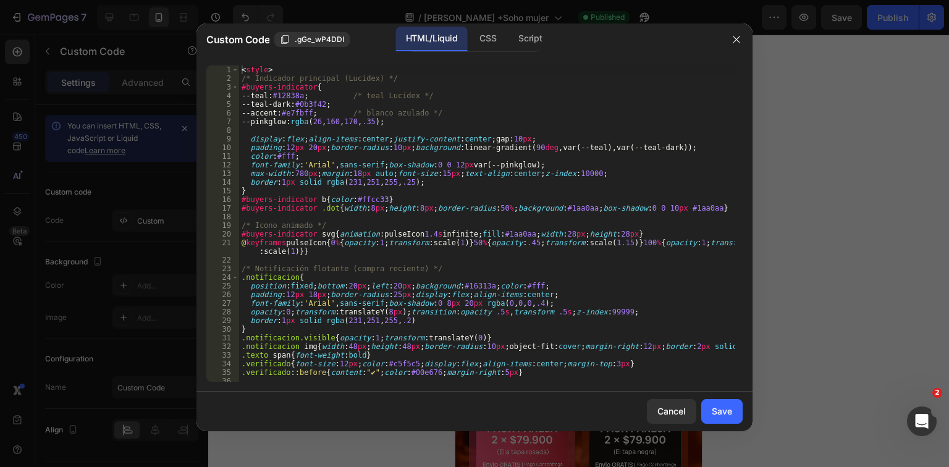
click at [384, 233] on div "< style > /* Indicador principal (Lucidex) */ #buyers-indicator { --teal : #128…" at bounding box center [487, 232] width 496 height 334
type textarea "</script>"
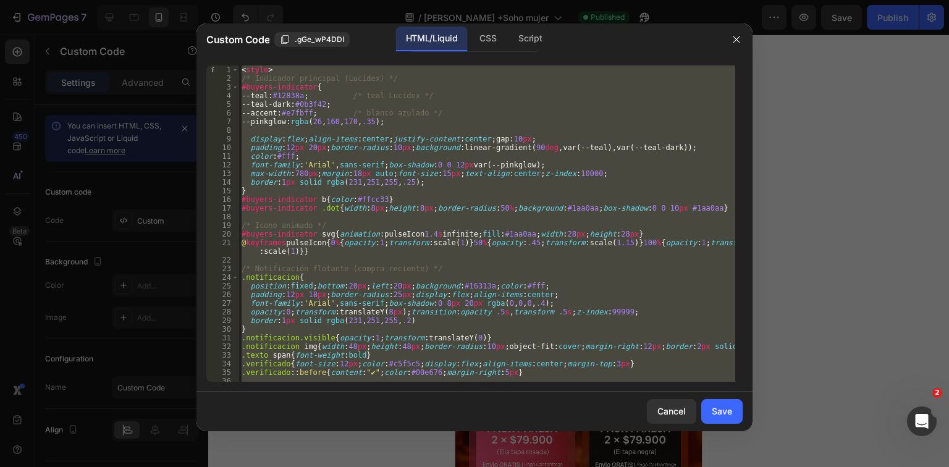
paste textarea
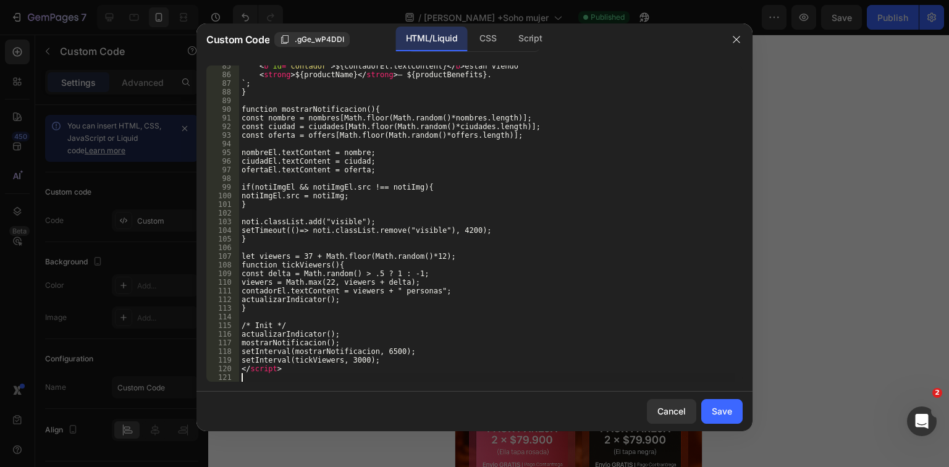
scroll to position [791, 0]
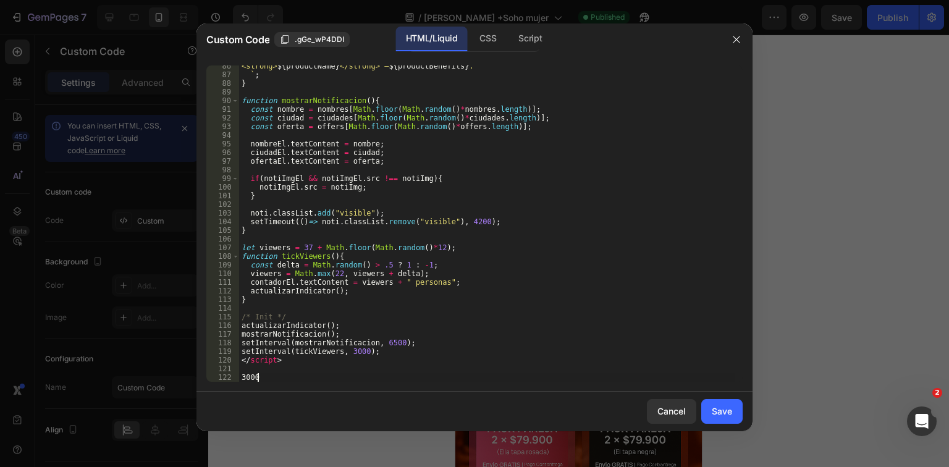
type textarea "3"
click at [715, 403] on button "Save" at bounding box center [721, 411] width 41 height 25
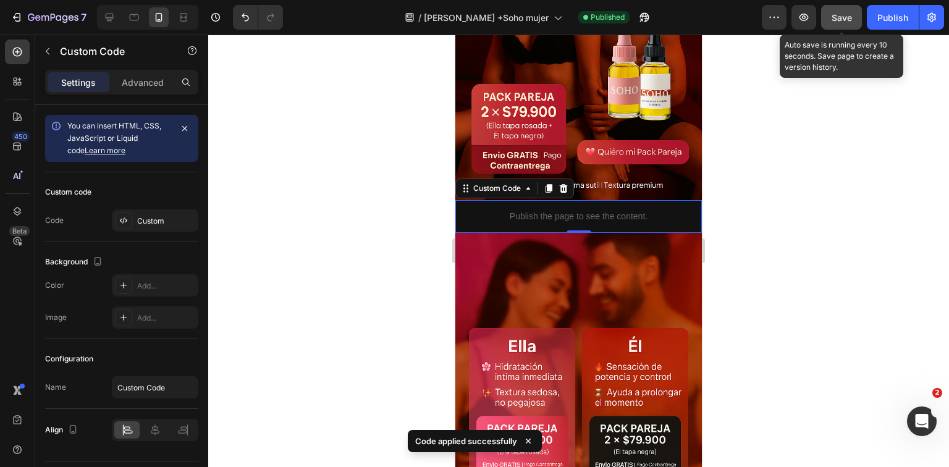
click at [843, 25] on button "Save" at bounding box center [841, 17] width 41 height 25
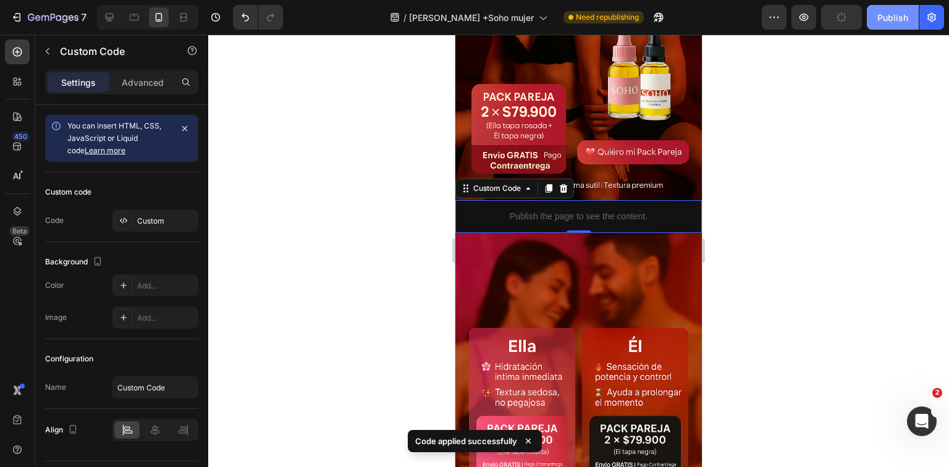
click at [888, 20] on div "Publish" at bounding box center [892, 17] width 31 height 13
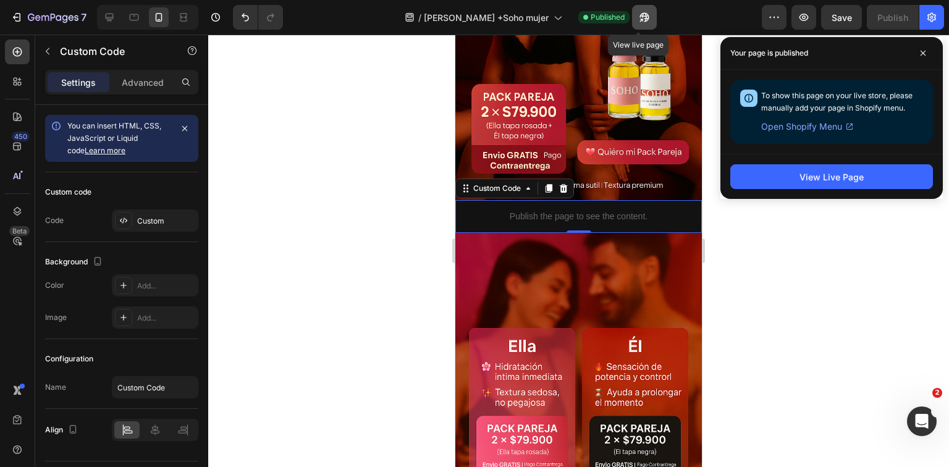
click at [640, 12] on icon "button" at bounding box center [644, 17] width 12 height 12
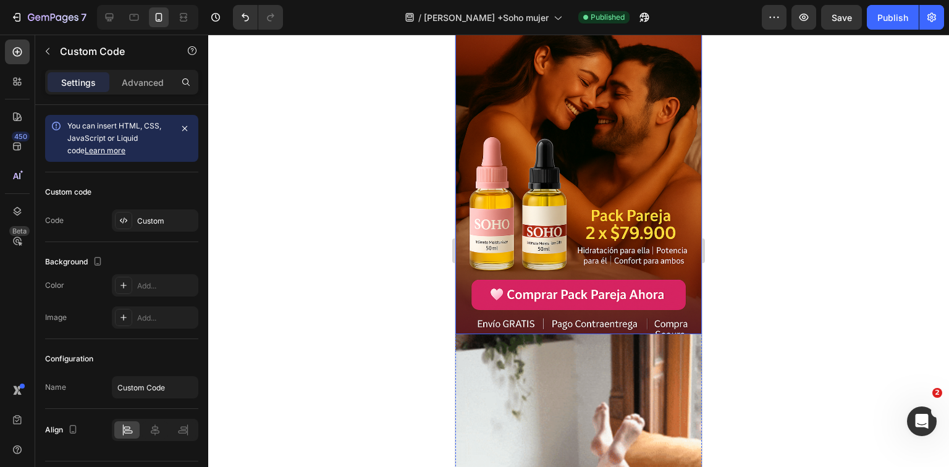
scroll to position [1828, 0]
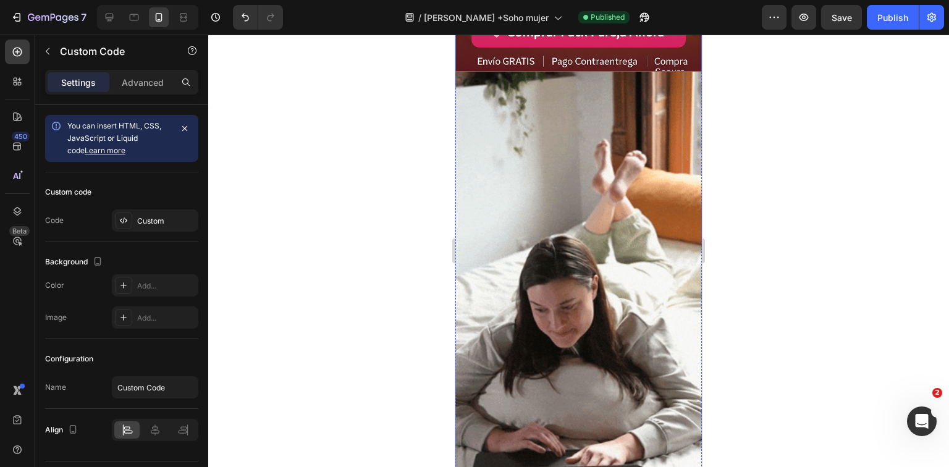
click at [591, 359] on img at bounding box center [578, 291] width 246 height 438
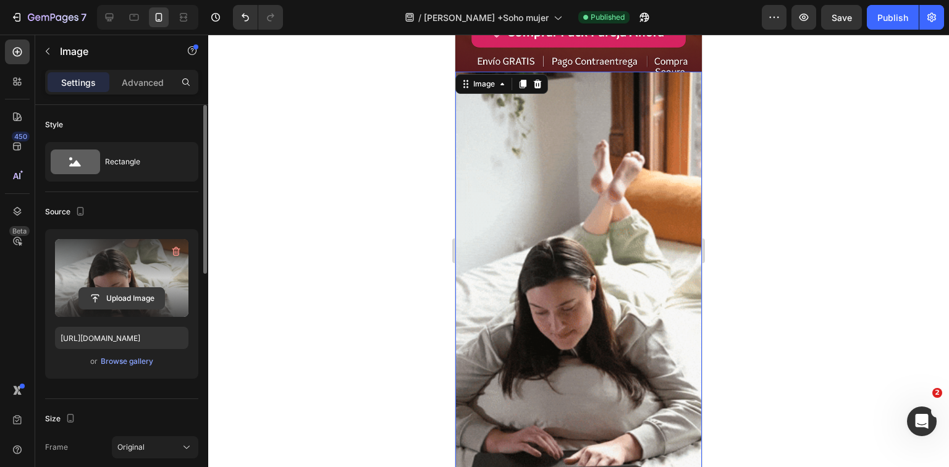
click at [137, 299] on input "file" at bounding box center [121, 298] width 85 height 21
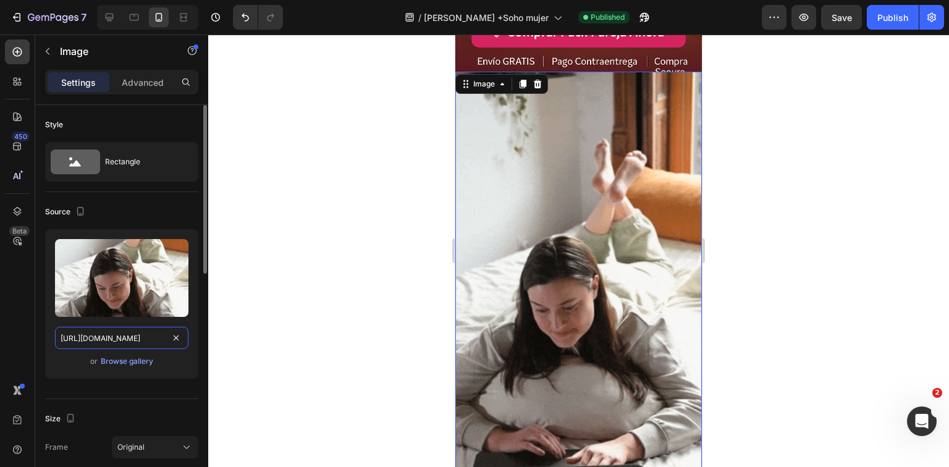
click at [164, 338] on input "https://media4.giphy.com/media/v1.Y2lkPTc5MGI3NjExeDFiM3F1bGtqNmx6ZTY5NnpmdDlmN…" at bounding box center [121, 338] width 133 height 22
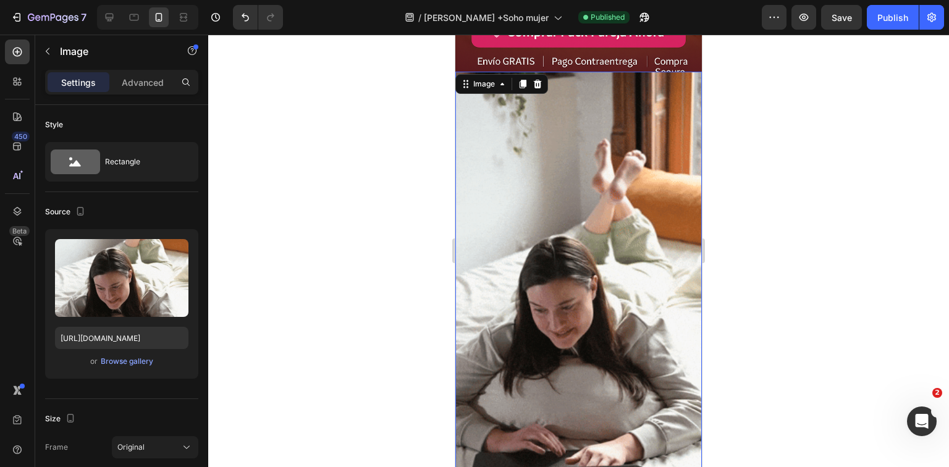
click at [562, 256] on img at bounding box center [578, 291] width 246 height 438
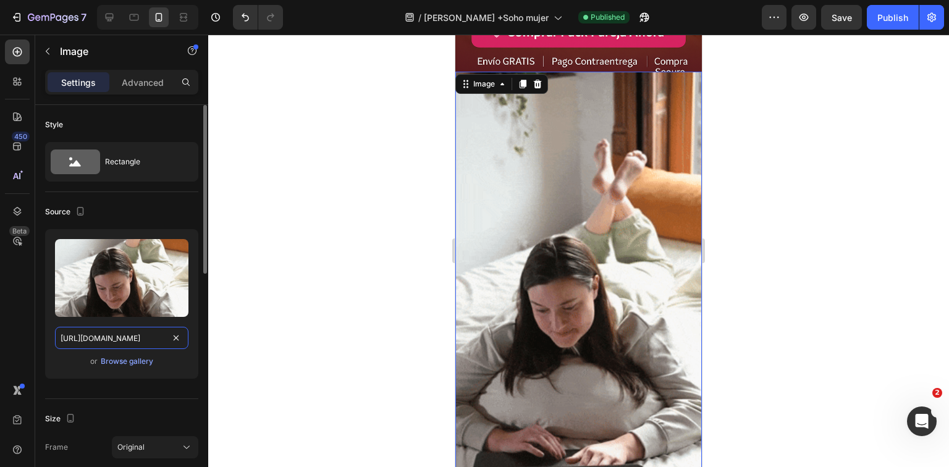
click at [114, 348] on input "https://media4.giphy.com/media/v1.Y2lkPTc5MGI3NjExeDFiM3F1bGtqNmx6ZTY5NnpmdDlmN…" at bounding box center [121, 338] width 133 height 22
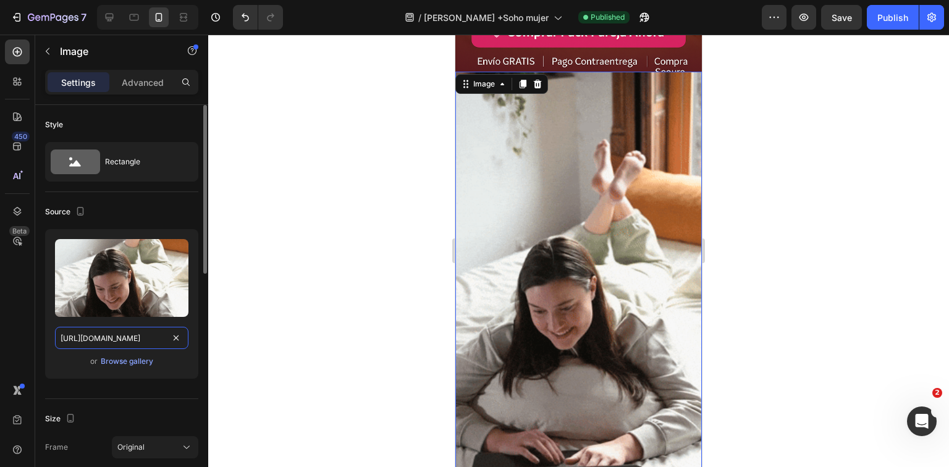
paste input "1.giphy.com/media/v1.Y2lkPTc5MGI3NjExZzJsODh4cG4ydHA3Y3N3cm90NWdxZTFnMWhkbmYyNG…"
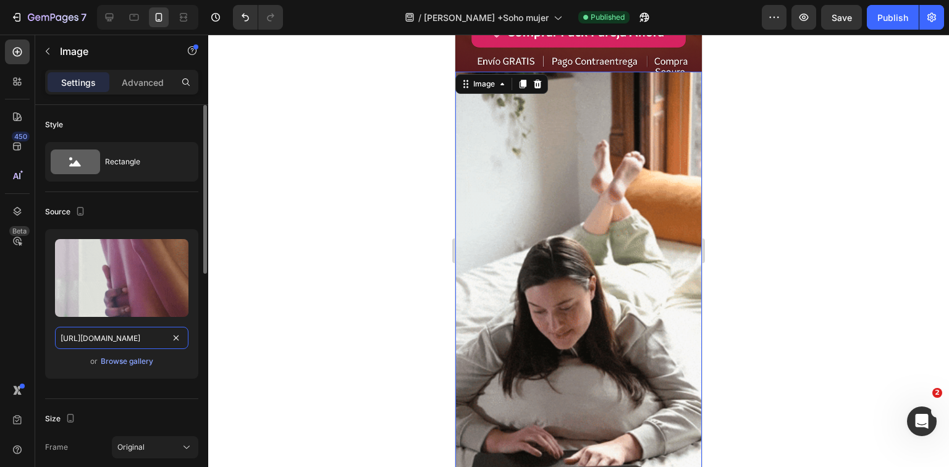
scroll to position [0, 644]
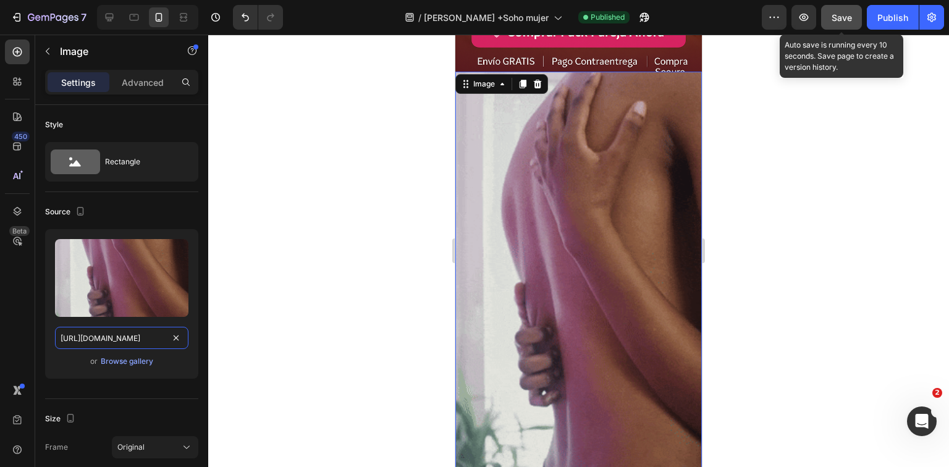
type input "https://media1.giphy.com/media/v1.Y2lkPTc5MGI3NjExZzJsODh4cG4ydHA3Y3N3cm90NWdxZ…"
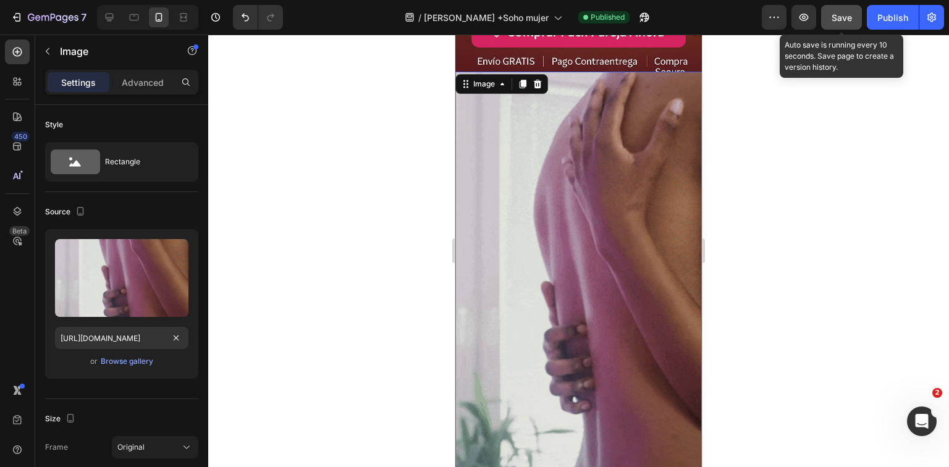
click at [854, 20] on button "Save" at bounding box center [841, 17] width 41 height 25
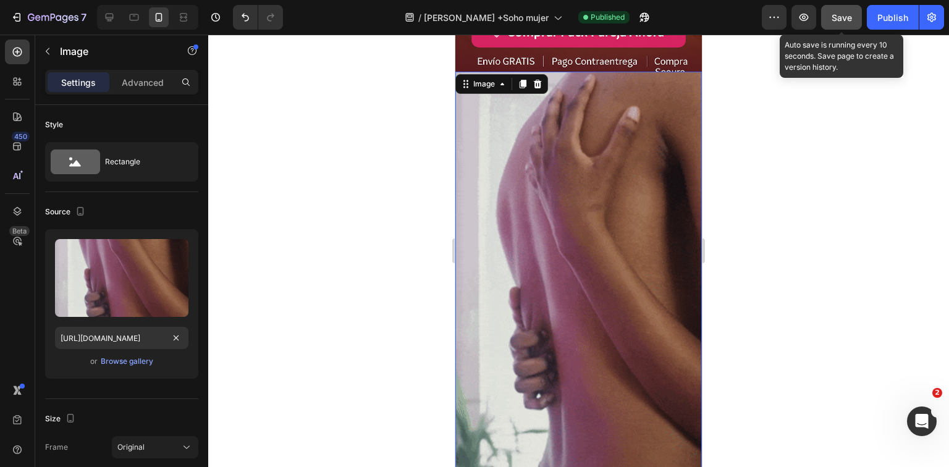
scroll to position [0, 0]
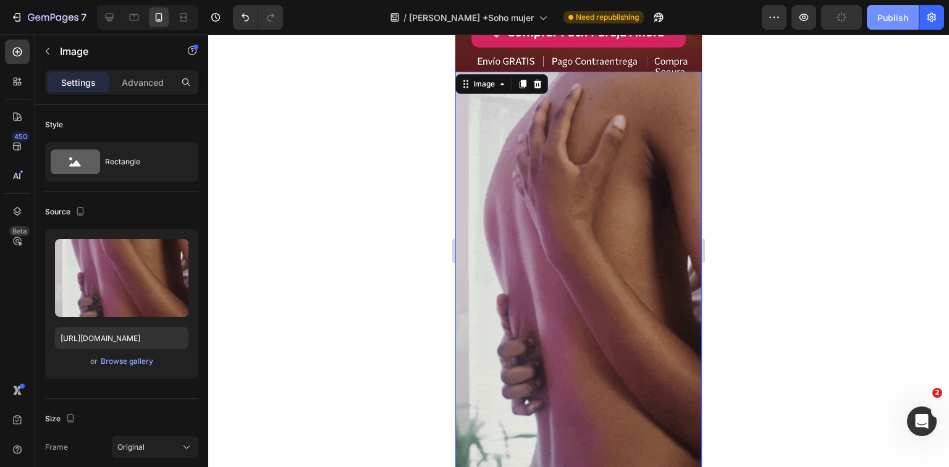
click at [872, 16] on button "Publish" at bounding box center [893, 17] width 52 height 25
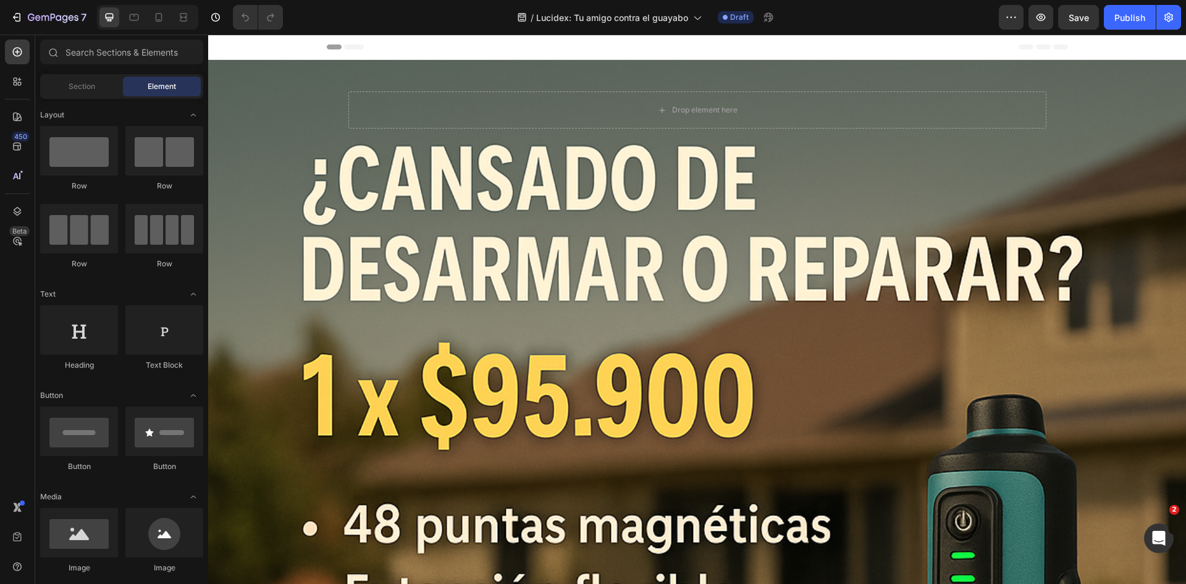
drag, startPoint x: 0, startPoint y: 0, endPoint x: 173, endPoint y: 17, distance: 173.8
click at [166, 17] on div at bounding box center [159, 17] width 20 height 20
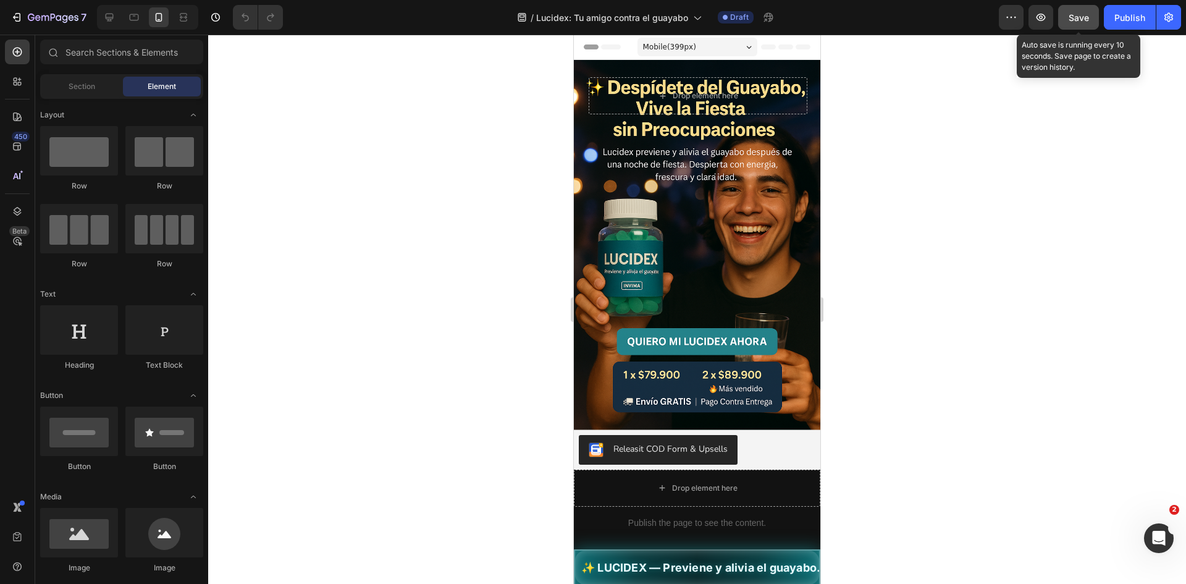
click at [1088, 14] on span "Save" at bounding box center [1079, 17] width 20 height 11
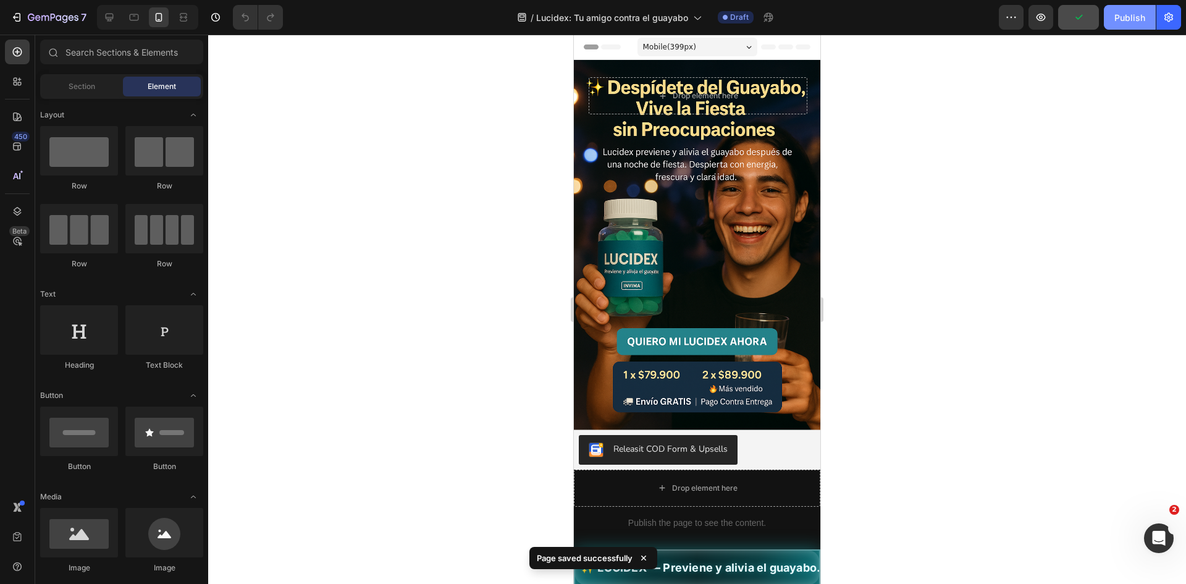
click at [1129, 14] on div "Publish" at bounding box center [1129, 17] width 31 height 13
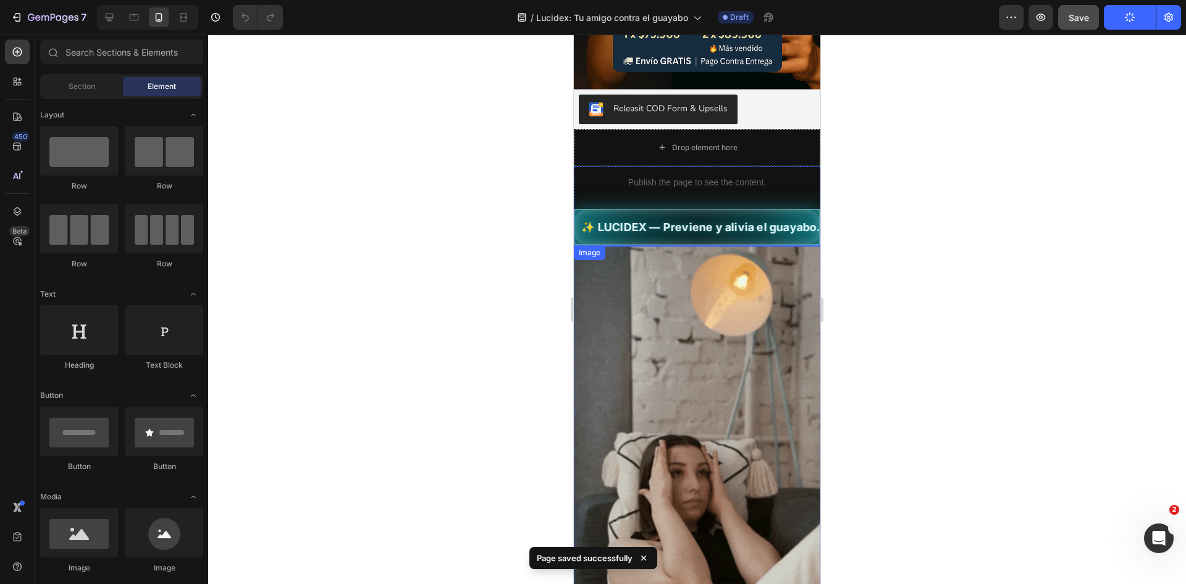
scroll to position [296, 0]
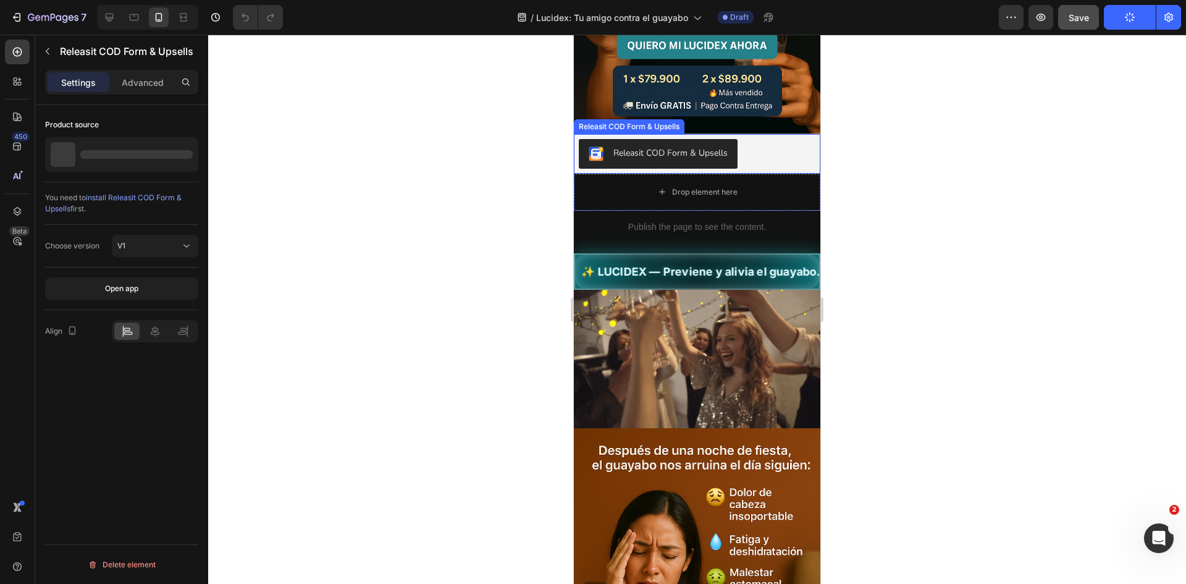
click at [707, 146] on div "Releasit COD Form & Upsells" at bounding box center [670, 152] width 114 height 13
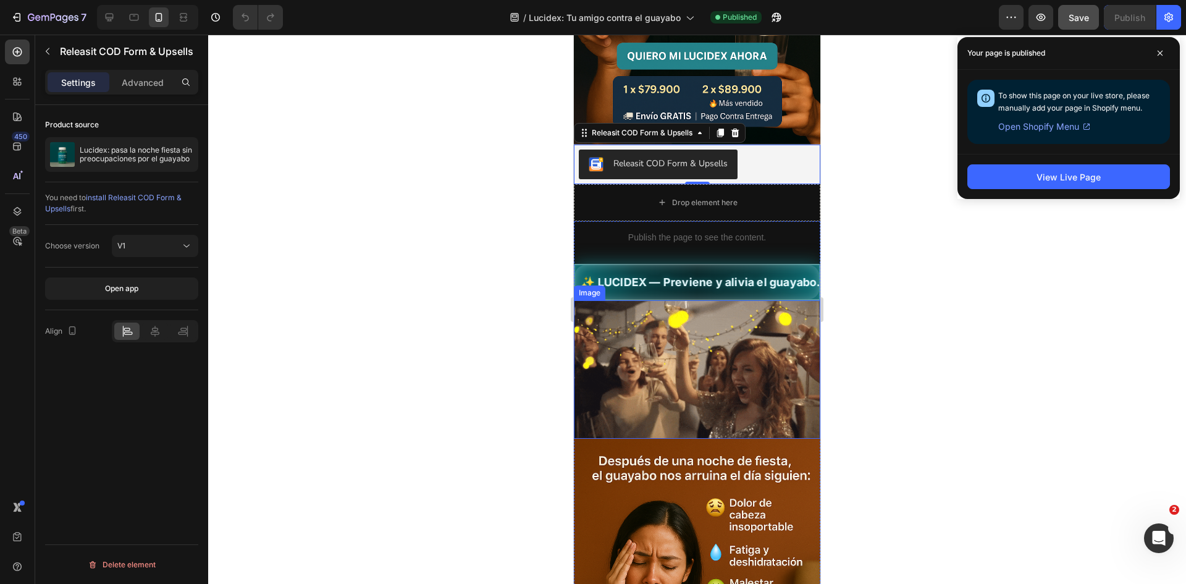
scroll to position [0, 0]
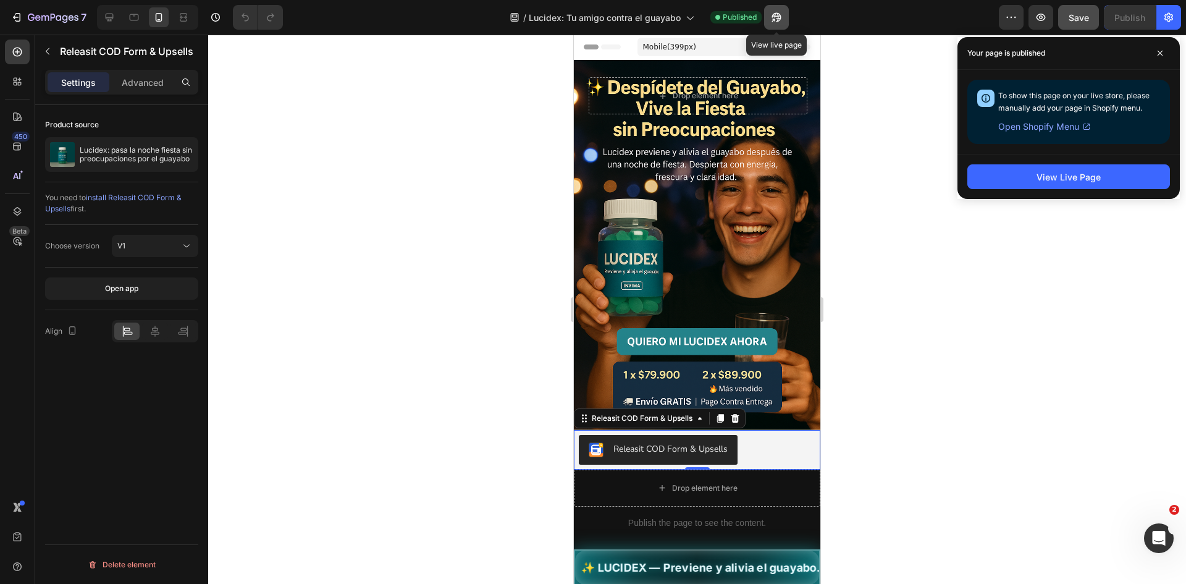
click at [772, 14] on icon "button" at bounding box center [776, 17] width 12 height 12
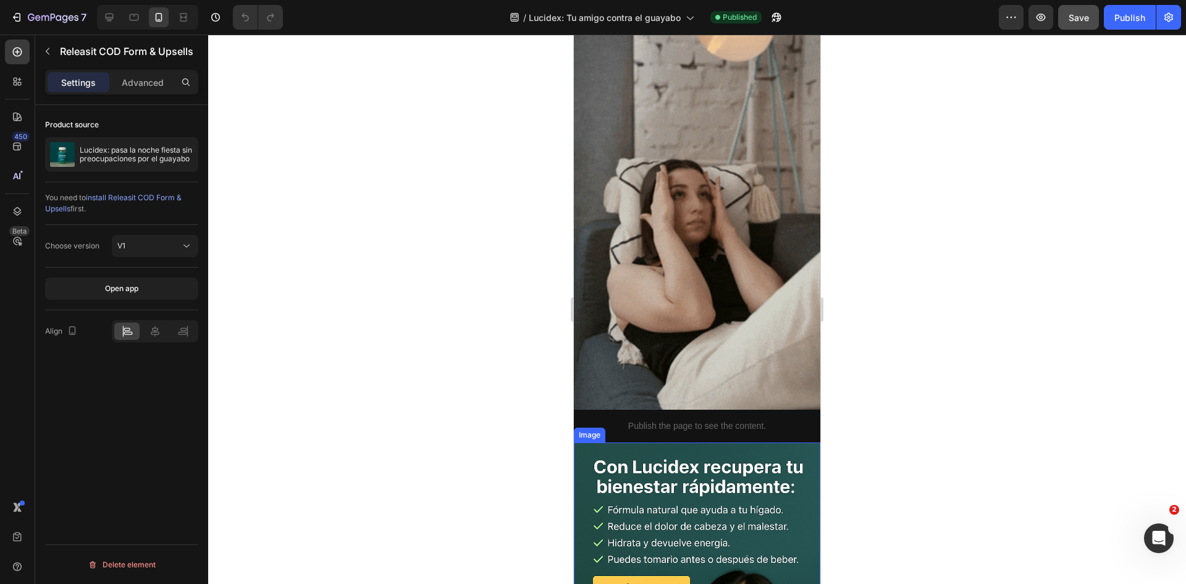
scroll to position [1112, 0]
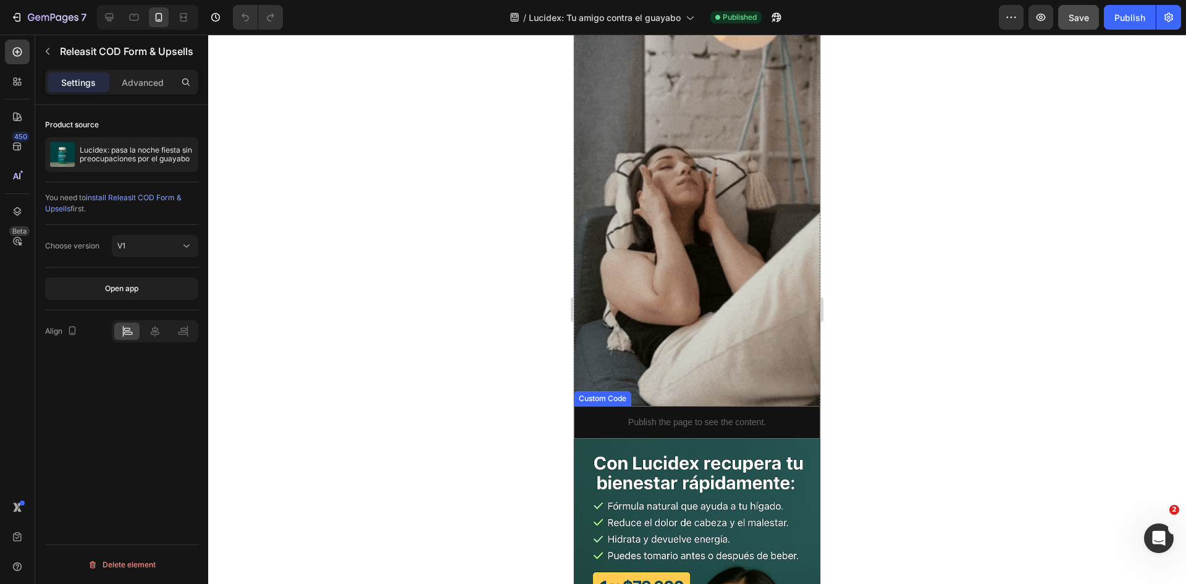
click at [675, 416] on p "Publish the page to see the content." at bounding box center [697, 422] width 246 height 13
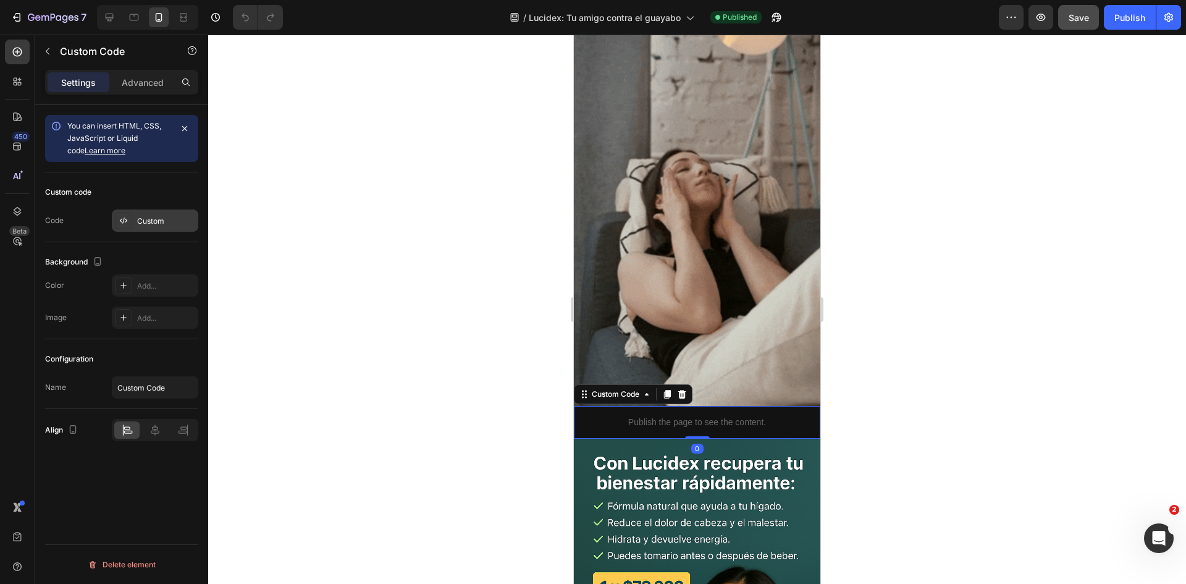
click at [169, 222] on div "Custom" at bounding box center [166, 221] width 58 height 11
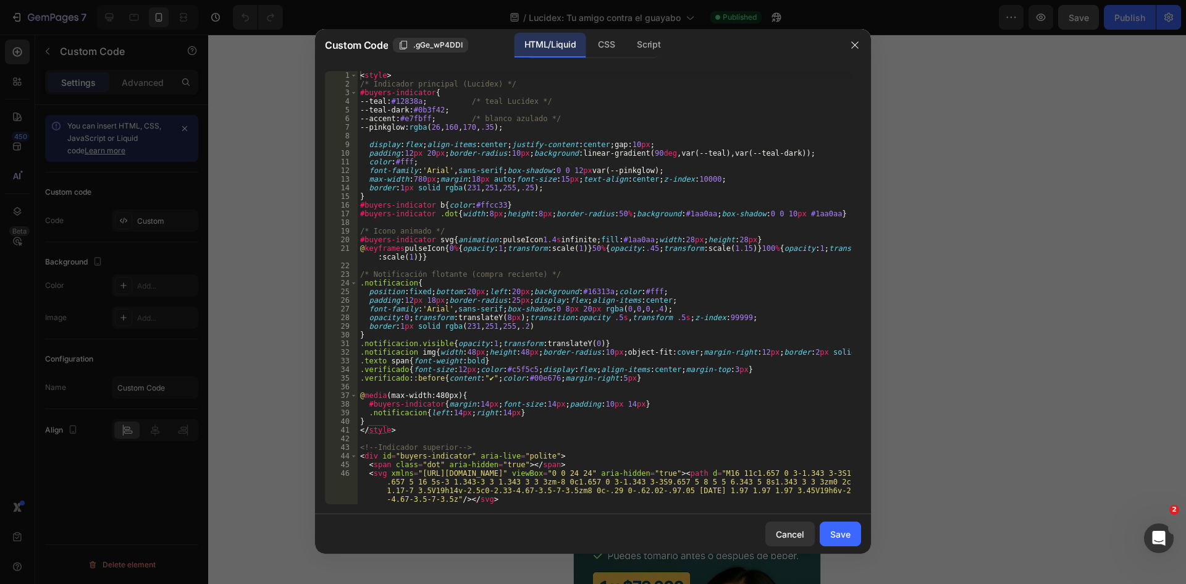
click at [655, 378] on div "< style > /* Indicador principal (Lucidex) */ #buyers-indicator { --[PERSON_NAM…" at bounding box center [605, 300] width 494 height 459
type textarea "</script>"
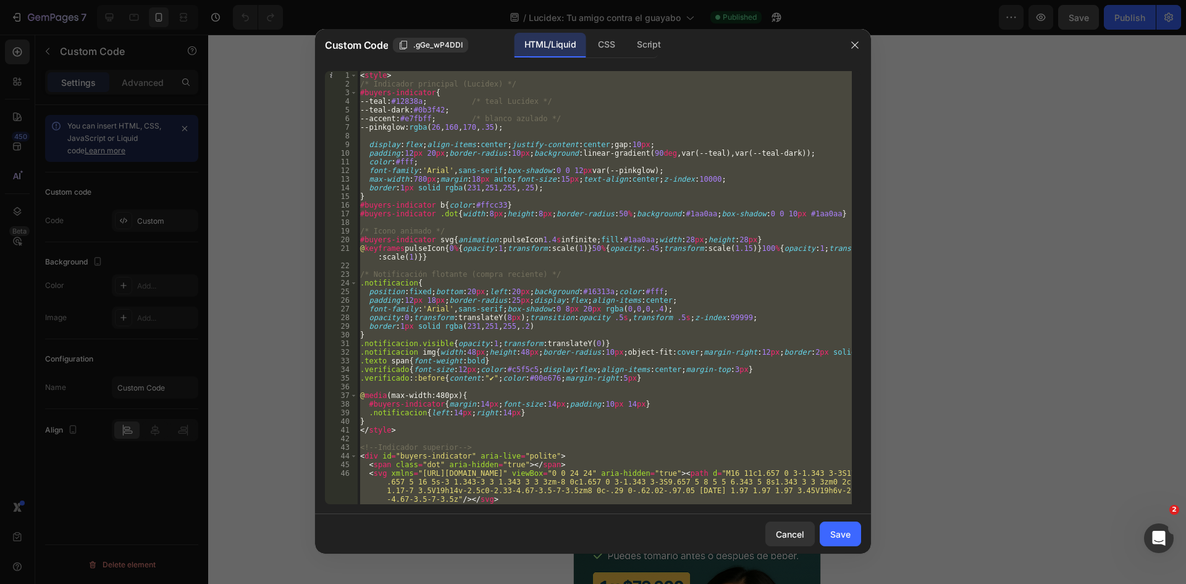
click at [948, 322] on div at bounding box center [593, 292] width 1186 height 584
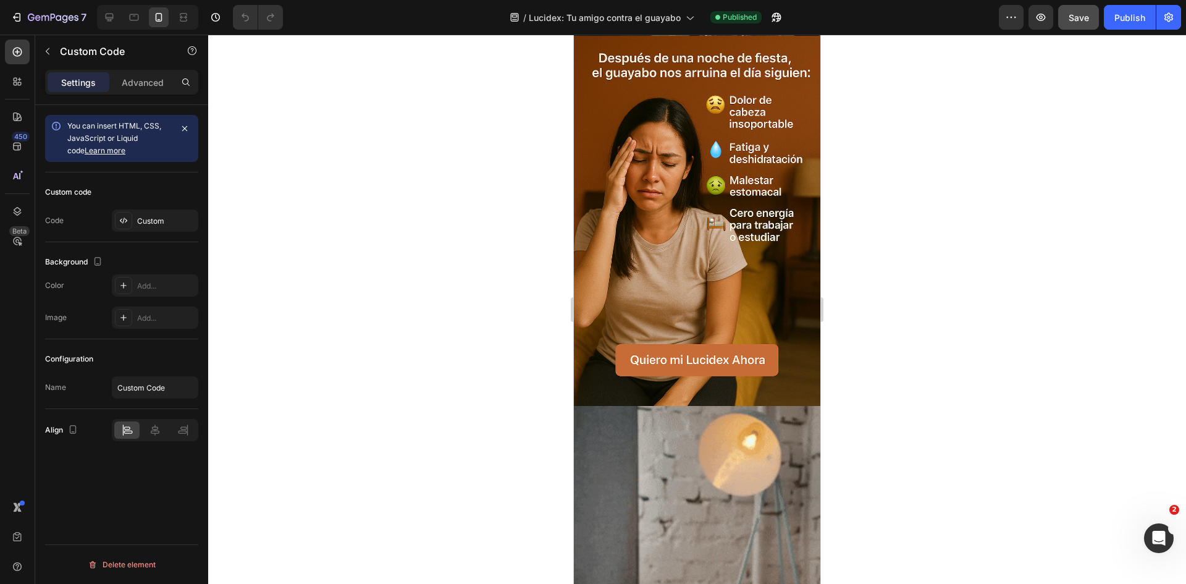
scroll to position [679, 0]
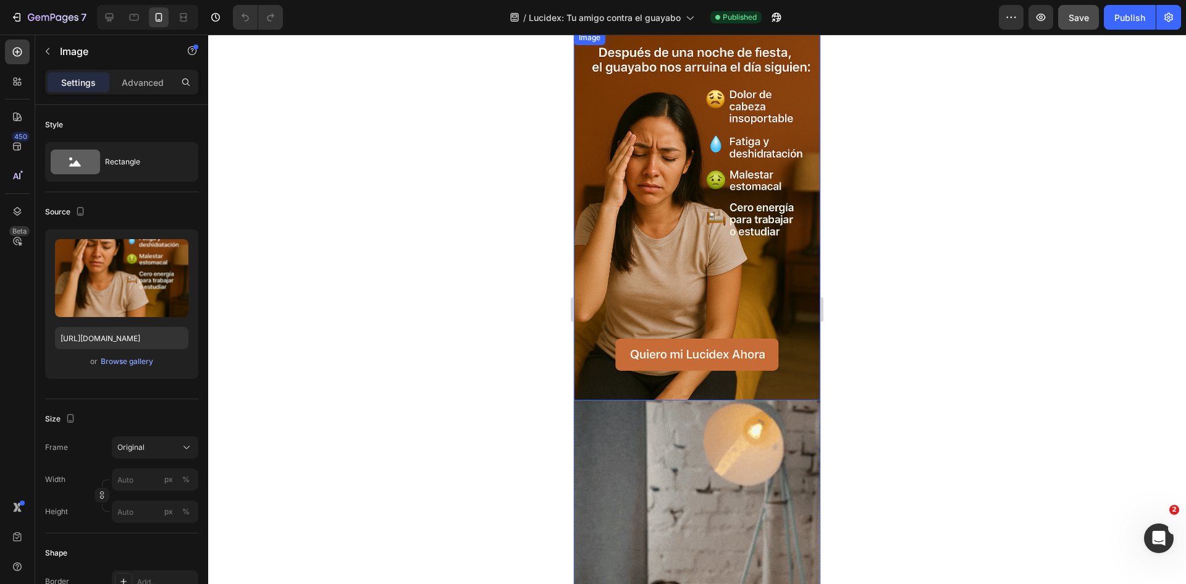
click at [637, 369] on img at bounding box center [697, 215] width 246 height 370
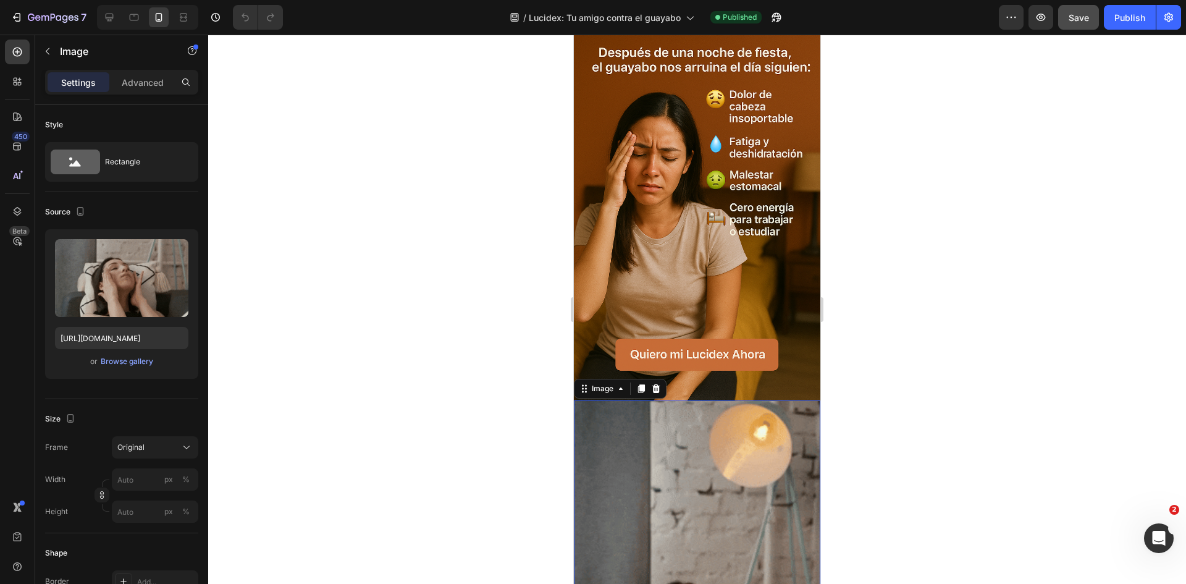
click at [148, 100] on div "Settings Advanced" at bounding box center [121, 87] width 173 height 35
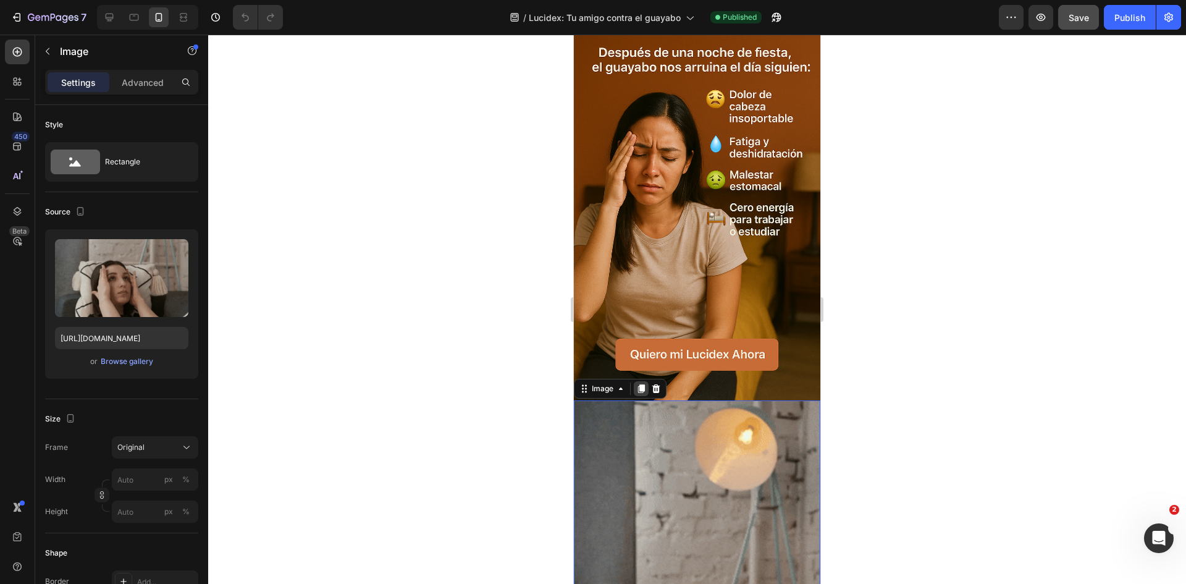
click at [643, 384] on icon at bounding box center [641, 388] width 7 height 9
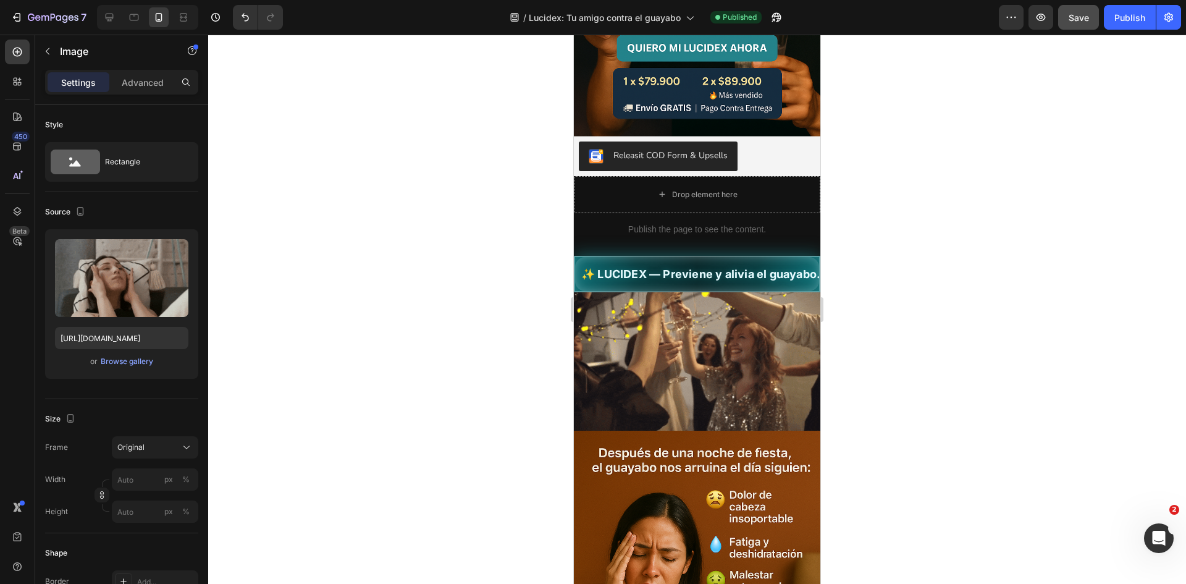
scroll to position [267, 0]
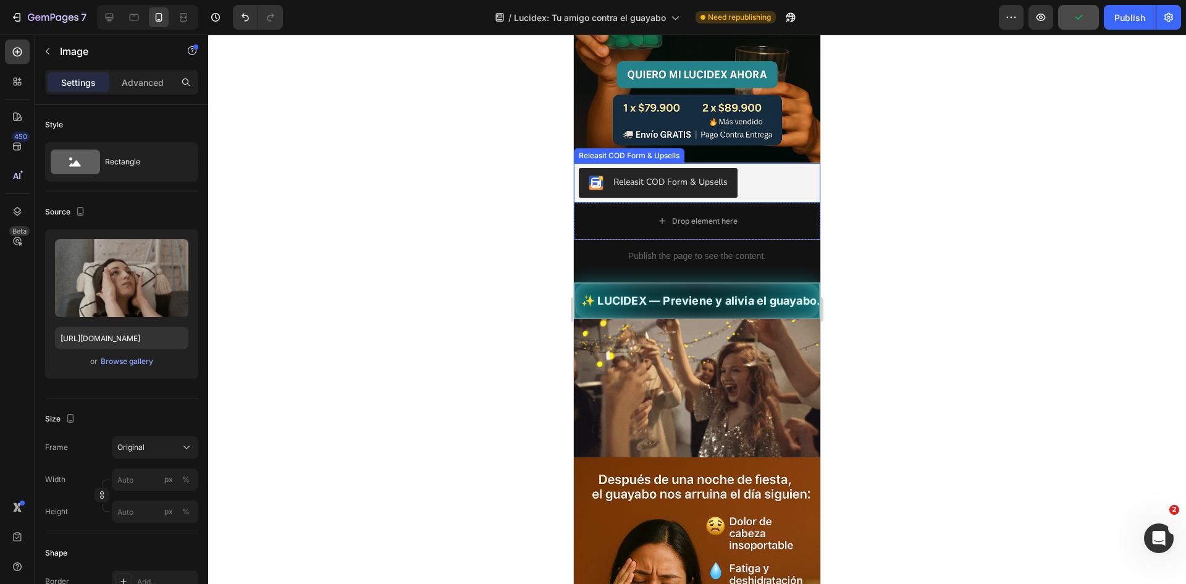
click at [676, 175] on div "Releasit COD Form & Upsells" at bounding box center [670, 181] width 114 height 13
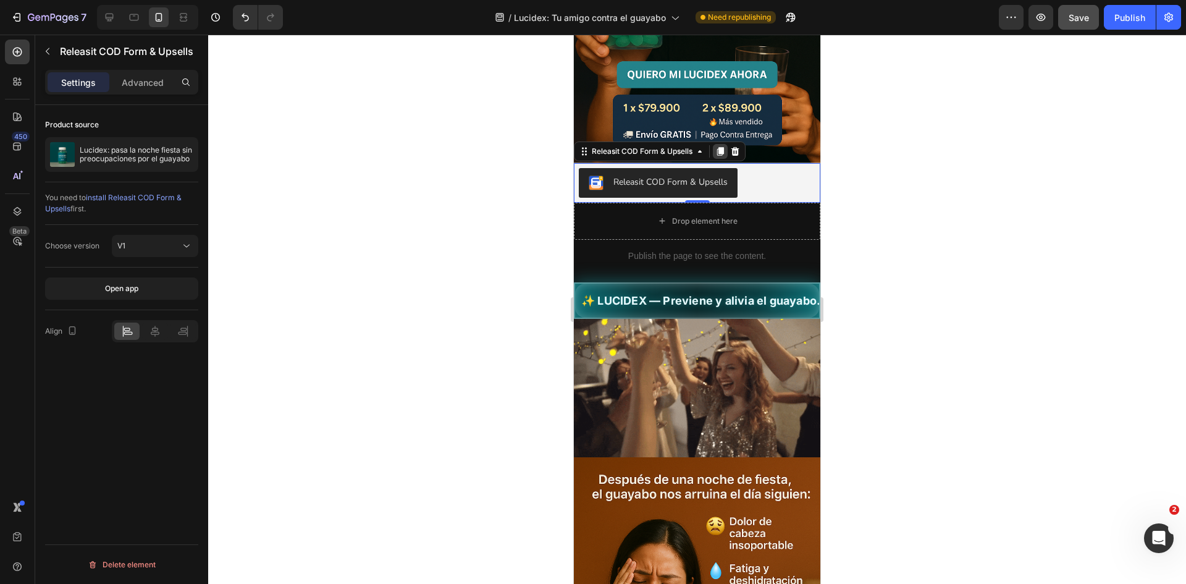
click at [715, 144] on div at bounding box center [720, 151] width 15 height 15
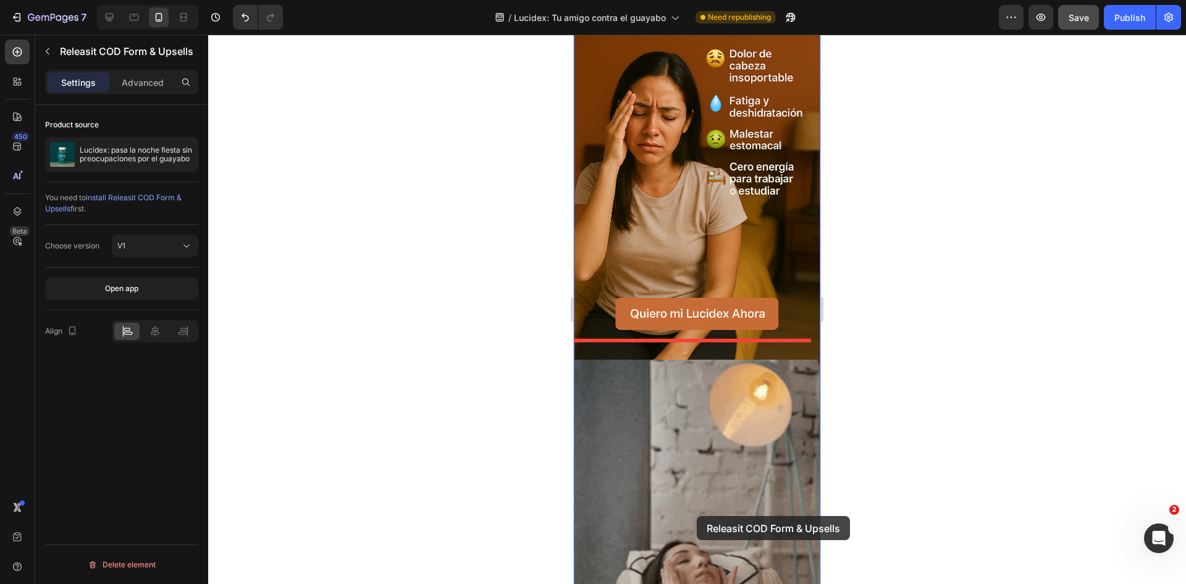
scroll to position [761, 0]
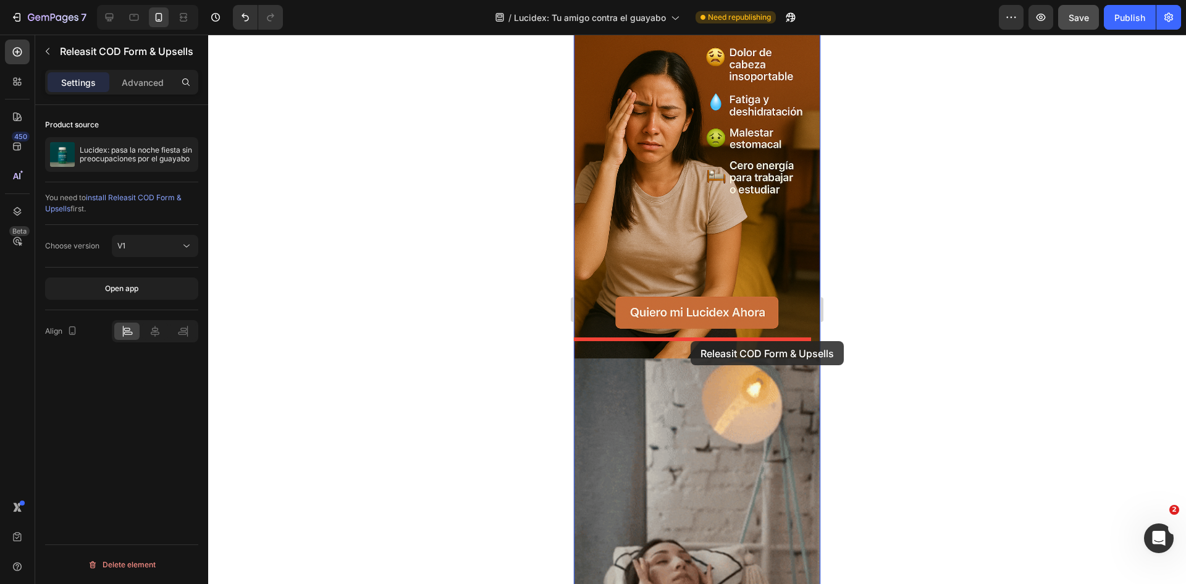
drag, startPoint x: 705, startPoint y: 206, endPoint x: 691, endPoint y: 341, distance: 136.1
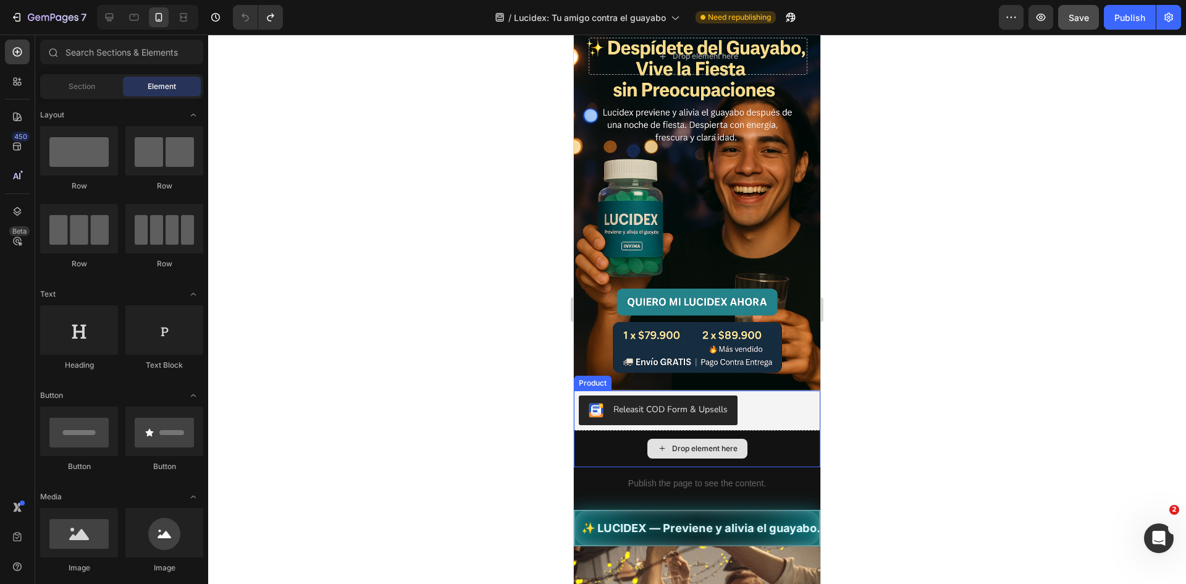
scroll to position [62, 0]
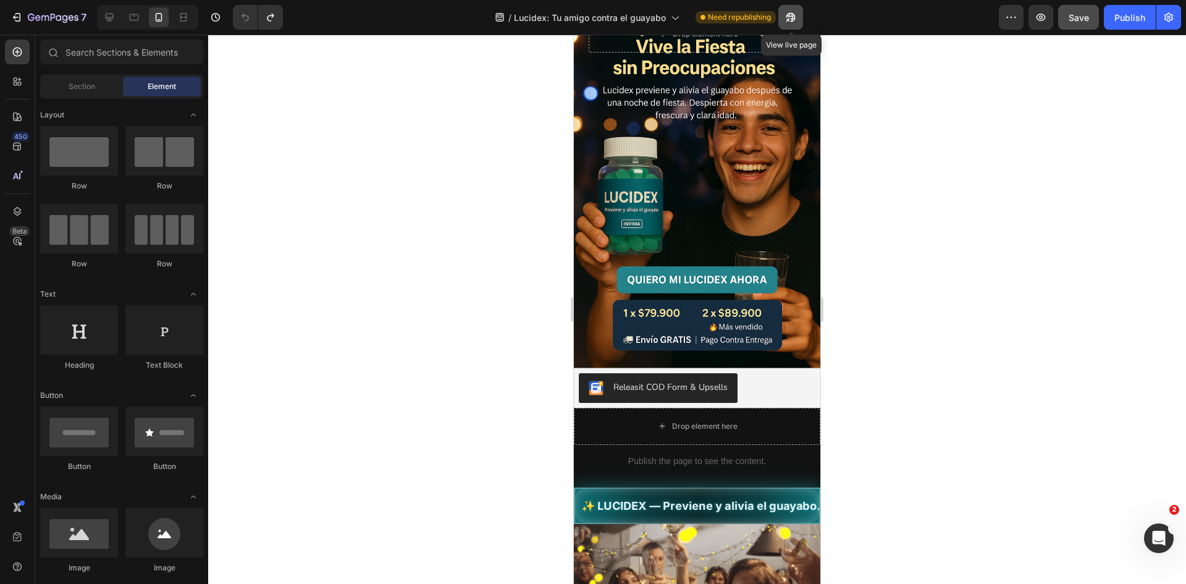
click at [793, 23] on icon "button" at bounding box center [790, 17] width 12 height 12
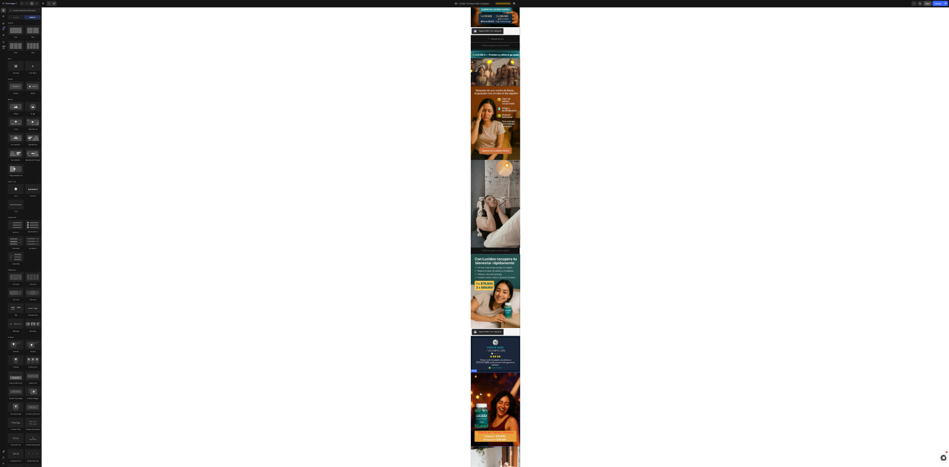
scroll to position [544, 0]
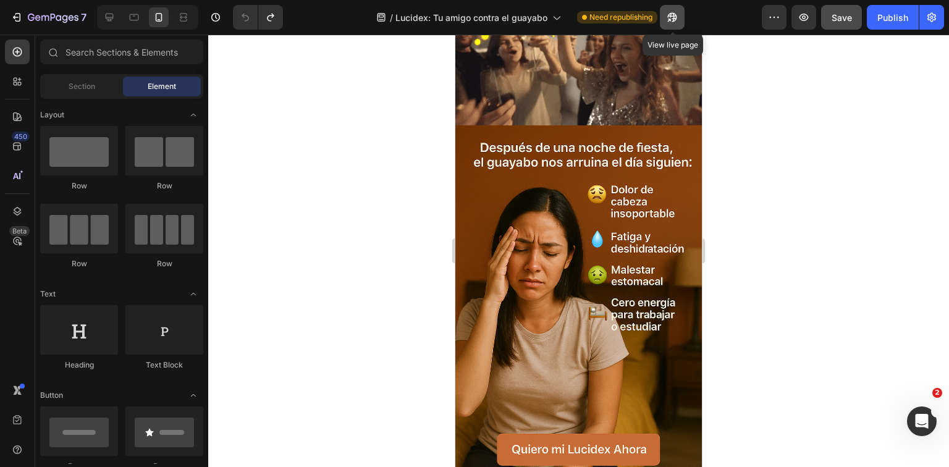
click at [666, 15] on button "button" at bounding box center [672, 17] width 25 height 25
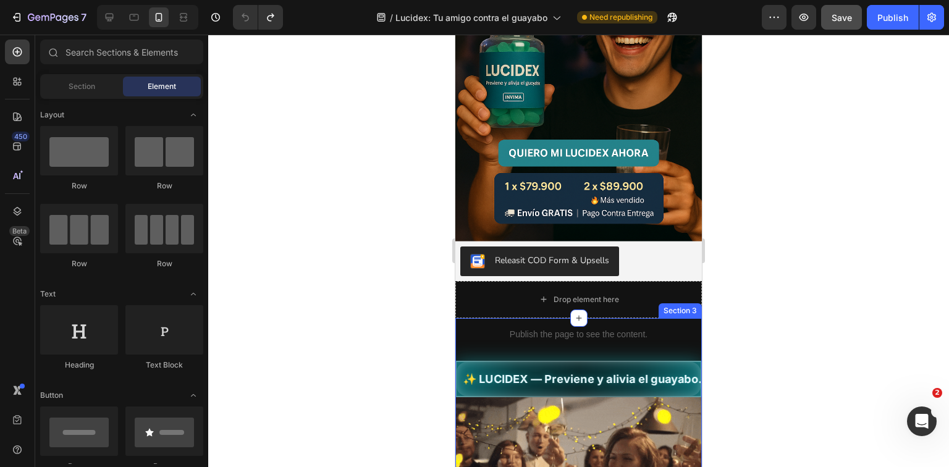
scroll to position [198, 0]
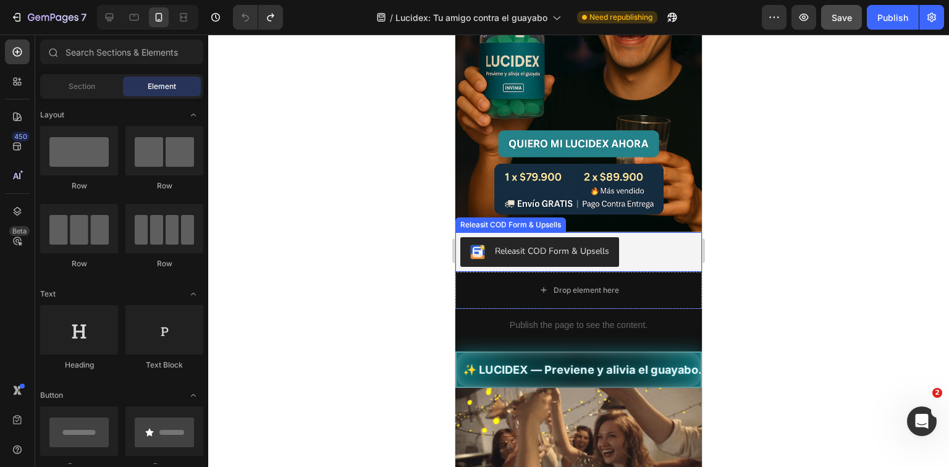
click at [584, 246] on div "Releasit COD Form & Upsells" at bounding box center [552, 251] width 114 height 13
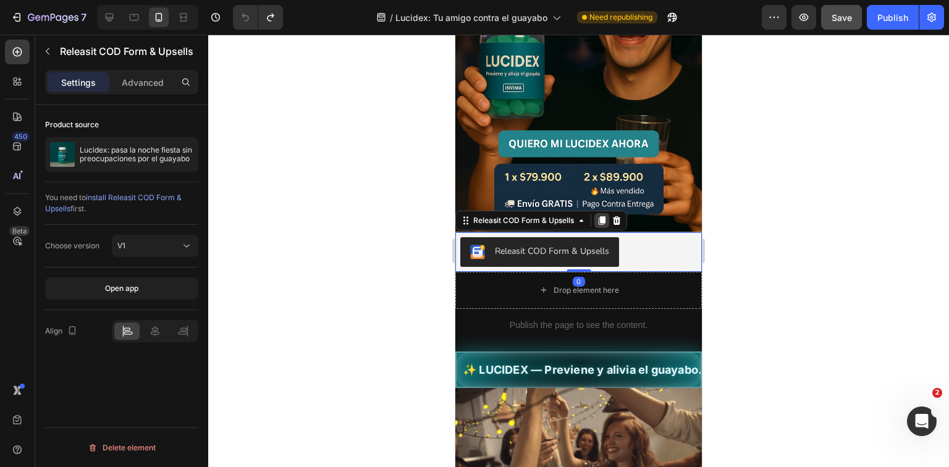
click at [607, 213] on div at bounding box center [601, 220] width 15 height 15
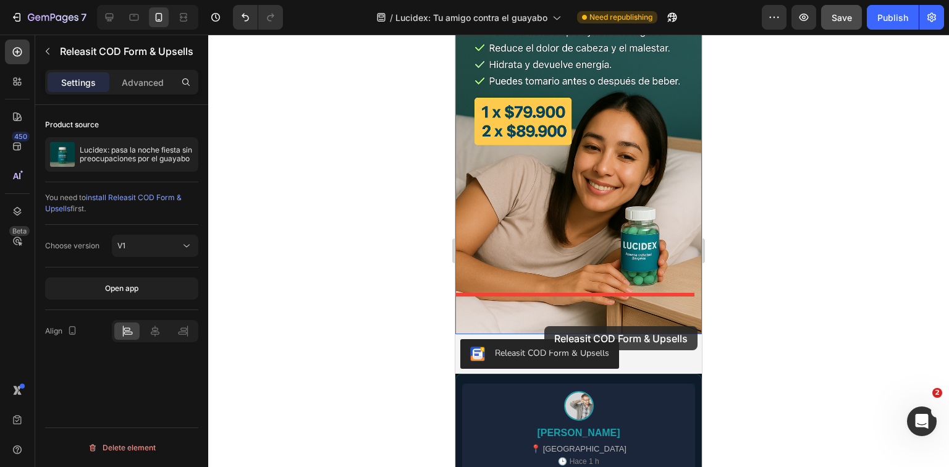
scroll to position [1780, 0]
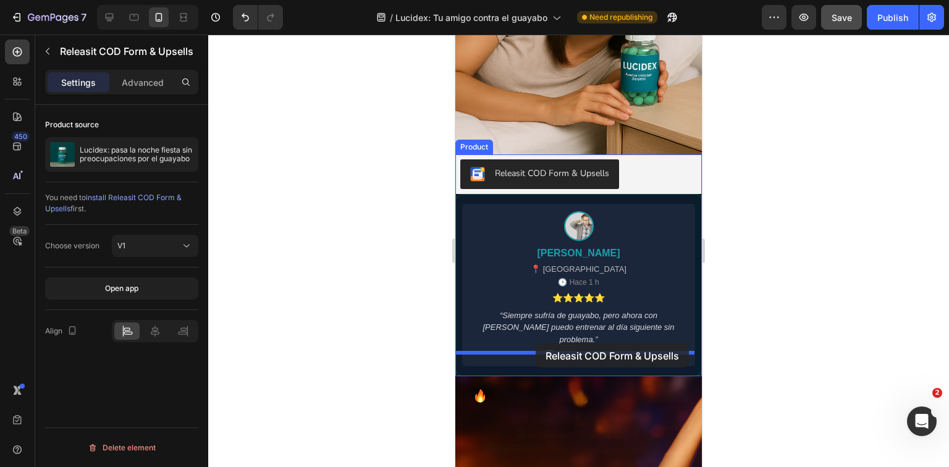
drag, startPoint x: 499, startPoint y: 272, endPoint x: 536, endPoint y: 344, distance: 80.9
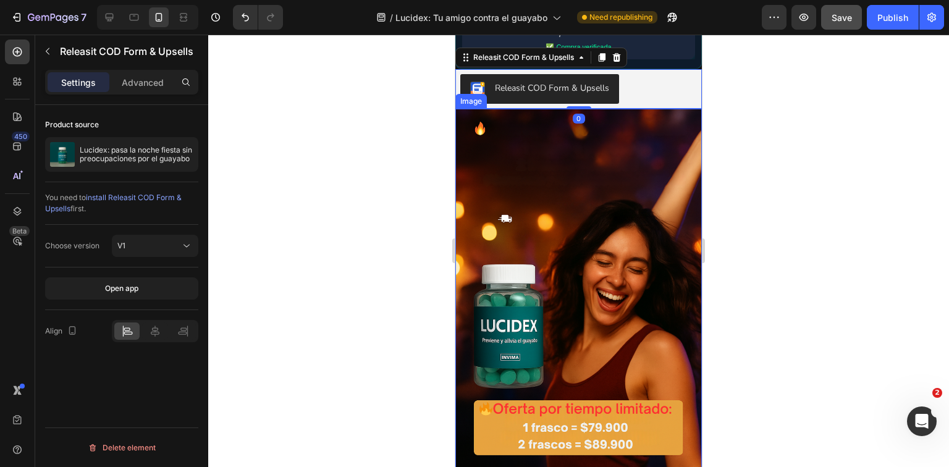
scroll to position [2076, 0]
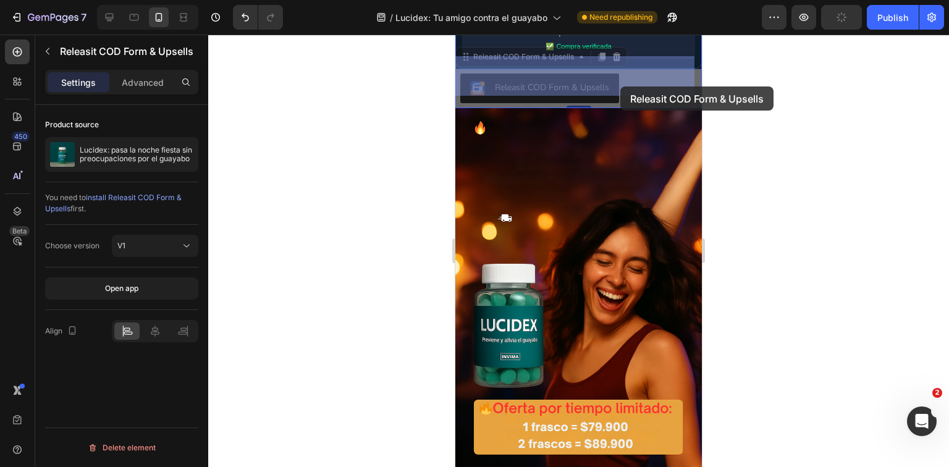
drag, startPoint x: 625, startPoint y: 61, endPoint x: 620, endPoint y: 86, distance: 26.4
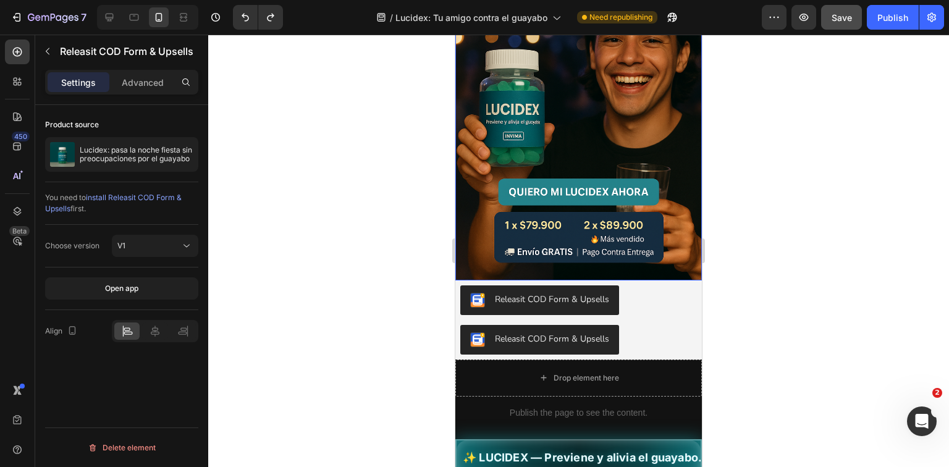
scroll to position [248, 0]
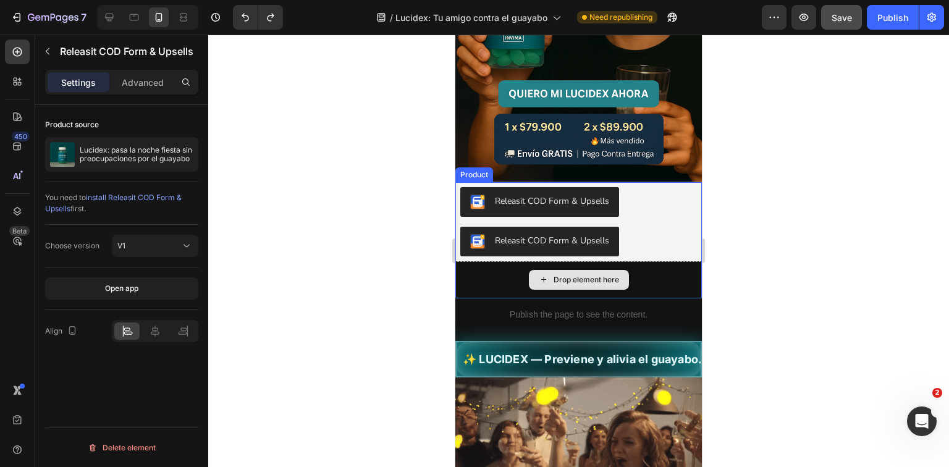
click at [596, 279] on div "Drop element here" at bounding box center [578, 279] width 246 height 37
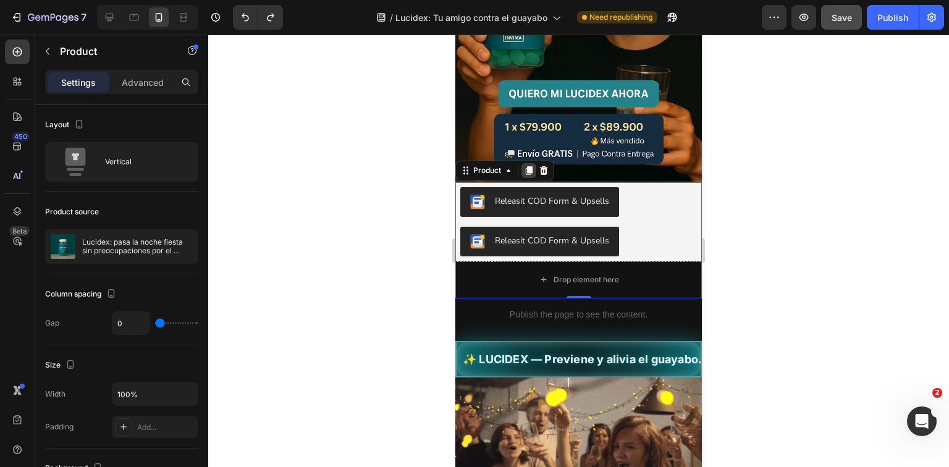
click at [532, 166] on icon at bounding box center [529, 171] width 10 height 10
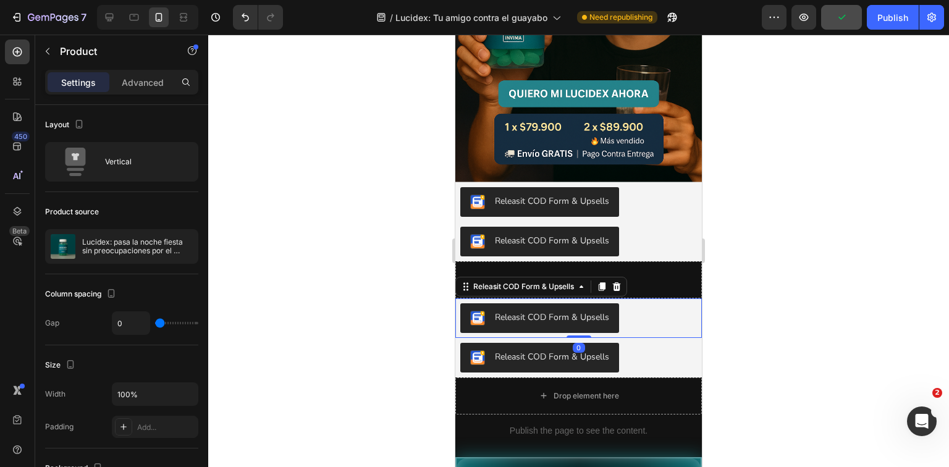
click at [563, 321] on div "Releasit COD Form & Upsells" at bounding box center [578, 318] width 246 height 40
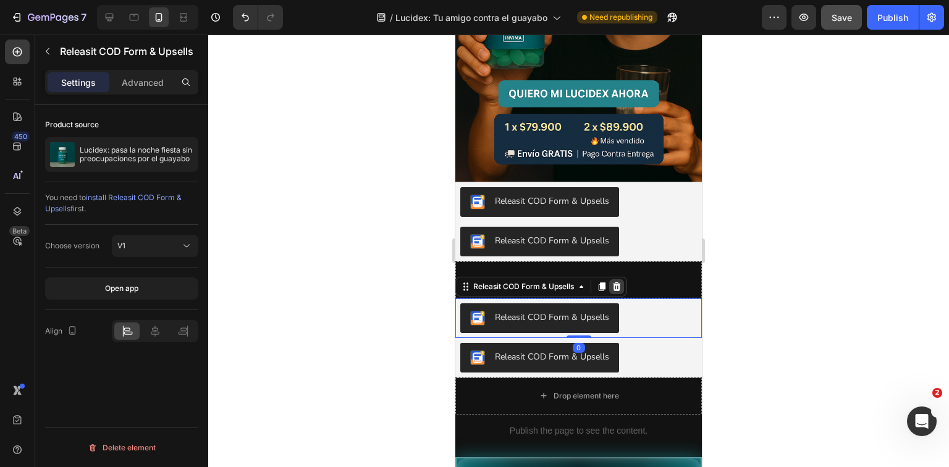
click at [619, 280] on div at bounding box center [616, 286] width 15 height 15
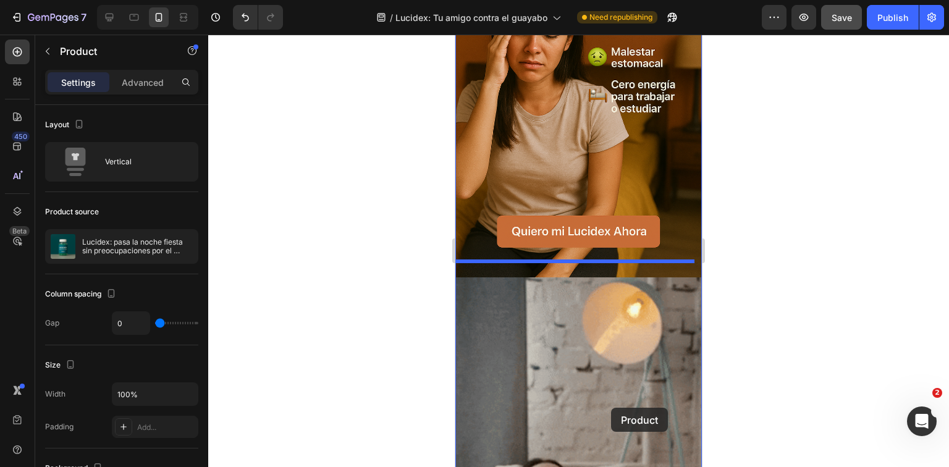
scroll to position [940, 0]
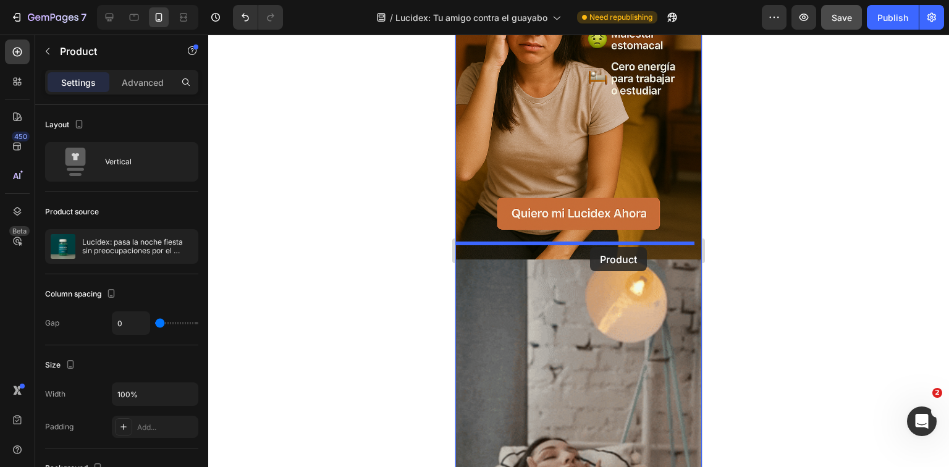
drag, startPoint x: 632, startPoint y: 334, endPoint x: 590, endPoint y: 247, distance: 96.7
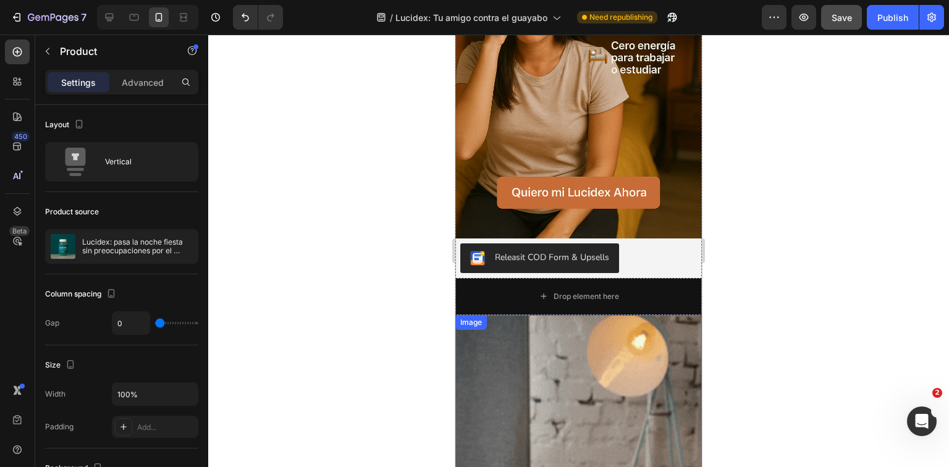
scroll to position [890, 0]
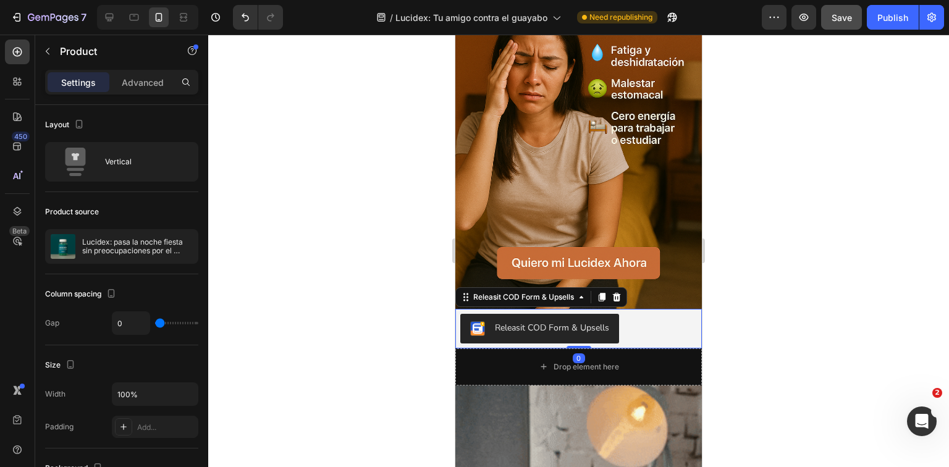
click at [569, 321] on div "Releasit COD Form & Upsells" at bounding box center [552, 327] width 114 height 13
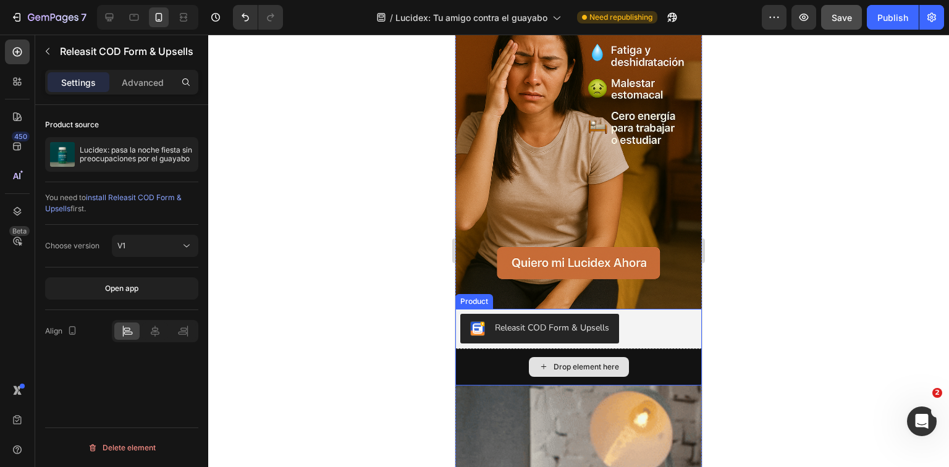
click at [624, 357] on div "Drop element here" at bounding box center [579, 367] width 100 height 20
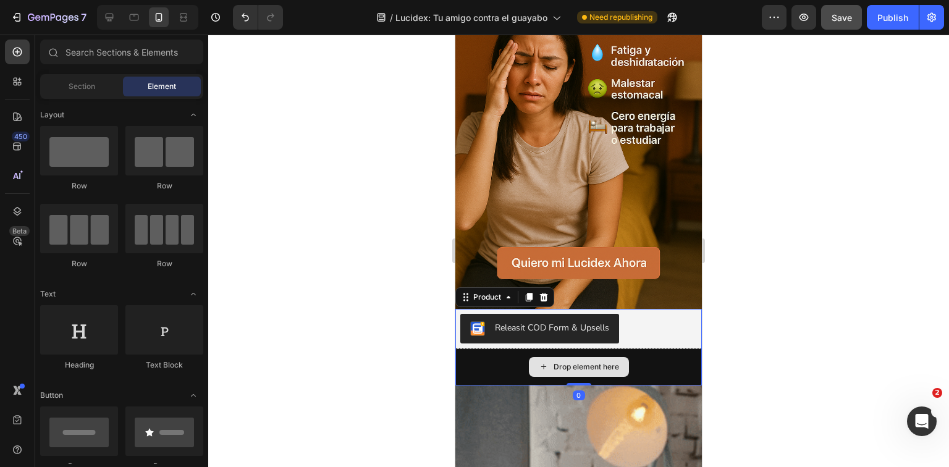
click at [666, 348] on div "Drop element here" at bounding box center [578, 366] width 246 height 37
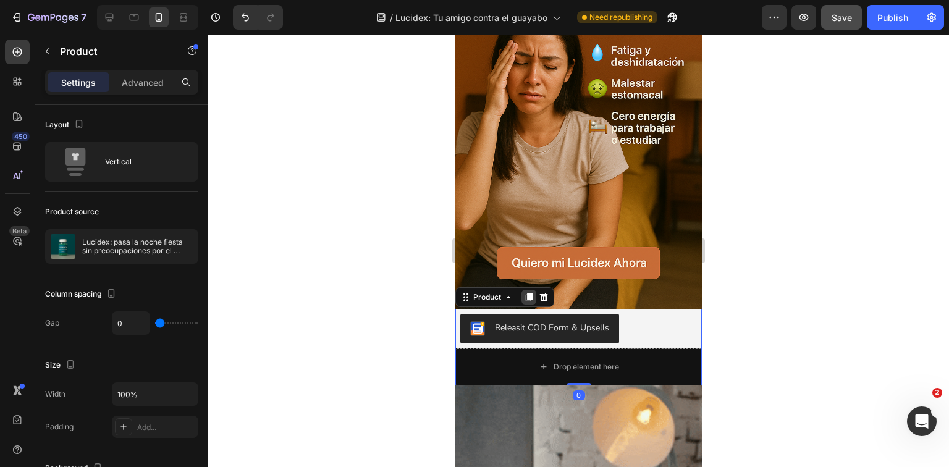
click at [531, 293] on icon at bounding box center [529, 297] width 7 height 9
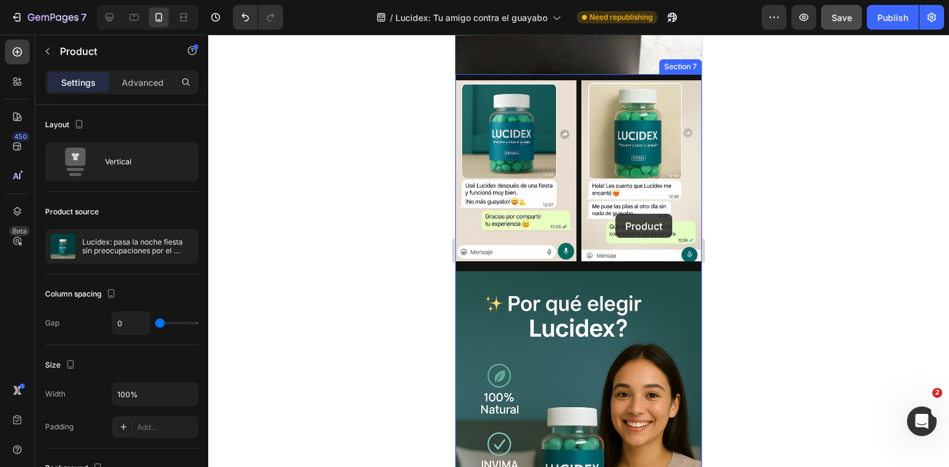
scroll to position [3094, 0]
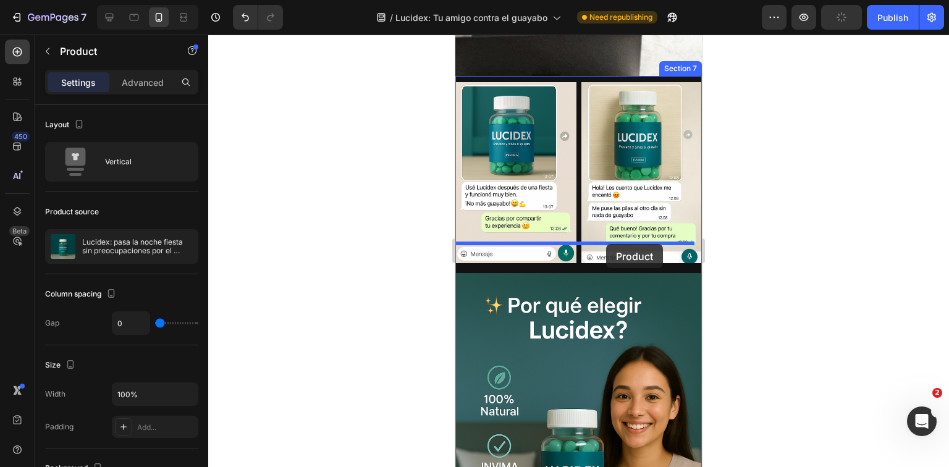
drag, startPoint x: 660, startPoint y: 413, endPoint x: 603, endPoint y: 244, distance: 178.0
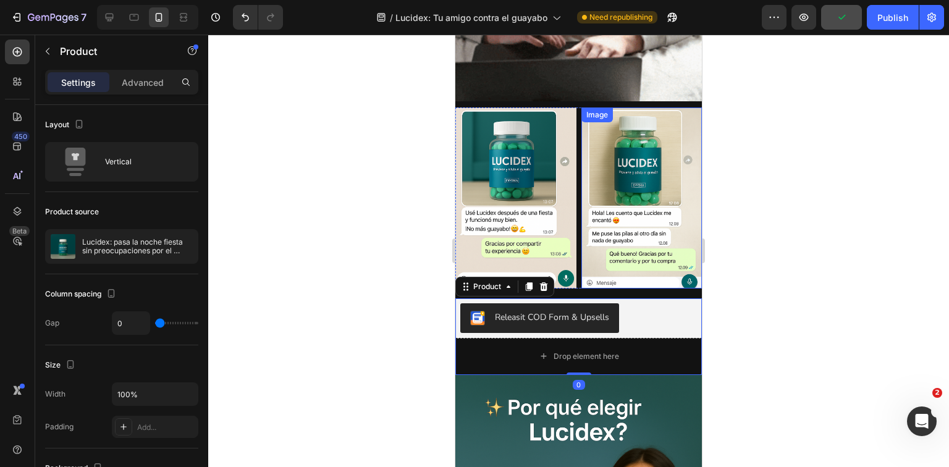
scroll to position [3045, 0]
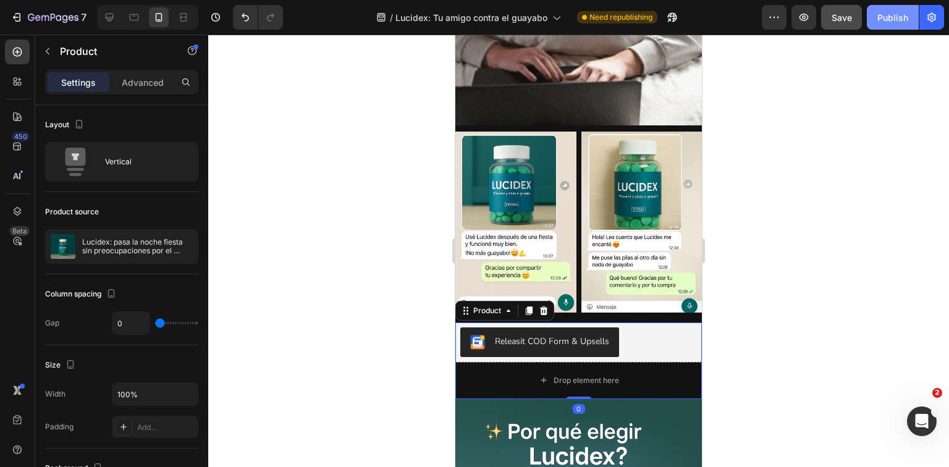
click at [888, 16] on div "Publish" at bounding box center [892, 17] width 31 height 13
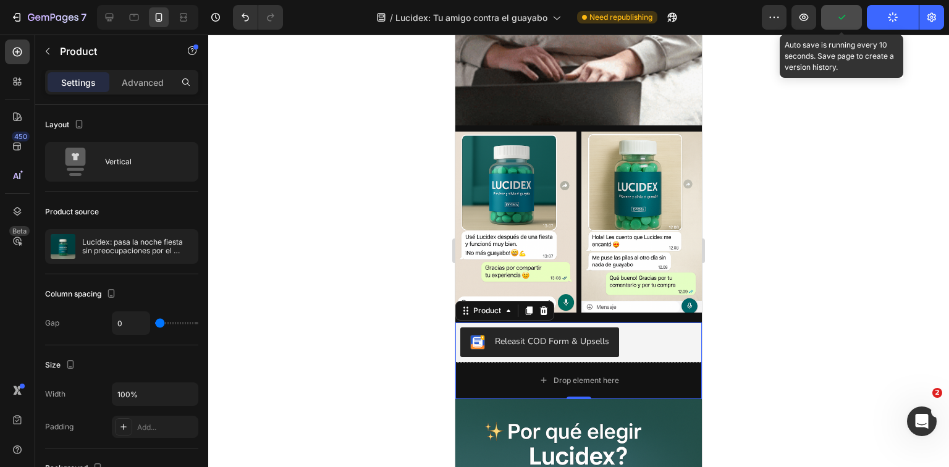
click at [846, 19] on icon "button" at bounding box center [841, 17] width 12 height 12
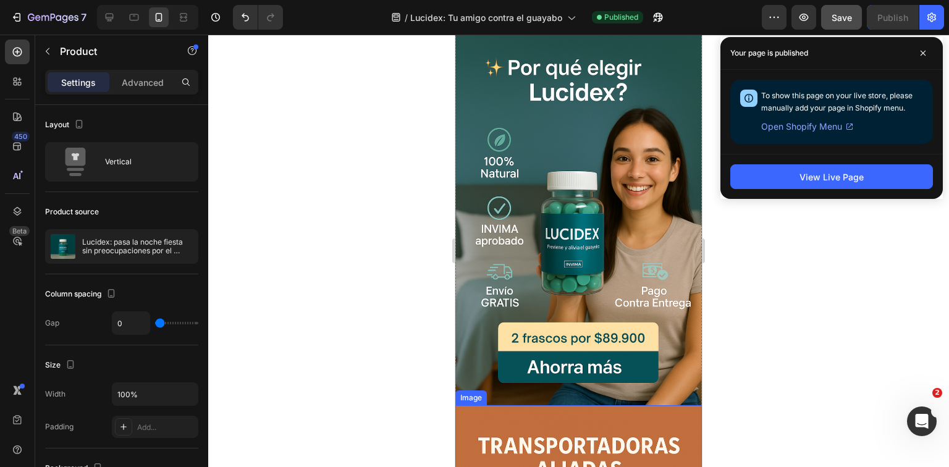
scroll to position [3274, 0]
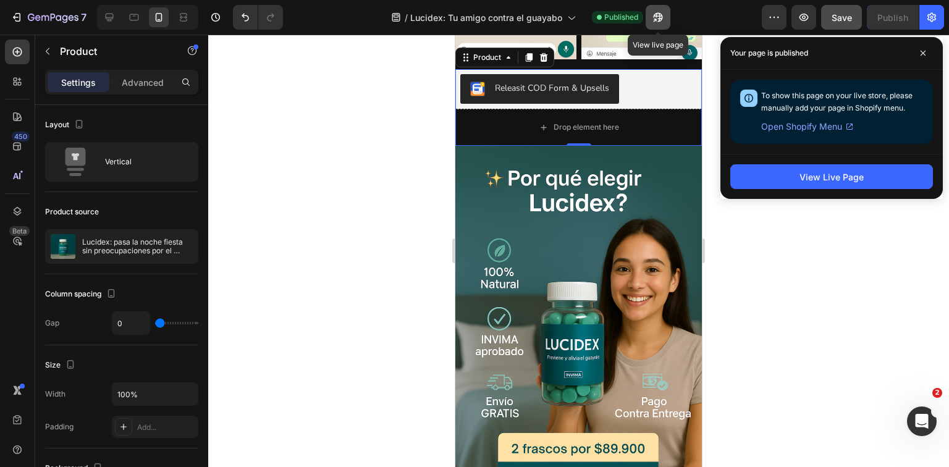
click at [651, 19] on button "button" at bounding box center [657, 17] width 25 height 25
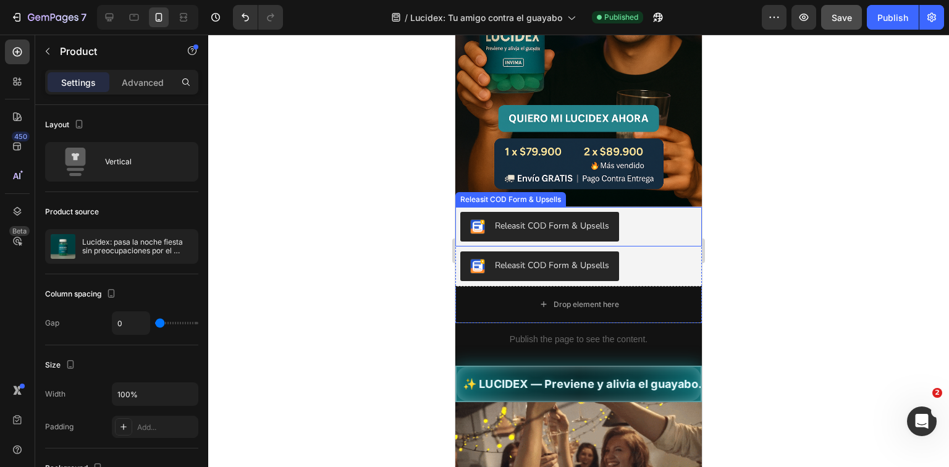
scroll to position [161, 0]
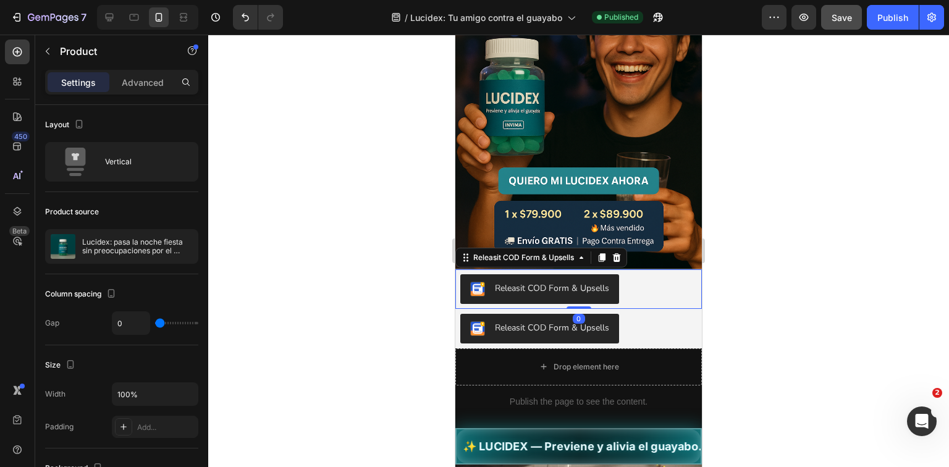
click at [586, 274] on button "Releasit COD Form & Upsells" at bounding box center [539, 289] width 159 height 30
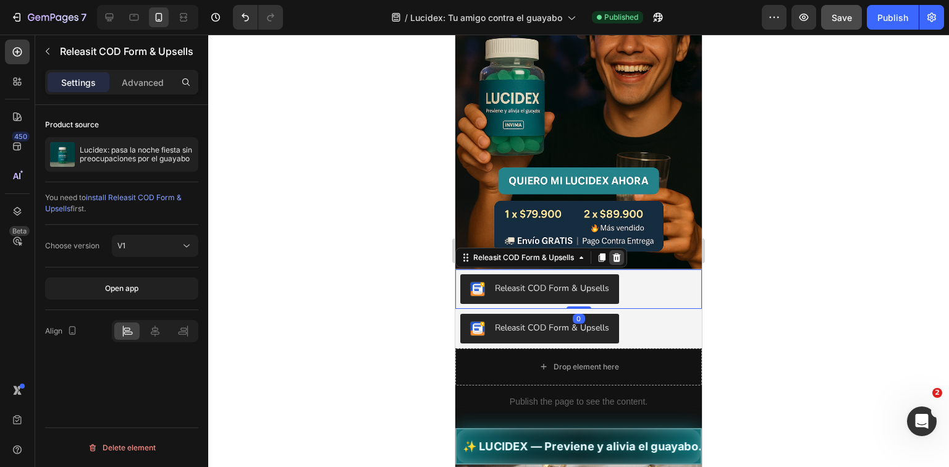
click at [616, 253] on icon at bounding box center [617, 258] width 10 height 10
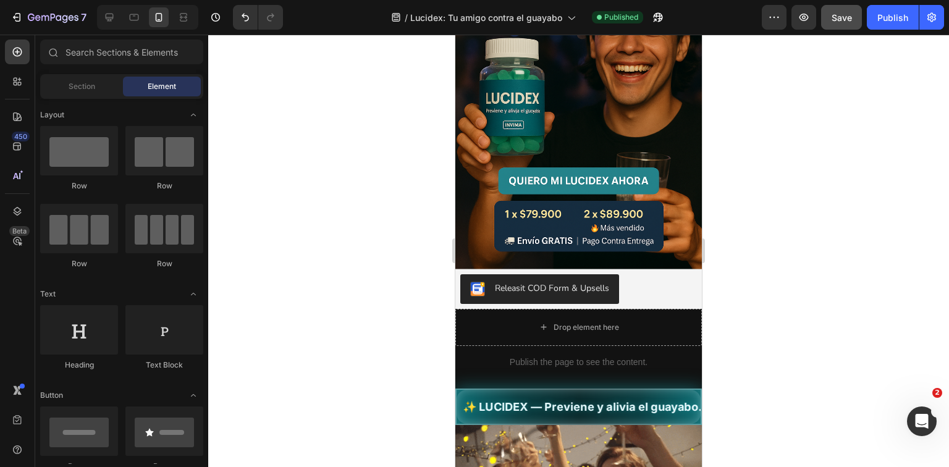
click at [778, 294] on div at bounding box center [578, 251] width 741 height 432
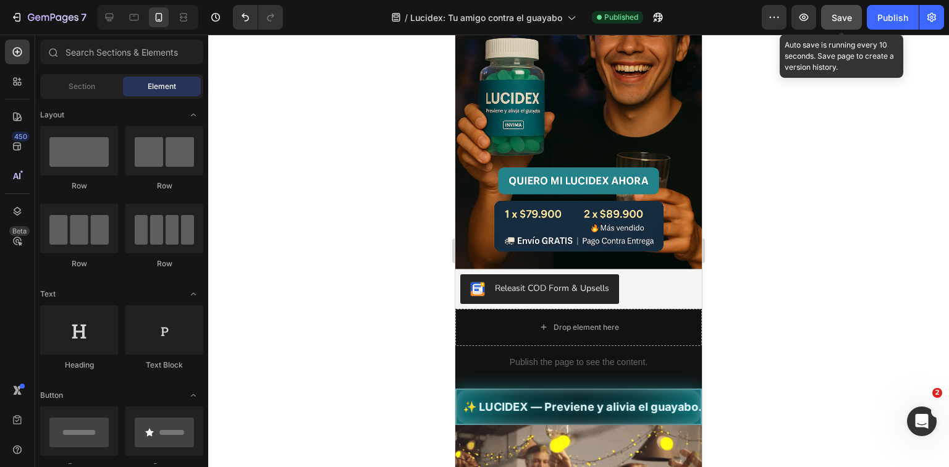
click at [854, 14] on button "Save" at bounding box center [841, 17] width 41 height 25
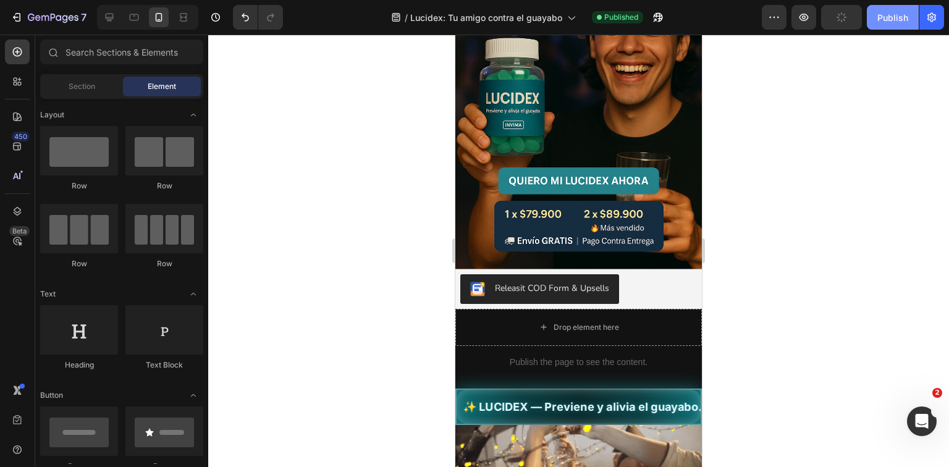
click at [894, 19] on div "Publish" at bounding box center [892, 17] width 31 height 13
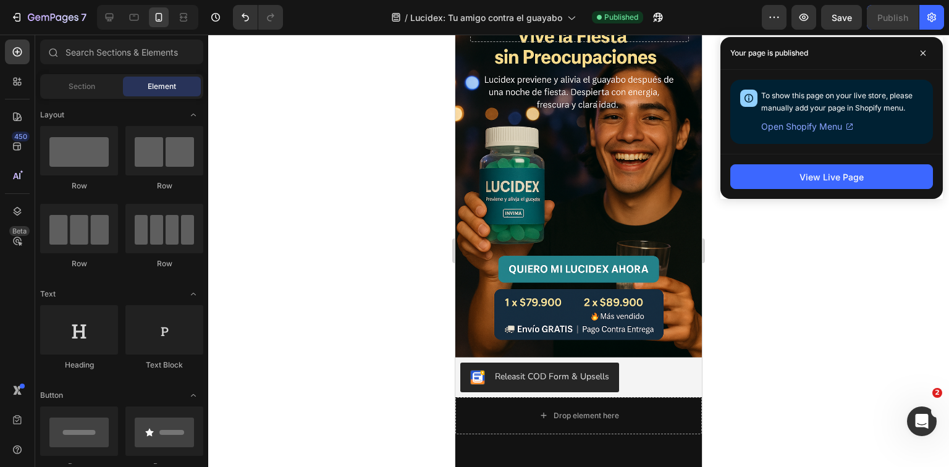
scroll to position [0, 0]
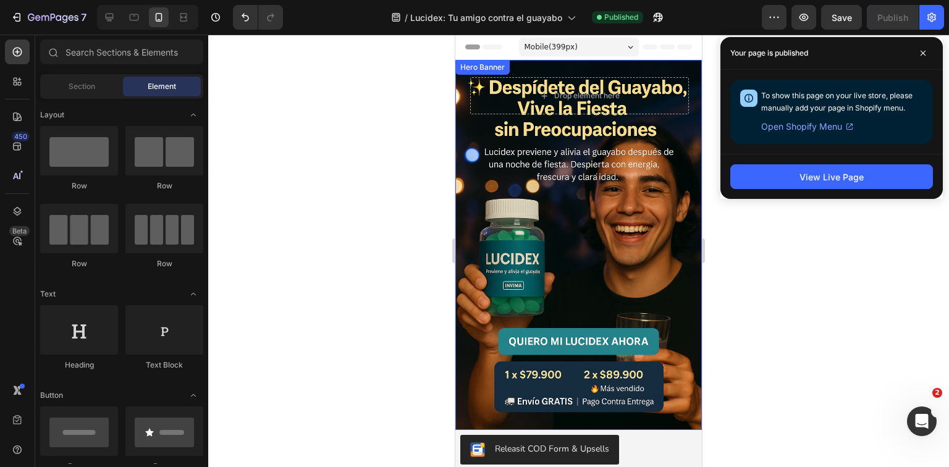
click at [578, 288] on div "Background Image" at bounding box center [578, 245] width 246 height 370
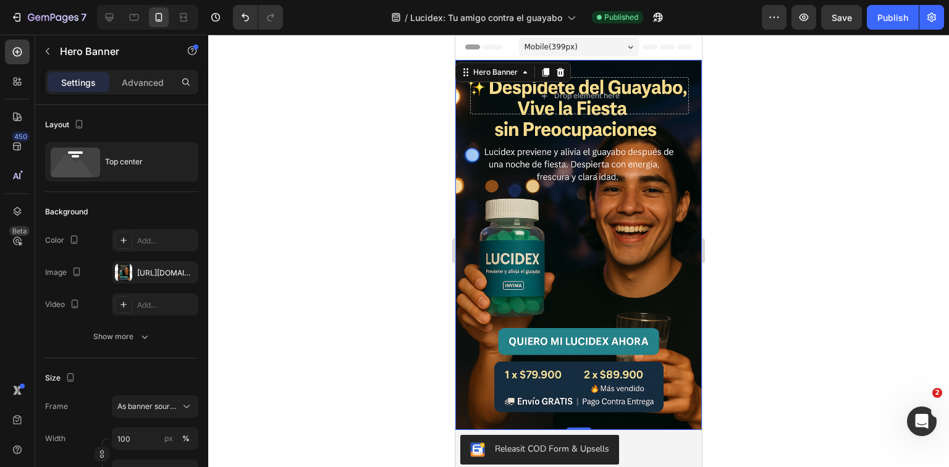
click at [625, 198] on div "Background Image" at bounding box center [578, 245] width 246 height 370
click at [140, 274] on div "[URL][DOMAIN_NAME]" at bounding box center [155, 272] width 36 height 11
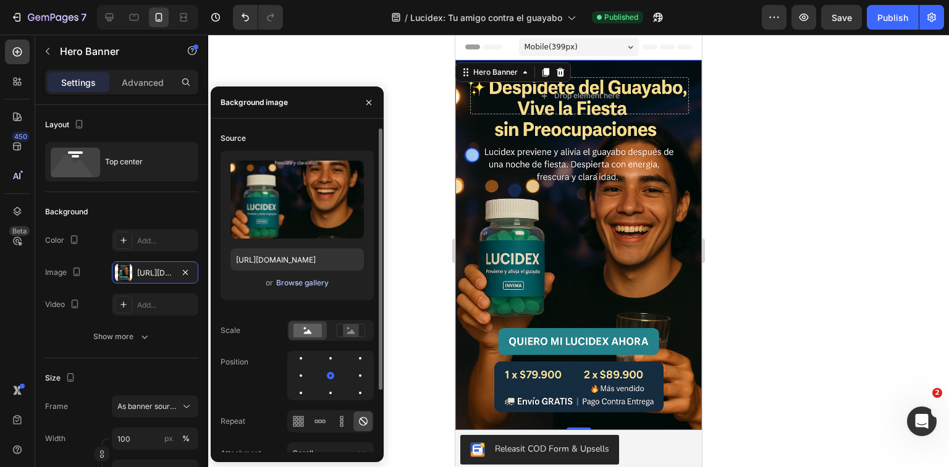
click at [292, 280] on div "Browse gallery" at bounding box center [302, 282] width 53 height 11
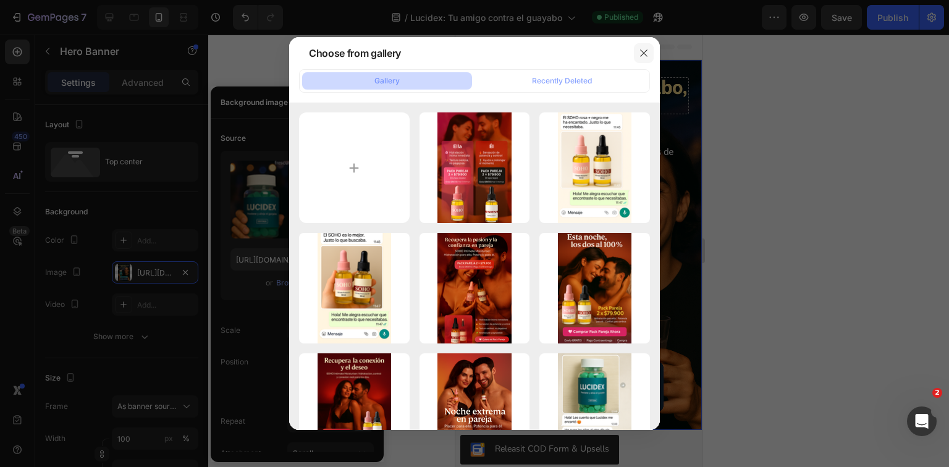
click at [640, 49] on icon "button" at bounding box center [644, 53] width 10 height 10
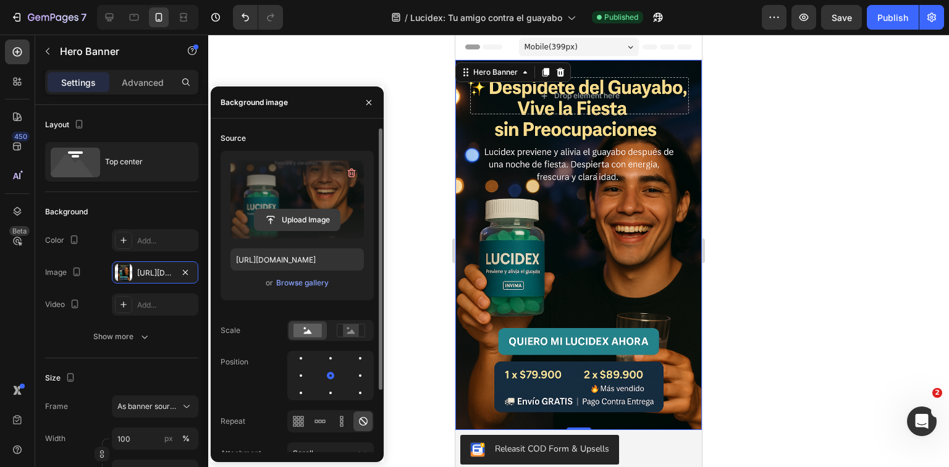
click at [306, 219] on input "file" at bounding box center [296, 219] width 85 height 21
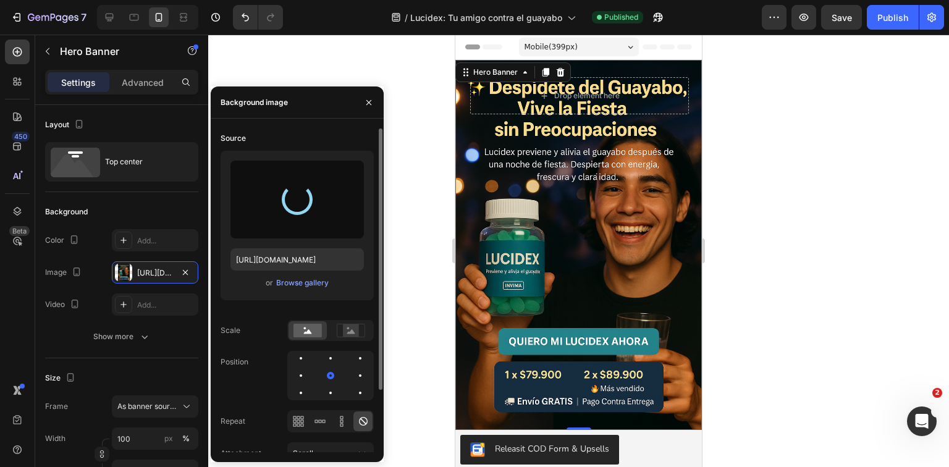
type input "[URL][DOMAIN_NAME]"
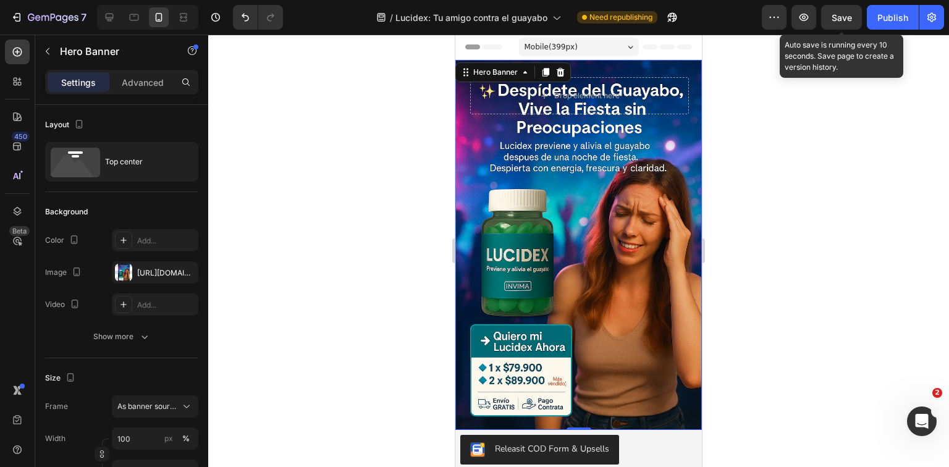
click at [851, 15] on span "Save" at bounding box center [841, 17] width 20 height 11
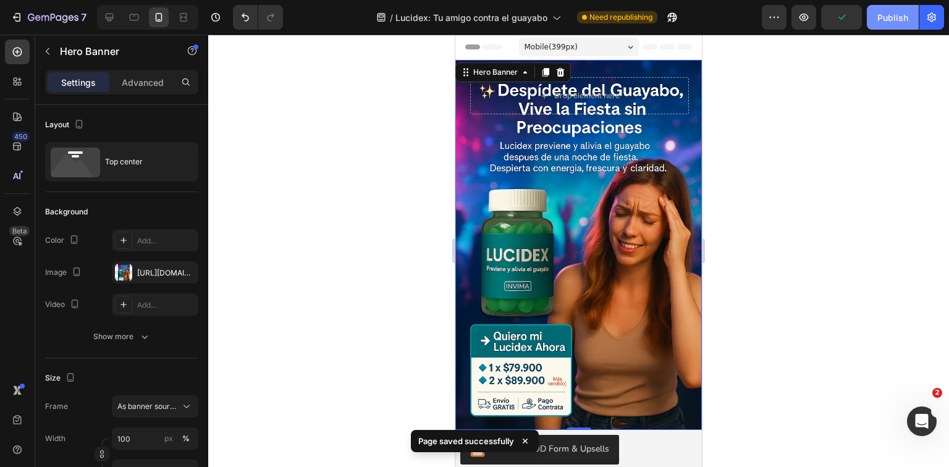
click at [881, 15] on div "Publish" at bounding box center [892, 17] width 31 height 13
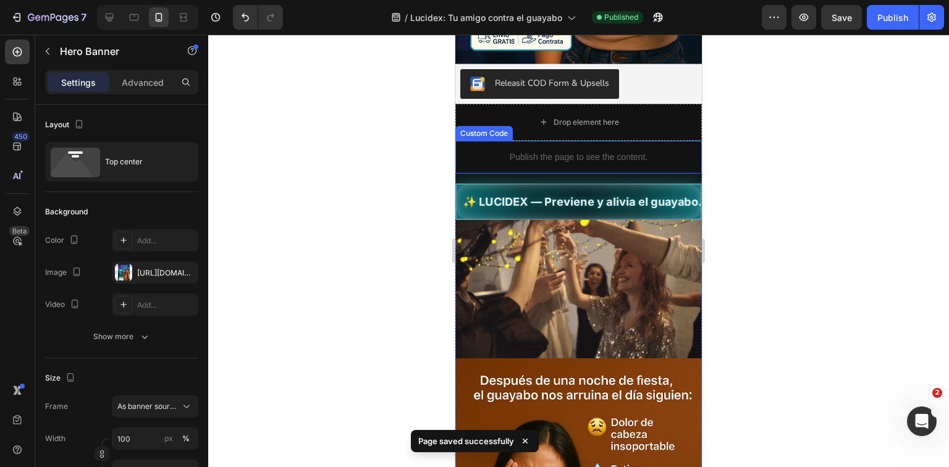
scroll to position [198, 0]
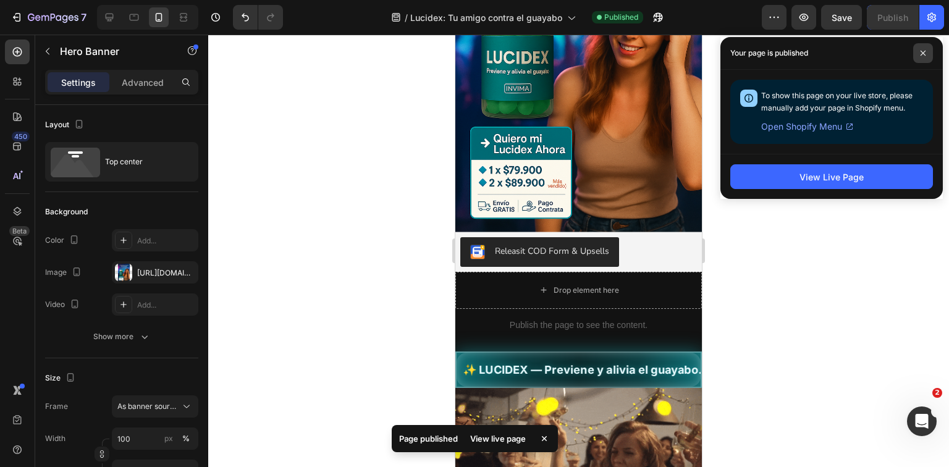
click at [928, 49] on span at bounding box center [923, 53] width 20 height 20
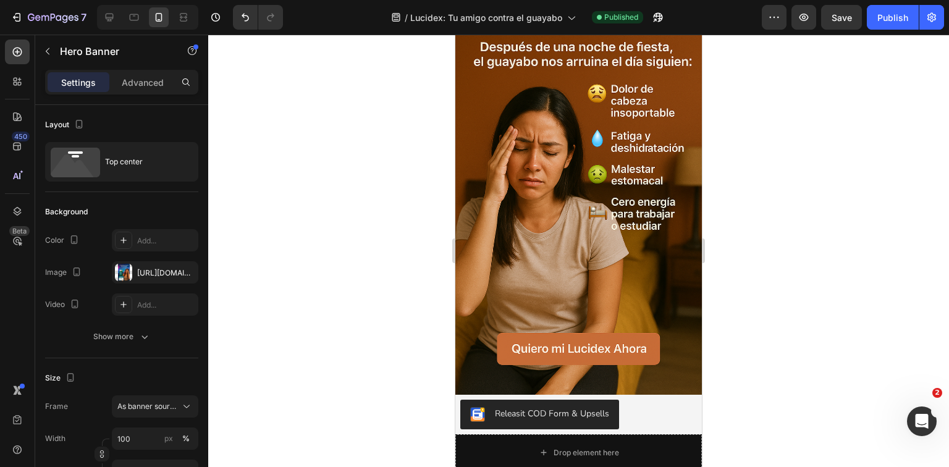
scroll to position [692, 0]
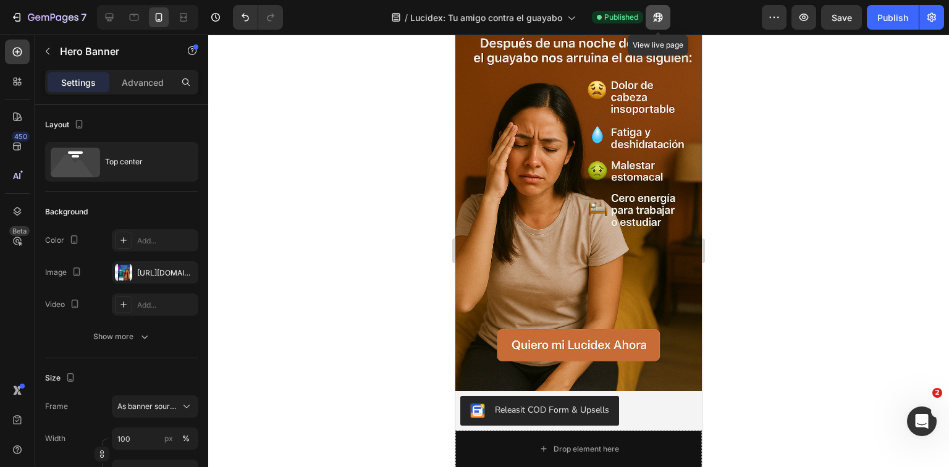
click at [663, 16] on icon "button" at bounding box center [658, 17] width 12 height 12
